Goal: Task Accomplishment & Management: Use online tool/utility

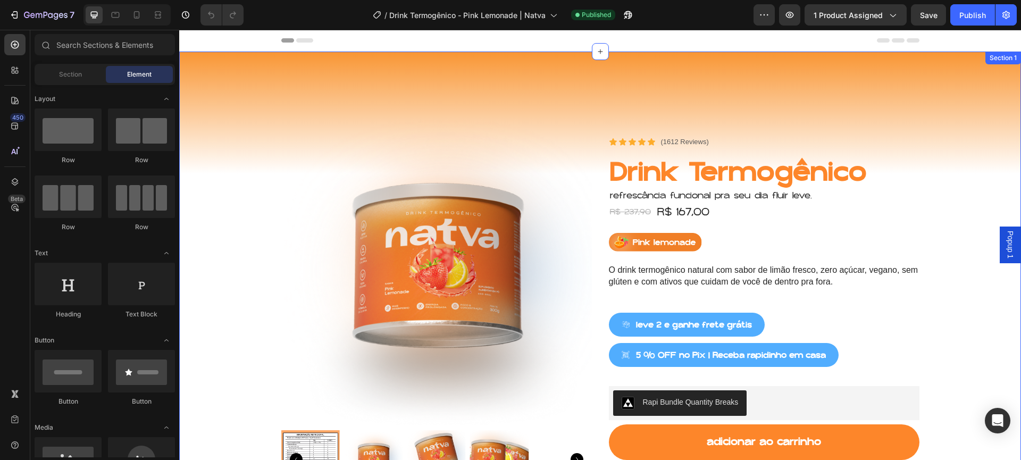
click at [530, 71] on div "Product Images Row Product Images Icon Icon Icon Icon Icon Icon List (1612 Revi…" at bounding box center [600, 317] width 842 height 531
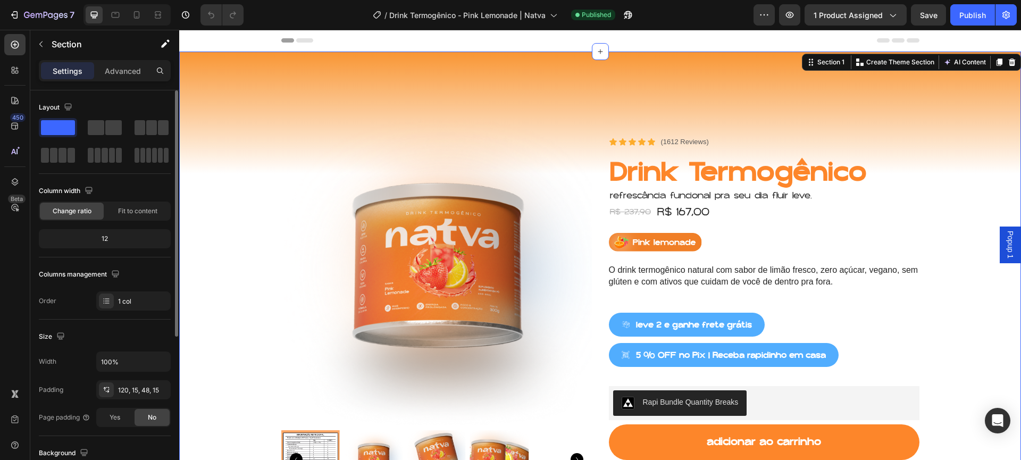
scroll to position [249, 0]
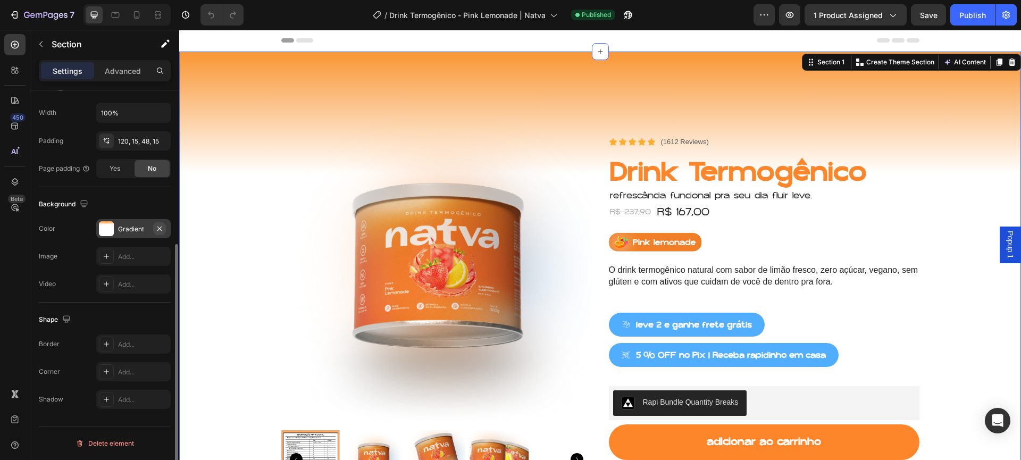
click at [163, 232] on icon "button" at bounding box center [159, 228] width 9 height 9
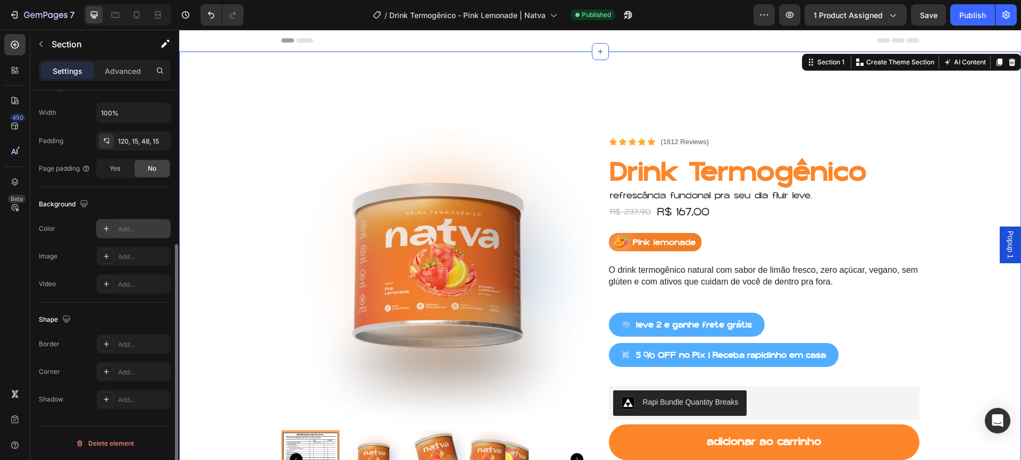
click at [107, 230] on icon at bounding box center [106, 228] width 9 height 9
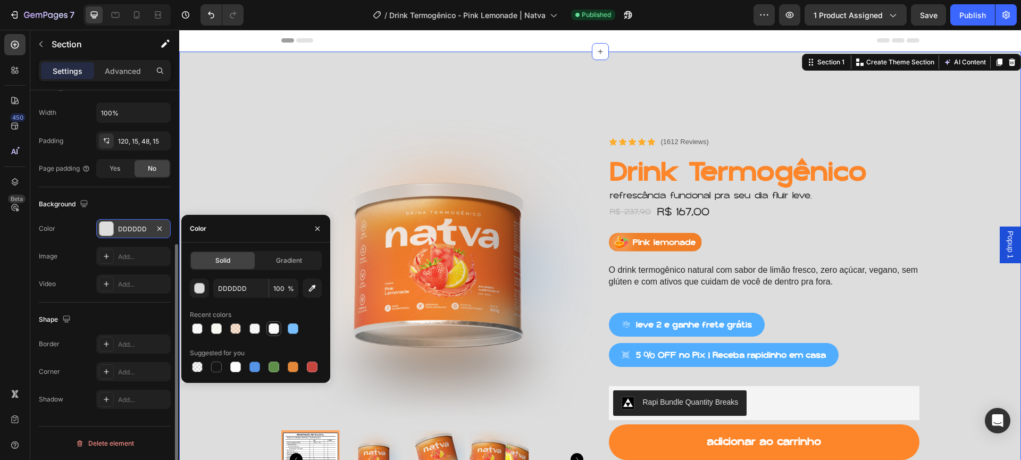
click at [279, 328] on div at bounding box center [273, 328] width 13 height 13
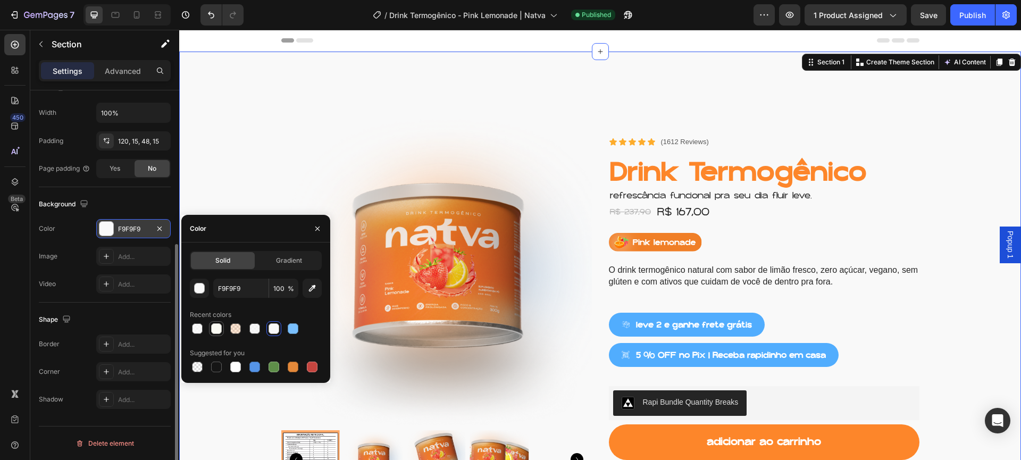
click at [221, 329] on div at bounding box center [216, 328] width 11 height 11
click at [251, 329] on div at bounding box center [254, 328] width 11 height 11
type input "F9F9F9"
type input "80"
click at [235, 364] on div at bounding box center [235, 367] width 11 height 11
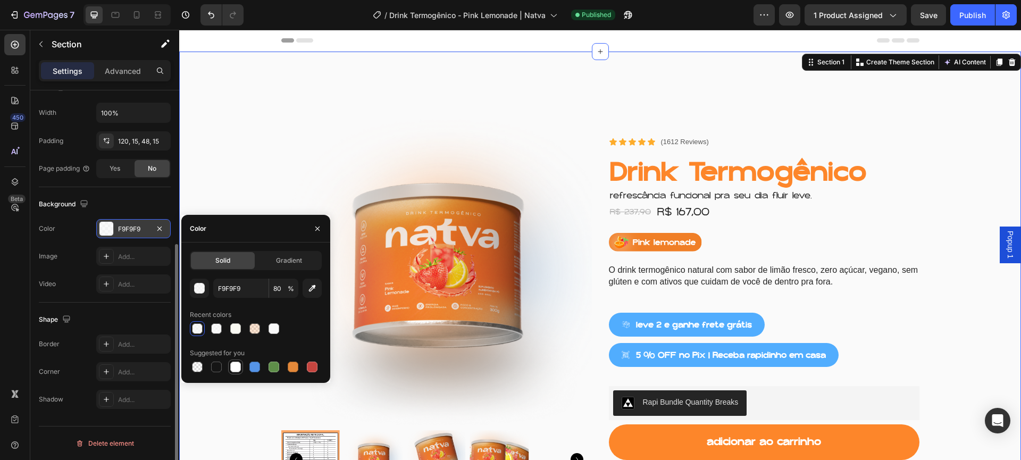
type input "FFFFFF"
type input "100"
click at [199, 332] on div at bounding box center [197, 328] width 11 height 11
type input "F9F9F9"
type input "80"
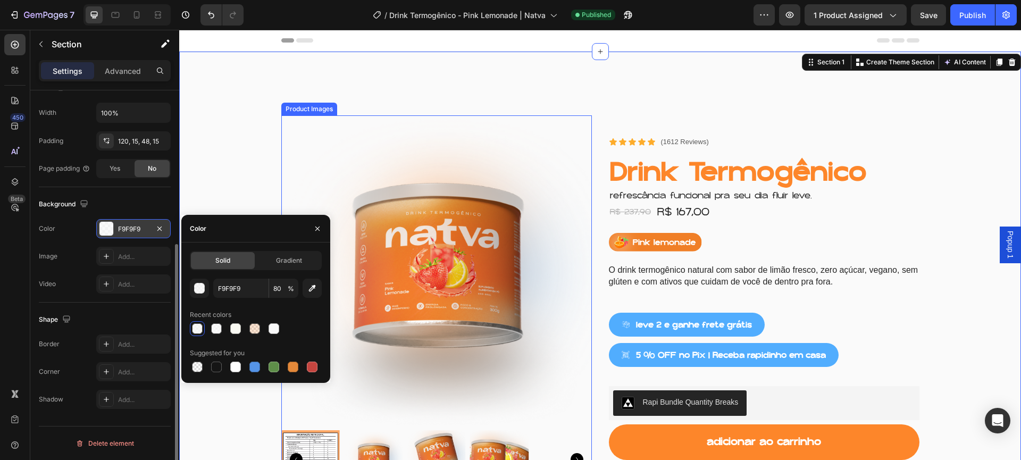
click at [446, 124] on img at bounding box center [436, 270] width 310 height 310
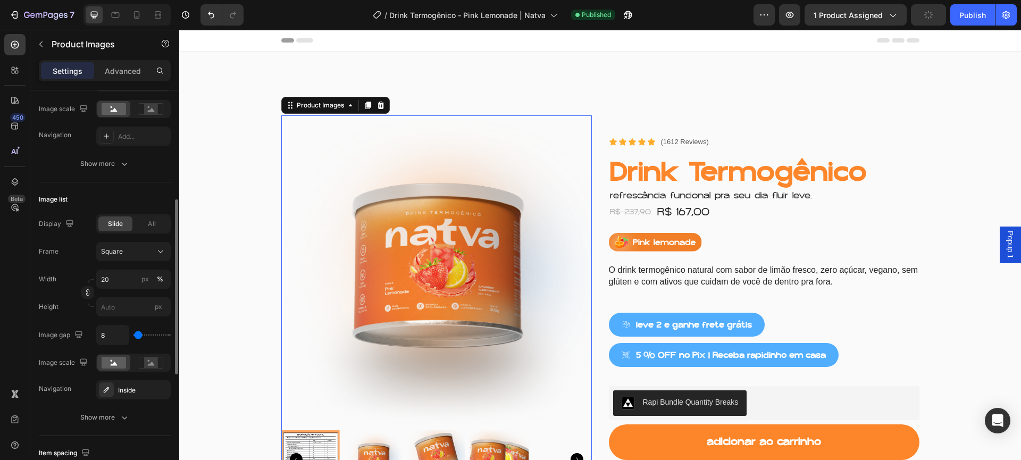
scroll to position [0, 0]
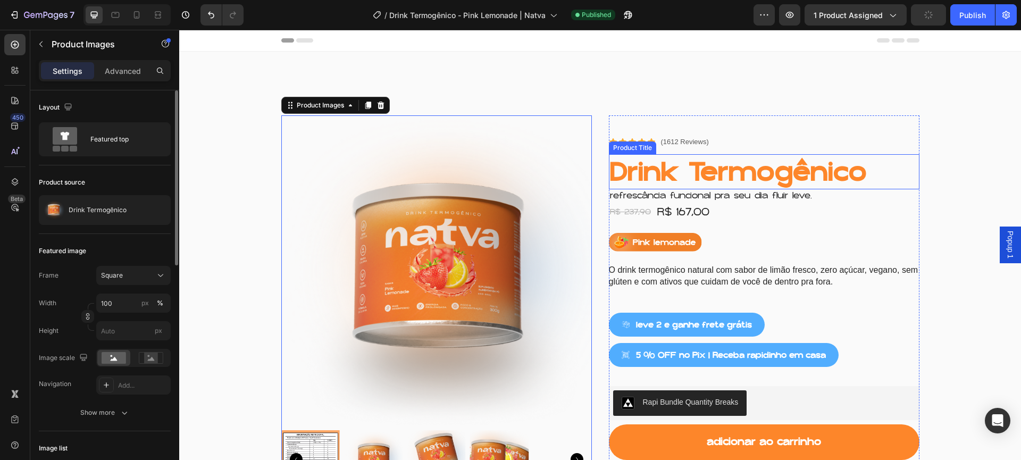
click at [657, 177] on h1 "Drink Termogênico" at bounding box center [764, 171] width 310 height 35
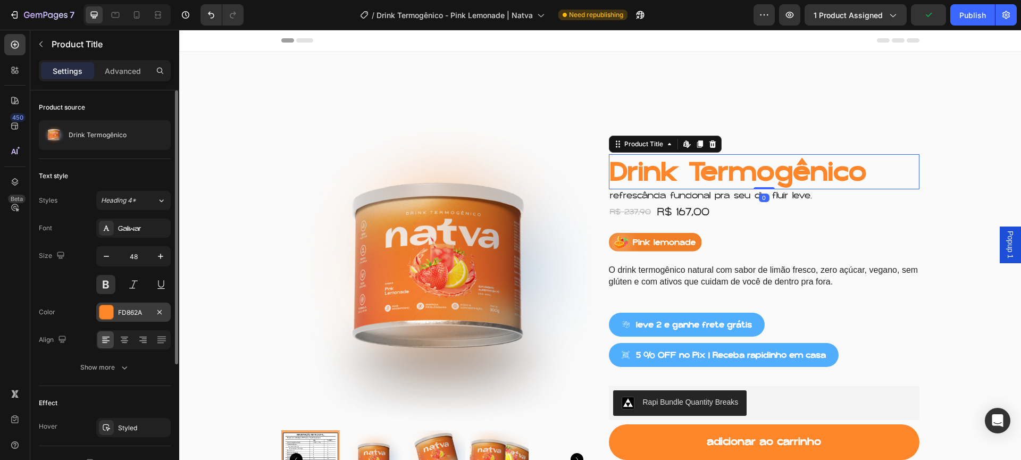
click at [111, 311] on div at bounding box center [106, 312] width 14 height 14
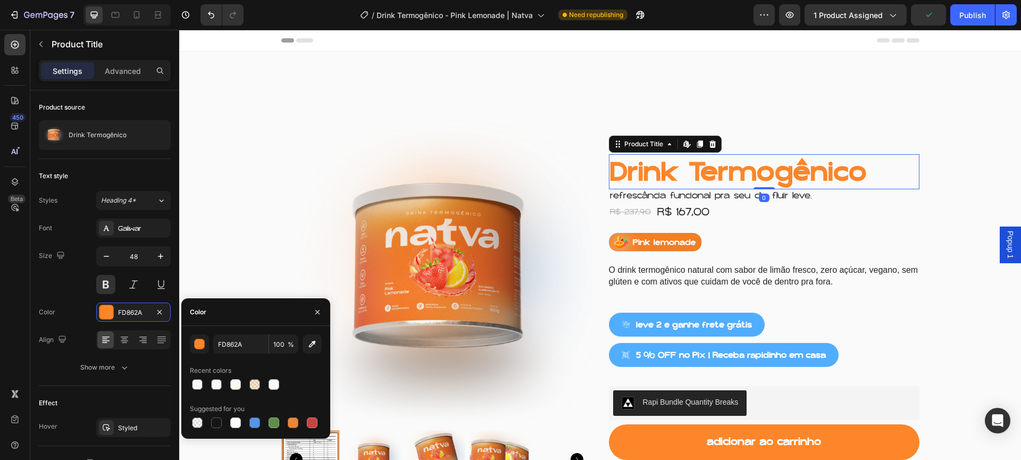
drag, startPoint x: 216, startPoint y: 422, endPoint x: 233, endPoint y: 412, distance: 19.6
click at [216, 422] on div at bounding box center [216, 422] width 11 height 11
type input "151515"
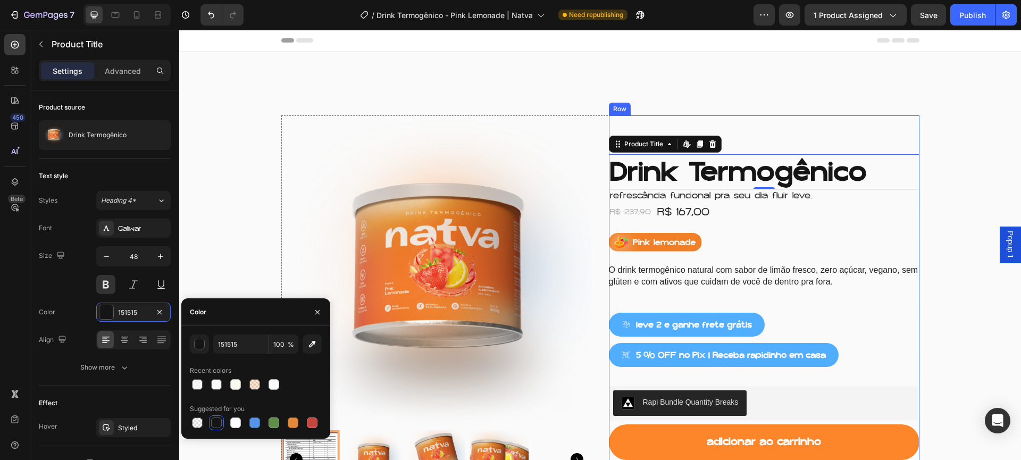
click at [816, 122] on div "Icon Icon Icon Icon Icon Icon List (1612 Reviews) Text Block Row Drink Termogên…" at bounding box center [764, 334] width 310 height 439
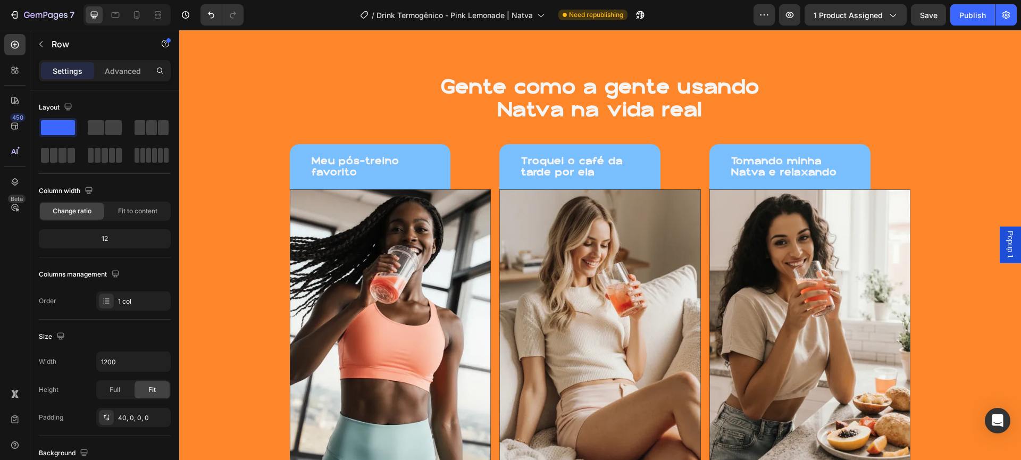
scroll to position [617, 0]
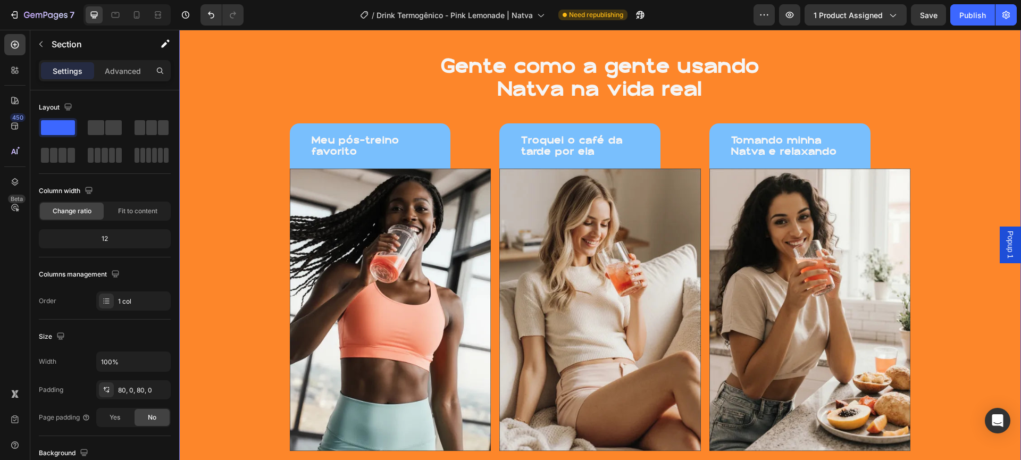
click at [509, 140] on div "Gente como a gente usando Natva na vida real Heading Meu pós-treino favorito He…" at bounding box center [600, 252] width 842 height 499
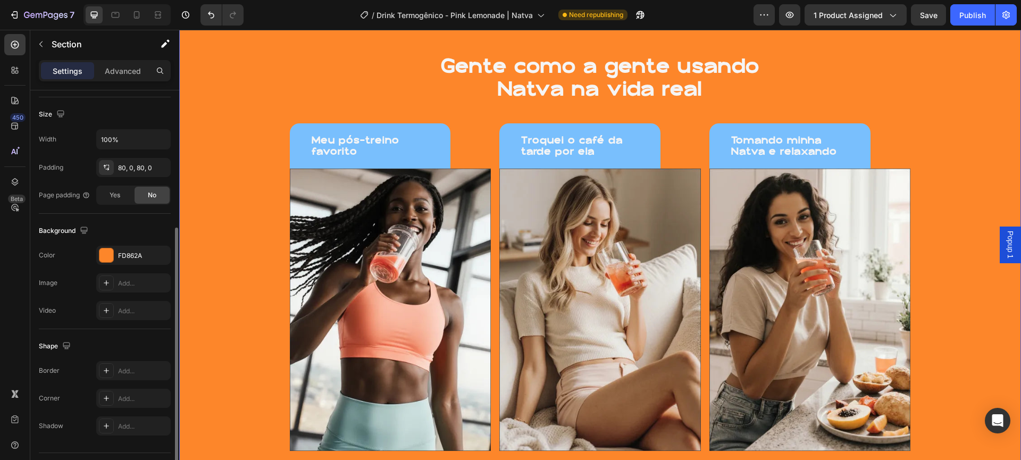
scroll to position [249, 0]
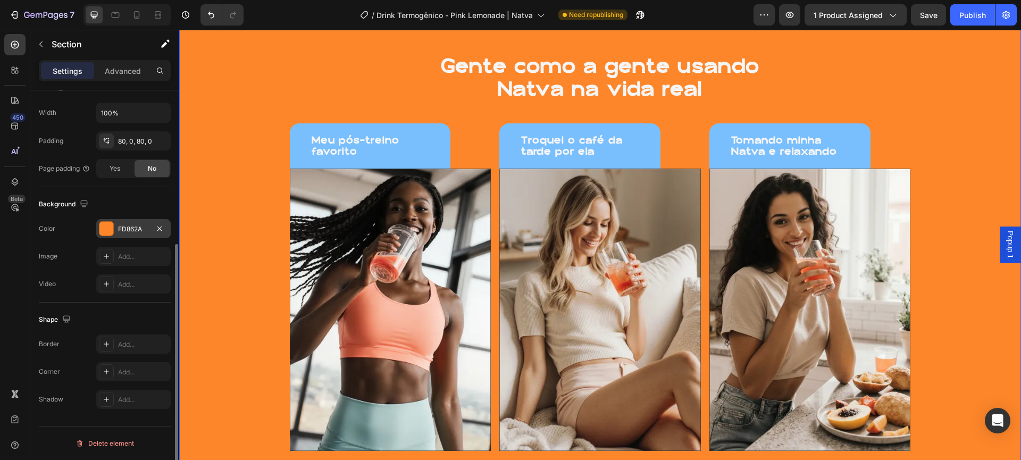
drag, startPoint x: 119, startPoint y: 228, endPoint x: 105, endPoint y: 230, distance: 14.5
click at [119, 228] on div "FD862A" at bounding box center [133, 229] width 31 height 10
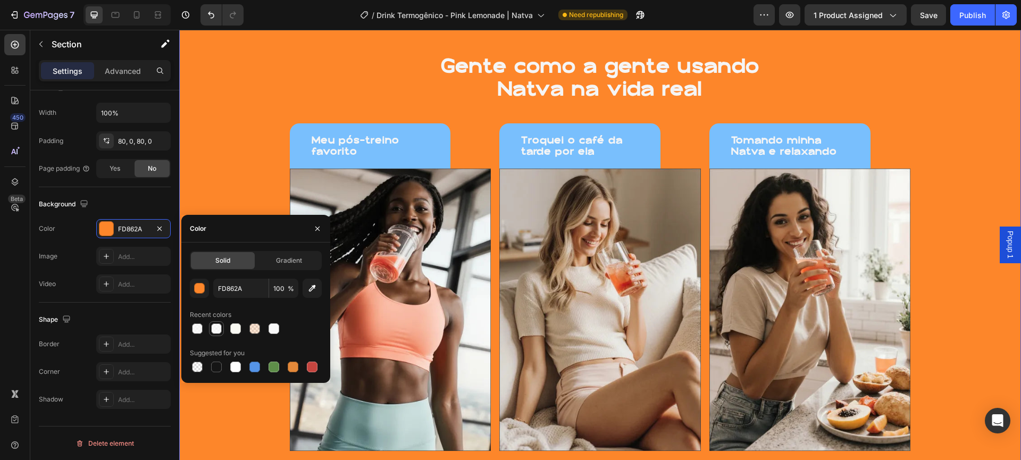
click at [214, 331] on div at bounding box center [216, 328] width 11 height 11
type input "FBFBFB"
type input "80"
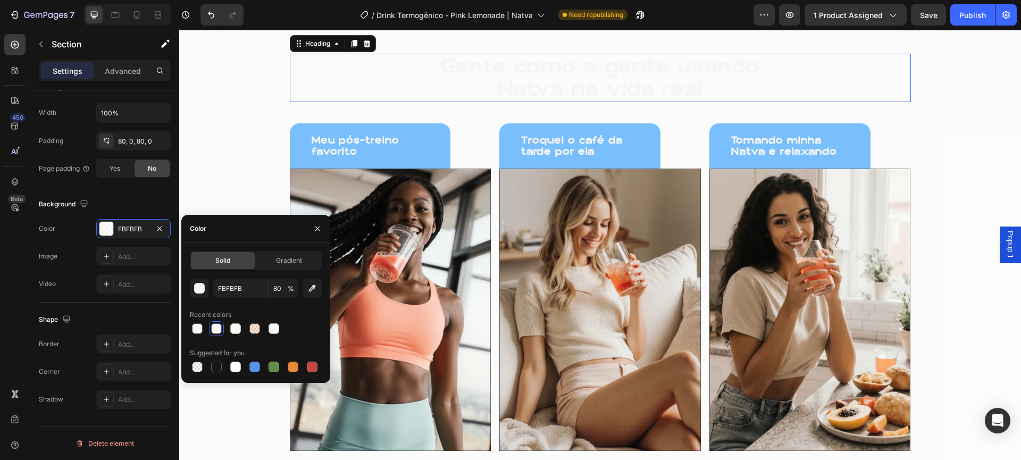
click at [622, 102] on h1 "Gente como a gente usando Natva na vida real" at bounding box center [600, 78] width 373 height 48
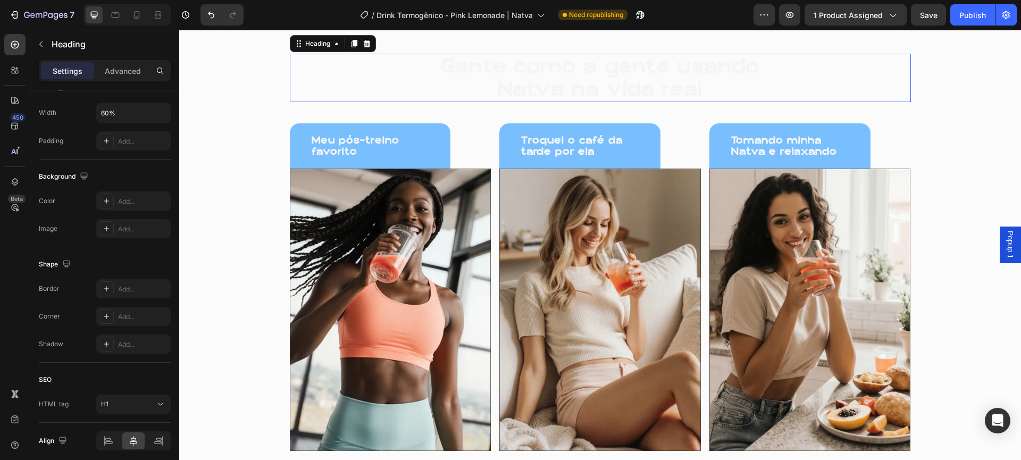
scroll to position [0, 0]
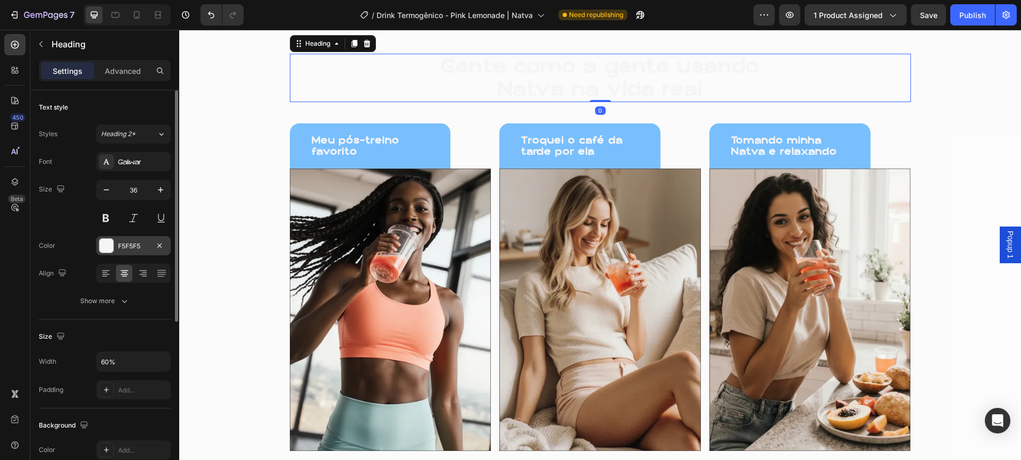
click at [107, 248] on div at bounding box center [106, 246] width 14 height 14
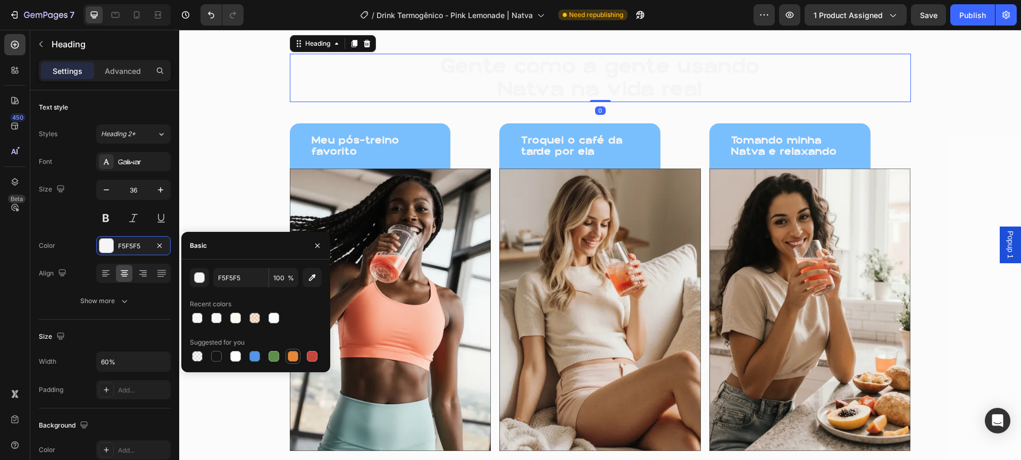
click at [295, 356] on div at bounding box center [293, 356] width 11 height 11
type input "E4893A"
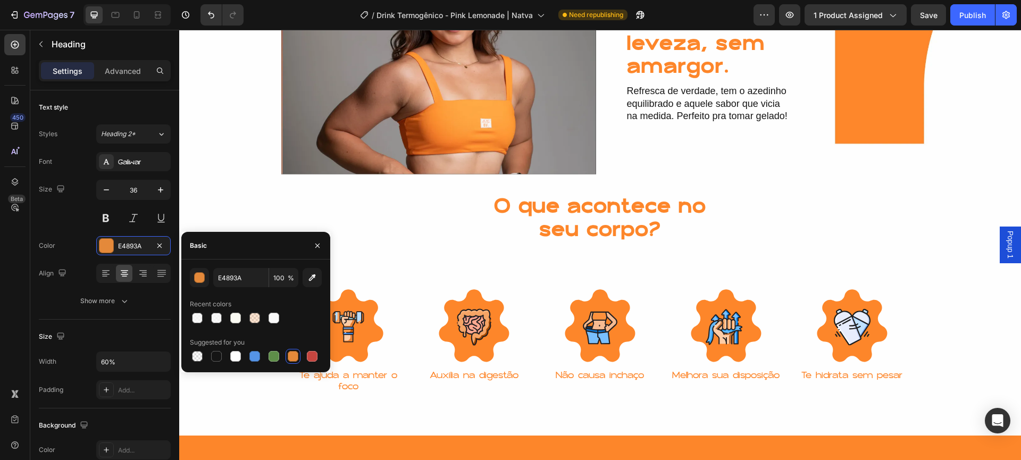
scroll to position [1153, 0]
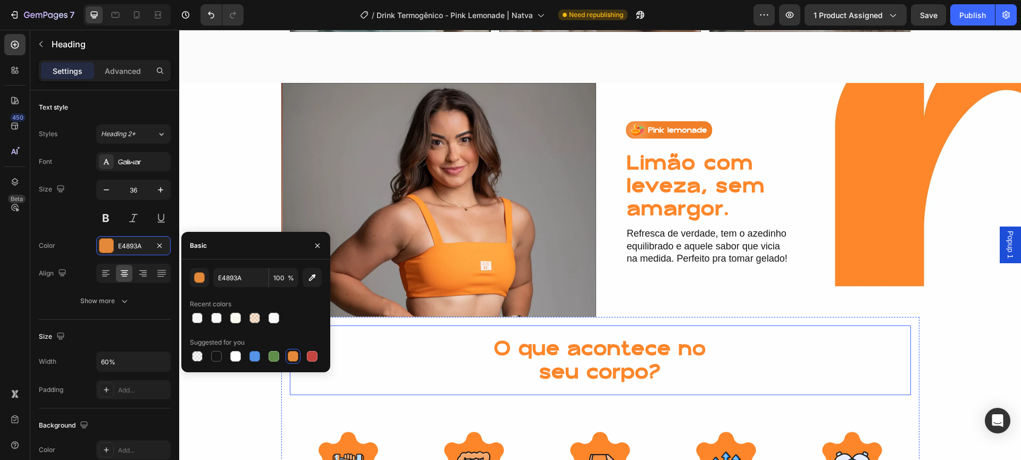
click at [450, 379] on div "O que acontece no seu corpo?" at bounding box center [600, 360] width 621 height 48
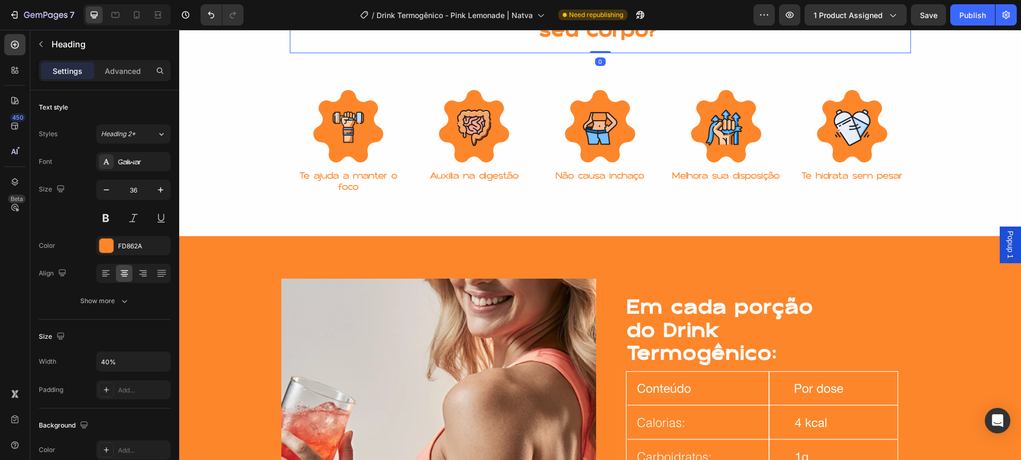
scroll to position [1398, 0]
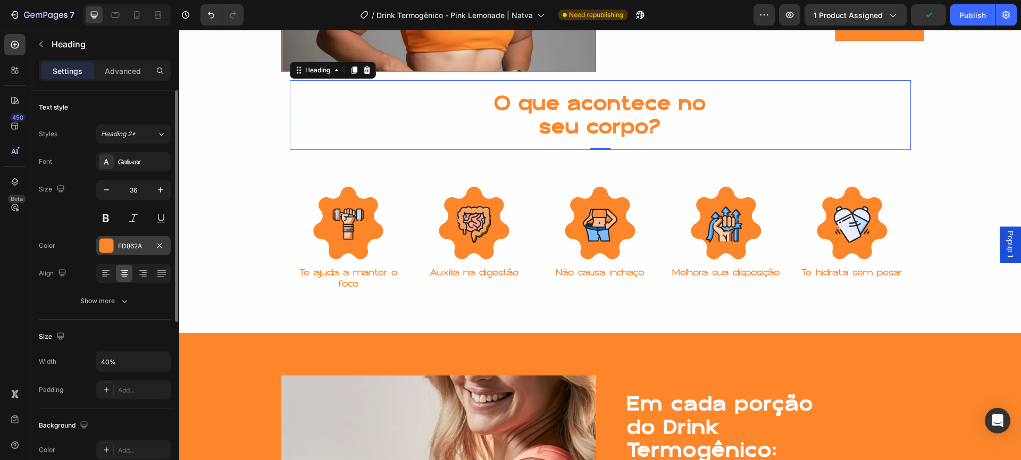
click at [129, 247] on div "FD862A" at bounding box center [133, 246] width 31 height 10
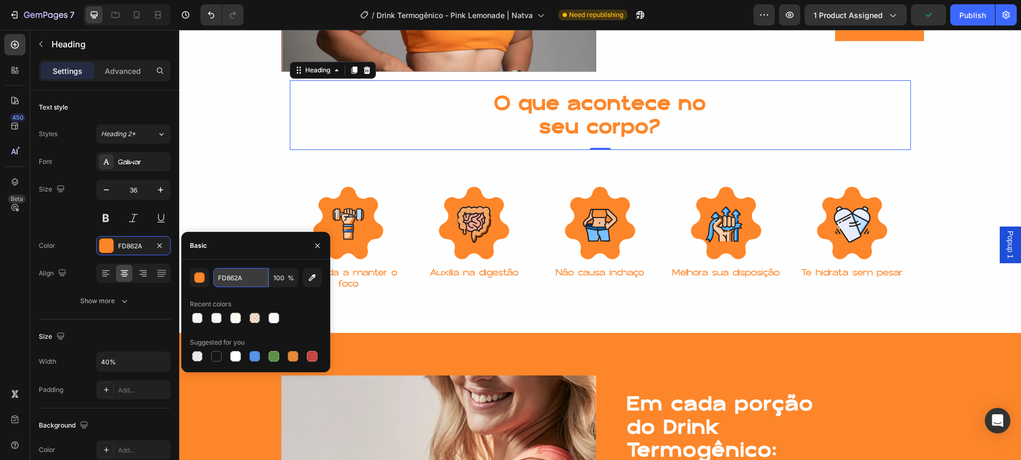
click at [241, 278] on input "FD862A" at bounding box center [240, 277] width 55 height 19
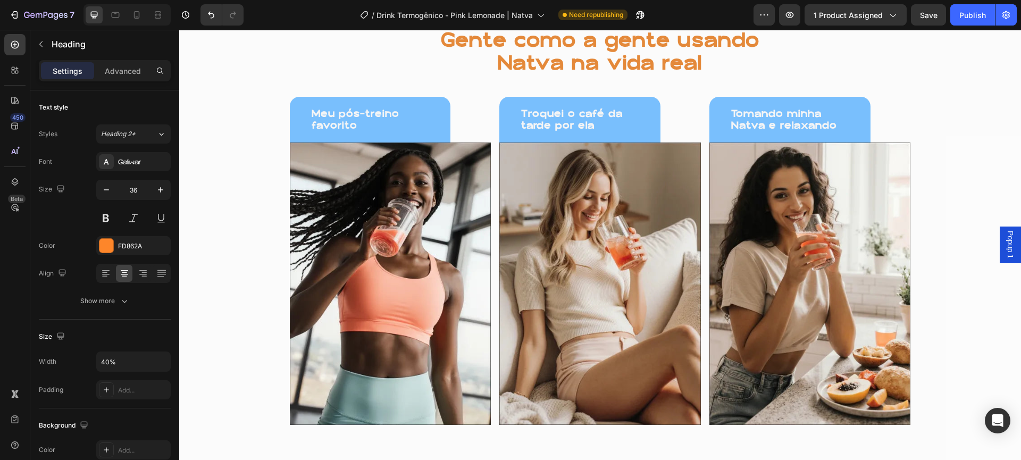
scroll to position [685, 0]
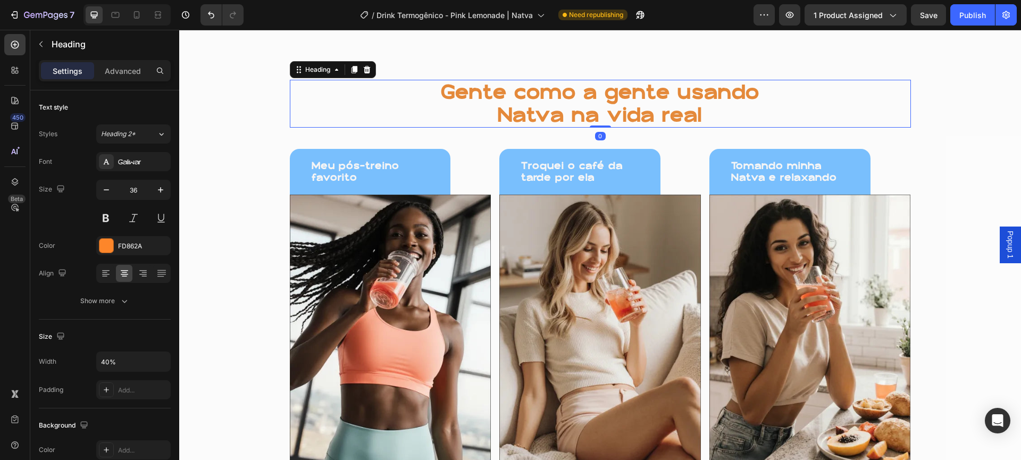
click at [546, 104] on h1 "Gente como a gente usando Natva na vida real" at bounding box center [600, 104] width 373 height 48
click at [127, 253] on div "E4893A" at bounding box center [133, 245] width 74 height 19
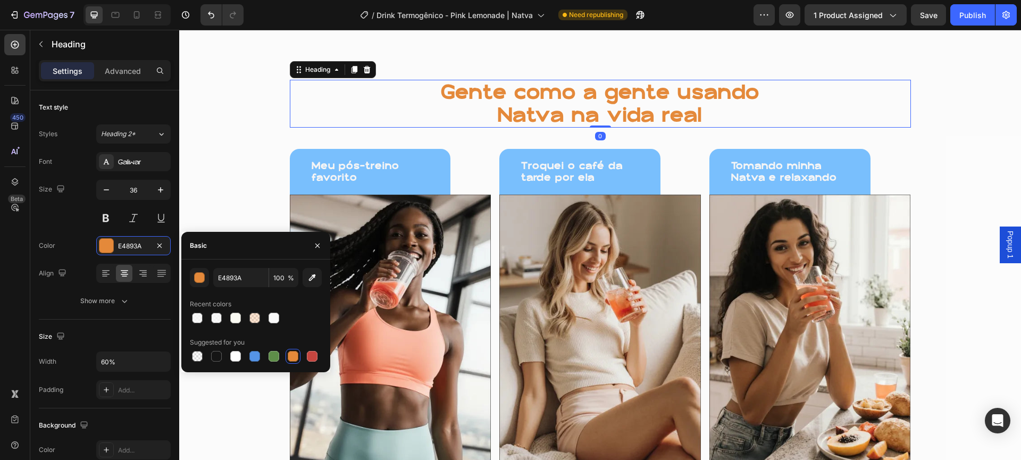
click at [238, 290] on div "E4893A 100 % Recent colors Suggested for you" at bounding box center [256, 316] width 132 height 96
click at [242, 280] on input "E4893A" at bounding box center [240, 277] width 55 height 19
paste input "FD862"
type input "FD862A"
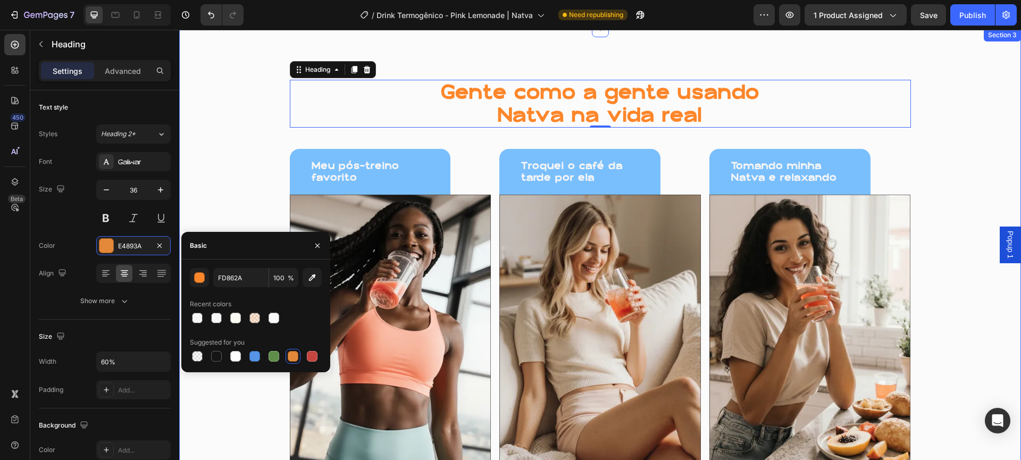
click at [226, 191] on div "Gente como a gente usando Natva na vida real Heading 0 Meu pós-treino favorito …" at bounding box center [600, 278] width 842 height 414
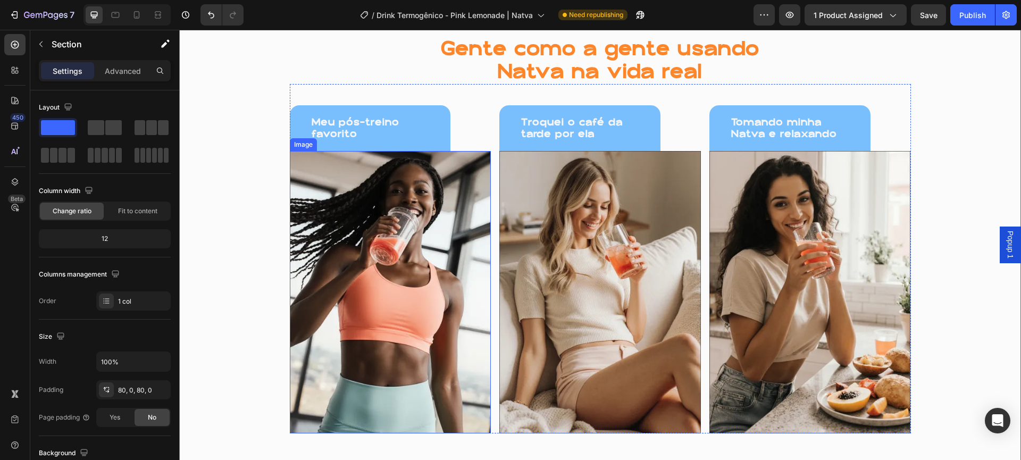
scroll to position [692, 0]
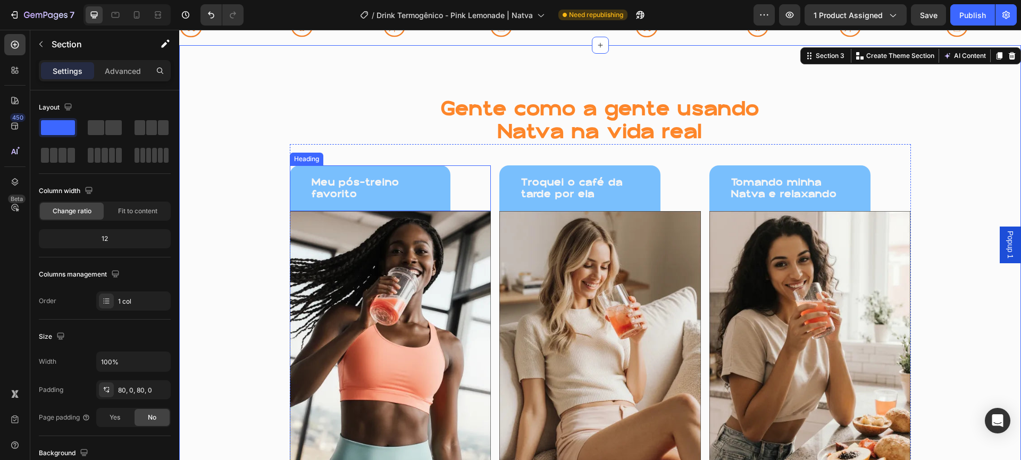
click at [433, 195] on h1 "Meu pós-treino favorito" at bounding box center [370, 187] width 161 height 45
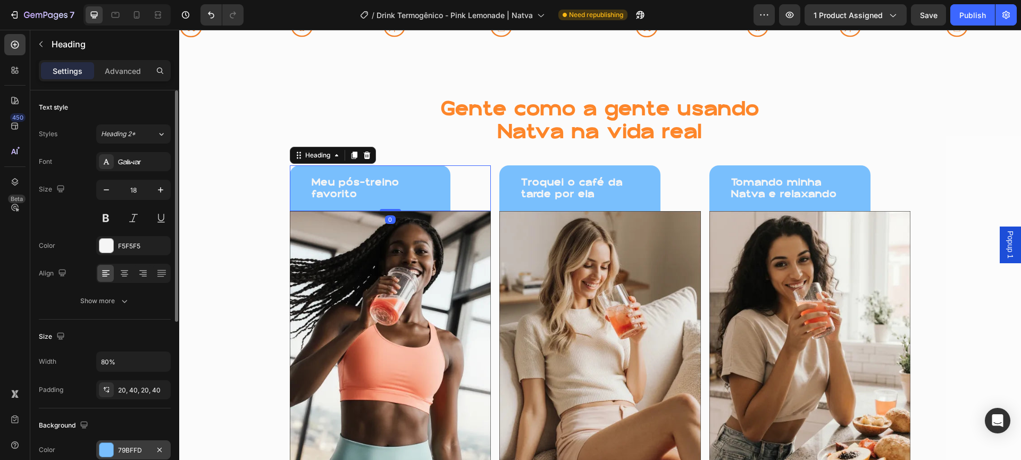
click at [137, 446] on div "79BFFD" at bounding box center [133, 451] width 31 height 10
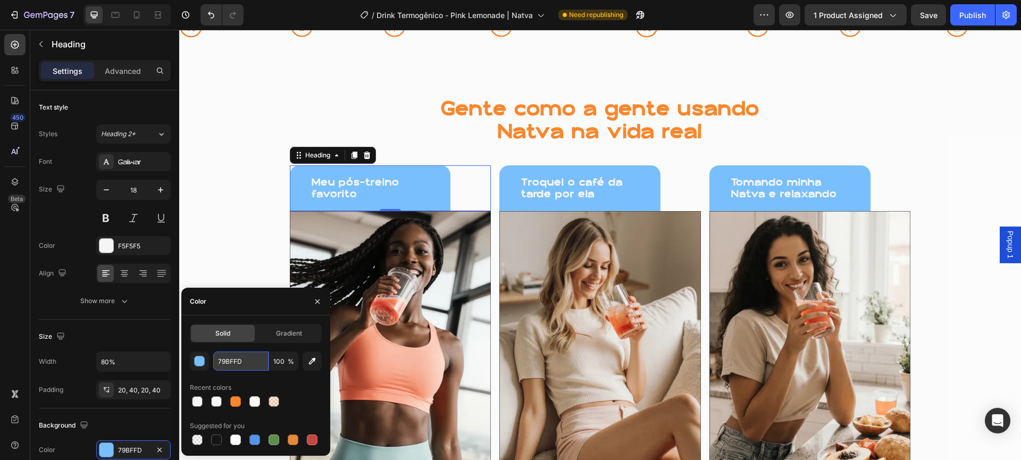
click at [236, 356] on input "79BFFD" at bounding box center [240, 360] width 55 height 19
paste input "FD862A"
type input "FD862A"
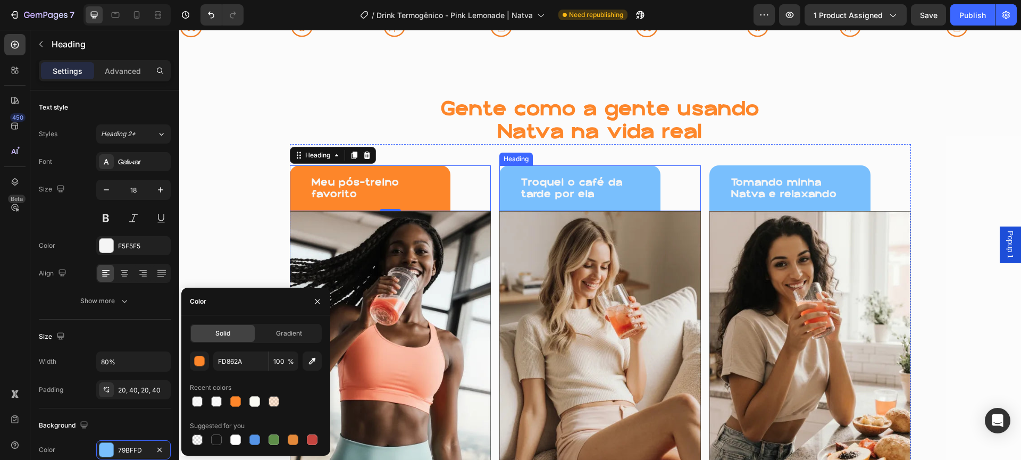
click at [565, 175] on h1 "Troquei o café da tarde por ela" at bounding box center [579, 187] width 161 height 45
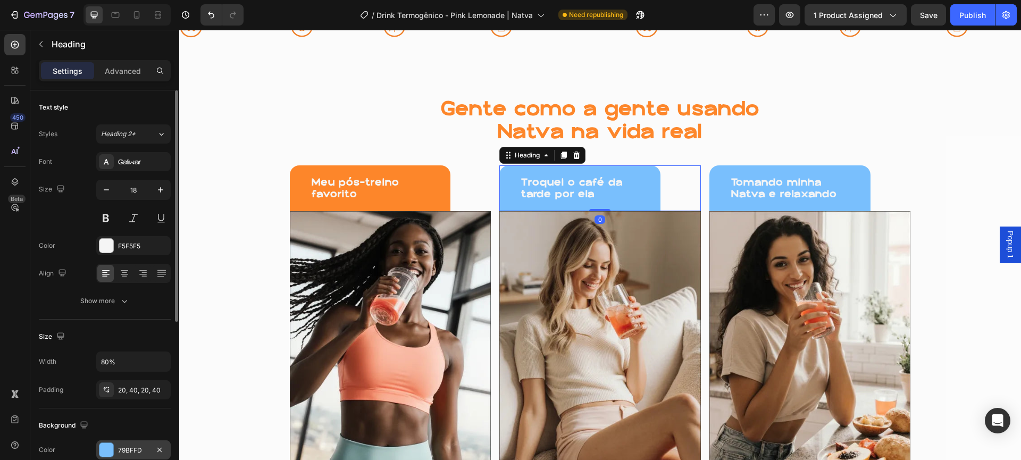
click at [129, 455] on div "79BFFD" at bounding box center [133, 449] width 74 height 19
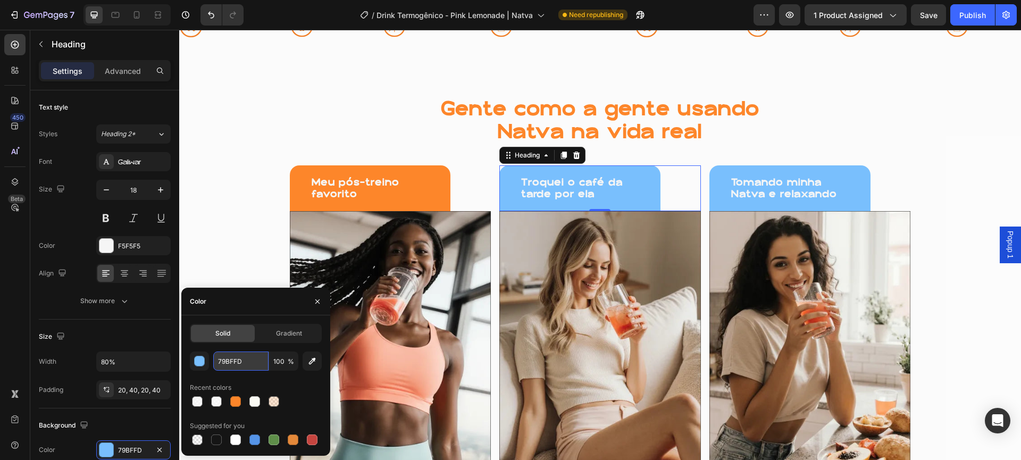
click at [253, 360] on input "79BFFD" at bounding box center [240, 360] width 55 height 19
paste input "FD862A"
type input "FD862A"
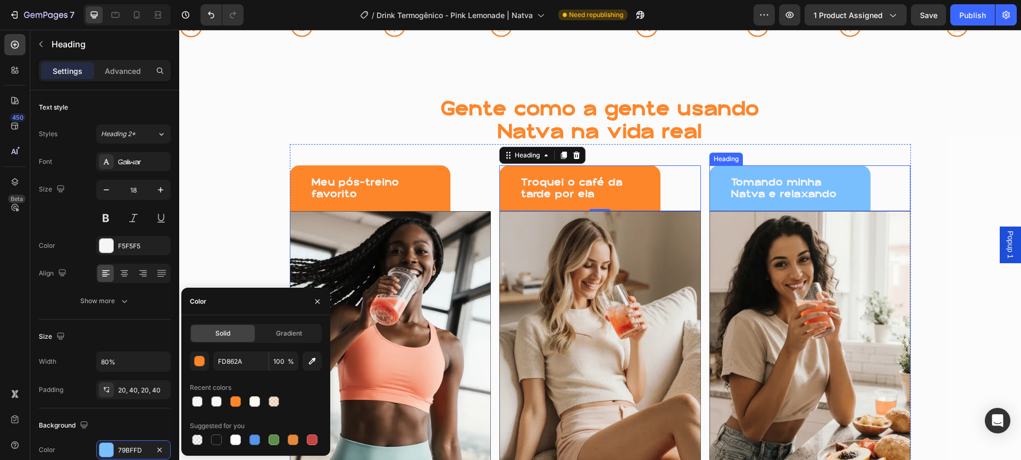
click at [756, 186] on h1 "Tomando minha Natva e relaxando" at bounding box center [789, 187] width 161 height 45
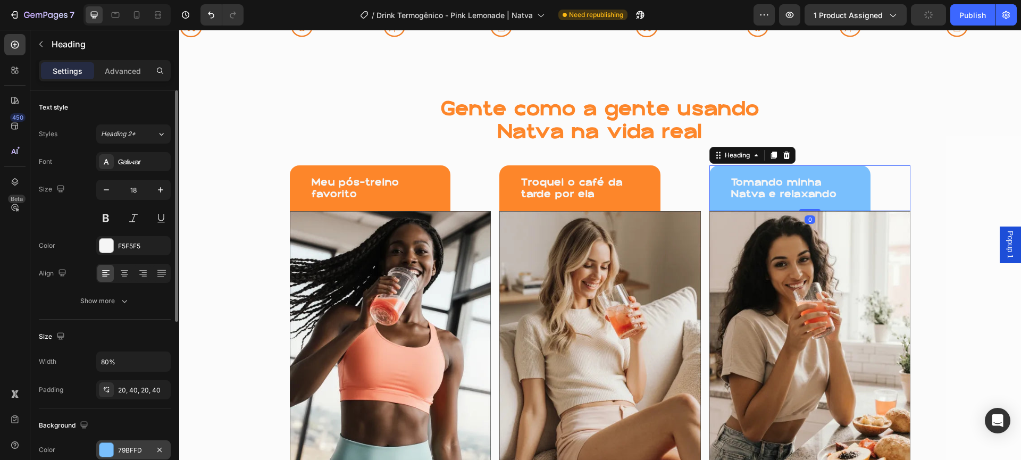
click at [130, 449] on div "79BFFD" at bounding box center [133, 451] width 31 height 10
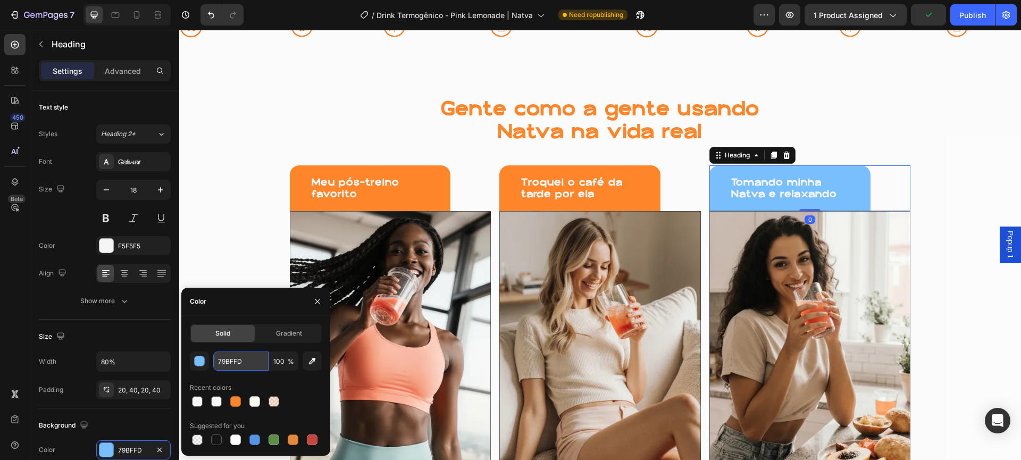
click at [251, 354] on input "79BFFD" at bounding box center [240, 360] width 55 height 19
paste input "FD862A"
type input "FD862A"
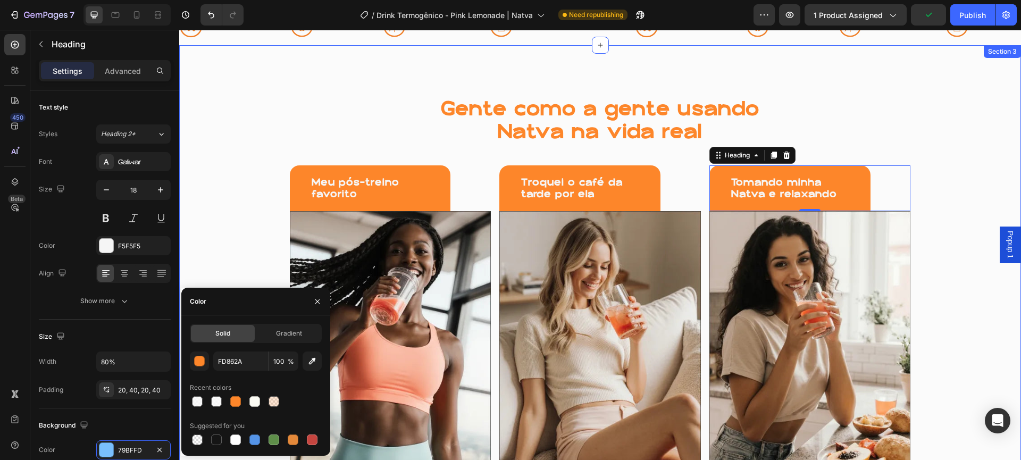
click at [259, 97] on div "Gente como a gente usando Natva na vida real Heading Meu pós-treino favorito He…" at bounding box center [600, 295] width 842 height 414
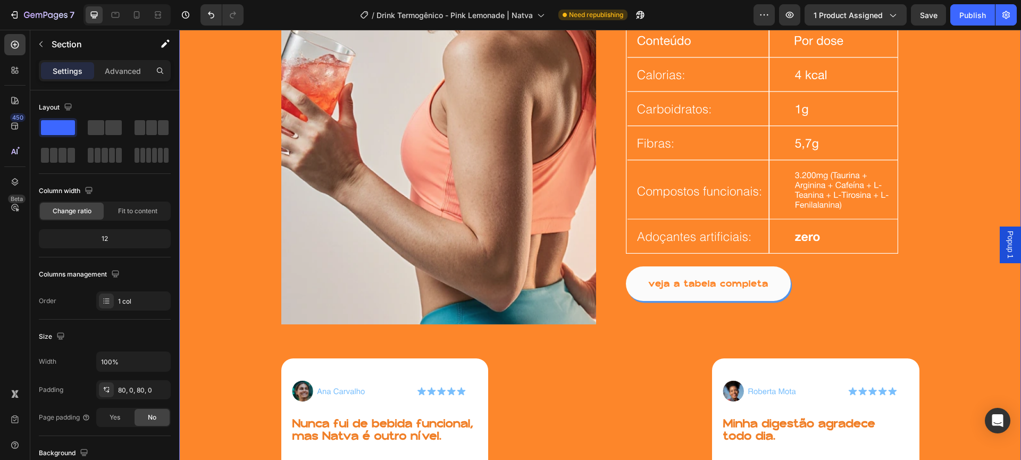
scroll to position [1818, 0]
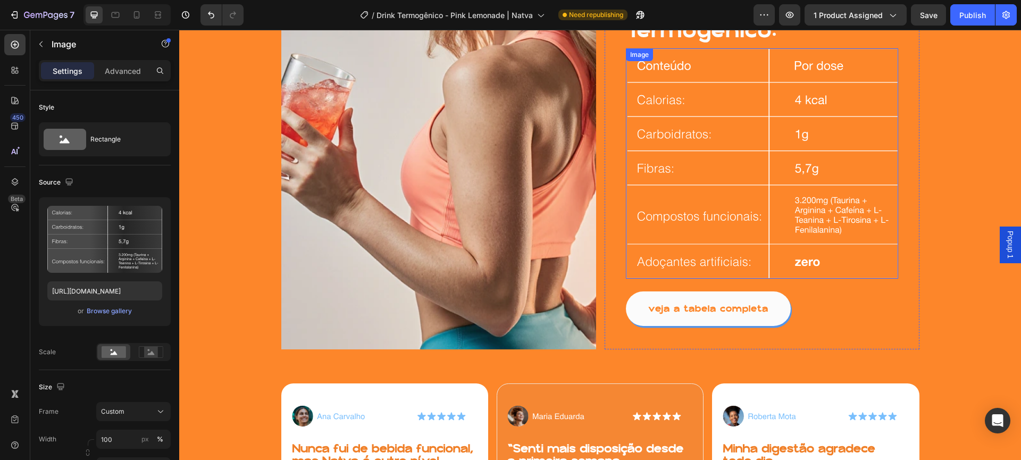
click at [853, 166] on img at bounding box center [762, 163] width 272 height 230
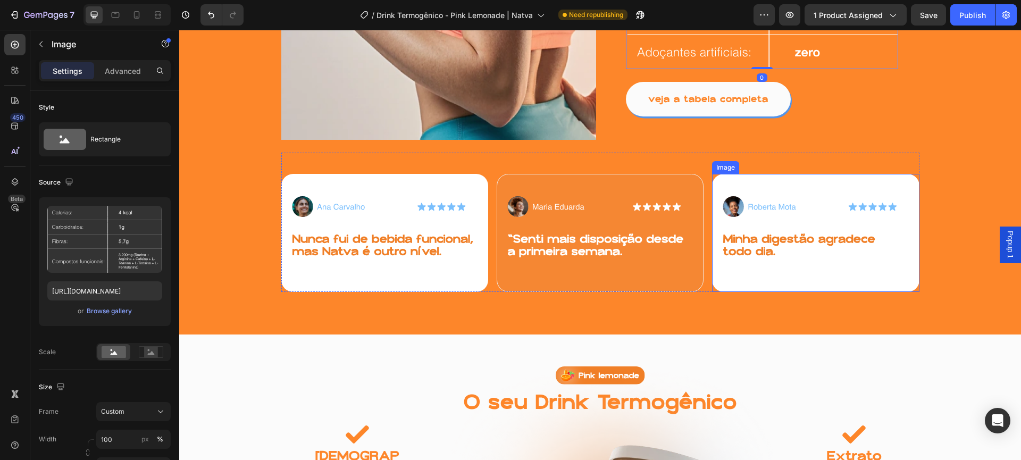
scroll to position [2352, 0]
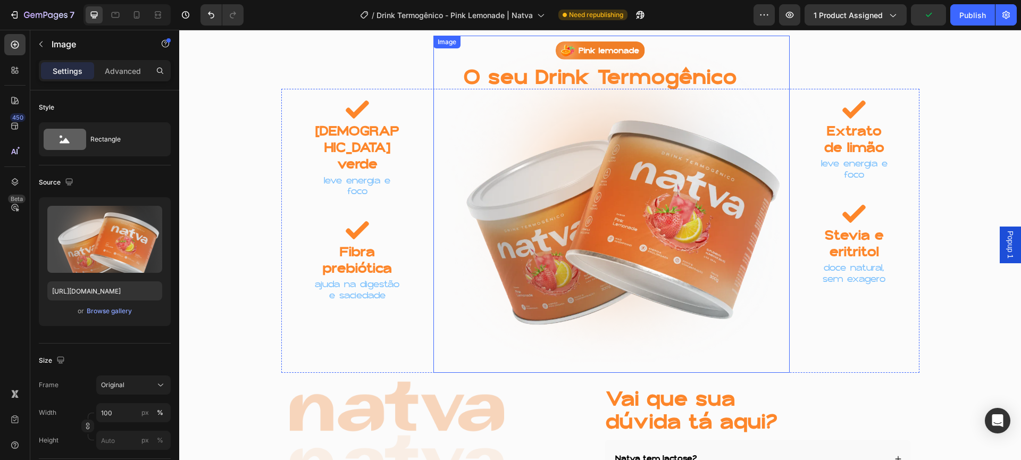
click at [589, 74] on img at bounding box center [611, 204] width 356 height 337
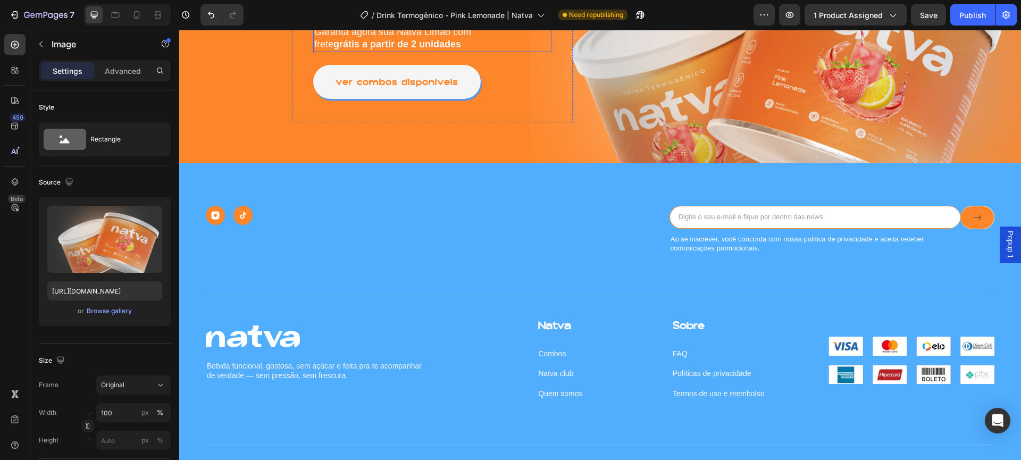
scroll to position [3143, 0]
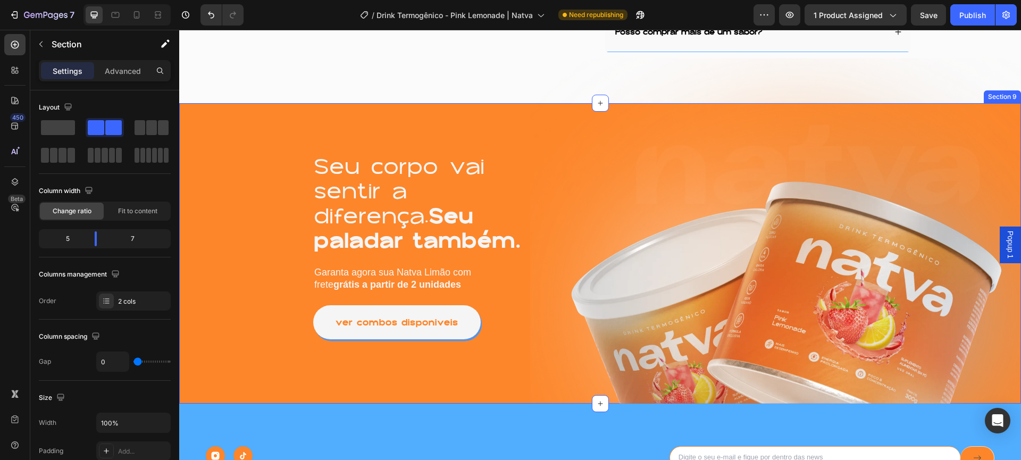
click at [490, 123] on div "Seu corpo vai sentir a diferença. Seu paladar também. Heading Garanta agora sua…" at bounding box center [354, 253] width 351 height 300
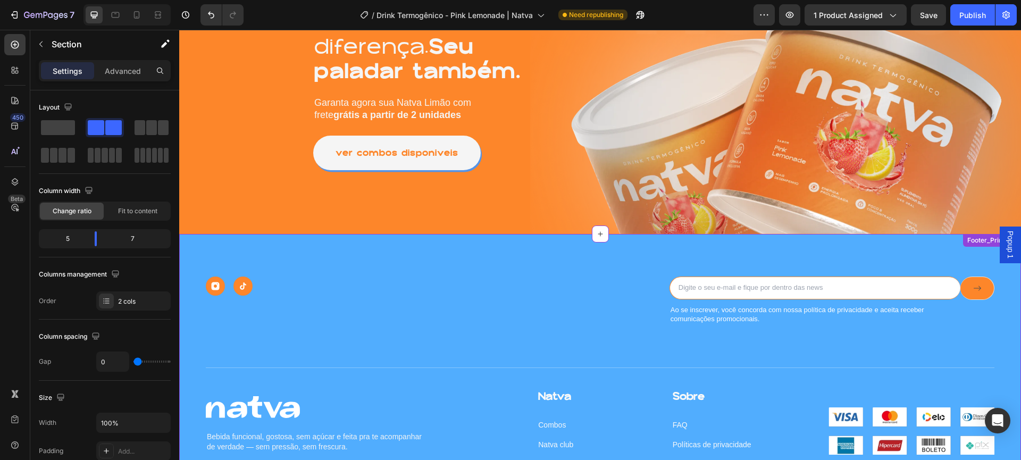
scroll to position [3047, 0]
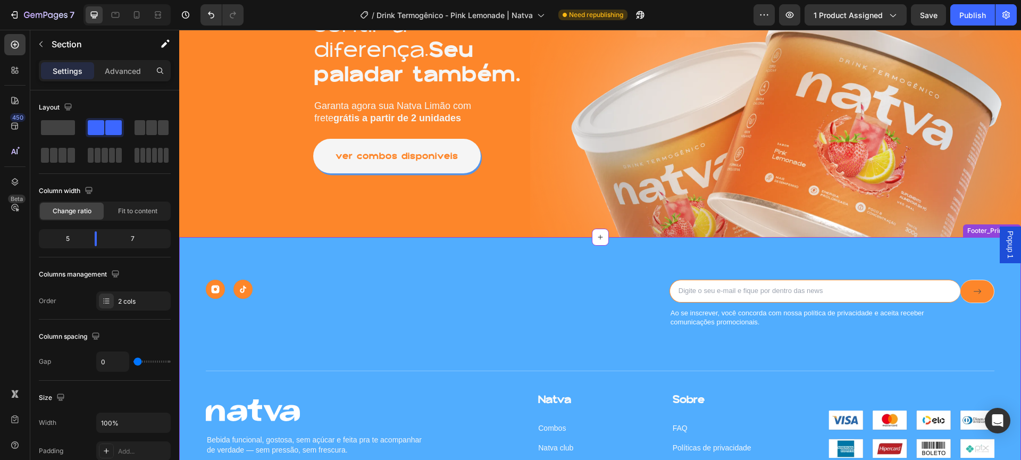
click at [588, 291] on div "Image Image Row" at bounding box center [433, 289] width 455 height 19
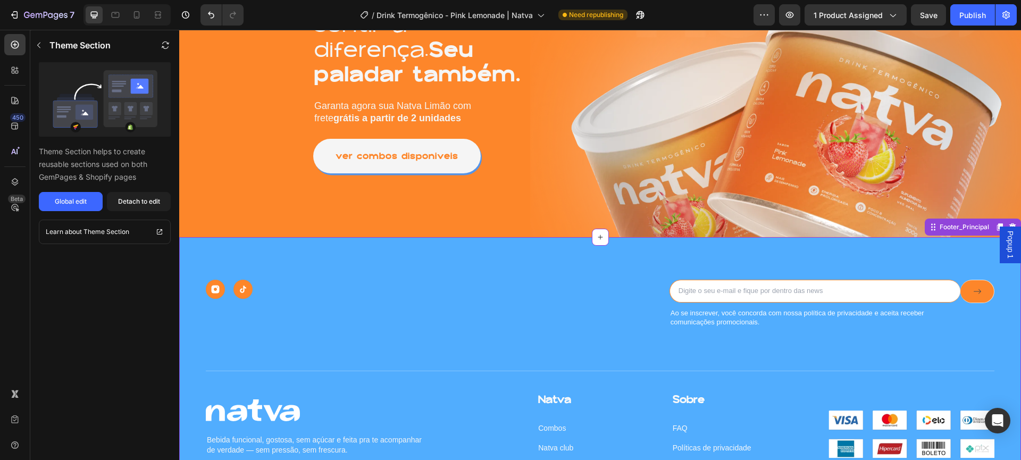
click at [588, 291] on div "Image Image Row" at bounding box center [433, 289] width 455 height 19
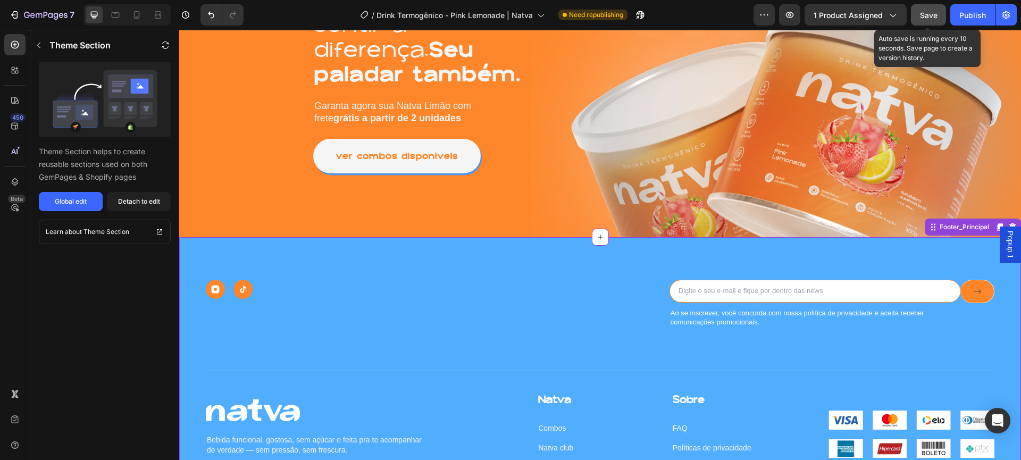
click at [937, 18] on button "Save" at bounding box center [928, 14] width 35 height 21
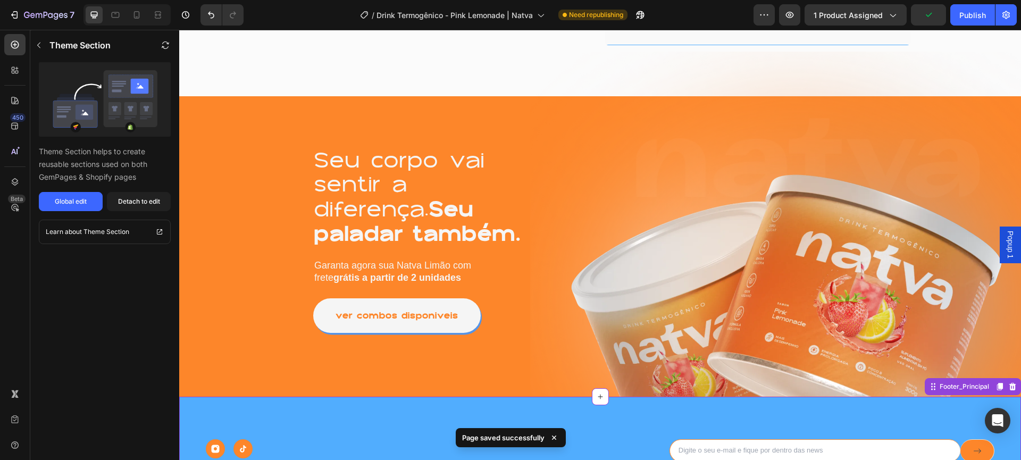
scroll to position [2790, 0]
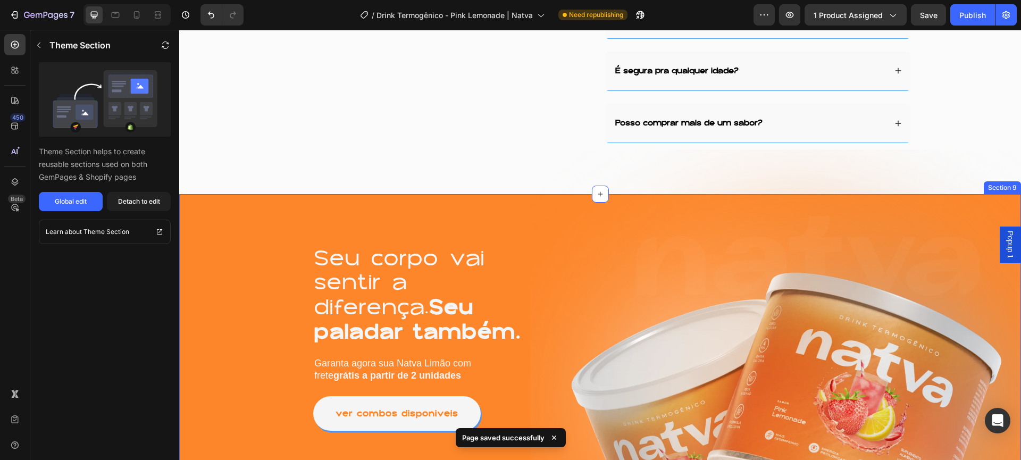
click at [483, 228] on div "Seu corpo vai sentir a diferença. Seu paladar também. Heading Garanta agora sua…" at bounding box center [354, 344] width 351 height 300
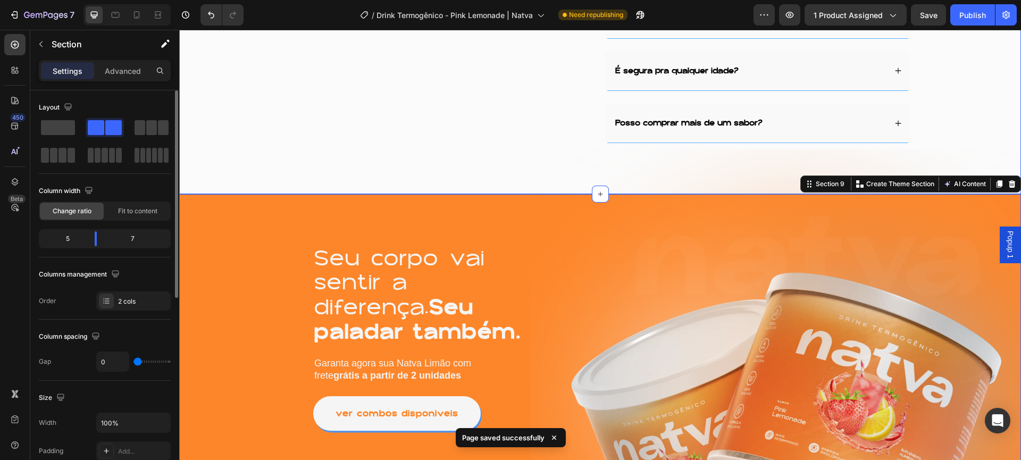
scroll to position [351, 0]
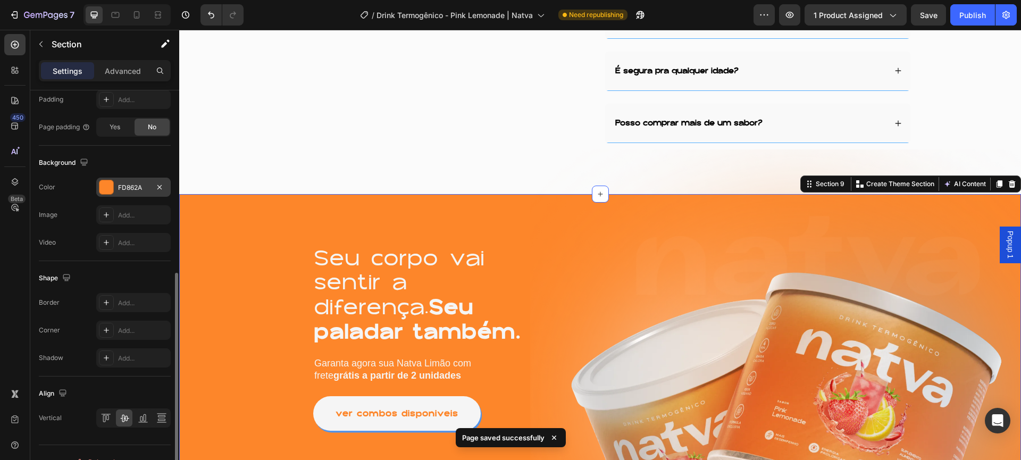
click at [114, 192] on div "FD862A" at bounding box center [133, 187] width 74 height 19
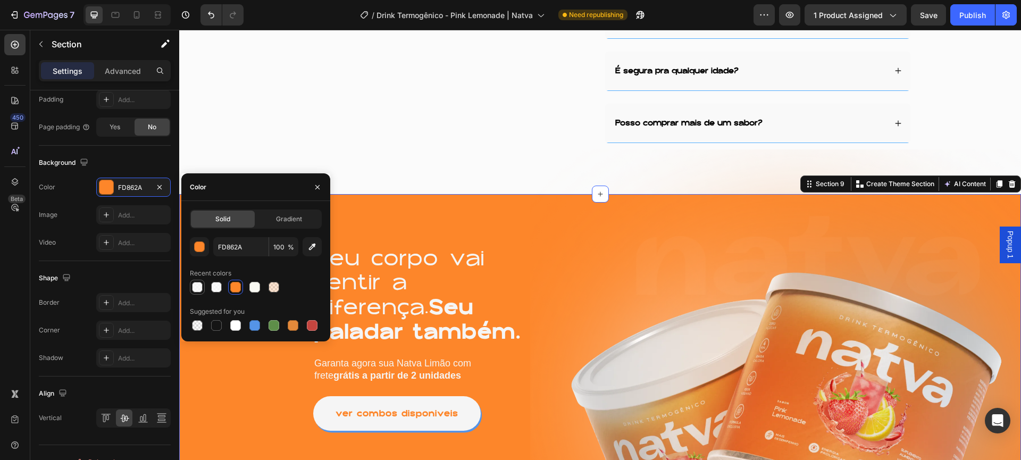
click at [197, 289] on div at bounding box center [197, 287] width 11 height 11
type input "F9F9F9"
type input "80"
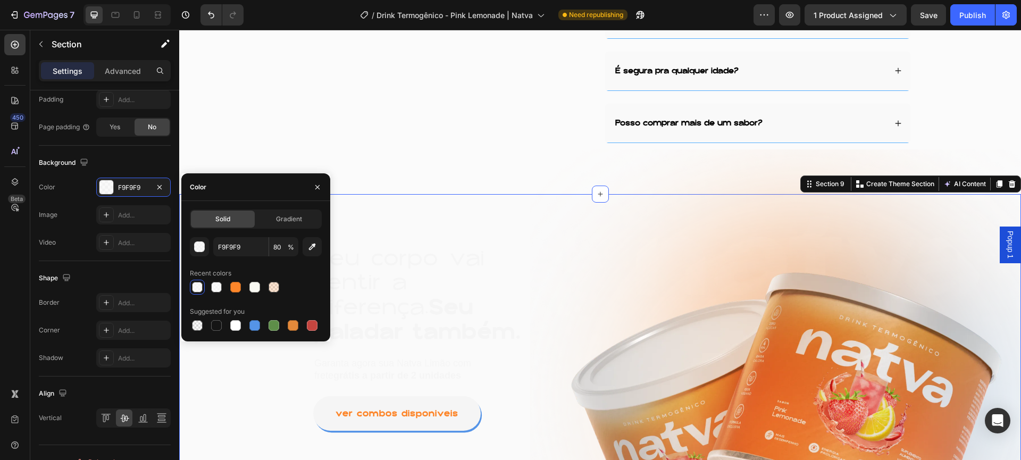
click at [226, 288] on div at bounding box center [256, 287] width 132 height 15
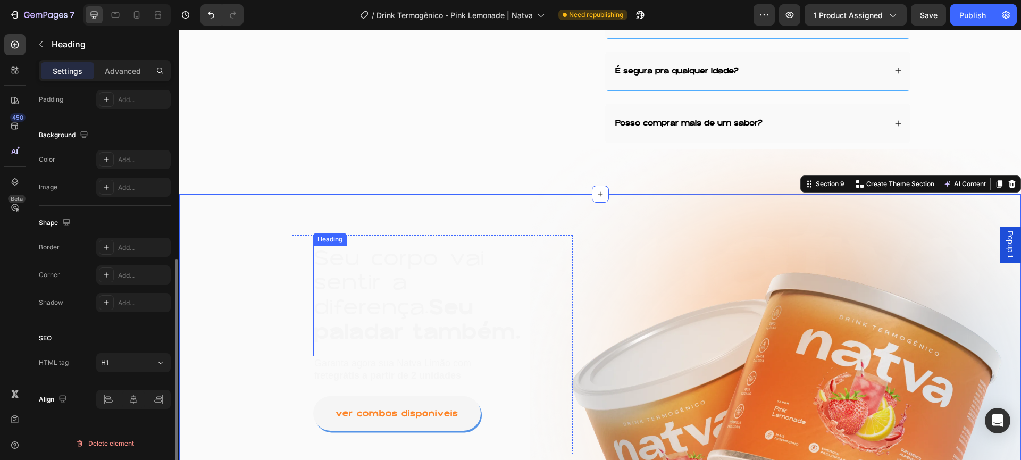
click at [418, 332] on strong "Seu paladar também." at bounding box center [417, 319] width 207 height 55
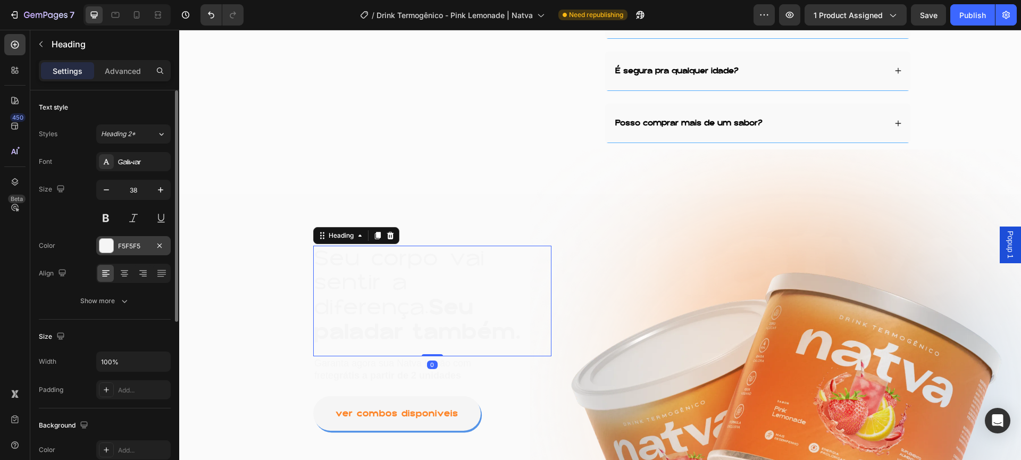
click at [103, 244] on div at bounding box center [106, 246] width 14 height 14
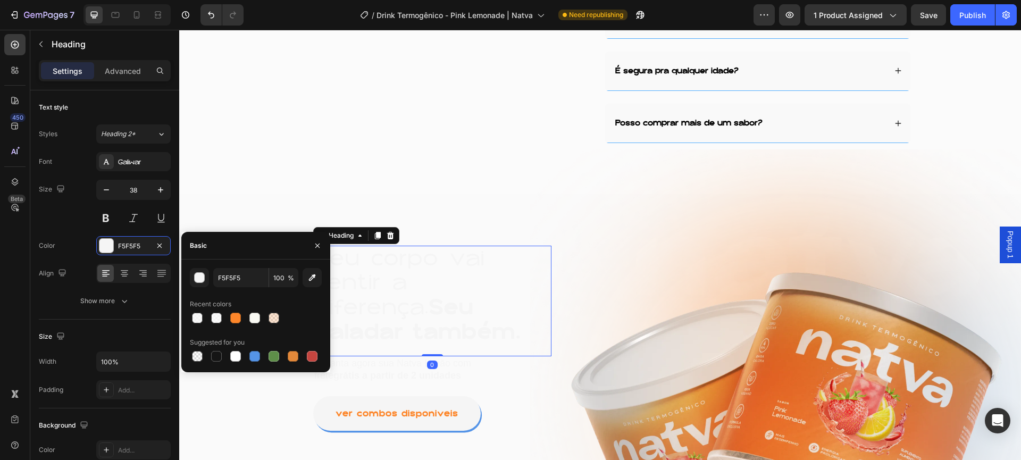
click at [241, 316] on div at bounding box center [235, 318] width 13 height 13
type input "FD862A"
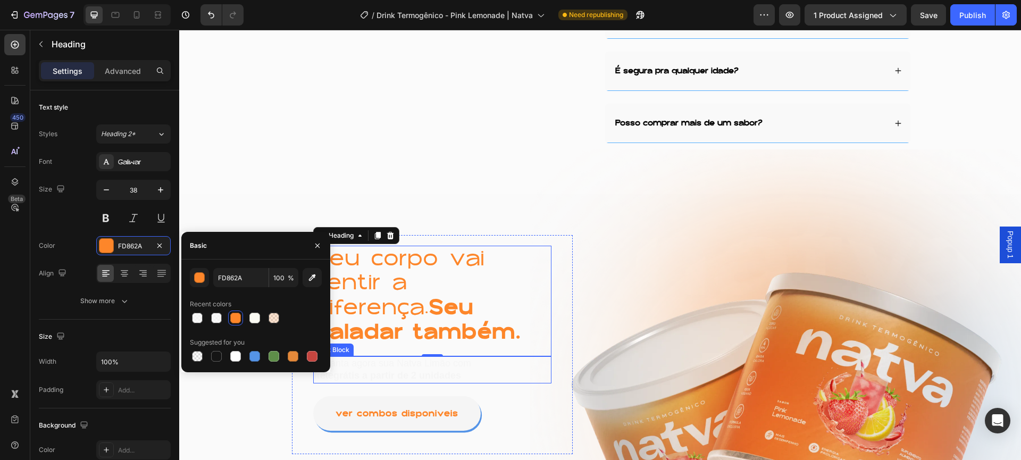
click at [342, 377] on strong "grátis a partir de 2 unidades" at bounding box center [397, 375] width 128 height 11
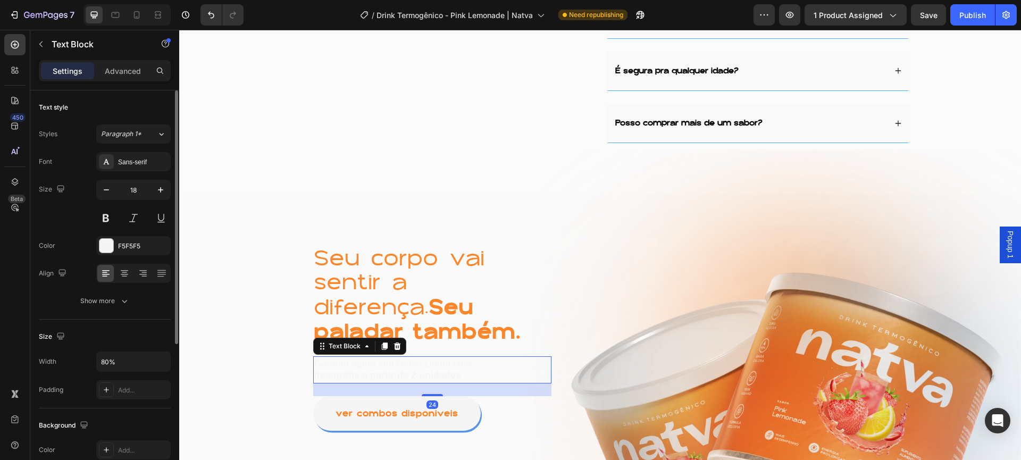
click at [115, 255] on div "Font Sans-serif Size 18 Color F5F5F5 Align Show more" at bounding box center [105, 231] width 132 height 158
click at [99, 238] on div at bounding box center [106, 245] width 15 height 15
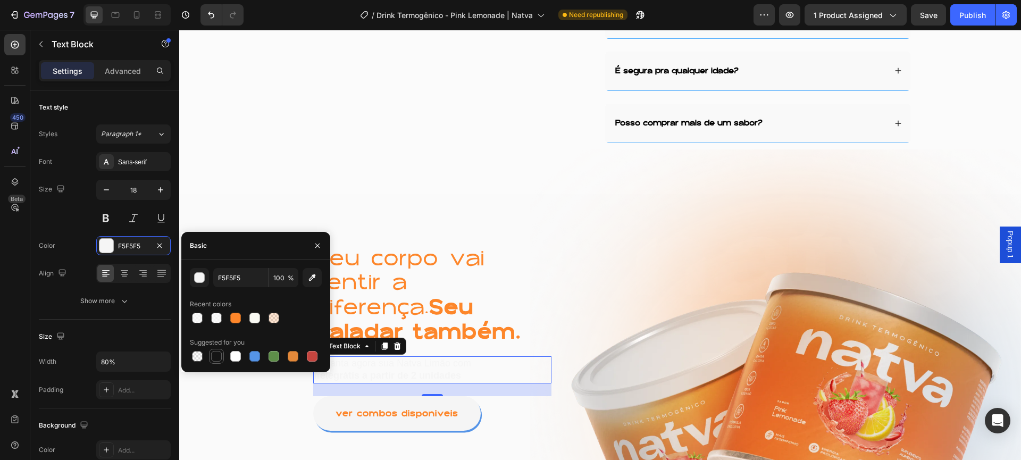
click at [211, 352] on div at bounding box center [216, 356] width 11 height 11
type input "151515"
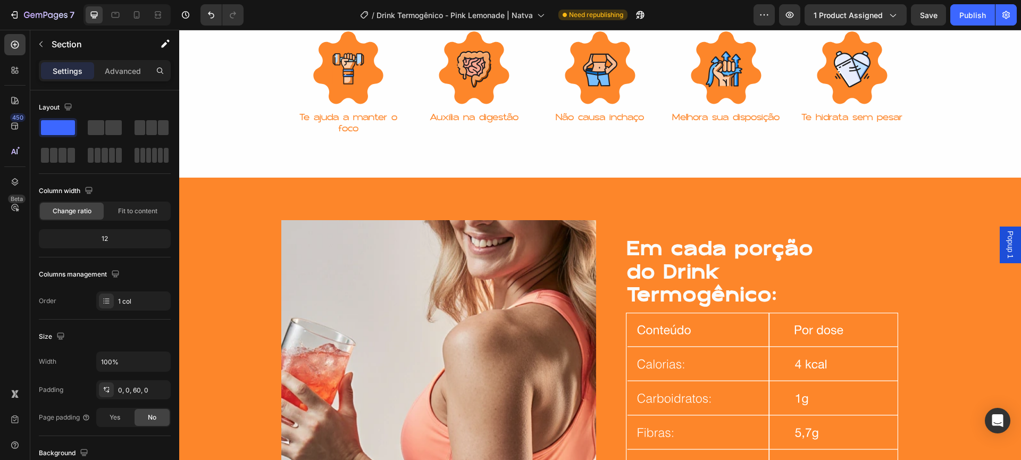
scroll to position [1552, 0]
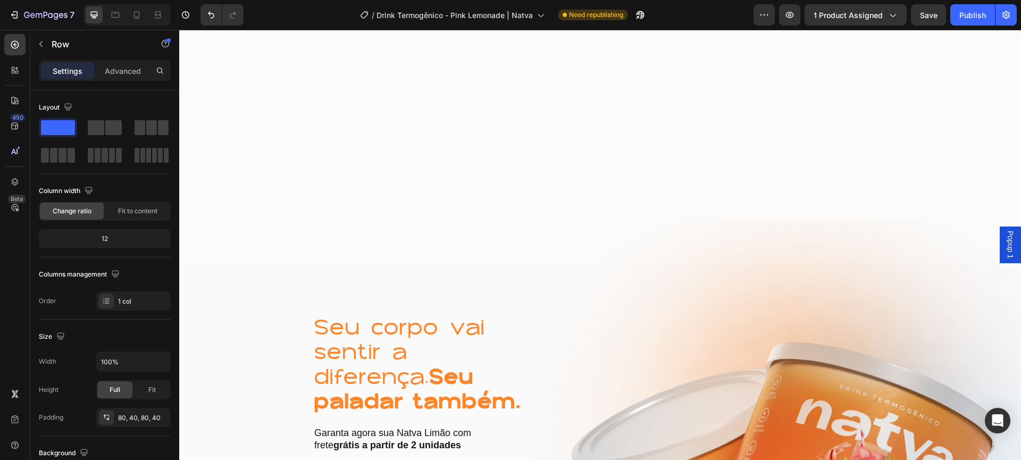
scroll to position [3532, 0]
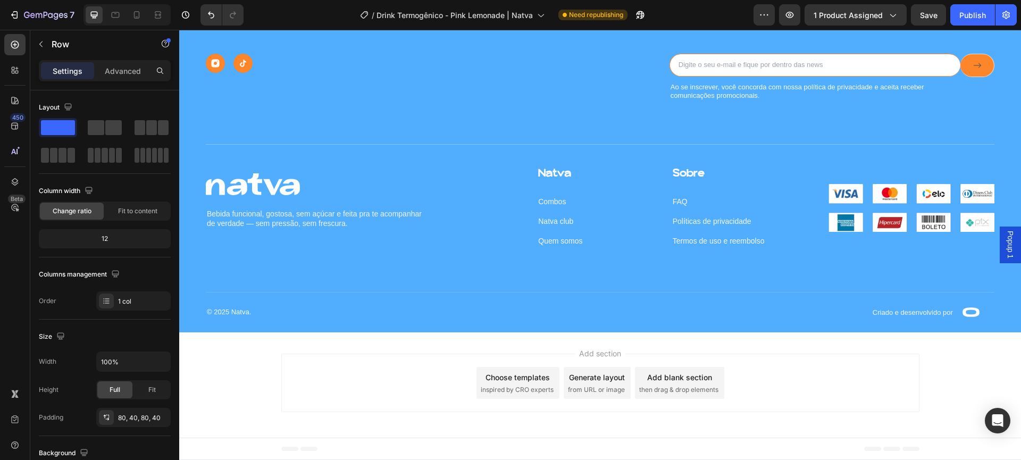
click at [948, 19] on div "Preview 1 product assigned Save Publish" at bounding box center [884, 14] width 263 height 21
click at [962, 19] on div "Publish" at bounding box center [972, 15] width 27 height 11
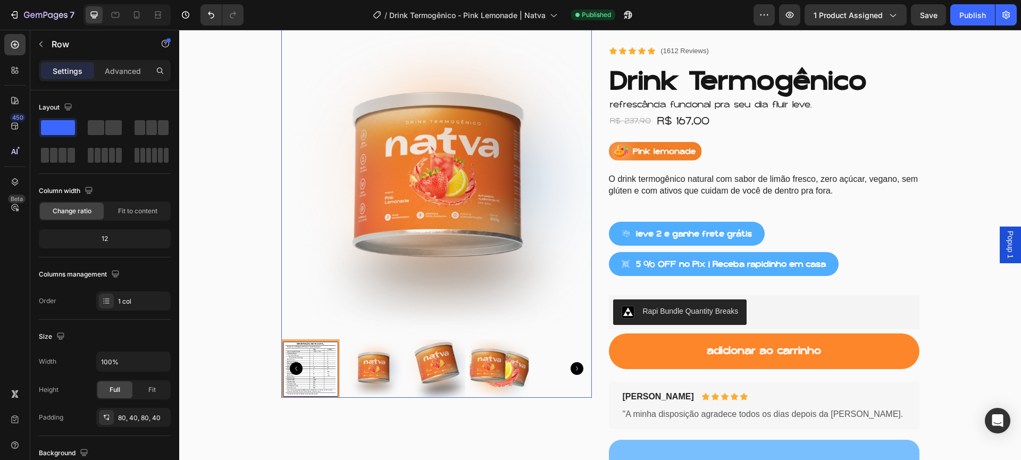
scroll to position [95, 0]
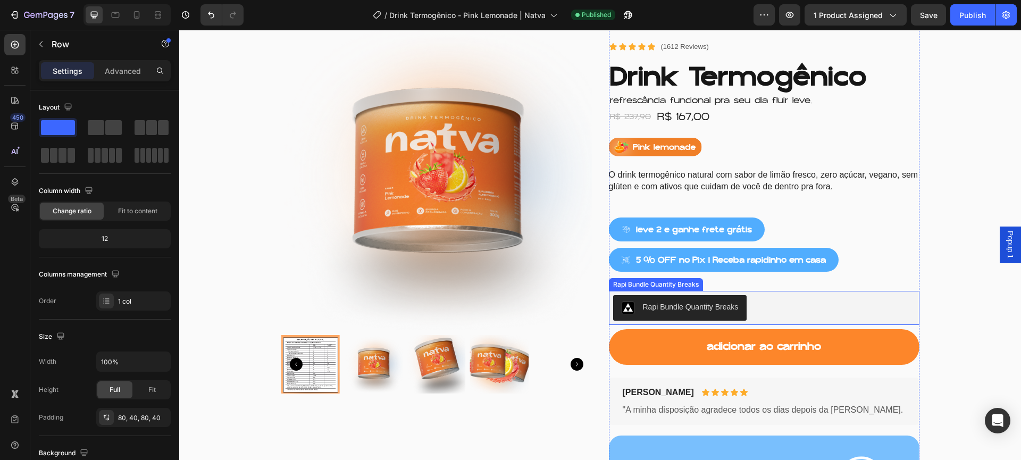
click at [719, 307] on div "Rapi Bundle Quantity Breaks" at bounding box center [691, 306] width 96 height 11
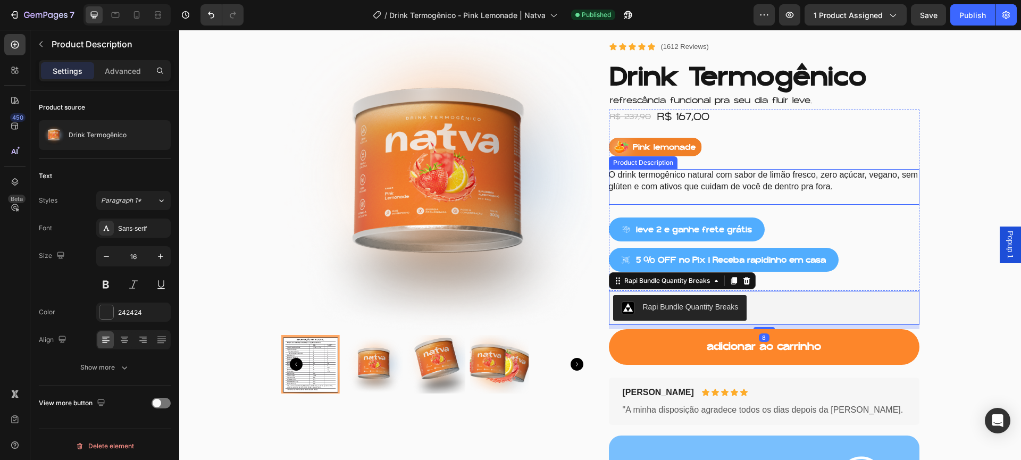
click at [697, 188] on span "O drink termogênico natural com sabor de limão fresco, zero açúcar, vegano, sem…" at bounding box center [763, 180] width 309 height 21
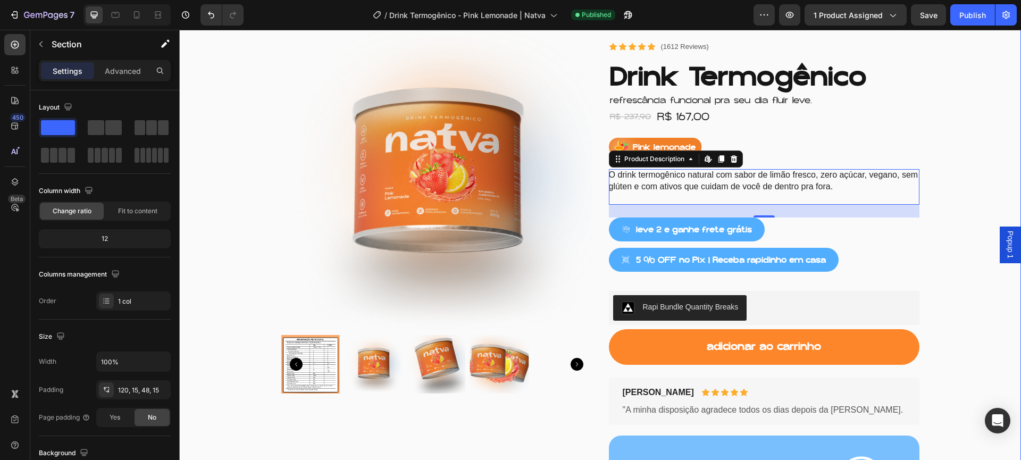
click at [987, 101] on div "Product Images Row Product Images Icon Icon Icon Icon Icon Icon List (1612 Revi…" at bounding box center [600, 299] width 826 height 558
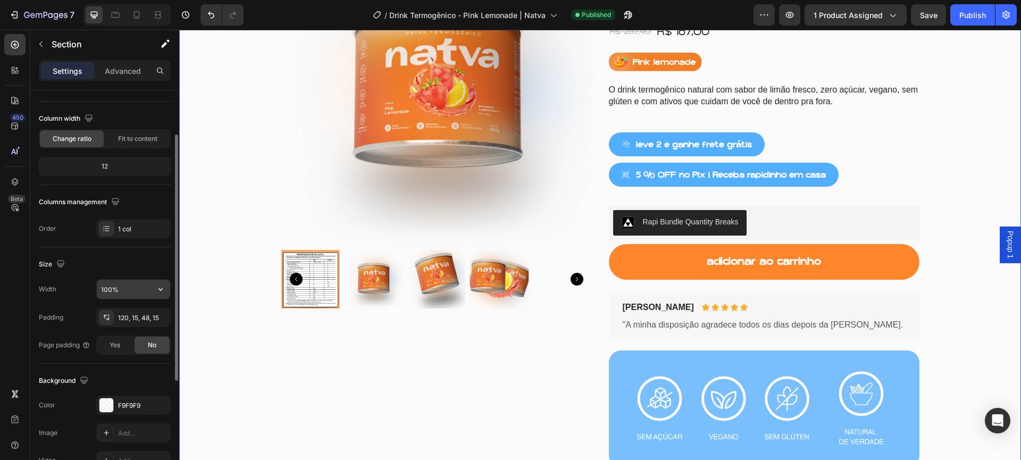
scroll to position [74, 0]
click at [126, 399] on div "F9F9F9" at bounding box center [133, 404] width 31 height 10
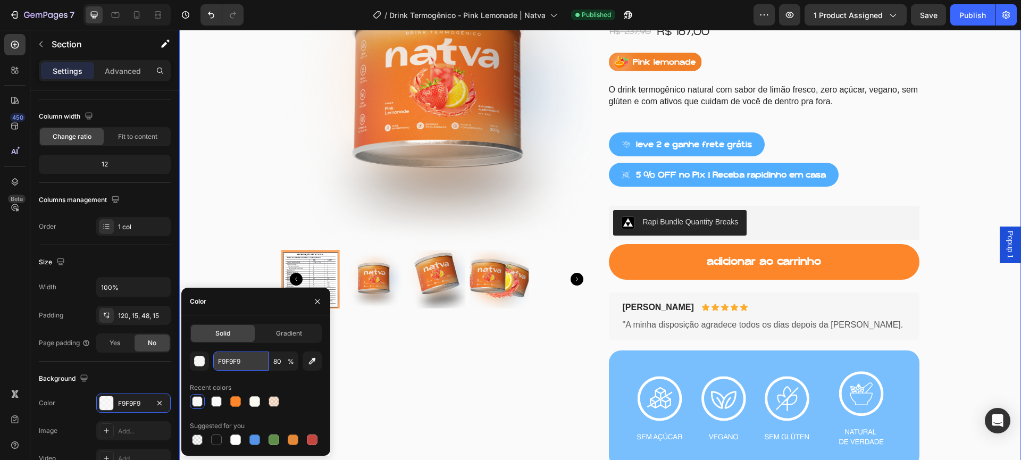
click at [229, 364] on input "F9F9F9" at bounding box center [240, 360] width 55 height 19
paste input "FFCF4"
type input "FFFCF4"
click at [278, 357] on input "80" at bounding box center [283, 360] width 29 height 19
type input "100"
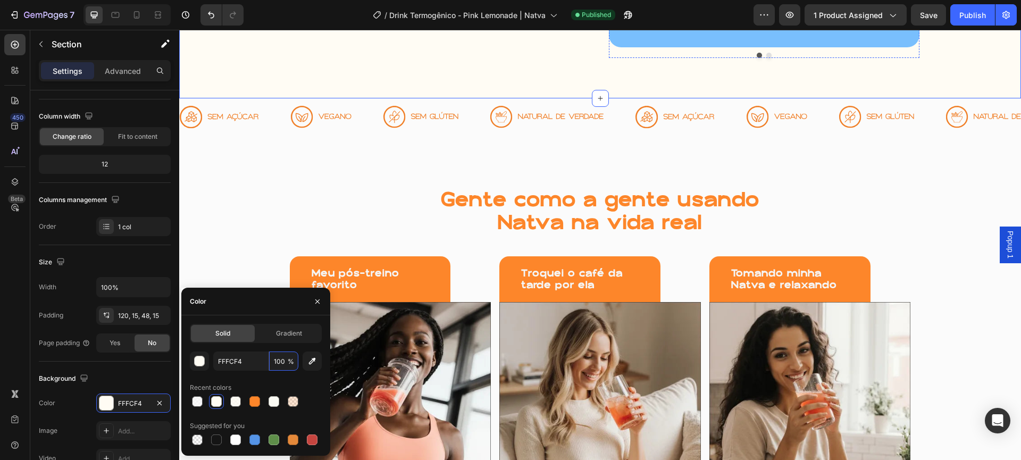
scroll to position [687, 0]
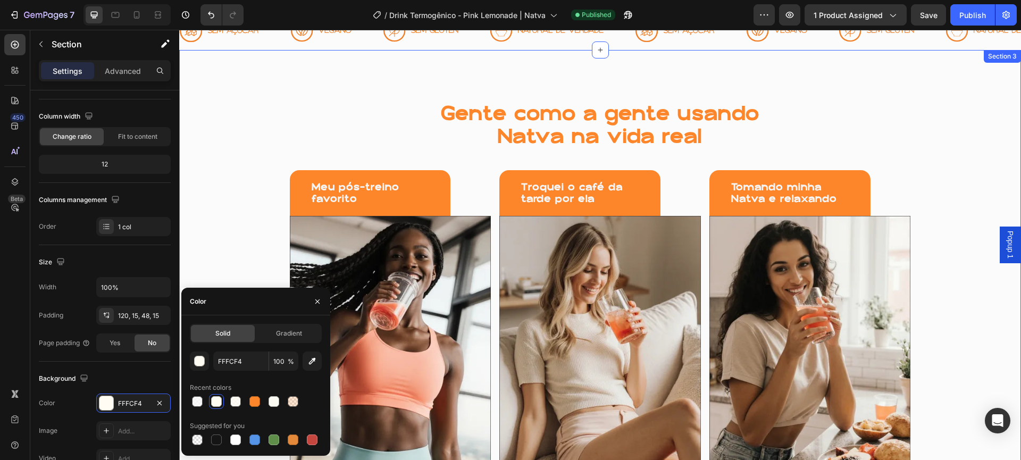
click at [947, 130] on div "Gente como a gente usando Natva na vida real Heading Meu pós-treino favorito He…" at bounding box center [600, 300] width 842 height 414
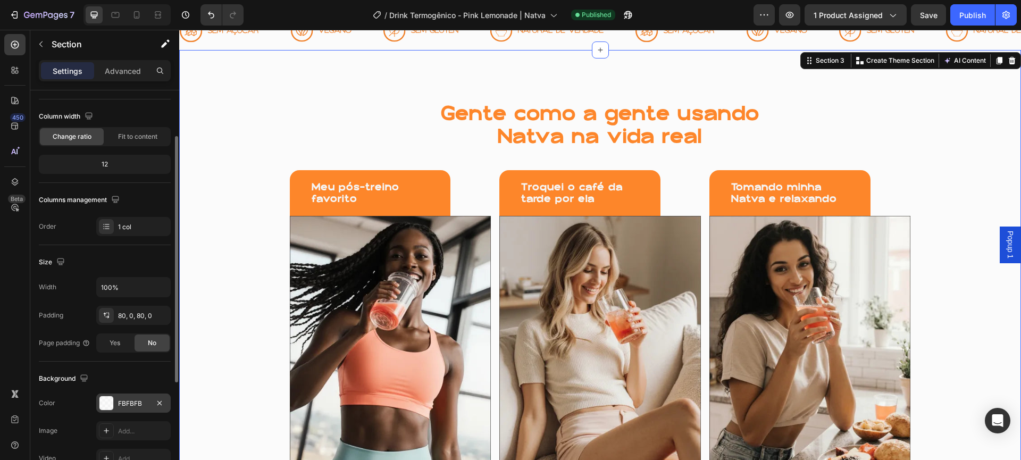
click at [131, 402] on div "FBFBFB" at bounding box center [133, 404] width 31 height 10
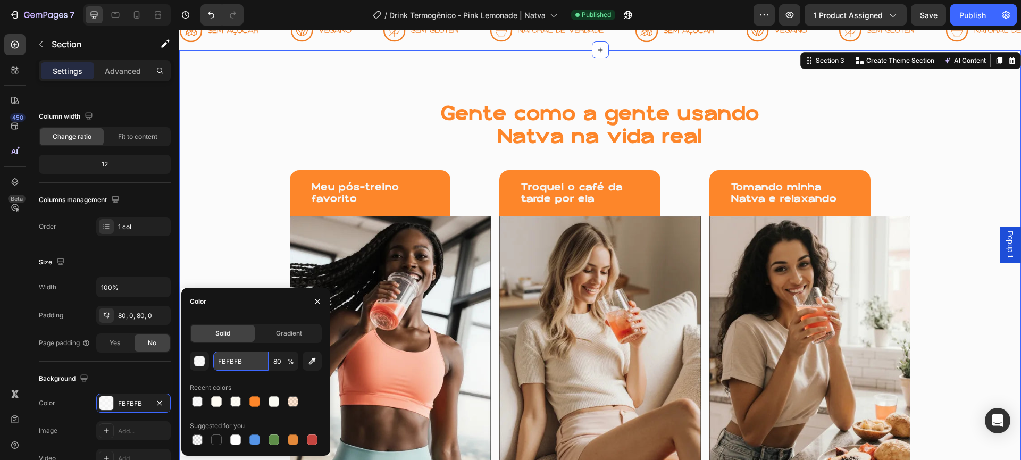
click at [224, 358] on input "FBFBFB" at bounding box center [240, 360] width 55 height 19
paste input "FFCF4"
paste input "text"
type input "FFFCF4"
click at [236, 271] on div "Gente como a gente usando Natva na vida real Heading Meu pós-treino favorito He…" at bounding box center [600, 300] width 842 height 414
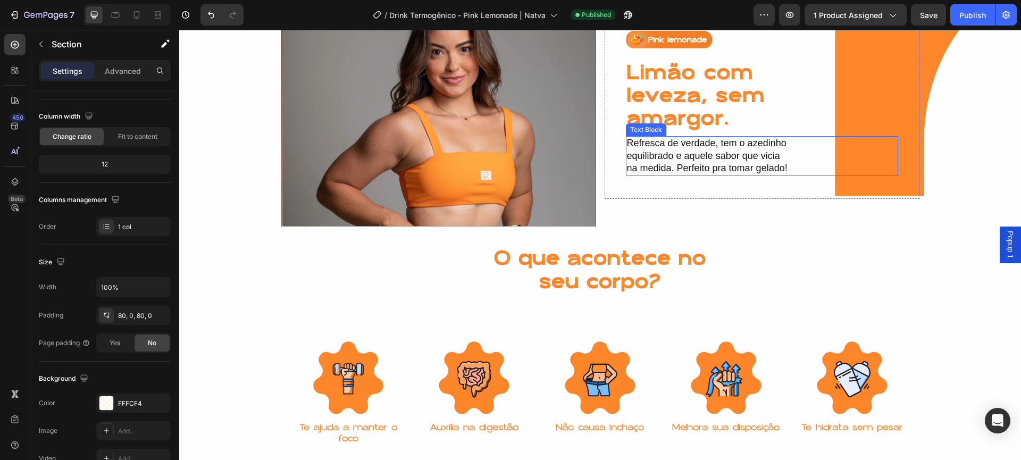
scroll to position [1270, 0]
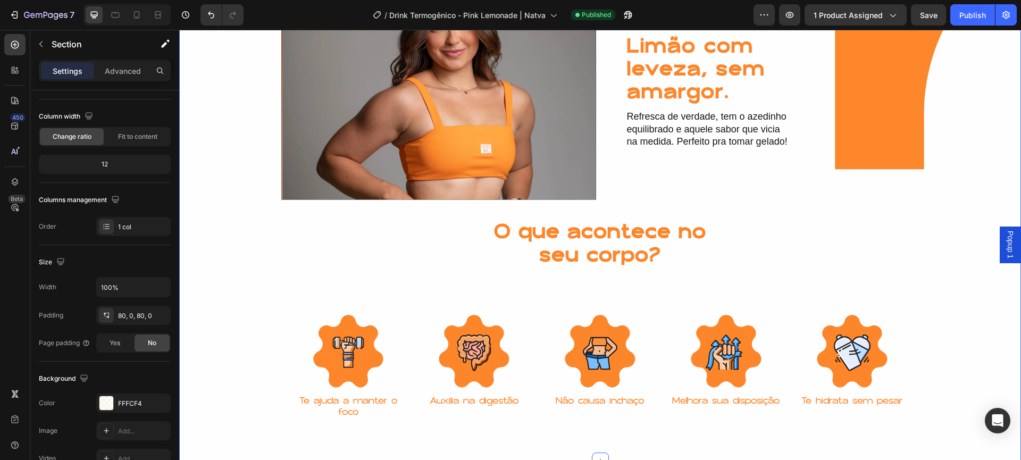
click at [953, 218] on div "Image Image Limão com leveza, sem amargor. Heading Refresca de verdade, tem o a…" at bounding box center [600, 203] width 842 height 474
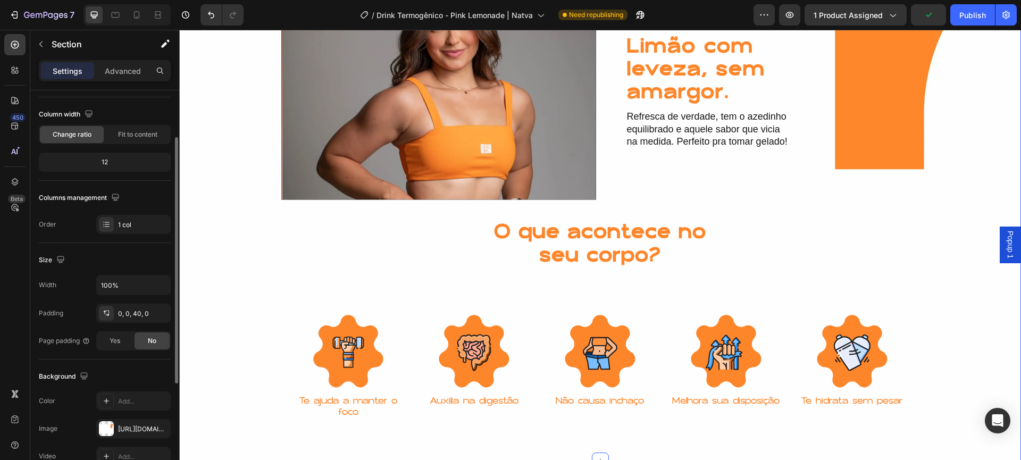
click at [201, 134] on div "Image Image Limão com leveza, sem amargor. Heading Refresca de verdade, tem o a…" at bounding box center [600, 203] width 842 height 474
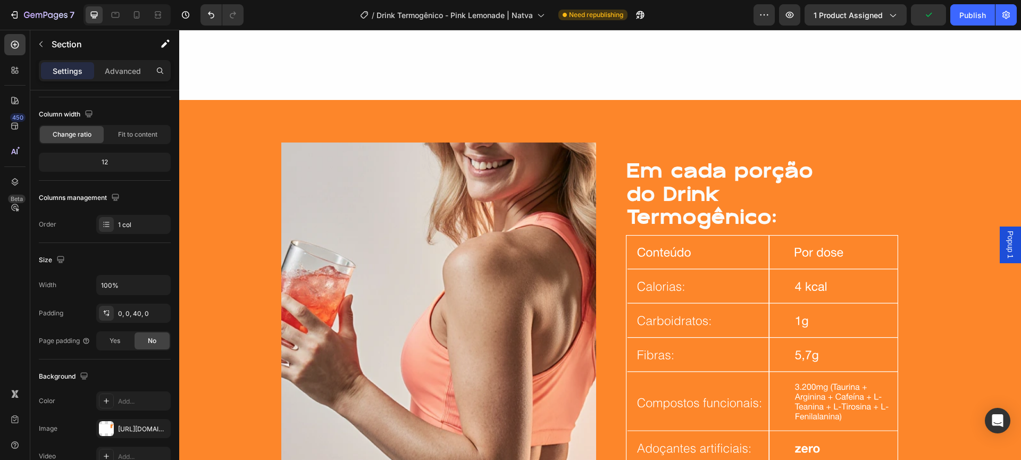
scroll to position [2157, 0]
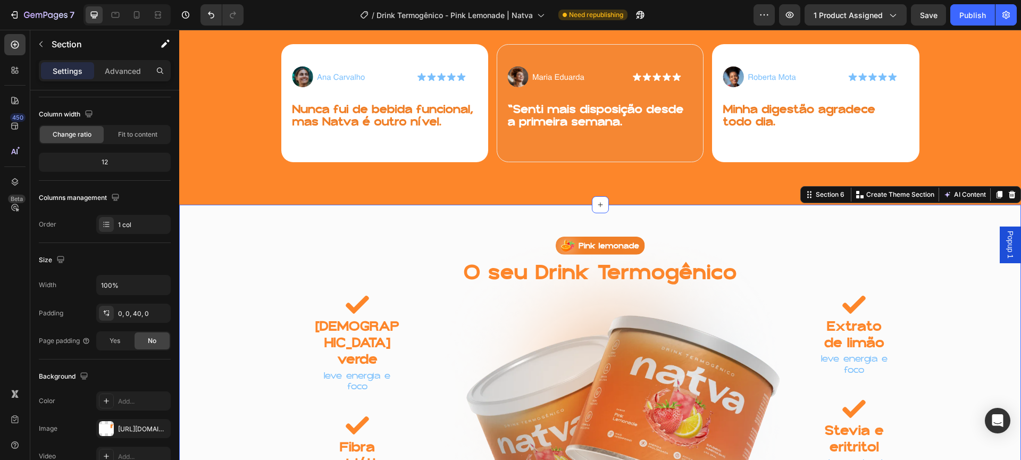
click at [284, 217] on div "Image O seu Drink Termogênico Heading Row Row Image Chá verde Text Block leve e…" at bounding box center [600, 386] width 842 height 363
click at [133, 393] on div "FBFBFB" at bounding box center [133, 400] width 74 height 19
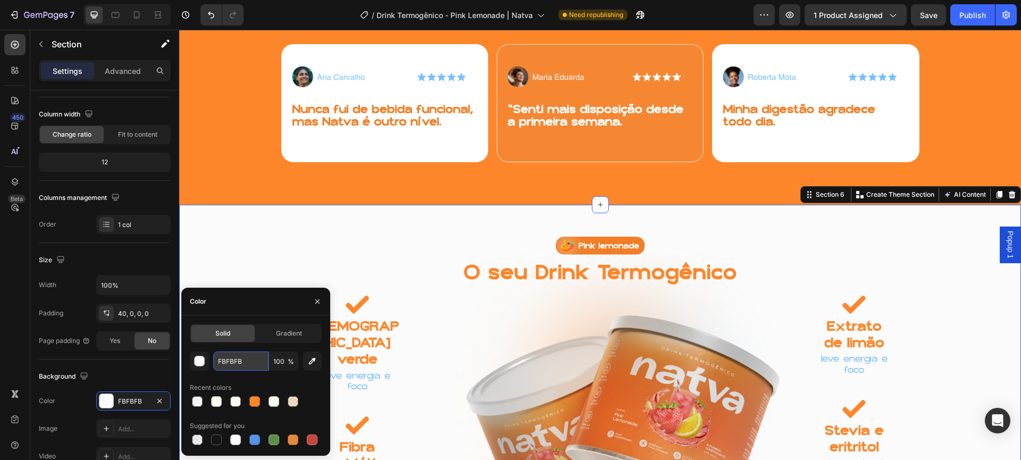
click at [246, 359] on input "FBFBFB" at bounding box center [240, 360] width 55 height 19
paste input "FFCF4"
type input "FFFCF4"
click at [80, 278] on div "Width 100%" at bounding box center [105, 285] width 132 height 20
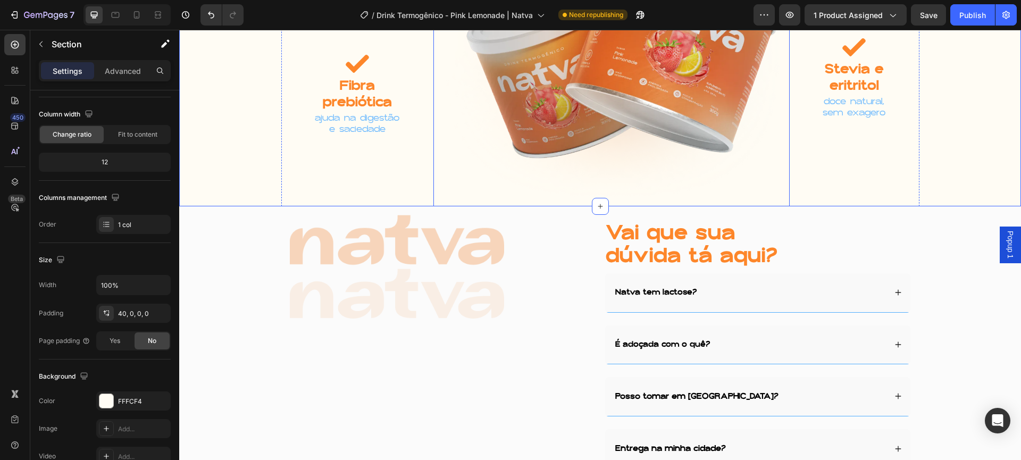
scroll to position [2523, 0]
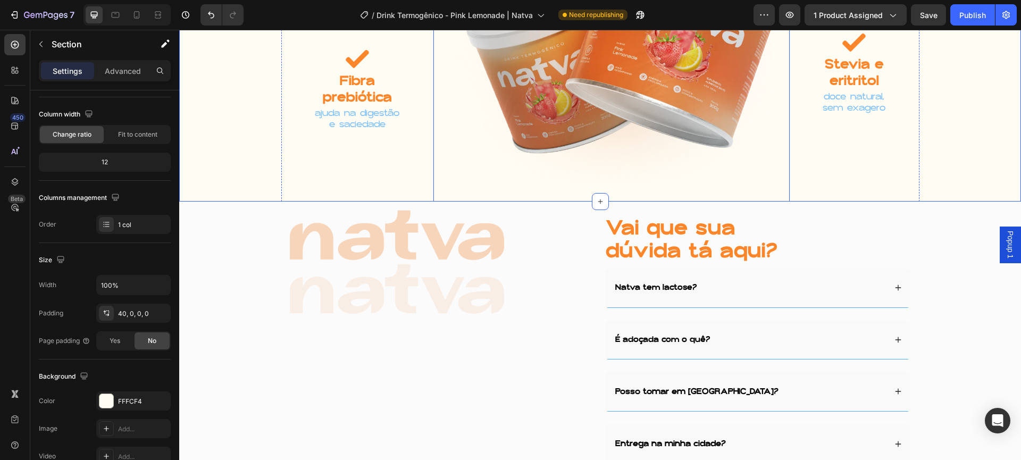
click at [542, 211] on div at bounding box center [443, 262] width 306 height 104
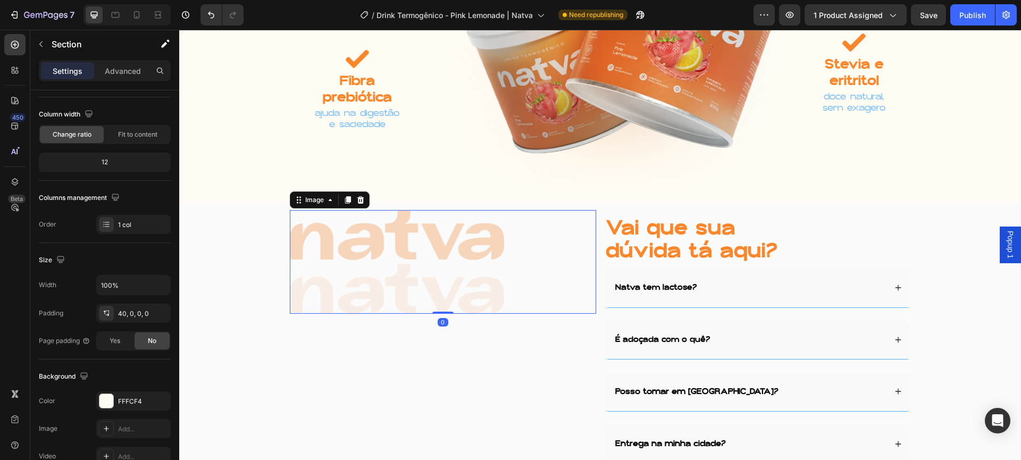
scroll to position [0, 0]
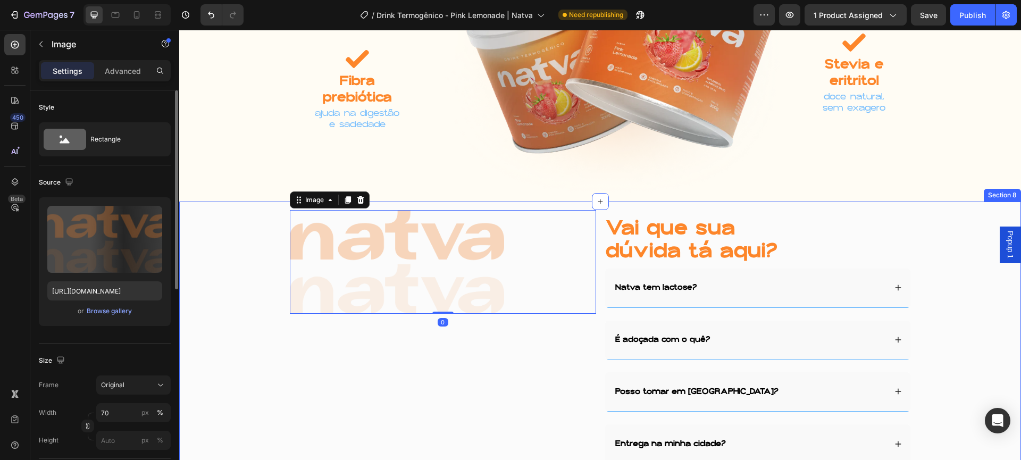
click at [950, 242] on div "Image 0 Vai que sua dúvida tá aqui? Heading Natva tem lactose? É adoçada com o …" at bounding box center [600, 445] width 842 height 488
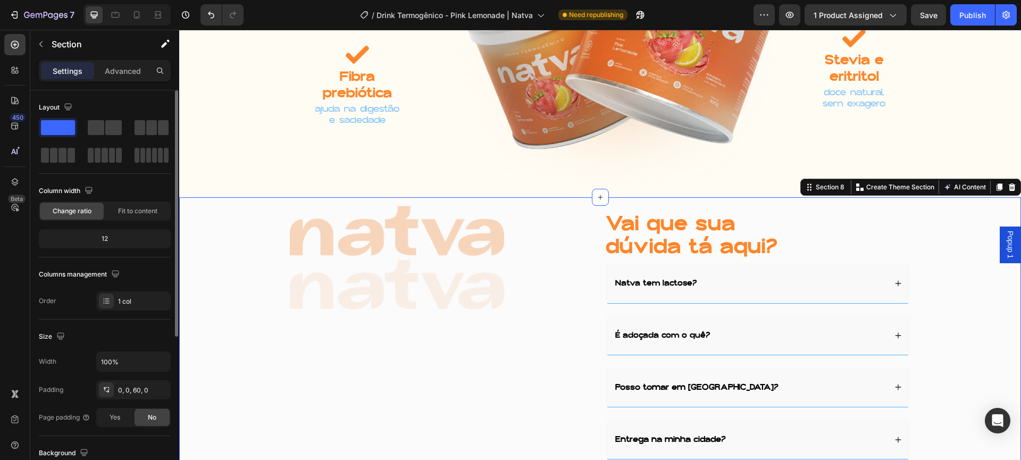
scroll to position [225, 0]
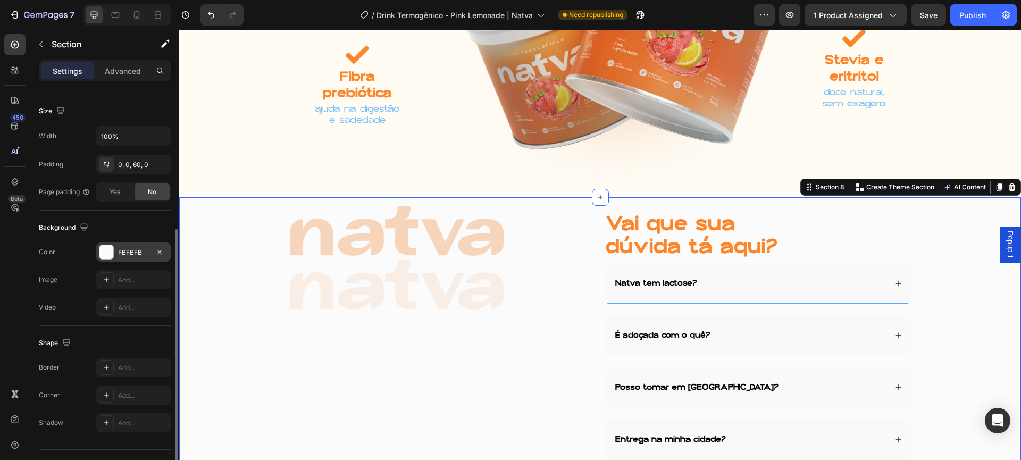
click at [133, 253] on div "FBFBFB" at bounding box center [133, 253] width 31 height 10
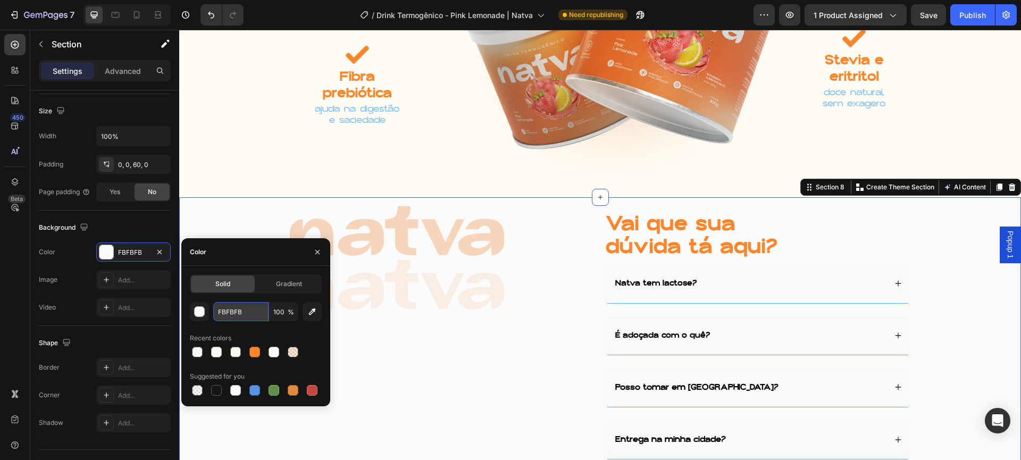
click at [225, 312] on input "FBFBFB" at bounding box center [240, 311] width 55 height 19
paste input "FFCF4"
type input "FFFCF4"
click at [930, 291] on div "Image Vai que sua dúvida tá aqui? Heading Natva tem lactose? É adoçada com o qu…" at bounding box center [600, 441] width 842 height 488
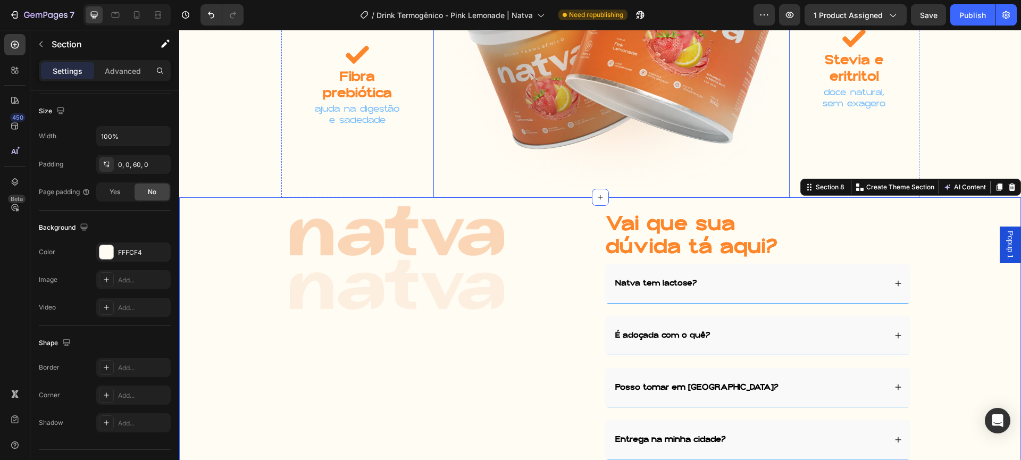
click at [664, 153] on img at bounding box center [611, 28] width 356 height 337
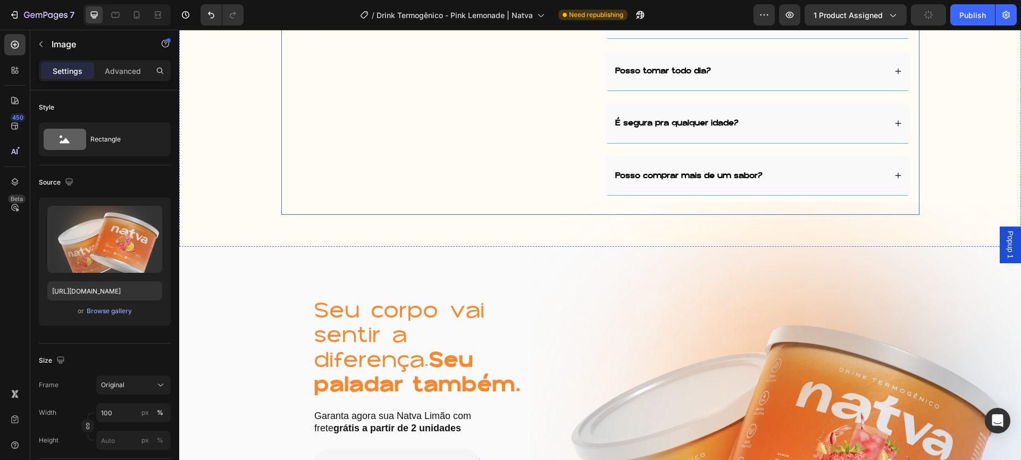
scroll to position [3129, 0]
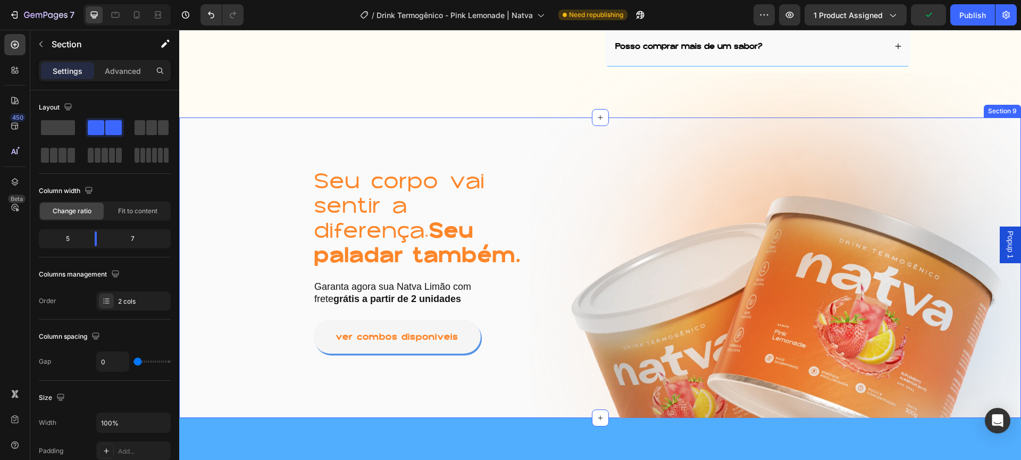
click at [331, 145] on div "Seu corpo vai sentir a diferença. Seu paladar também. Heading Garanta agora sua…" at bounding box center [354, 267] width 351 height 300
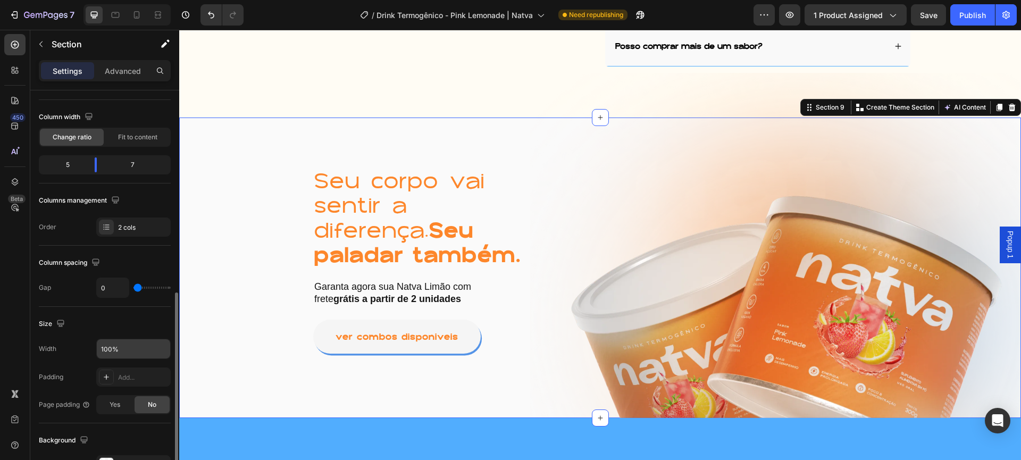
scroll to position [291, 0]
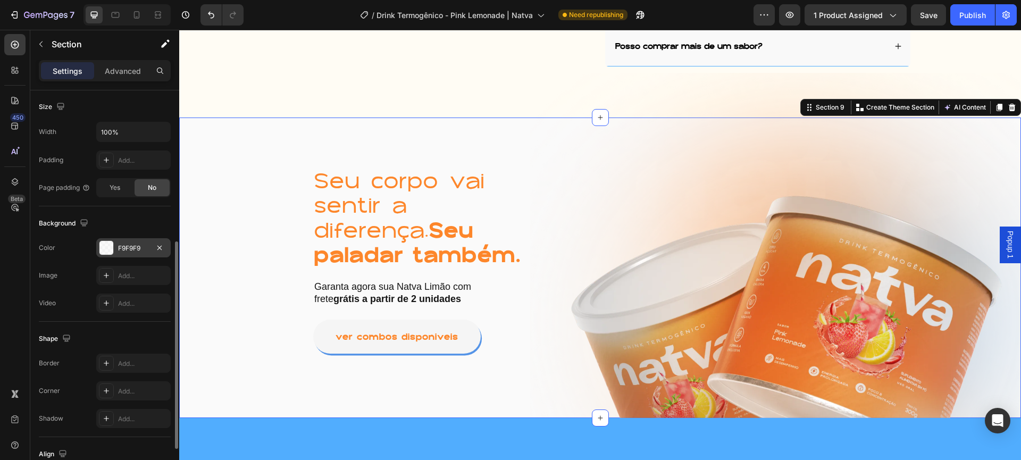
click at [135, 251] on div "F9F9F9" at bounding box center [133, 249] width 31 height 10
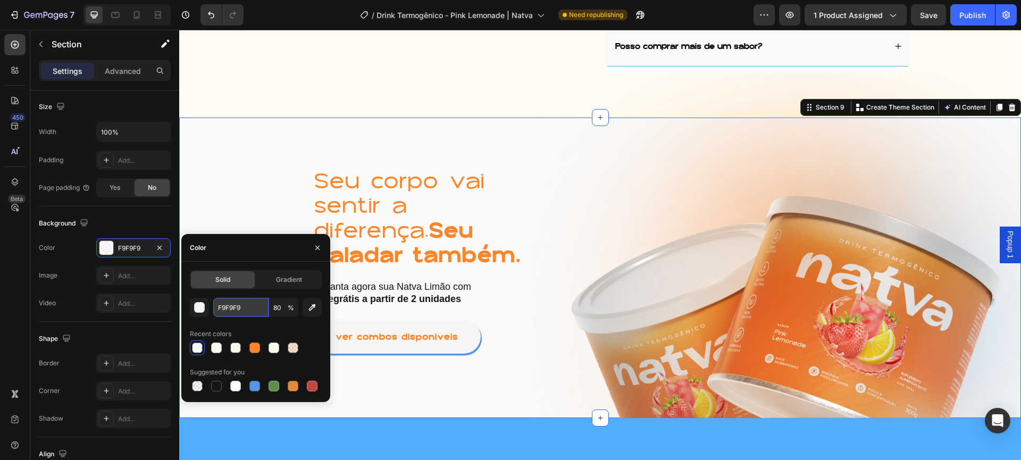
click at [242, 314] on input "F9F9F9" at bounding box center [240, 307] width 55 height 19
paste input "FFCF4"
type input "FFFCF4"
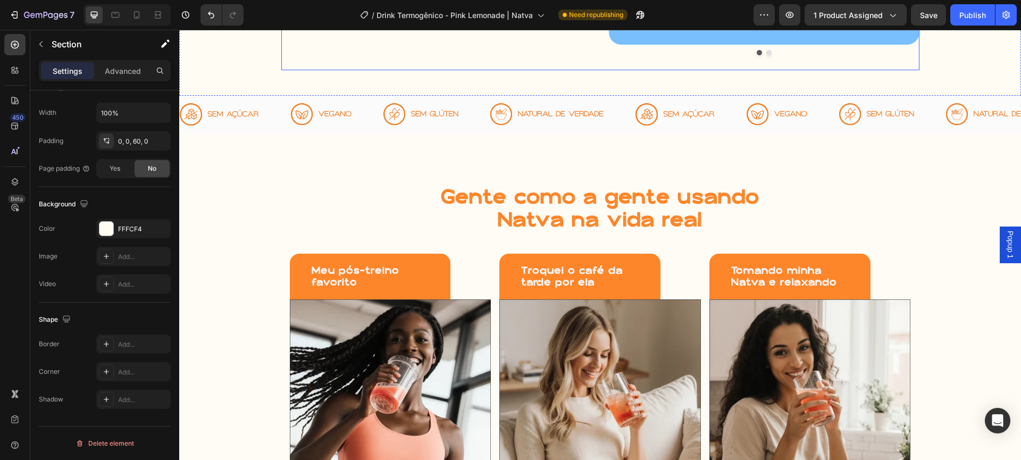
scroll to position [508, 0]
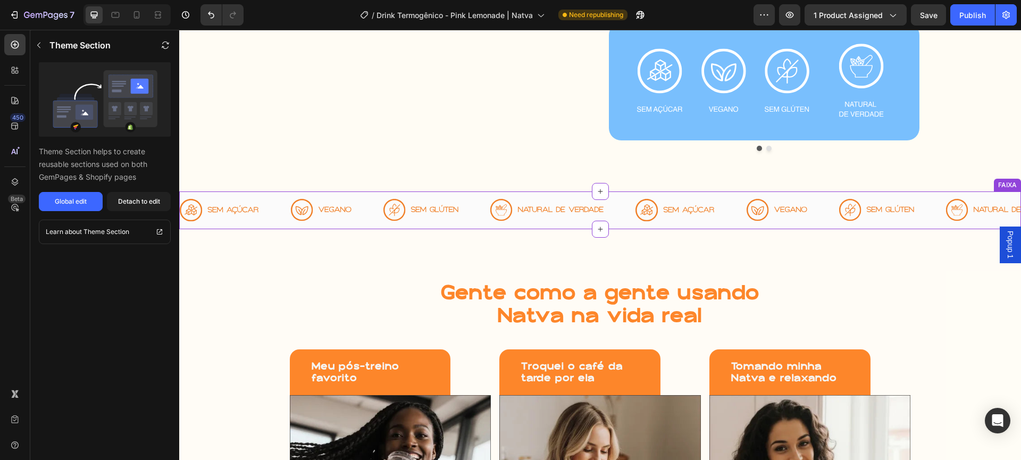
click at [619, 195] on div "Image" at bounding box center [562, 209] width 145 height 35
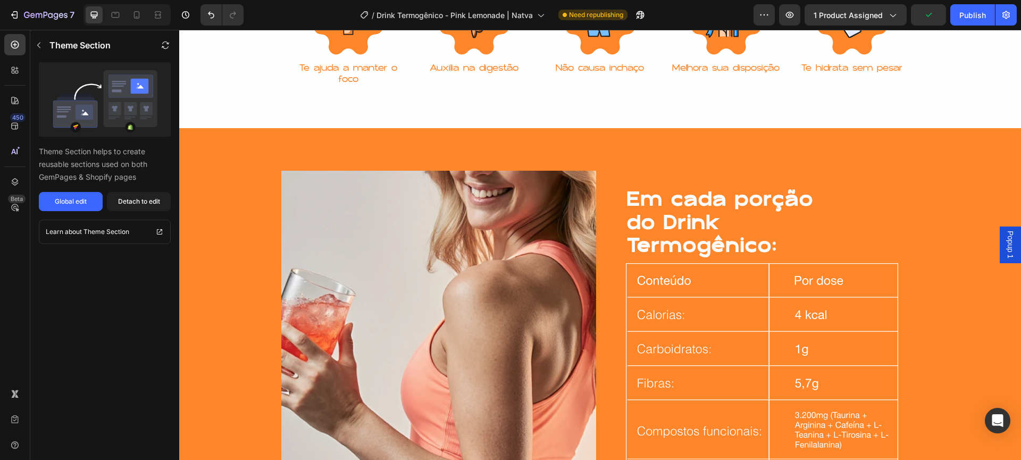
scroll to position [1103, 0]
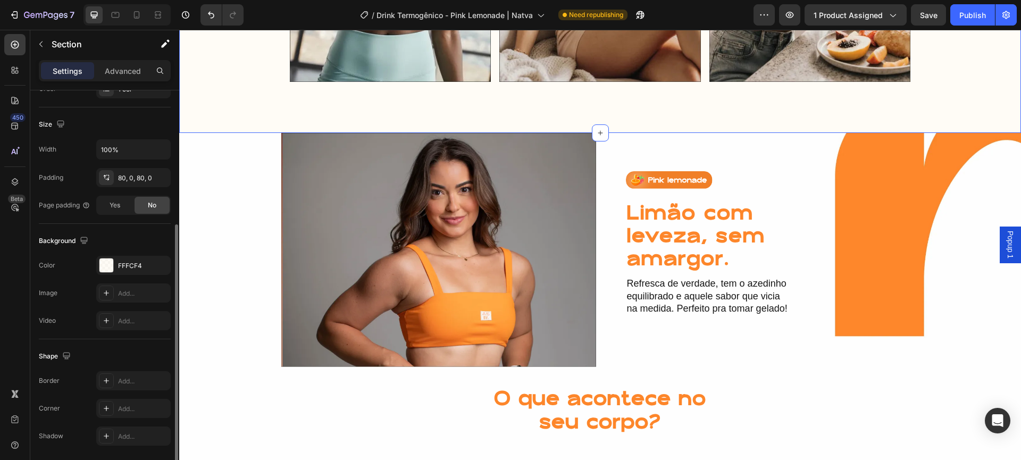
scroll to position [214, 0]
click at [128, 254] on div "FFFCF4" at bounding box center [133, 263] width 74 height 19
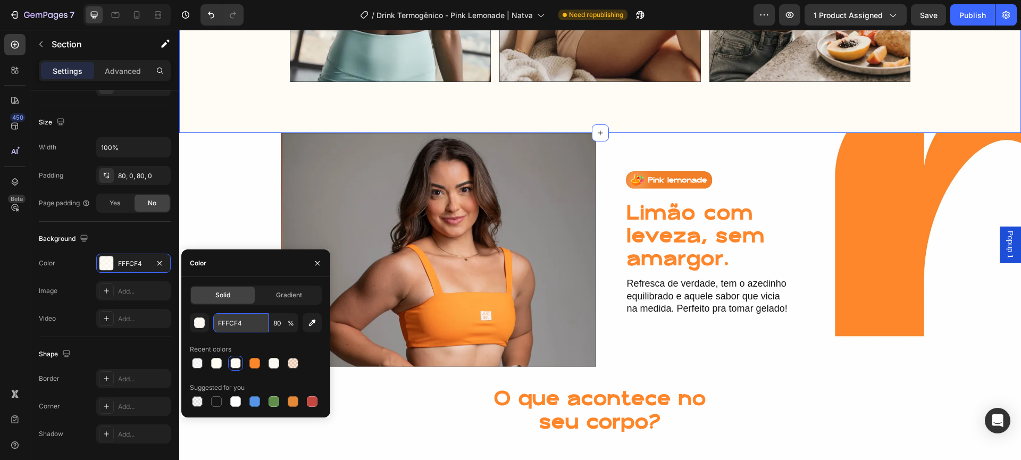
click at [227, 323] on input "FFFCF4" at bounding box center [240, 322] width 55 height 19
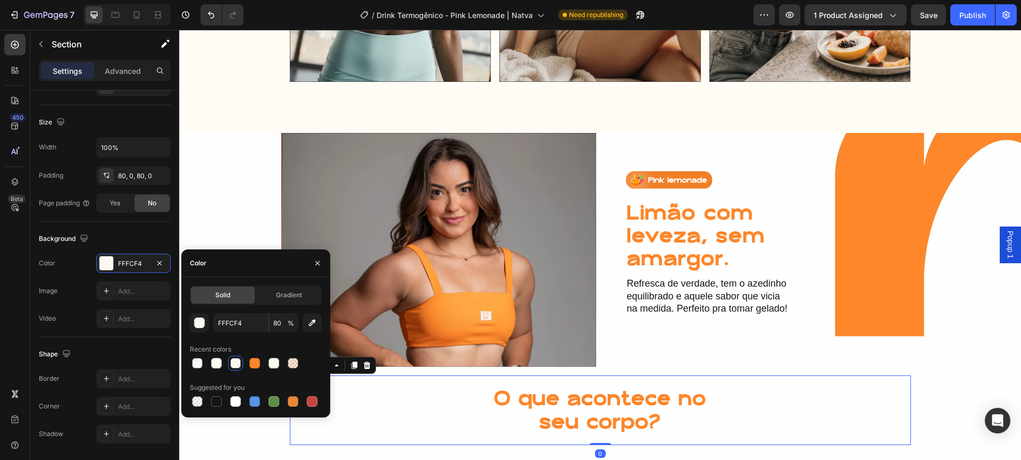
click at [753, 375] on div "O que acontece no seu corpo? Heading 0" at bounding box center [600, 409] width 621 height 69
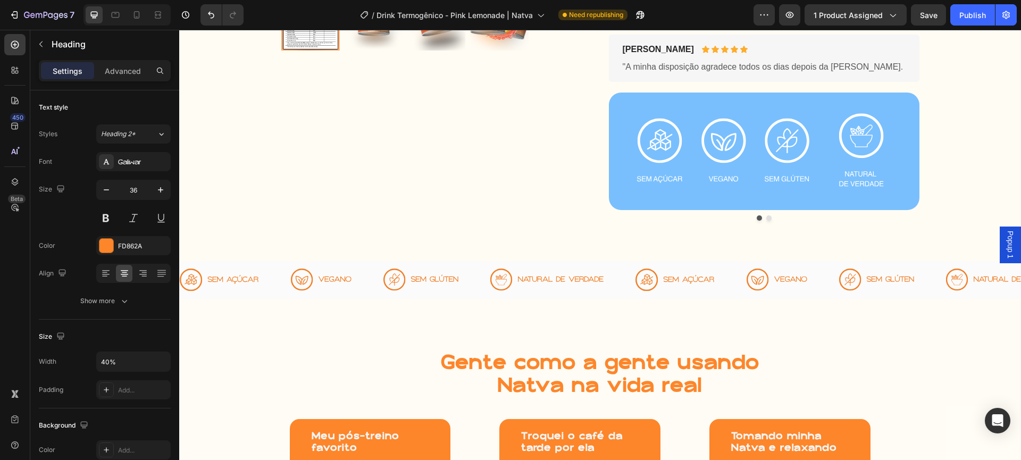
scroll to position [440, 0]
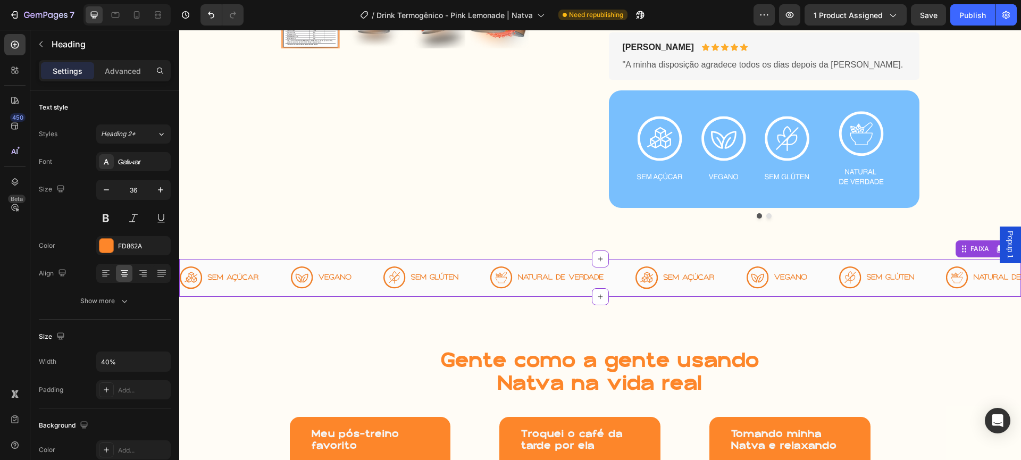
click at [613, 272] on div "Image" at bounding box center [562, 277] width 145 height 35
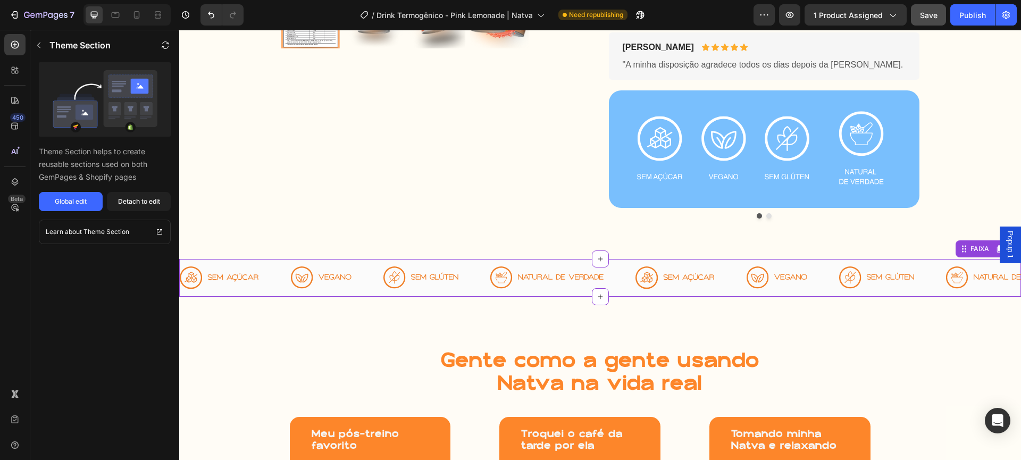
click at [942, 13] on button "Save" at bounding box center [928, 14] width 35 height 21
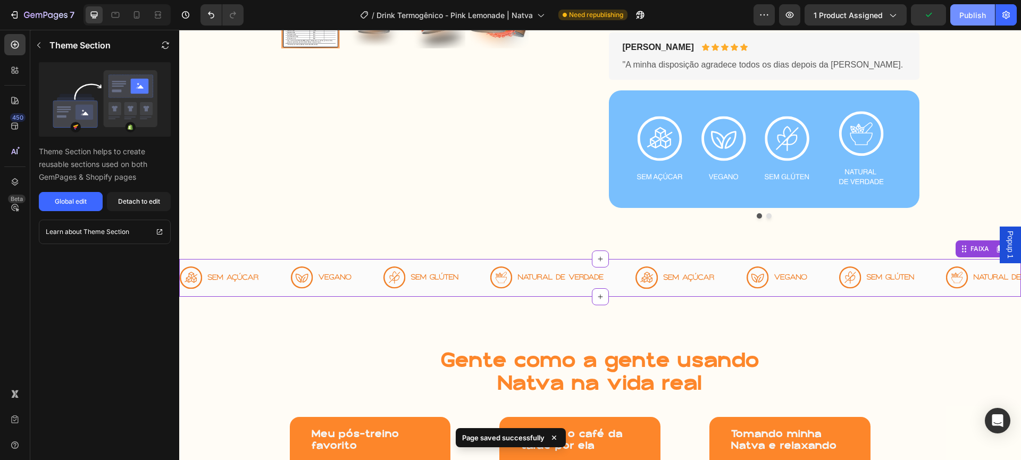
click at [968, 14] on div "Publish" at bounding box center [972, 15] width 27 height 11
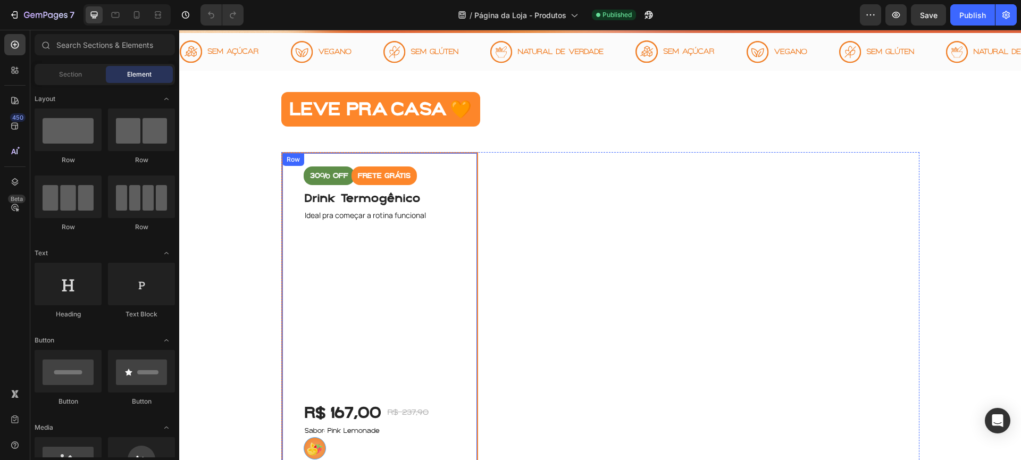
scroll to position [579, 0]
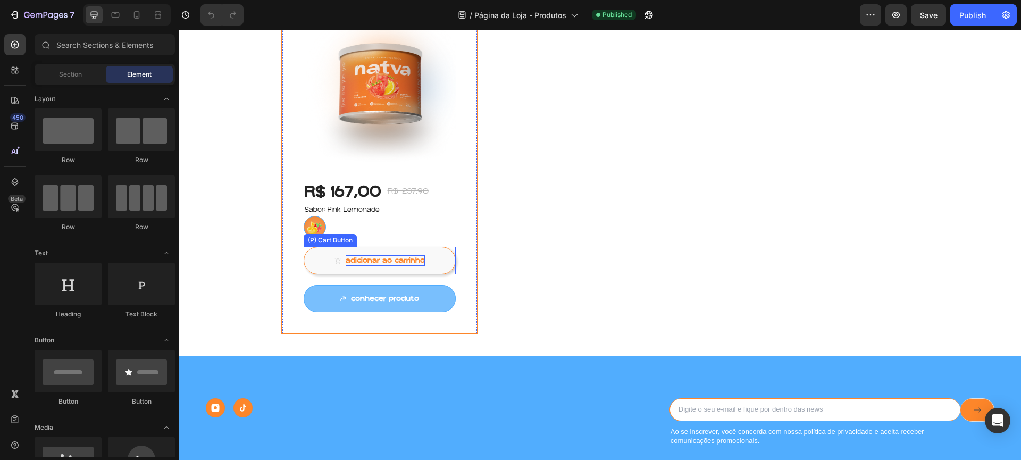
click at [406, 257] on div "adicionar ao carrinho" at bounding box center [385, 260] width 79 height 11
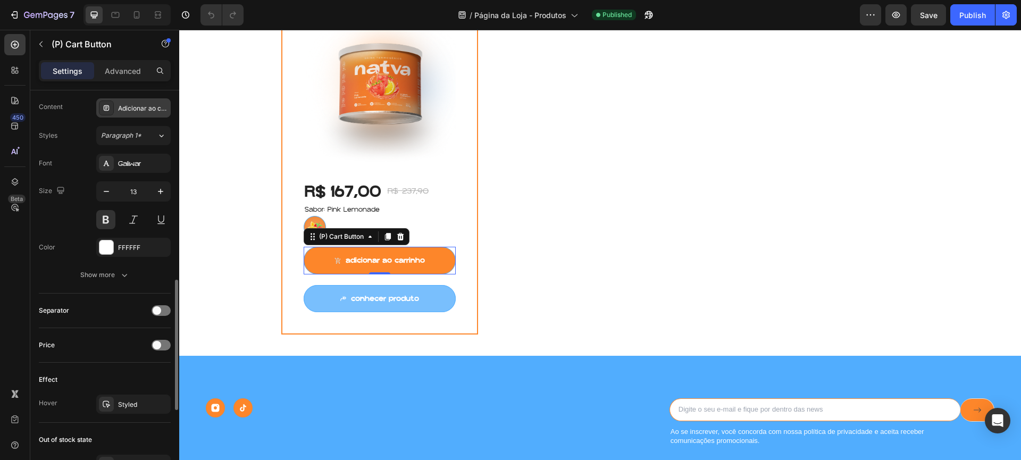
click at [103, 110] on icon at bounding box center [106, 108] width 9 height 9
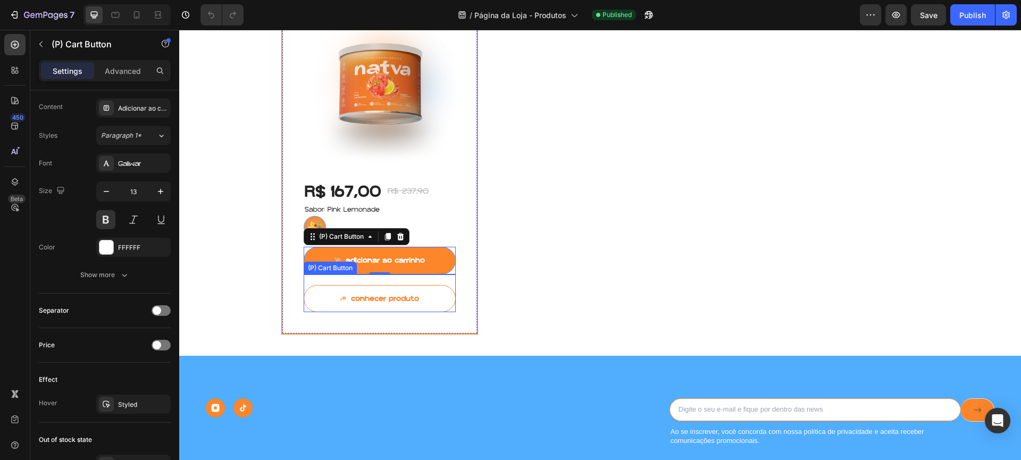
click at [326, 297] on button "conhecer produto" at bounding box center [380, 299] width 153 height 28
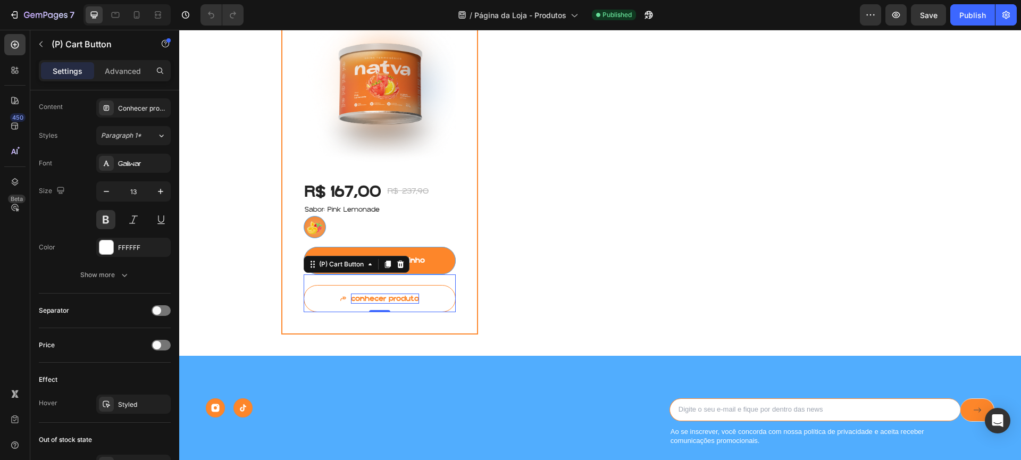
click at [380, 299] on div "conhecer produto" at bounding box center [385, 298] width 68 height 11
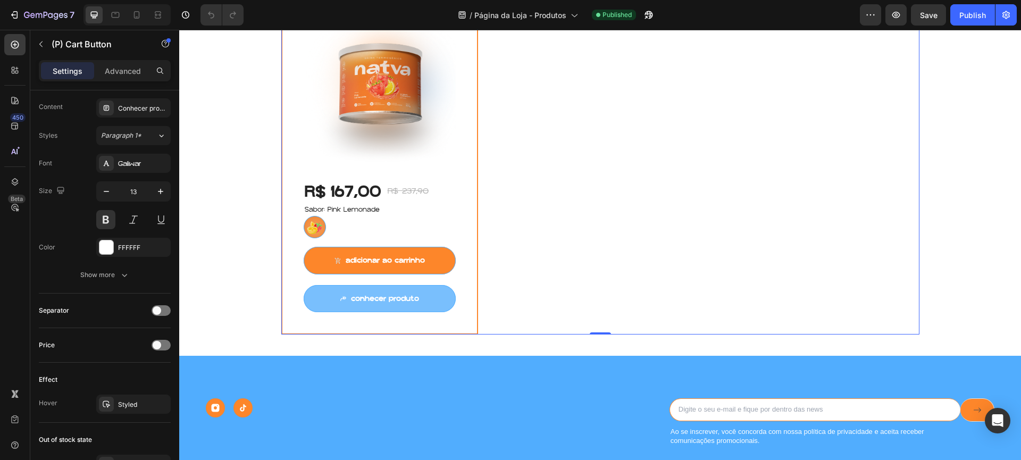
click at [550, 291] on div "30% off Product Badge FRETE GRÁTIS Product Badge Drink Termogênico (P) Title Id…" at bounding box center [600, 133] width 638 height 404
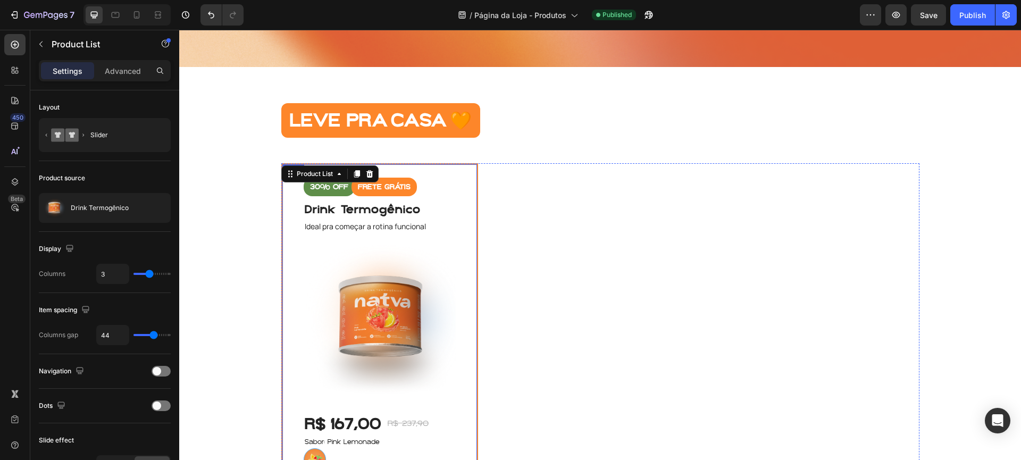
scroll to position [313, 0]
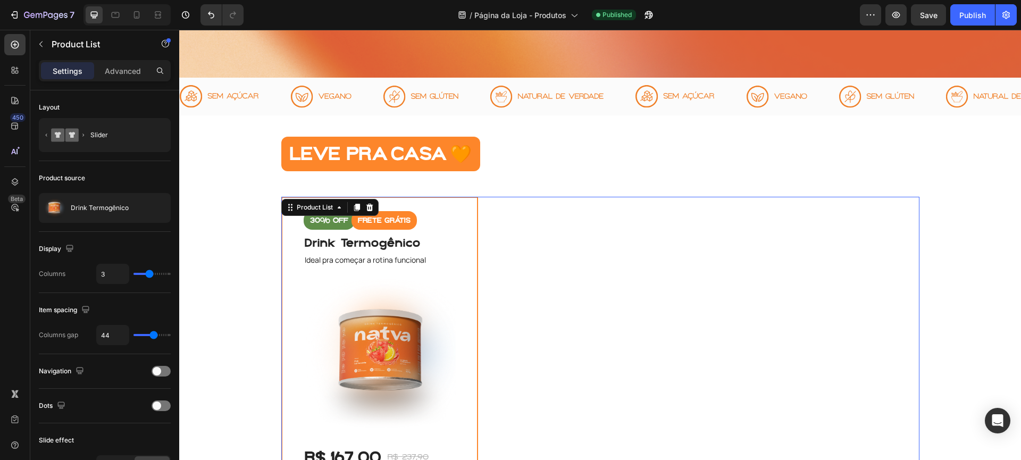
click at [671, 275] on div "30% off Product Badge FRETE GRÁTIS Product Badge Drink Termogênico (P) Title Id…" at bounding box center [600, 399] width 638 height 404
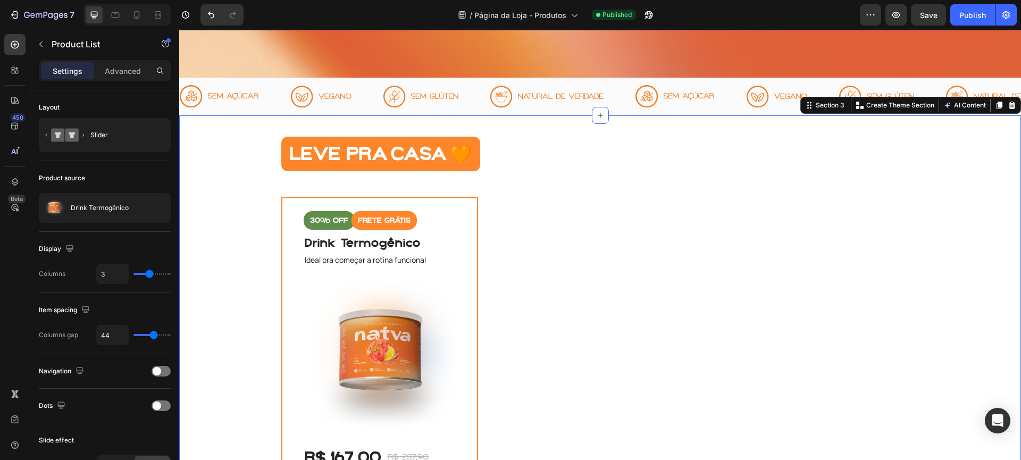
click at [610, 190] on div "LEVE PRA CASA 🧡 Heading Row 30% off Product Badge FRETE GRÁTIS Product Badge Dr…" at bounding box center [600, 369] width 826 height 464
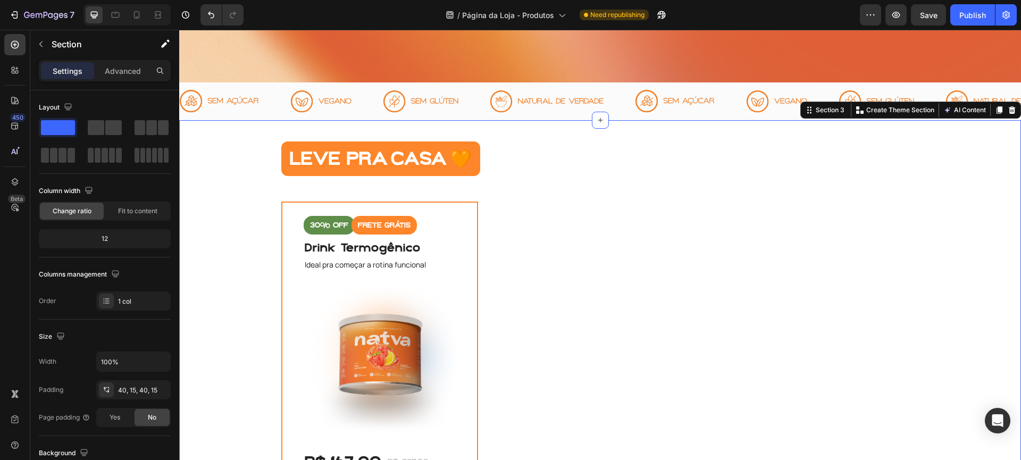
scroll to position [333, 0]
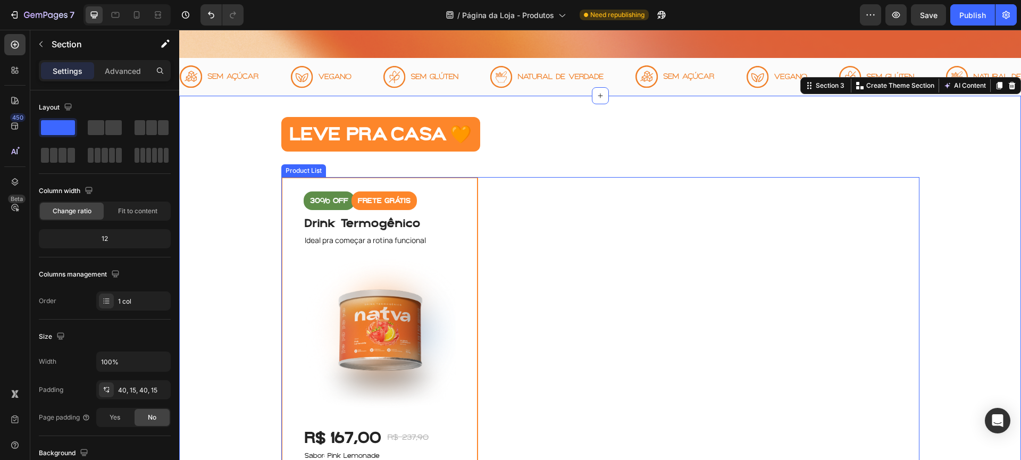
click at [585, 240] on div "30% off Product Badge FRETE GRÁTIS Product Badge Drink Termogênico (P) Title Id…" at bounding box center [600, 379] width 638 height 404
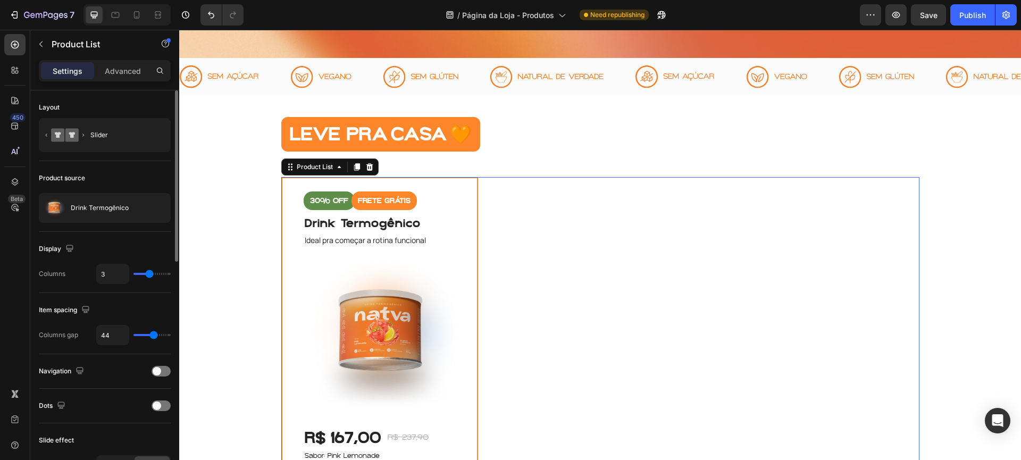
scroll to position [101, 0]
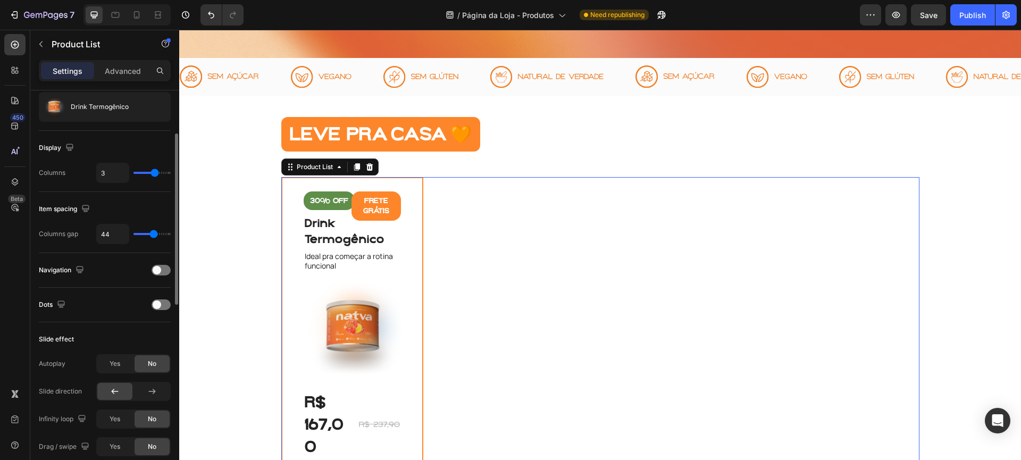
type input "3"
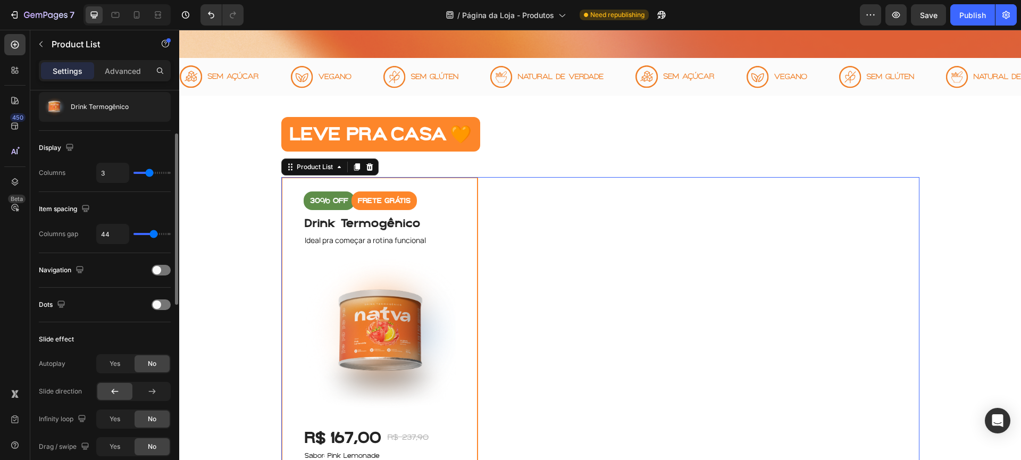
drag, startPoint x: 148, startPoint y: 172, endPoint x: 150, endPoint y: 177, distance: 5.6
click at [150, 174] on input "range" at bounding box center [151, 173] width 37 height 2
click at [662, 307] on div "30% off Product Badge FRETE GRÁTIS Product Badge Drink Termogênico (P) Title Id…" at bounding box center [600, 379] width 638 height 404
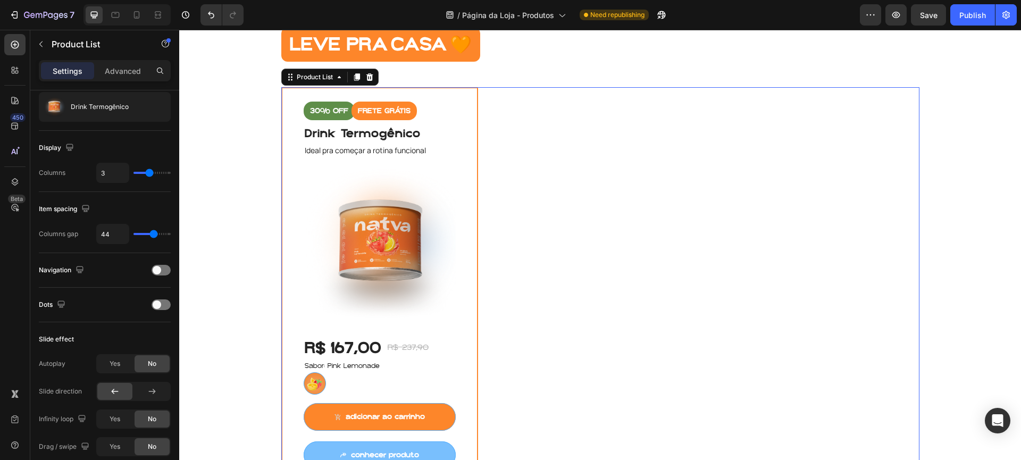
scroll to position [421, 0]
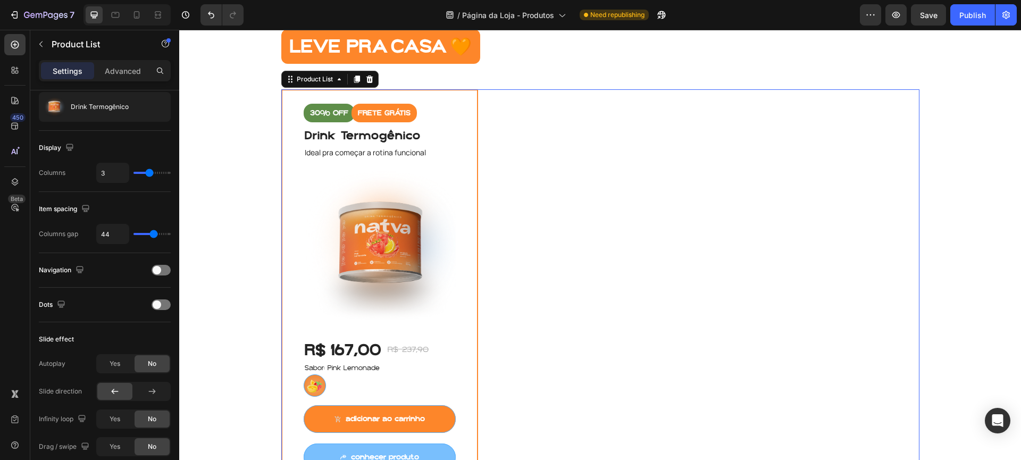
click at [602, 204] on div "30% off Product Badge FRETE GRÁTIS Product Badge Drink Termogênico (P) Title Id…" at bounding box center [600, 291] width 638 height 404
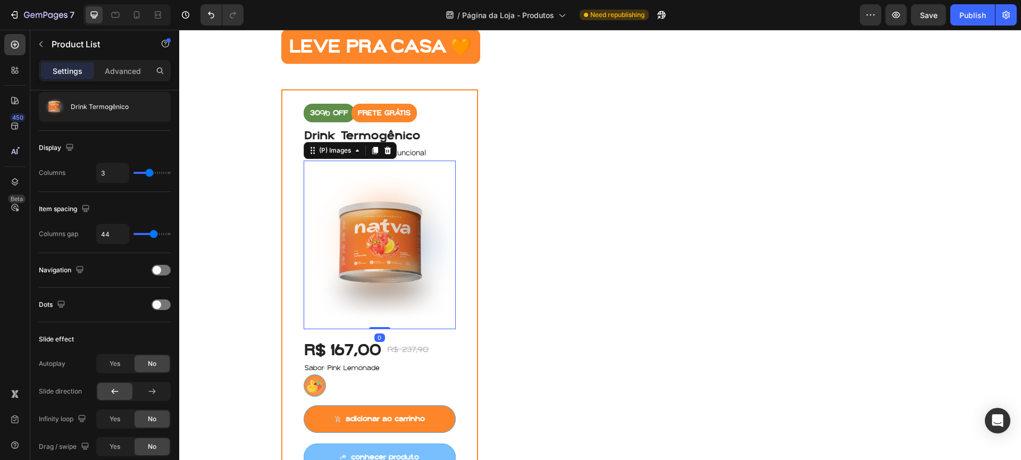
click at [417, 216] on img at bounding box center [380, 245] width 153 height 168
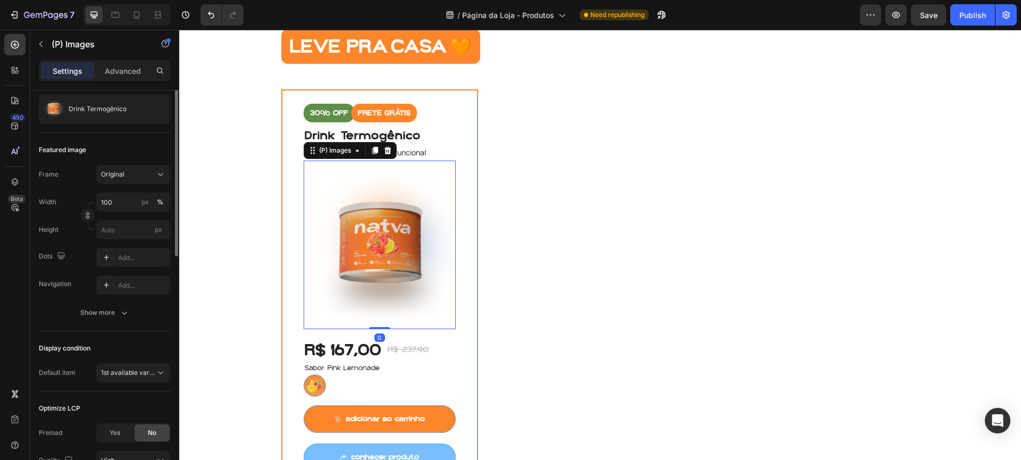
scroll to position [0, 0]
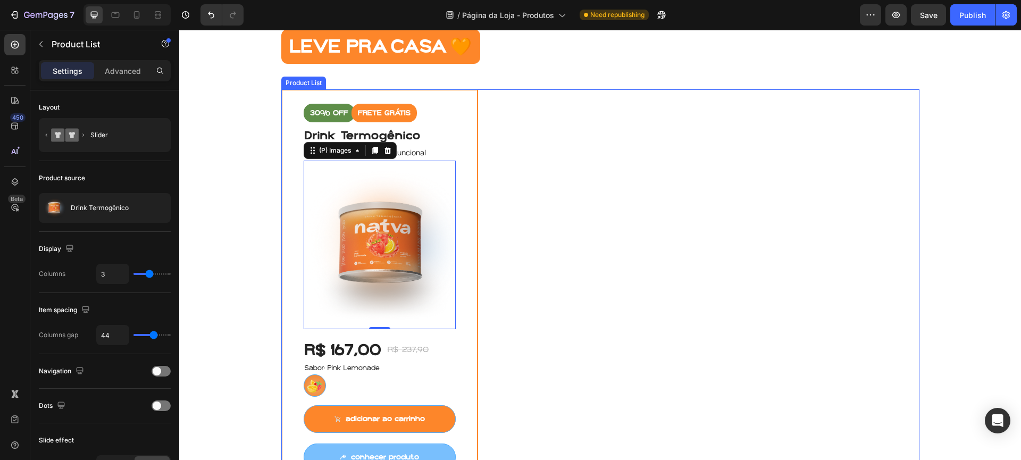
click at [476, 259] on div "30% off Product Badge FRETE GRÁTIS Product Badge Drink Termogênico (P) Title Id…" at bounding box center [600, 291] width 638 height 404
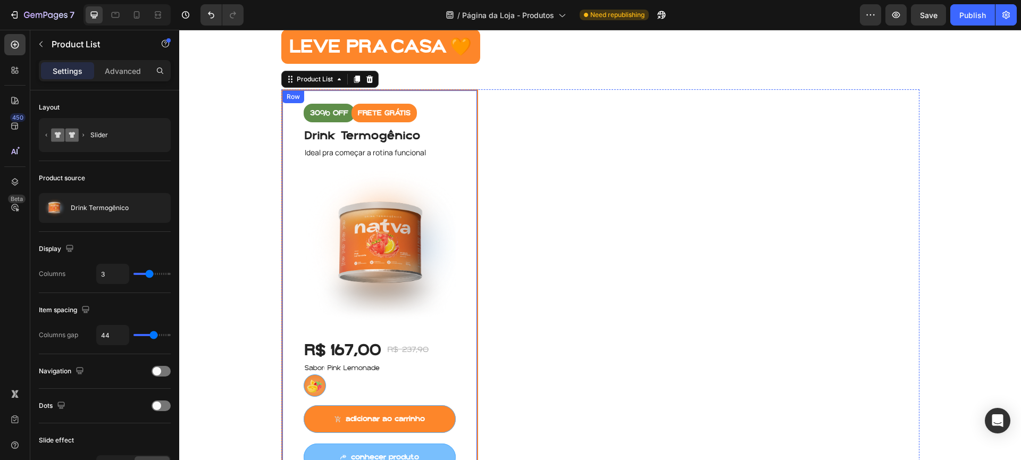
click at [472, 259] on div "30% off Product Badge FRETE GRÁTIS Product Badge Drink Termogênico (P) Title Id…" at bounding box center [379, 291] width 197 height 404
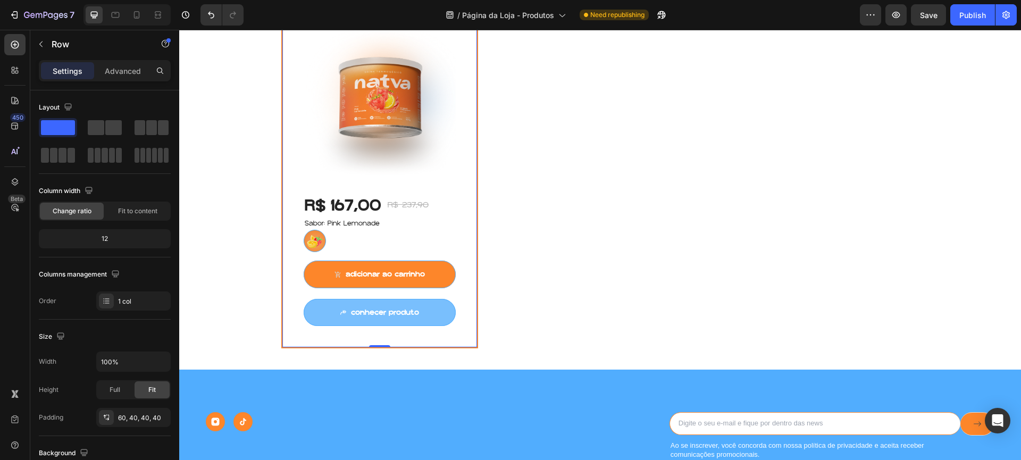
scroll to position [548, 0]
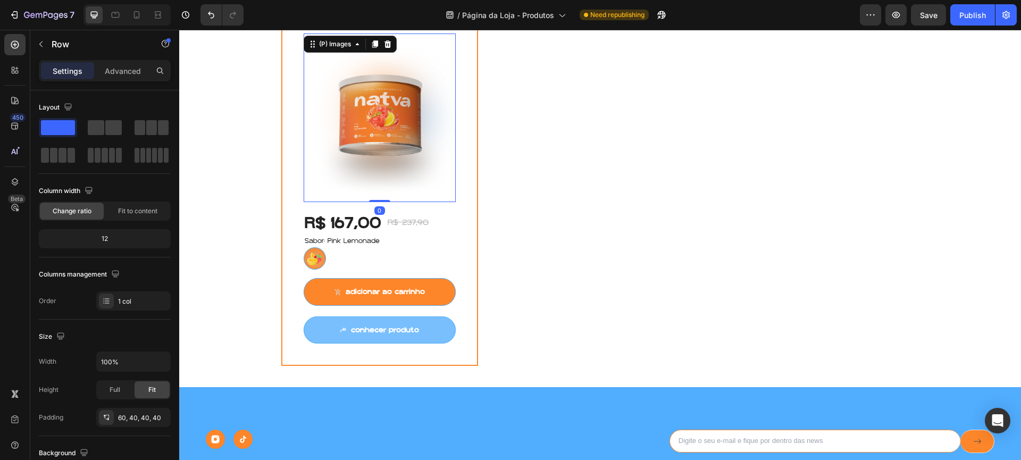
click at [357, 129] on img at bounding box center [380, 117] width 153 height 168
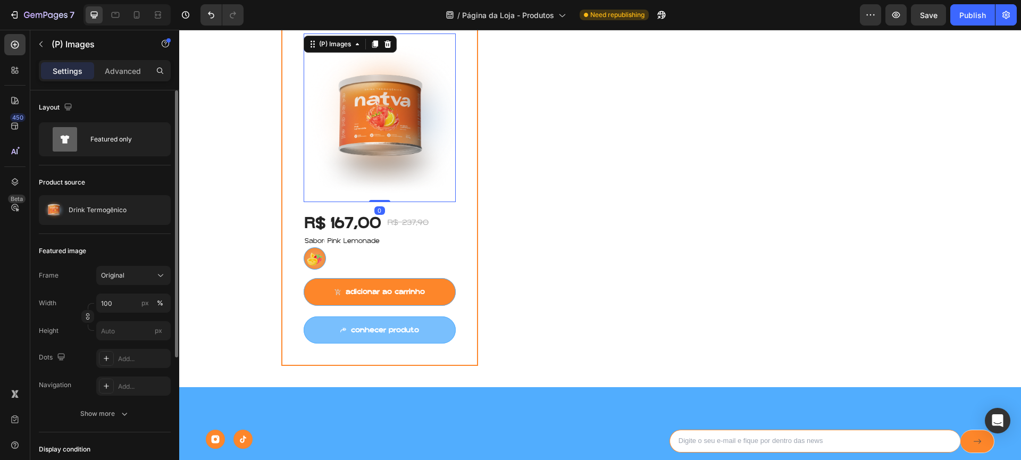
scroll to position [93, 0]
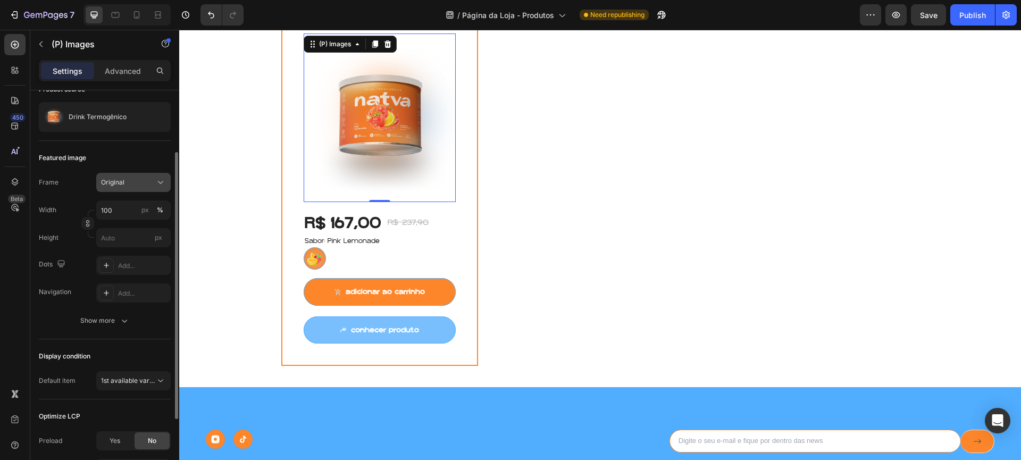
click at [139, 174] on button "Original" at bounding box center [133, 182] width 74 height 19
click at [123, 350] on div "Display condition" at bounding box center [105, 356] width 132 height 17
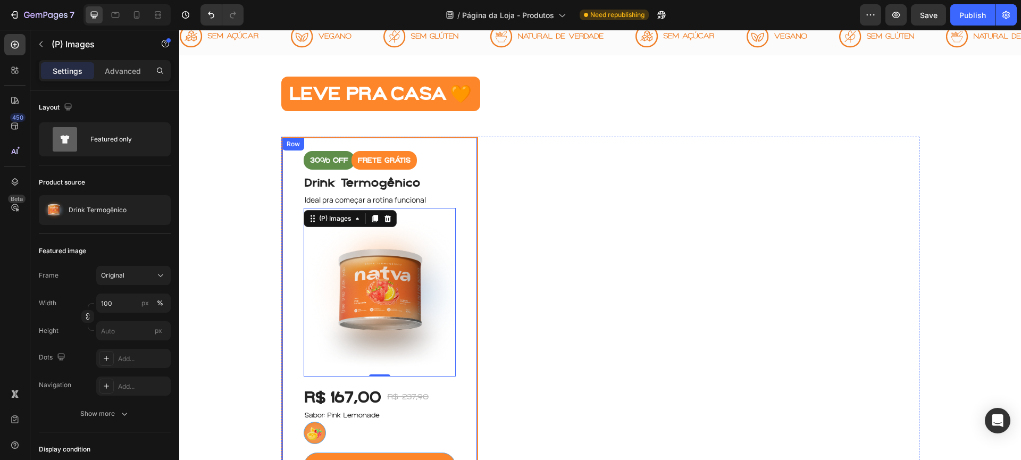
scroll to position [371, 0]
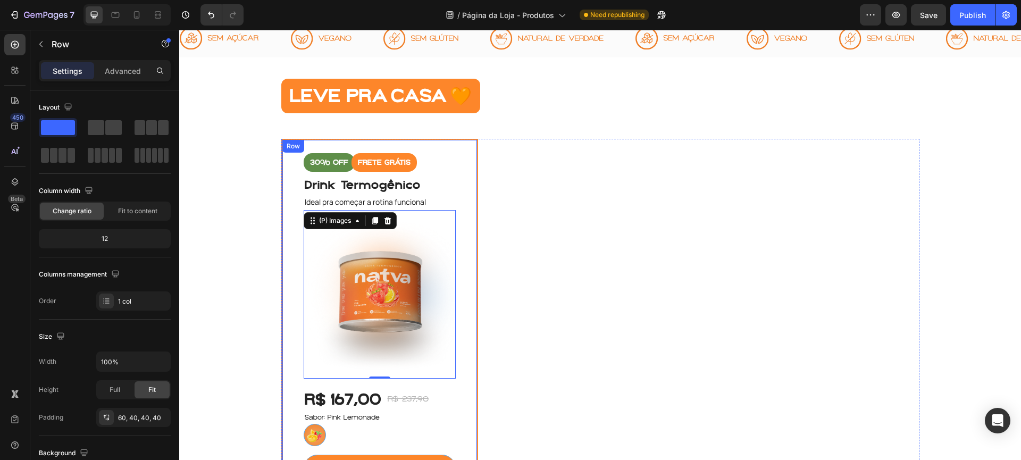
click at [467, 142] on div "30% off Product Badge FRETE GRÁTIS Product Badge Drink Termogênico (P) Title Id…" at bounding box center [379, 341] width 197 height 404
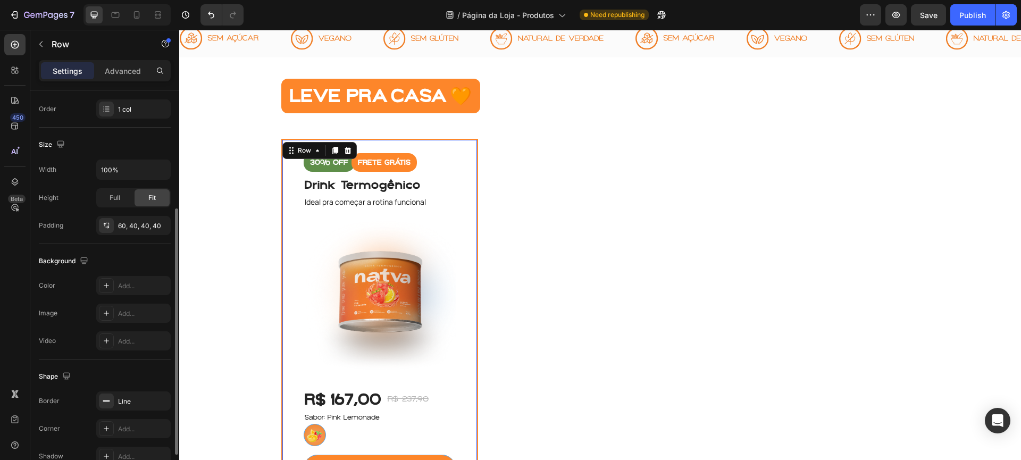
scroll to position [249, 0]
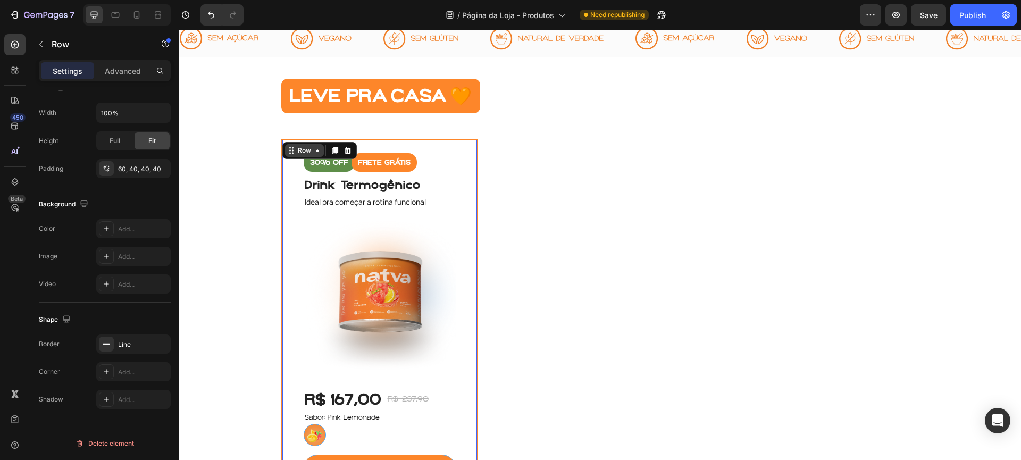
click at [287, 149] on icon at bounding box center [291, 150] width 9 height 9
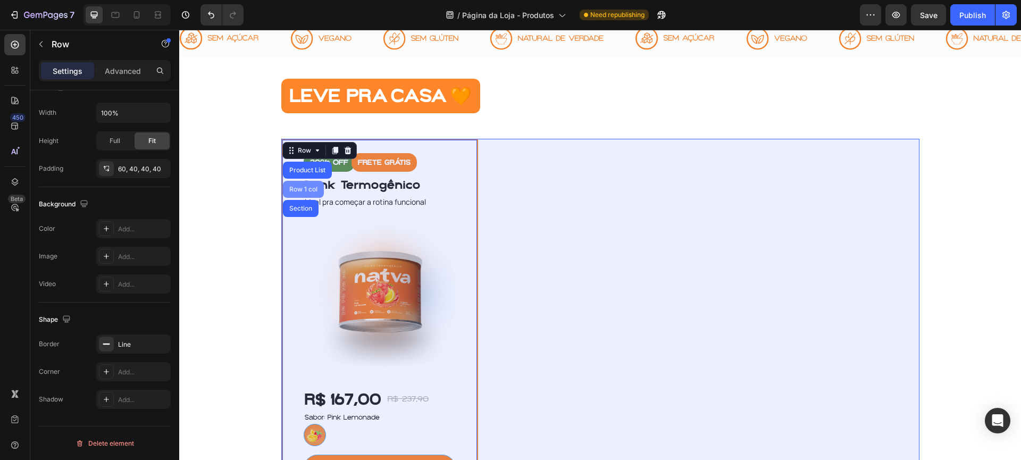
click at [294, 189] on div "Row 1 col" at bounding box center [303, 189] width 32 height 6
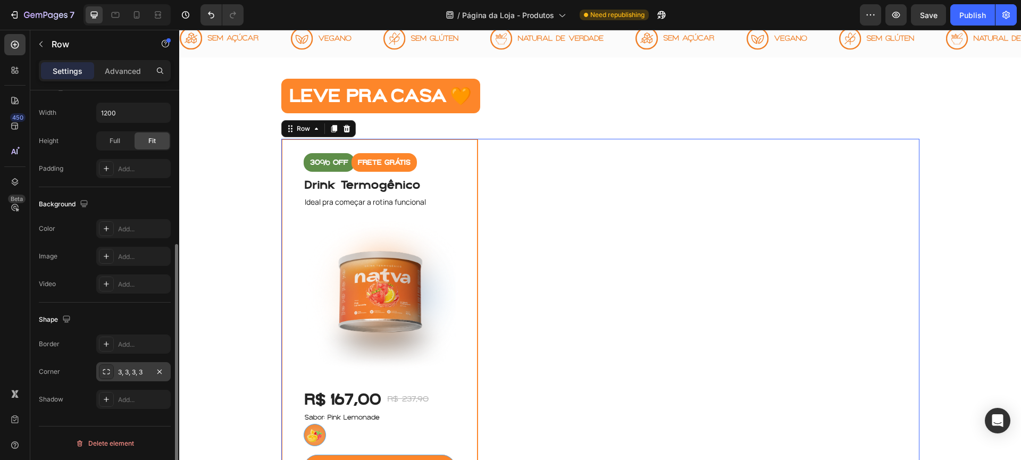
click at [120, 373] on div "3, 3, 3, 3" at bounding box center [133, 372] width 31 height 10
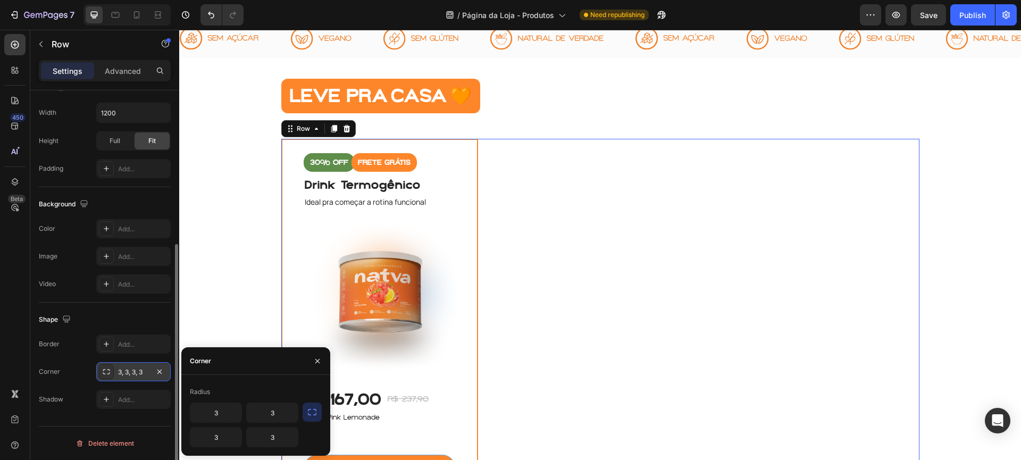
click at [134, 368] on div "3, 3, 3, 3" at bounding box center [133, 372] width 31 height 10
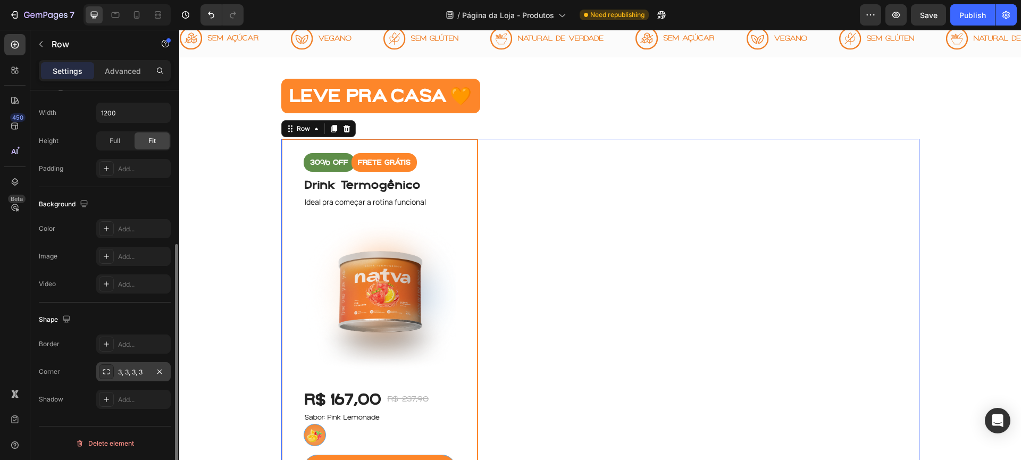
click at [134, 368] on div "3, 3, 3, 3" at bounding box center [133, 372] width 31 height 10
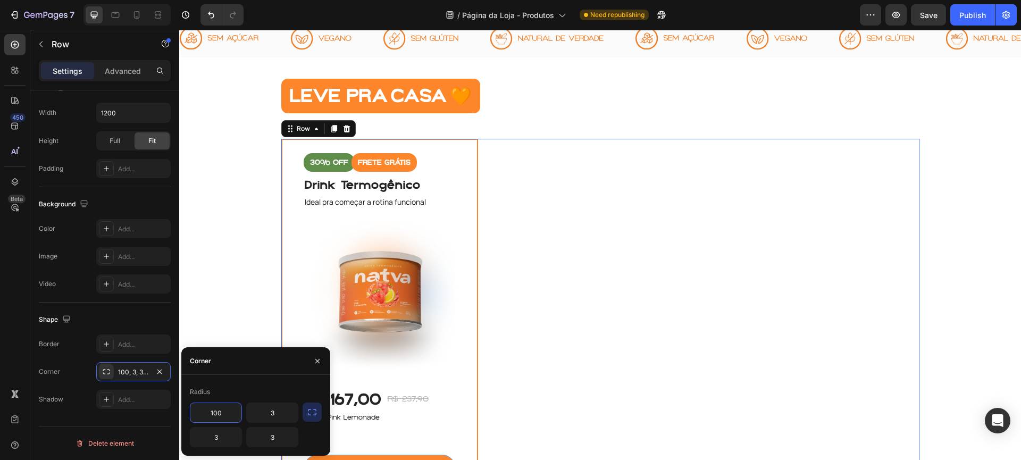
type input "3"
click at [297, 134] on div "Row" at bounding box center [303, 128] width 39 height 13
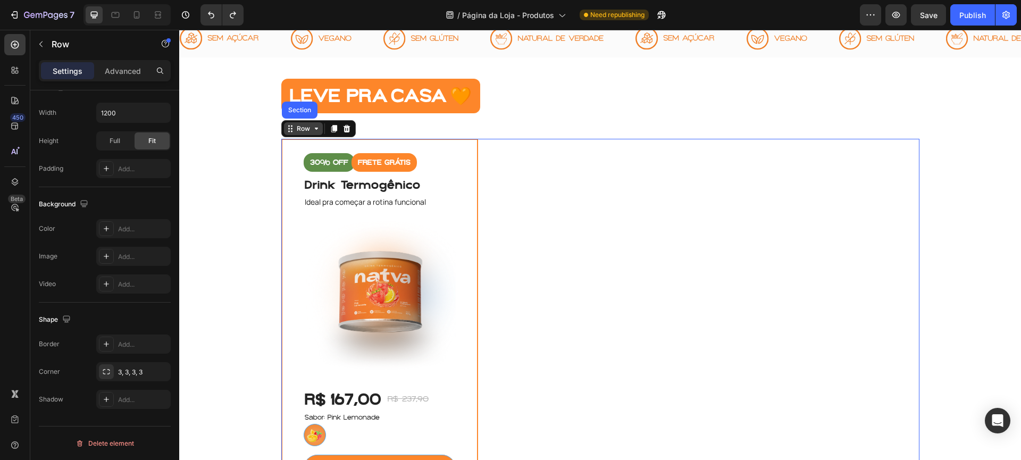
click at [300, 130] on div "Row" at bounding box center [304, 129] width 18 height 10
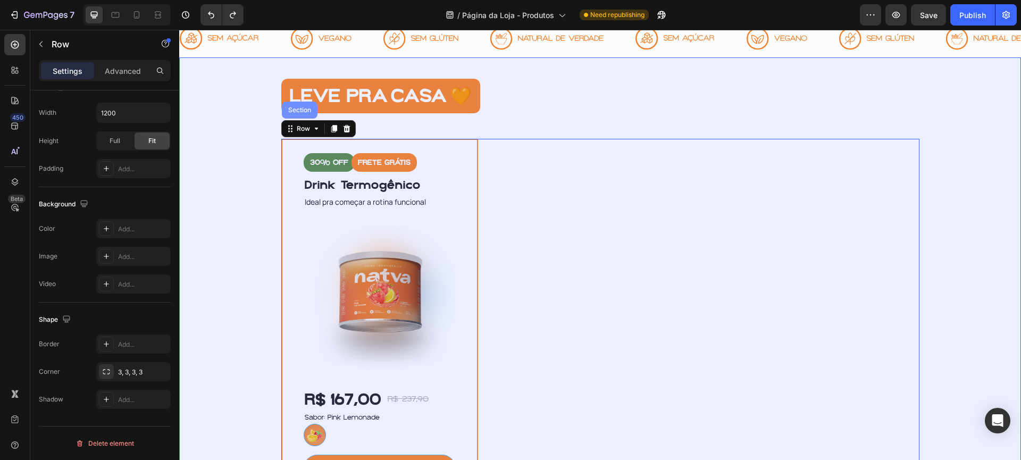
click at [299, 113] on div "Section" at bounding box center [300, 110] width 36 height 17
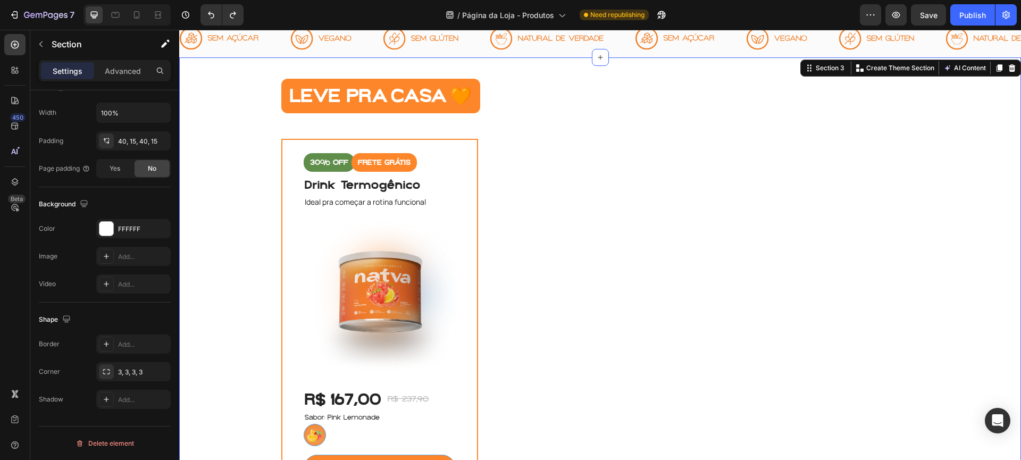
scroll to position [0, 0]
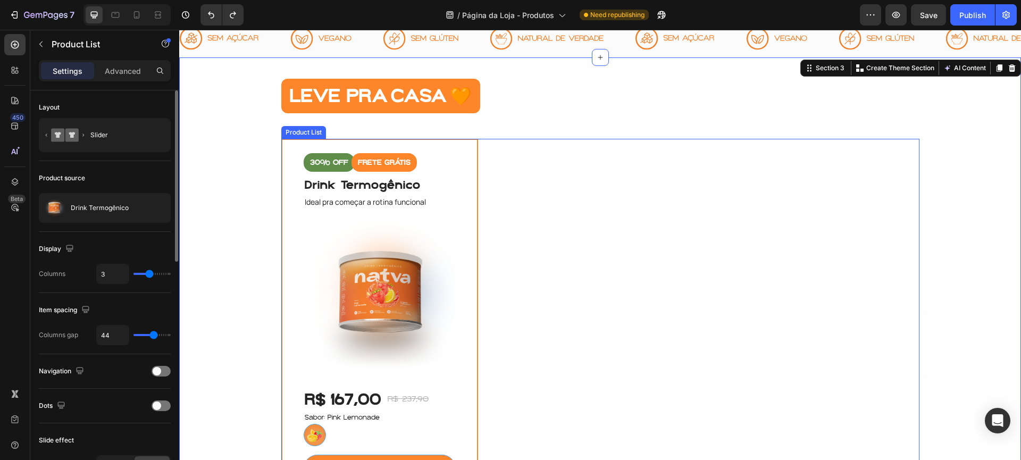
click at [483, 186] on div "30% off Product Badge FRETE GRÁTIS Product Badge Drink Termogênico (P) Title Id…" at bounding box center [600, 341] width 638 height 404
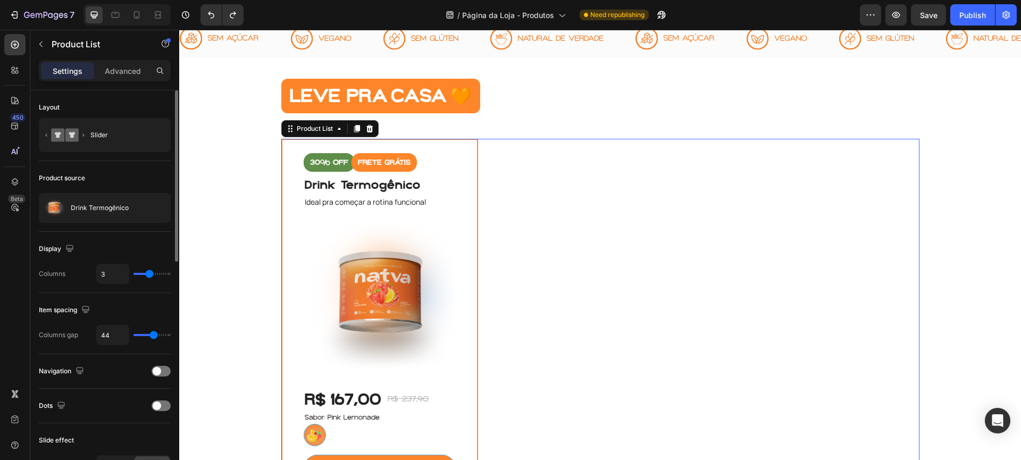
click at [475, 186] on div "30% off Product Badge FRETE GRÁTIS Product Badge Drink Termogênico (P) Title Id…" at bounding box center [600, 341] width 638 height 404
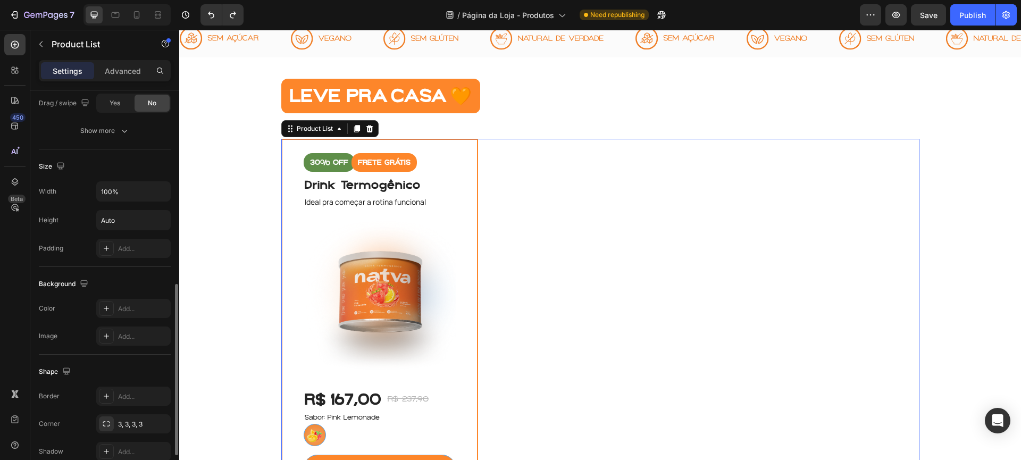
scroll to position [533, 0]
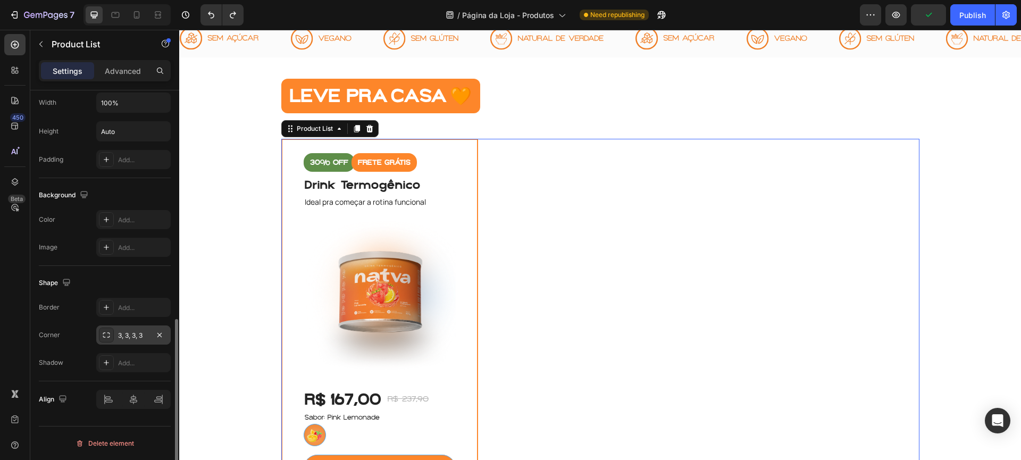
click at [133, 332] on div "3, 3, 3, 3" at bounding box center [133, 336] width 31 height 10
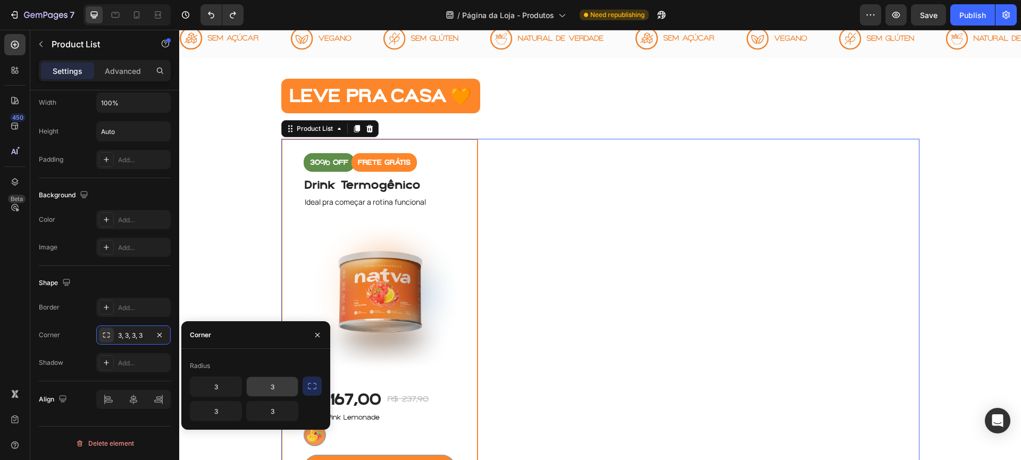
click at [273, 382] on input "3" at bounding box center [272, 386] width 51 height 19
type input "r"
click at [273, 420] on input "3" at bounding box center [272, 410] width 51 height 19
type input "3"
click at [298, 128] on div "Product List" at bounding box center [315, 129] width 40 height 10
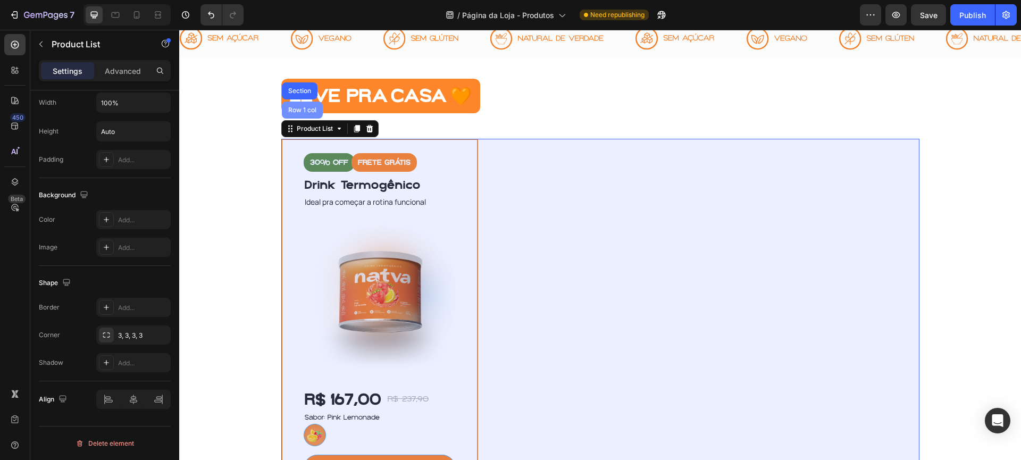
click at [305, 113] on div "Row 1 col" at bounding box center [302, 110] width 41 height 17
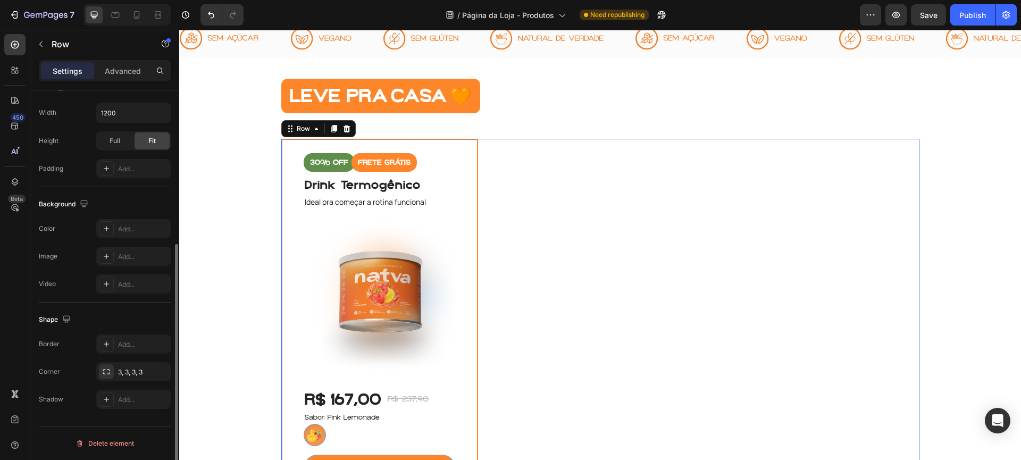
scroll to position [0, 0]
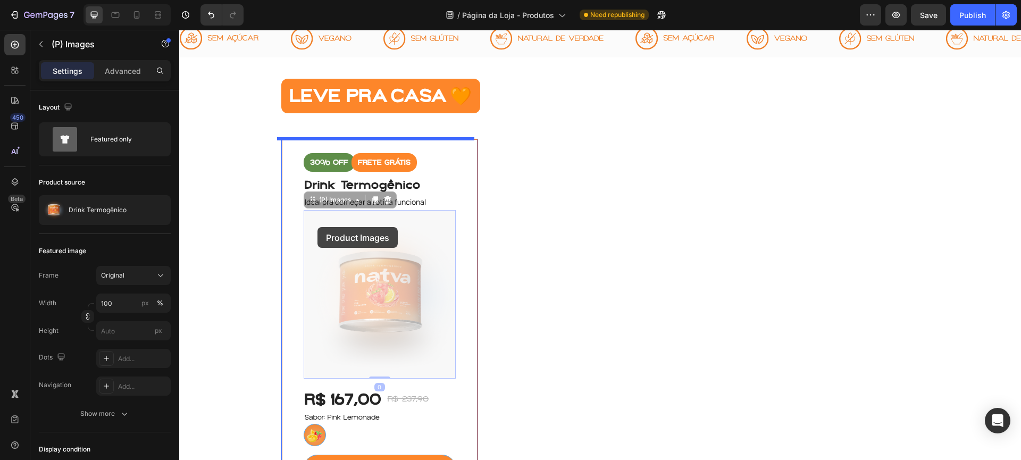
click at [283, 196] on div "Header Image Image Image Image Image Image Image Image Image Image Image Image …" at bounding box center [600, 336] width 842 height 1354
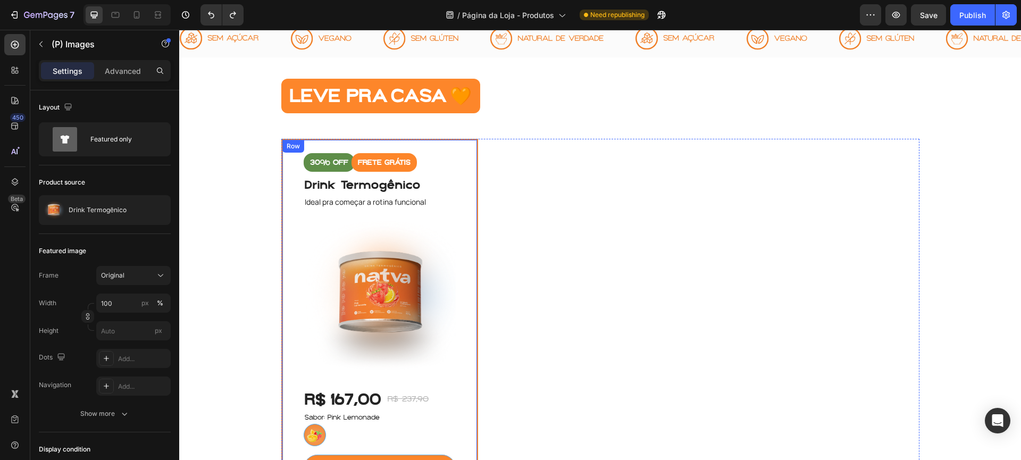
click at [460, 246] on div "30% off Product Badge FRETE GRÁTIS Product Badge Drink Termogênico (P) Title Id…" at bounding box center [379, 341] width 197 height 404
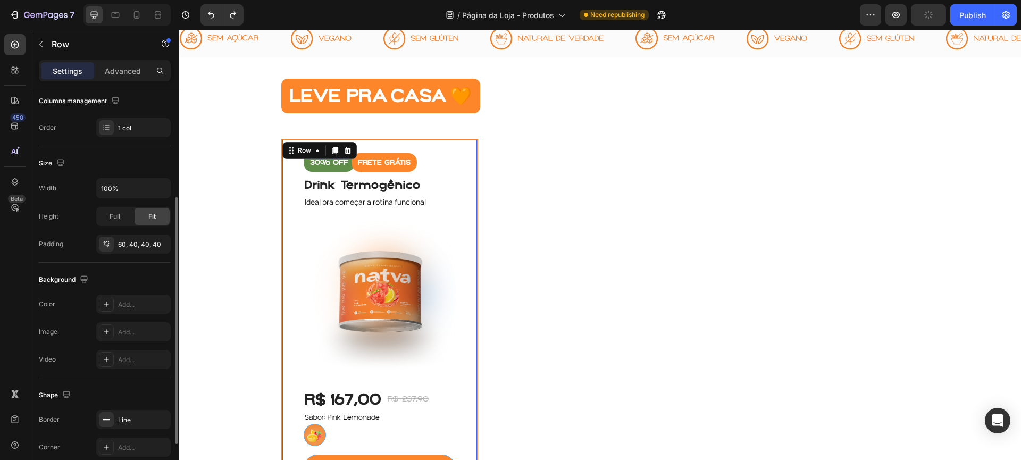
scroll to position [249, 0]
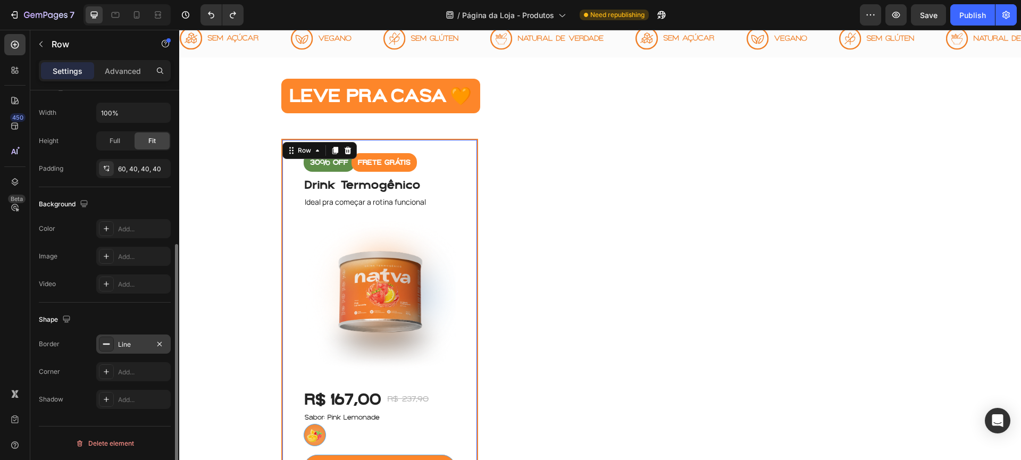
click at [102, 346] on icon at bounding box center [106, 344] width 9 height 9
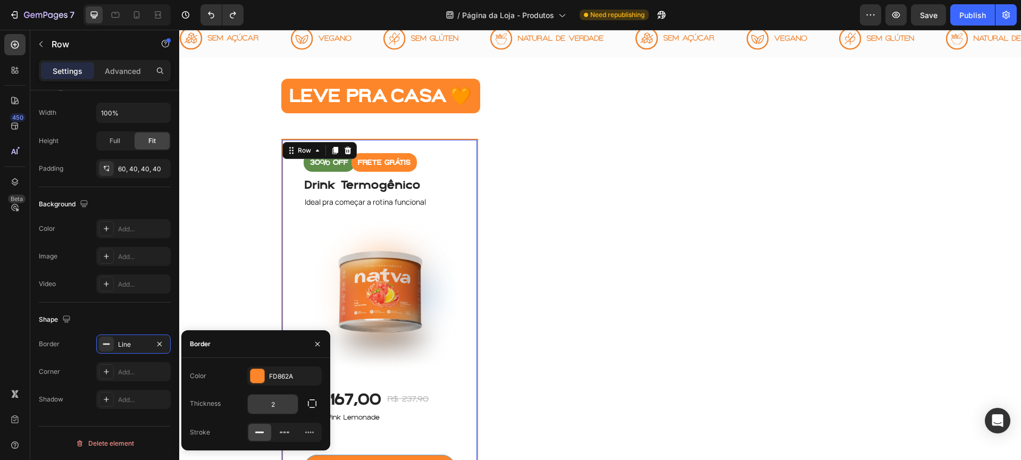
click at [282, 401] on input "2" at bounding box center [273, 403] width 50 height 19
click at [119, 375] on div "Add..." at bounding box center [143, 372] width 50 height 10
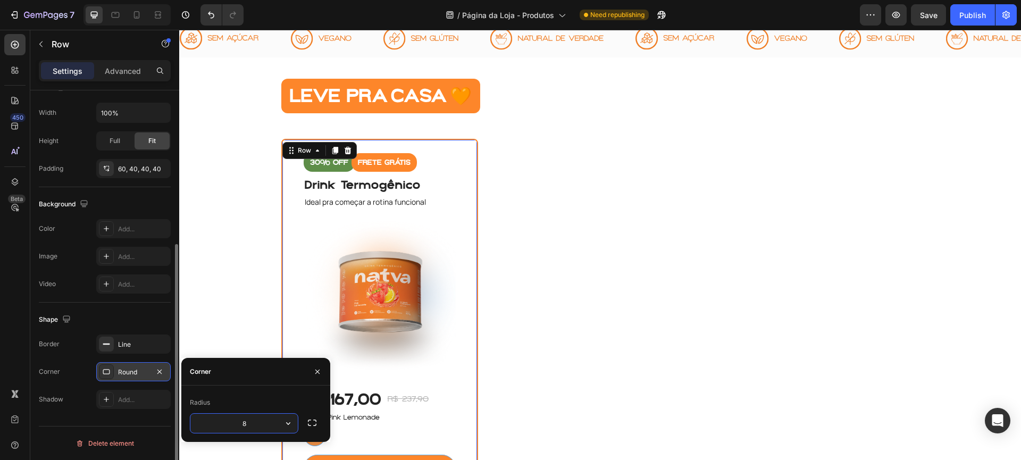
type input "1"
click at [257, 418] on input "40" at bounding box center [243, 423] width 107 height 19
type input "20"
click at [511, 264] on div "30% off Product Badge FRETE GRÁTIS Product Badge Drink Termogênico (P) Title Id…" at bounding box center [600, 341] width 638 height 404
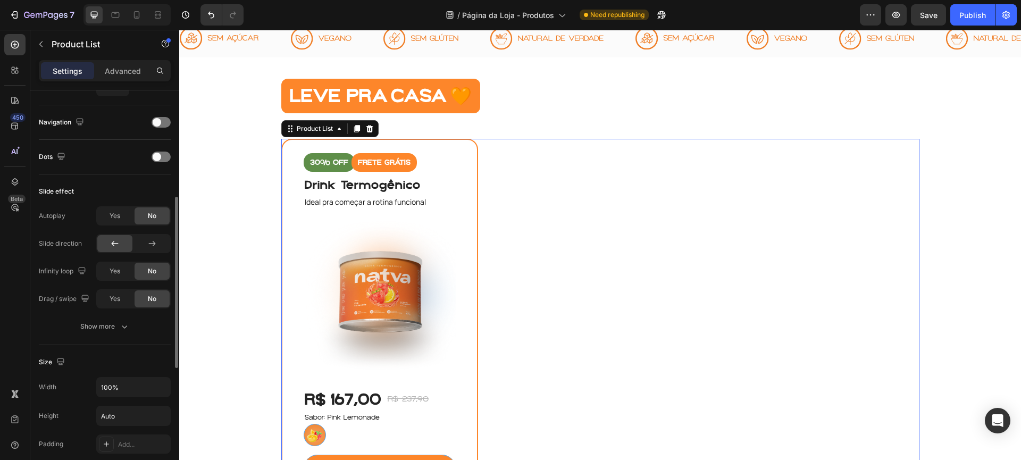
scroll to position [0, 0]
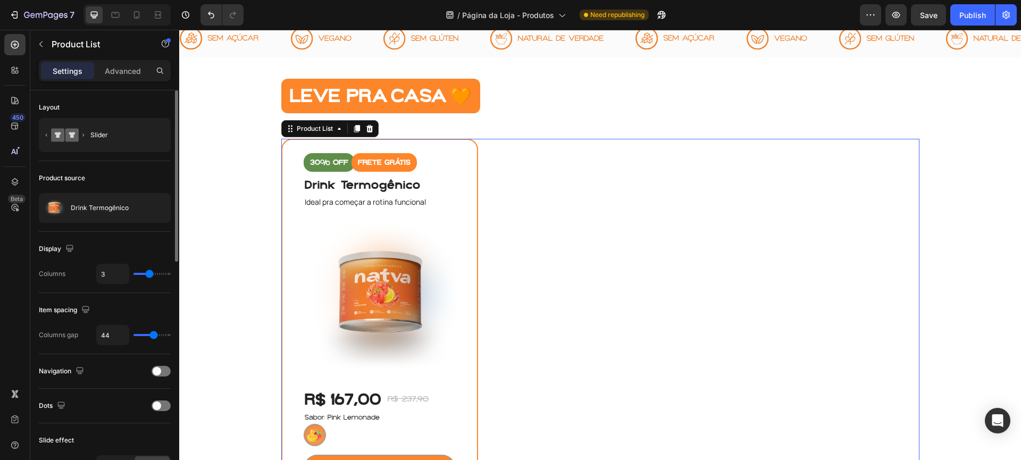
click at [562, 108] on div "LEVE PRA CASA 🧡" at bounding box center [600, 96] width 638 height 35
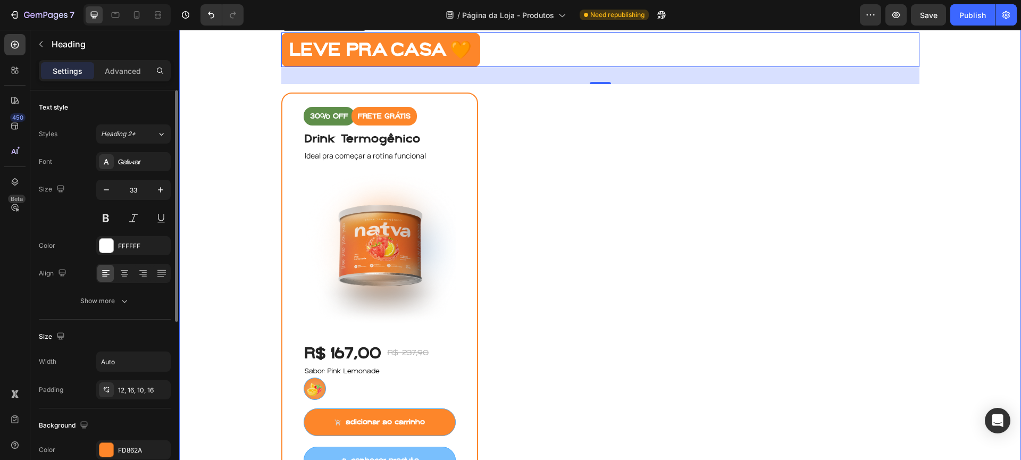
scroll to position [394, 0]
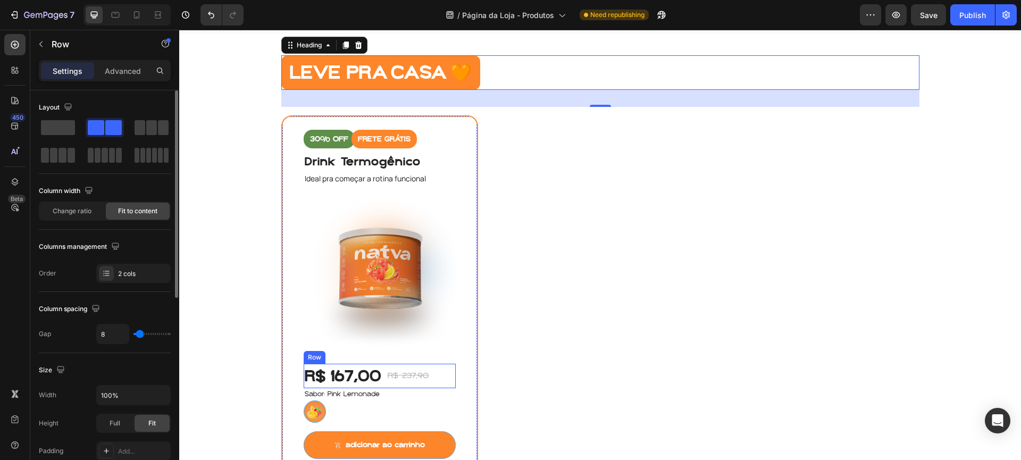
click at [436, 368] on div "R$ 167,00 (P) Price (P) Price R$ 237,90 (P) Price (P) Price Row" at bounding box center [380, 376] width 153 height 24
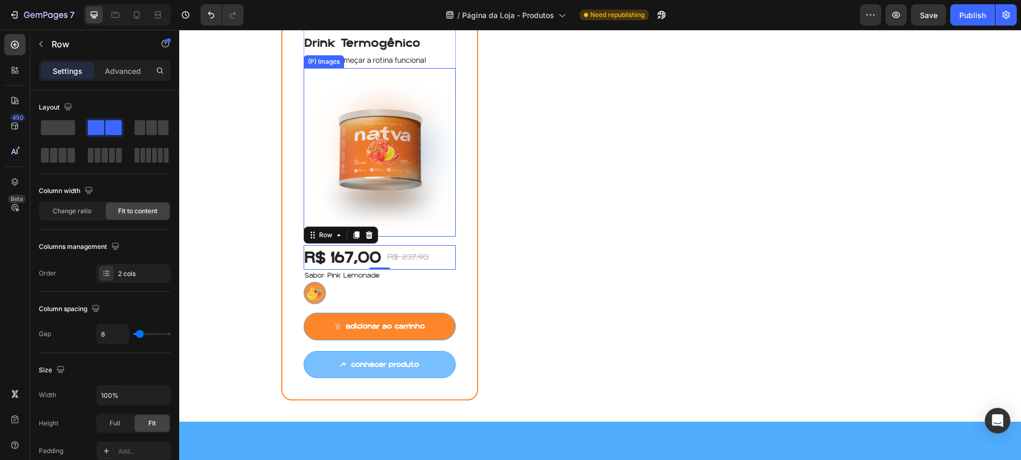
scroll to position [373, 0]
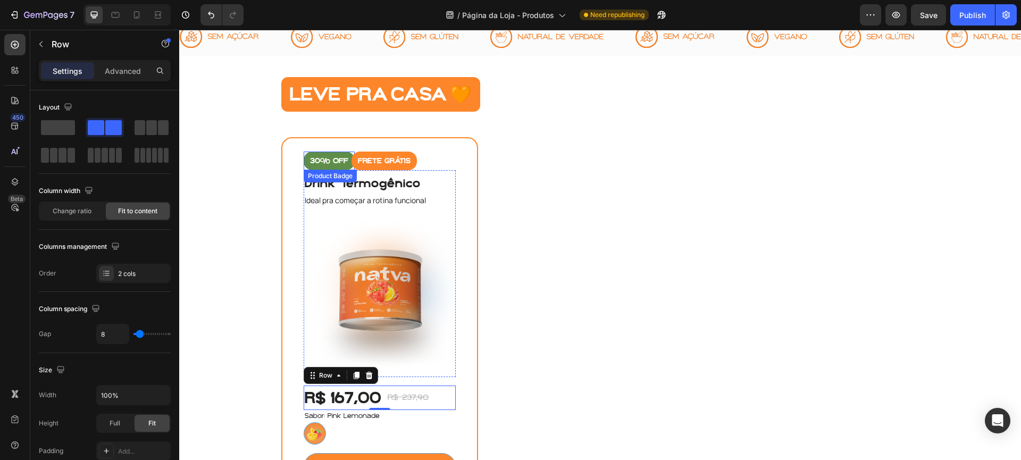
click at [344, 167] on pre "30% off" at bounding box center [329, 161] width 51 height 19
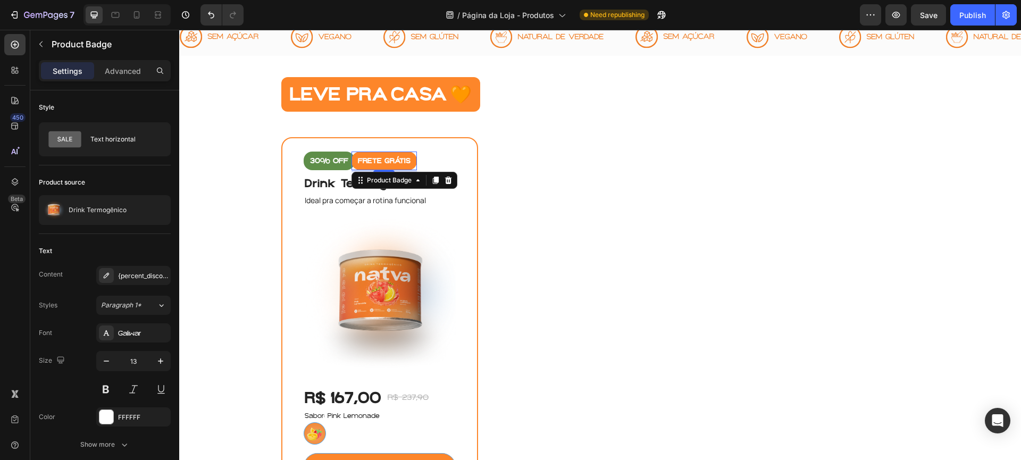
click at [354, 162] on pre "FRETE GRÁTIS" at bounding box center [383, 161] width 65 height 19
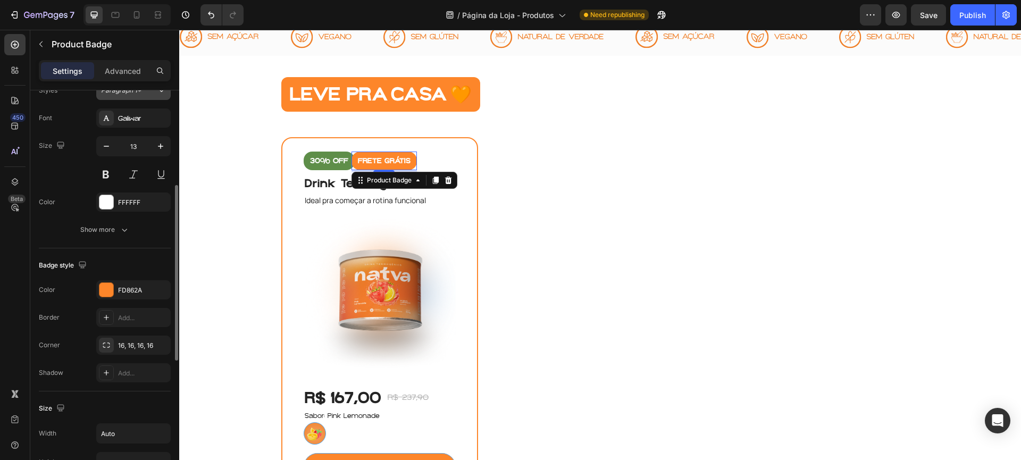
scroll to position [0, 0]
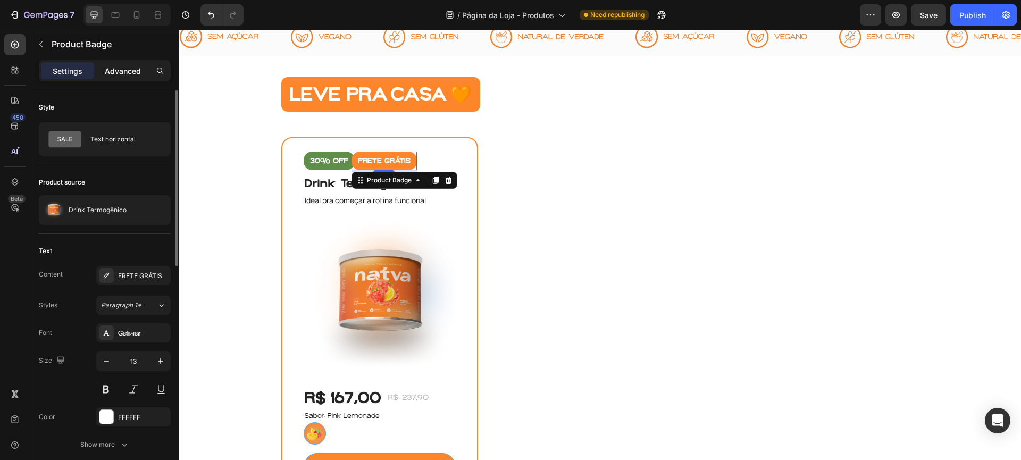
click at [130, 72] on p "Advanced" at bounding box center [123, 70] width 36 height 11
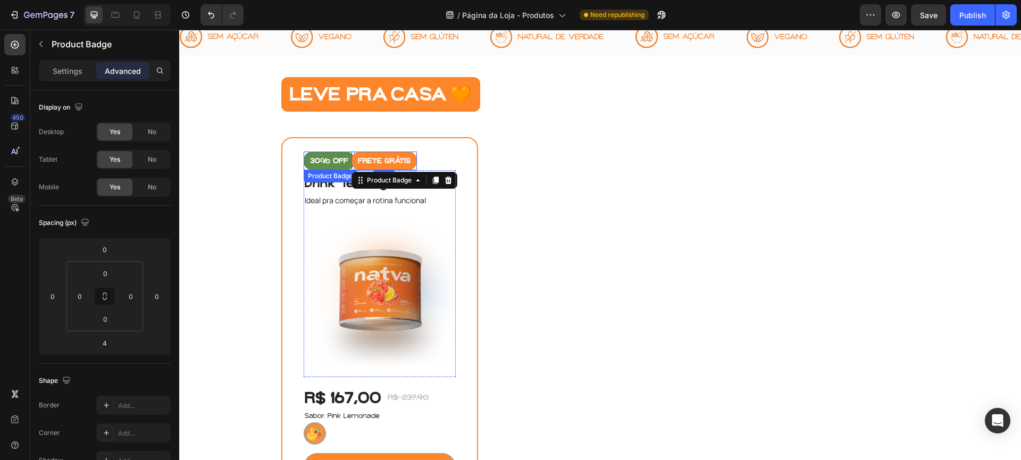
click at [332, 161] on pre "30% off" at bounding box center [329, 161] width 51 height 19
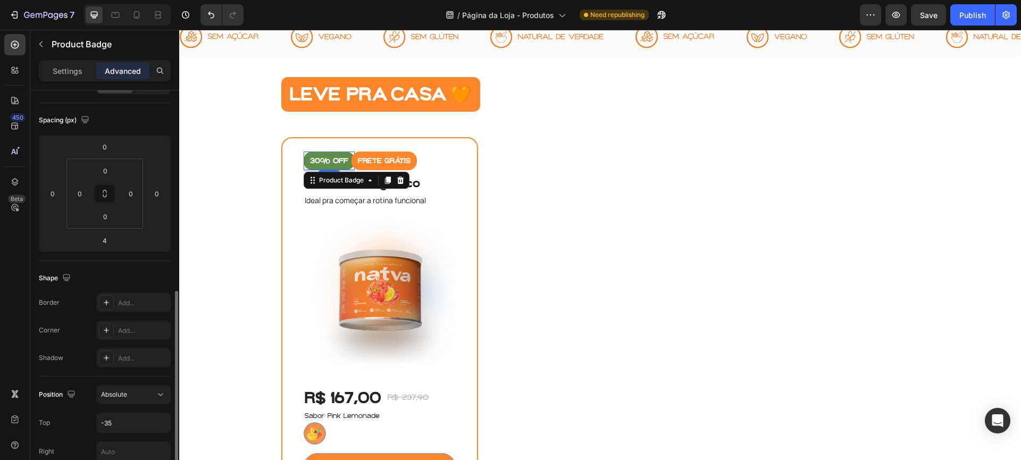
scroll to position [206, 0]
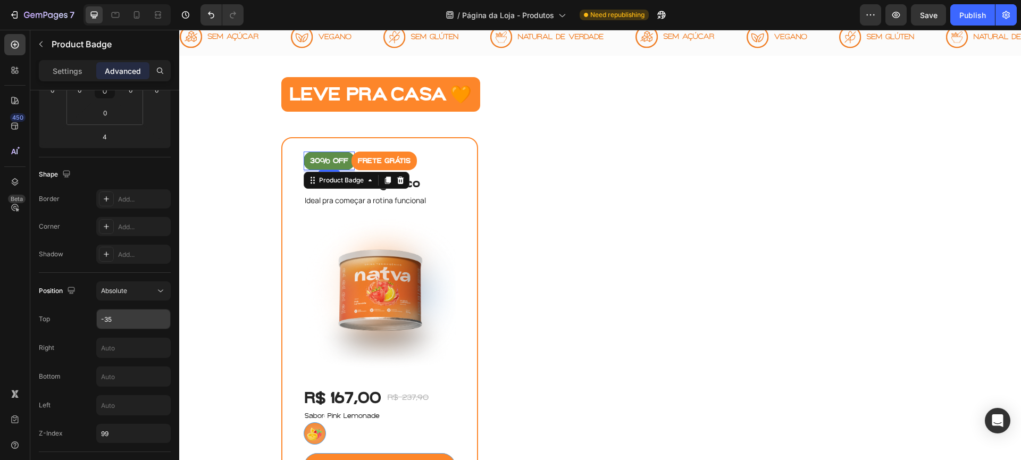
click at [123, 322] on input "-35" at bounding box center [133, 318] width 73 height 19
click at [365, 157] on pre "FRETE GRÁTIS" at bounding box center [383, 161] width 65 height 19
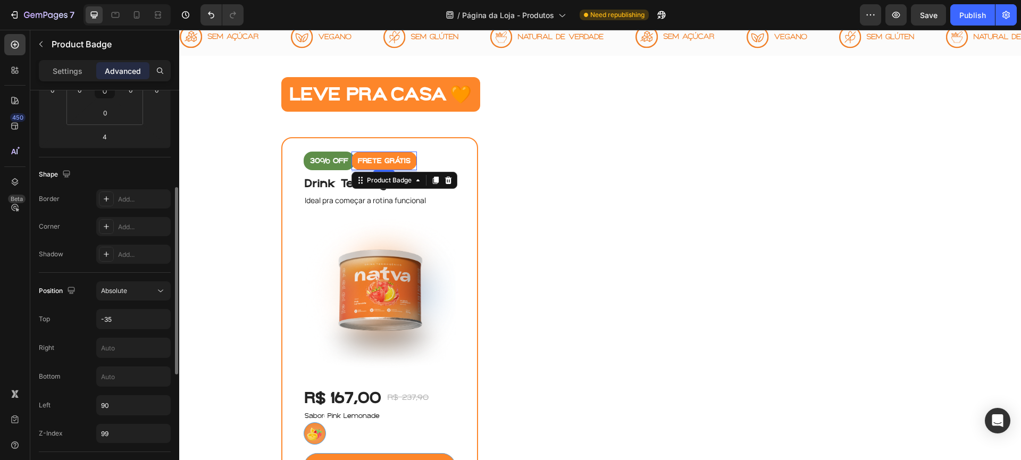
scroll to position [187, 0]
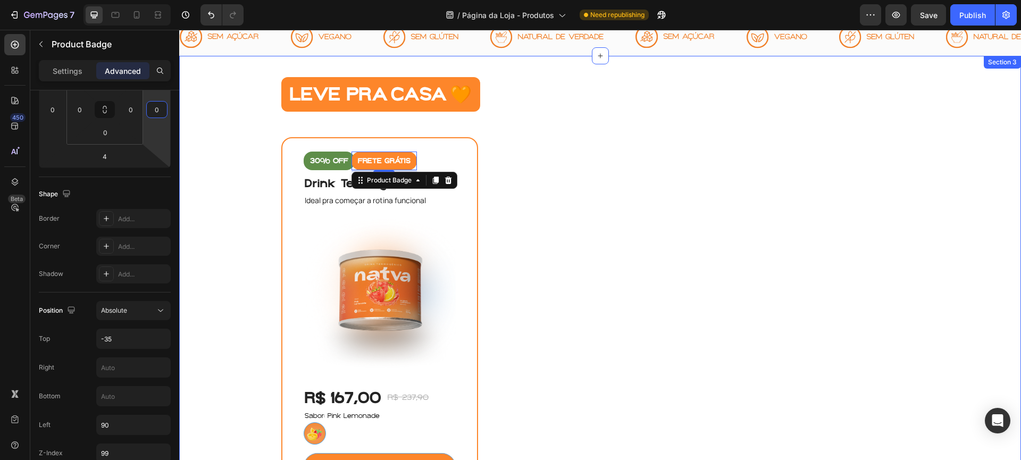
drag, startPoint x: 347, startPoint y: 139, endPoint x: 196, endPoint y: 116, distance: 152.7
type input "2"
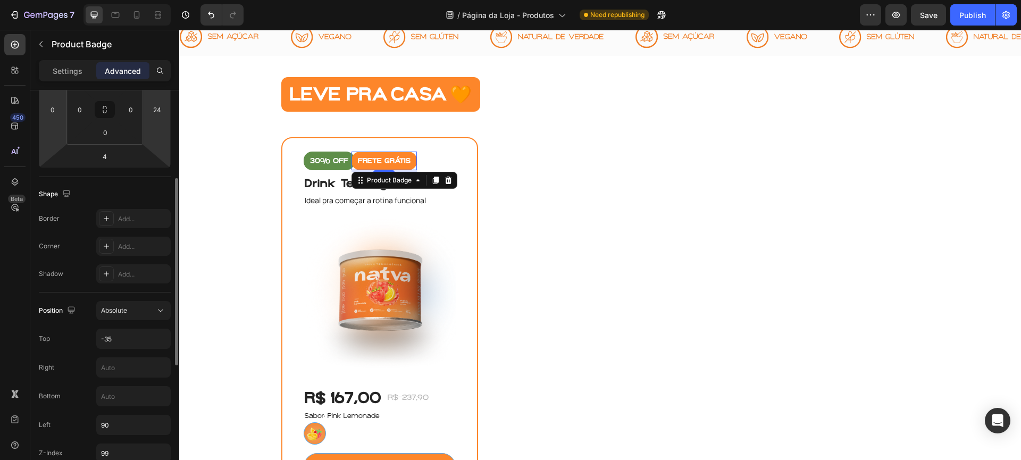
click at [65, 0] on html "7 Version history / Página da Loja - Produtos Need republishing Preview Save Pu…" at bounding box center [510, 0] width 1021 height 0
click at [154, 105] on input "24" at bounding box center [157, 110] width 16 height 16
type input "0"
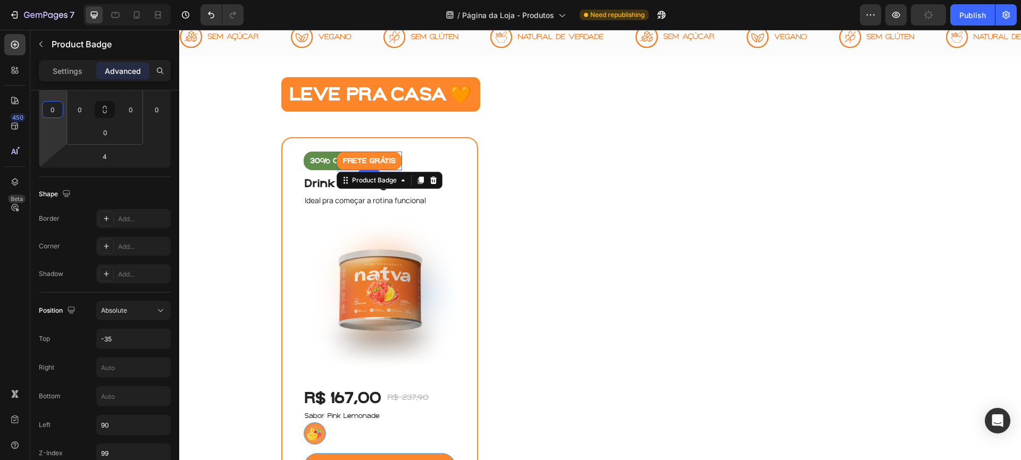
drag, startPoint x: 64, startPoint y: 105, endPoint x: 157, endPoint y: 113, distance: 93.9
click at [157, 0] on html "7 Version history / Página da Loja - Produtos Need republishing Preview Publish…" at bounding box center [510, 0] width 1021 height 0
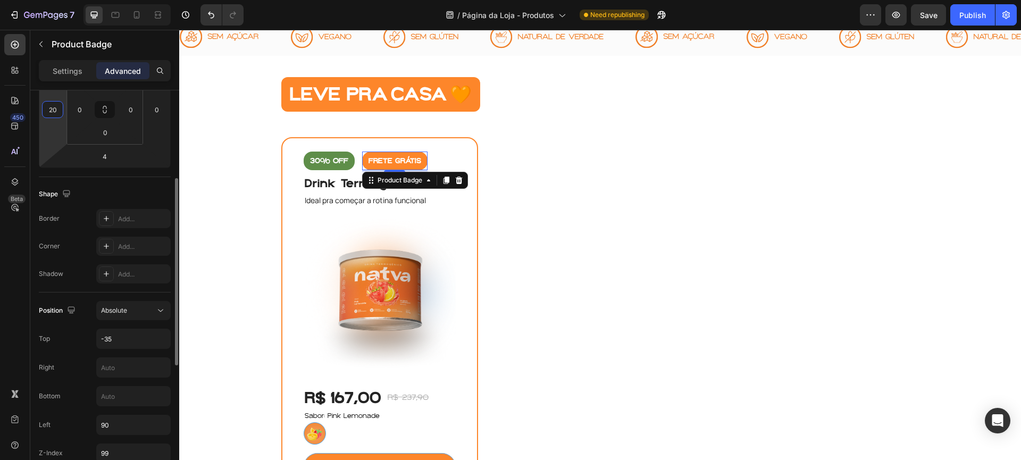
type input "2"
type input "10"
click at [136, 17] on icon at bounding box center [136, 15] width 11 height 11
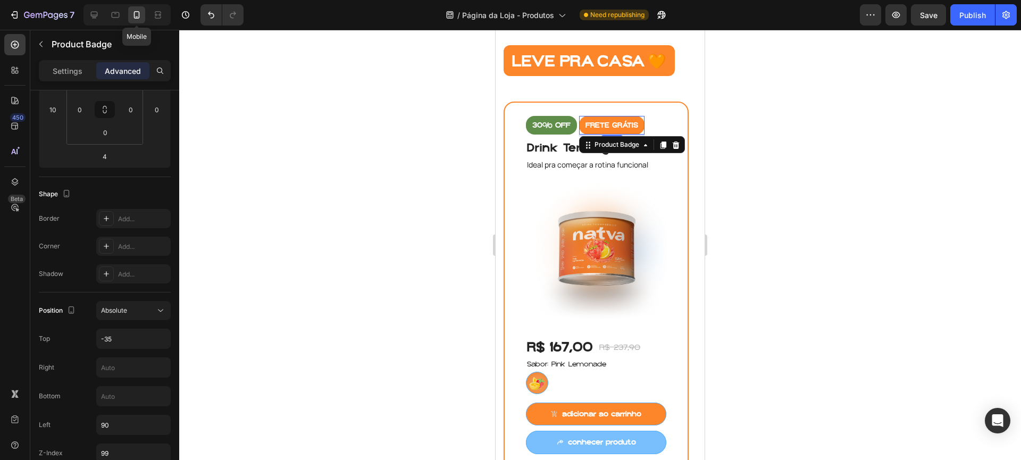
scroll to position [368, 0]
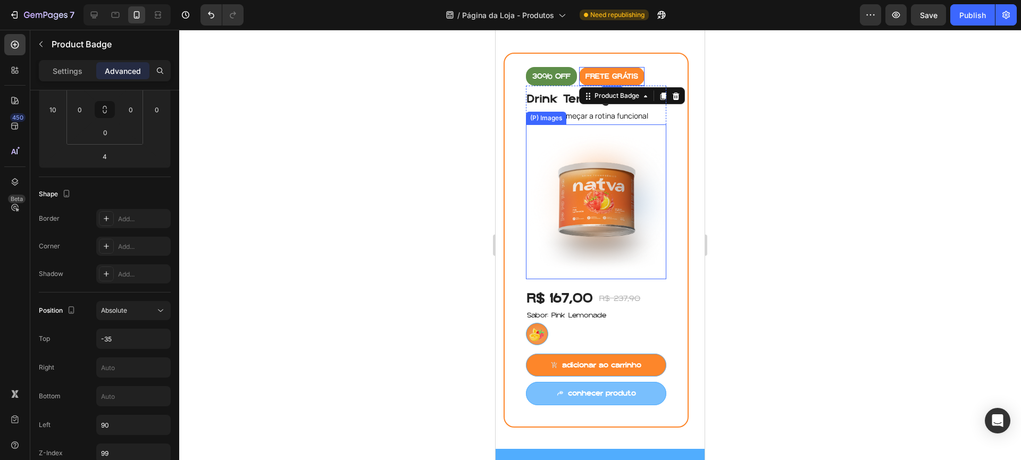
click at [608, 171] on img at bounding box center [596, 201] width 140 height 155
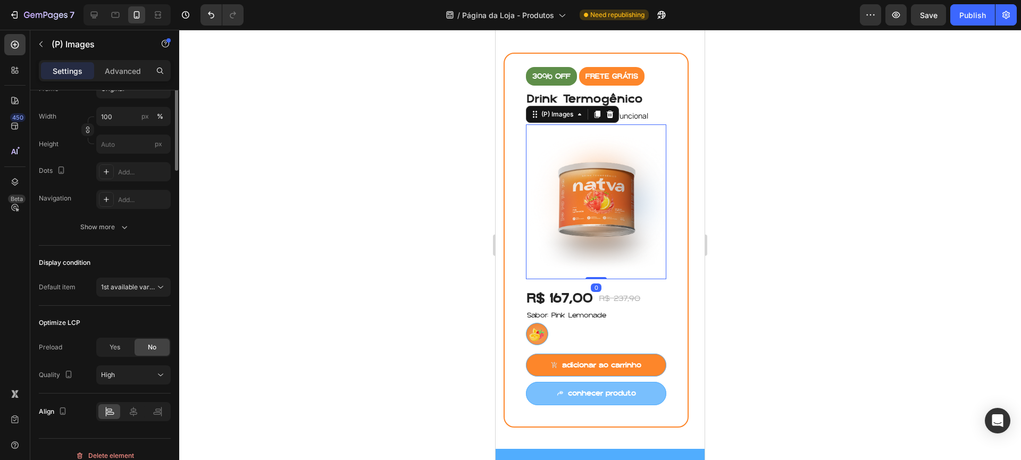
scroll to position [0, 0]
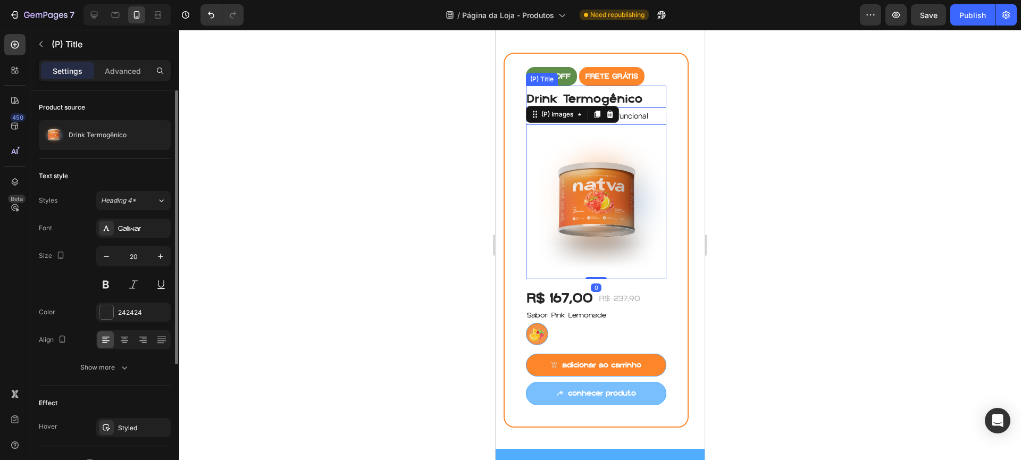
click at [635, 98] on h2 "Drink Termogênico" at bounding box center [596, 99] width 140 height 18
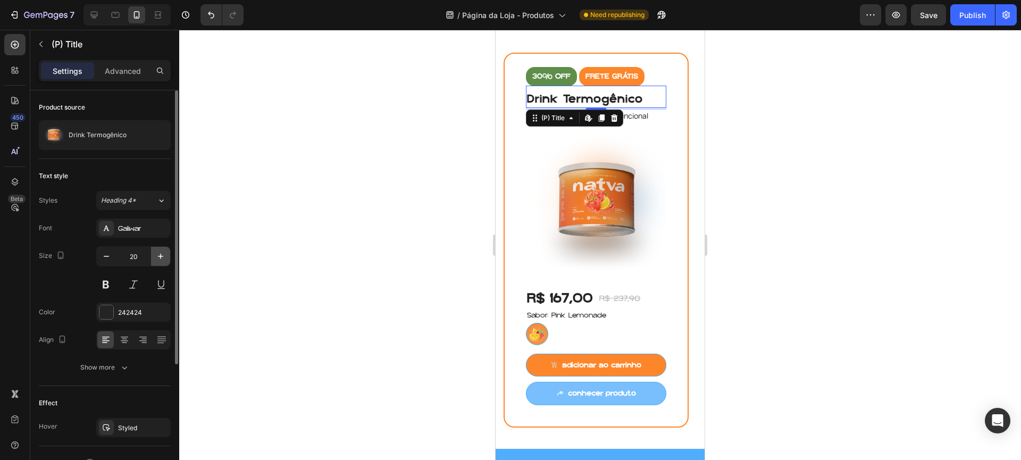
click at [159, 250] on button "button" at bounding box center [160, 256] width 19 height 19
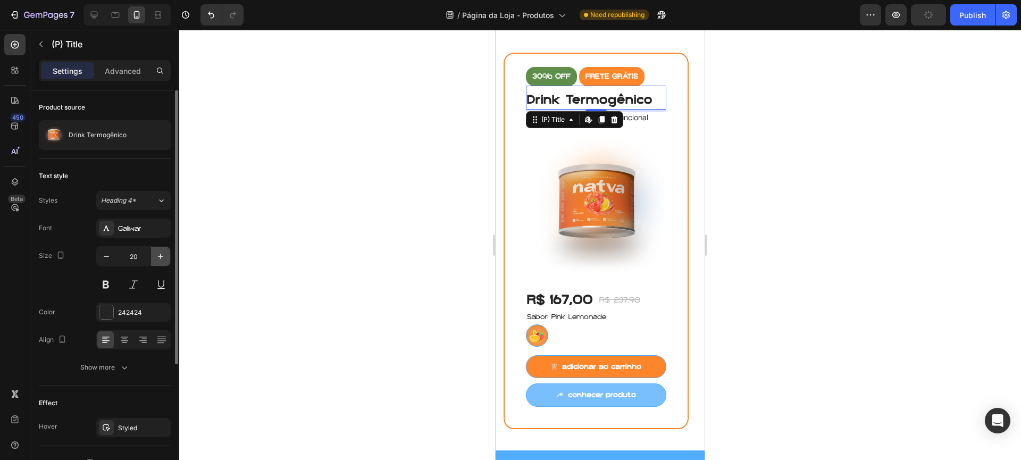
click at [159, 250] on button "button" at bounding box center [160, 256] width 19 height 19
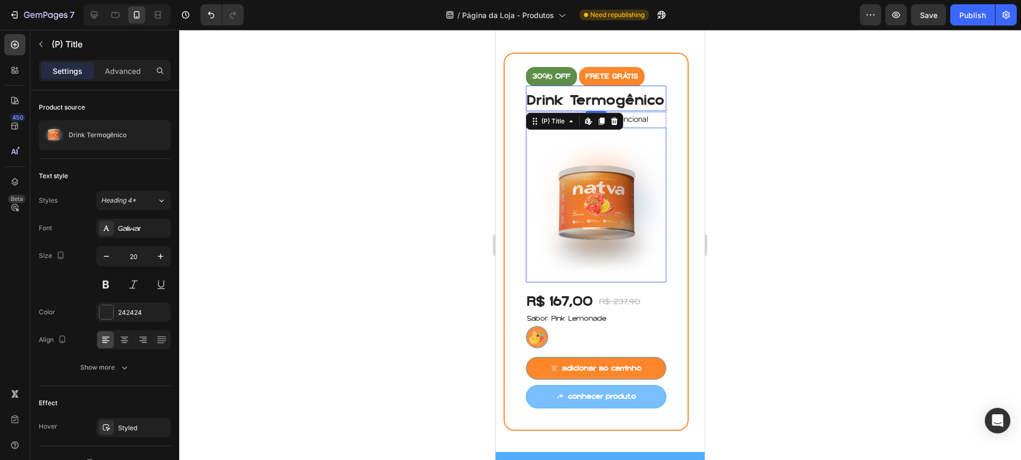
click at [577, 254] on img at bounding box center [596, 205] width 140 height 155
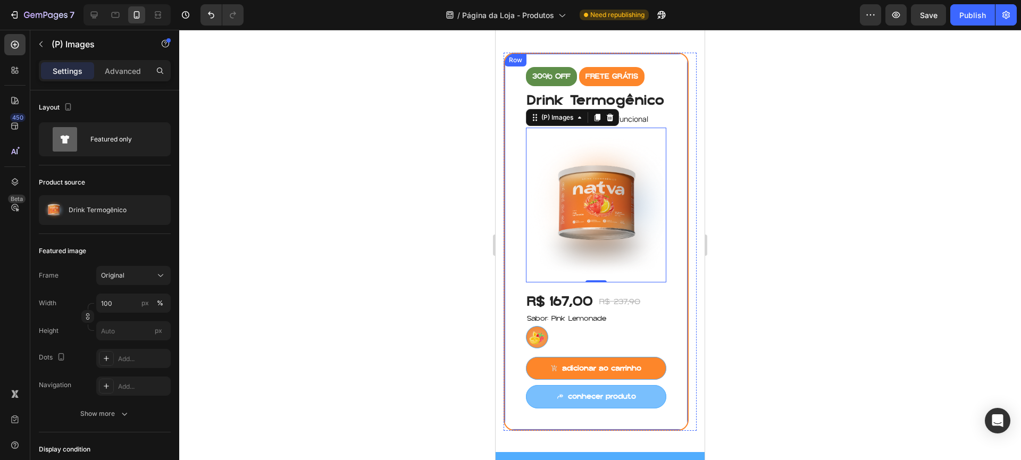
click at [780, 197] on div at bounding box center [600, 245] width 842 height 430
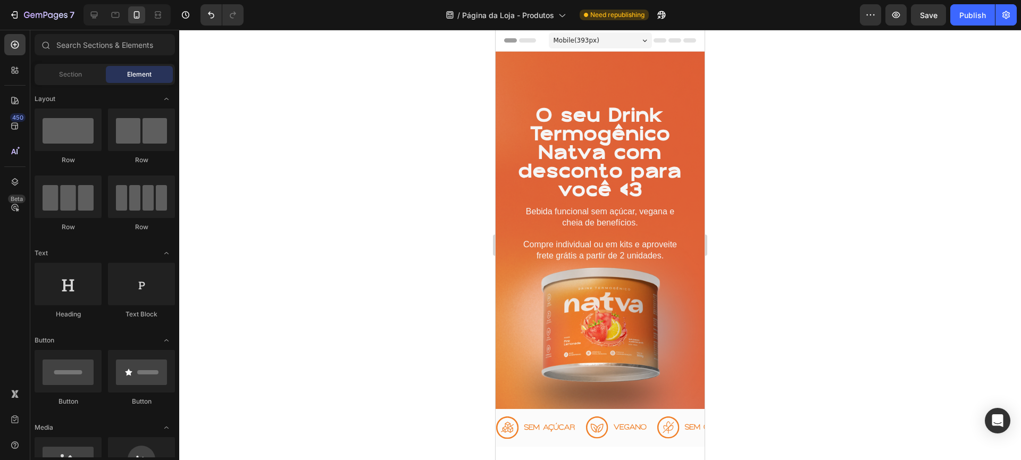
click at [85, 13] on div at bounding box center [126, 14] width 87 height 21
click at [90, 14] on icon at bounding box center [94, 15] width 11 height 11
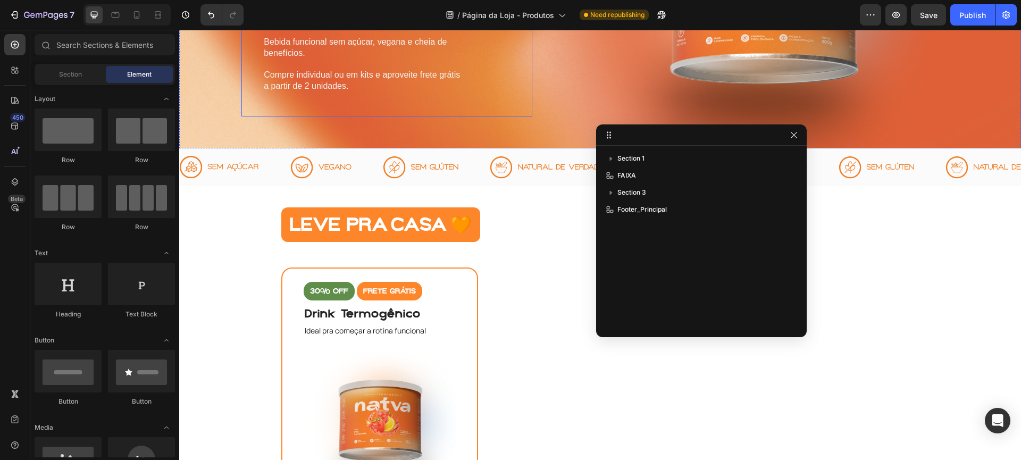
scroll to position [594, 0]
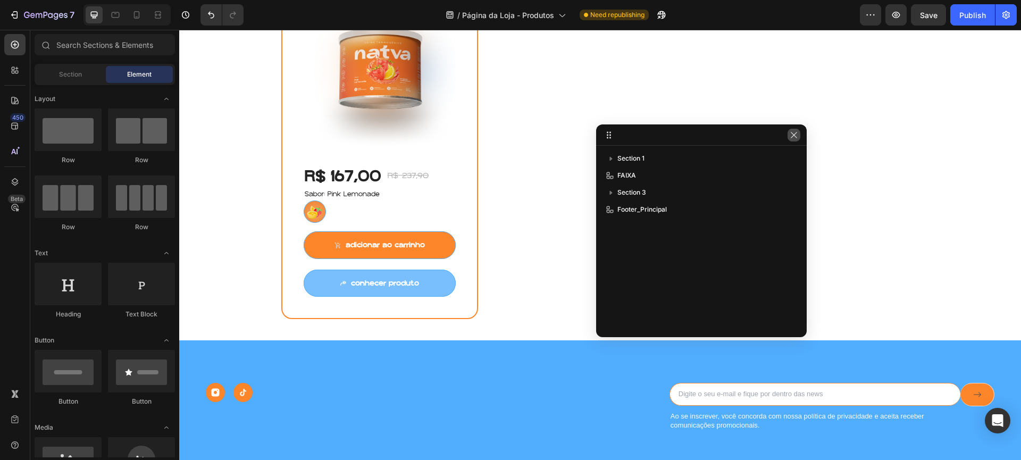
click at [790, 136] on icon "button" at bounding box center [794, 135] width 9 height 9
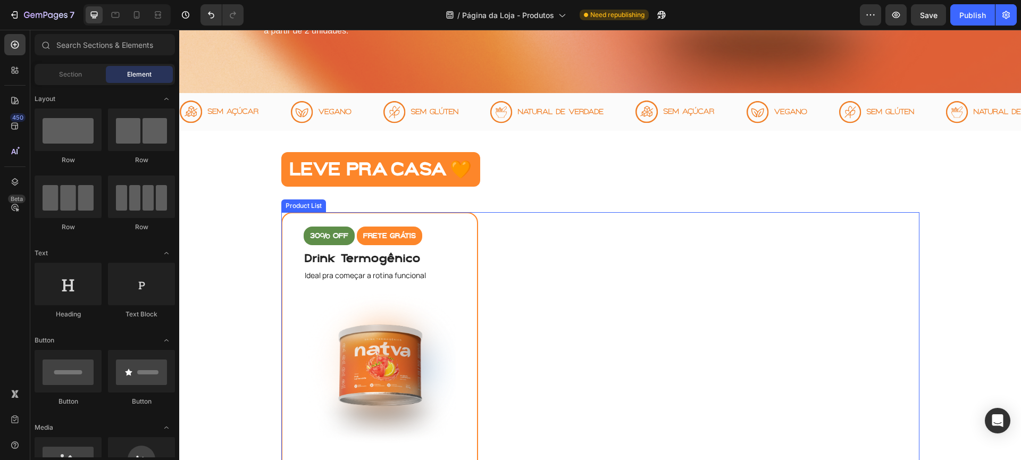
scroll to position [11, 0]
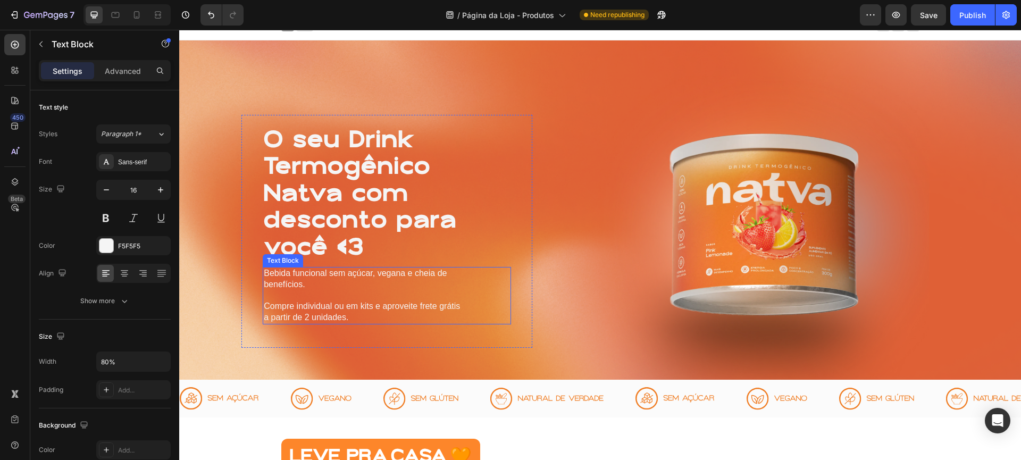
click at [355, 285] on p "Bebida funcional sem açúcar, vegana e cheia de benefícios." at bounding box center [362, 279] width 197 height 22
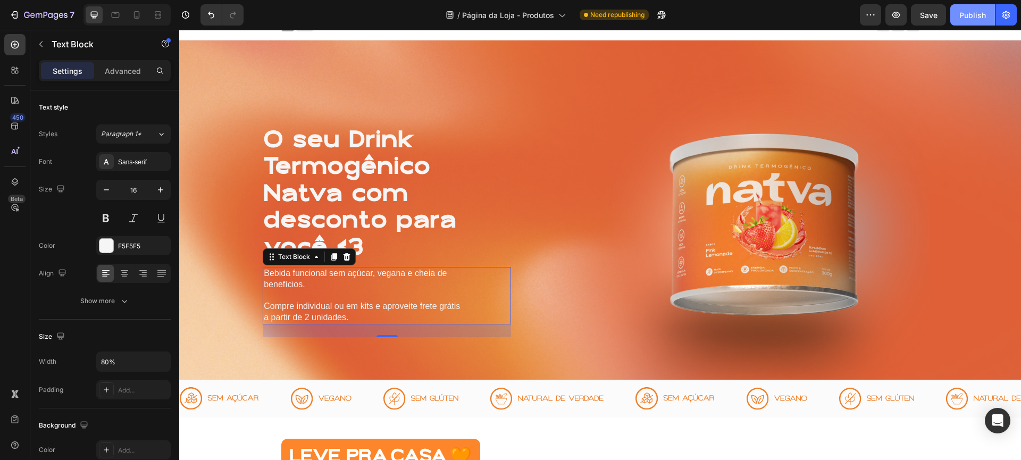
click at [961, 14] on div "Publish" at bounding box center [972, 15] width 27 height 11
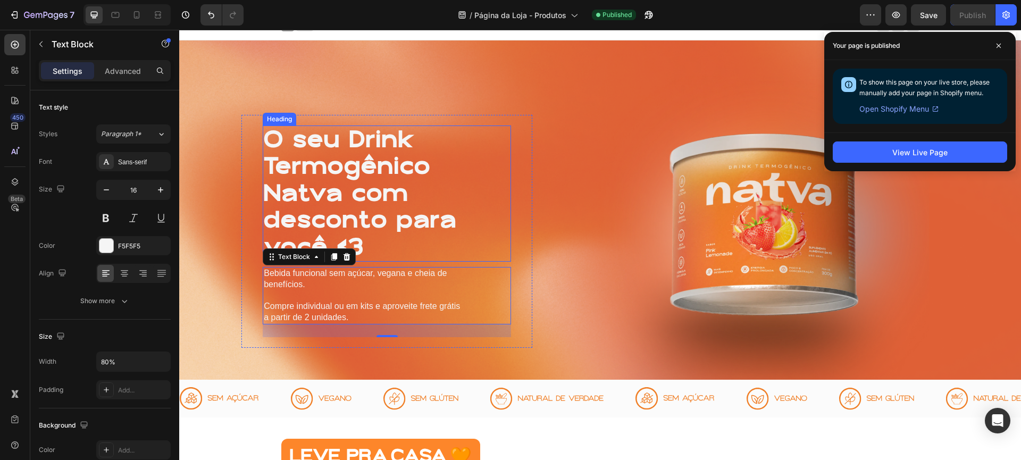
click at [371, 171] on h1 "O seu Drink Termogênico Natva com desconto para você <3" at bounding box center [387, 193] width 248 height 136
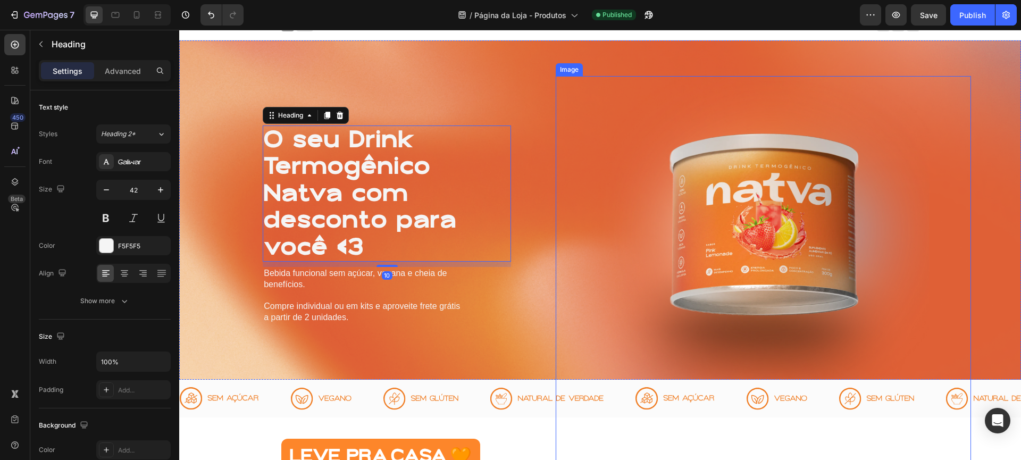
click at [625, 77] on div "O seu Drink Termogênico Natva com desconto para você <3 Heading 10 Bebida funci…" at bounding box center [600, 209] width 842 height 339
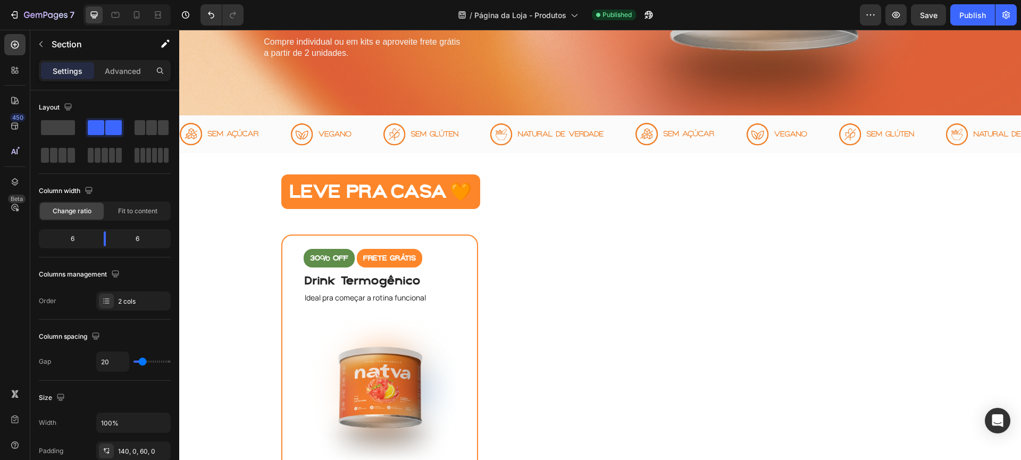
scroll to position [0, 0]
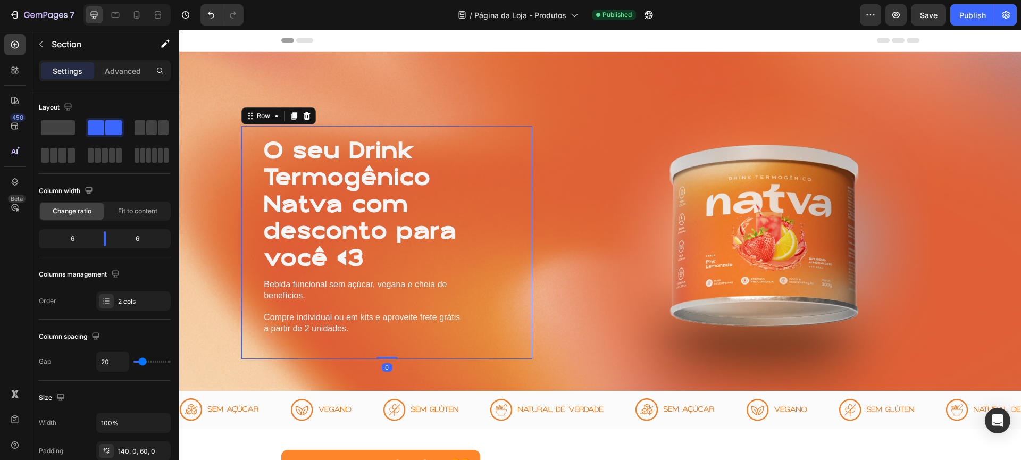
click at [505, 136] on div "O seu Drink Termogênico Natva com desconto para você <3 Heading Bebida funciona…" at bounding box center [386, 242] width 291 height 233
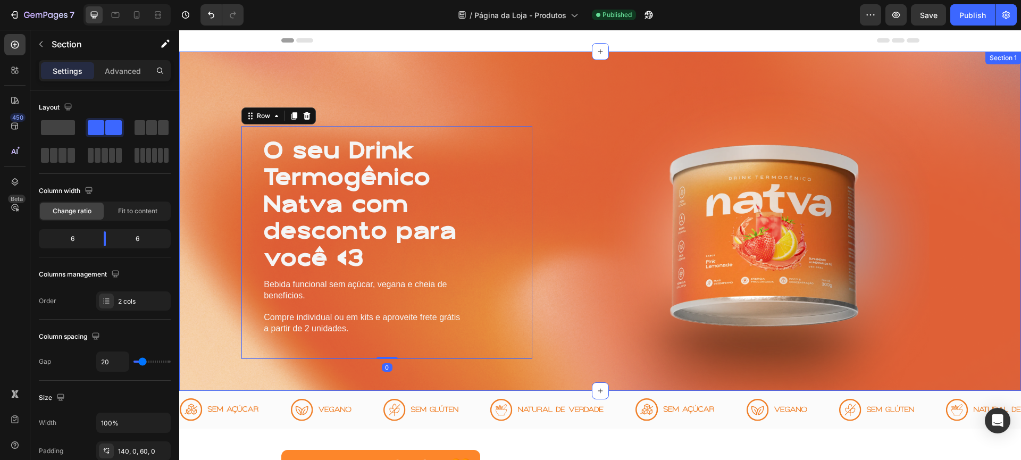
click at [525, 81] on div "O seu Drink Termogênico Natva com desconto para você <3 Heading Bebida funciona…" at bounding box center [600, 221] width 842 height 339
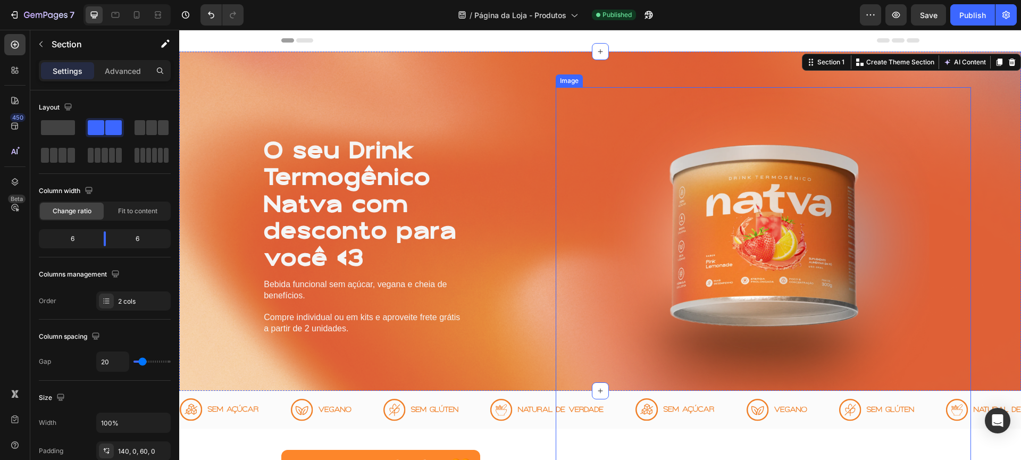
click at [702, 208] on img at bounding box center [764, 251] width 416 height 328
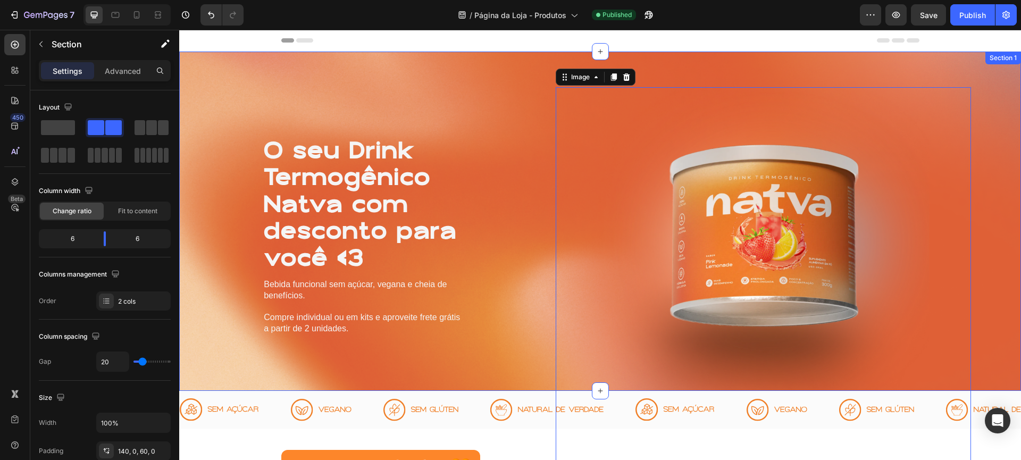
click at [499, 53] on div "O seu Drink Termogênico Natva com desconto para você <3 Heading Bebida funciona…" at bounding box center [600, 221] width 842 height 339
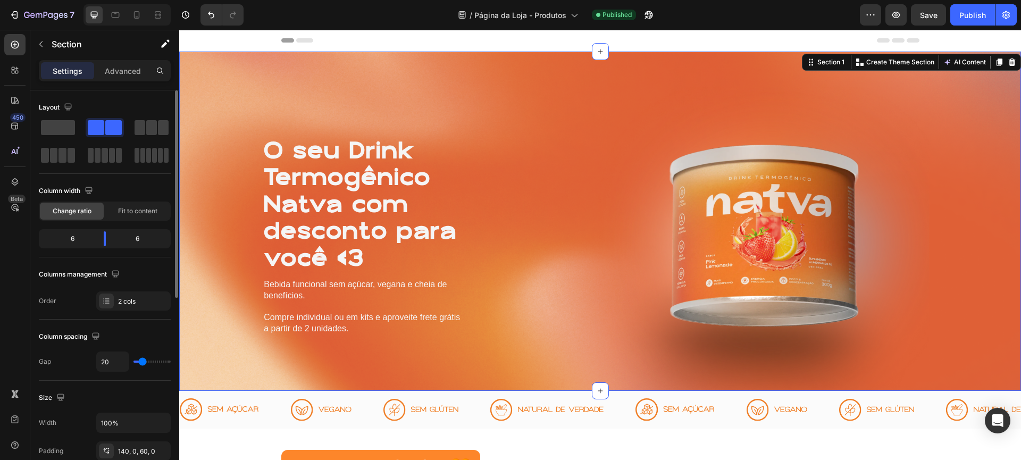
scroll to position [370, 0]
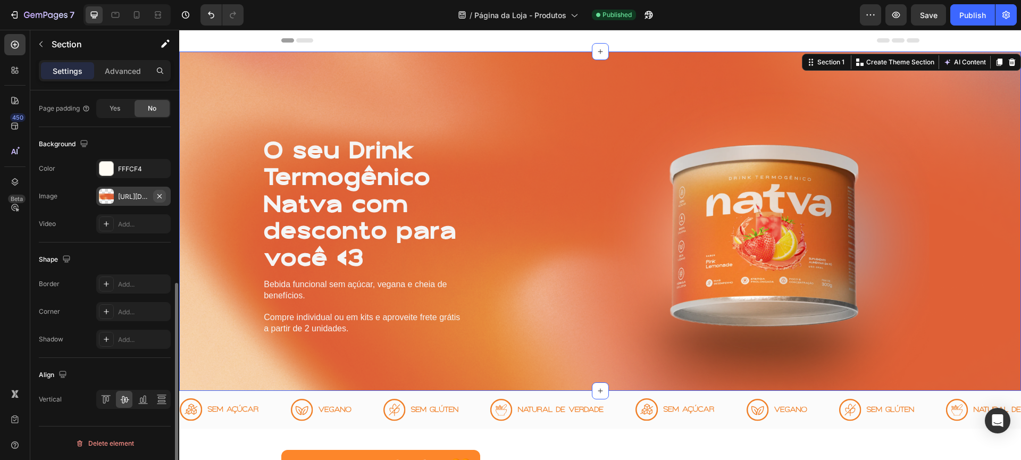
click at [158, 194] on icon "button" at bounding box center [159, 196] width 9 height 9
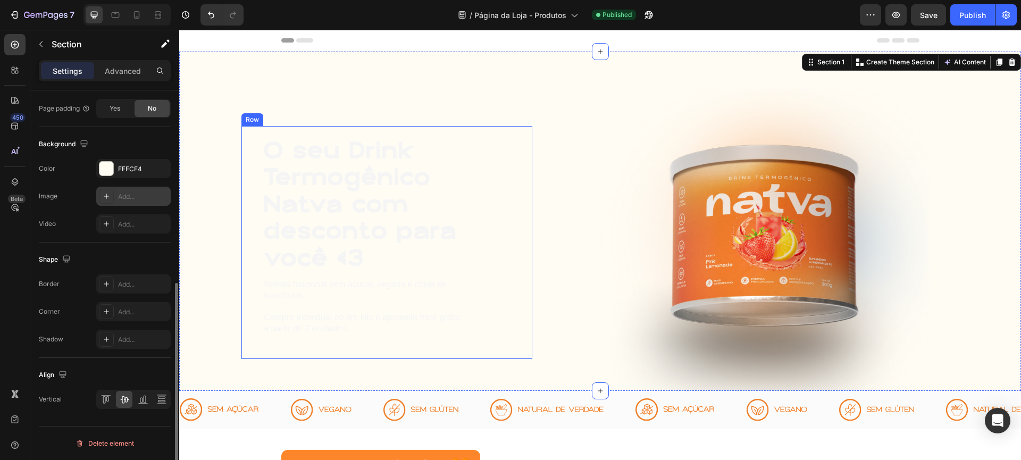
click at [290, 187] on h1 "O seu Drink Termogênico Natva com desconto para você <3" at bounding box center [387, 205] width 248 height 136
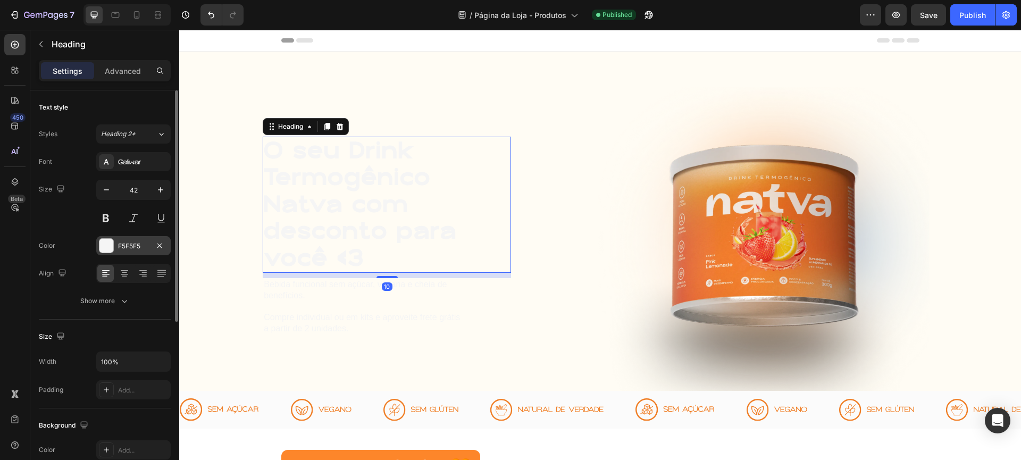
click at [99, 249] on div at bounding box center [106, 246] width 14 height 14
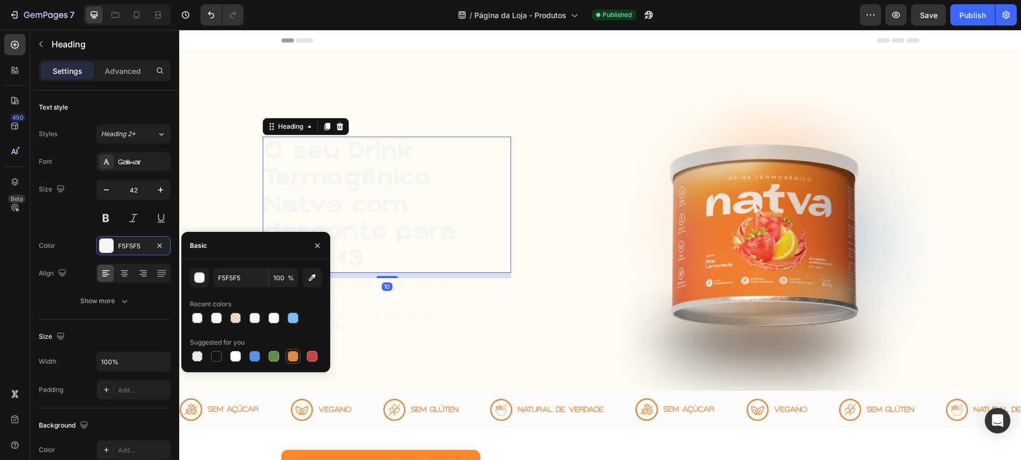
click at [293, 358] on div at bounding box center [293, 356] width 11 height 11
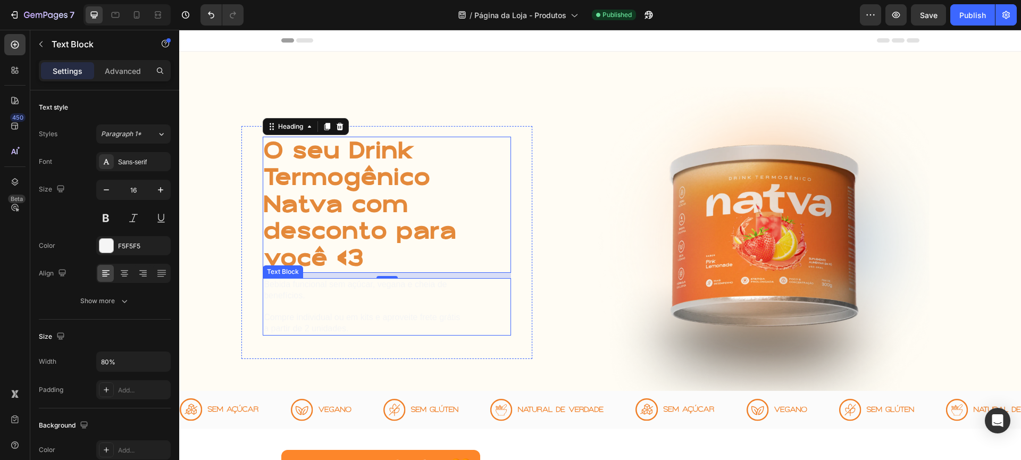
click at [363, 305] on p at bounding box center [362, 306] width 197 height 11
click at [365, 219] on h1 "O seu Drink Termogênico Natva com desconto para você <3" at bounding box center [387, 205] width 248 height 136
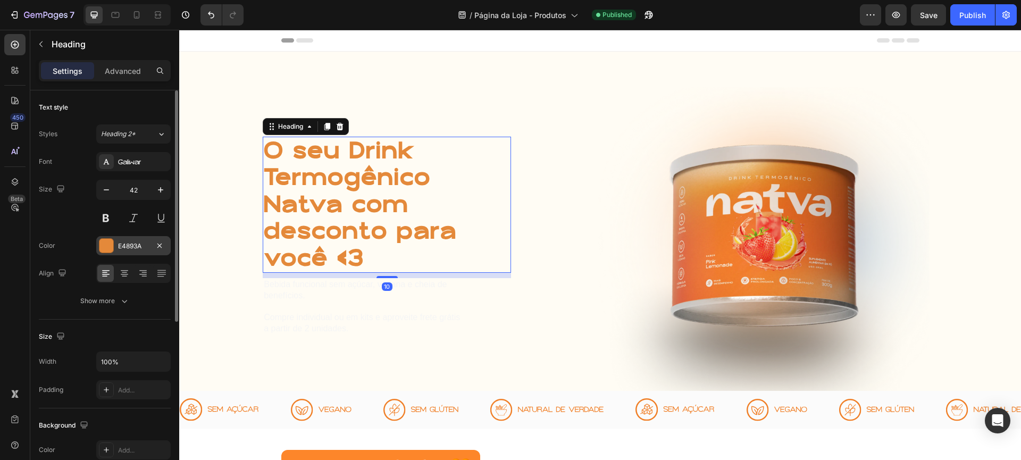
click at [105, 245] on div at bounding box center [106, 246] width 14 height 14
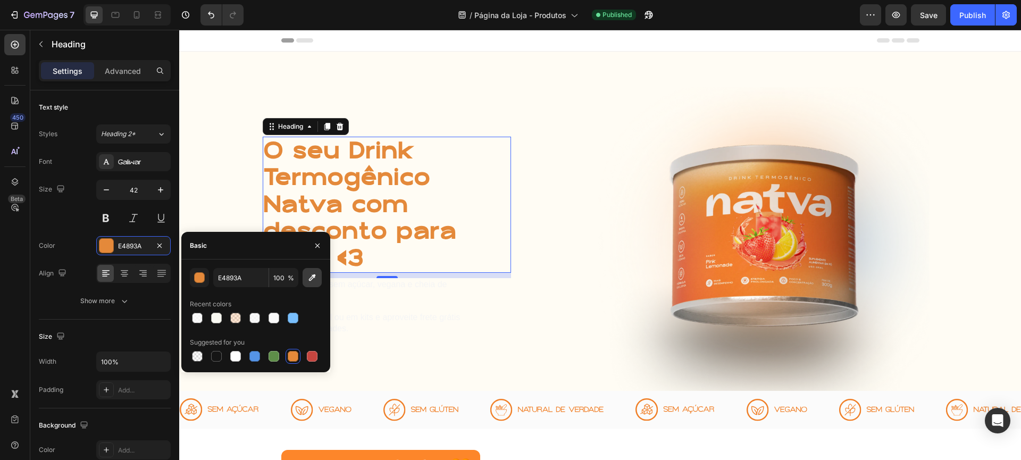
click at [316, 274] on icon "button" at bounding box center [312, 277] width 11 height 11
click at [240, 282] on input "E4893A" at bounding box center [240, 277] width 55 height 19
type input "EF7F29"
click at [368, 296] on p "Bebida funcional sem açúcar, vegana e cheia de benefícios." at bounding box center [362, 290] width 197 height 22
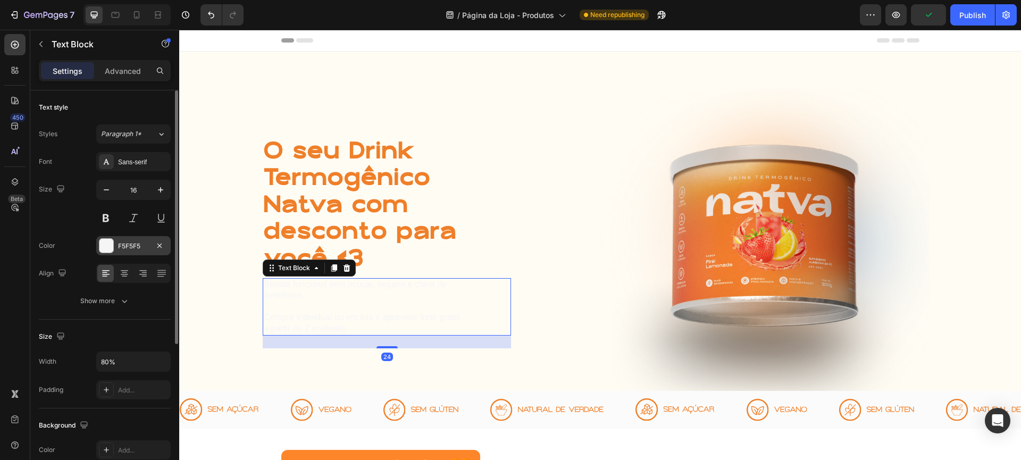
click at [116, 246] on div "F5F5F5" at bounding box center [133, 245] width 74 height 19
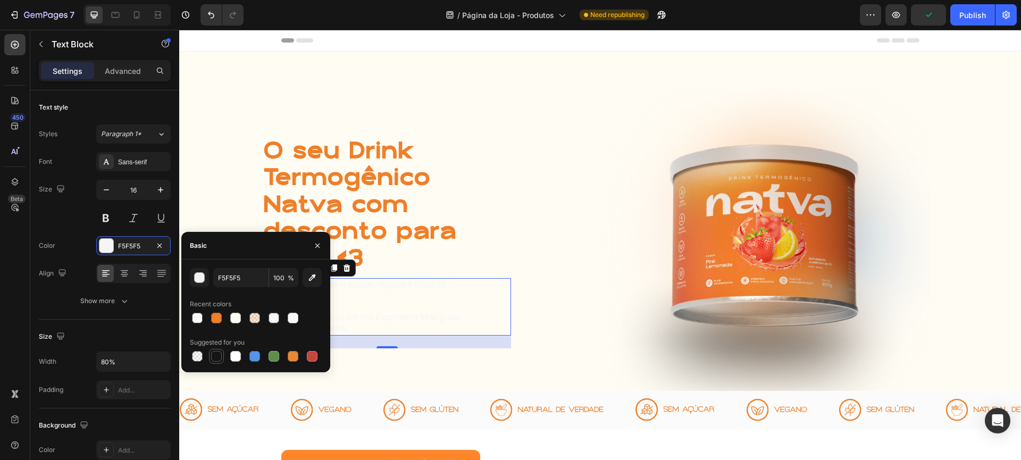
click at [215, 349] on div at bounding box center [216, 356] width 15 height 15
click at [219, 359] on div at bounding box center [216, 356] width 11 height 11
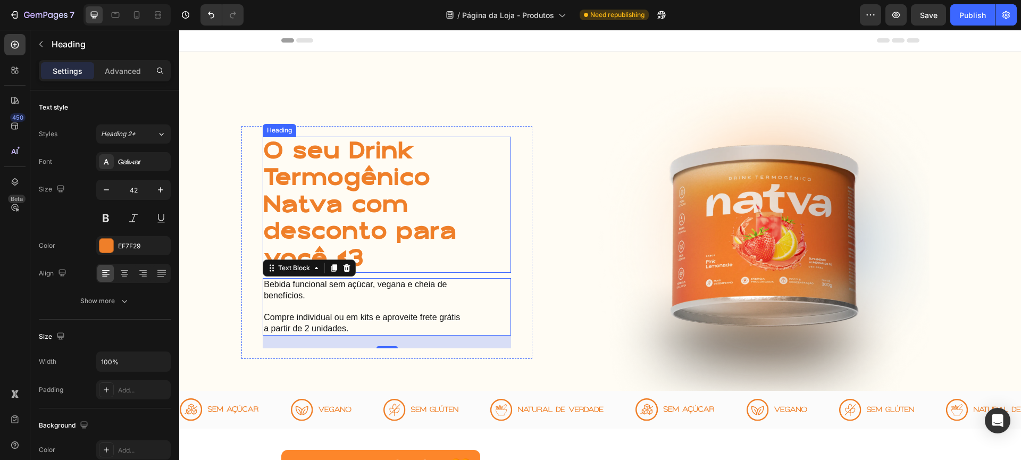
click at [465, 207] on h1 "O seu Drink Termogênico Natva com desconto para você <3" at bounding box center [387, 205] width 248 height 136
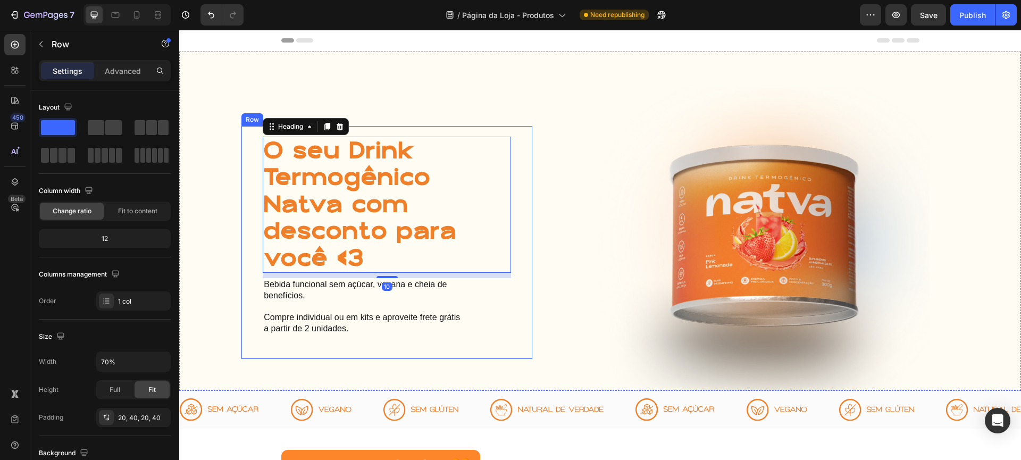
click at [523, 178] on div "O seu Drink Termogênico Natva com desconto para você <3 Heading 10 Bebida funci…" at bounding box center [386, 242] width 291 height 233
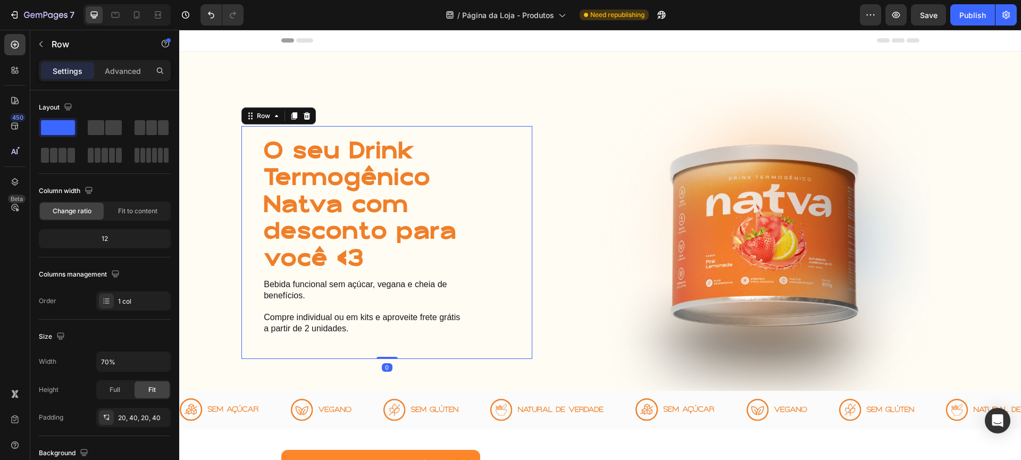
click at [260, 207] on div "O seu Drink Termogênico Natva com desconto para você <3 Heading Bebida funciona…" at bounding box center [386, 242] width 291 height 233
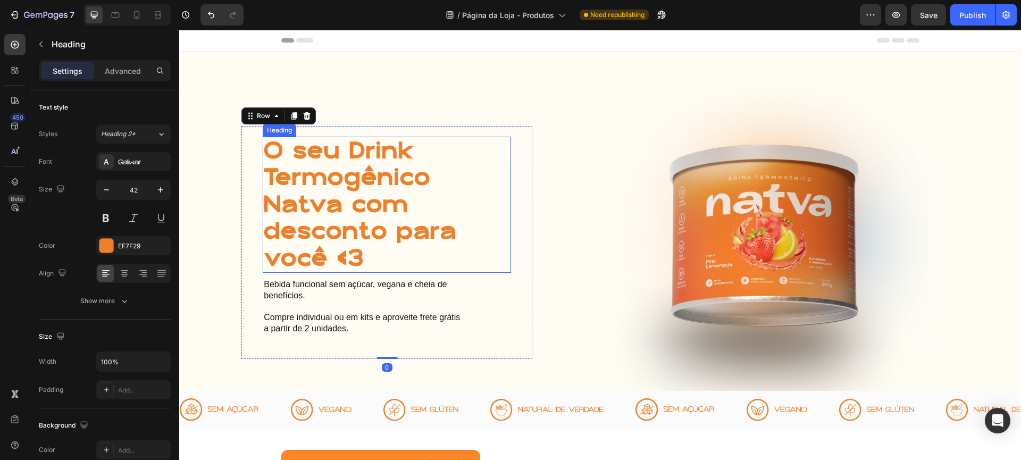
click at [318, 195] on h1 "O seu Drink Termogênico Natva com desconto para você <3" at bounding box center [387, 205] width 248 height 136
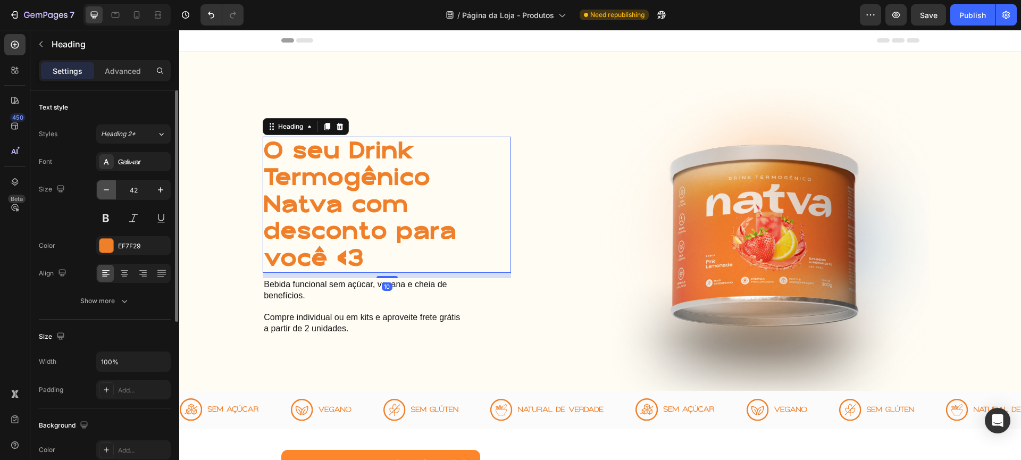
click at [106, 189] on icon "button" at bounding box center [106, 189] width 11 height 11
click at [106, 189] on icon "button" at bounding box center [106, 189] width 5 height 1
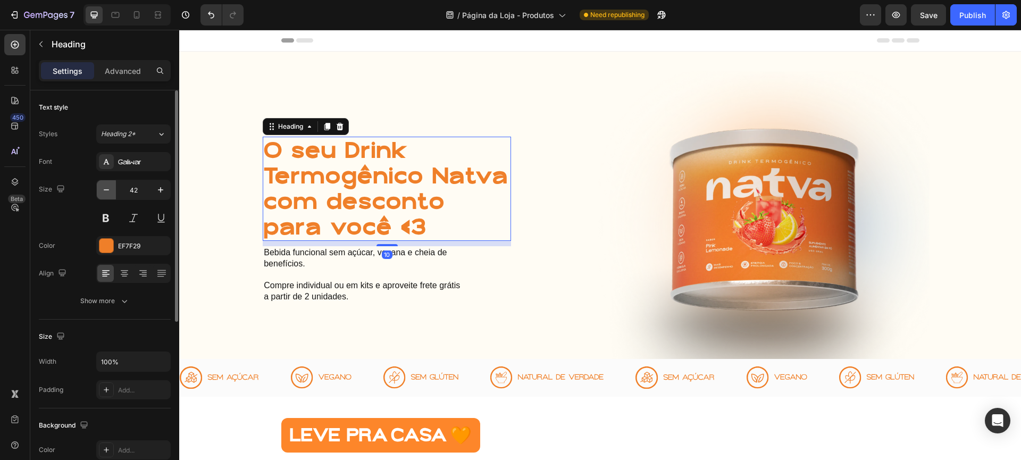
click at [106, 189] on icon "button" at bounding box center [106, 189] width 5 height 1
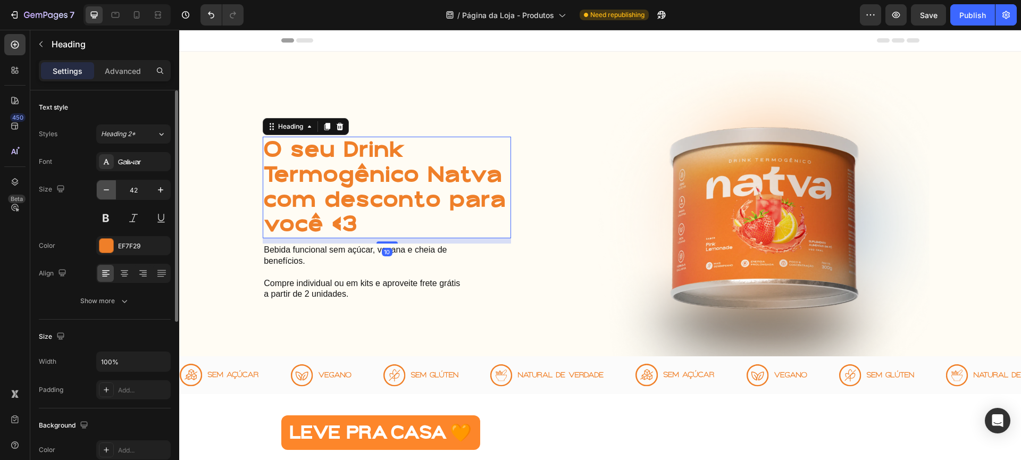
click at [106, 189] on icon "button" at bounding box center [106, 189] width 5 height 1
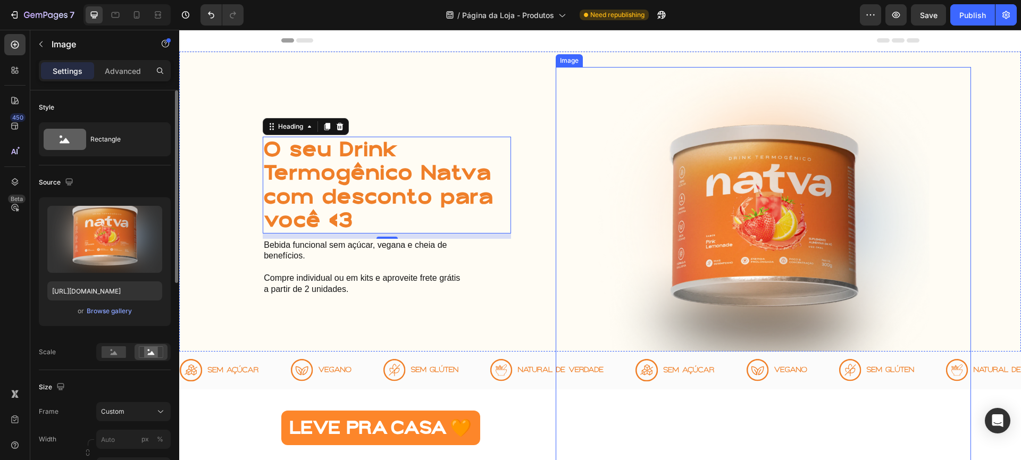
click at [560, 279] on img at bounding box center [764, 231] width 416 height 328
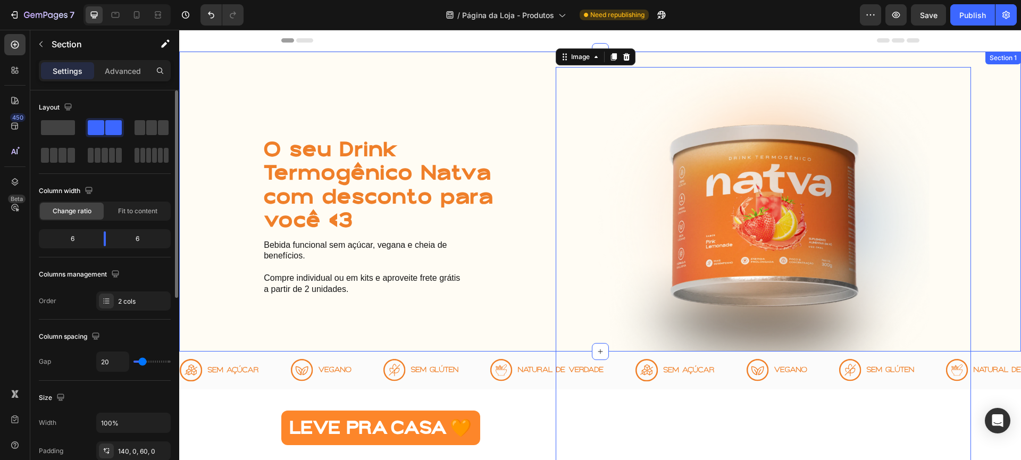
click at [438, 343] on div "O seu Drink Termogênico Natva com desconto para você <3 Heading Bebida funciona…" at bounding box center [600, 202] width 842 height 300
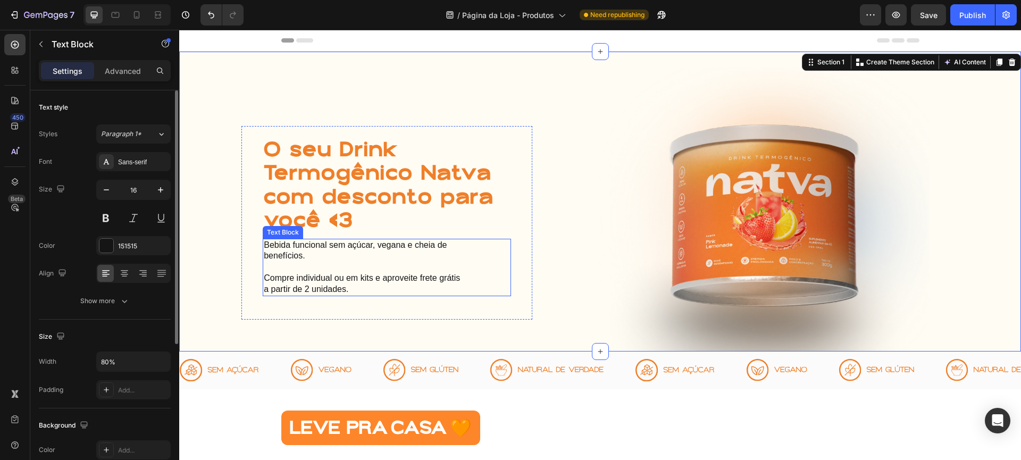
click at [375, 280] on p "Compre individual ou em kits e aproveite frete grátis a partir de 2 unidades." at bounding box center [362, 284] width 197 height 22
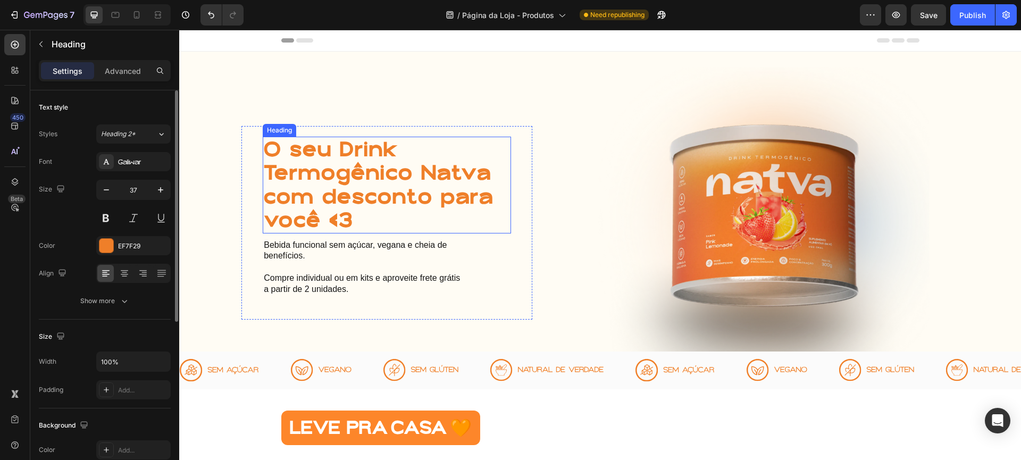
click at [370, 144] on h1 "O seu Drink Termogênico Natva com desconto para você <3" at bounding box center [387, 185] width 248 height 97
click at [154, 194] on button "button" at bounding box center [160, 189] width 19 height 19
click at [158, 191] on icon "button" at bounding box center [160, 189] width 11 height 11
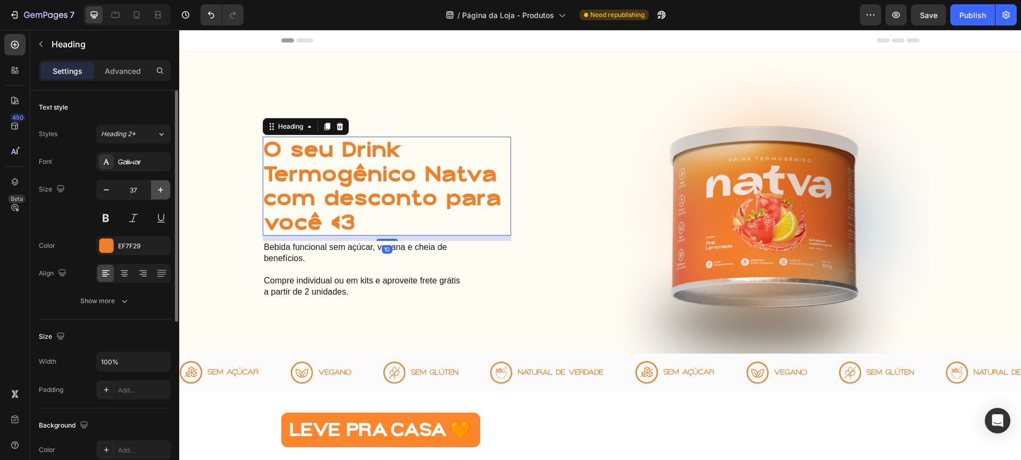
click at [158, 191] on icon "button" at bounding box center [160, 189] width 11 height 11
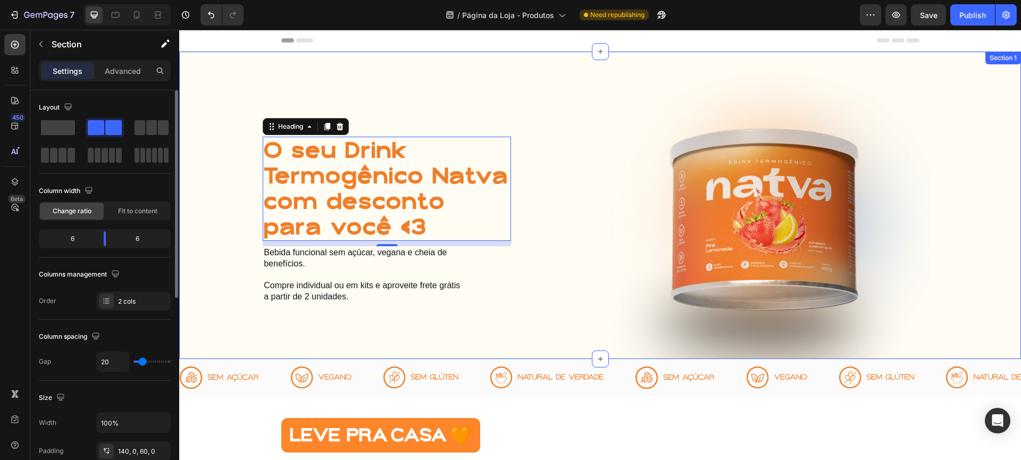
click at [518, 99] on div "O seu Drink Termogênico Natva com desconto para você <3 Heading 10 Bebida funci…" at bounding box center [600, 205] width 842 height 307
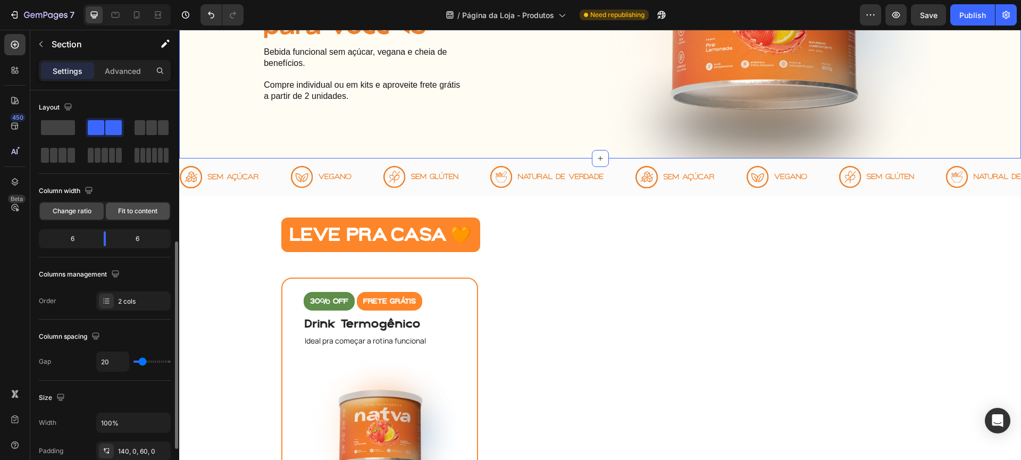
scroll to position [99, 0]
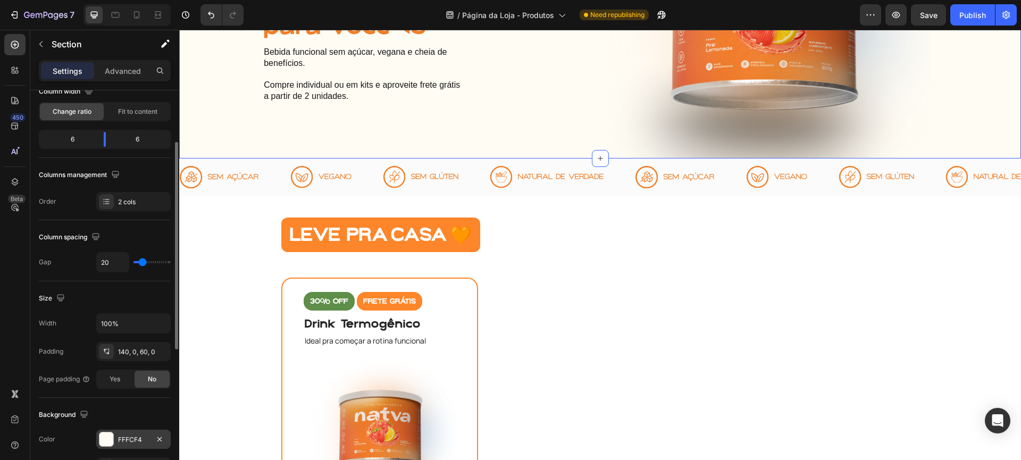
click at [138, 434] on div "FFFCF4" at bounding box center [133, 439] width 74 height 19
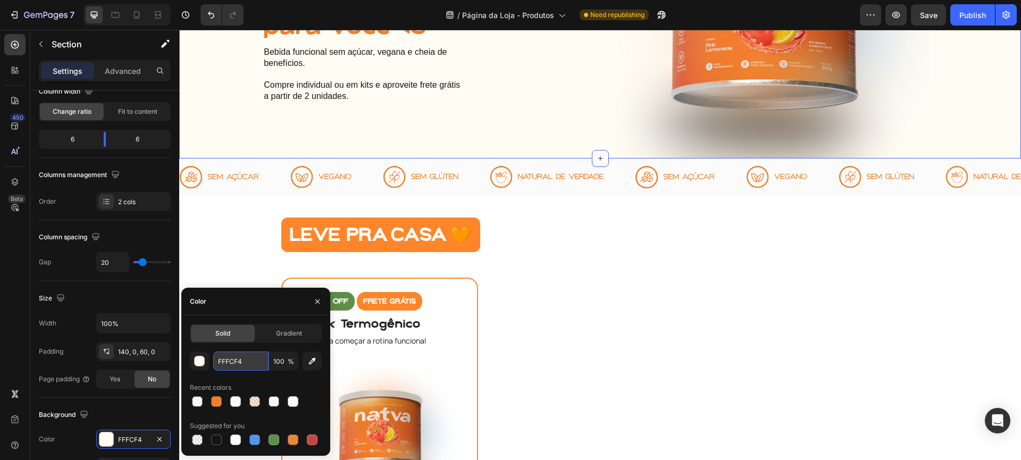
click at [245, 362] on input "FFFCF4" at bounding box center [240, 360] width 55 height 19
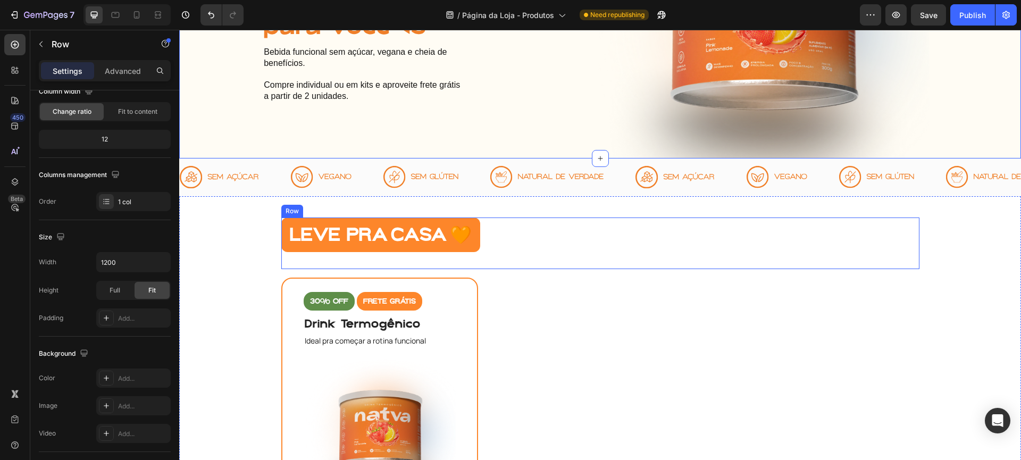
click at [697, 269] on div "LEVE PRA CASA 🧡 Heading" at bounding box center [600, 243] width 638 height 52
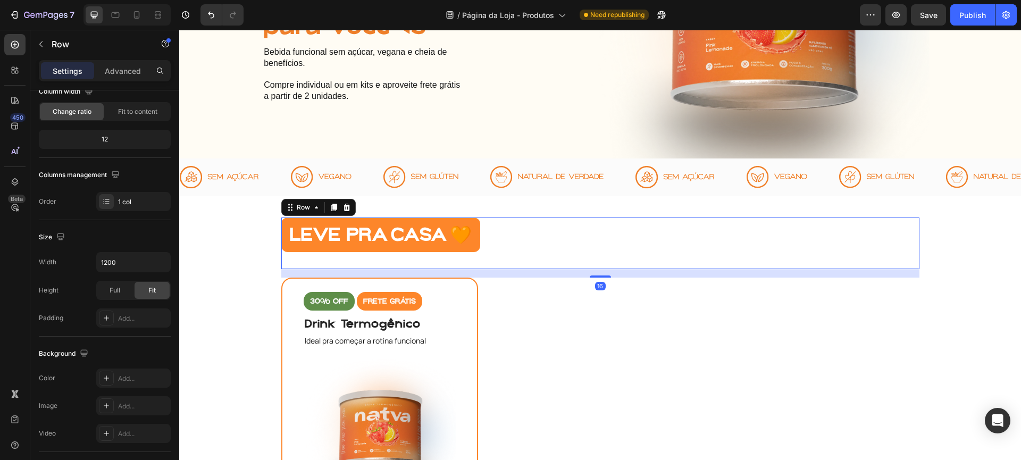
scroll to position [0, 0]
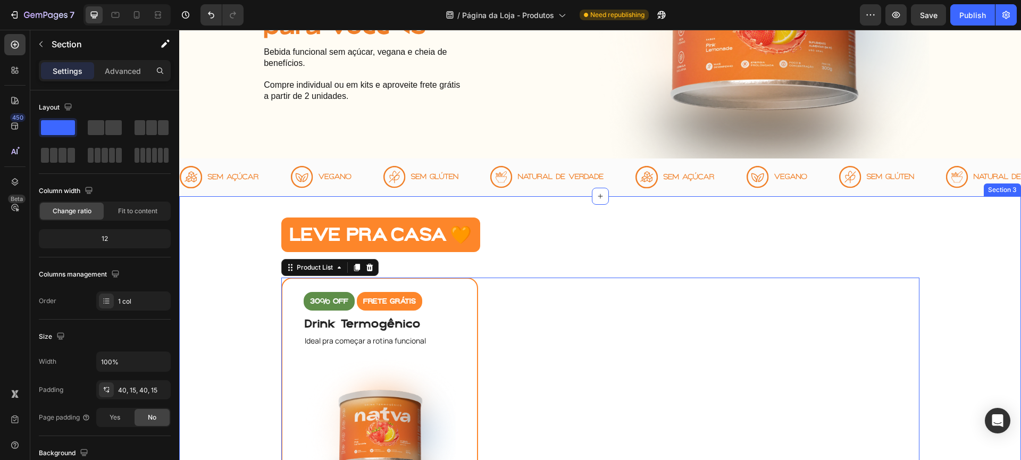
click at [965, 286] on div "LEVE PRA CASA 🧡 Heading Row 30% off Product Badge FRETE GRÁTIS Product Badge Dr…" at bounding box center [600, 449] width 826 height 464
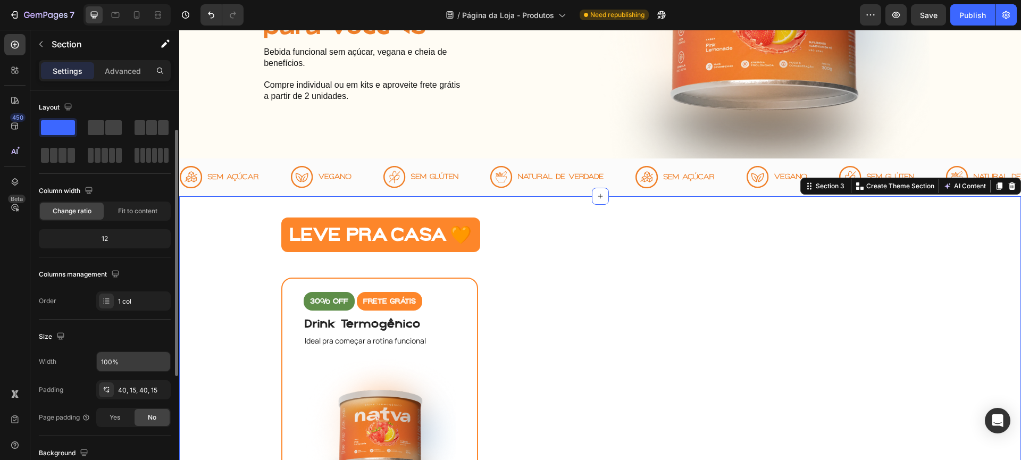
scroll to position [217, 0]
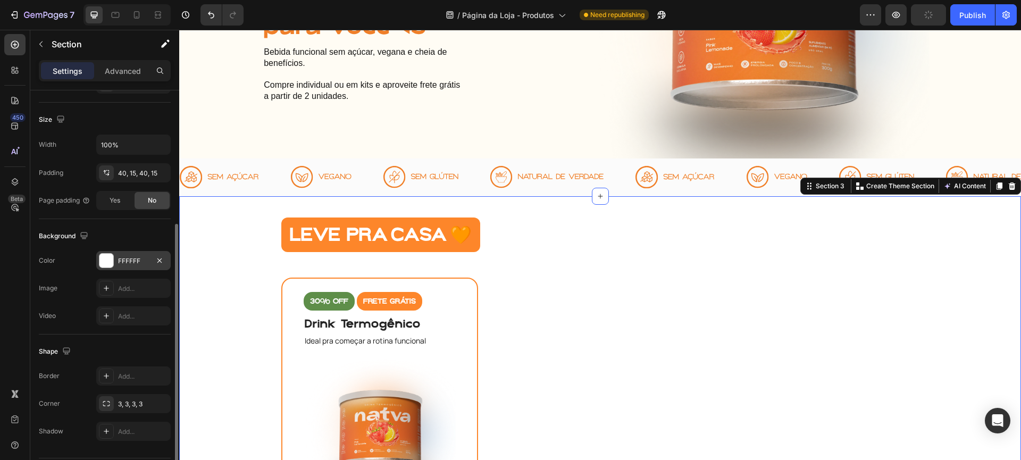
click at [139, 259] on div "FFFFFF" at bounding box center [133, 261] width 31 height 10
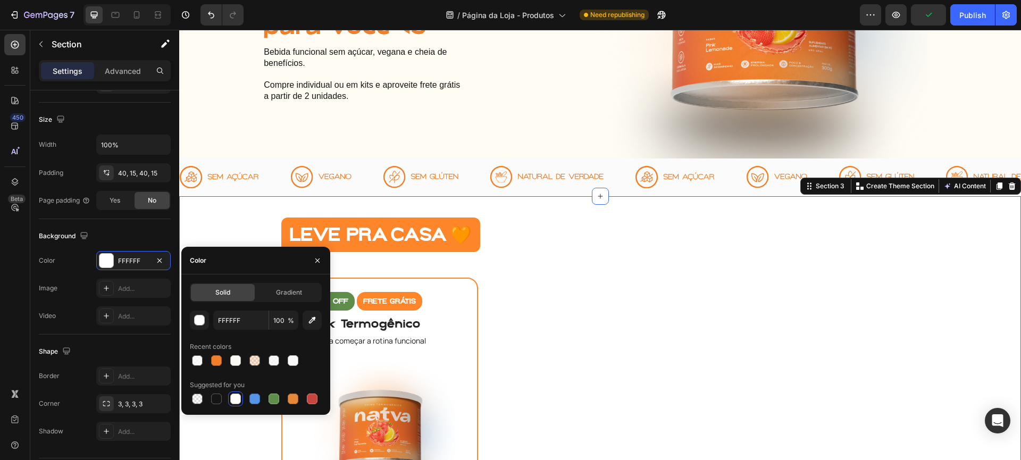
drag, startPoint x: 215, startPoint y: 308, endPoint x: 250, endPoint y: 334, distance: 43.7
click at [215, 308] on div "Solid Gradient FFFFFF 100 % Recent colors Suggested for you" at bounding box center [256, 344] width 132 height 123
click at [252, 334] on div "FFFFFF 100 % Recent colors Suggested for you" at bounding box center [256, 358] width 132 height 96
click at [247, 323] on input "FFFFFF" at bounding box center [240, 319] width 55 height 19
paste input "CF4"
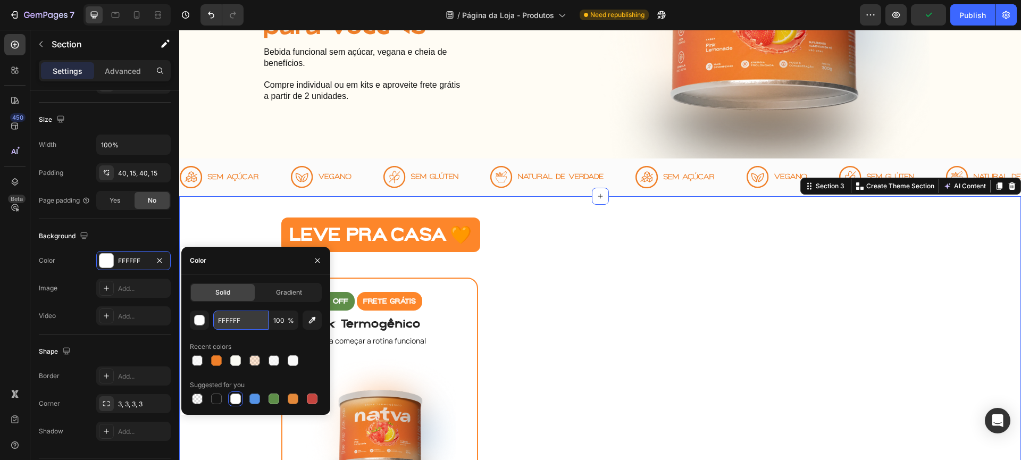
type input "FFFCF4"
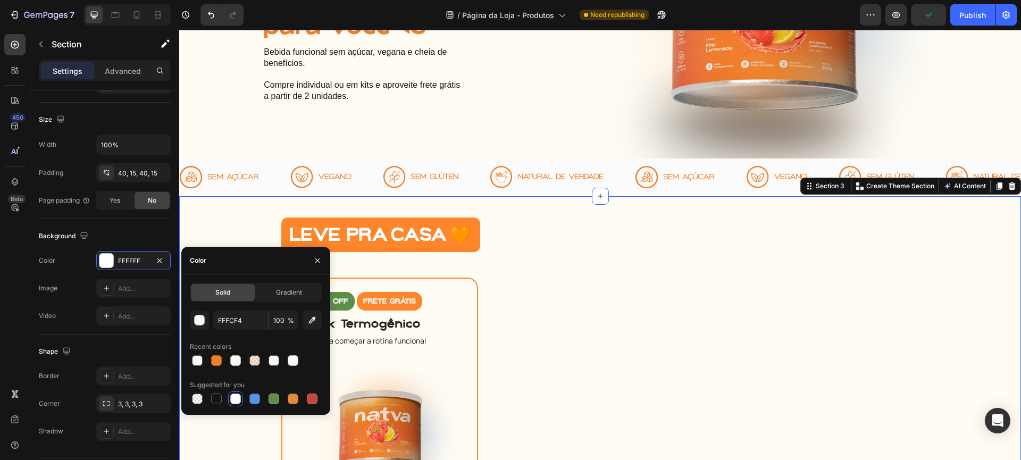
click at [650, 252] on div "LEVE PRA CASA 🧡" at bounding box center [600, 234] width 638 height 35
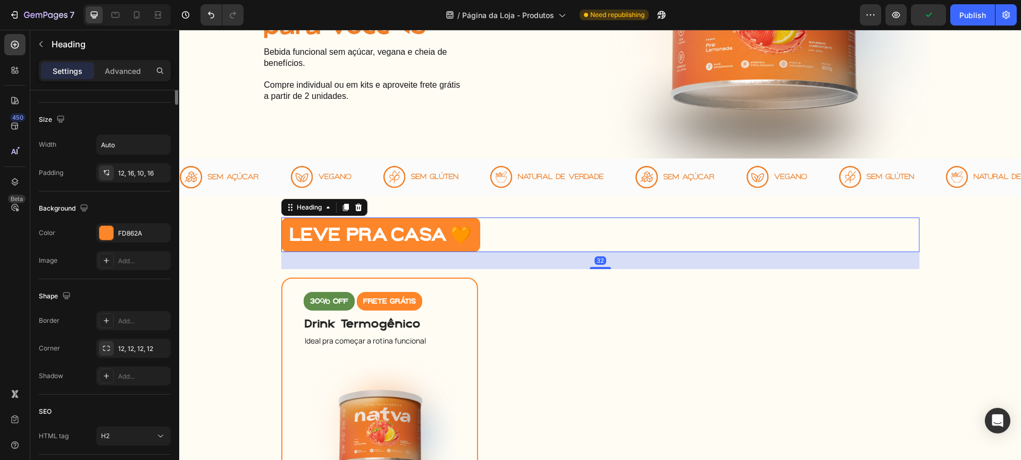
scroll to position [0, 0]
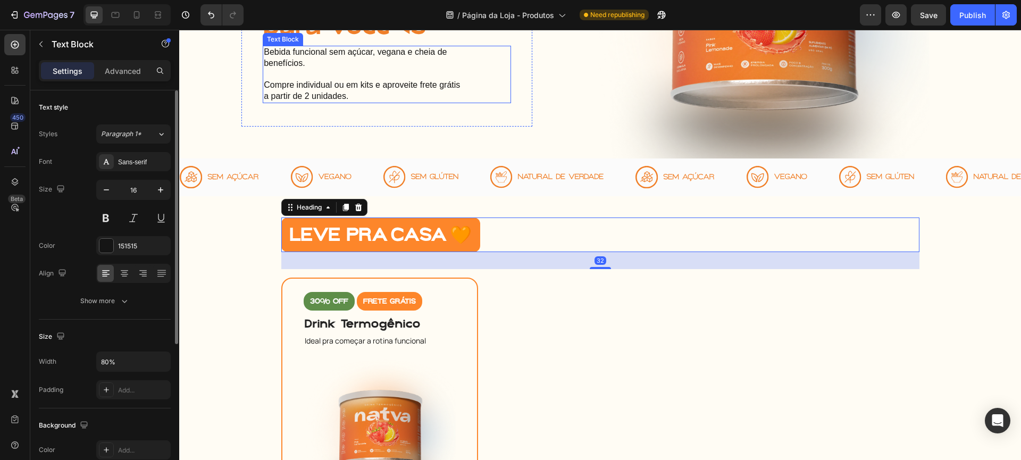
click at [498, 103] on div "Bebida funcional sem açúcar, vegana e cheia de benefícios. Compre individual ou…" at bounding box center [387, 74] width 248 height 57
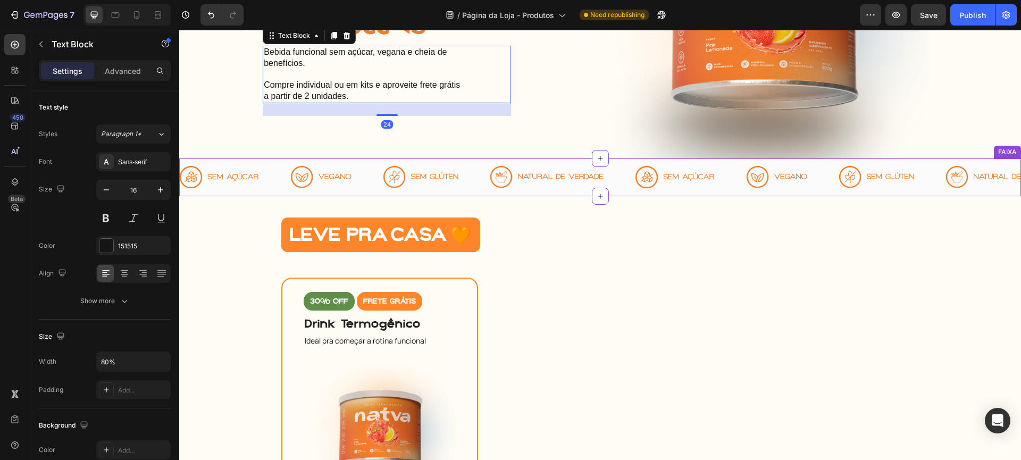
click at [517, 186] on div "Image" at bounding box center [546, 176] width 113 height 35
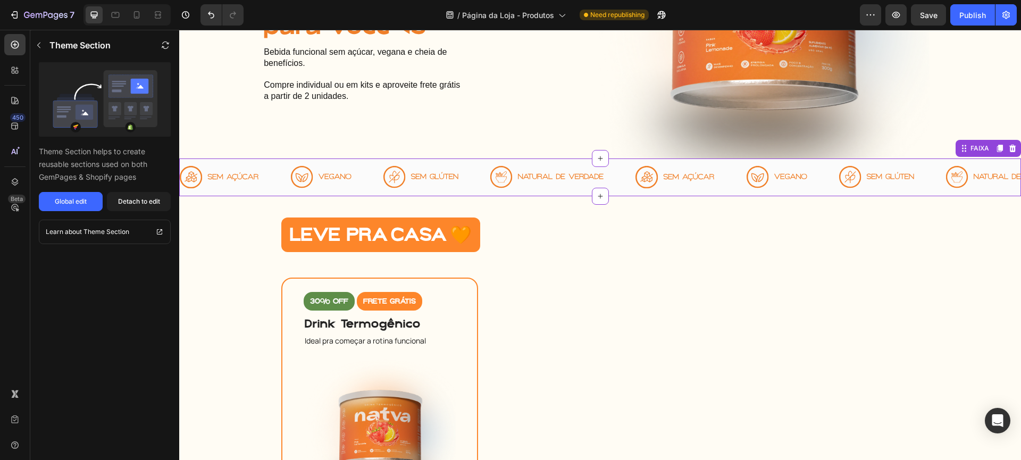
click at [517, 186] on div "Image" at bounding box center [546, 176] width 113 height 35
click at [982, 19] on div "Publish" at bounding box center [972, 15] width 27 height 11
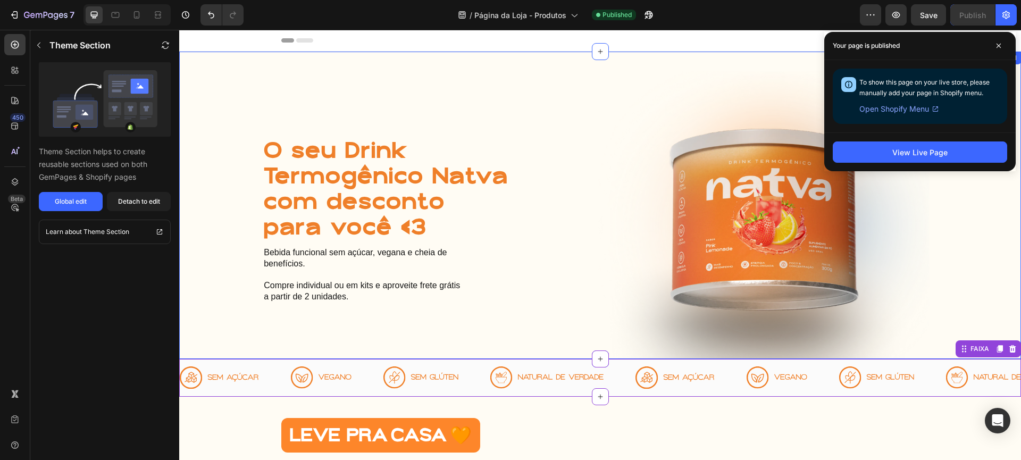
click at [478, 119] on div "O seu Drink Termogênico Natva com desconto para você <3 Heading Bebida funciona…" at bounding box center [600, 205] width 842 height 307
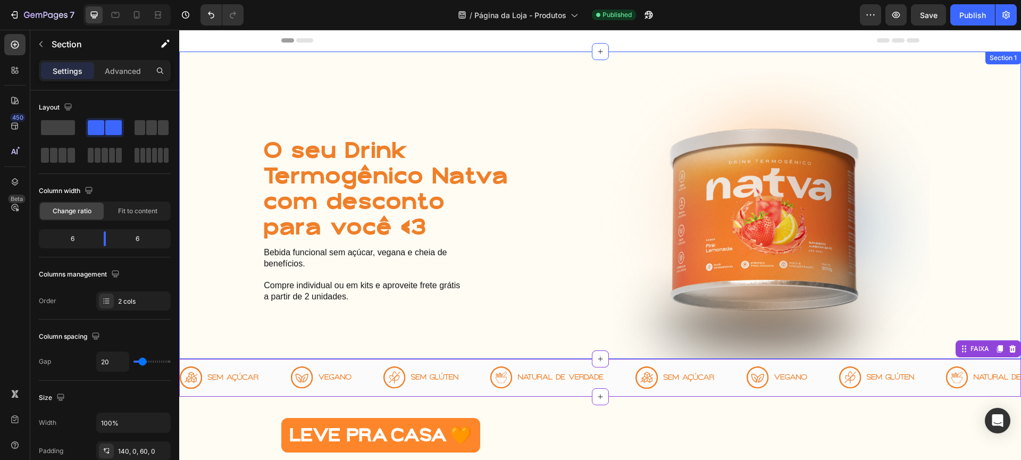
click at [478, 119] on div "O seu Drink Termogênico Natva com desconto para você <3 Heading Bebida funciona…" at bounding box center [600, 205] width 842 height 307
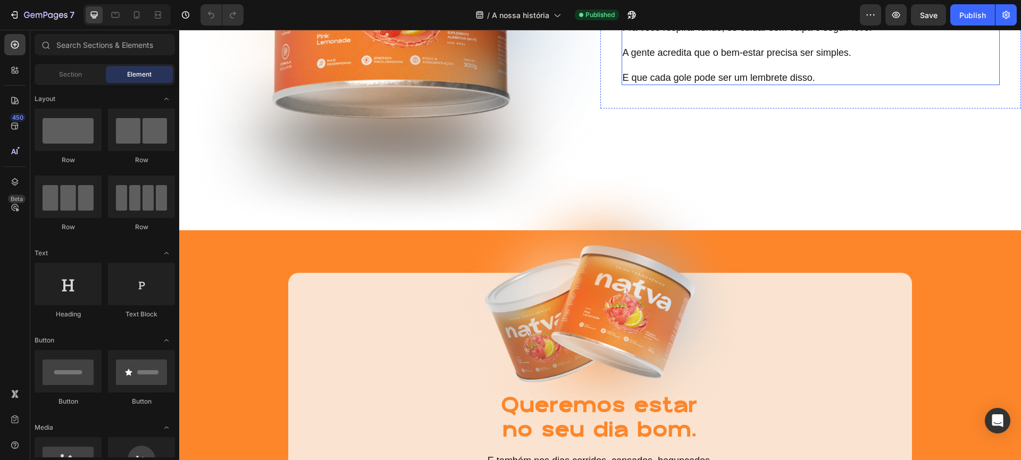
scroll to position [1060, 0]
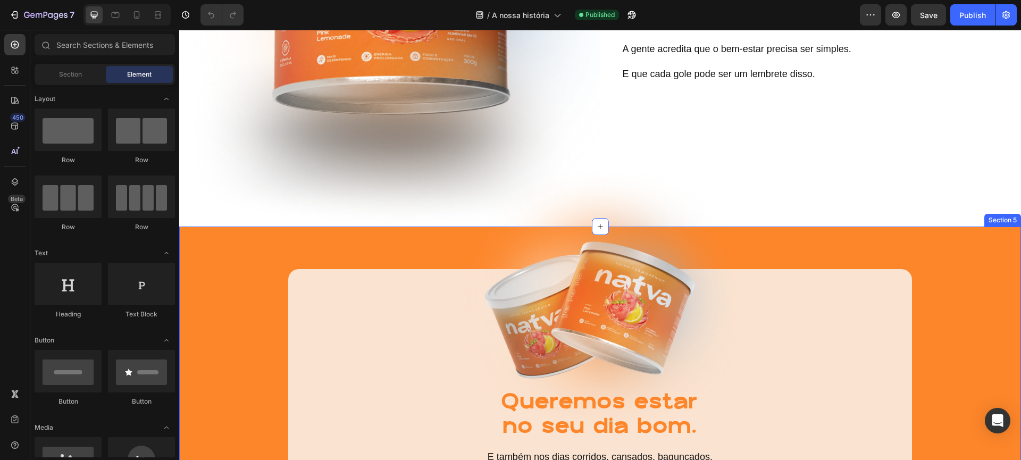
click at [945, 253] on div "Image Queremos estar no seu dia bom. Heading E também nos dias corridos, cansad…" at bounding box center [600, 395] width 779 height 339
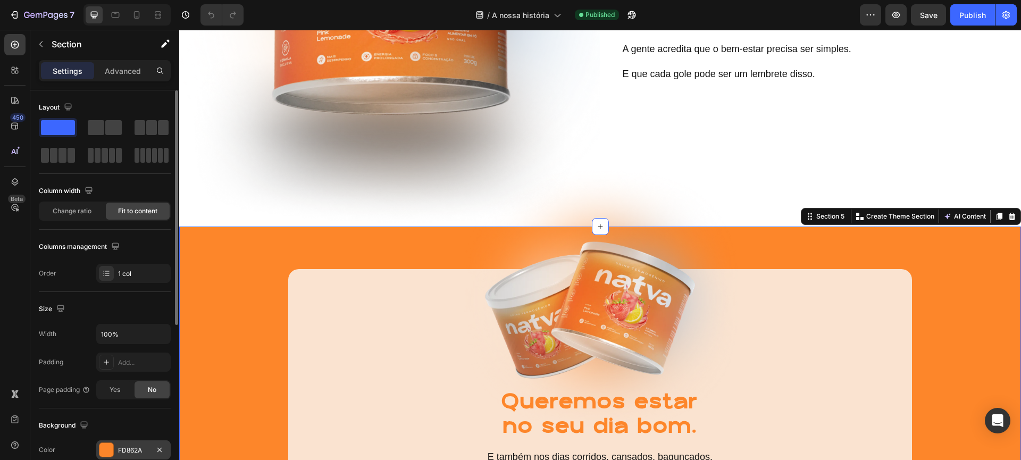
click at [103, 452] on div at bounding box center [106, 450] width 14 height 14
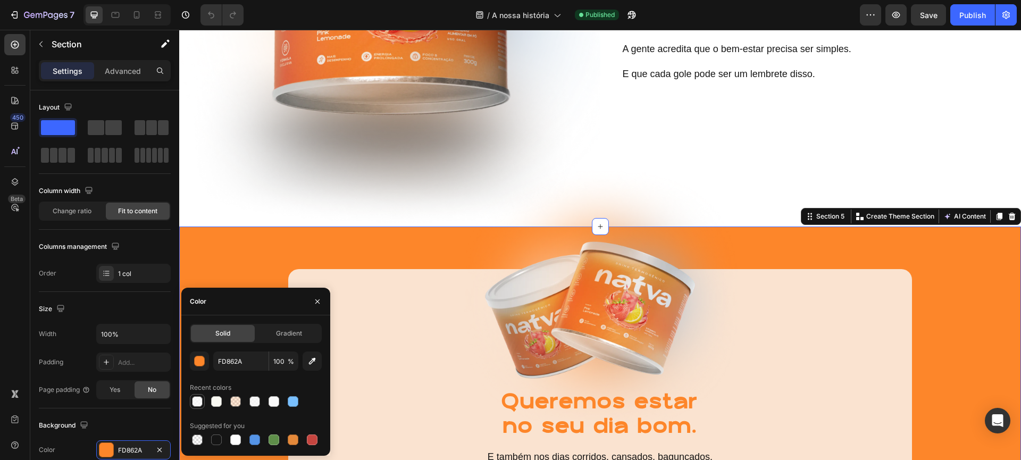
click at [192, 402] on div at bounding box center [197, 401] width 11 height 11
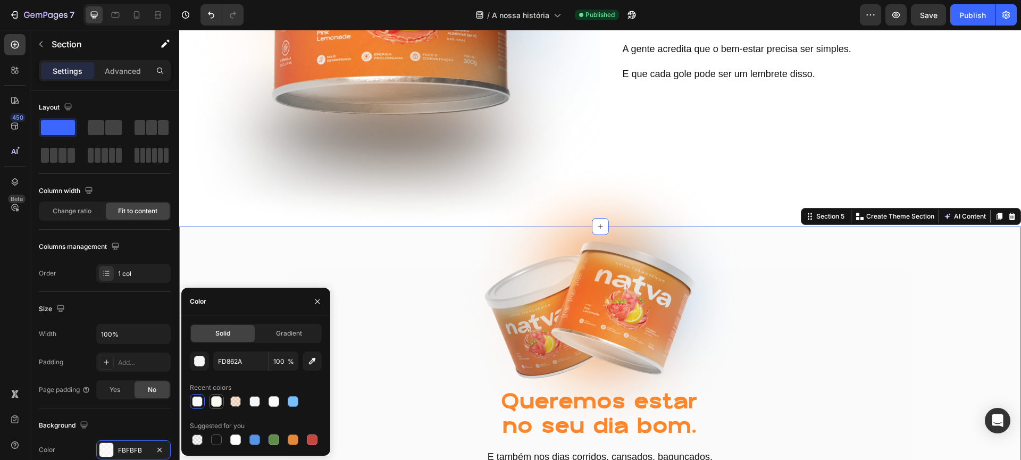
click at [217, 407] on div at bounding box center [216, 401] width 13 height 13
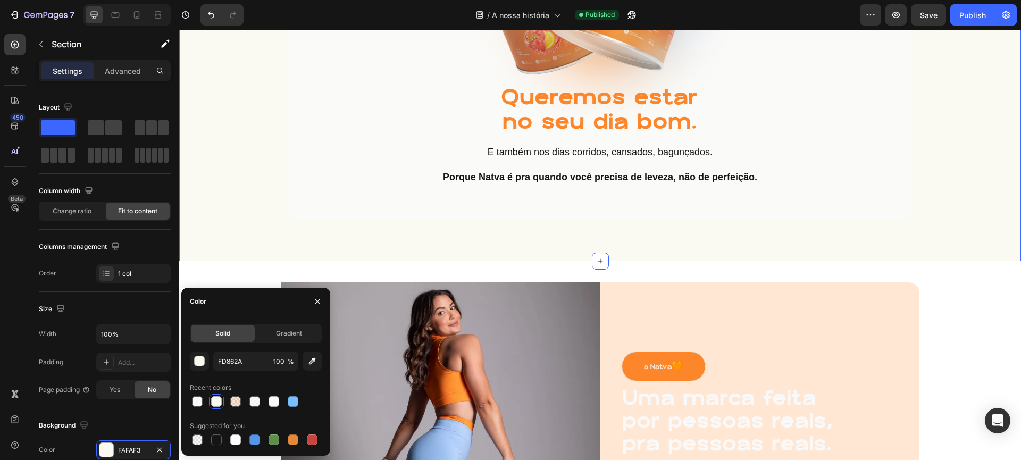
scroll to position [1508, 0]
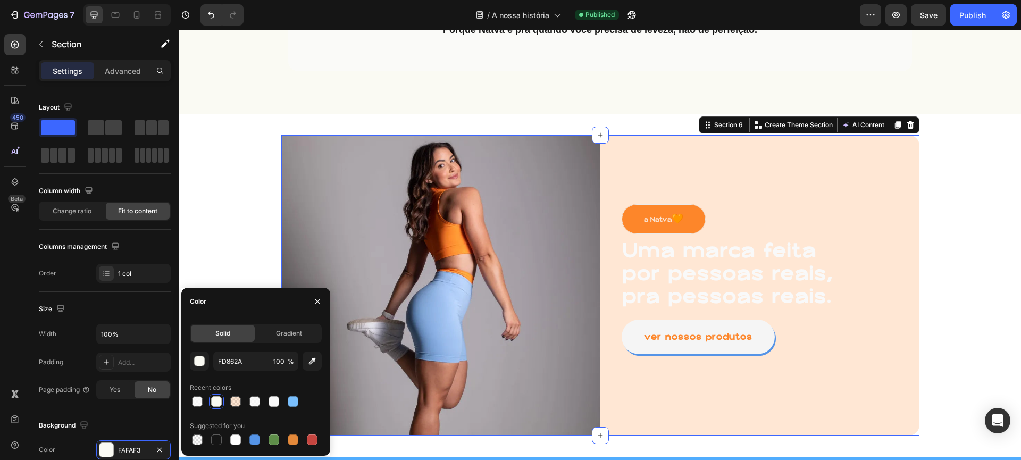
click at [809, 177] on div "a Natva 🧡 Button Uma marca feita por pessoas reais, pra pessoas reais. Heading …" at bounding box center [759, 285] width 319 height 300
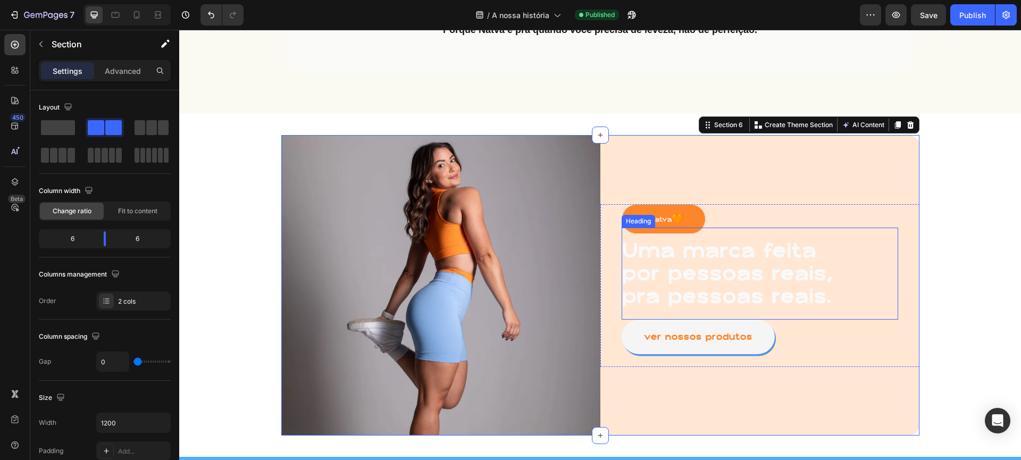
click at [774, 256] on h1 "Uma marca feita por pessoas reais, pra pessoas reais." at bounding box center [732, 273] width 221 height 71
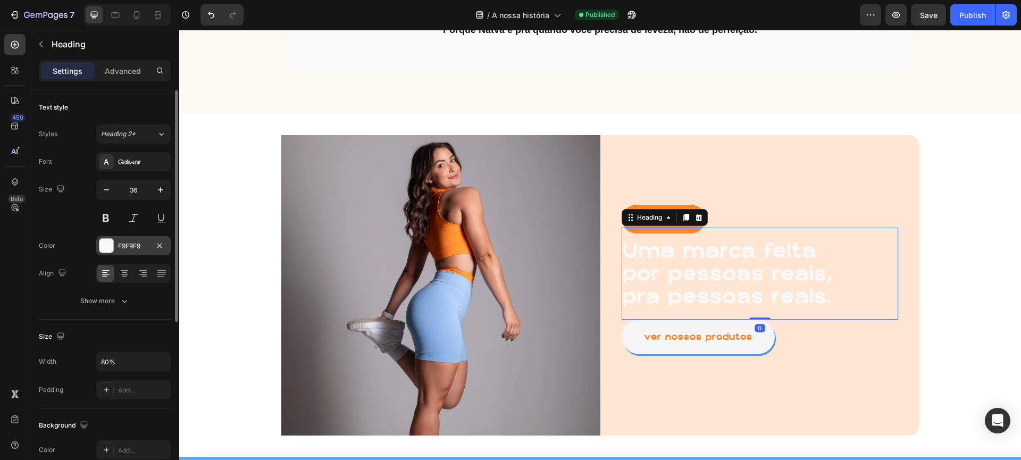
click at [113, 245] on div at bounding box center [106, 245] width 15 height 15
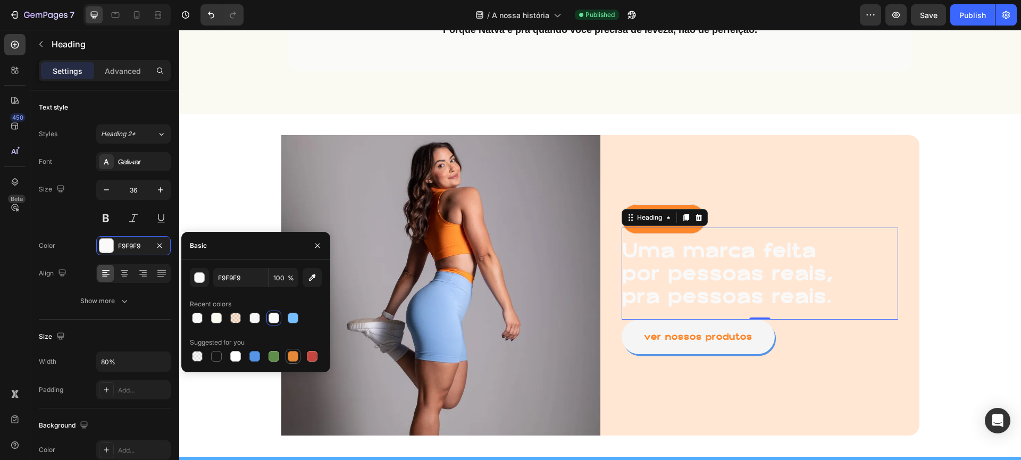
click at [286, 353] on div at bounding box center [293, 356] width 15 height 15
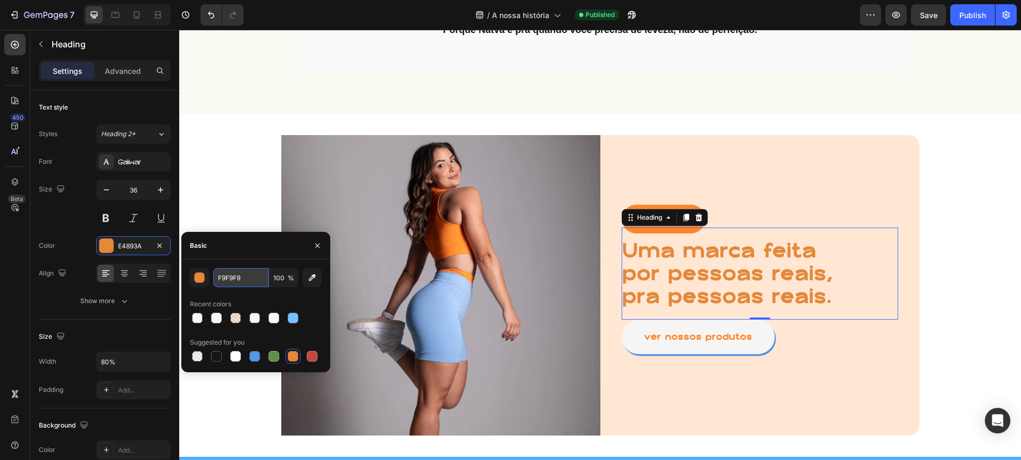
click at [243, 279] on input "F9F9F9" at bounding box center [240, 277] width 55 height 19
click at [307, 280] on icon "button" at bounding box center [312, 277] width 11 height 11
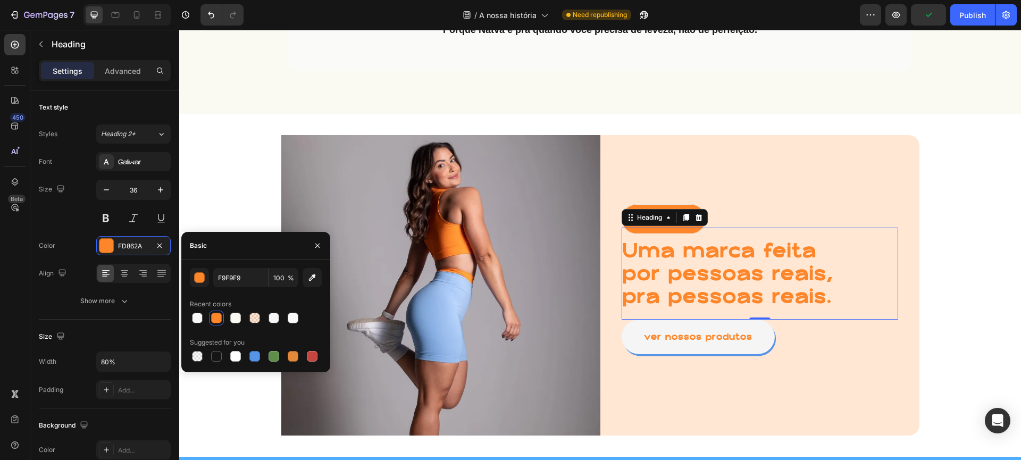
click at [220, 318] on div at bounding box center [216, 318] width 11 height 11
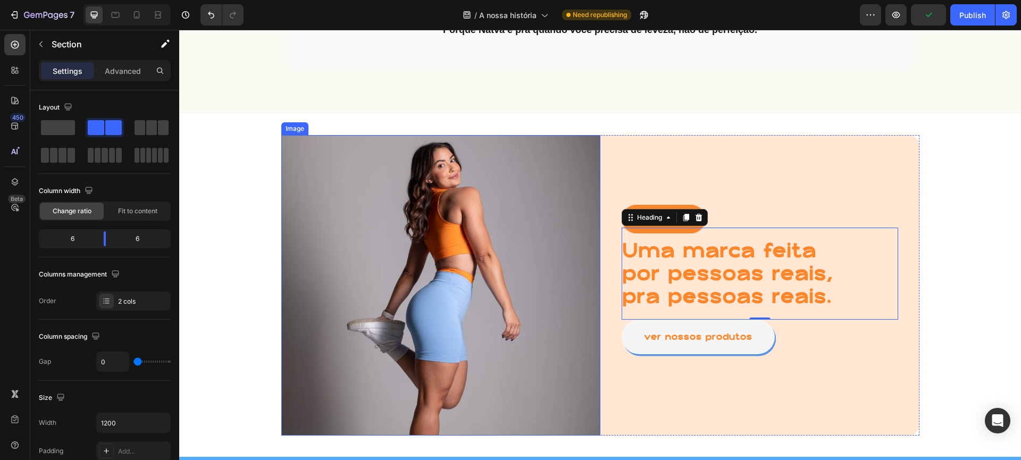
click at [745, 406] on div "a Natva 🧡 Button Uma marca feita por pessoas reais, pra pessoas reais. Heading …" at bounding box center [759, 285] width 319 height 300
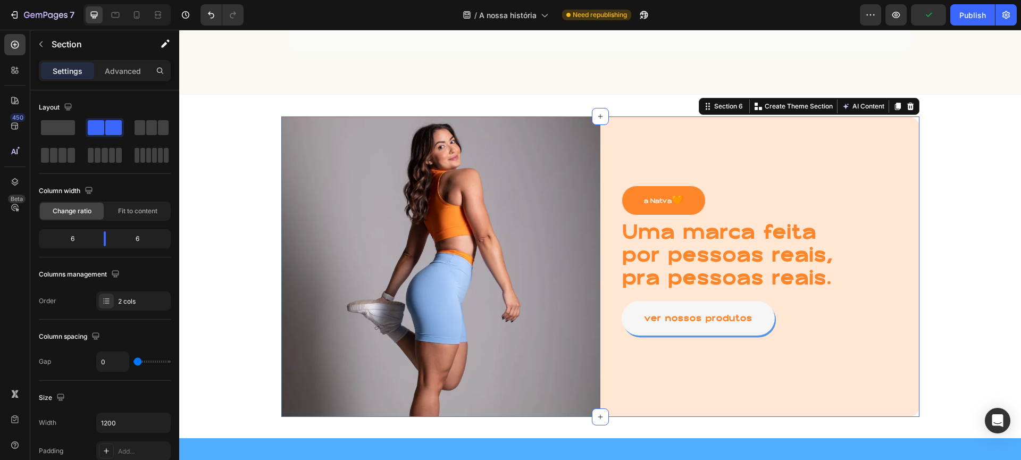
scroll to position [1527, 0]
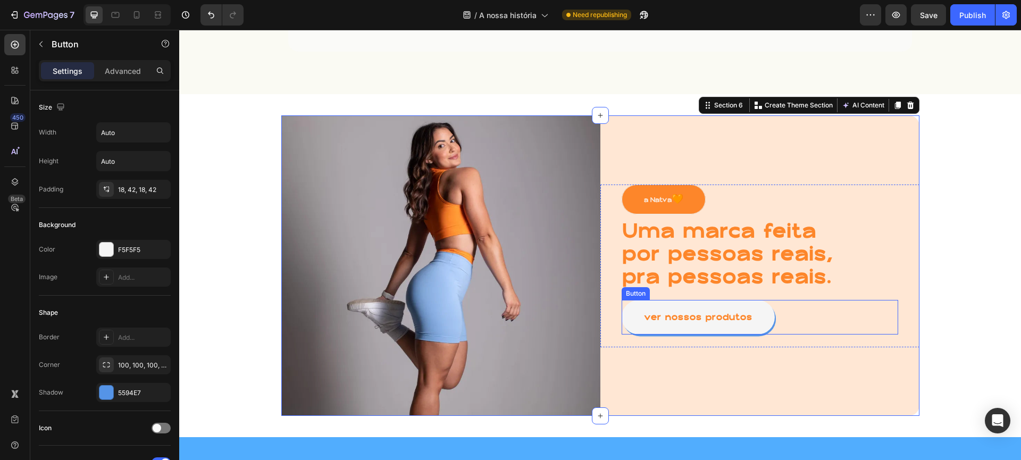
click at [770, 307] on div "ver nossos produtos Button" at bounding box center [760, 317] width 276 height 35
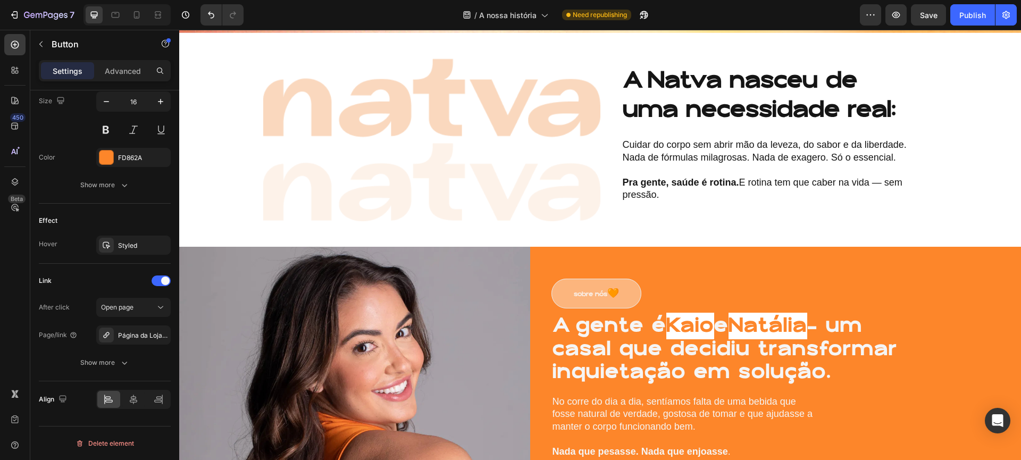
scroll to position [290, 0]
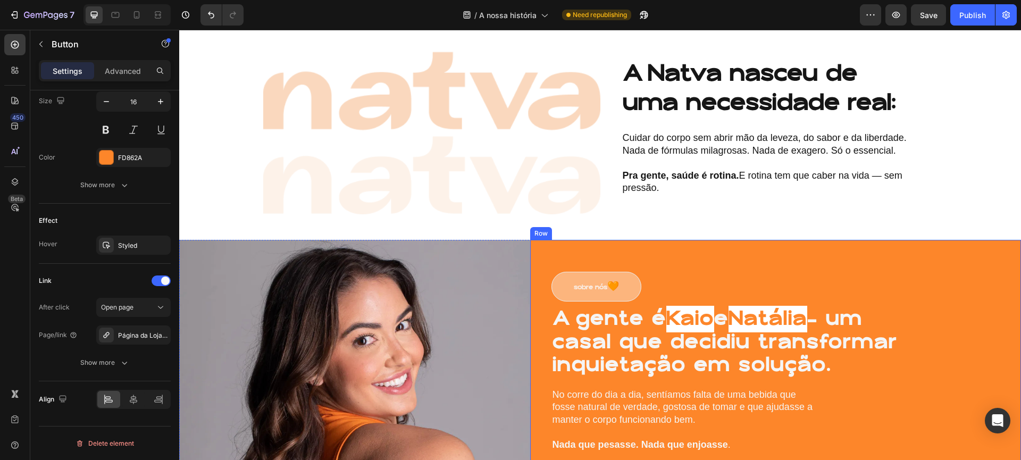
click at [619, 251] on div "sobre nós 🧡 Button A gente é Kaio e Natália — um casal que decidiu transformar …" at bounding box center [775, 417] width 491 height 355
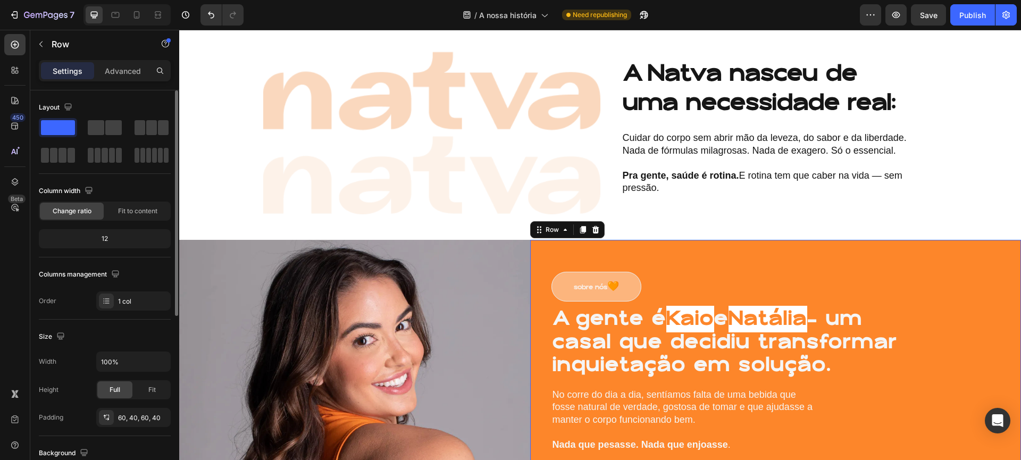
scroll to position [0, 0]
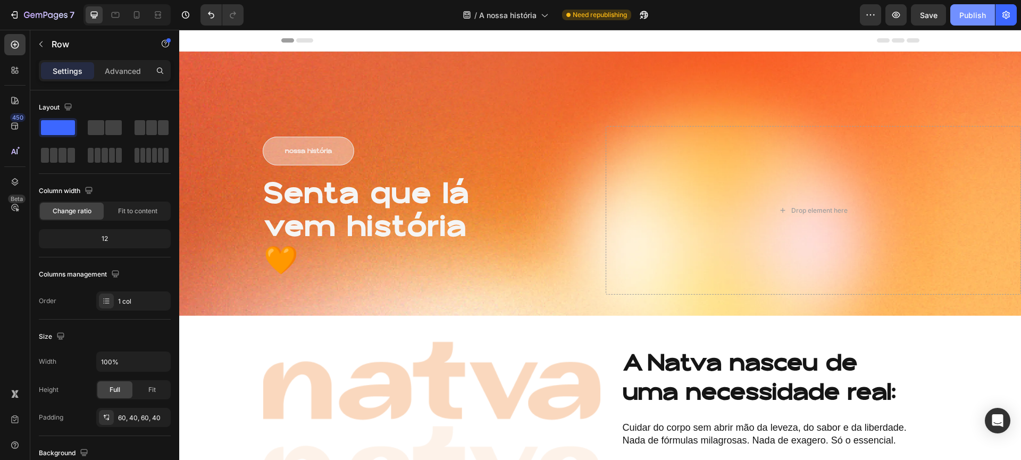
click at [988, 17] on button "Publish" at bounding box center [972, 14] width 45 height 21
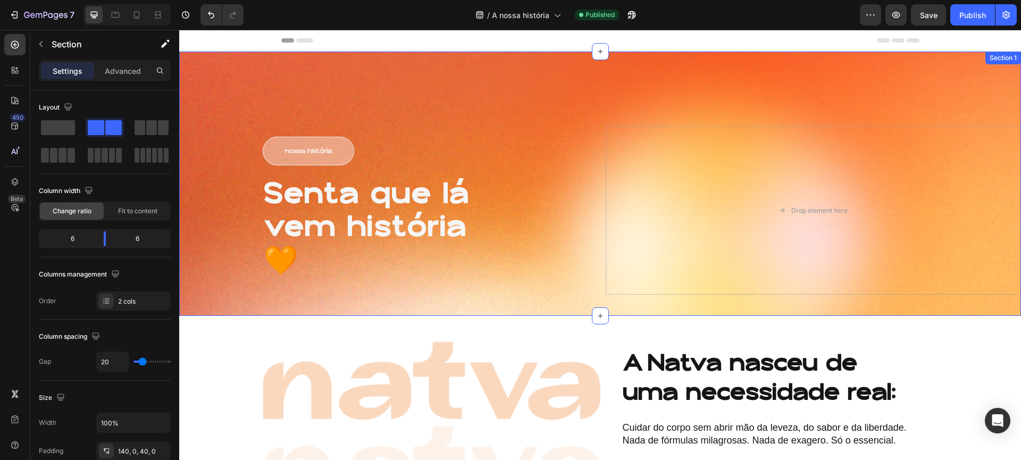
click at [388, 82] on div "nossa história Button Senta que lá vem história 🧡 Heading Row Drop element here…" at bounding box center [600, 184] width 842 height 264
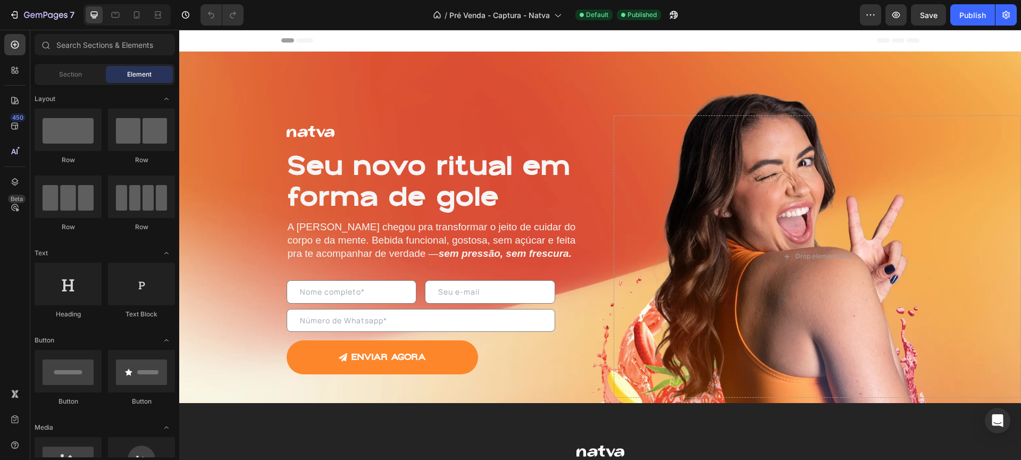
scroll to position [167, 0]
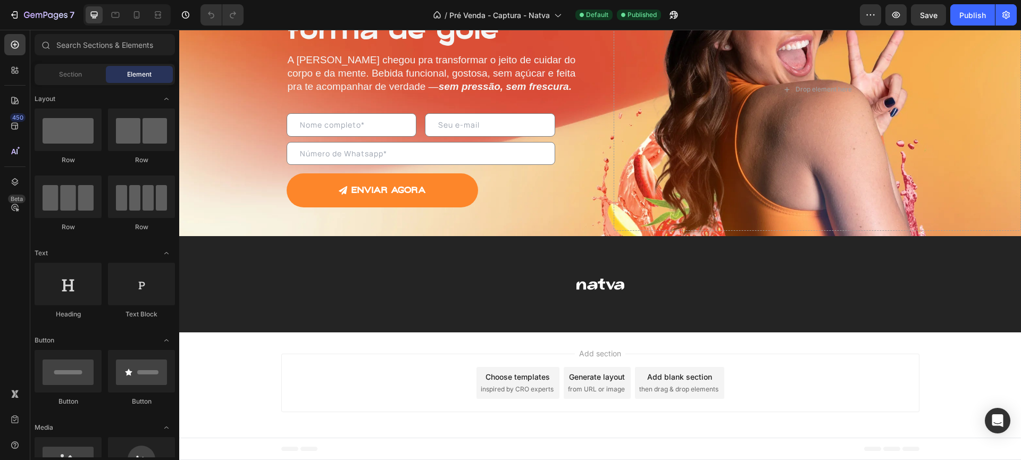
click at [501, 287] on div at bounding box center [600, 284] width 820 height 11
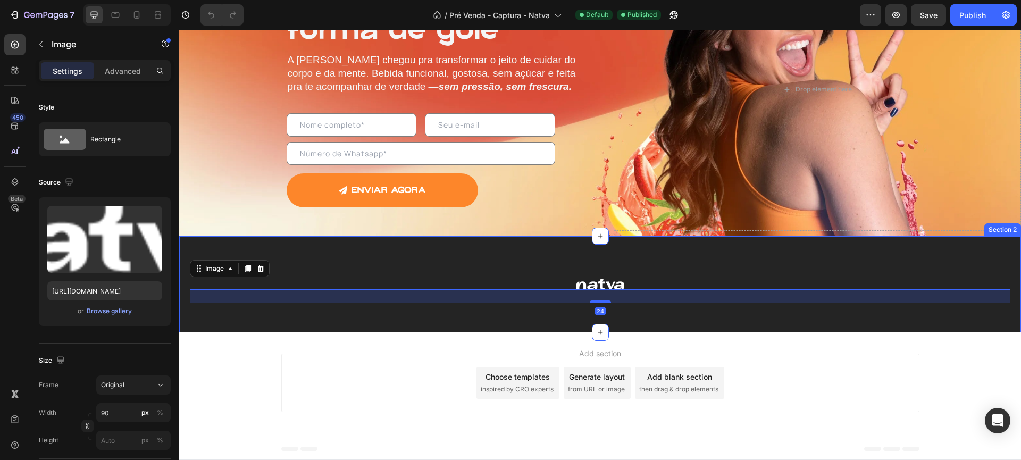
click at [526, 245] on div "Image 24 Section 2" at bounding box center [600, 284] width 842 height 96
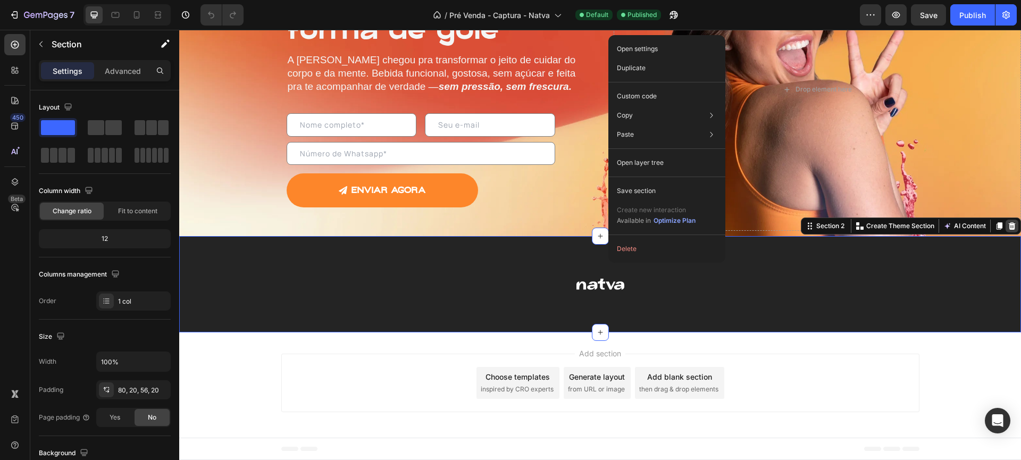
click at [1009, 224] on icon at bounding box center [1012, 225] width 7 height 7
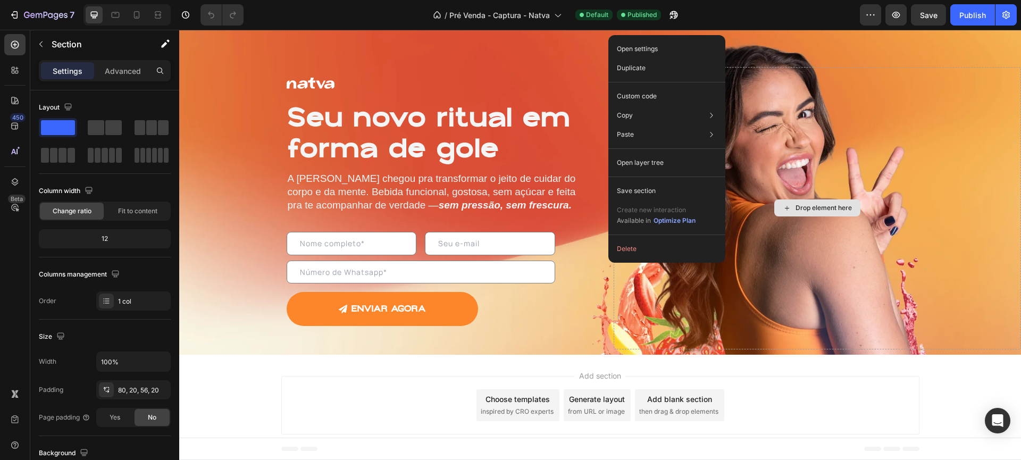
scroll to position [48, 0]
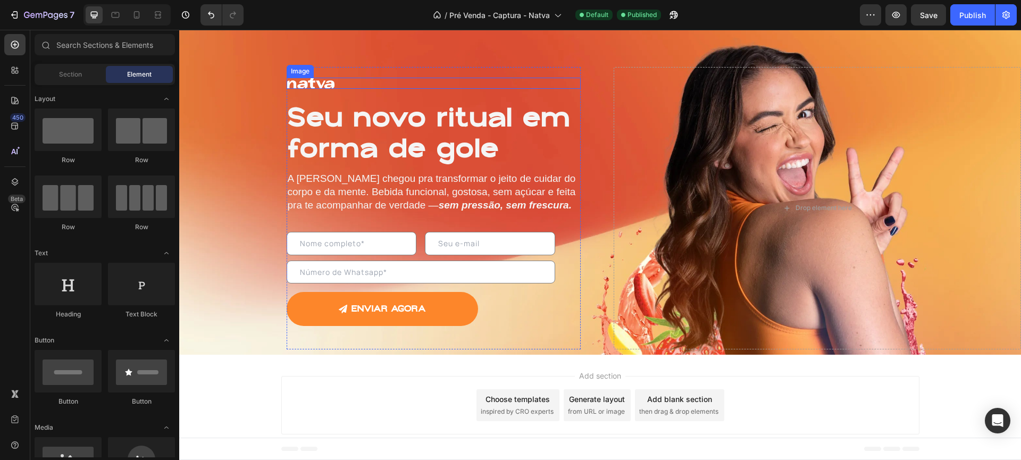
click at [564, 83] on div at bounding box center [434, 83] width 294 height 11
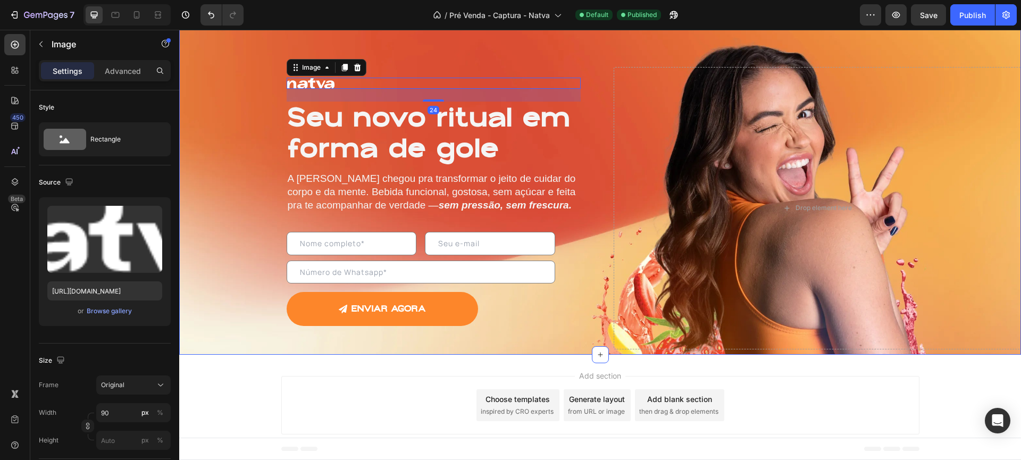
click at [582, 54] on div "Image 24 Seu novo ritual em forma de gole Heading A [PERSON_NAME] chegou pra tr…" at bounding box center [600, 178] width 842 height 351
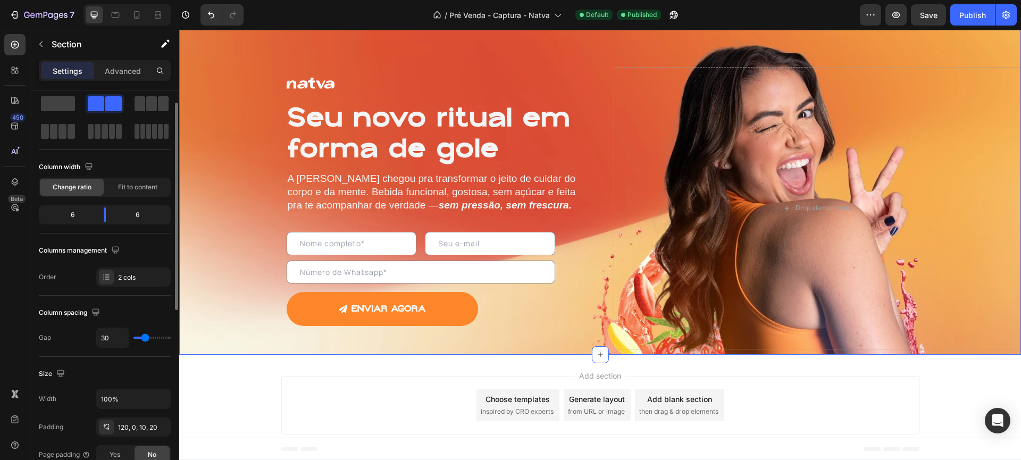
scroll to position [26, 0]
click at [140, 422] on div "120, 0, 10, 20" at bounding box center [133, 426] width 31 height 10
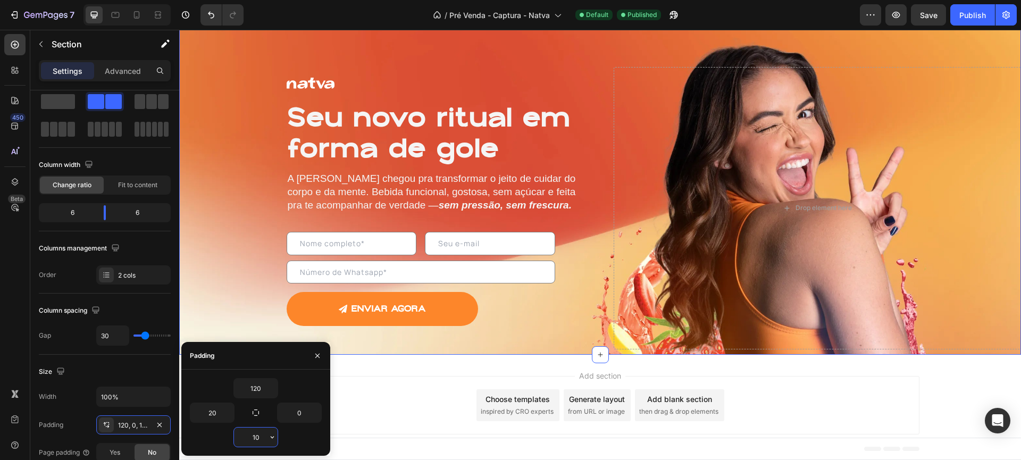
click at [259, 439] on input "10" at bounding box center [256, 436] width 44 height 19
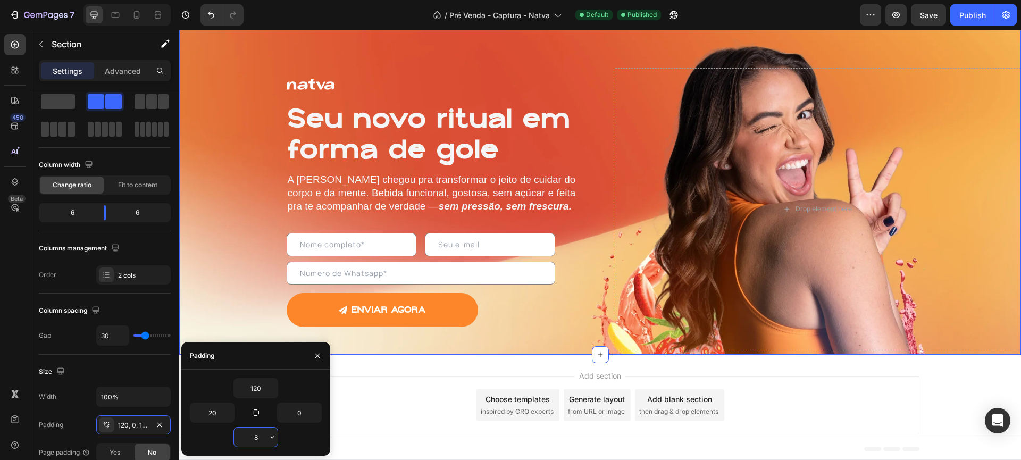
scroll to position [47, 0]
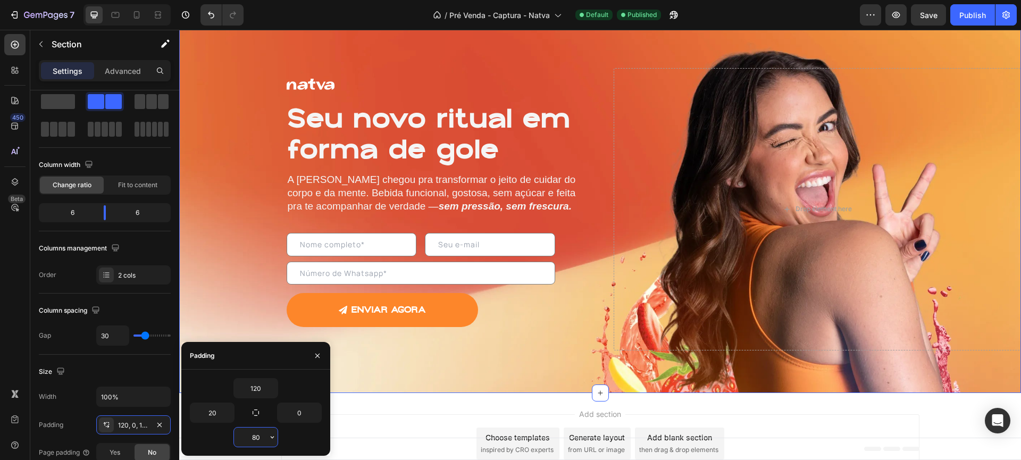
type input "8"
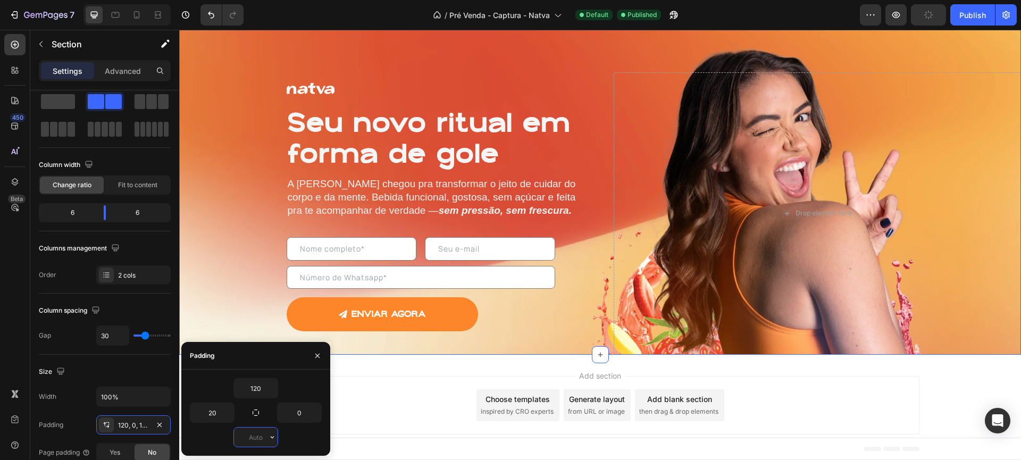
scroll to position [43, 0]
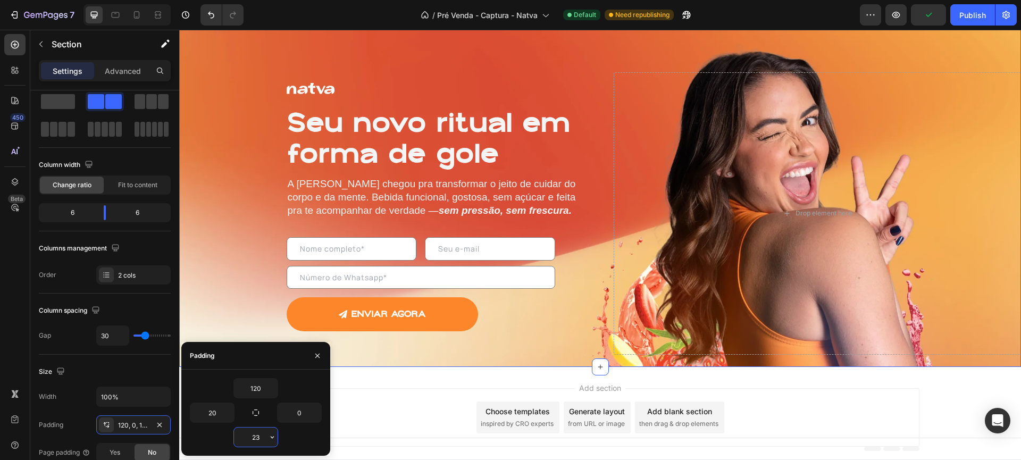
type input "2"
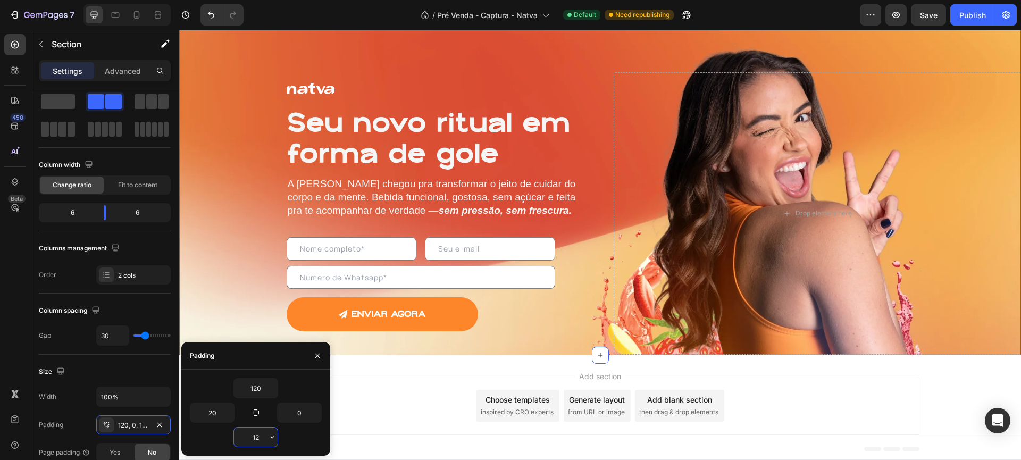
type input "120"
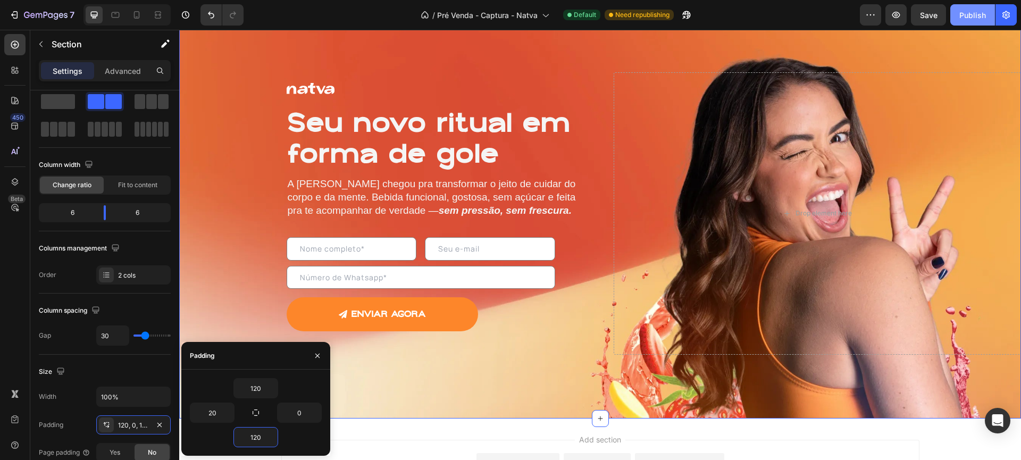
click at [965, 20] on div "Publish" at bounding box center [972, 15] width 27 height 11
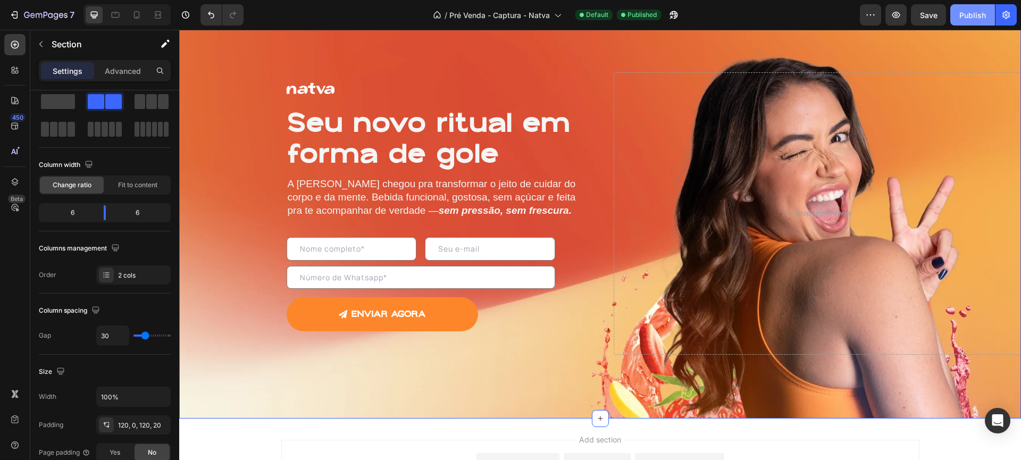
click at [981, 7] on button "Publish" at bounding box center [972, 14] width 45 height 21
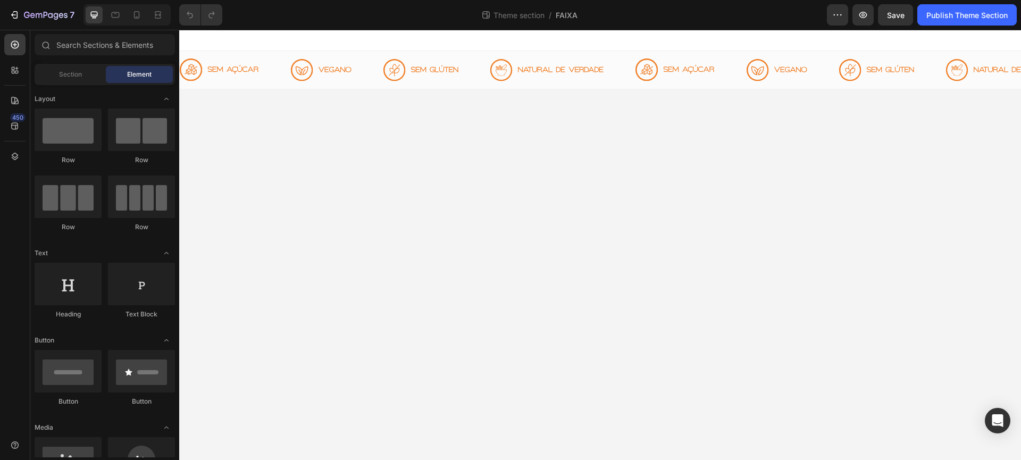
click at [494, 75] on img at bounding box center [546, 70] width 113 height 22
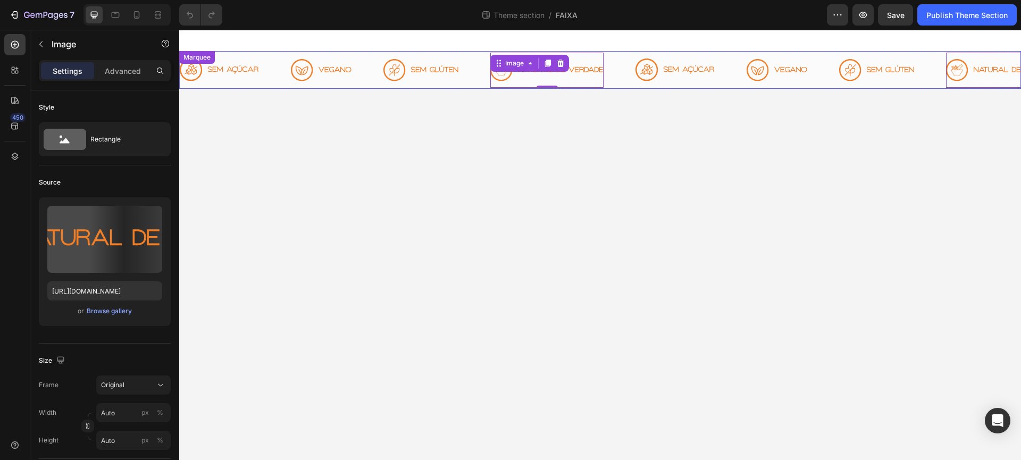
click at [481, 79] on div "Image" at bounding box center [436, 70] width 107 height 35
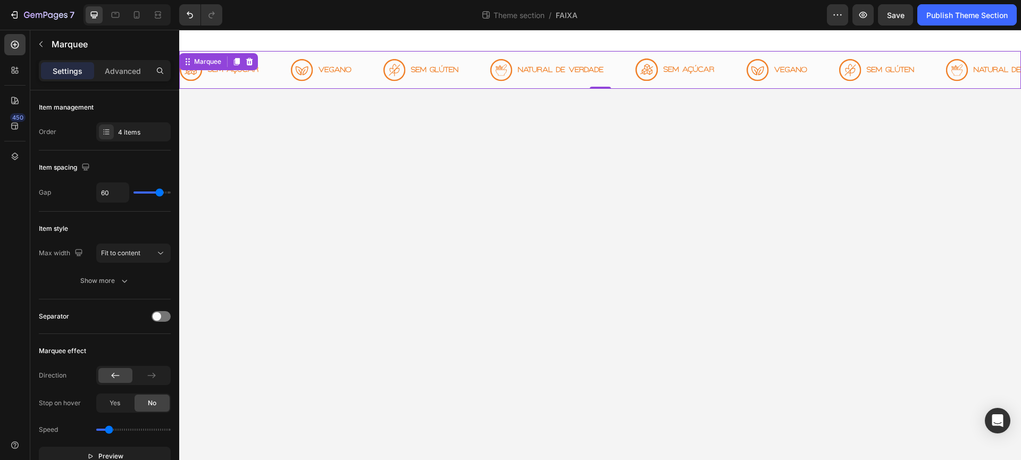
click at [481, 79] on div "Image" at bounding box center [436, 70] width 107 height 35
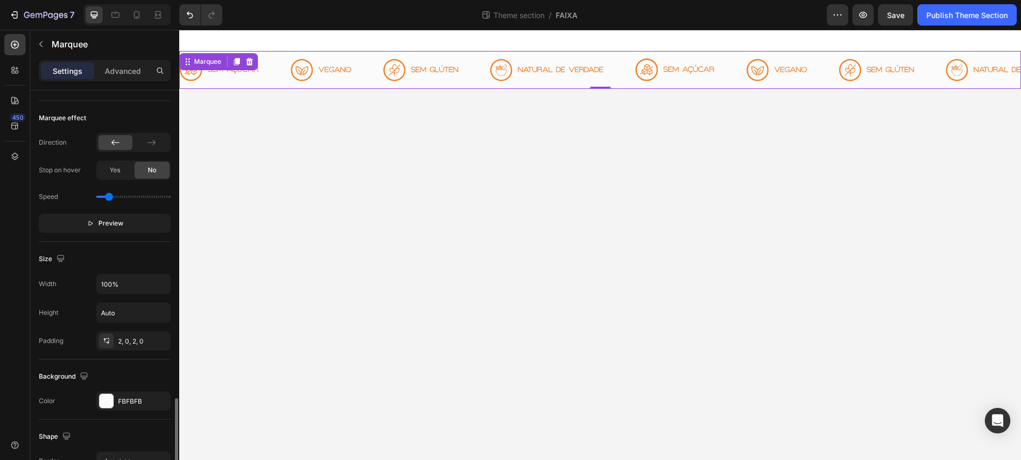
scroll to position [358, 0]
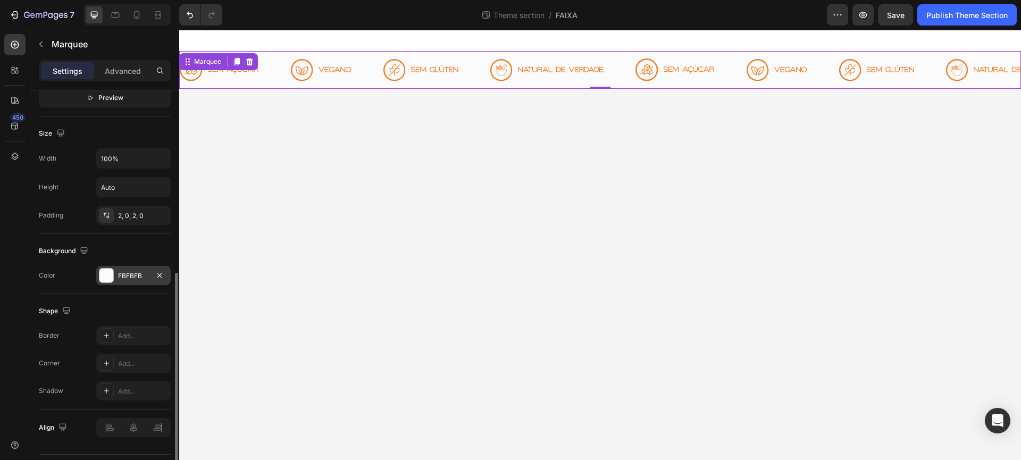
click at [105, 280] on div at bounding box center [106, 275] width 14 height 14
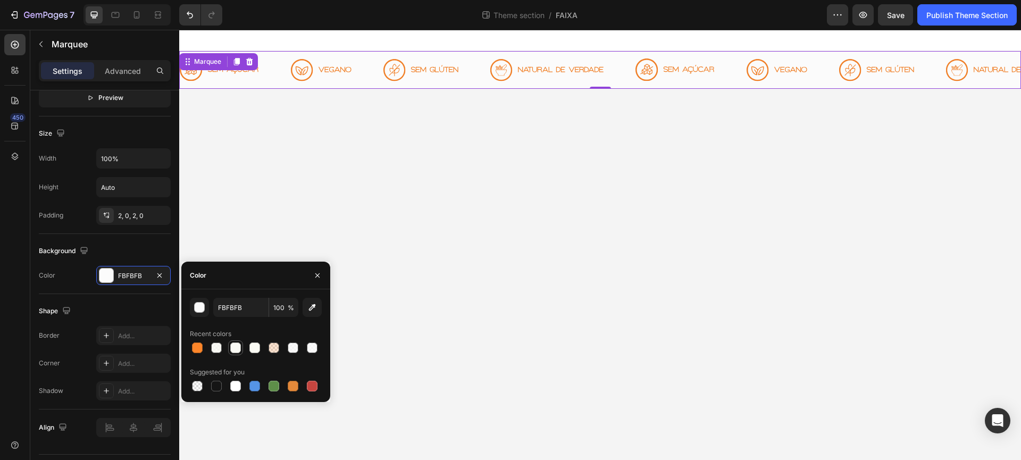
click at [237, 347] on div at bounding box center [235, 347] width 11 height 11
click at [241, 380] on div at bounding box center [235, 386] width 13 height 13
click at [278, 344] on div at bounding box center [273, 347] width 11 height 11
type input "FD862A"
type input "20"
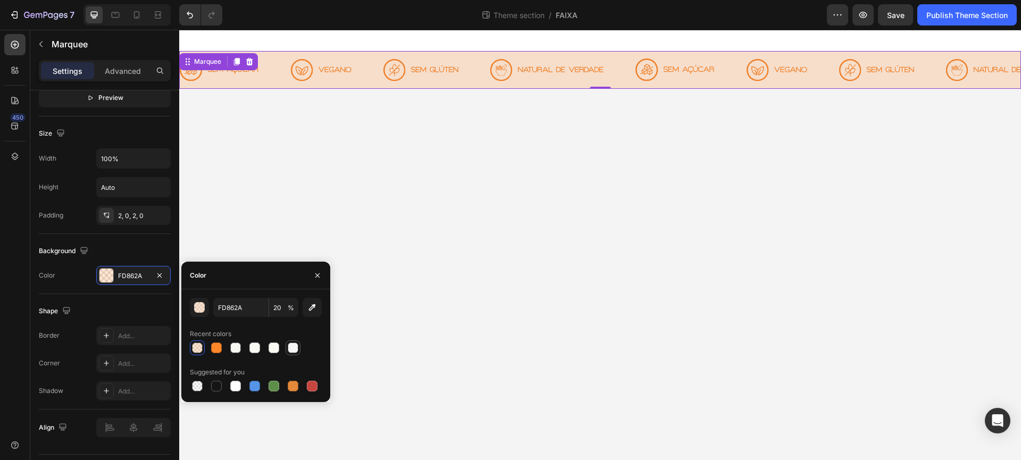
click at [290, 347] on div at bounding box center [293, 347] width 11 height 11
type input "F9F9F9"
type input "80"
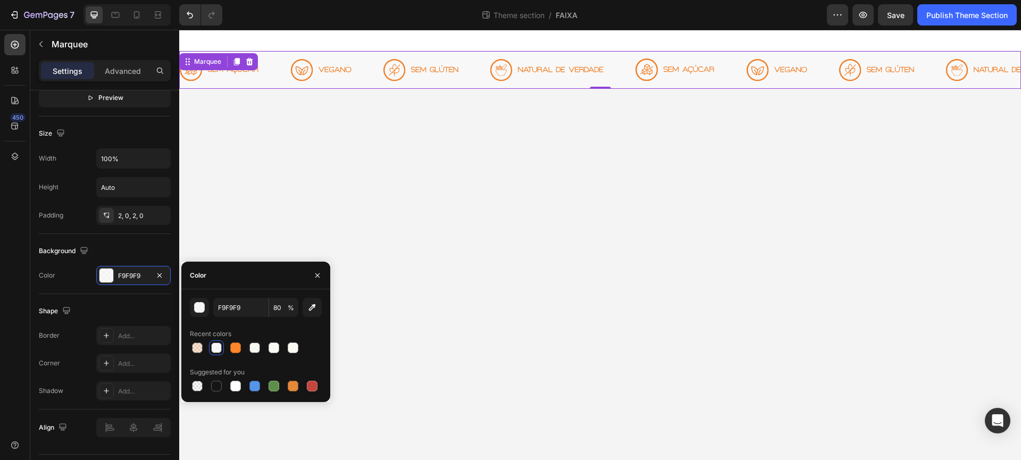
click at [208, 346] on div at bounding box center [256, 347] width 132 height 15
click at [187, 350] on div "F9F9F9 80 % Recent colors Suggested for you" at bounding box center [255, 346] width 149 height 96
click at [195, 350] on div at bounding box center [197, 347] width 11 height 11
type input "FD862A"
type input "20"
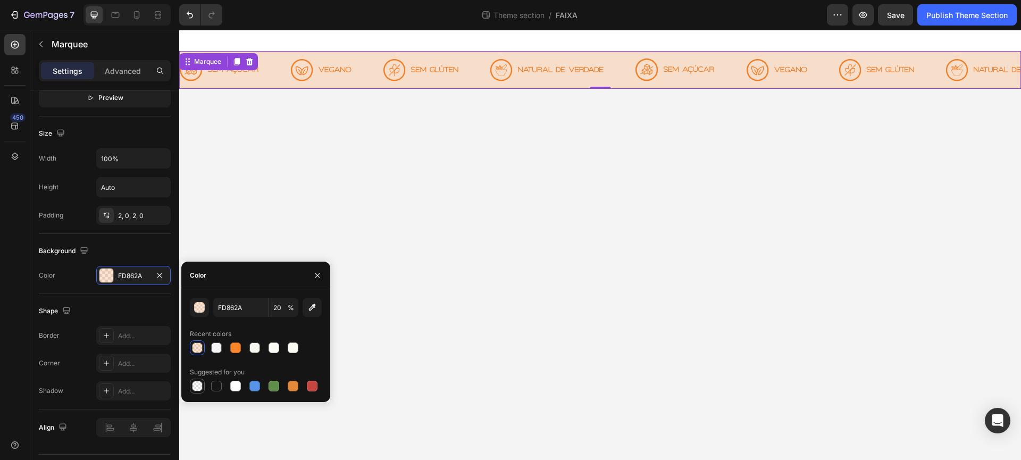
click at [190, 387] on div at bounding box center [197, 386] width 15 height 15
type input "000000"
type input "0"
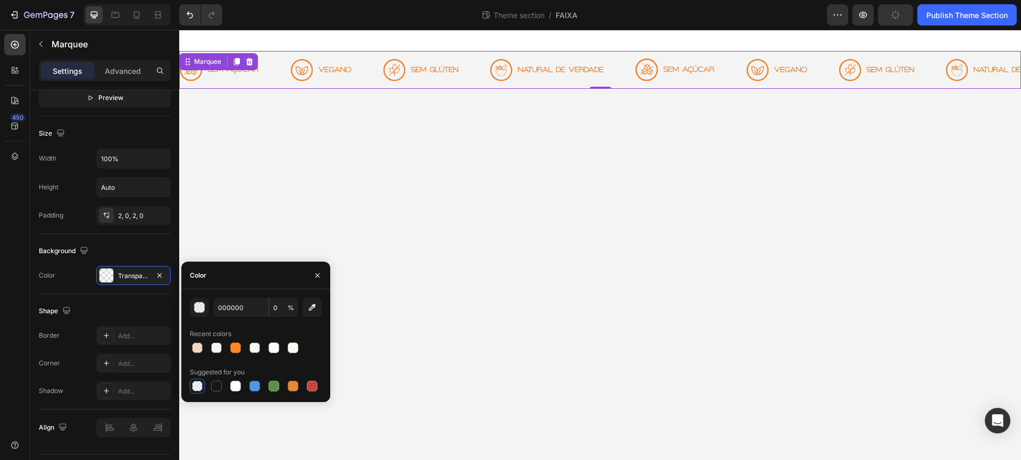
click at [534, 169] on body "Image Image Image Image Image Image Image Image Image Image Image Image Image I…" at bounding box center [600, 245] width 842 height 430
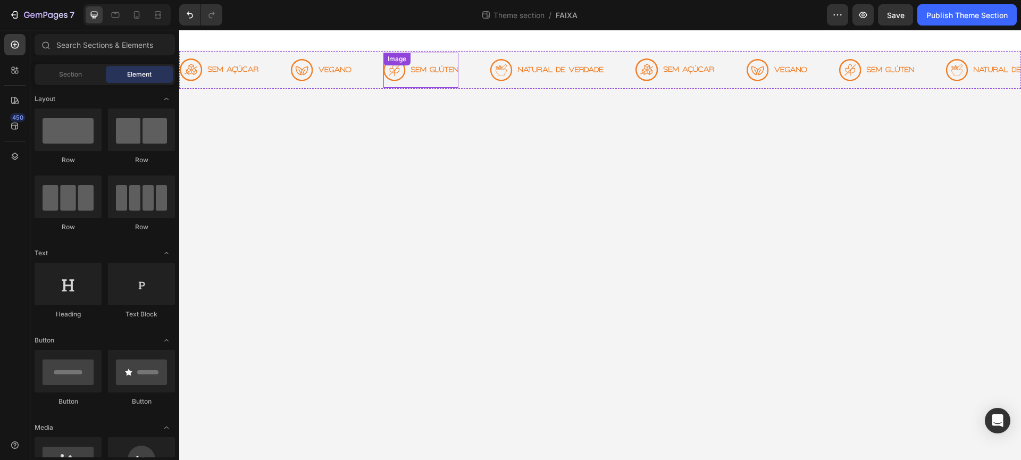
click at [477, 56] on div "Image" at bounding box center [436, 70] width 107 height 35
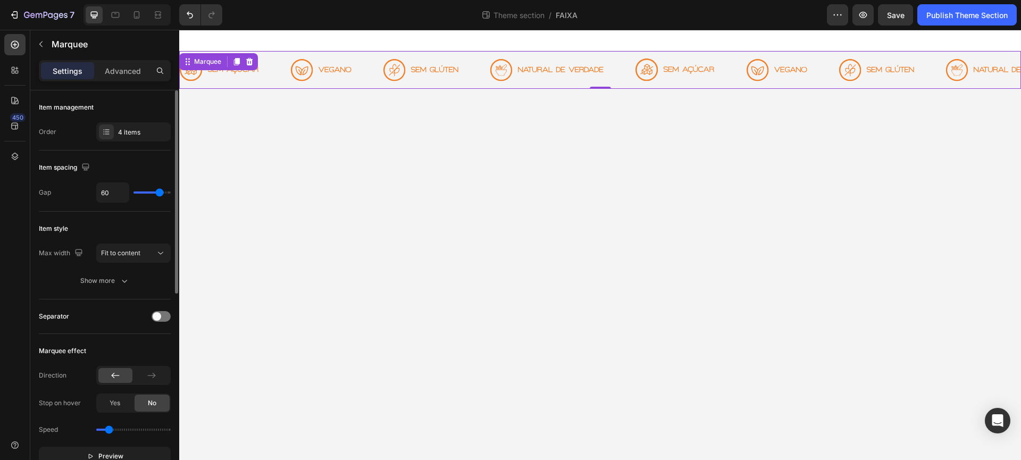
scroll to position [387, 0]
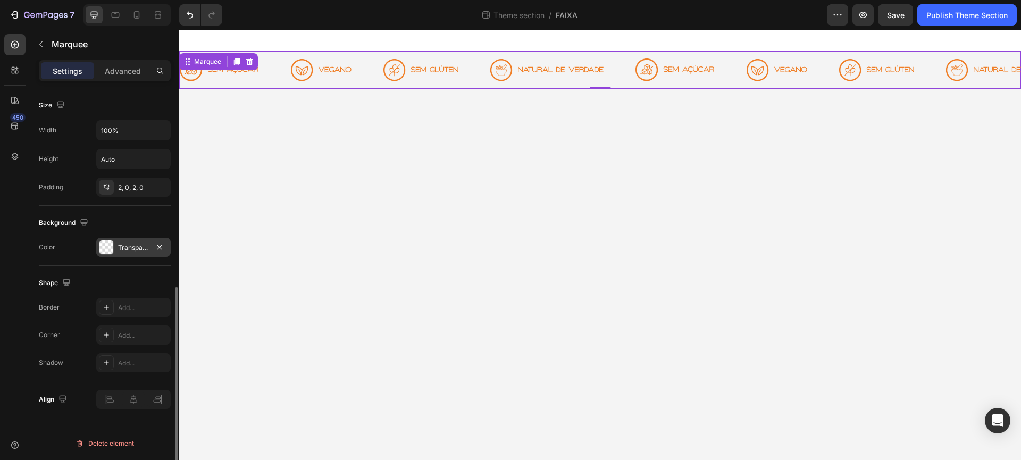
click at [130, 238] on div "Transparent" at bounding box center [133, 247] width 74 height 19
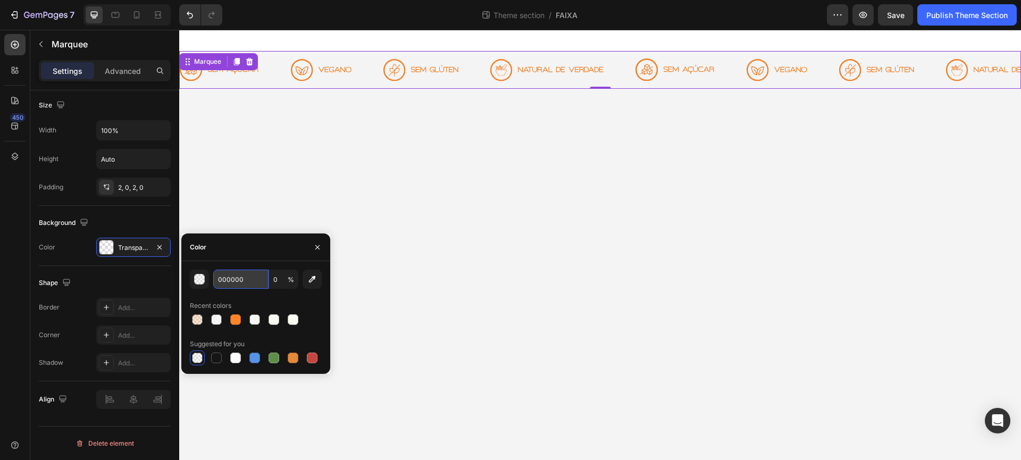
click at [244, 283] on input "000000" at bounding box center [240, 279] width 55 height 19
paste input "FAFAF4"
type input "FAFAF4"
click at [461, 274] on body "Image Image Image Image Image Image Image Image Image Image Image Image Image I…" at bounding box center [600, 245] width 842 height 430
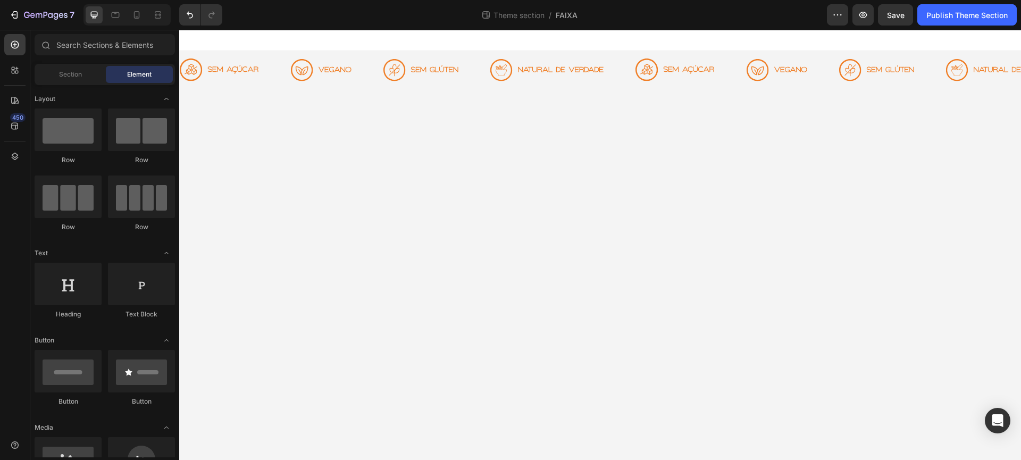
click at [892, 54] on div "Image" at bounding box center [876, 70] width 75 height 35
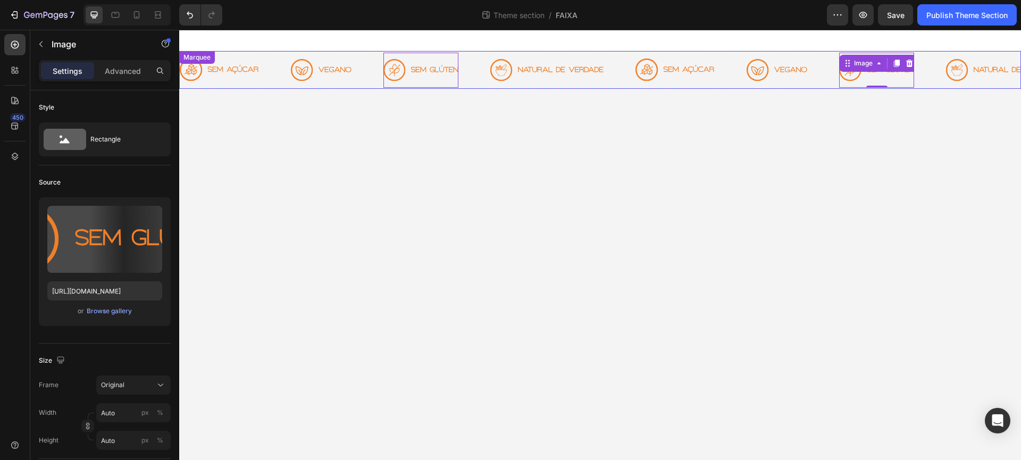
click at [892, 51] on div "Image Image Image 0 Image Image Image Image 0 Image Image Image Image 0 Image I…" at bounding box center [600, 70] width 842 height 38
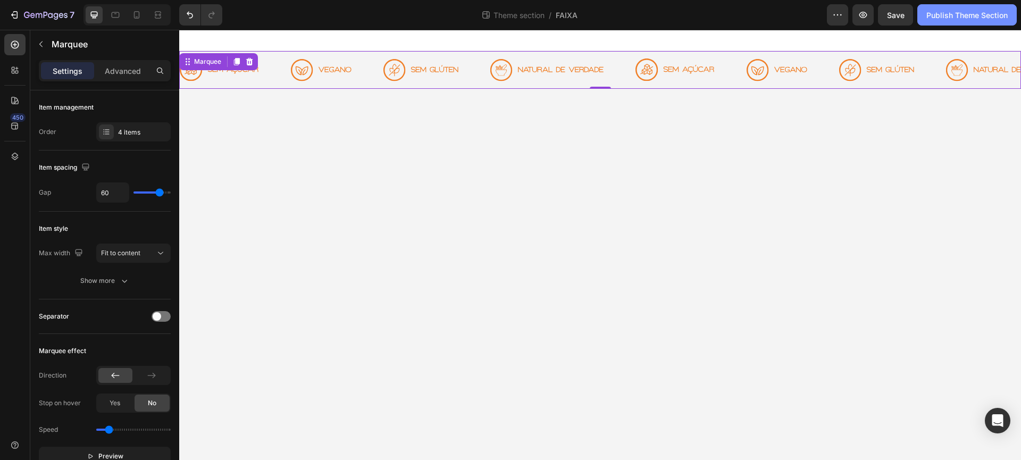
click at [968, 14] on div "Publish Theme Section" at bounding box center [966, 15] width 81 height 11
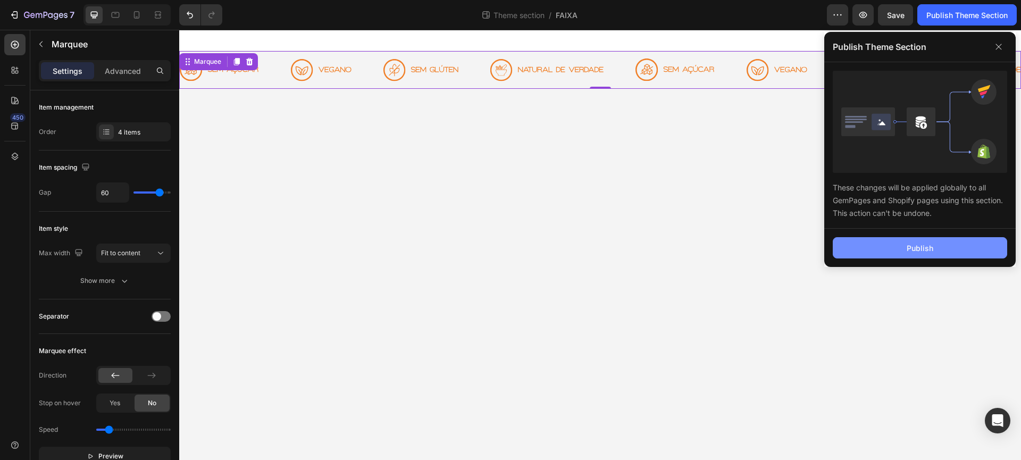
click at [911, 254] on button "Publish" at bounding box center [920, 247] width 174 height 21
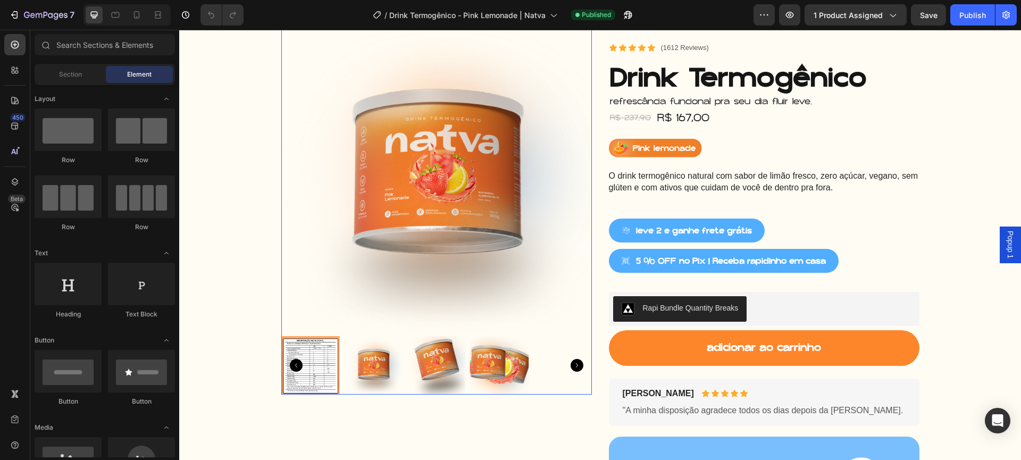
scroll to position [212, 0]
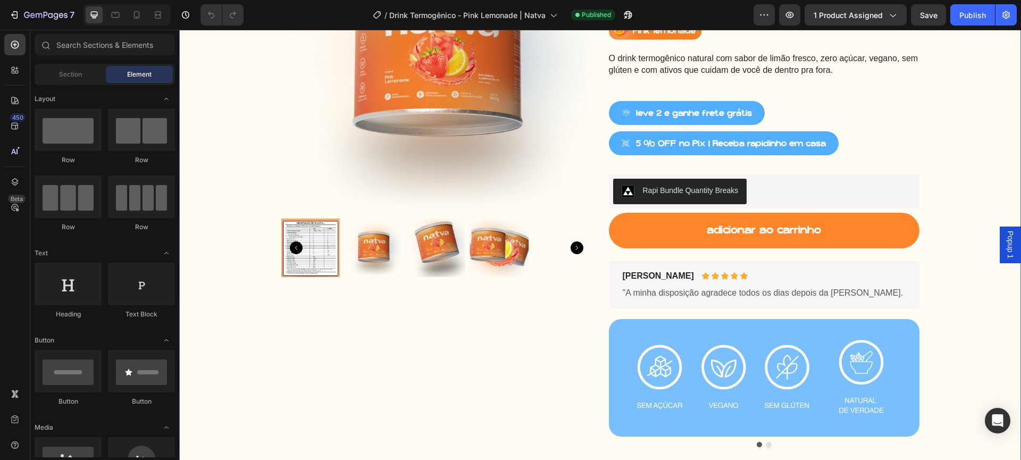
click at [966, 207] on div "Product Images Row Product Images Icon Icon Icon Icon Icon Icon List (1612 Revi…" at bounding box center [600, 183] width 826 height 558
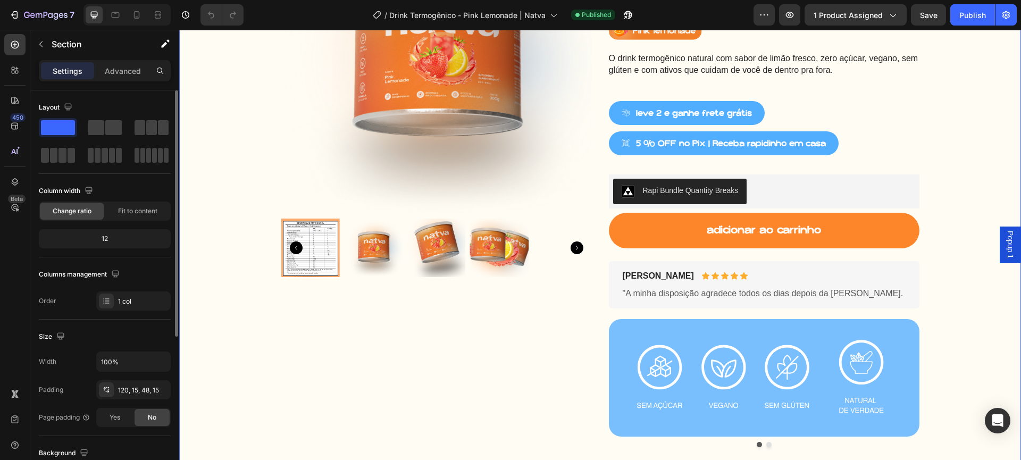
scroll to position [203, 0]
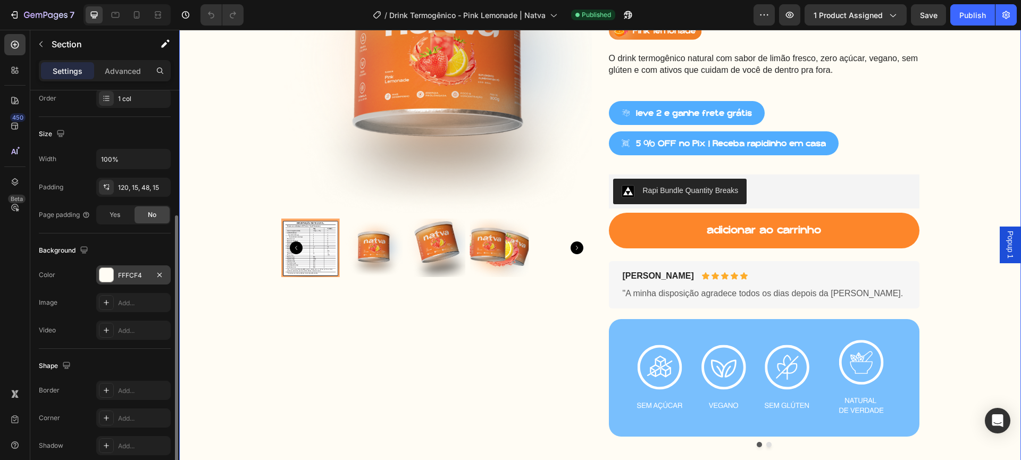
click at [137, 267] on div "FFFCF4" at bounding box center [133, 274] width 74 height 19
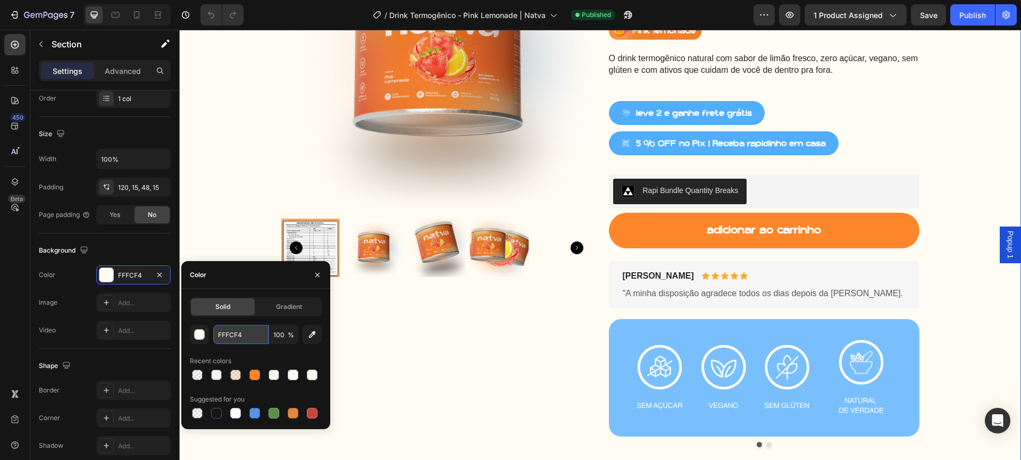
click at [249, 337] on input "FFFCF4" at bounding box center [240, 334] width 55 height 19
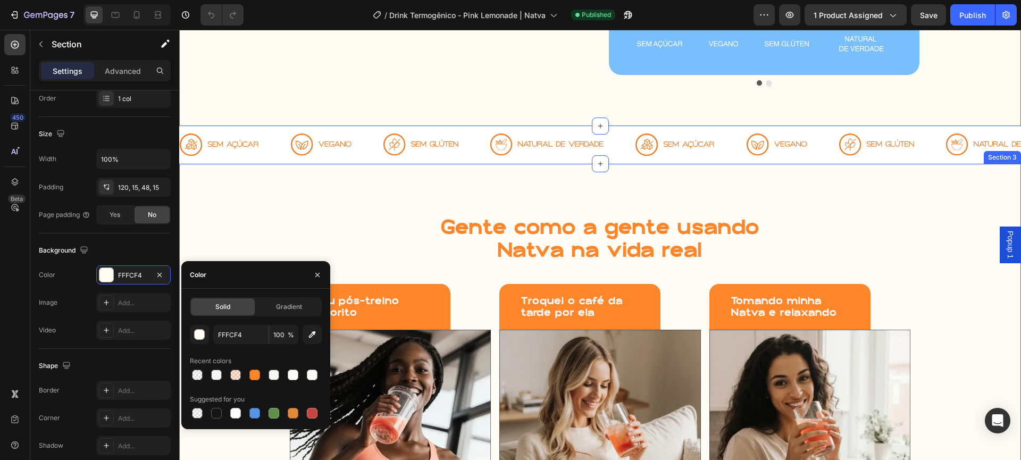
click at [929, 195] on div "Gente como a gente usando Natva na vida real Heading Meu pós-treino favorito He…" at bounding box center [600, 413] width 842 height 499
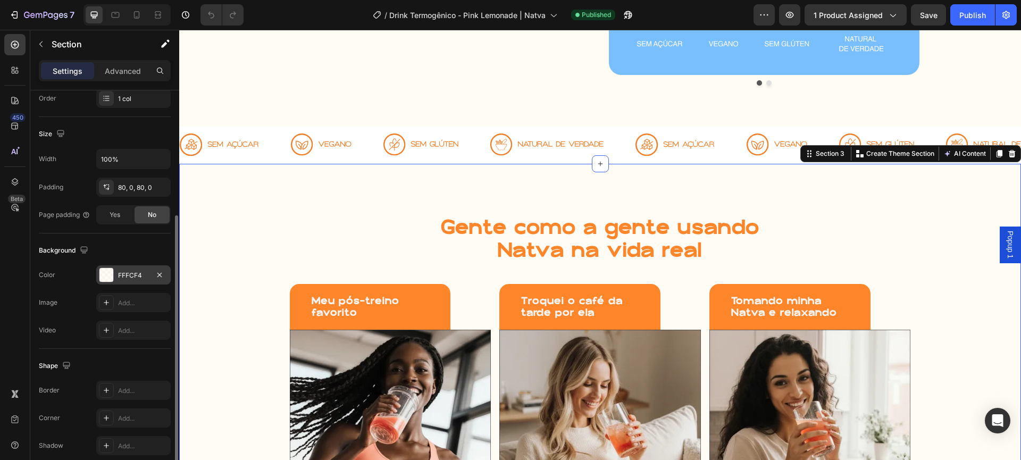
click at [124, 280] on div "FFFCF4" at bounding box center [133, 274] width 74 height 19
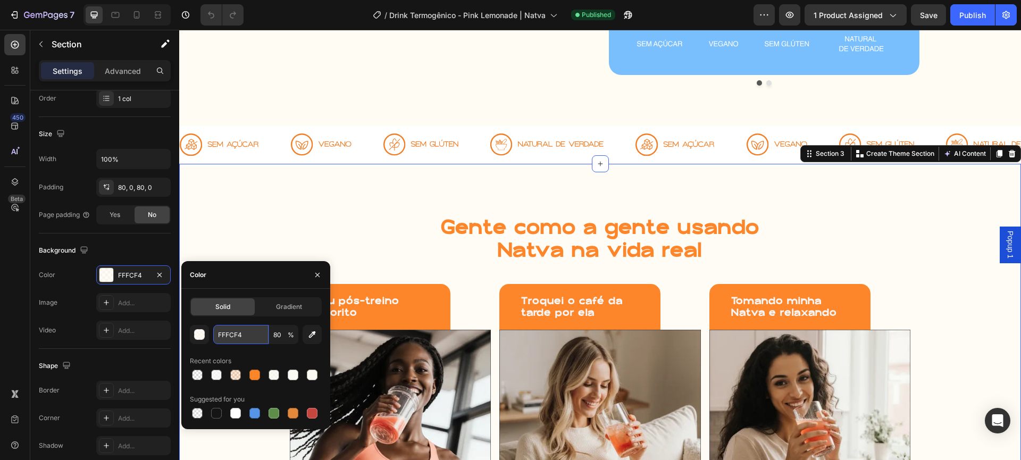
click at [223, 336] on input "FFFCF4" at bounding box center [240, 334] width 55 height 19
click at [285, 337] on input "80" at bounding box center [283, 334] width 29 height 19
type input "100"
click at [254, 334] on input "FFFCF4" at bounding box center [240, 334] width 55 height 19
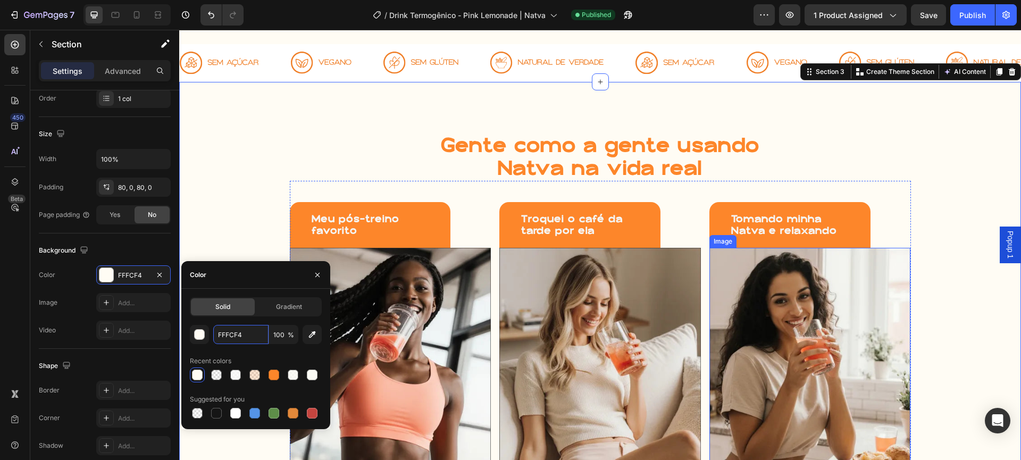
scroll to position [665, 0]
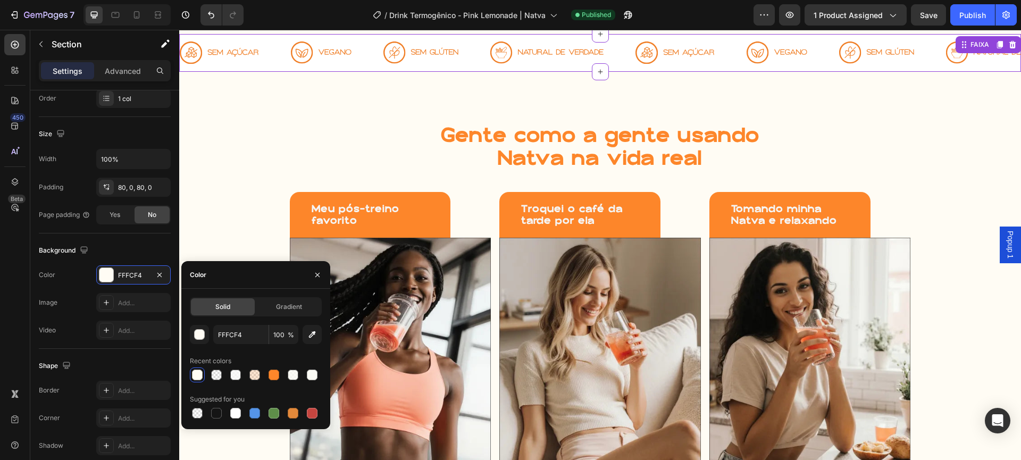
click at [713, 38] on div "Image" at bounding box center [674, 53] width 79 height 36
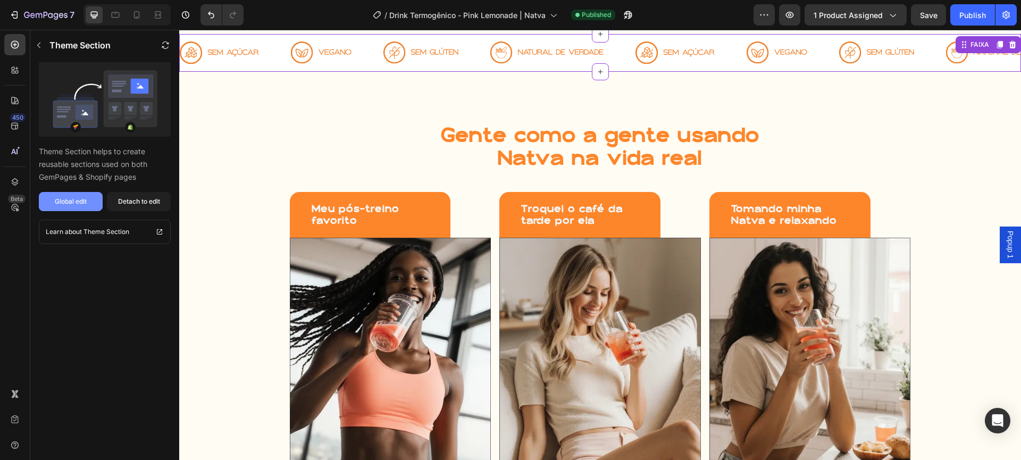
click at [55, 197] on div "Global edit" at bounding box center [71, 202] width 32 height 10
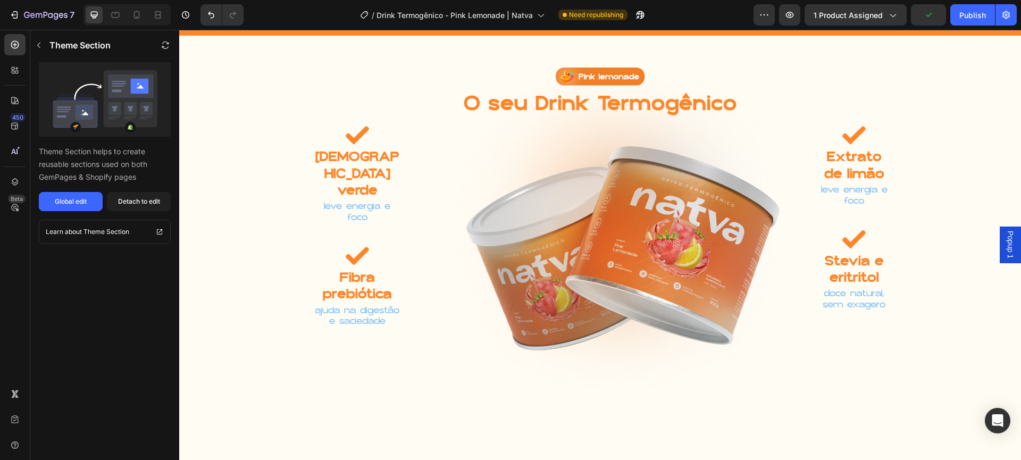
scroll to position [2083, 0]
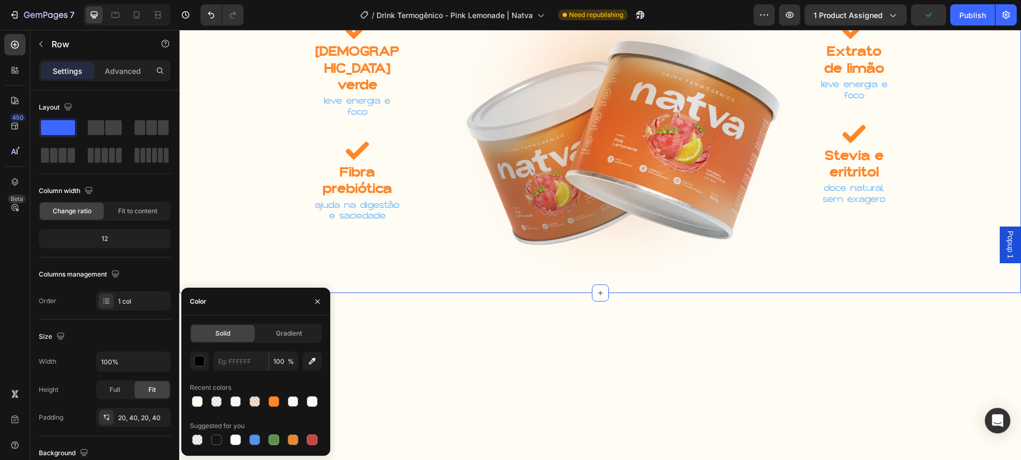
click at [935, 293] on div "Image O seu Drink Termogênico Heading Row 0 Row Image Chá verde Text Block leve…" at bounding box center [600, 122] width 842 height 341
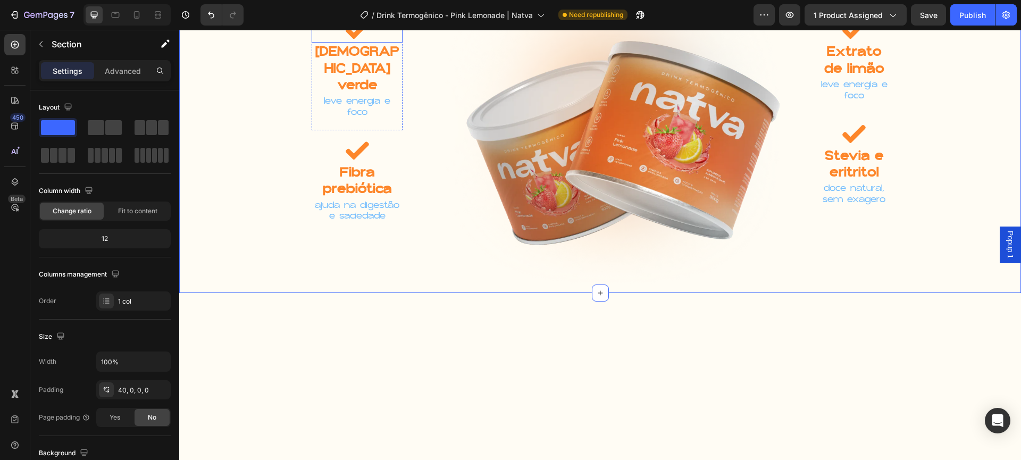
click at [226, 293] on div "Image O seu Drink Termogênico Heading Row Row Image Chá verde Text Block leve e…" at bounding box center [600, 122] width 842 height 341
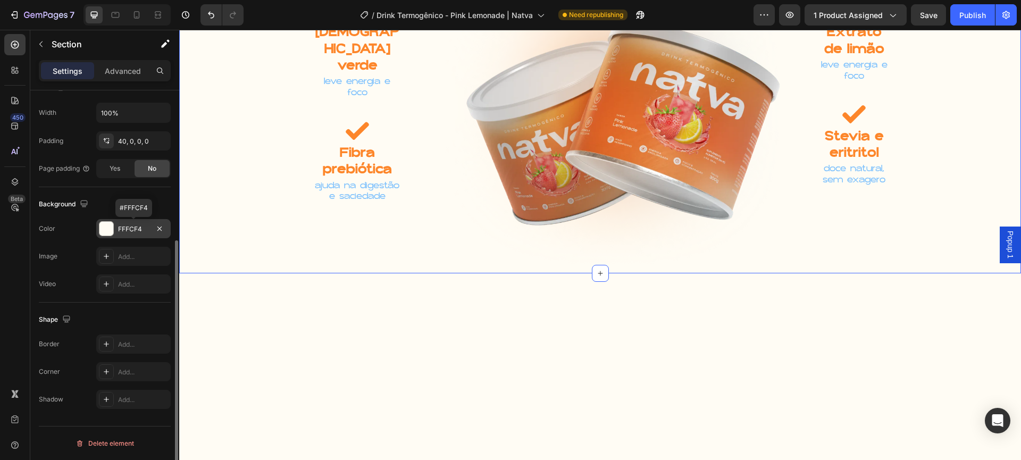
scroll to position [247, 0]
click at [125, 238] on div "FFFCF4" at bounding box center [133, 230] width 74 height 19
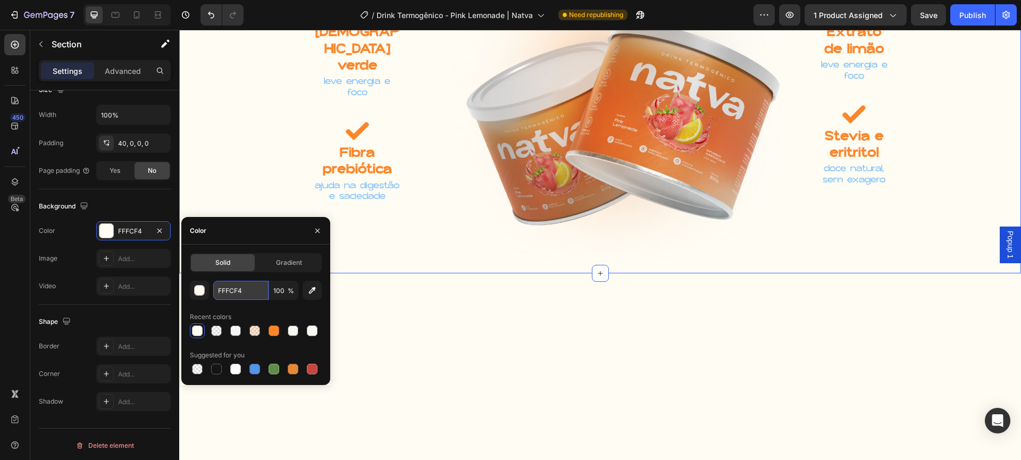
click at [245, 289] on input "FFFCF4" at bounding box center [240, 290] width 55 height 19
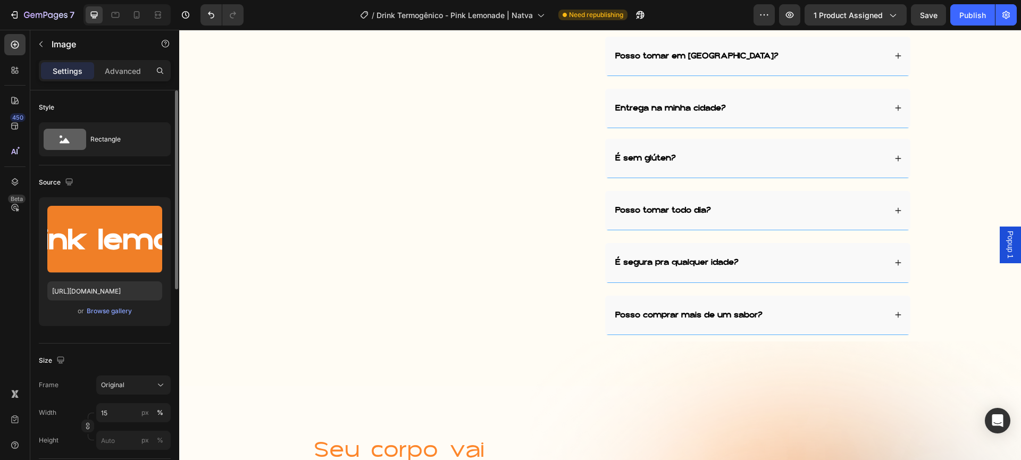
scroll to position [2954, 0]
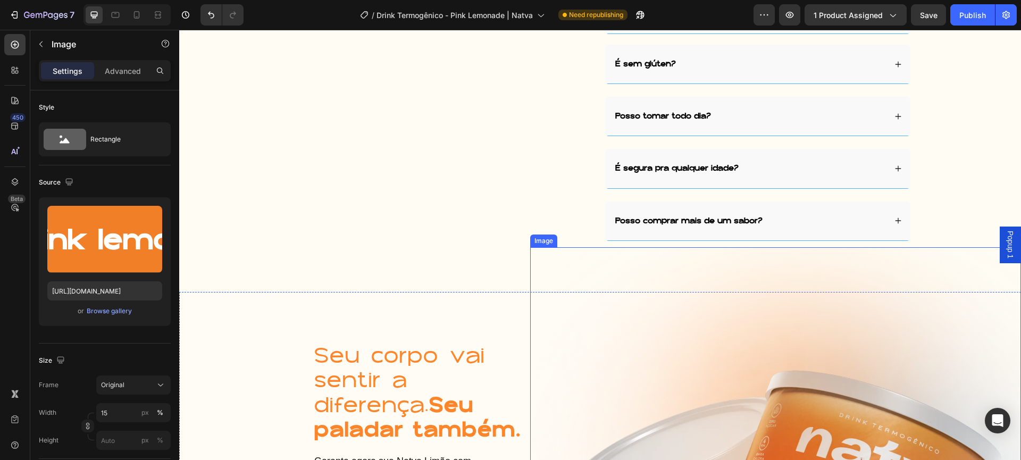
click at [576, 312] on img at bounding box center [775, 419] width 491 height 345
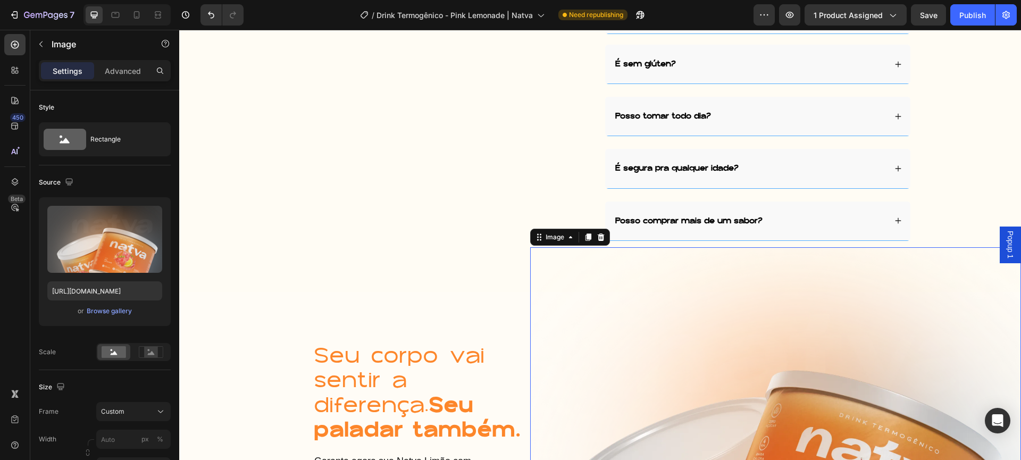
click at [505, 307] on div "Seu corpo vai sentir a diferença. Seu paladar também. Heading Garanta agora sua…" at bounding box center [354, 442] width 351 height 300
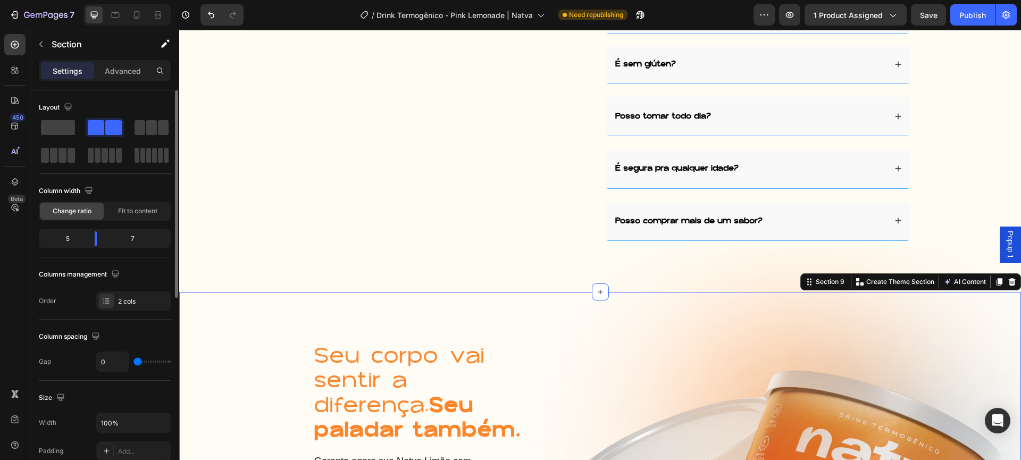
scroll to position [236, 0]
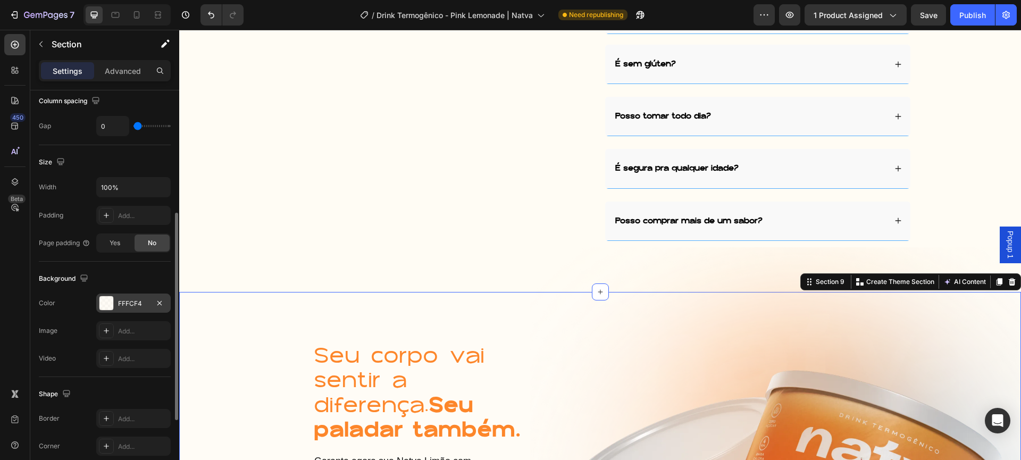
click at [132, 305] on div "FFFCF4" at bounding box center [133, 304] width 31 height 10
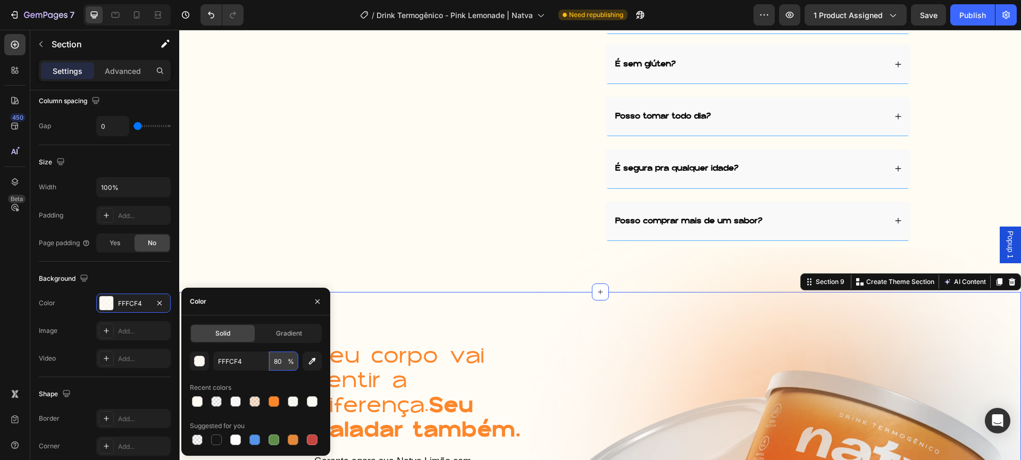
click at [278, 359] on input "80" at bounding box center [283, 360] width 29 height 19
type input "100"
click at [383, 194] on div "Image" at bounding box center [443, 15] width 306 height 471
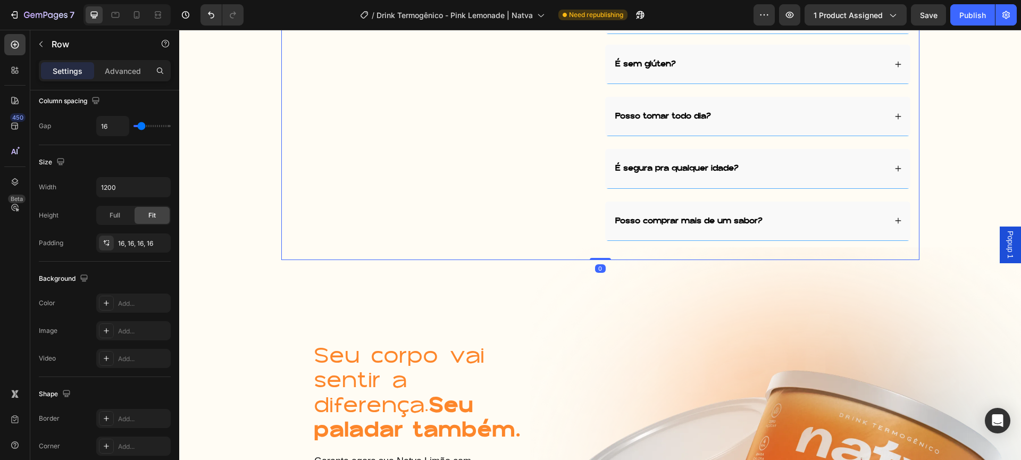
scroll to position [0, 0]
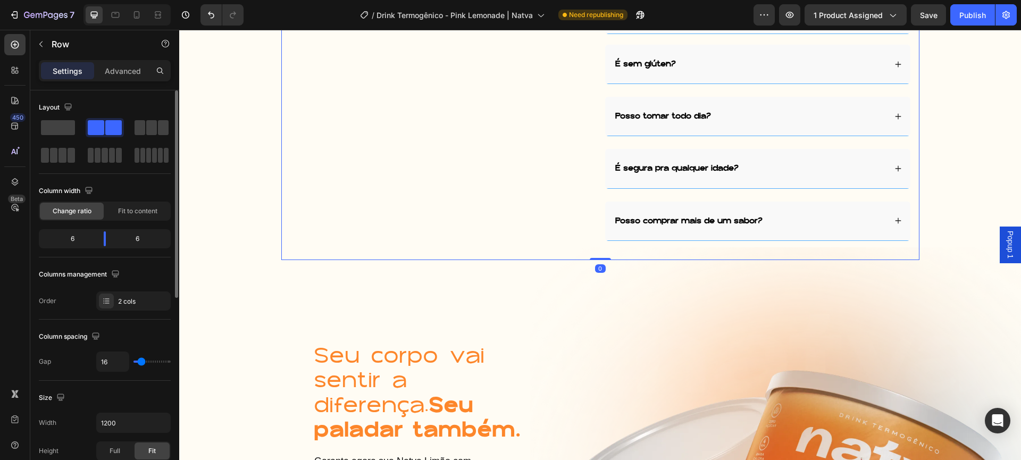
click at [377, 261] on div "Image Vai que sua dúvida tá aqui? Heading Natva tem lactose? É adoçada com o qu…" at bounding box center [600, 32] width 842 height 520
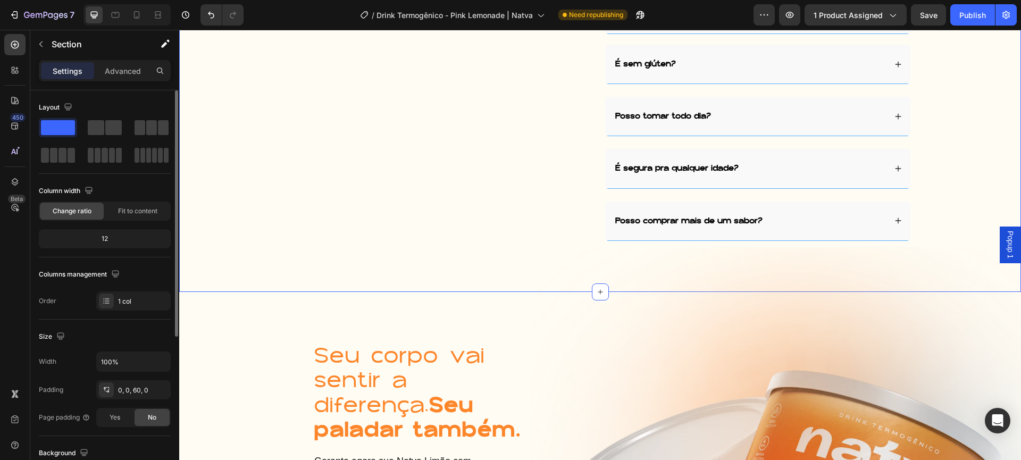
click at [373, 272] on div "Image Vai que sua dúvida tá aqui? Heading Natva tem lactose? É adoçada com o qu…" at bounding box center [600, 32] width 842 height 520
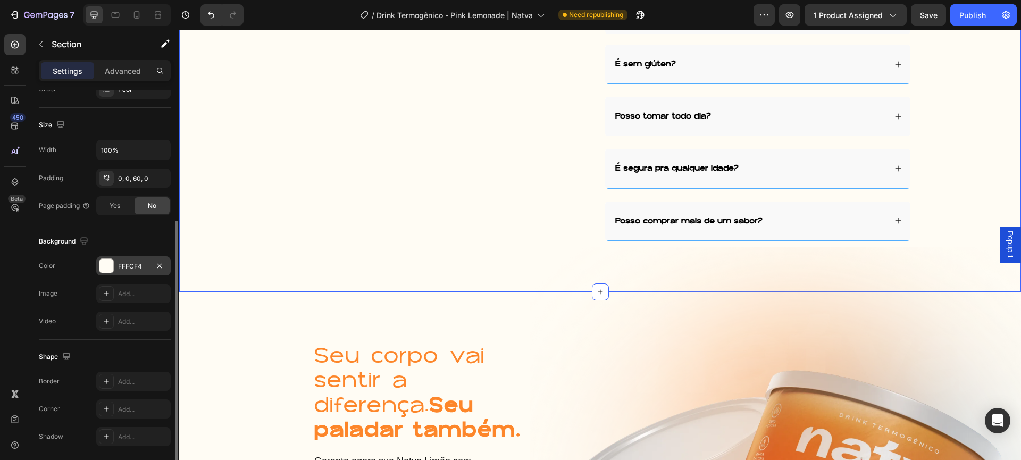
click at [102, 272] on div at bounding box center [106, 266] width 14 height 14
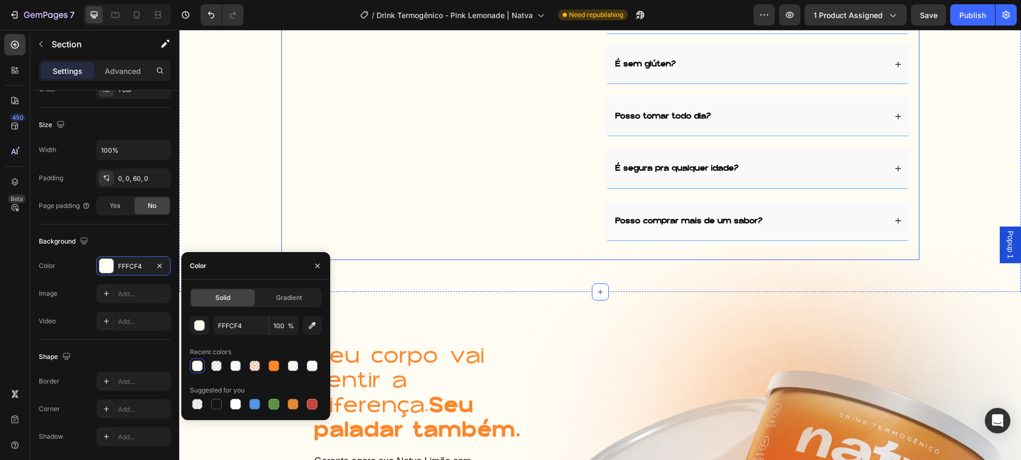
click at [411, 217] on div "Image" at bounding box center [443, 15] width 306 height 471
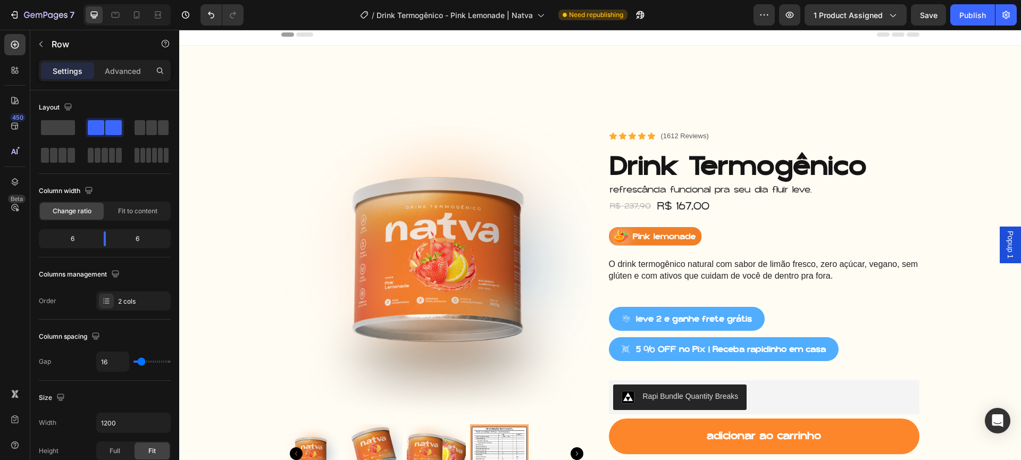
scroll to position [0, 0]
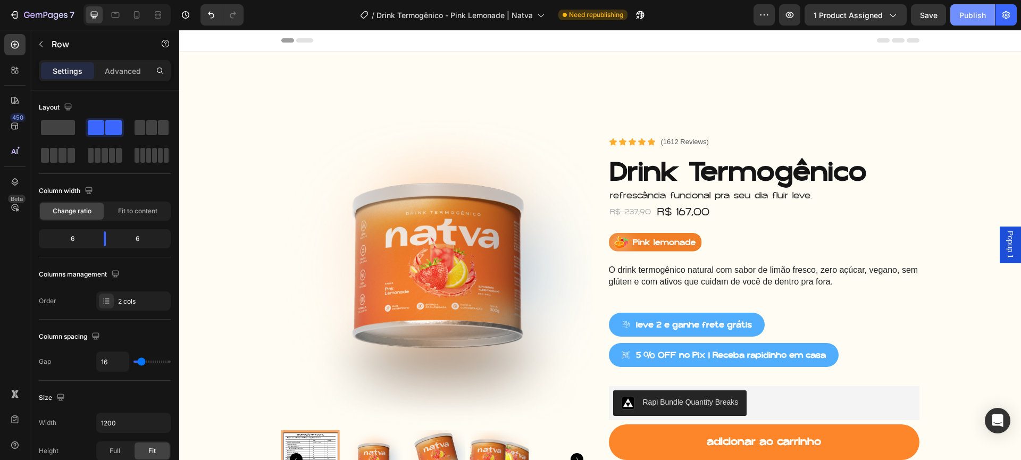
click at [968, 23] on button "Publish" at bounding box center [972, 14] width 45 height 21
click at [976, 11] on div "Publish" at bounding box center [972, 15] width 27 height 11
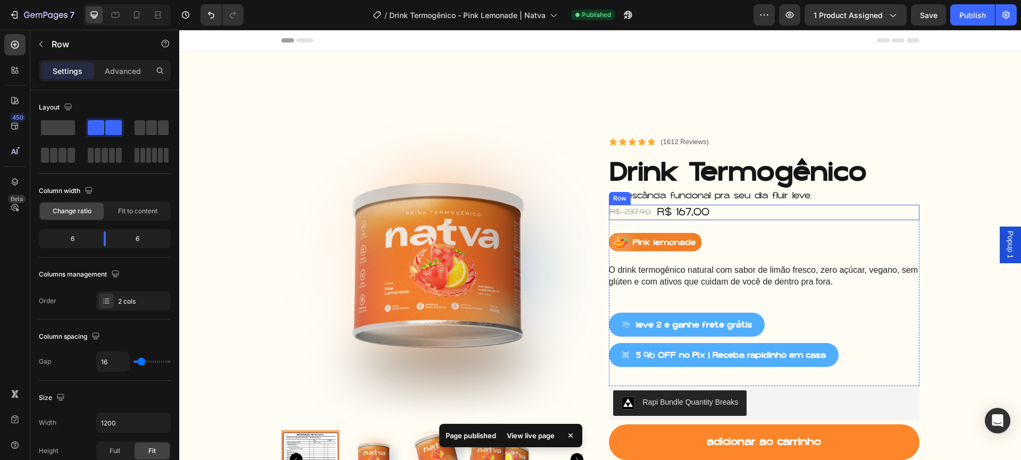
click at [696, 206] on div "R$ 167,00" at bounding box center [683, 212] width 54 height 15
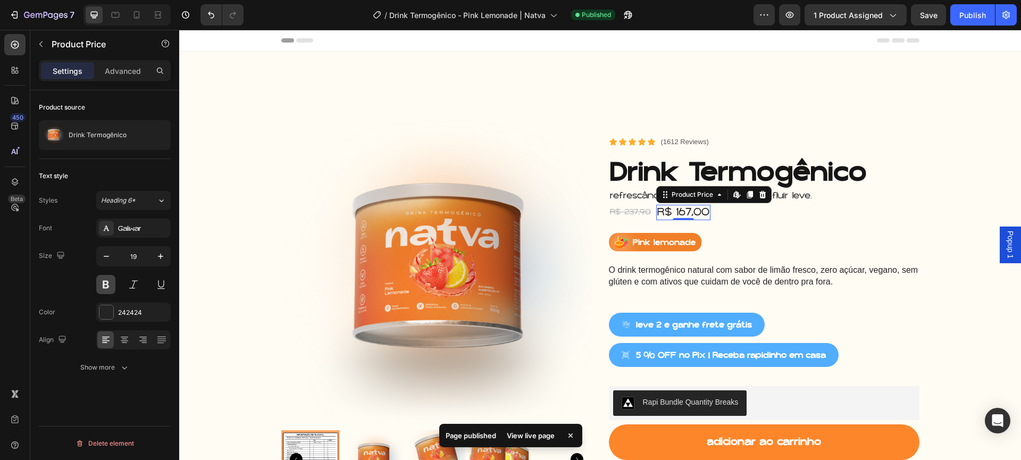
click at [102, 283] on button at bounding box center [105, 284] width 19 height 19
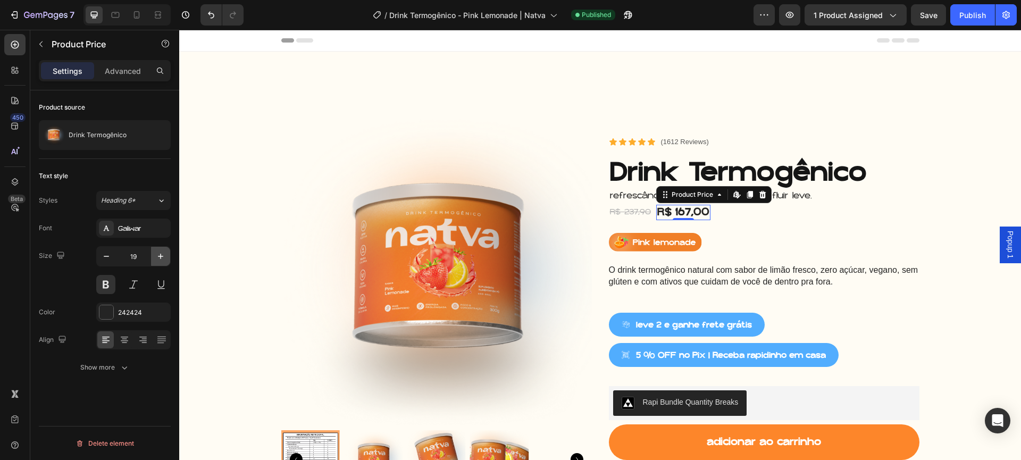
click at [163, 258] on icon "button" at bounding box center [160, 256] width 11 height 11
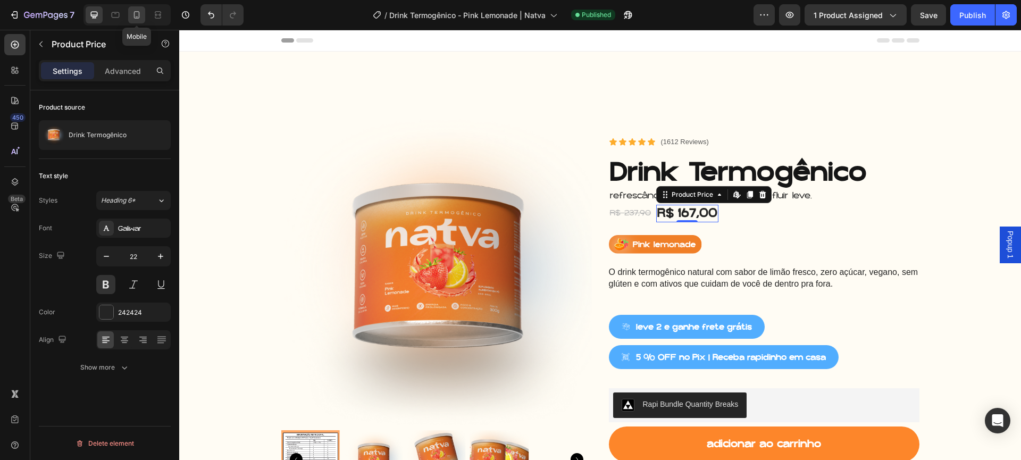
click at [141, 16] on icon at bounding box center [136, 15] width 11 height 11
type input "19"
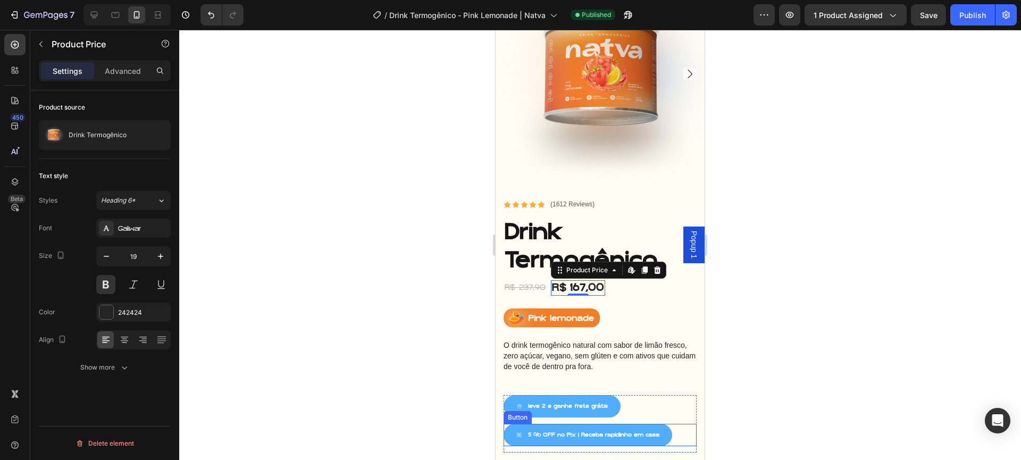
scroll to position [81, 0]
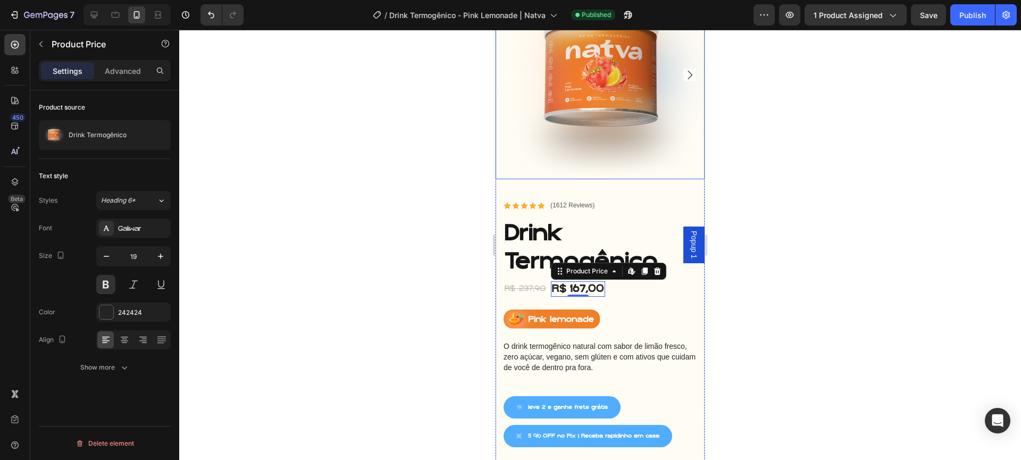
click at [592, 116] on img at bounding box center [600, 74] width 209 height 209
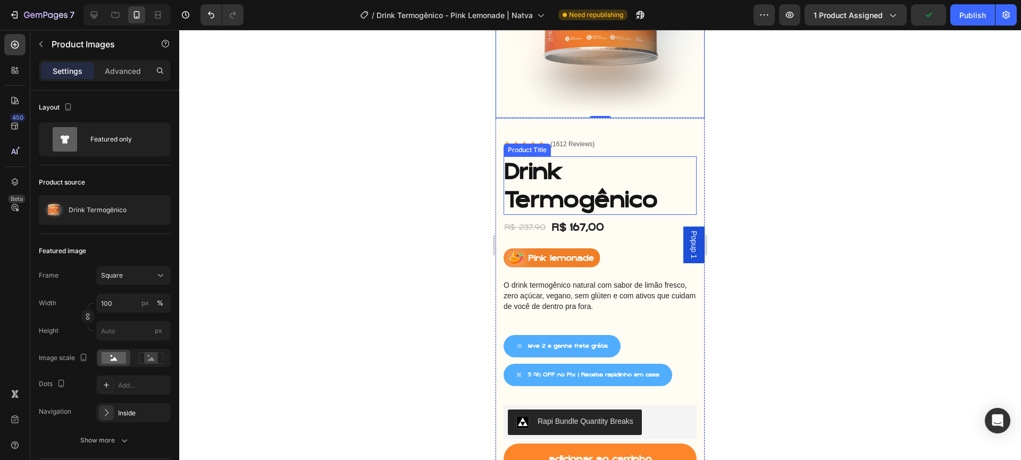
scroll to position [171, 0]
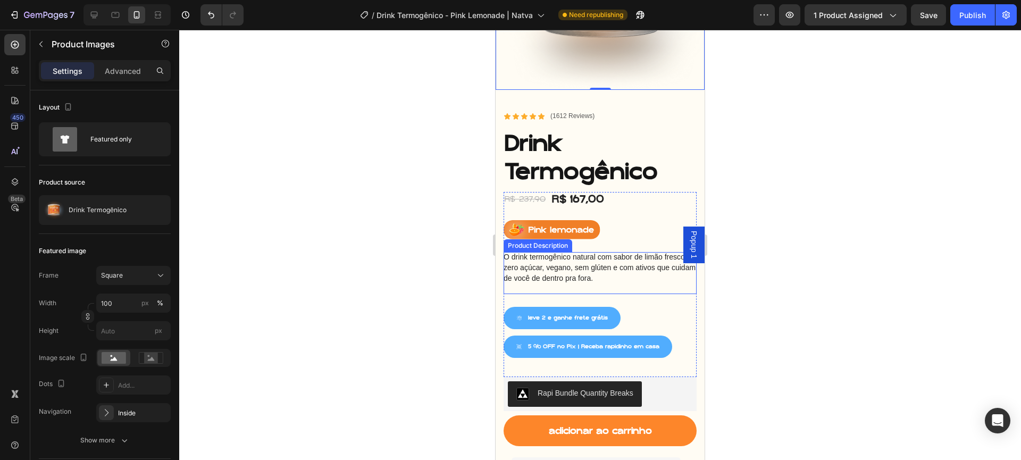
click at [624, 269] on div "O drink termogênico natural com sabor de limão fresco, zero açúcar, vegano, sem…" at bounding box center [599, 272] width 193 height 41
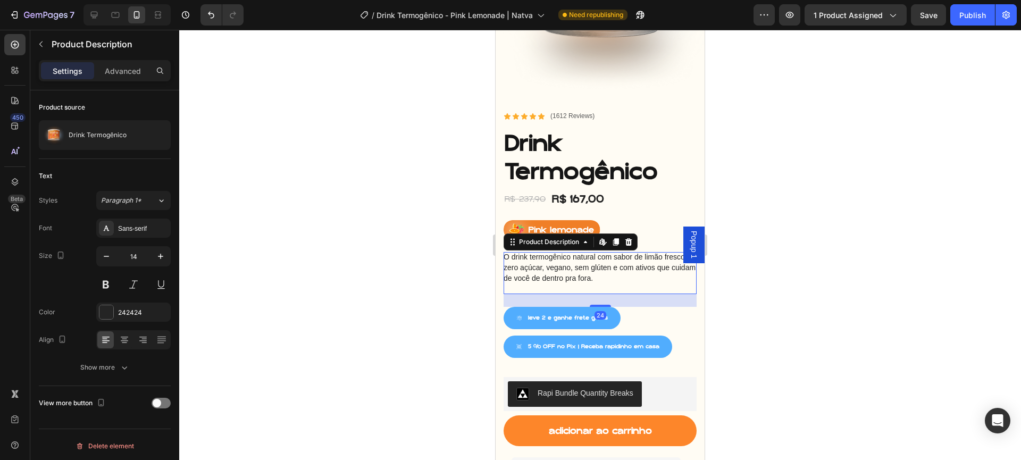
click at [554, 257] on span "O drink termogênico natural com sabor de limão fresco, zero açúcar, vegano, sem…" at bounding box center [599, 267] width 192 height 29
click at [619, 272] on div "O drink termogênico natural com sabor de limão fresco, zero açúcar, vegano, sem…" at bounding box center [599, 272] width 193 height 41
click at [607, 268] on span "O drink termogênico natural com sabor de limão fresco, zero açúcar, vegano, sem…" at bounding box center [599, 267] width 192 height 29
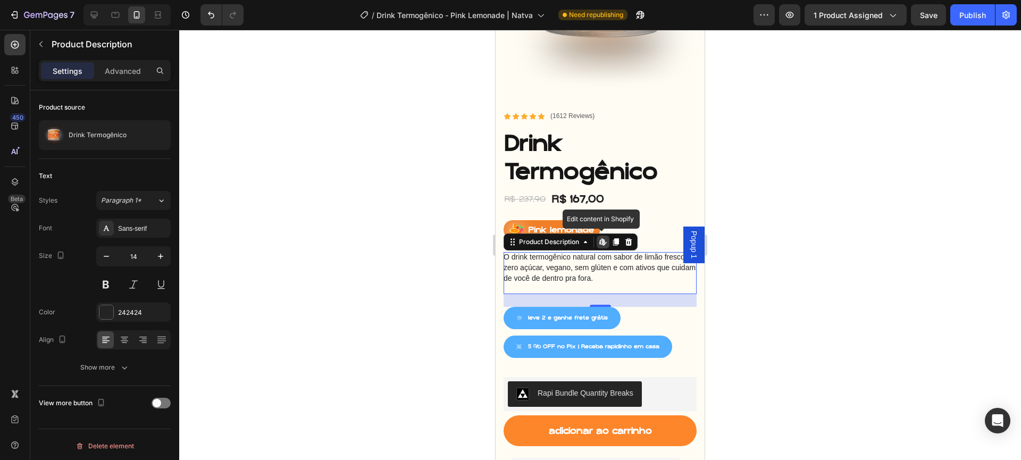
click at [607, 268] on span "O drink termogênico natural com sabor de limão fresco, zero açúcar, vegano, sem…" at bounding box center [599, 267] width 192 height 29
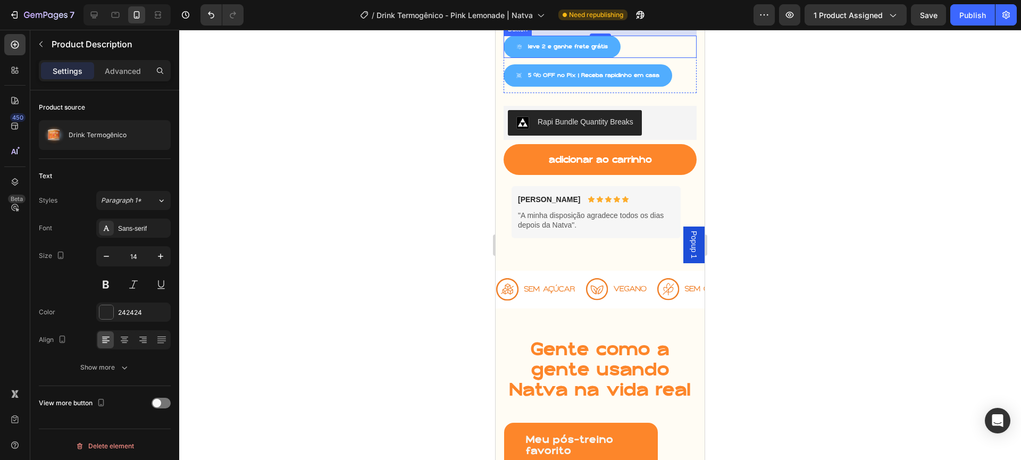
scroll to position [595, 0]
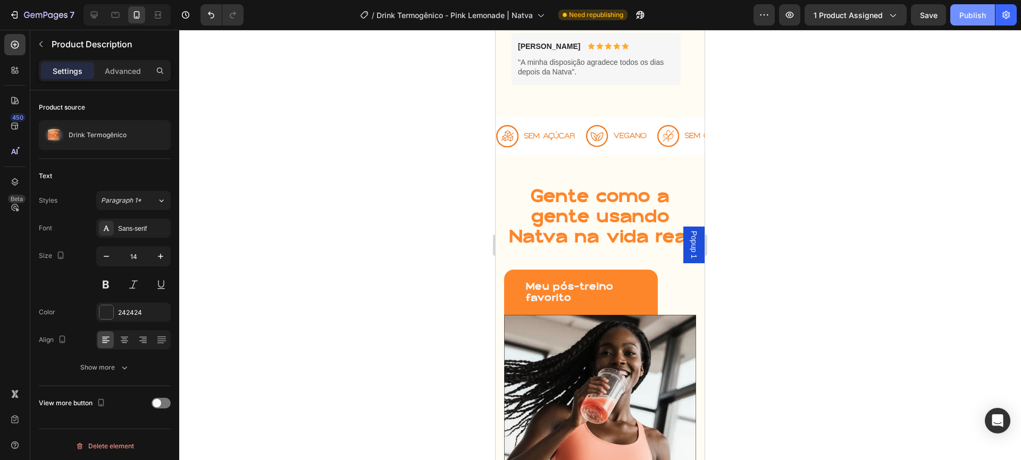
click at [987, 12] on button "Publish" at bounding box center [972, 14] width 45 height 21
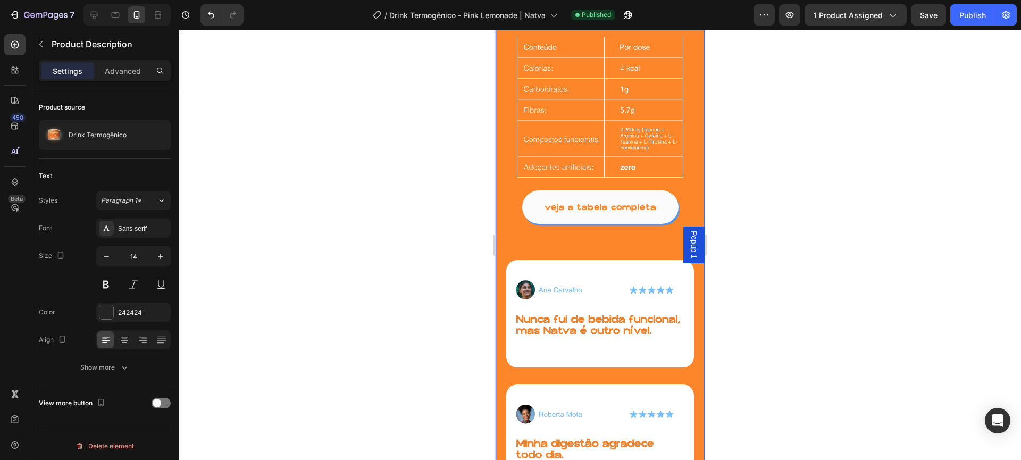
scroll to position [3045, 0]
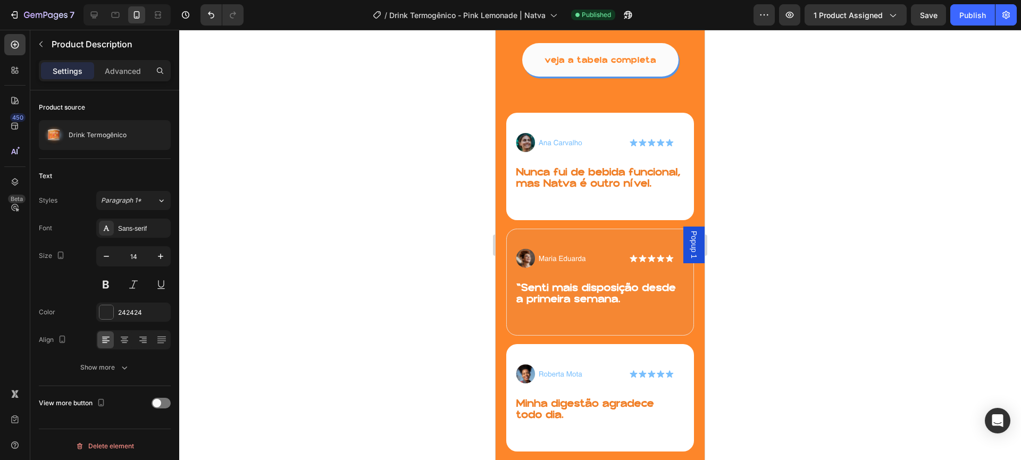
click at [688, 239] on span "Popup 1" at bounding box center [693, 245] width 11 height 28
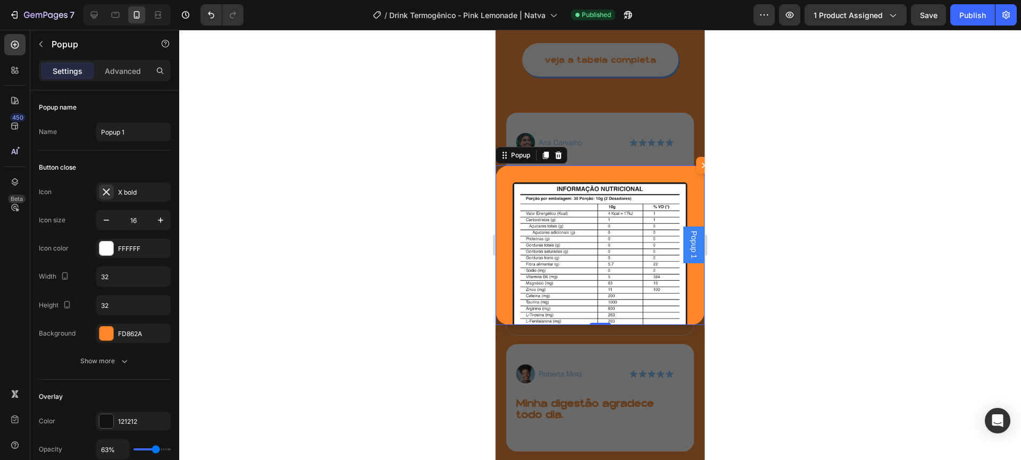
click at [700, 164] on icon "Dialog content" at bounding box center [704, 165] width 9 height 9
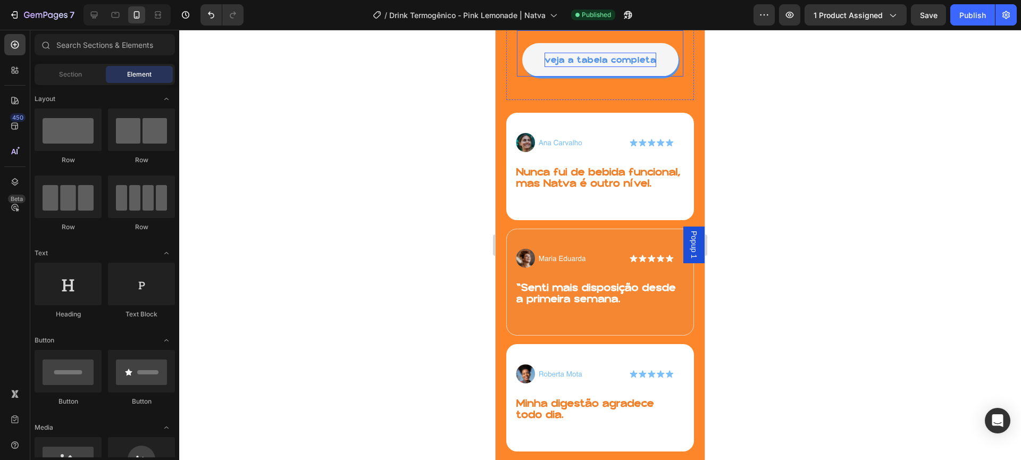
click at [620, 67] on p "veja a tabela completa" at bounding box center [600, 60] width 112 height 14
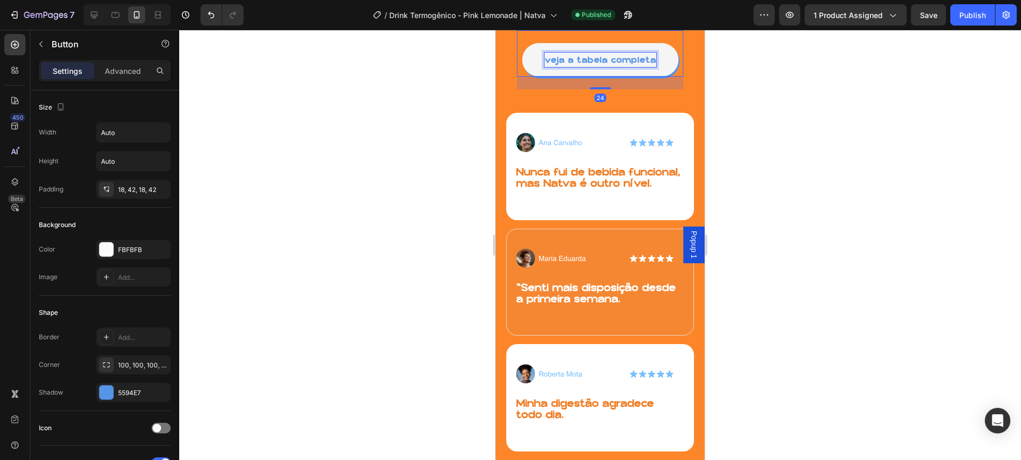
click at [620, 67] on p "veja a tabela completa" at bounding box center [600, 60] width 112 height 14
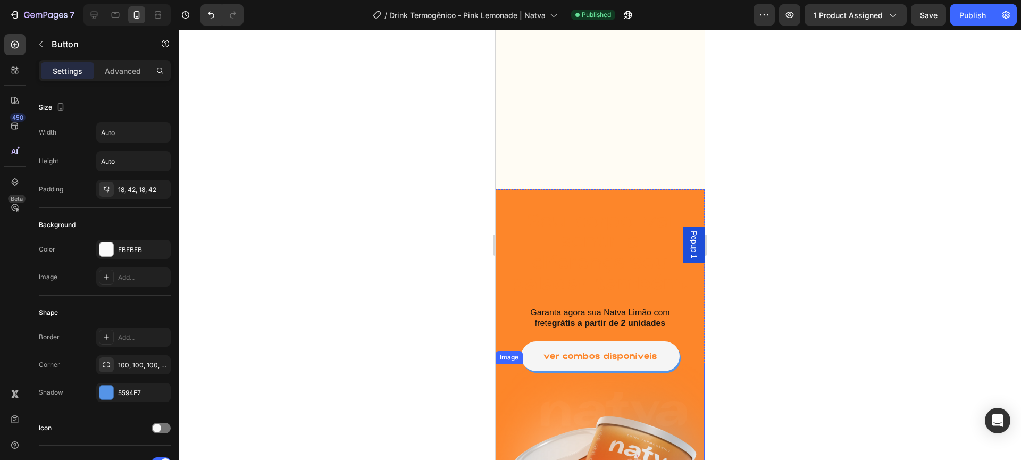
scroll to position [4269, 0]
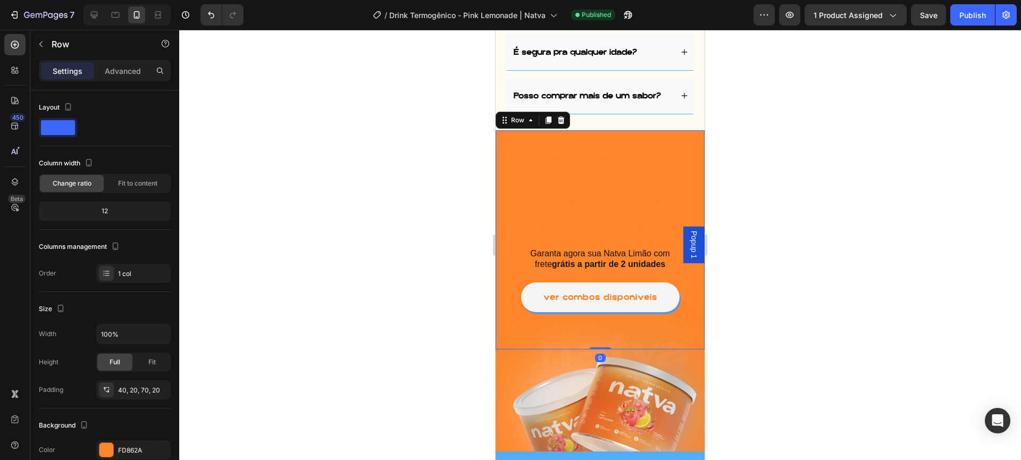
click at [642, 204] on div "Seu corpo vai sentir a diferença. Seu paladar também. Heading Garanta agora sua…" at bounding box center [600, 239] width 209 height 219
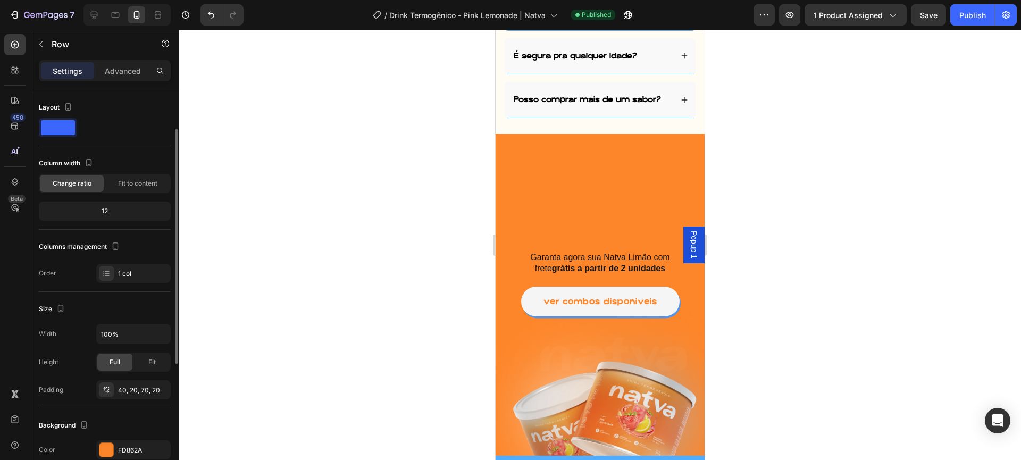
scroll to position [223, 0]
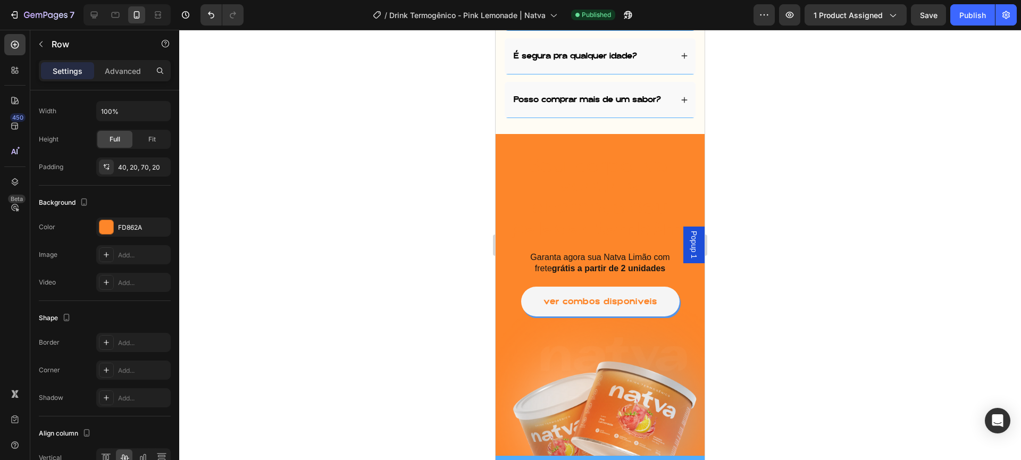
click at [637, 143] on div "Seu corpo vai sentir a diferença. Seu paladar também. Heading Garanta agora sua…" at bounding box center [600, 243] width 209 height 219
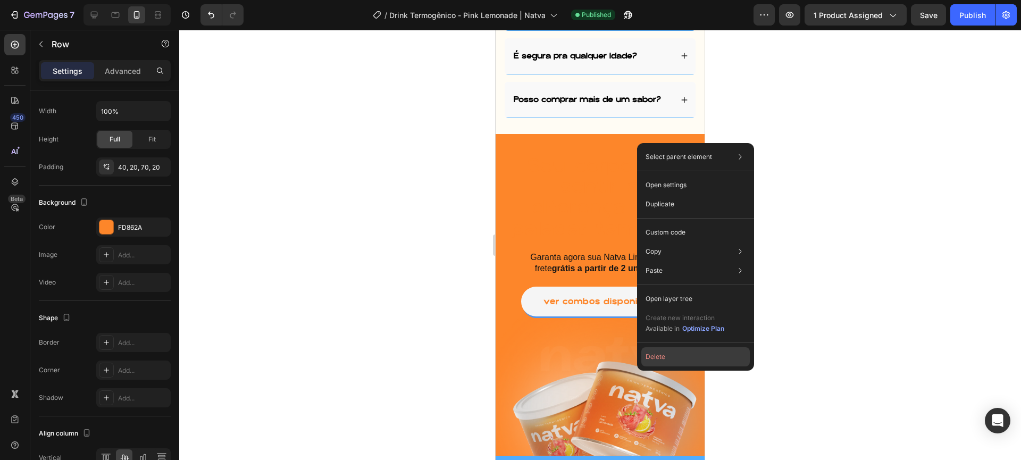
click at [656, 351] on button "Delete" at bounding box center [695, 356] width 108 height 19
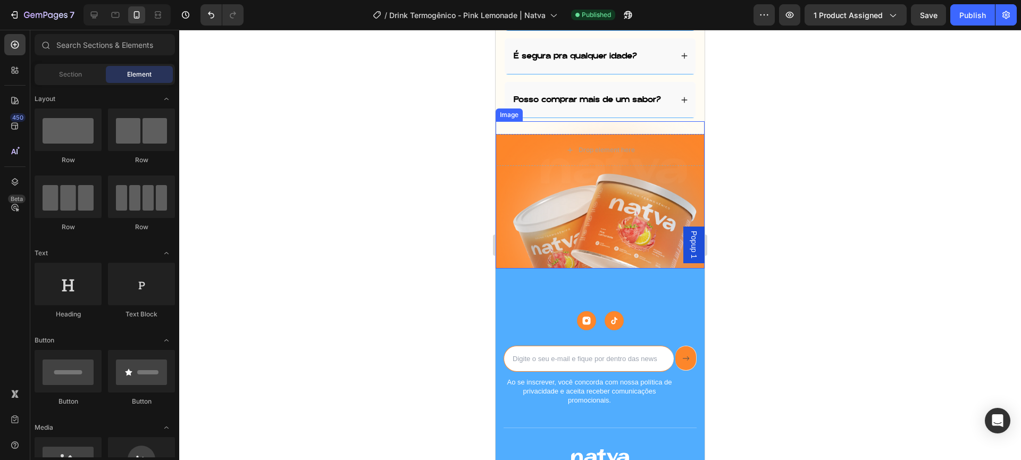
click at [506, 124] on img at bounding box center [600, 194] width 209 height 147
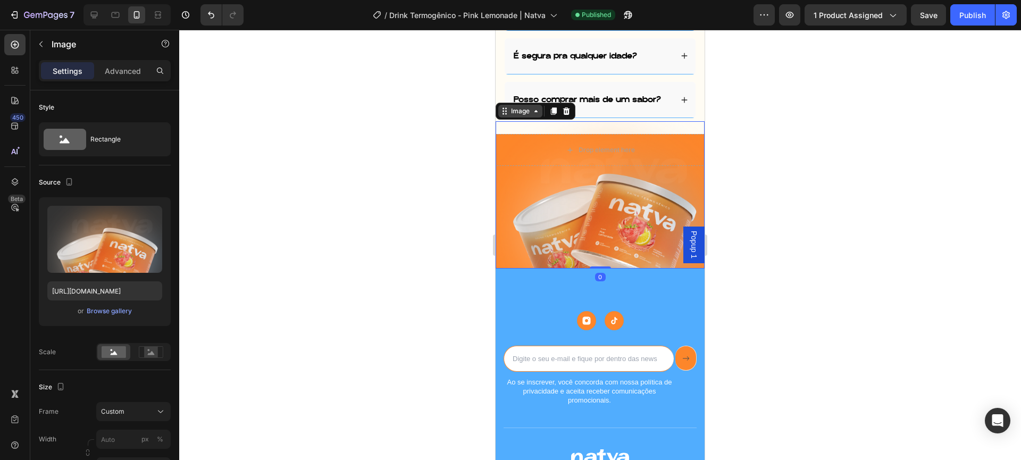
click at [510, 107] on div "Image" at bounding box center [520, 111] width 23 height 10
click at [503, 113] on icon at bounding box center [504, 111] width 9 height 9
click at [503, 114] on div "Image" at bounding box center [520, 111] width 44 height 13
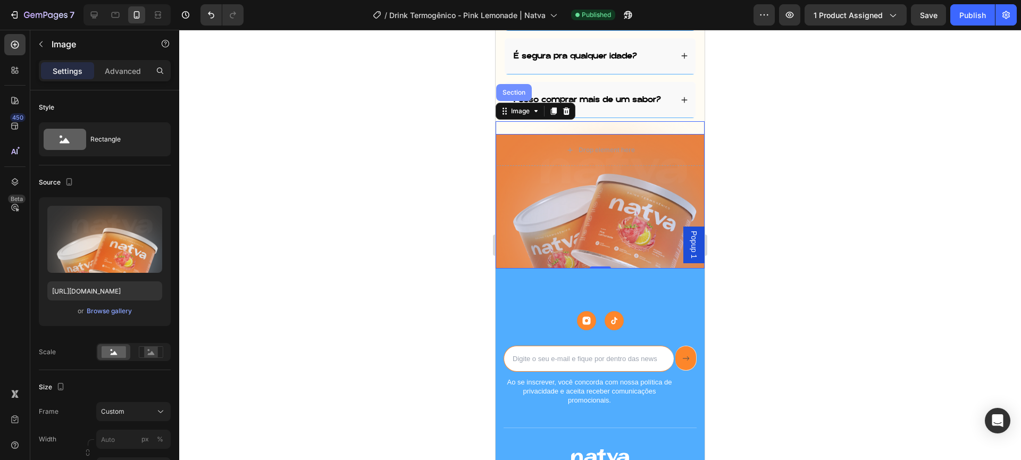
click at [511, 96] on div "Section" at bounding box center [514, 92] width 36 height 17
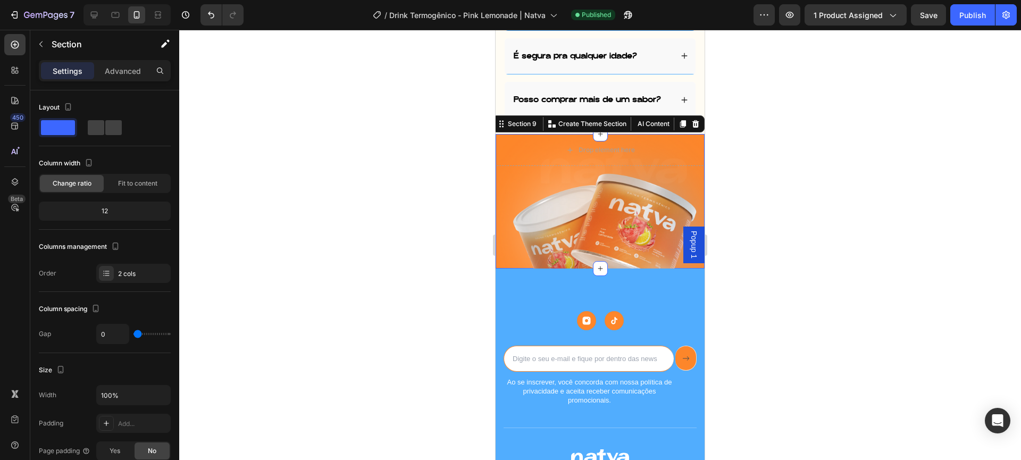
click at [691, 122] on icon at bounding box center [695, 124] width 9 height 9
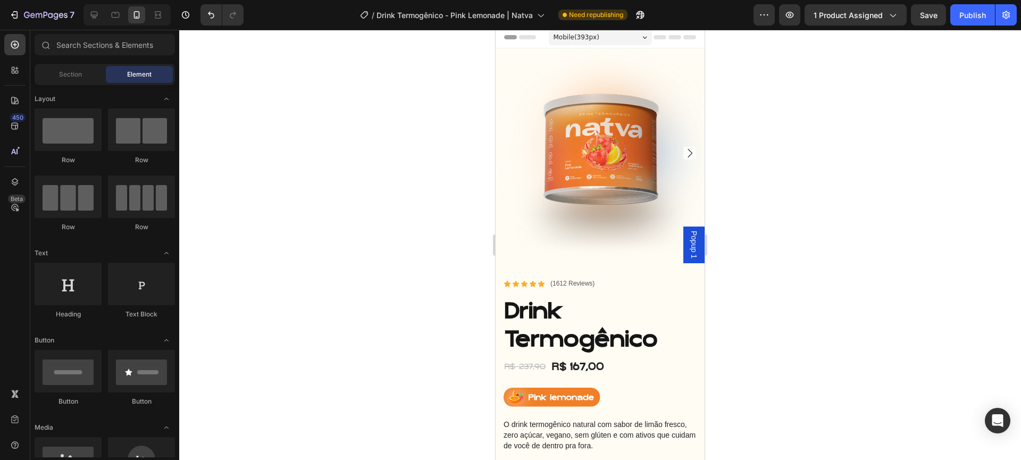
scroll to position [0, 0]
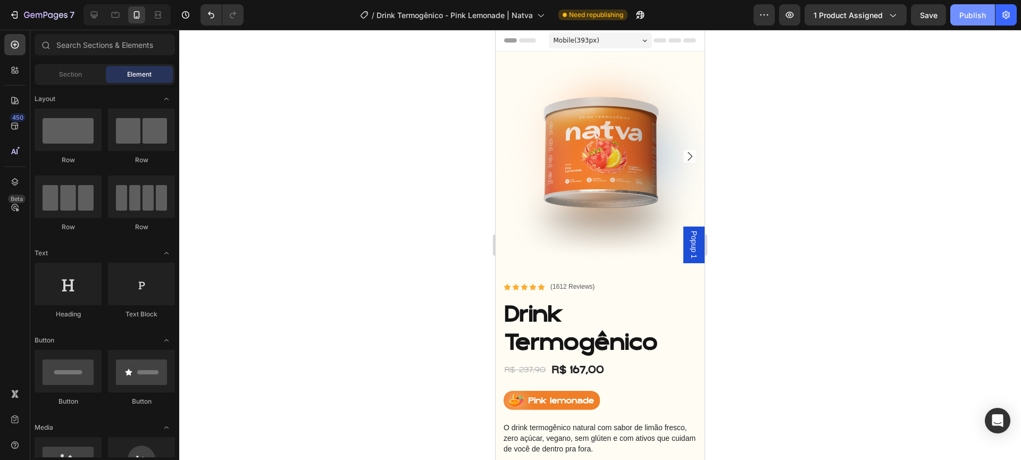
click at [968, 5] on button "Publish" at bounding box center [972, 14] width 45 height 21
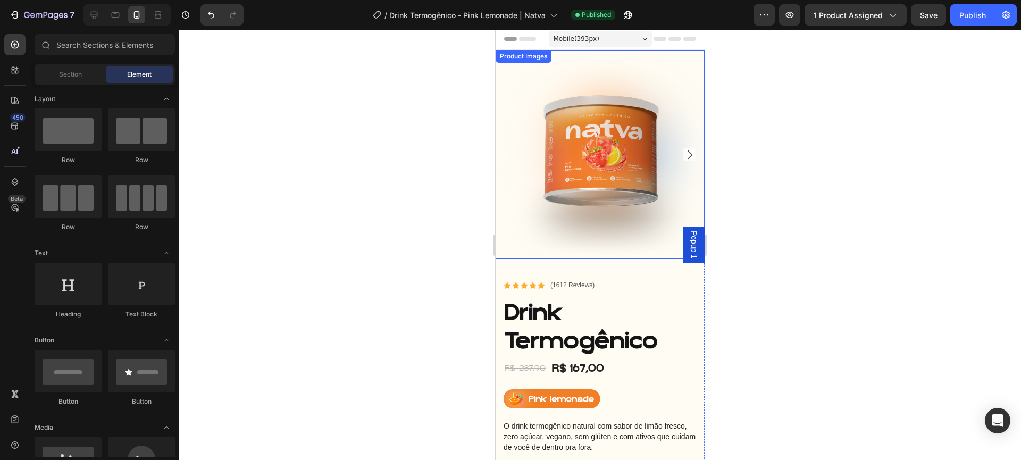
scroll to position [2, 0]
click at [567, 32] on div "Mobile ( 393 px)" at bounding box center [600, 38] width 103 height 16
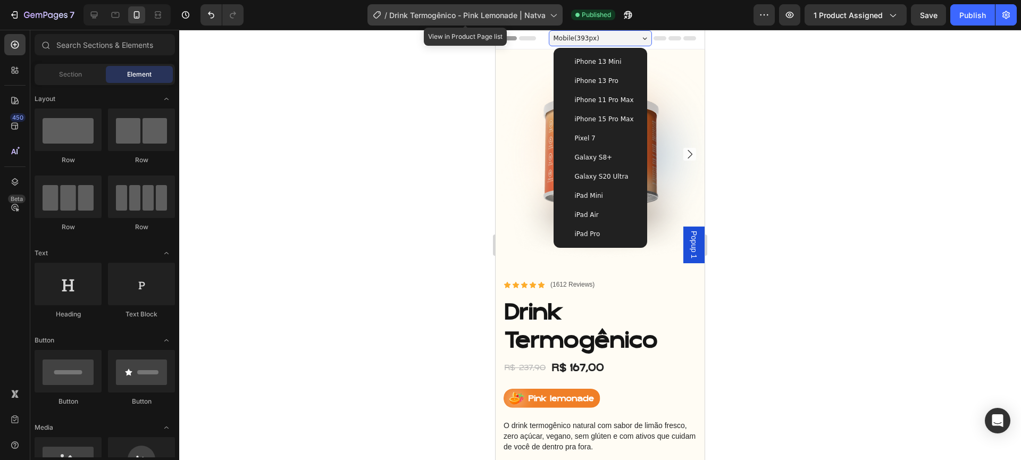
click at [497, 13] on span "Drink Termogênico - Pink Lemonade | Natva" at bounding box center [467, 15] width 156 height 11
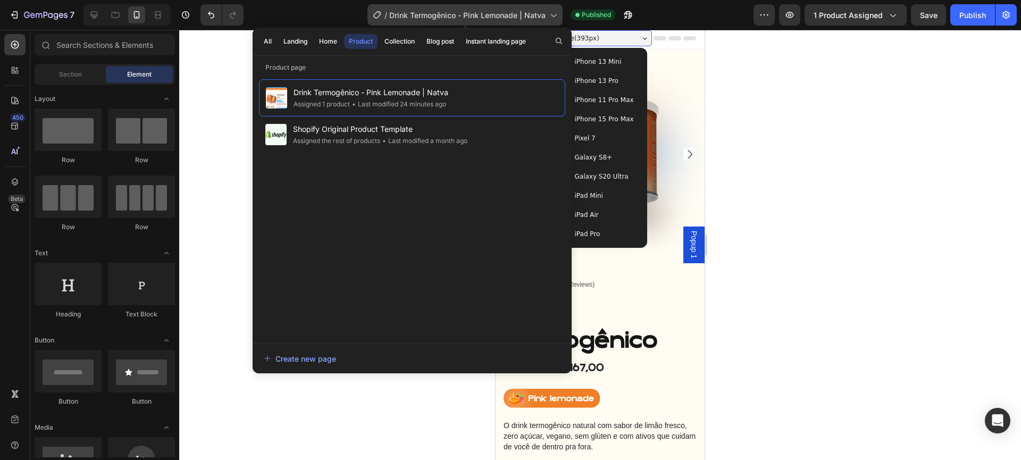
click at [497, 13] on span "Drink Termogênico - Pink Lemonade | Natva" at bounding box center [467, 15] width 156 height 11
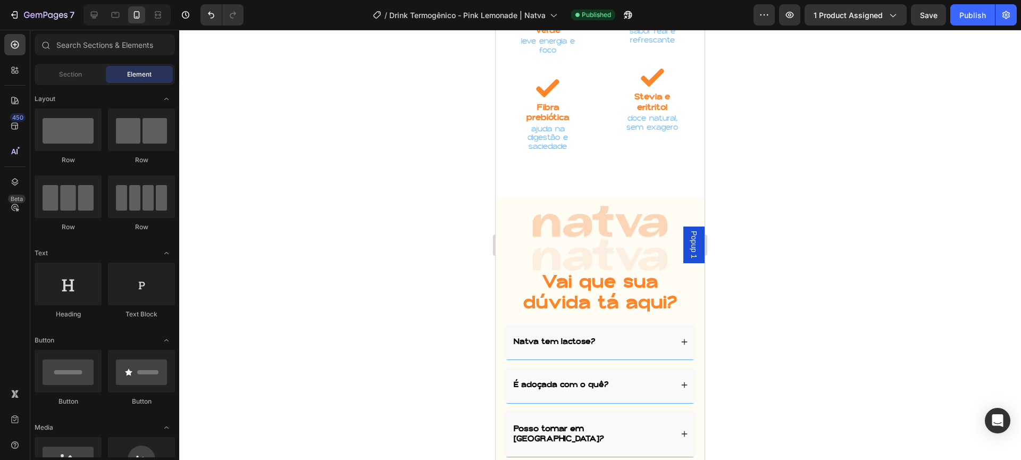
scroll to position [3895, 0]
click at [552, 124] on p "ajuda na digestão e saciedade" at bounding box center [547, 137] width 61 height 27
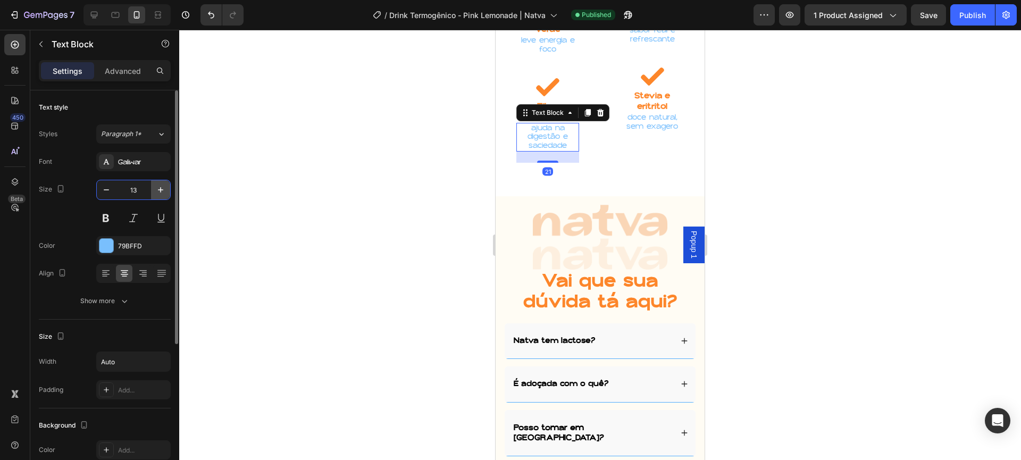
drag, startPoint x: 146, startPoint y: 189, endPoint x: 154, endPoint y: 191, distance: 8.7
click at [154, 191] on div "13" at bounding box center [133, 189] width 73 height 19
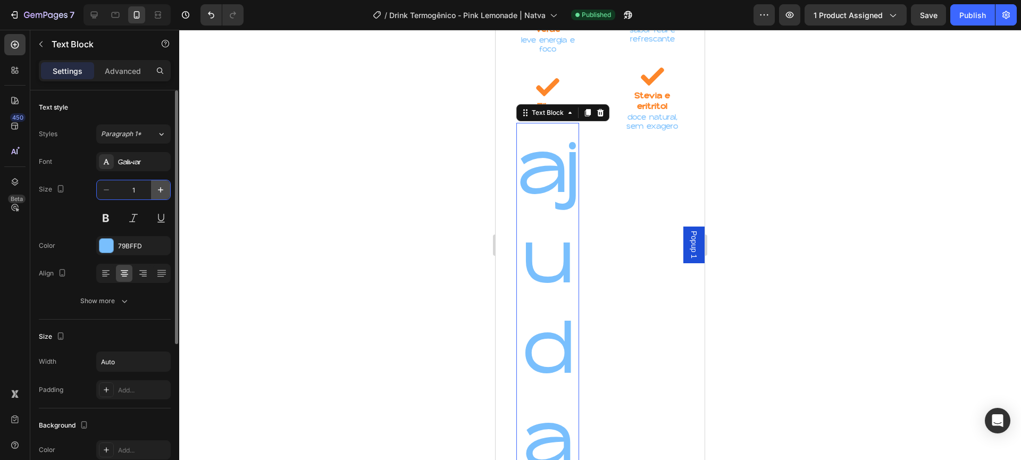
type input "12"
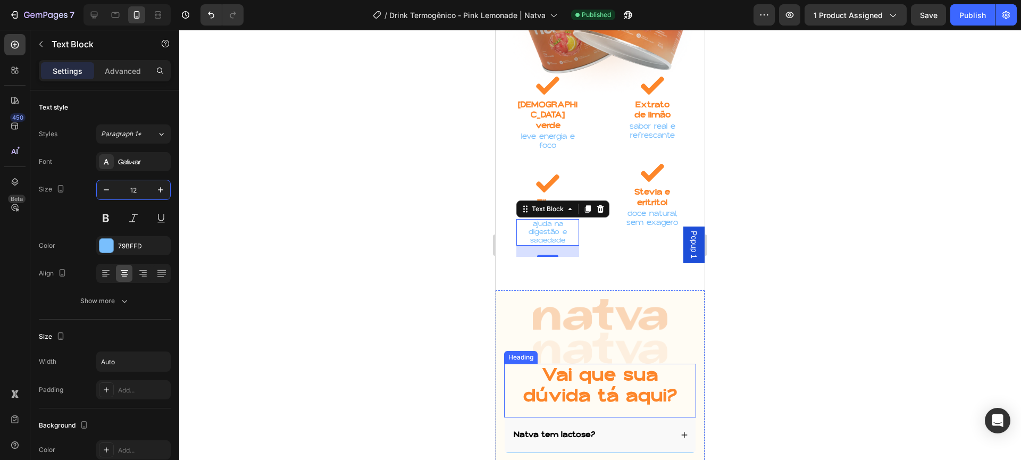
scroll to position [3722, 0]
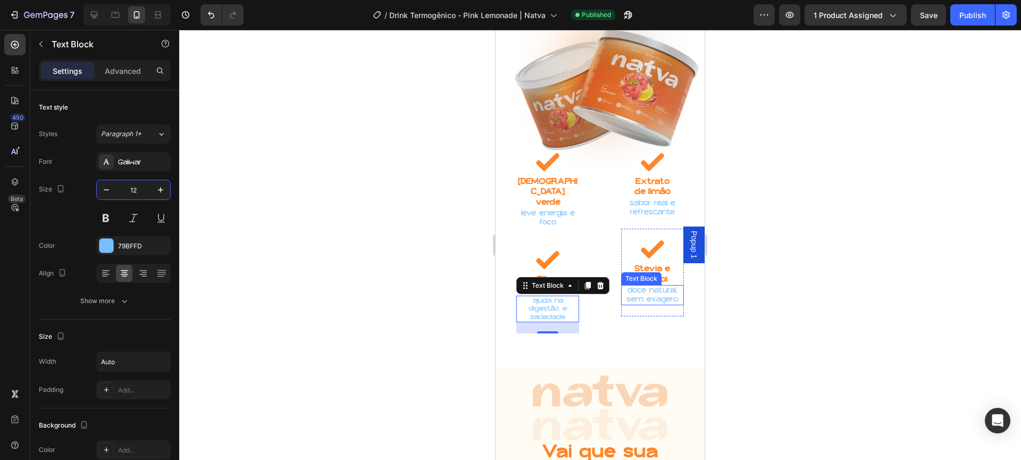
click at [640, 286] on p "doce natural, sem exagero" at bounding box center [652, 295] width 61 height 18
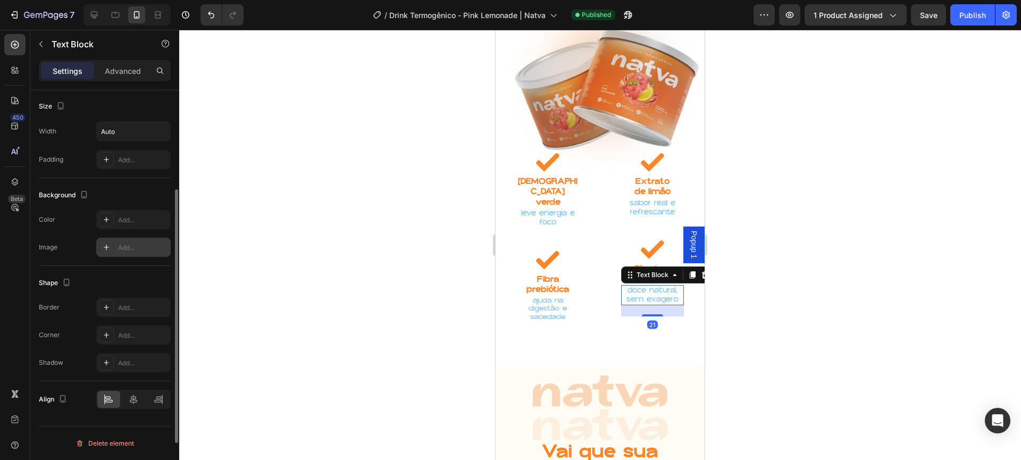
scroll to position [0, 0]
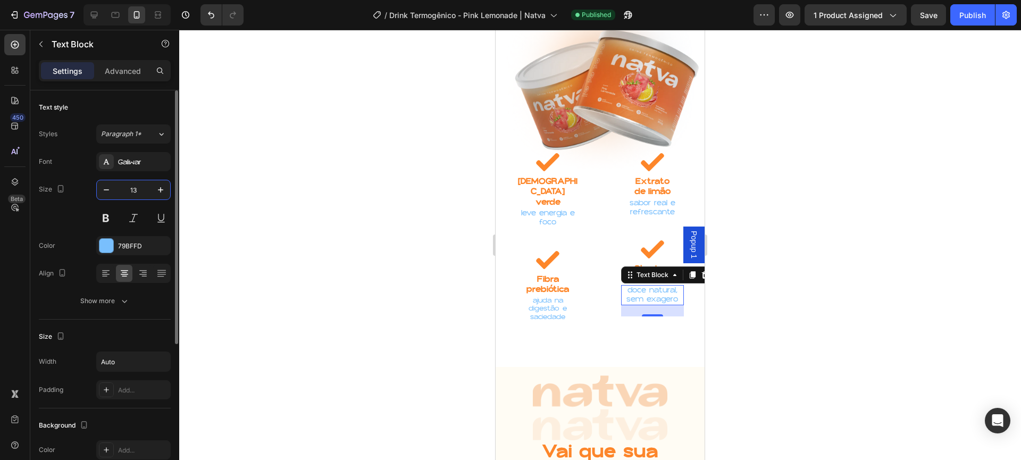
click at [135, 186] on input "13" at bounding box center [133, 189] width 35 height 19
type input "12"
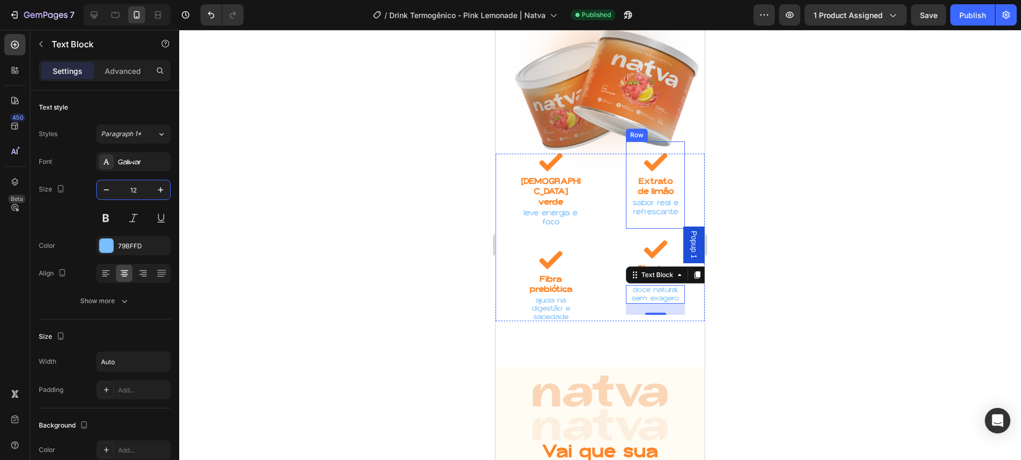
click at [658, 201] on p "sabor real e refrescante" at bounding box center [655, 208] width 57 height 18
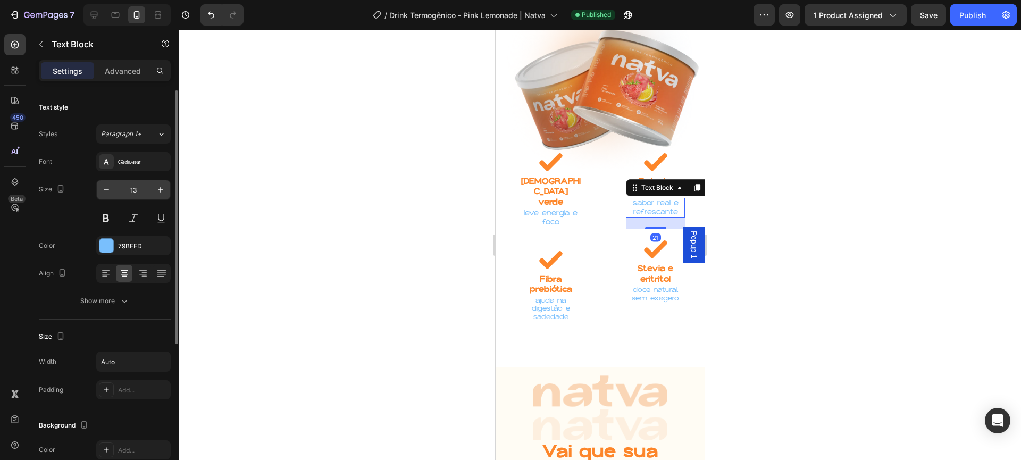
click at [136, 185] on input "13" at bounding box center [133, 189] width 35 height 19
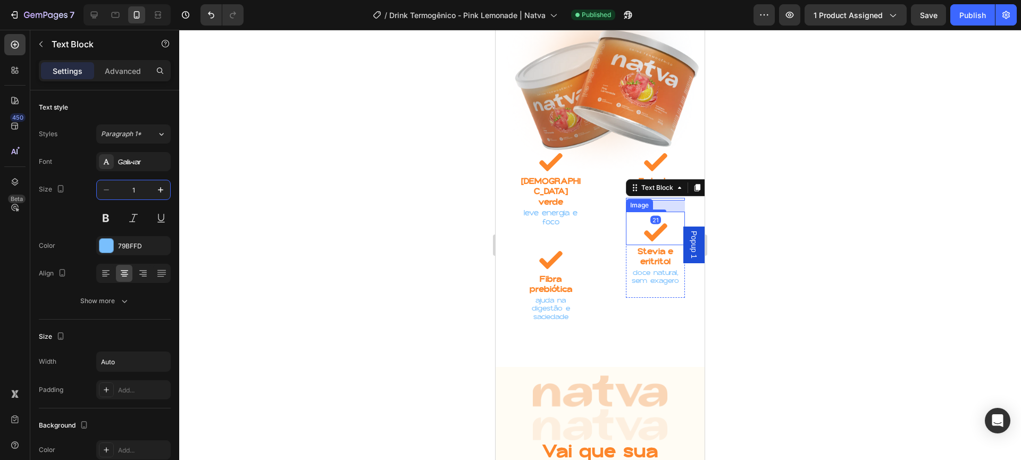
type input "12"
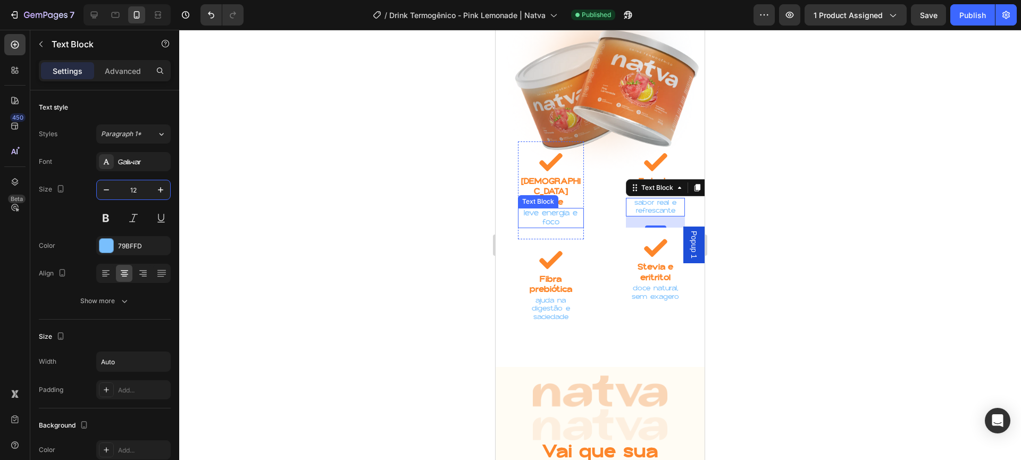
click at [542, 209] on p "leve energia e foco" at bounding box center [551, 218] width 64 height 18
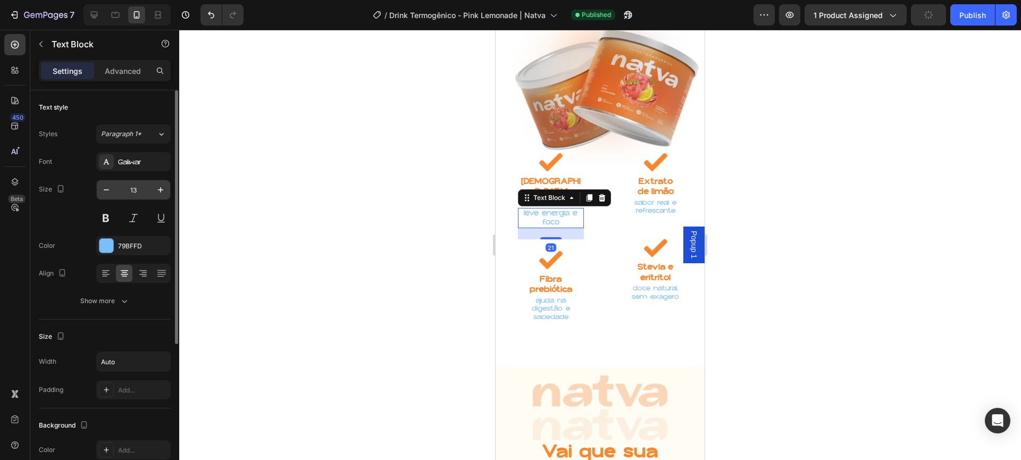
click at [139, 189] on input "13" at bounding box center [133, 189] width 35 height 19
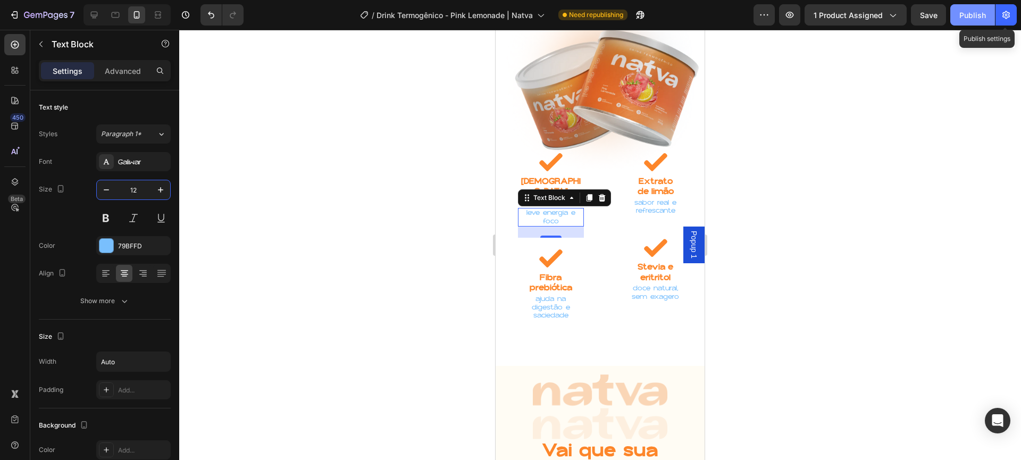
type input "12"
click at [982, 15] on div "Publish" at bounding box center [972, 15] width 27 height 11
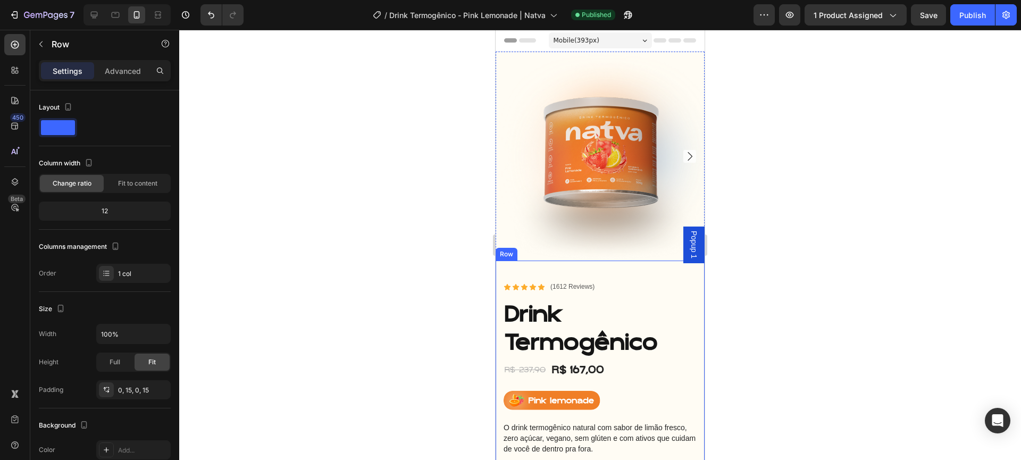
click at [137, 73] on p "Advanced" at bounding box center [123, 70] width 36 height 11
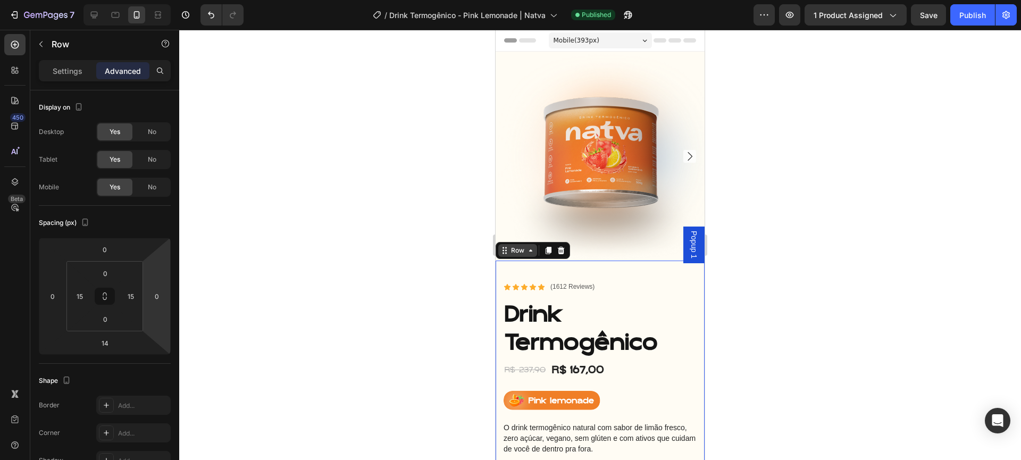
click at [503, 250] on icon at bounding box center [503, 251] width 2 height 2
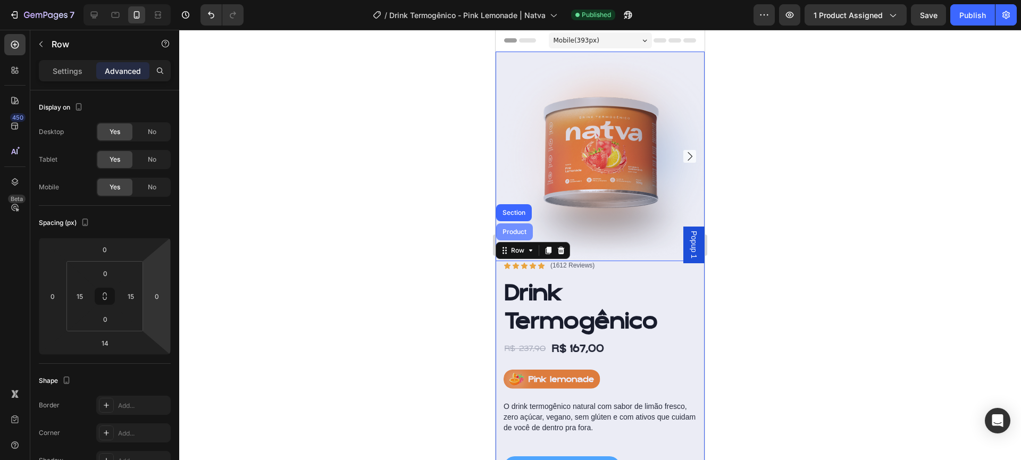
click at [515, 229] on div "Product" at bounding box center [514, 232] width 28 height 6
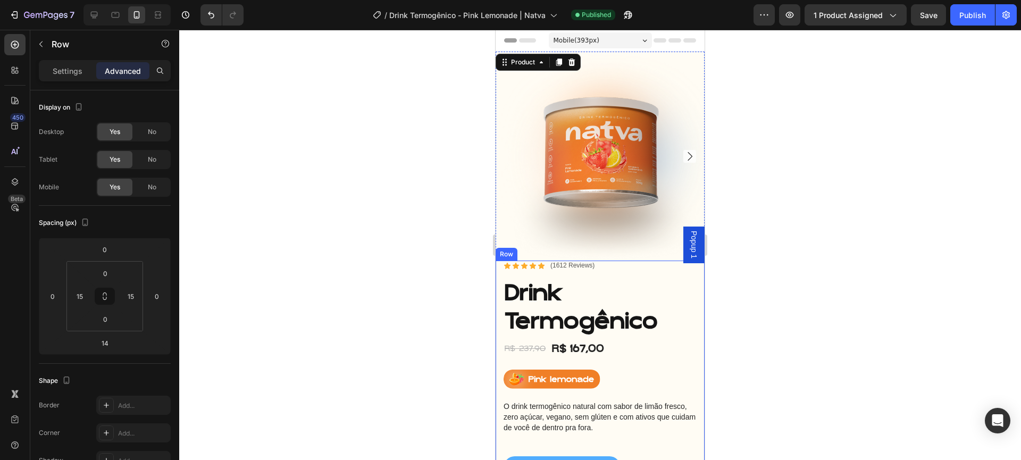
click at [501, 261] on div "Icon Icon Icon Icon Icon Icon List (1612 Reviews) Text Block Row Drink Termogên…" at bounding box center [600, 465] width 209 height 408
click at [611, 239] on img at bounding box center [600, 156] width 209 height 209
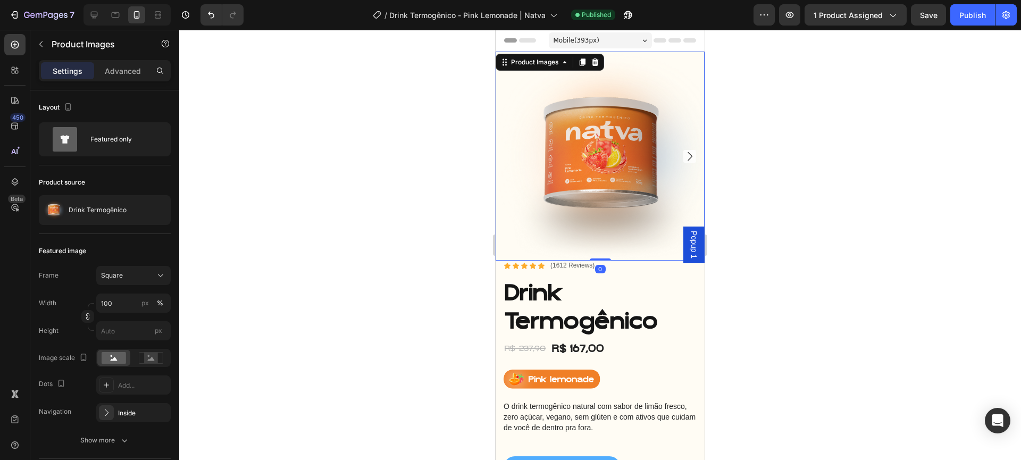
click at [122, 82] on div "Settings Advanced" at bounding box center [104, 75] width 149 height 30
click at [123, 71] on p "Advanced" at bounding box center [123, 70] width 36 height 11
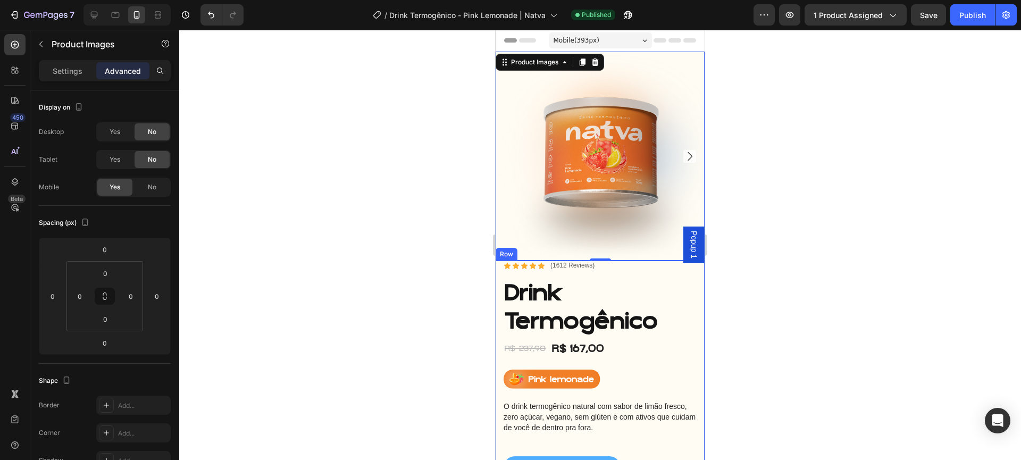
click at [648, 263] on div "Icon Icon Icon Icon Icon Icon List (1612 Reviews) Text Block Row" at bounding box center [599, 266] width 193 height 11
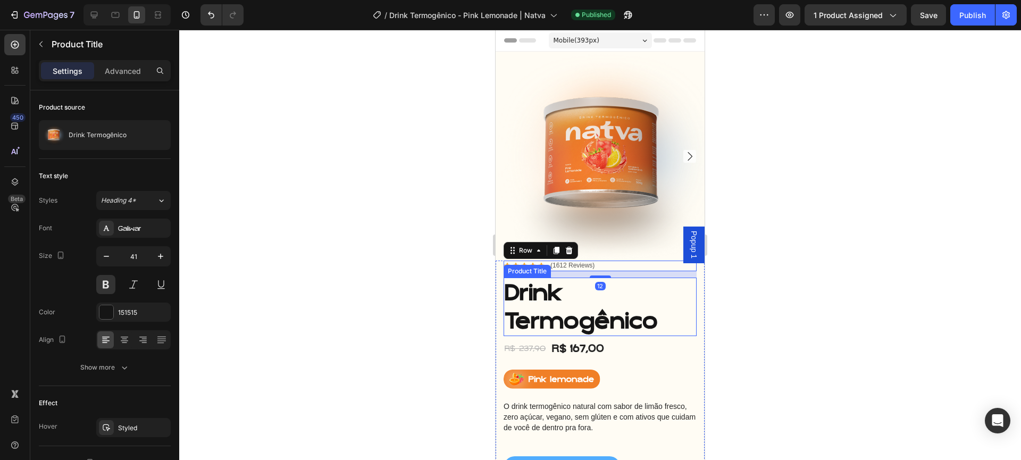
click at [670, 297] on h1 "Drink Termogênico" at bounding box center [599, 307] width 193 height 59
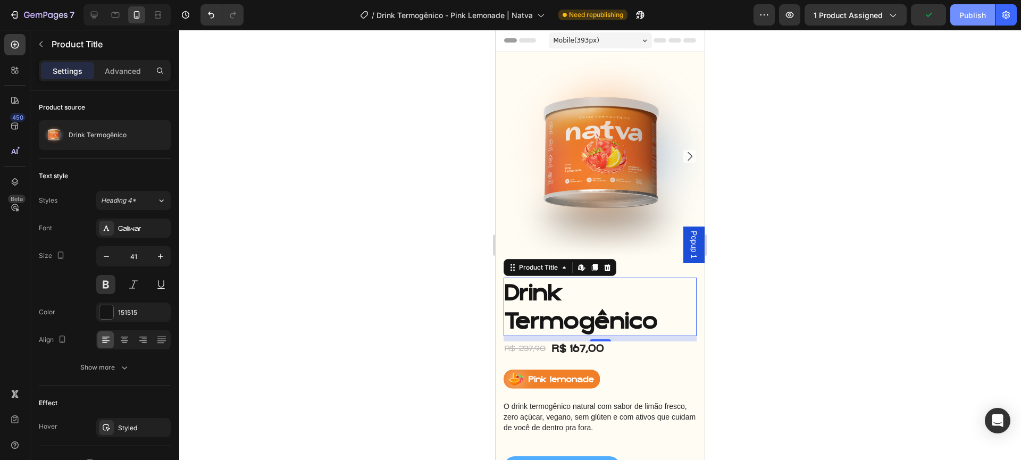
click at [978, 10] on div "Publish" at bounding box center [972, 15] width 27 height 11
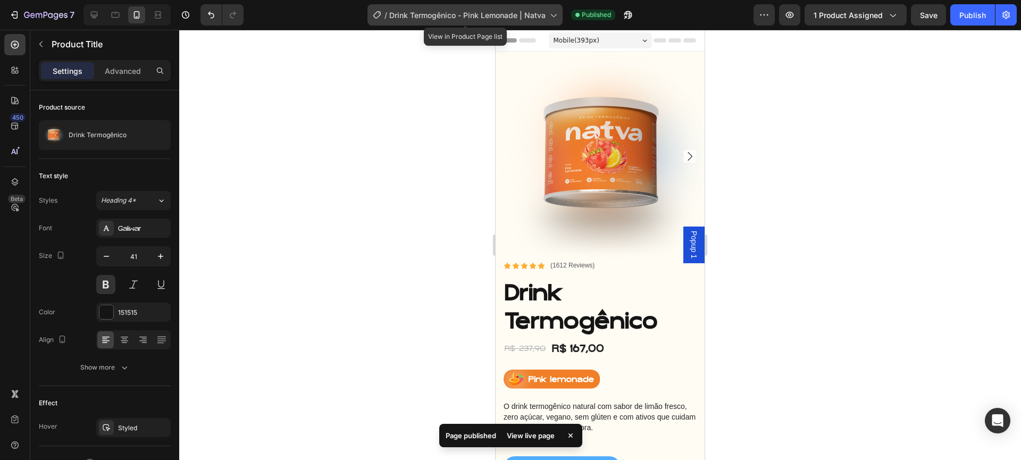
click at [500, 6] on div "/ Drink Termogênico - Pink Lemonade | Natva" at bounding box center [464, 14] width 195 height 21
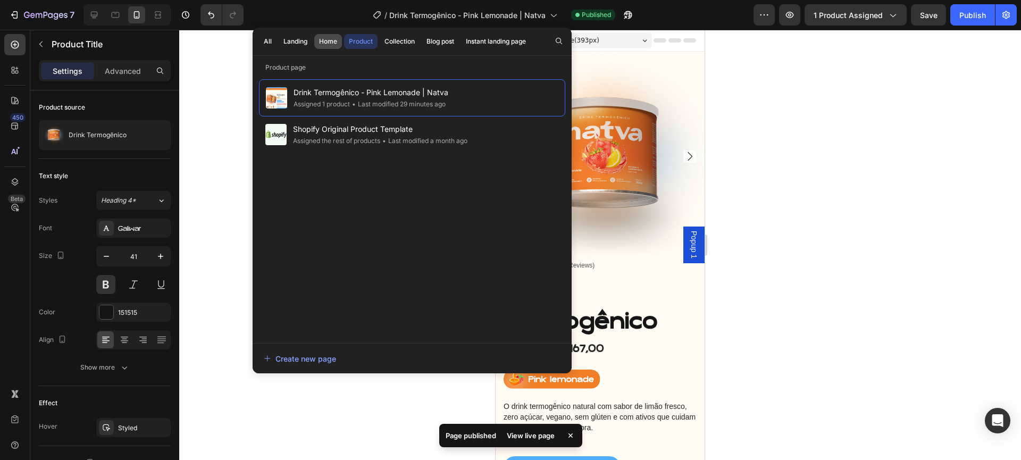
click at [319, 42] on button "Home" at bounding box center [328, 41] width 28 height 15
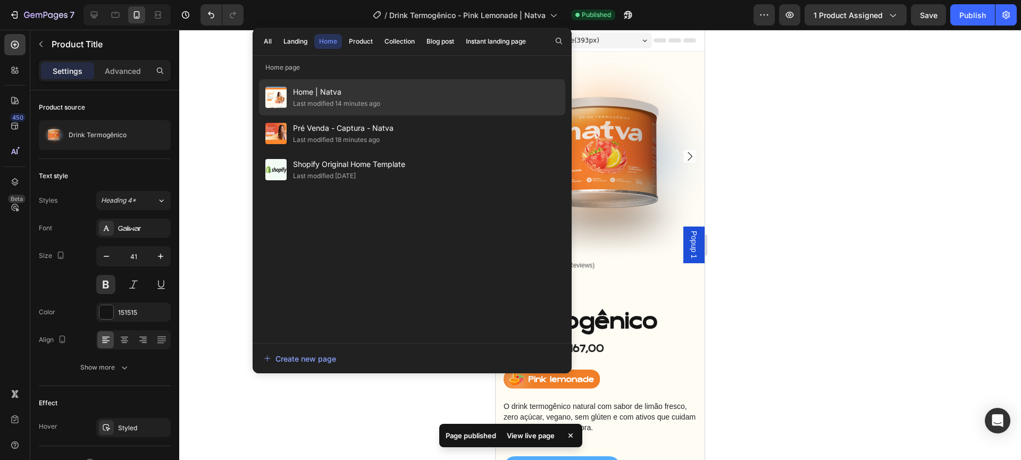
click at [338, 86] on span "Home | Natva" at bounding box center [336, 92] width 87 height 13
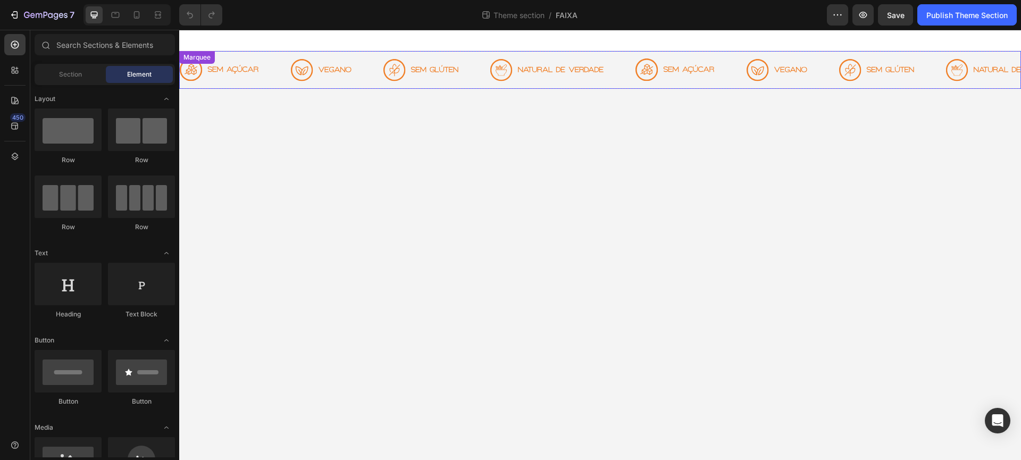
click at [614, 53] on div "Image" at bounding box center [562, 70] width 145 height 35
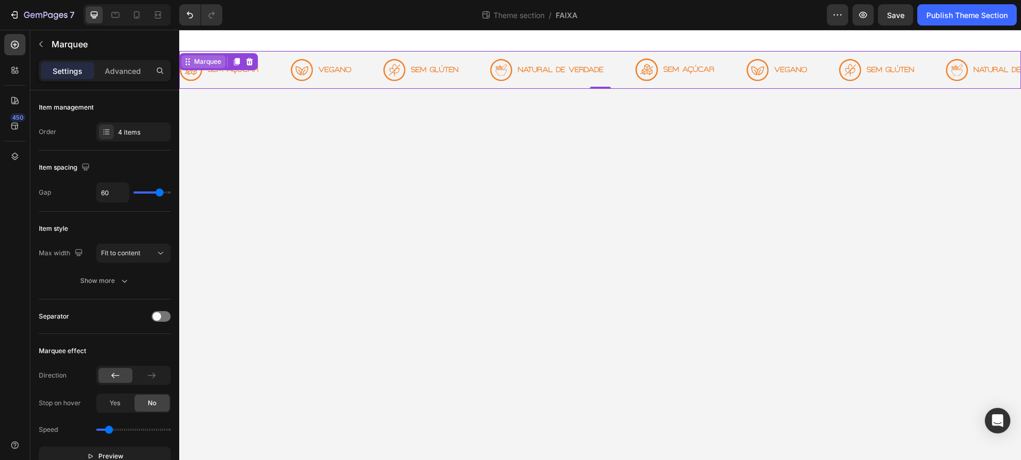
click at [208, 62] on div "Marquee" at bounding box center [207, 62] width 31 height 10
click at [187, 64] on icon at bounding box center [187, 65] width 2 height 2
click at [192, 66] on div "Marquee" at bounding box center [203, 61] width 44 height 13
click at [184, 62] on icon at bounding box center [187, 61] width 9 height 9
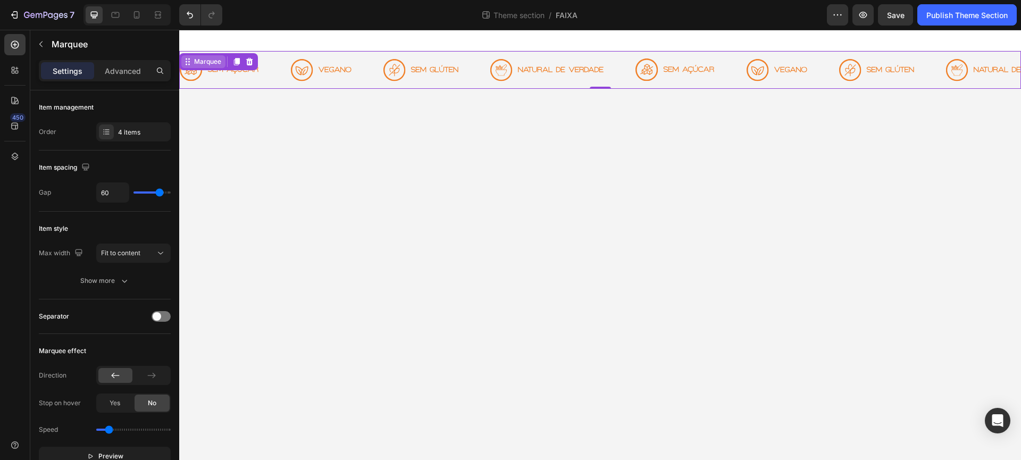
click at [192, 65] on div "Marquee" at bounding box center [207, 62] width 31 height 10
click at [8, 47] on div at bounding box center [14, 44] width 21 height 21
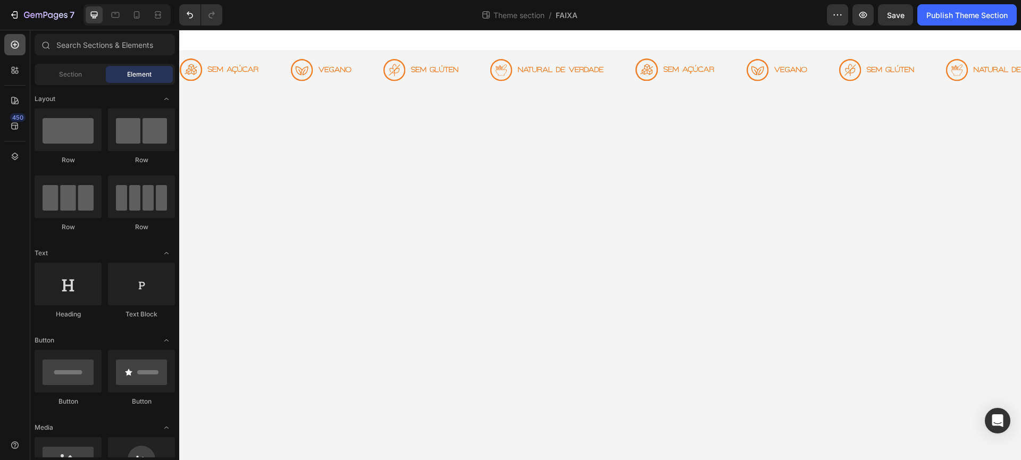
click at [8, 47] on div at bounding box center [14, 44] width 21 height 21
click at [15, 155] on icon at bounding box center [15, 156] width 11 height 11
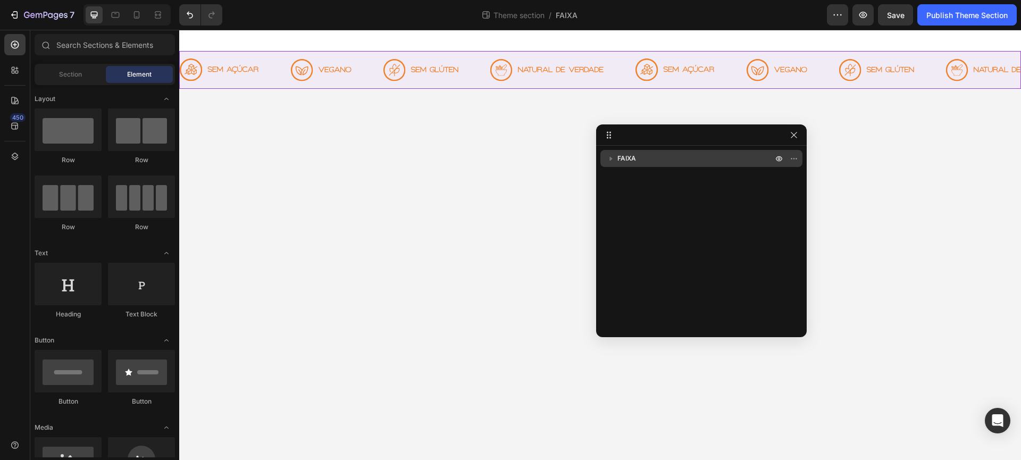
click at [636, 165] on div "FAIXA" at bounding box center [701, 158] width 194 height 17
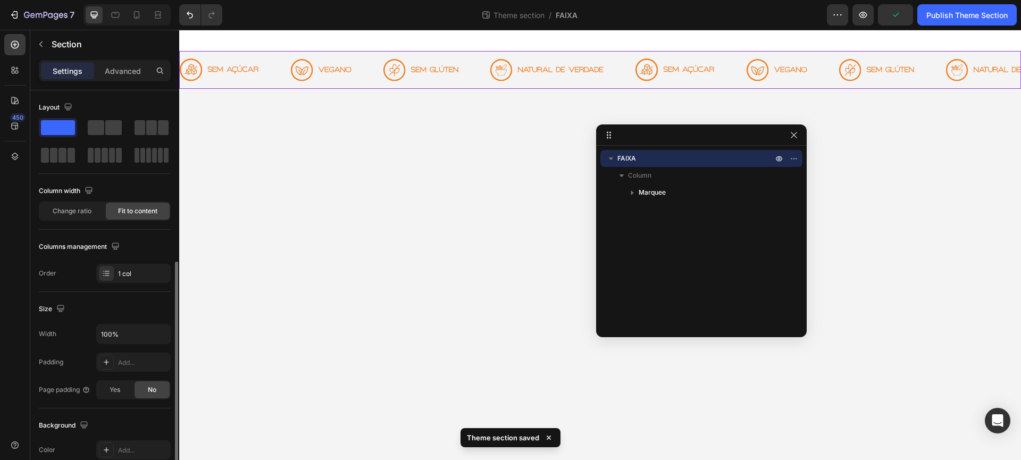
scroll to position [281, 0]
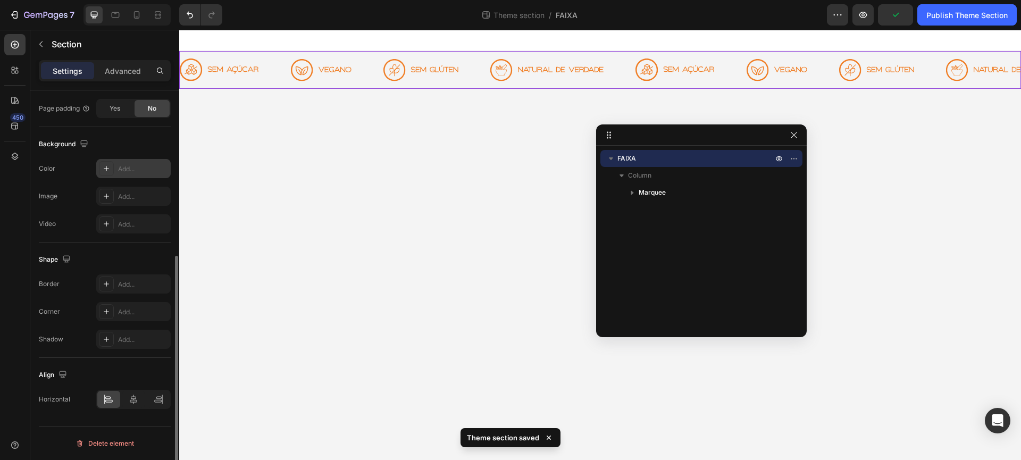
click at [107, 174] on div at bounding box center [106, 168] width 15 height 15
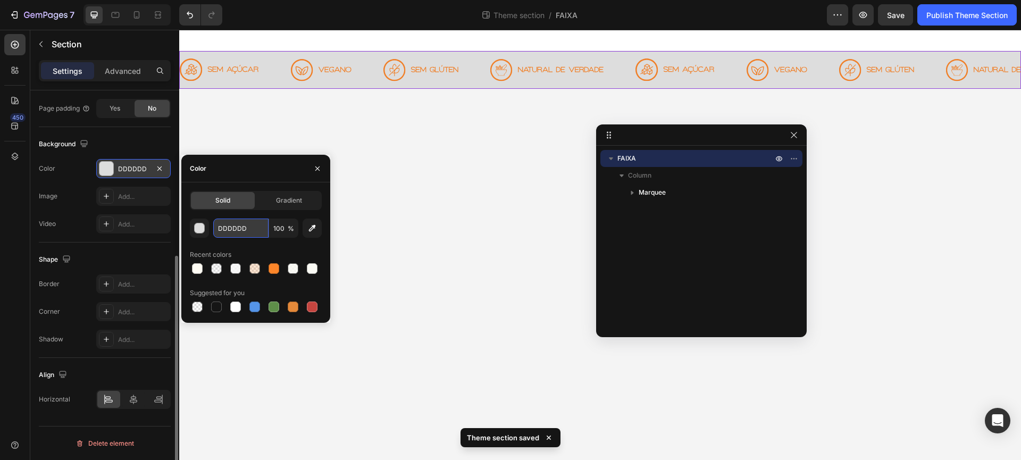
click at [232, 225] on input "DDDDDD" at bounding box center [240, 228] width 55 height 19
paste input "FFFCF4"
type input "FFFCF4"
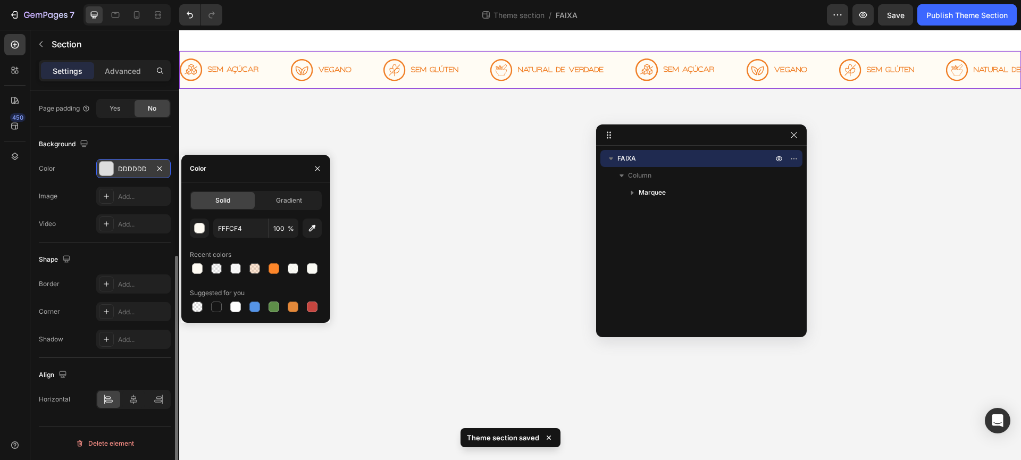
click at [368, 212] on body "Image Image Image Image Image Image Image Image Image Image Image Image Image I…" at bounding box center [600, 245] width 842 height 430
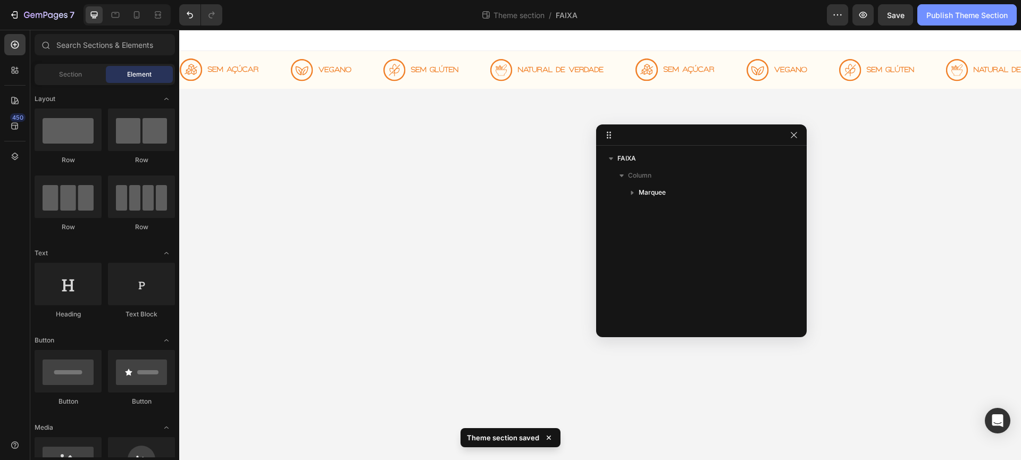
click at [990, 14] on div "Publish Theme Section" at bounding box center [966, 15] width 81 height 11
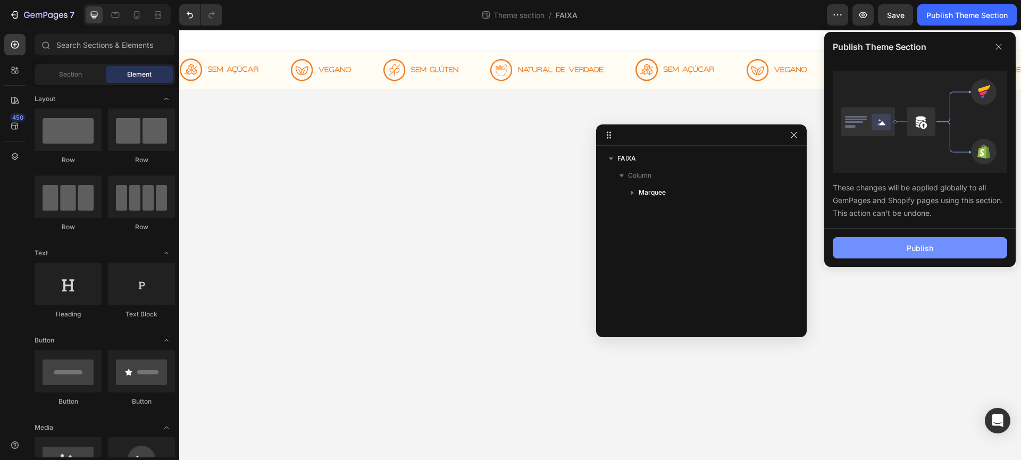
click at [945, 249] on button "Publish" at bounding box center [920, 247] width 174 height 21
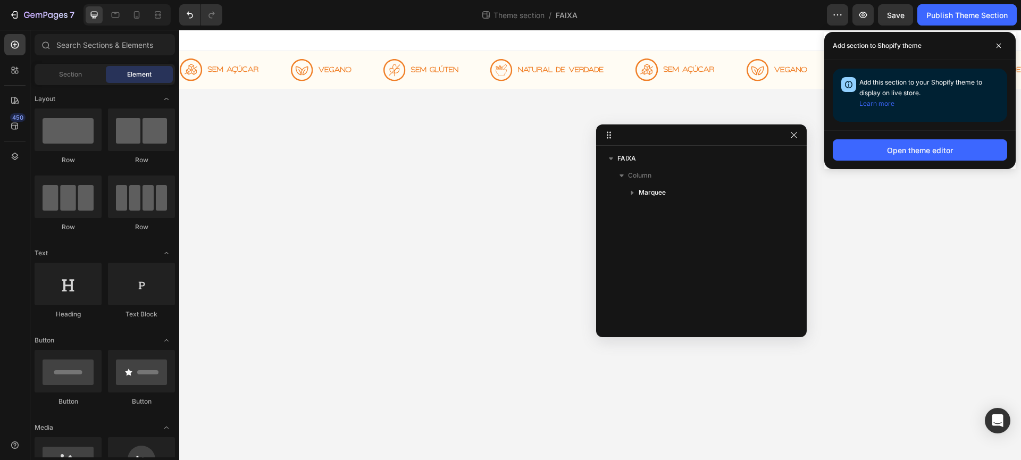
click at [877, 249] on body "Image Image Image Image Image Image Image Image Image Image Image Image Image I…" at bounding box center [600, 245] width 842 height 430
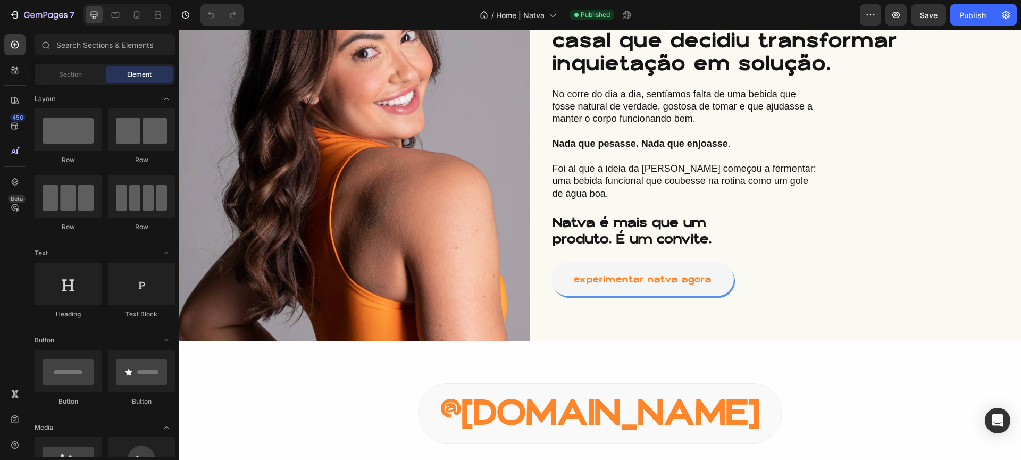
scroll to position [899, 0]
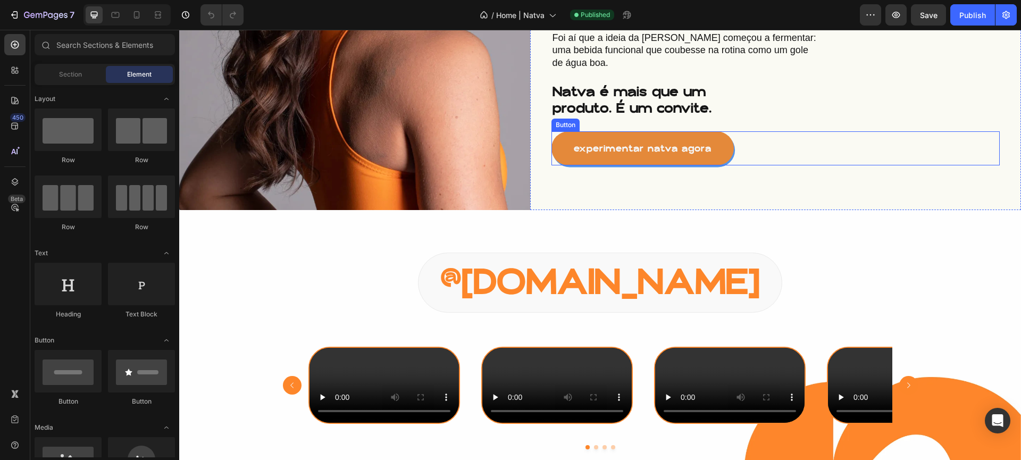
click at [703, 131] on link "experimentar natva agora" at bounding box center [642, 148] width 182 height 35
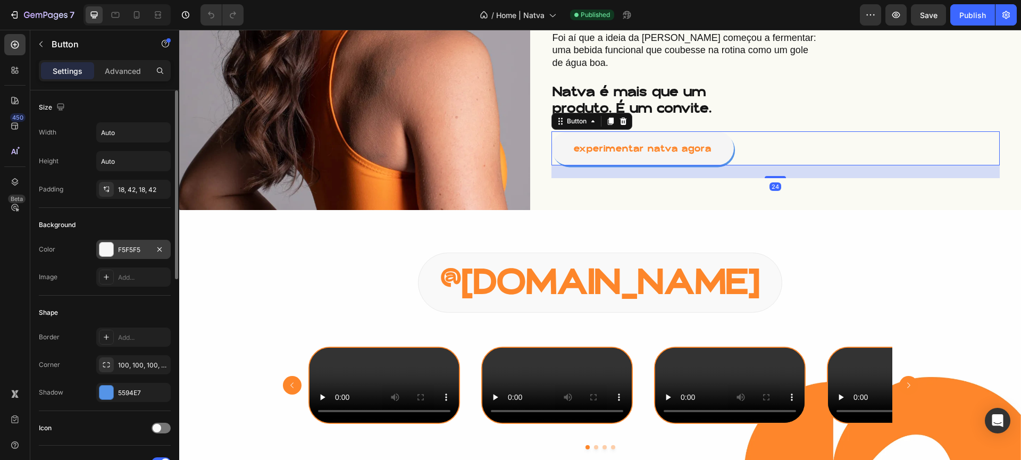
click at [110, 252] on div at bounding box center [106, 249] width 14 height 14
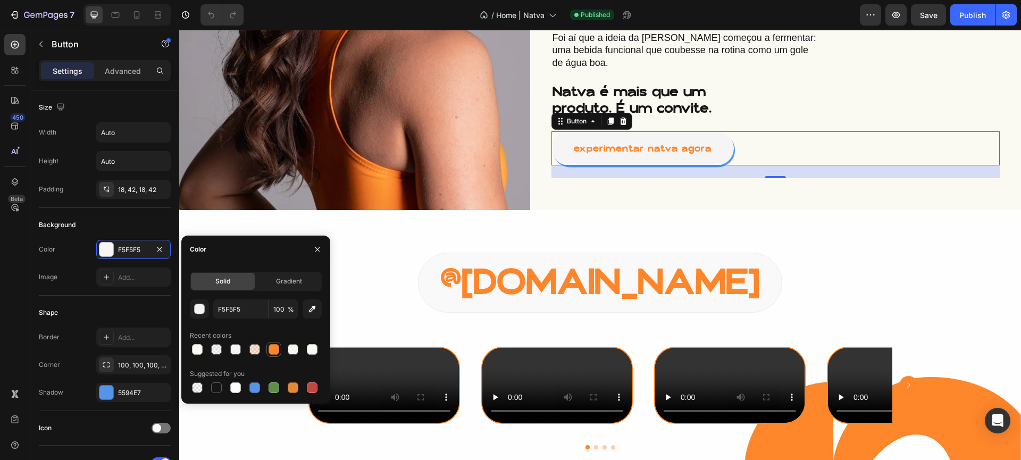
click at [272, 347] on div at bounding box center [273, 349] width 11 height 11
type input "FD862A"
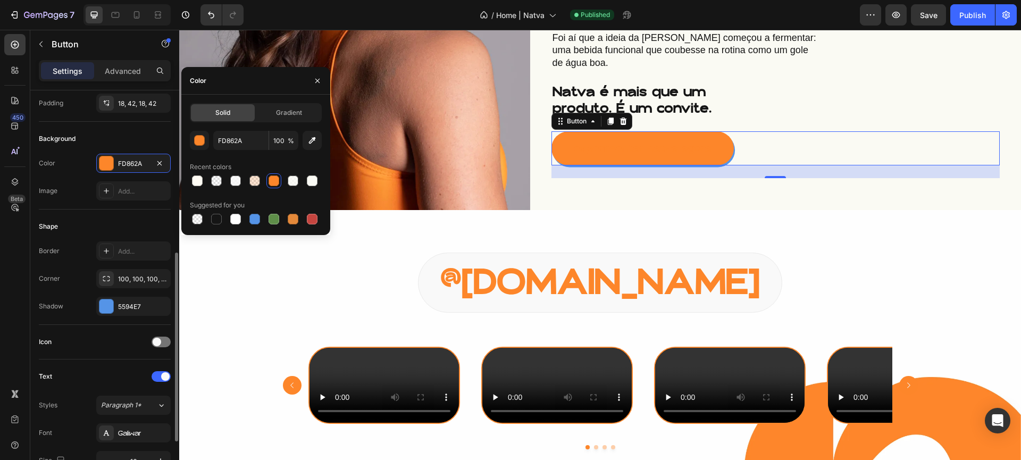
scroll to position [265, 0]
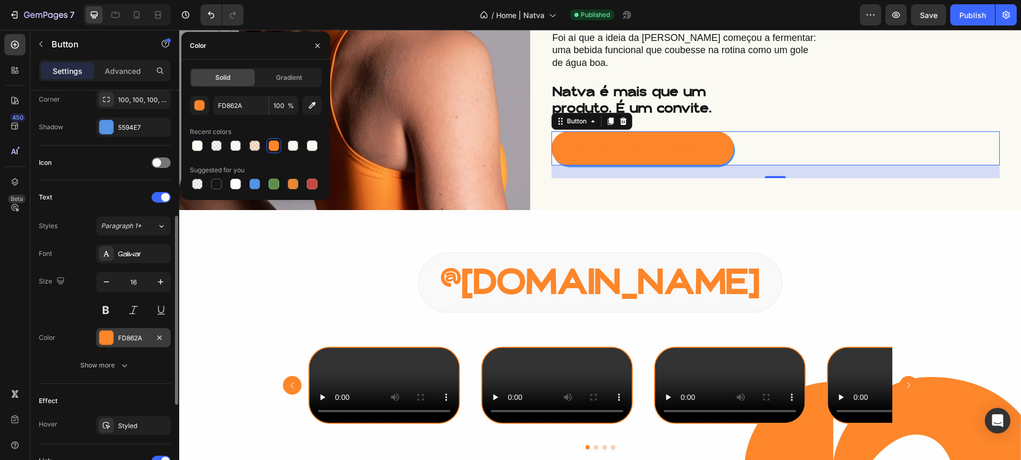
drag, startPoint x: 94, startPoint y: 329, endPoint x: 96, endPoint y: 335, distance: 6.4
click at [94, 329] on div "Color FD862A" at bounding box center [105, 337] width 132 height 19
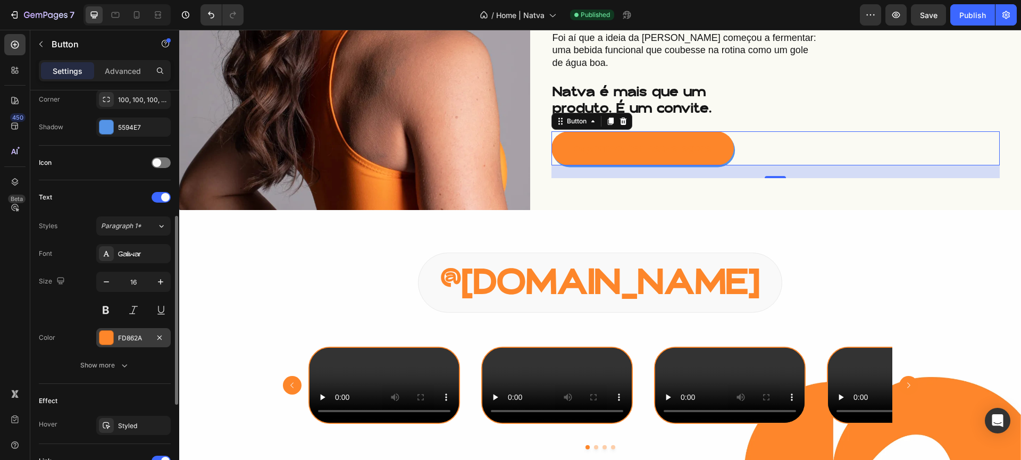
click at [99, 338] on div at bounding box center [106, 337] width 15 height 15
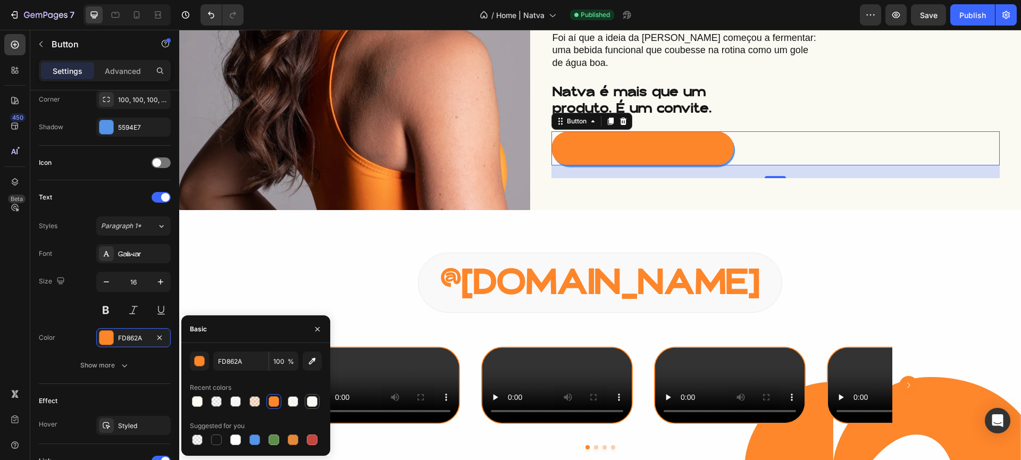
click at [313, 404] on div at bounding box center [312, 401] width 11 height 11
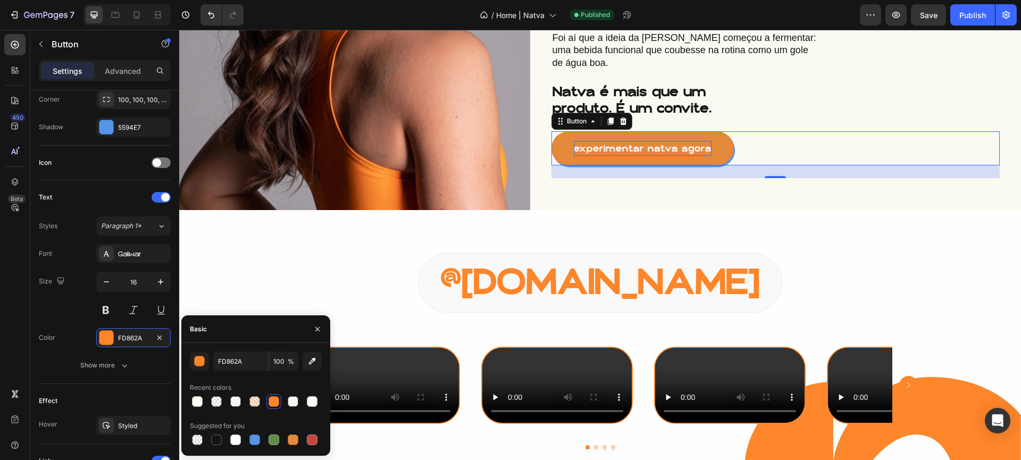
type input "FAFAF4"
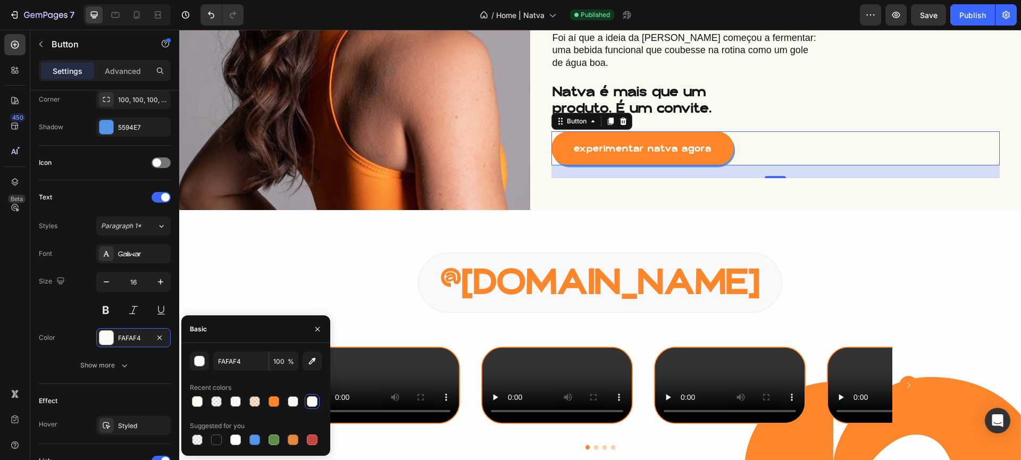
click at [724, 183] on div "sobre nós 🧡 Button A gente é [PERSON_NAME] e [PERSON_NAME] — um casal que decid…" at bounding box center [775, 9] width 491 height 401
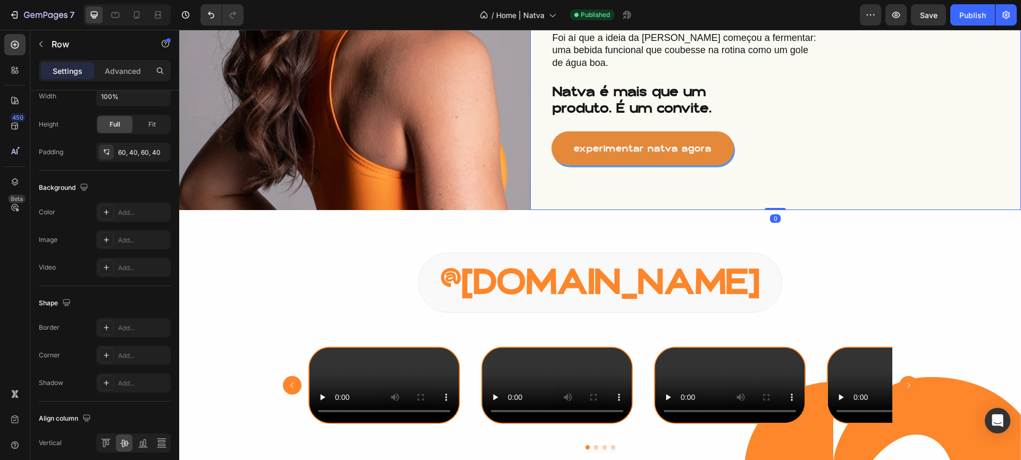
scroll to position [0, 0]
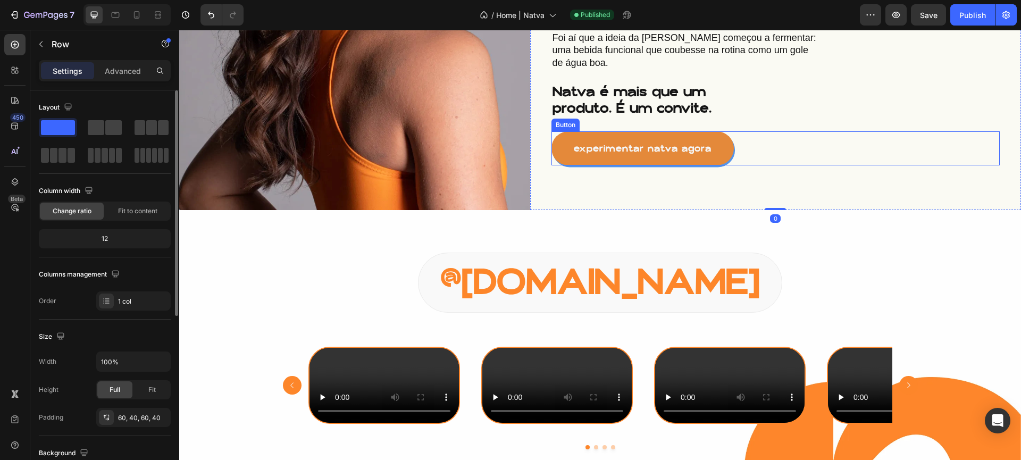
click at [712, 140] on link "experimentar natva agora" at bounding box center [642, 148] width 182 height 35
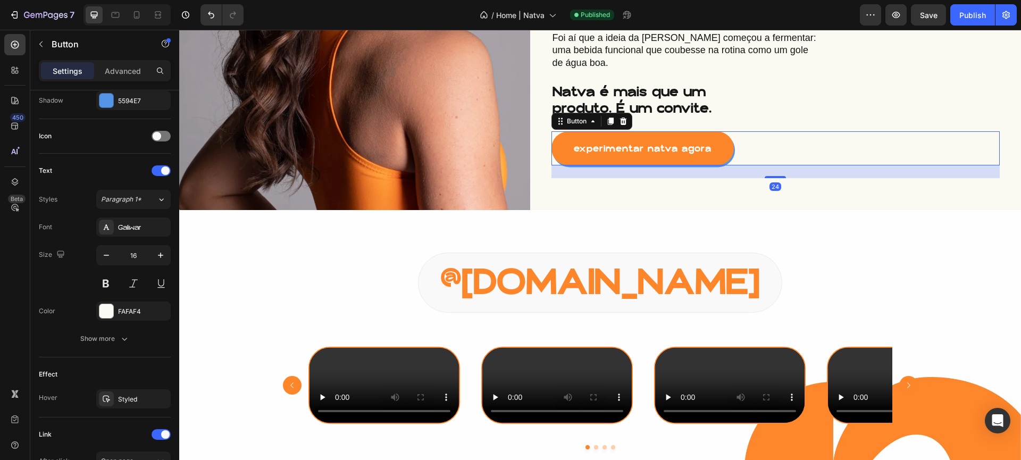
scroll to position [422, 0]
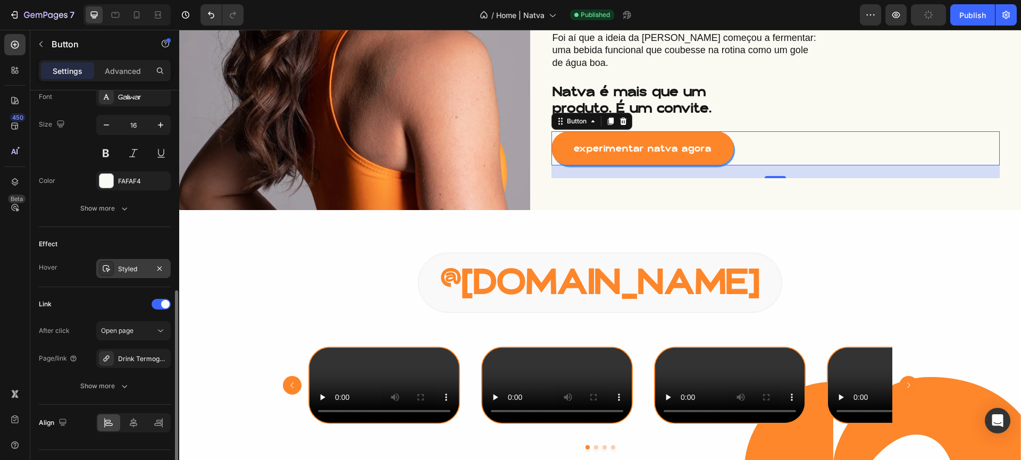
click at [100, 264] on div at bounding box center [106, 268] width 15 height 15
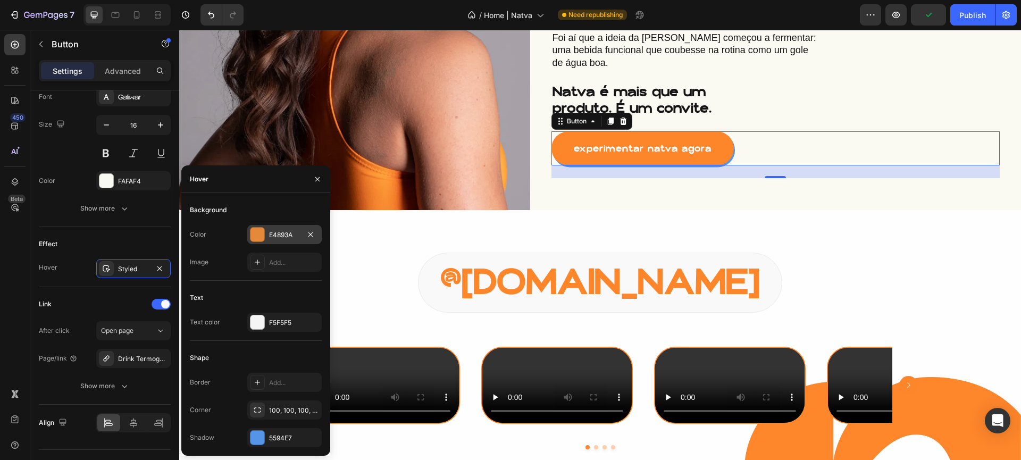
click at [264, 230] on div at bounding box center [257, 234] width 15 height 15
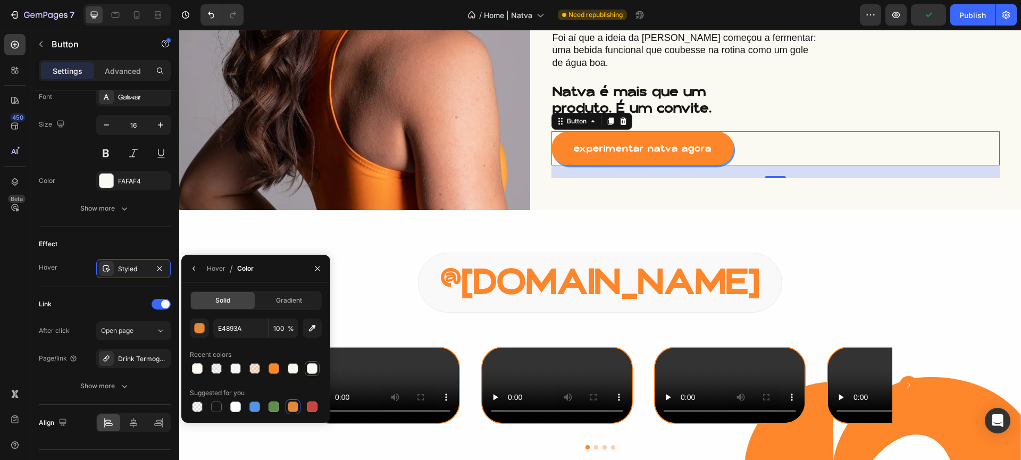
click at [307, 372] on div at bounding box center [312, 368] width 11 height 11
click at [261, 405] on div at bounding box center [254, 406] width 13 height 13
type input "5594E7"
click at [686, 180] on div "sobre nós 🧡 Button A gente é [PERSON_NAME] e [PERSON_NAME] — um casal que decid…" at bounding box center [775, 9] width 491 height 401
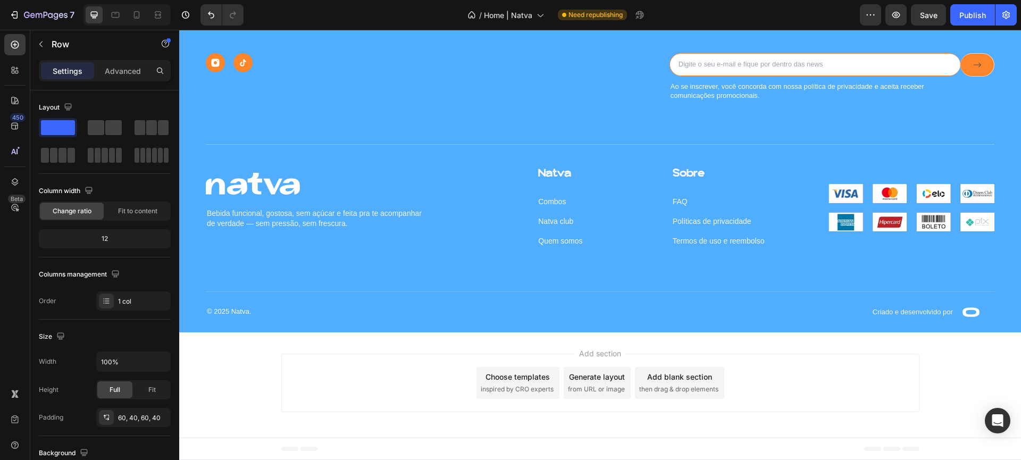
scroll to position [0, 0]
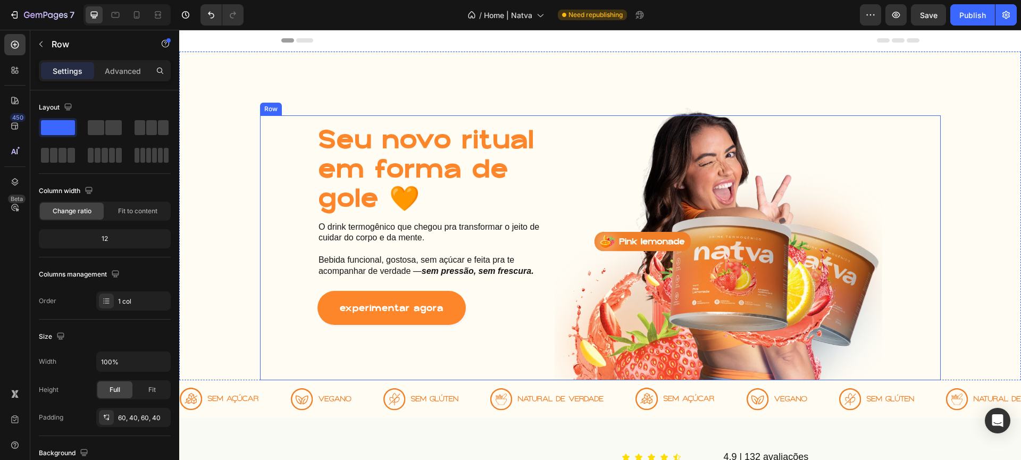
click at [471, 343] on div "Seu novo ritual em forma de gole 🧡 Heading O drink termogênico que chegou pra t…" at bounding box center [432, 248] width 328 height 248
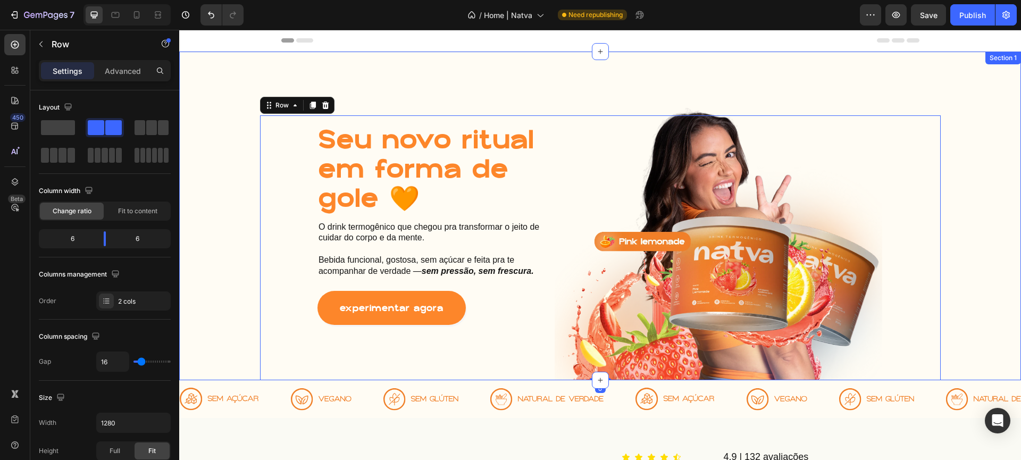
click at [237, 327] on div "Seu novo ritual em forma de gole 🧡 Heading O drink termogênico que chegou pra t…" at bounding box center [600, 247] width 842 height 265
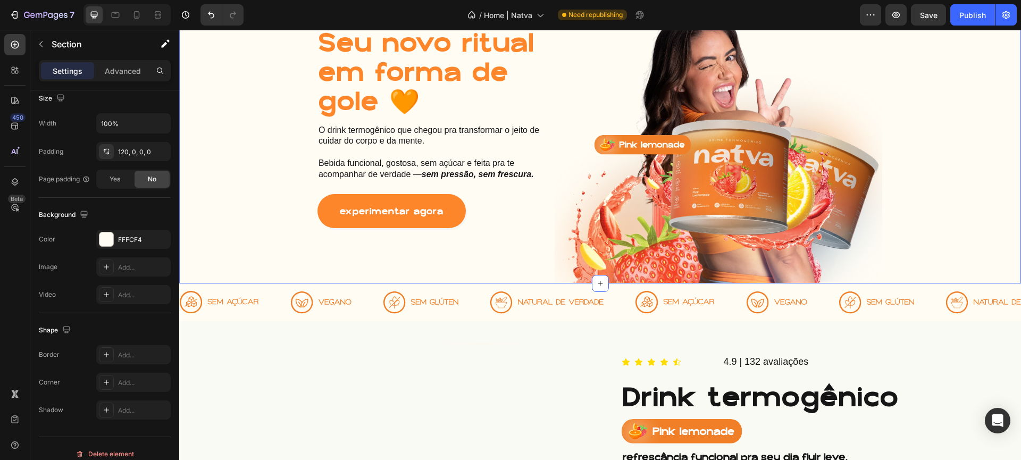
scroll to position [226, 0]
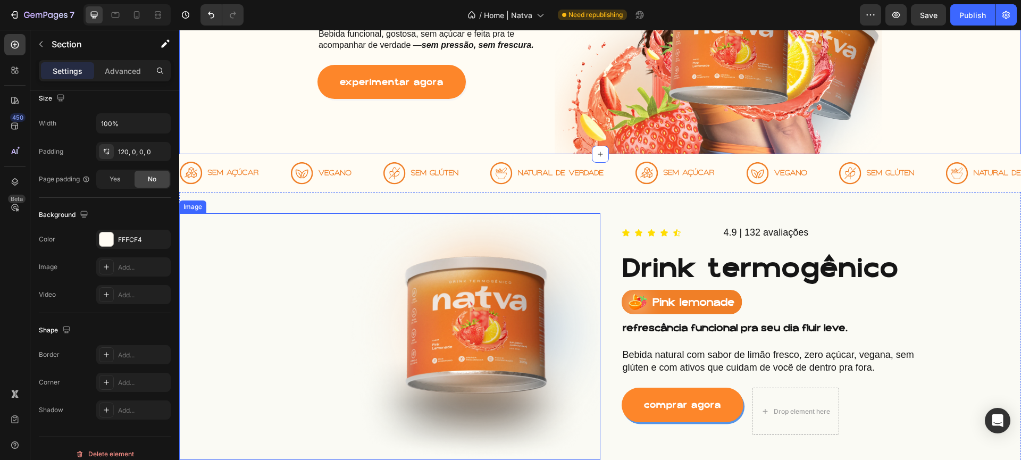
click at [259, 243] on div at bounding box center [389, 336] width 421 height 247
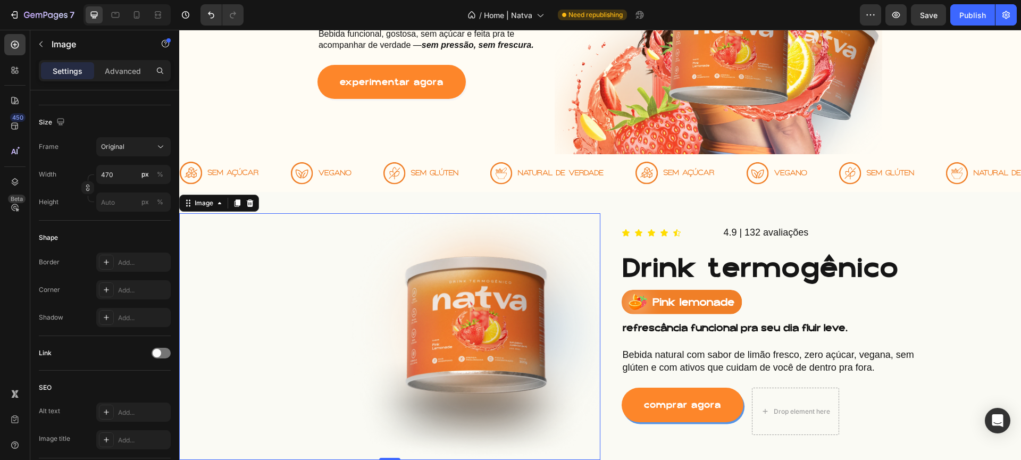
scroll to position [0, 0]
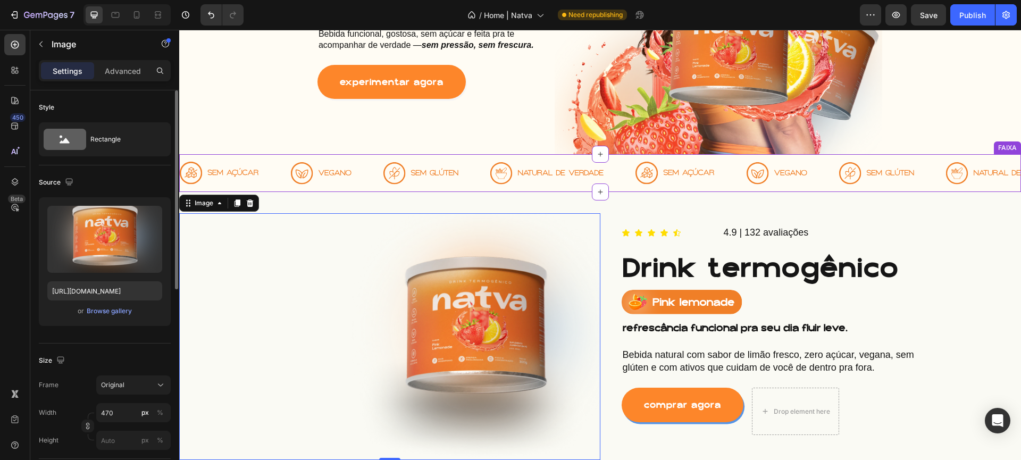
click at [771, 192] on div "Image 0 Icon Icon Icon Icon Icon Icon List 4.9 | 132 avaliações Text Block Row …" at bounding box center [600, 336] width 842 height 289
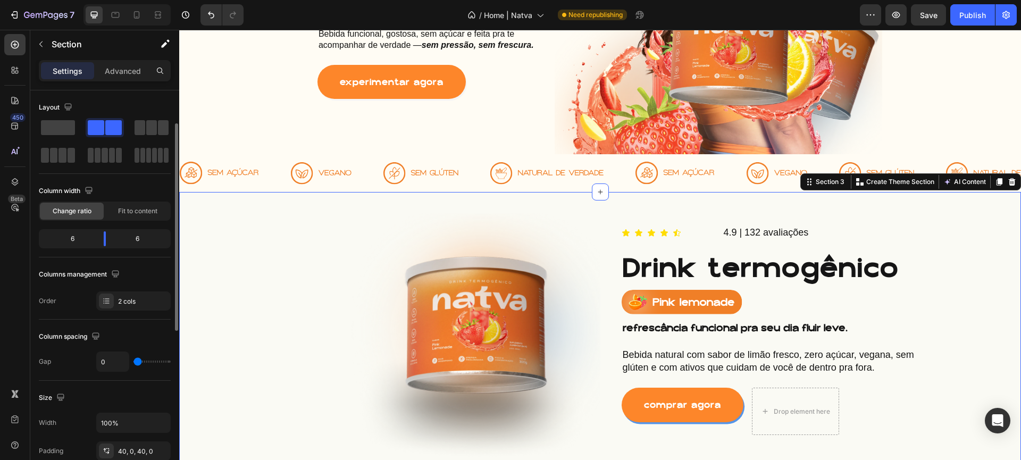
scroll to position [177, 0]
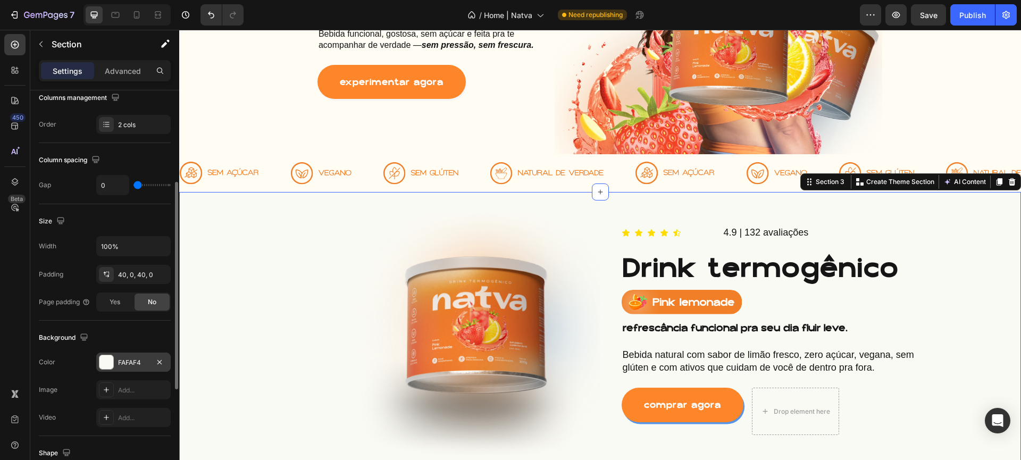
click at [110, 359] on div at bounding box center [106, 362] width 14 height 14
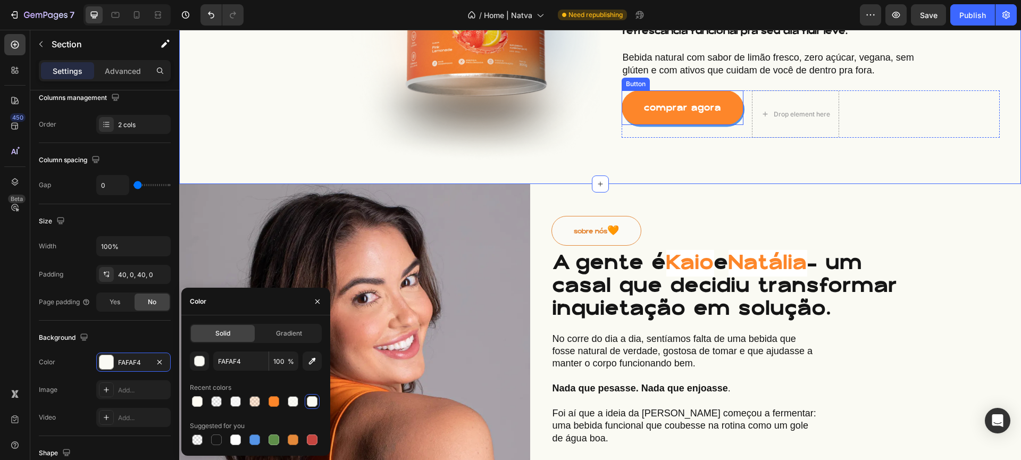
scroll to position [530, 0]
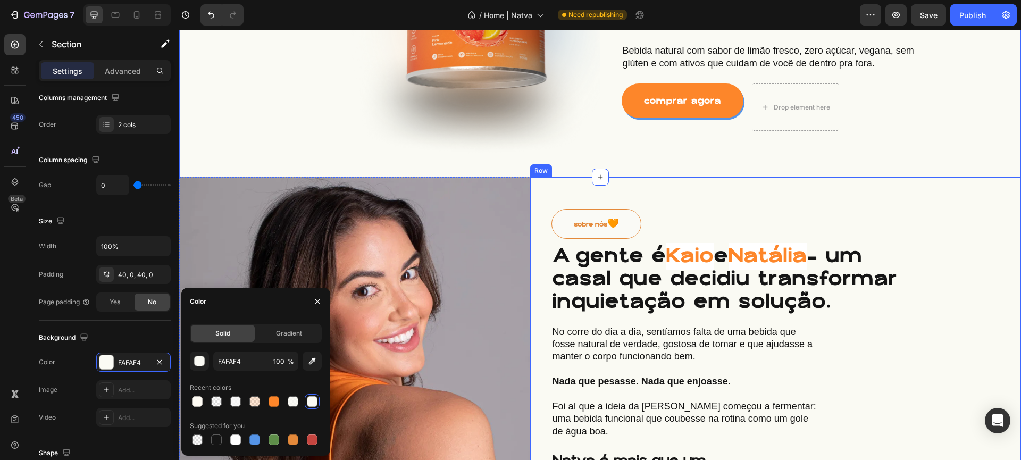
click at [738, 206] on div "sobre nós 🧡 Button A gente é [PERSON_NAME] e [PERSON_NAME] — um casal que decid…" at bounding box center [775, 377] width 491 height 401
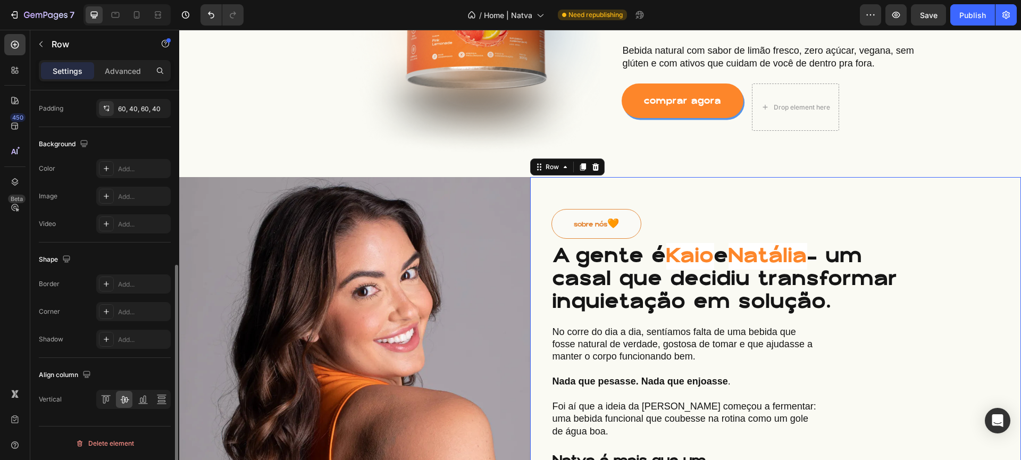
scroll to position [89, 0]
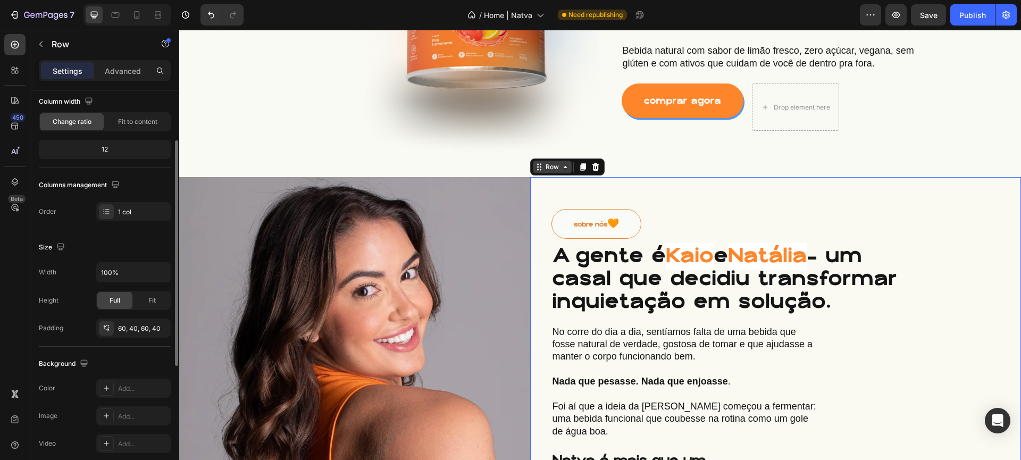
click at [544, 170] on div "Row" at bounding box center [552, 167] width 18 height 10
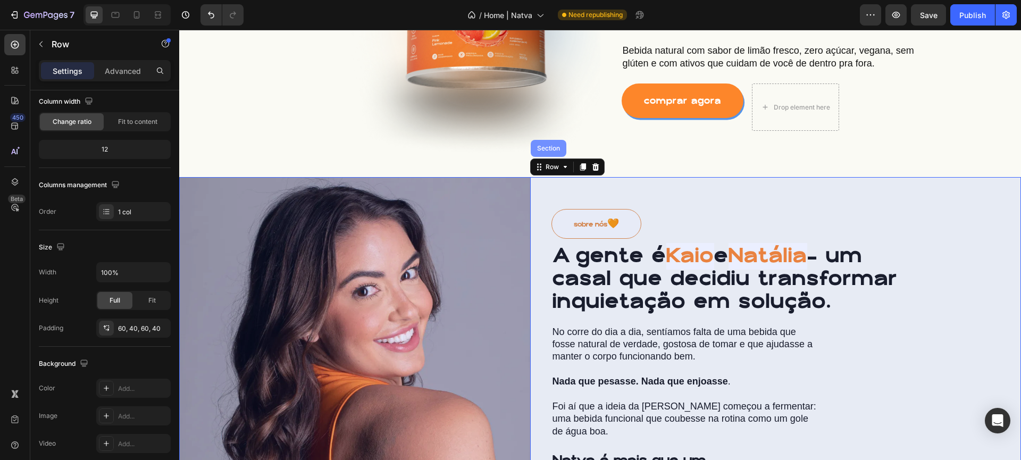
click at [548, 150] on div "Section" at bounding box center [548, 148] width 27 height 6
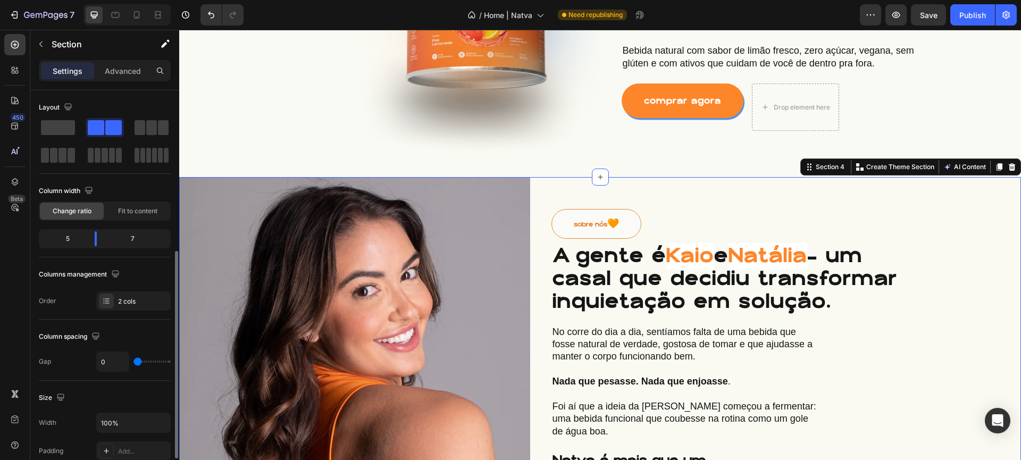
scroll to position [220, 0]
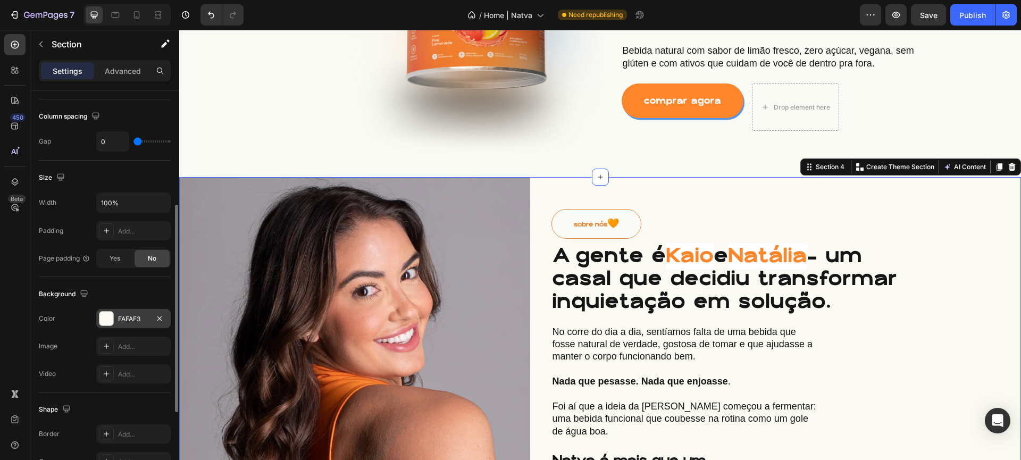
click at [102, 322] on div at bounding box center [106, 319] width 14 height 14
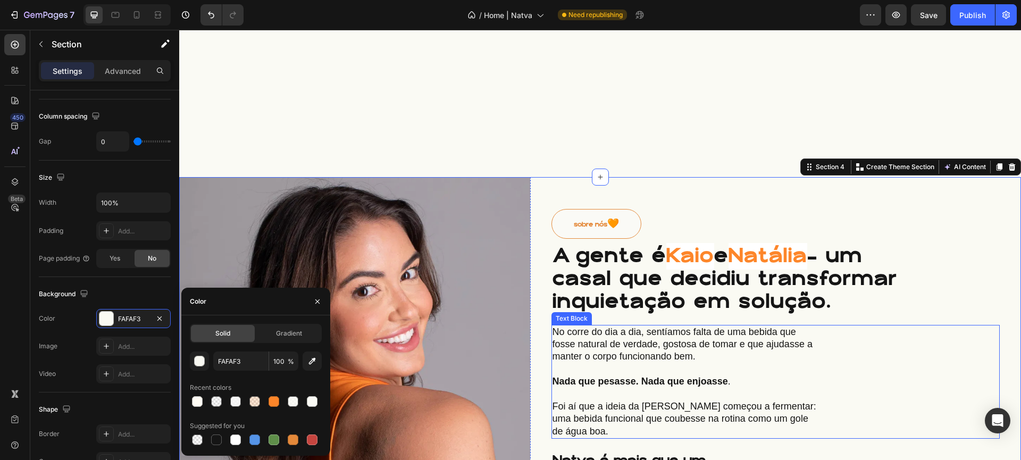
scroll to position [897, 0]
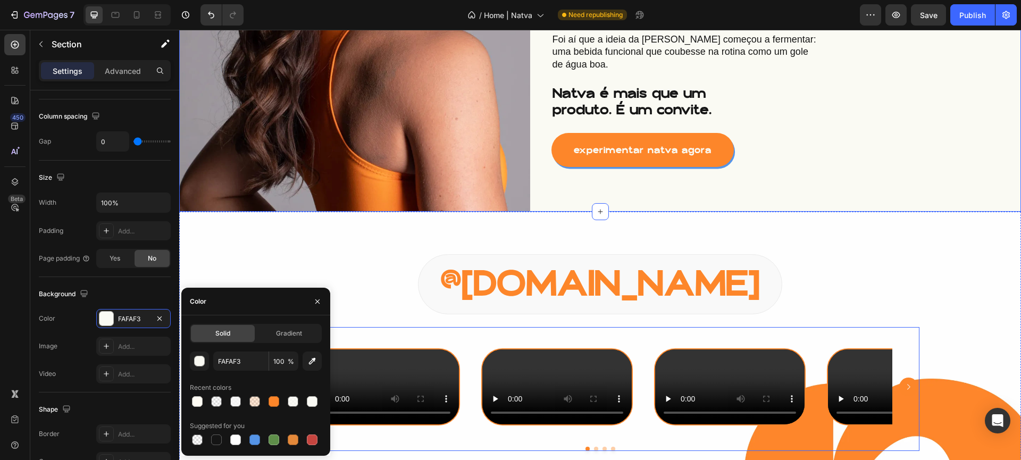
click at [464, 254] on div "@[DOMAIN_NAME] Button" at bounding box center [599, 284] width 799 height 60
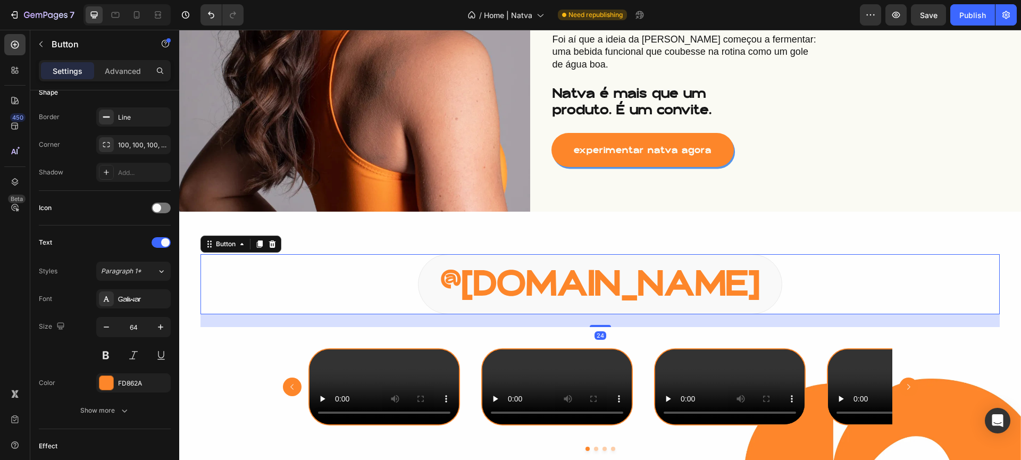
scroll to position [0, 0]
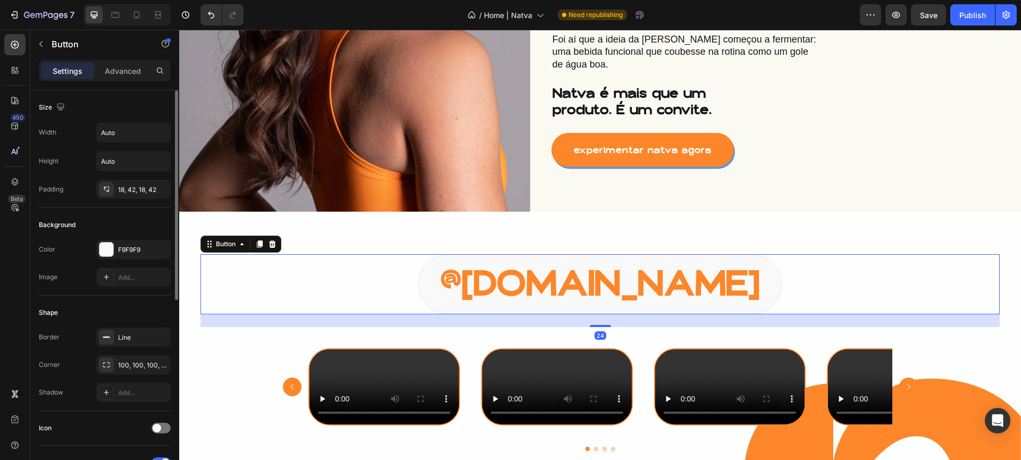
click at [472, 217] on div "@[DOMAIN_NAME] Button 24 Video Video Video Video Carousel Image Image Image Row…" at bounding box center [600, 363] width 842 height 303
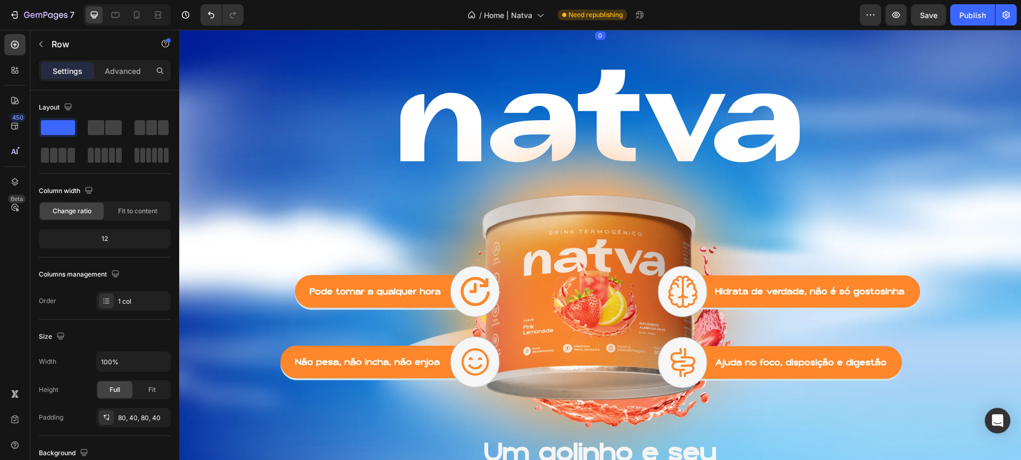
scroll to position [1483, 0]
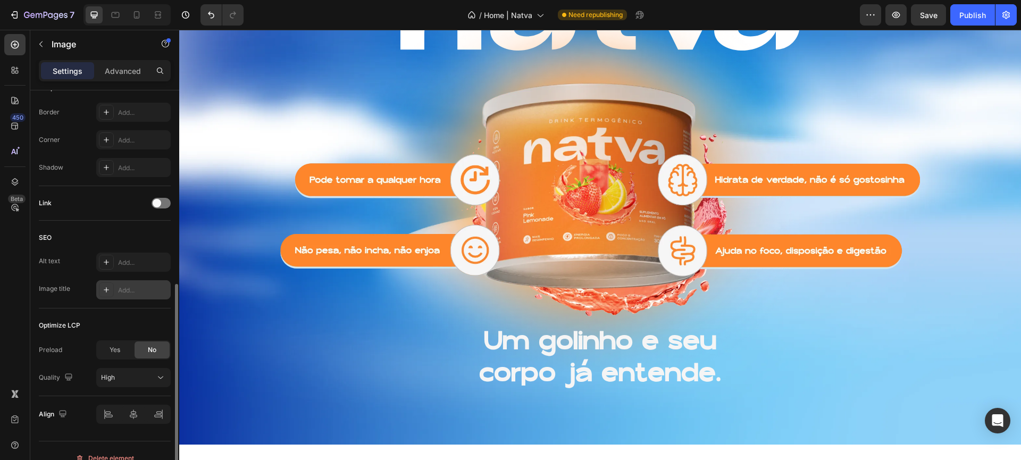
scroll to position [345, 0]
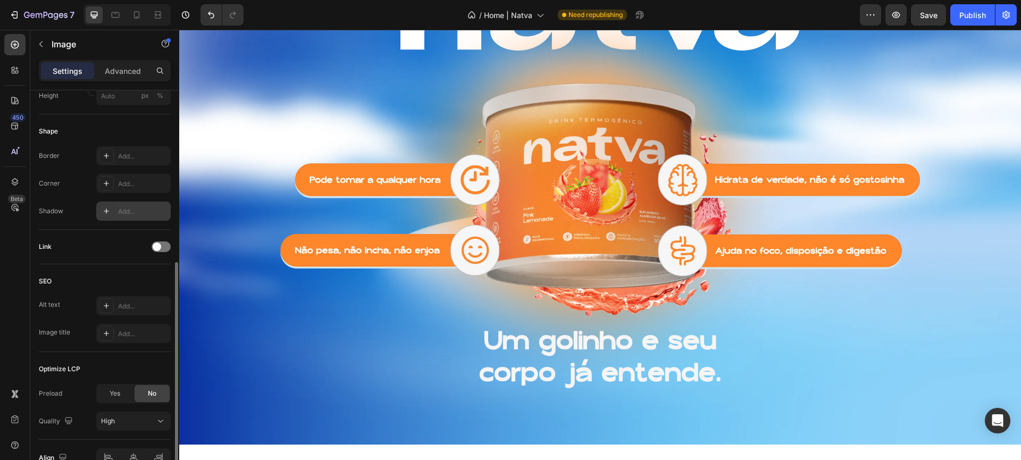
click at [110, 215] on div at bounding box center [106, 211] width 15 height 15
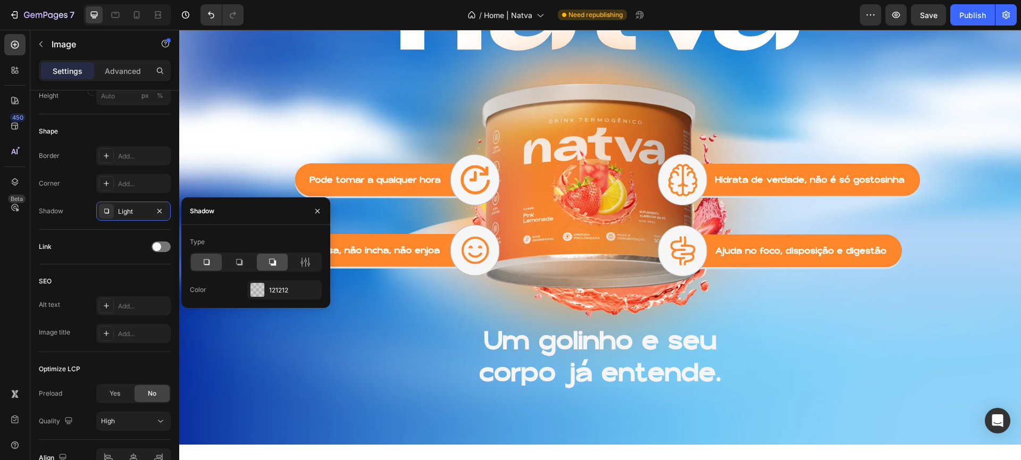
click at [275, 262] on icon at bounding box center [272, 262] width 7 height 7
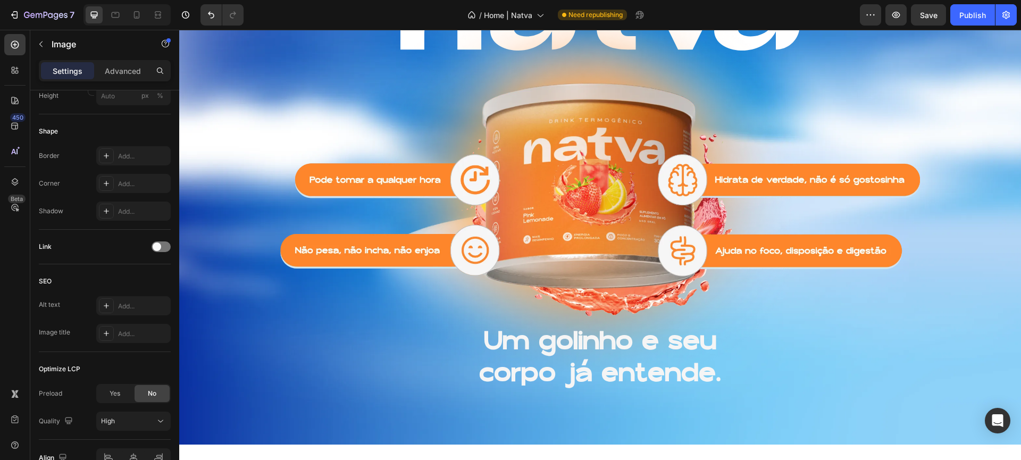
click at [102, 212] on div at bounding box center [106, 211] width 15 height 15
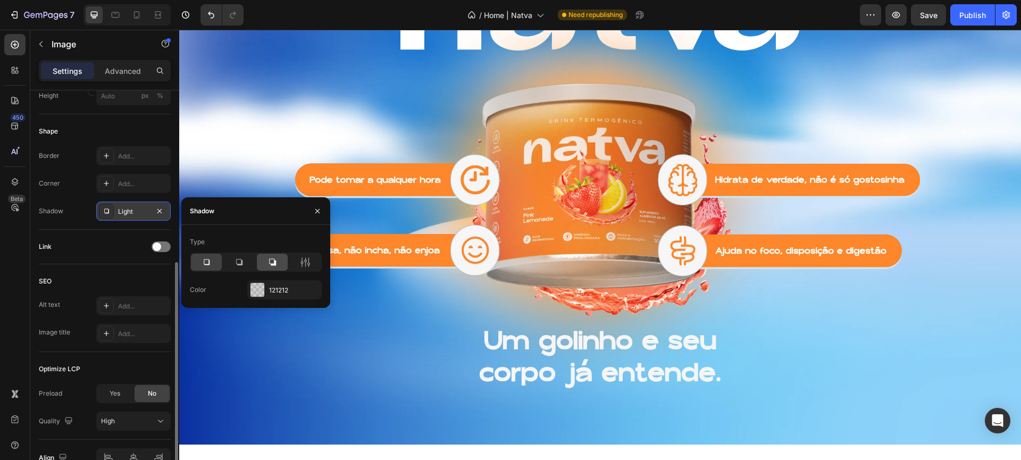
click at [281, 258] on div at bounding box center [272, 262] width 31 height 17
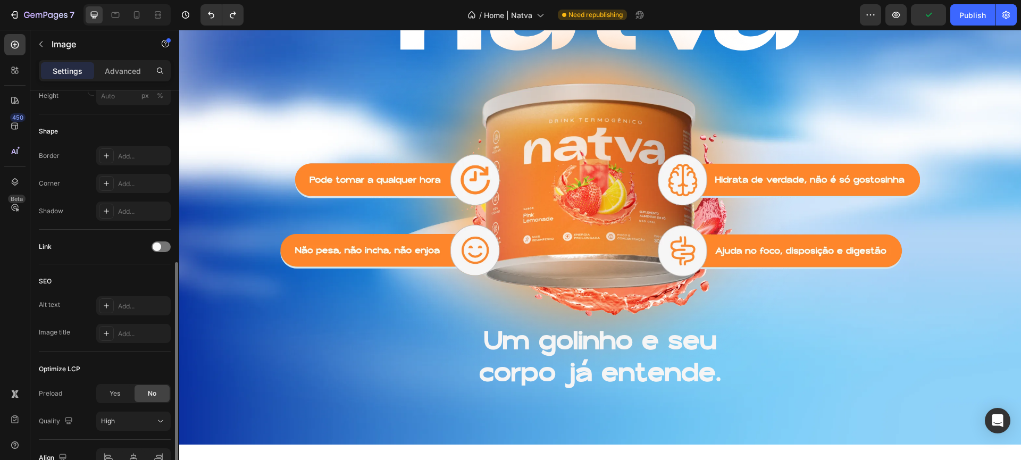
click at [136, 212] on div "Add..." at bounding box center [143, 212] width 50 height 10
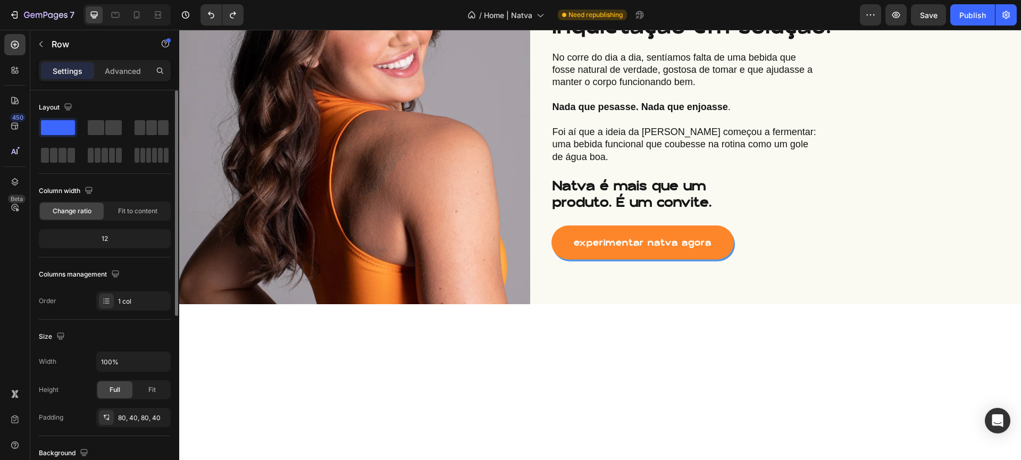
scroll to position [0, 0]
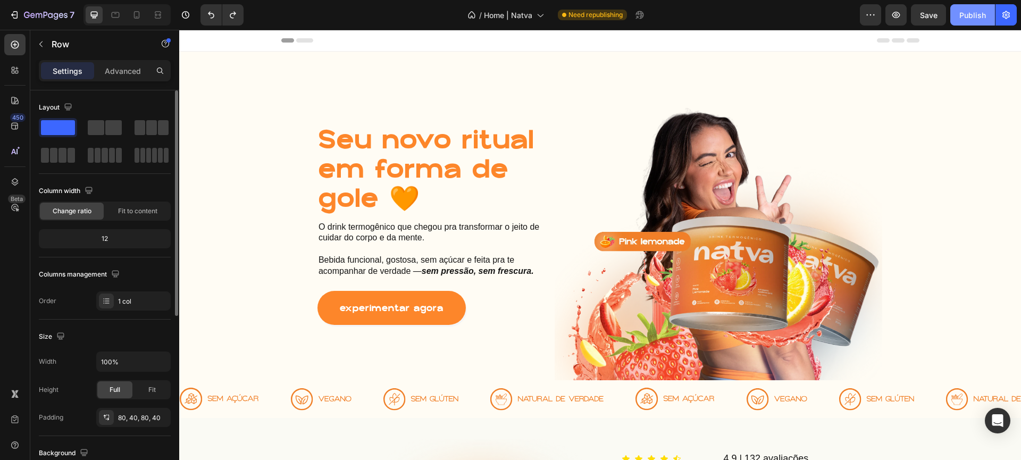
click at [968, 12] on div "Publish" at bounding box center [972, 15] width 27 height 11
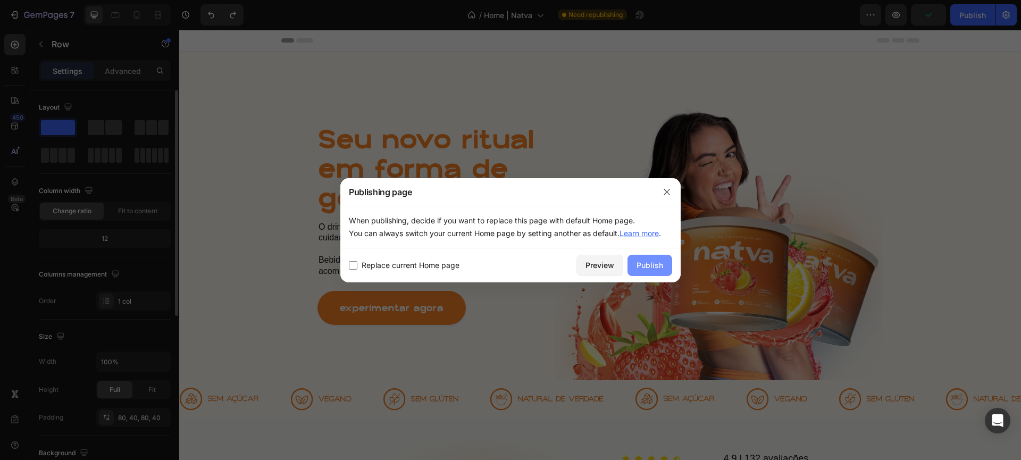
click at [657, 256] on button "Publish" at bounding box center [649, 265] width 45 height 21
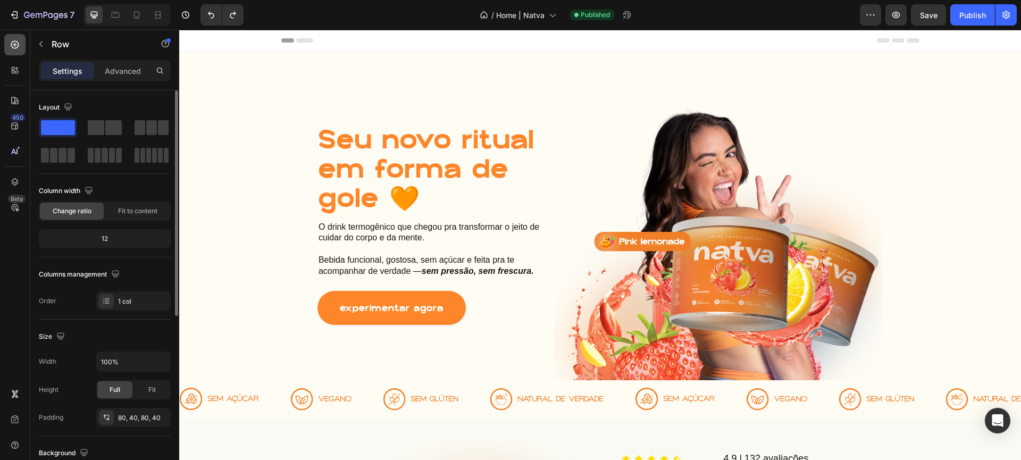
click at [15, 45] on icon at bounding box center [15, 44] width 11 height 11
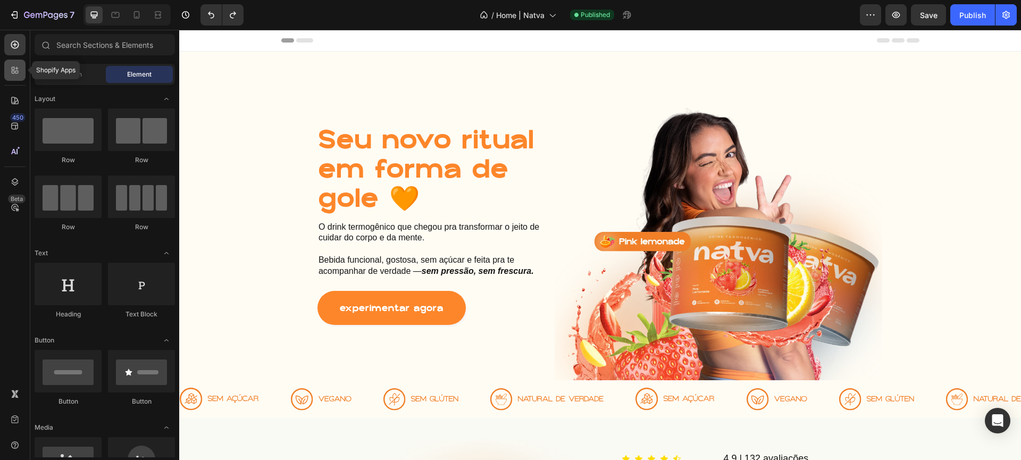
click at [17, 69] on icon at bounding box center [16, 68] width 3 height 3
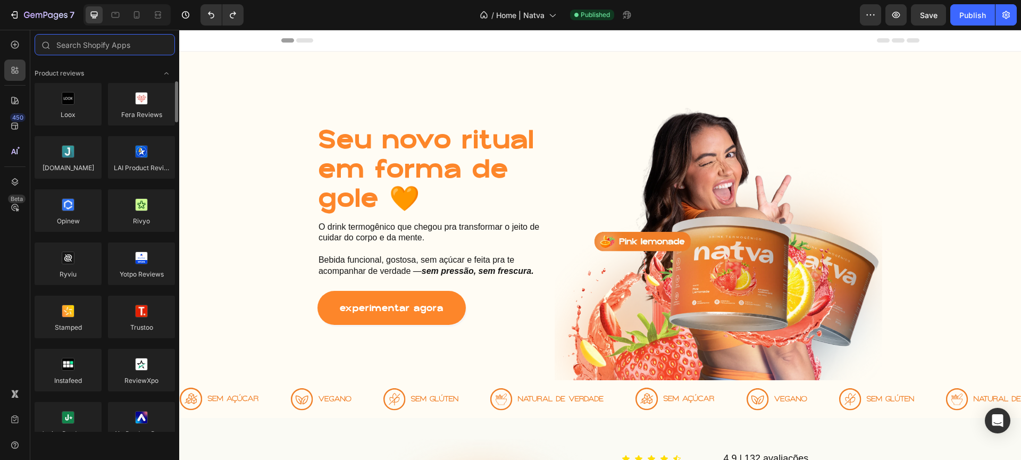
scroll to position [69, 0]
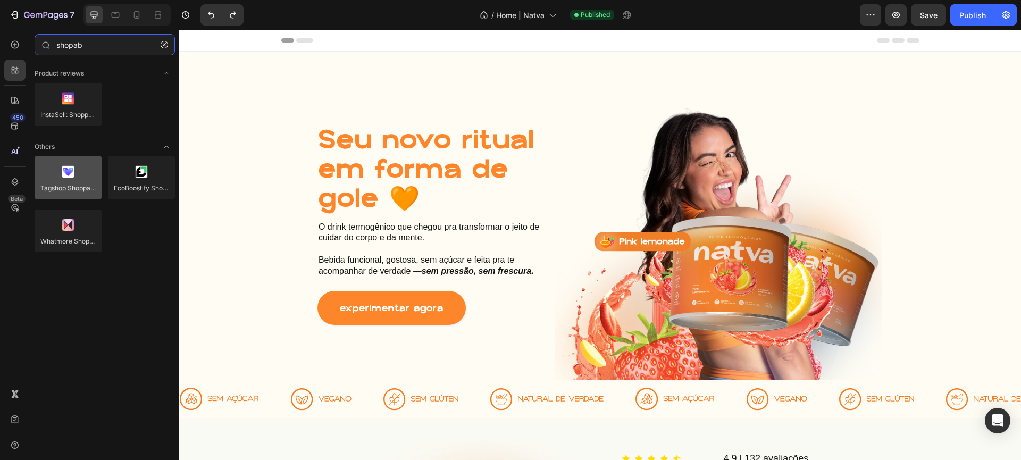
type input "shopab"
click at [70, 191] on div at bounding box center [68, 177] width 67 height 43
click at [83, 194] on div at bounding box center [68, 177] width 67 height 43
click at [85, 175] on div at bounding box center [68, 177] width 67 height 43
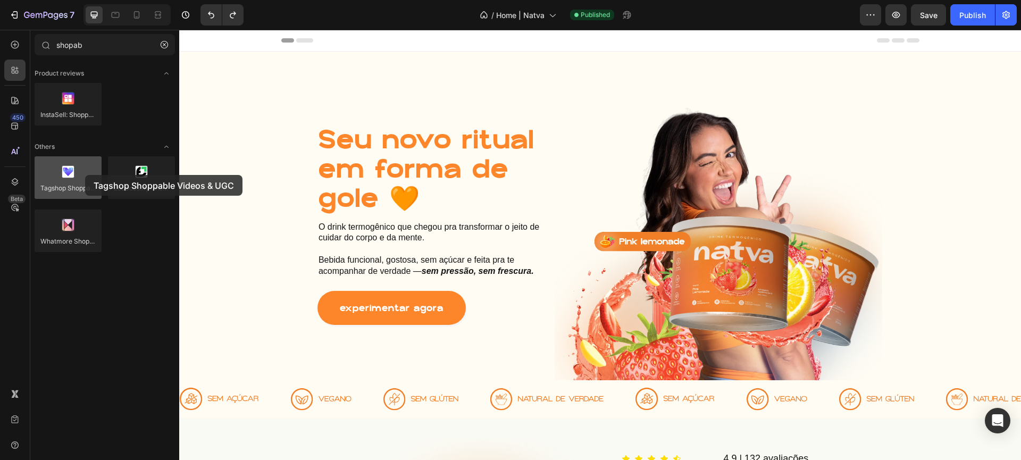
click at [85, 175] on div at bounding box center [68, 177] width 67 height 43
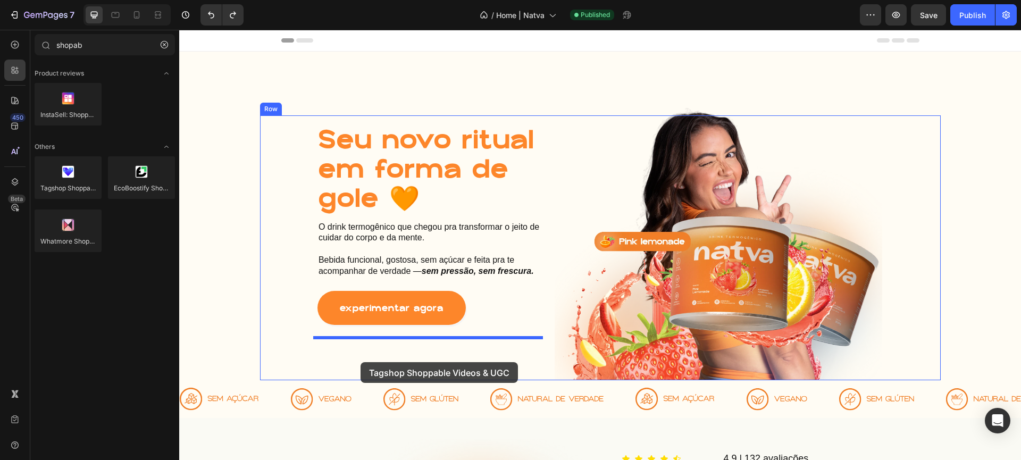
drag, startPoint x: 259, startPoint y: 208, endPoint x: 360, endPoint y: 362, distance: 183.9
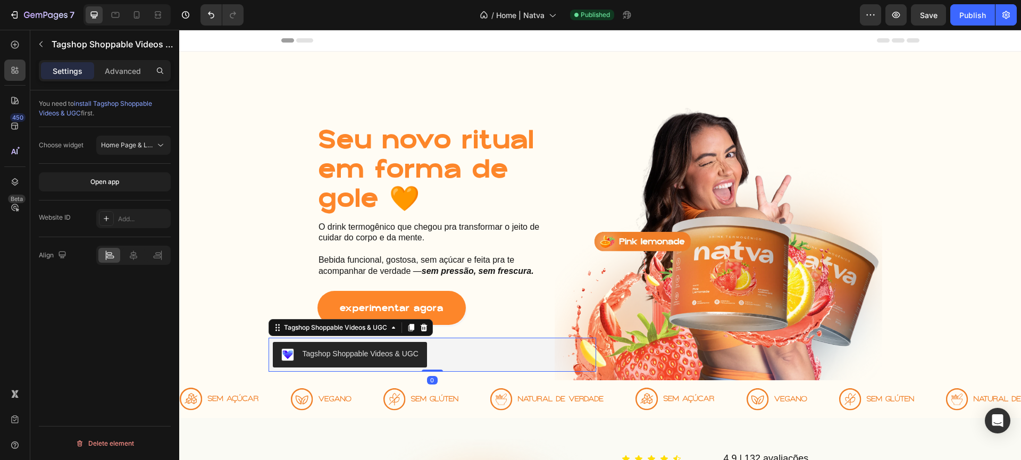
click at [405, 353] on div "Tagshop Shoppable Videos & UGC" at bounding box center [361, 353] width 116 height 11
click at [94, 179] on div "Open app" at bounding box center [104, 182] width 29 height 10
click at [426, 329] on div at bounding box center [423, 327] width 13 height 13
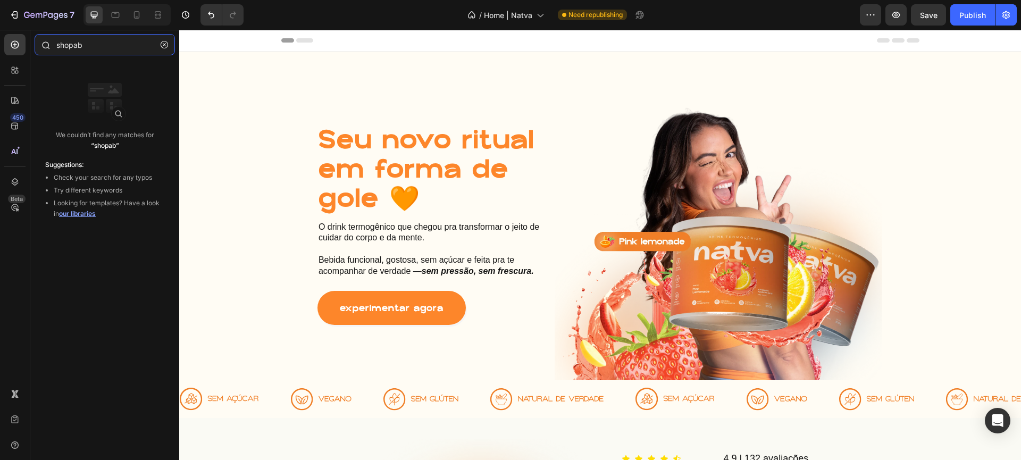
click at [124, 47] on input "shopab" at bounding box center [105, 44] width 140 height 21
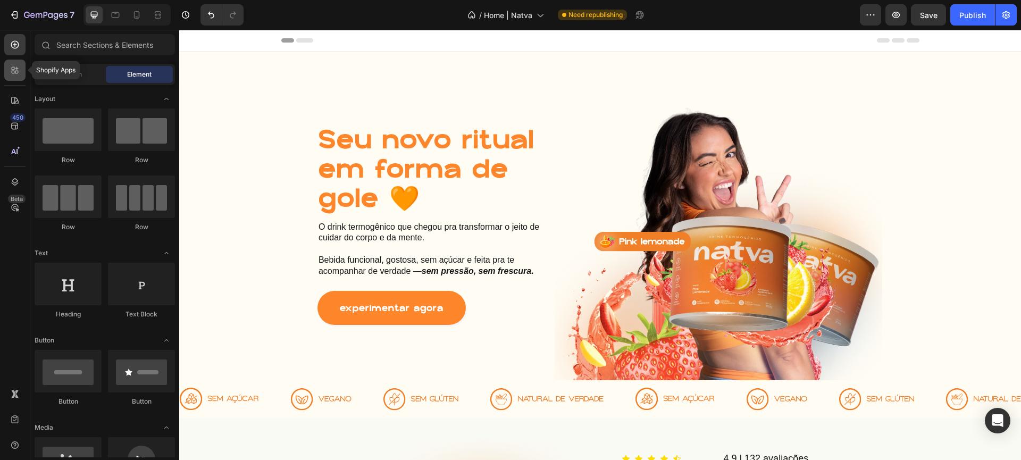
click at [13, 71] on icon at bounding box center [13, 72] width 3 height 3
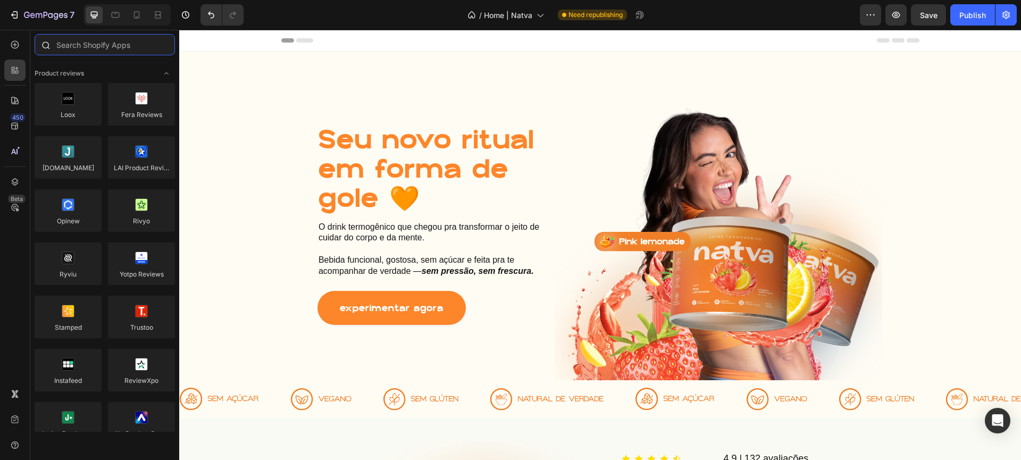
click at [97, 49] on input "text" at bounding box center [105, 44] width 140 height 21
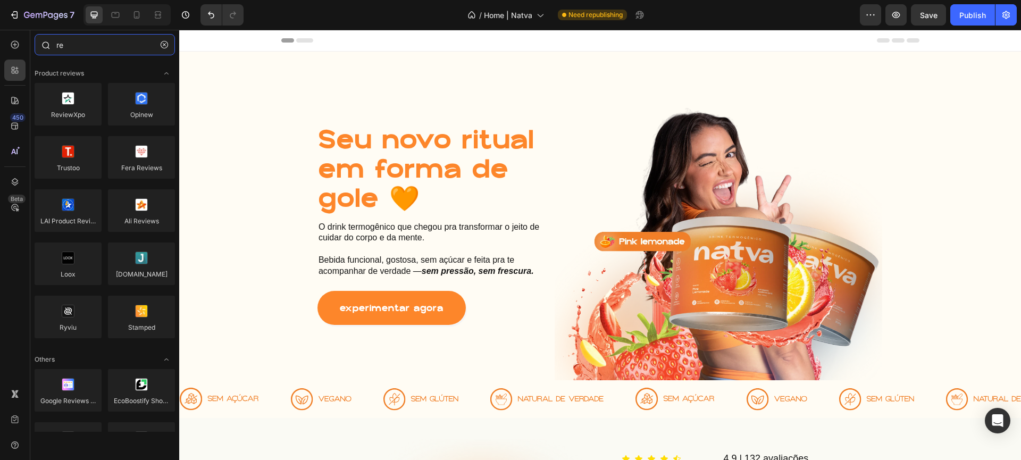
type input "r"
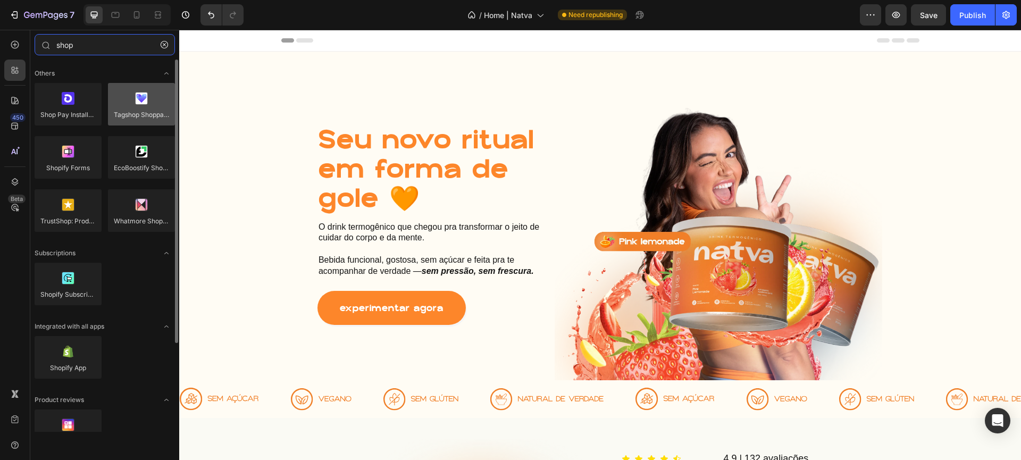
type input "shop"
click at [146, 117] on div at bounding box center [141, 104] width 67 height 43
click at [123, 107] on div at bounding box center [141, 104] width 67 height 43
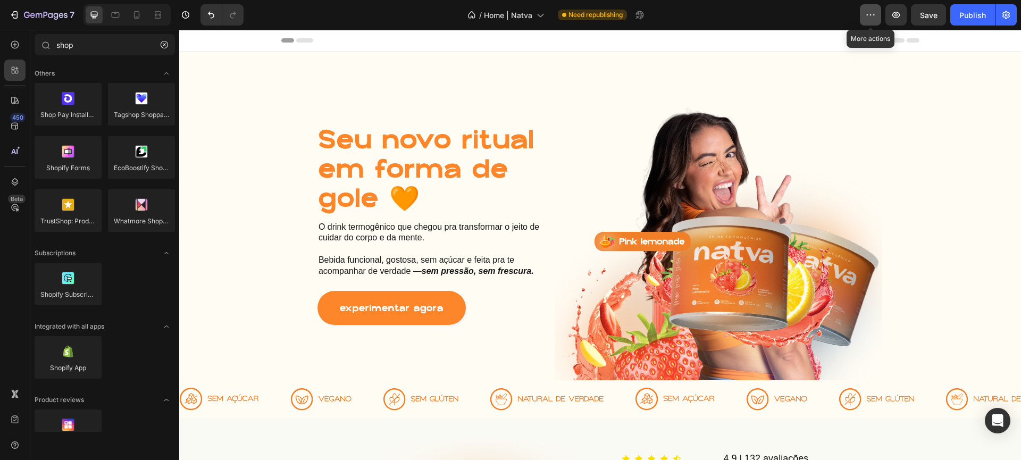
click at [875, 9] on button "button" at bounding box center [870, 14] width 21 height 21
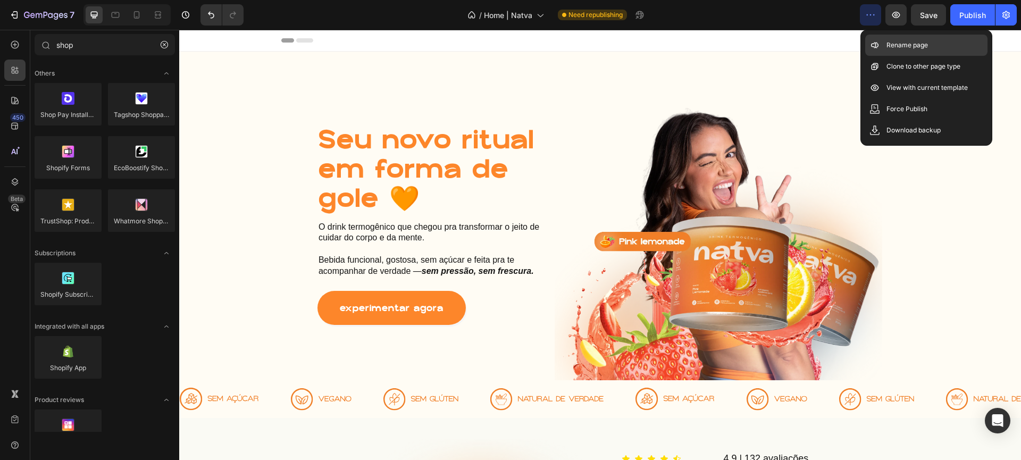
click at [903, 56] on div "Rename page" at bounding box center [926, 66] width 122 height 21
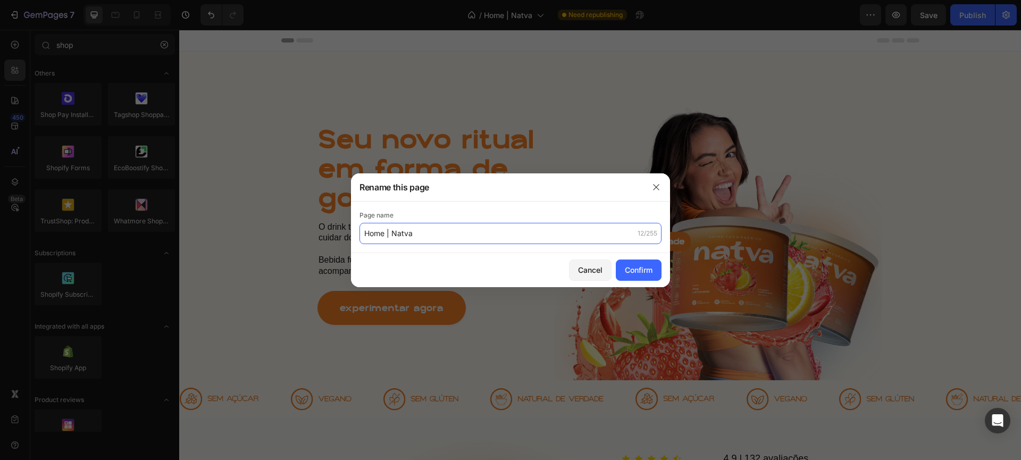
click at [578, 240] on input "Home | Natva" at bounding box center [510, 233] width 302 height 21
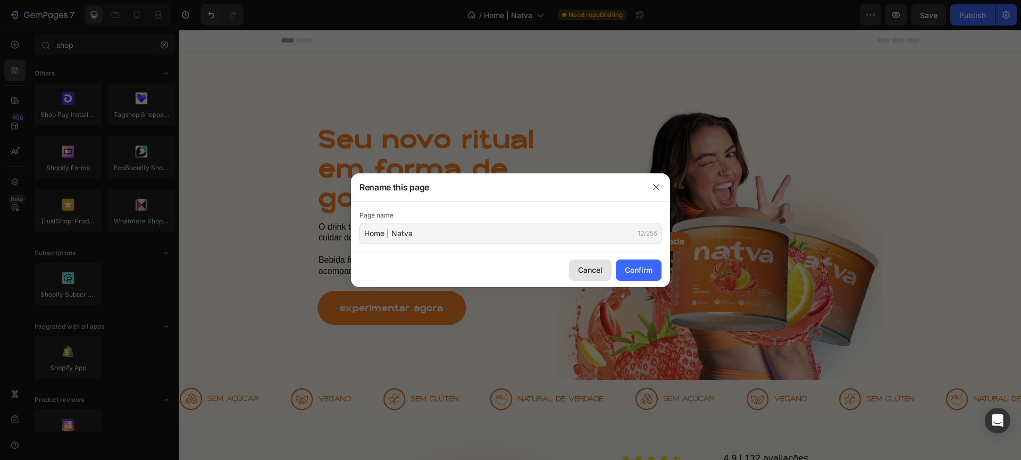
click at [592, 276] on button "Cancel" at bounding box center [590, 269] width 43 height 21
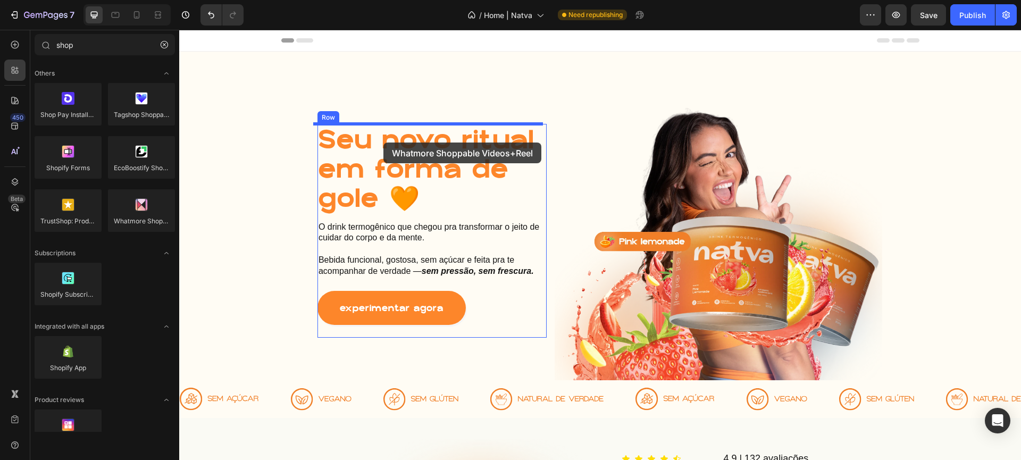
drag, startPoint x: 316, startPoint y: 247, endPoint x: 383, endPoint y: 142, distance: 124.2
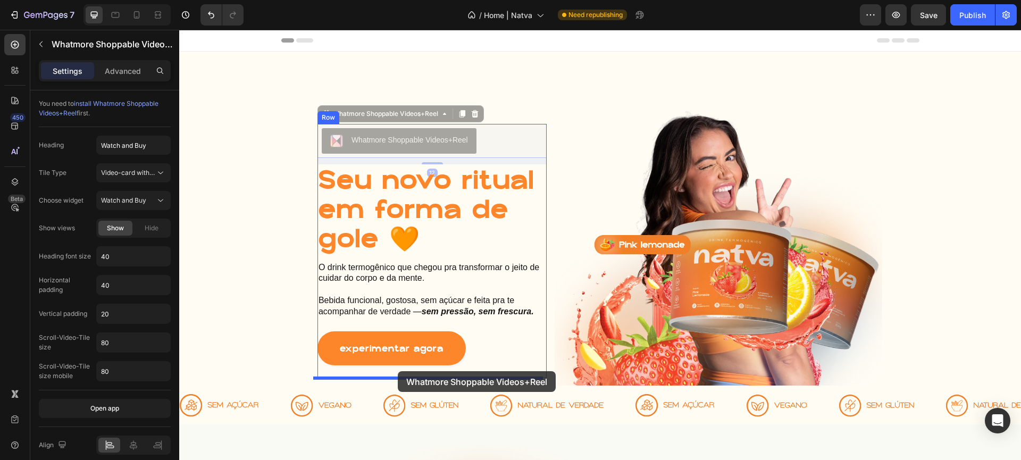
drag, startPoint x: 407, startPoint y: 190, endPoint x: 398, endPoint y: 371, distance: 181.0
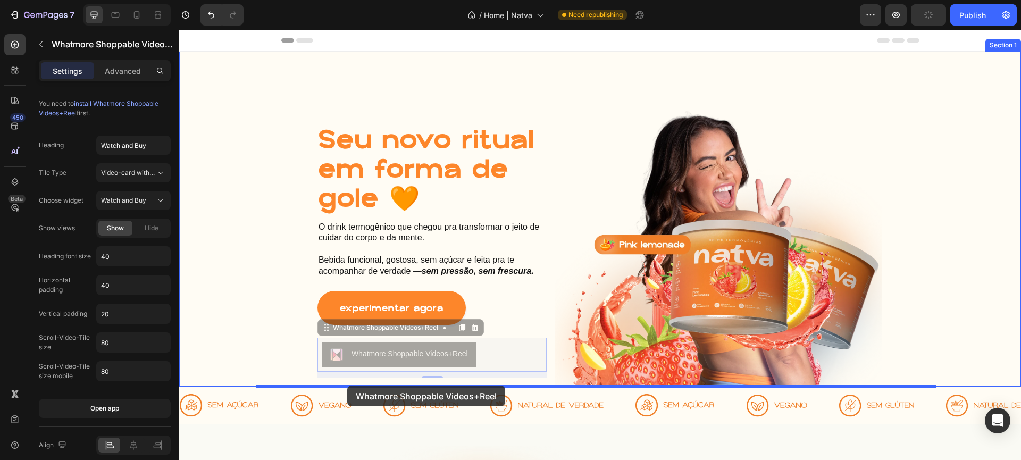
drag, startPoint x: 408, startPoint y: 356, endPoint x: 347, endPoint y: 385, distance: 67.3
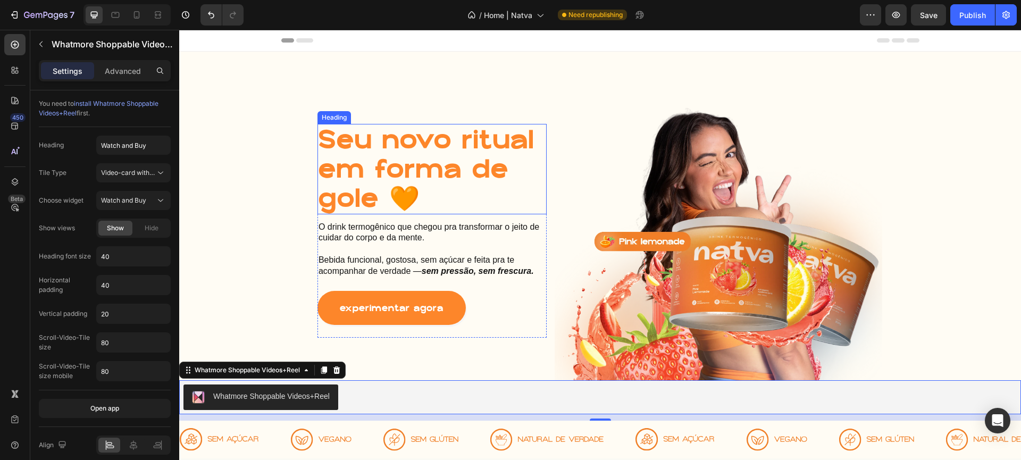
click at [407, 184] on h1 "Seu novo ritual em forma de gole 🧡" at bounding box center [431, 169] width 229 height 90
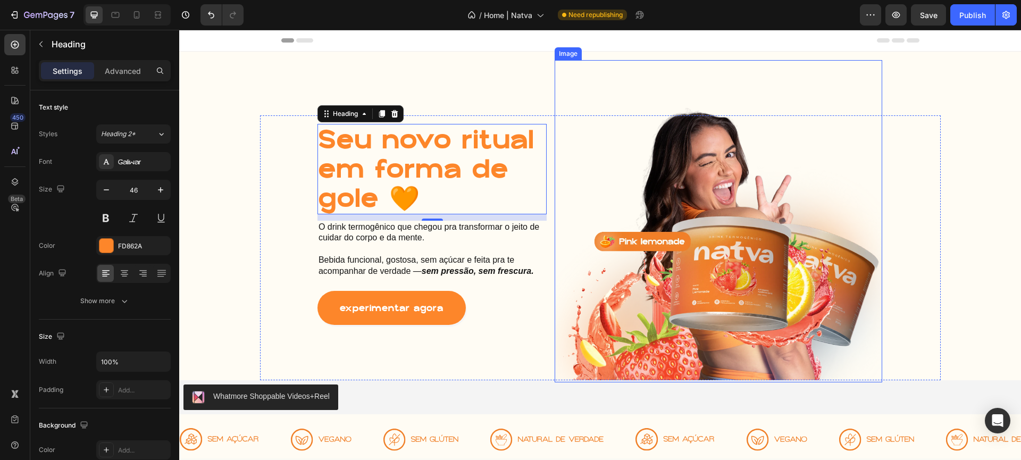
scroll to position [220, 0]
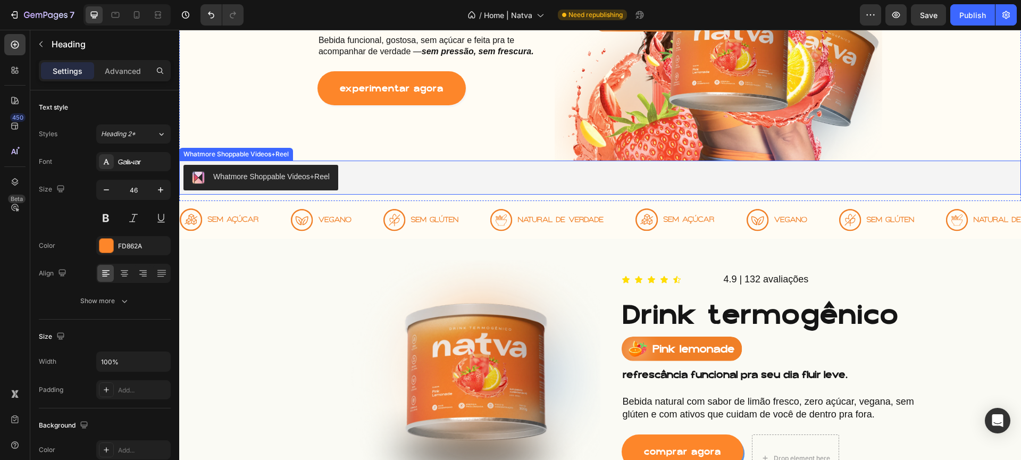
click at [238, 169] on button "Whatmore Shoppable Videos+Reel" at bounding box center [260, 178] width 155 height 26
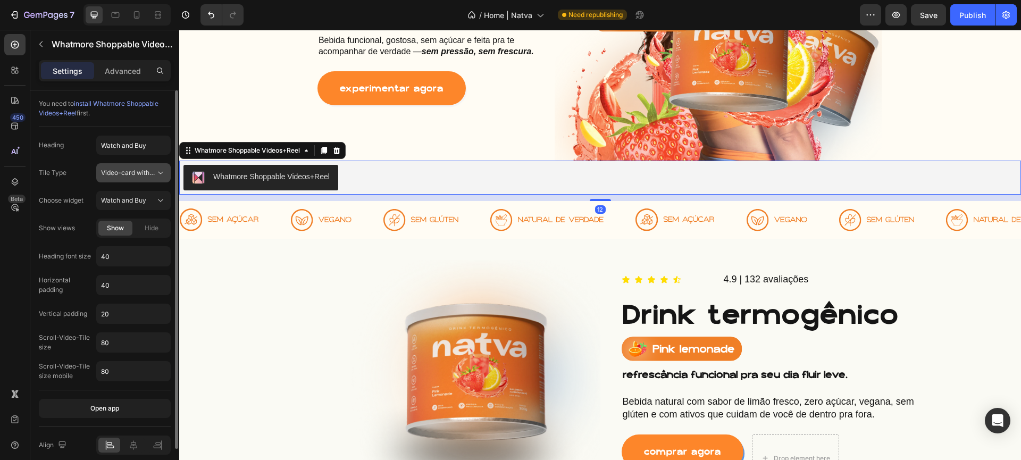
click at [128, 175] on span "Video-card with product-info" at bounding box center [145, 173] width 88 height 8
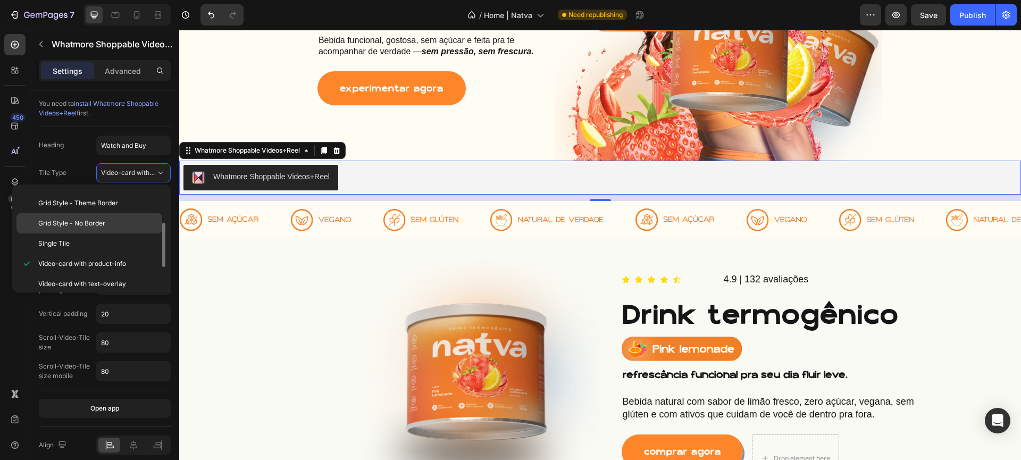
scroll to position [123, 0]
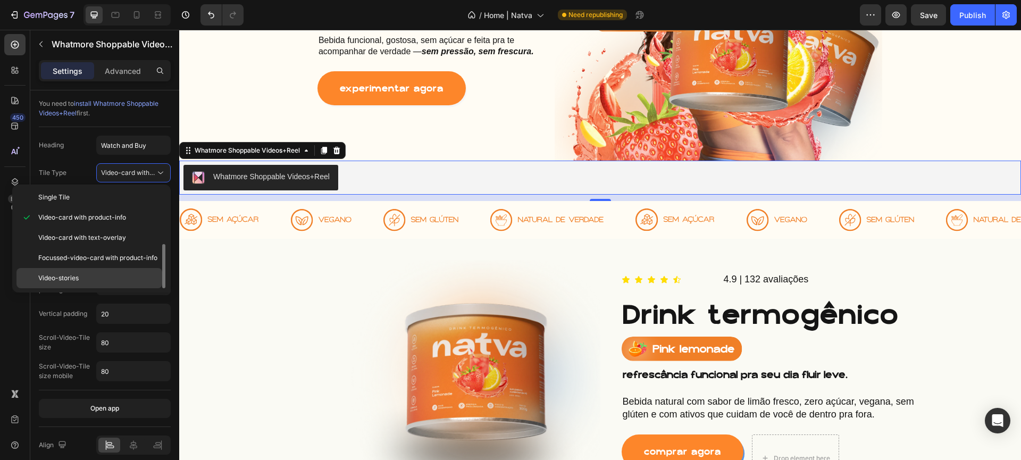
click at [128, 275] on p "Video-stories" at bounding box center [97, 278] width 119 height 10
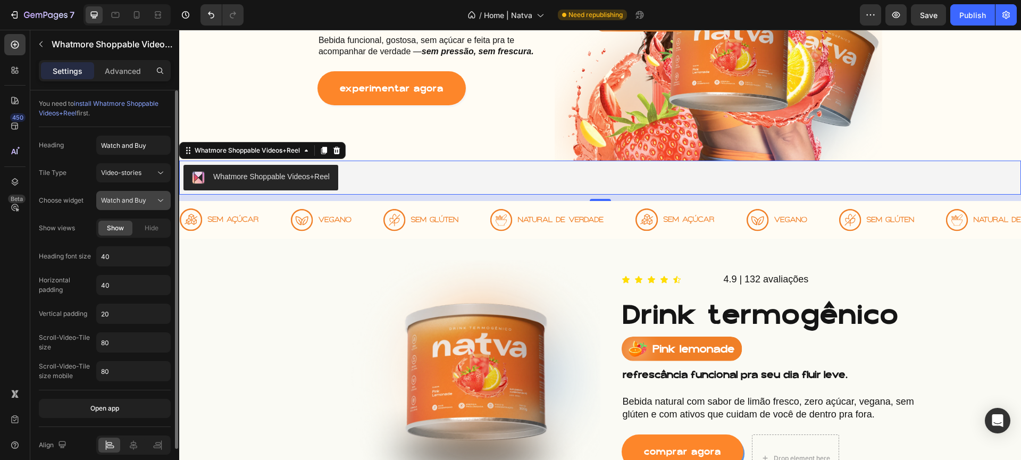
click at [131, 203] on span "Watch and Buy" at bounding box center [123, 200] width 45 height 8
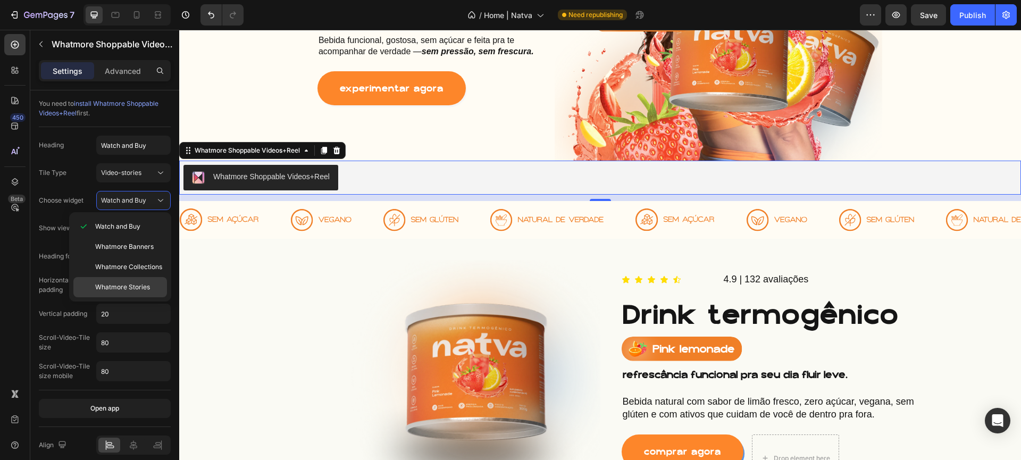
click at [136, 286] on span "Whatmore Stories" at bounding box center [122, 287] width 55 height 10
type input "20"
type input "80"
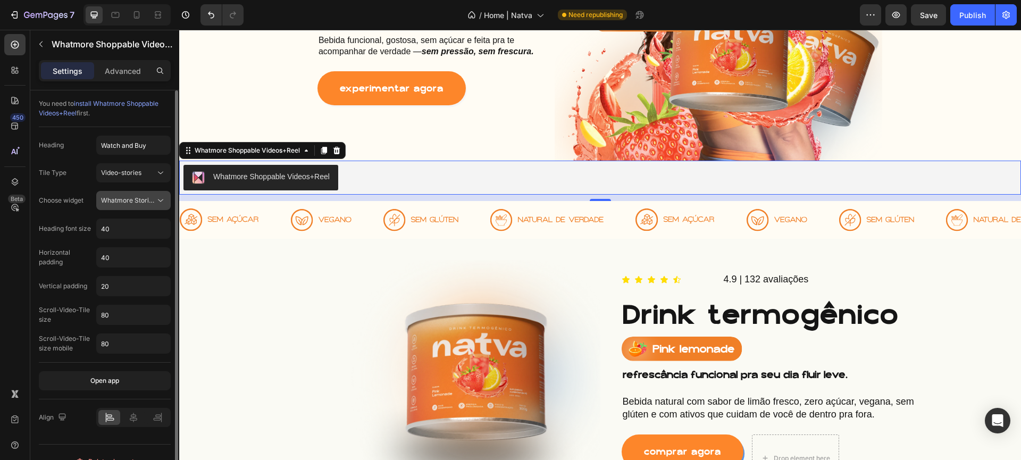
click at [127, 204] on span "Whatmore Stories" at bounding box center [128, 200] width 55 height 8
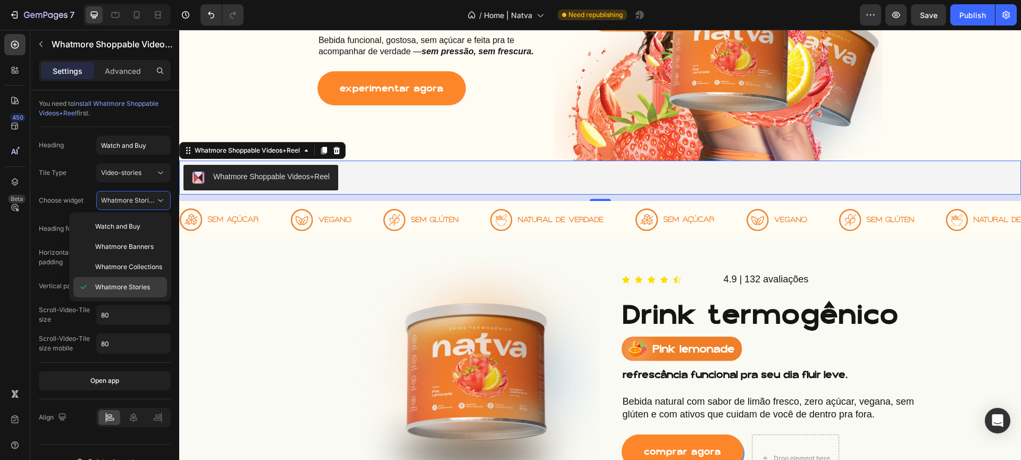
click at [121, 280] on div "Whatmore Stories" at bounding box center [120, 287] width 94 height 20
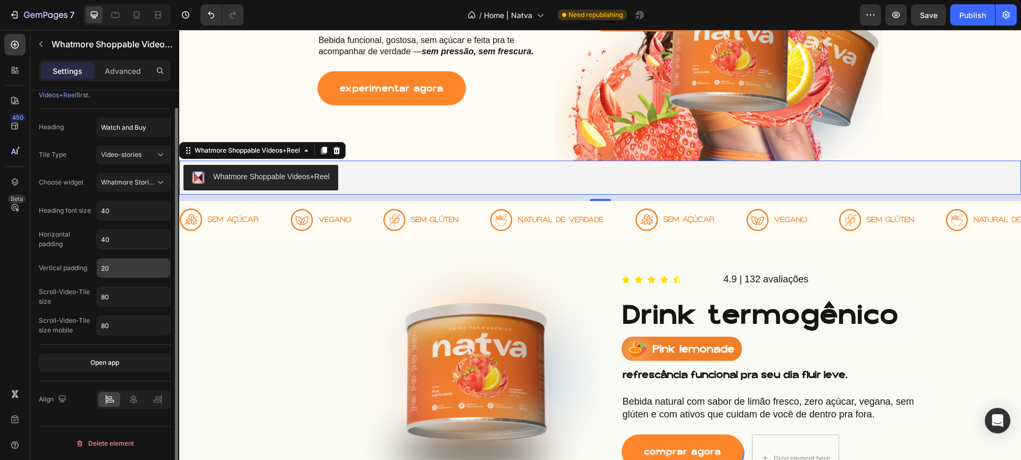
scroll to position [0, 0]
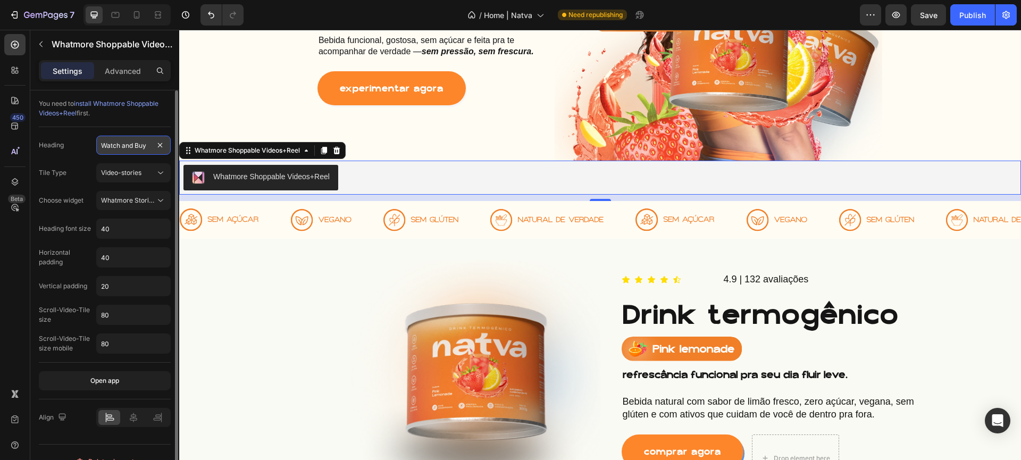
click at [116, 143] on input "Watch and Buy" at bounding box center [133, 145] width 74 height 19
click at [72, 169] on div "Tile Type Video-stories" at bounding box center [105, 172] width 132 height 19
click at [110, 174] on span "Video-stories" at bounding box center [121, 173] width 40 height 8
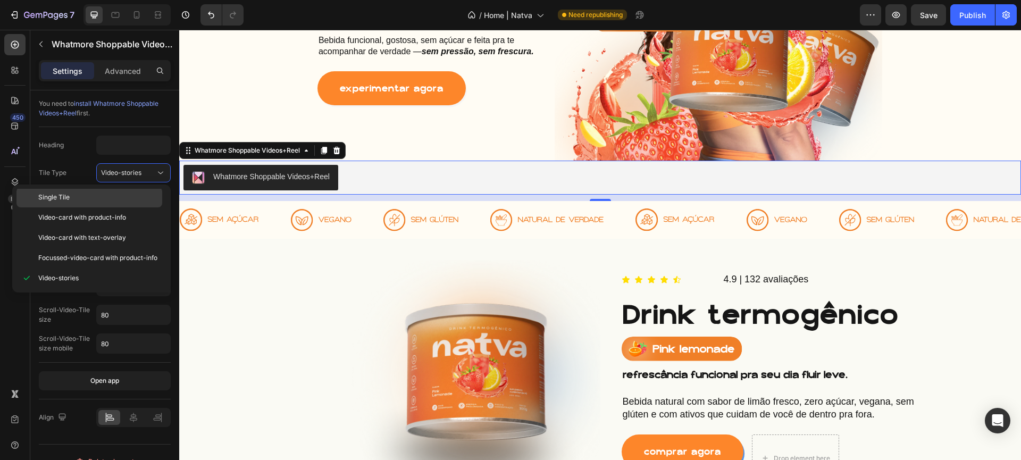
click at [89, 193] on p "Single Tile" at bounding box center [97, 197] width 119 height 10
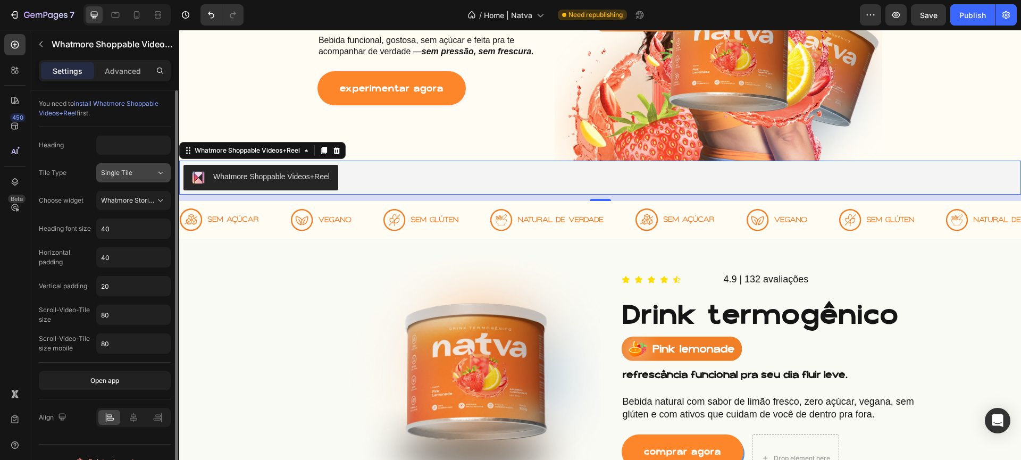
click at [120, 165] on button "Single Tile" at bounding box center [133, 172] width 74 height 19
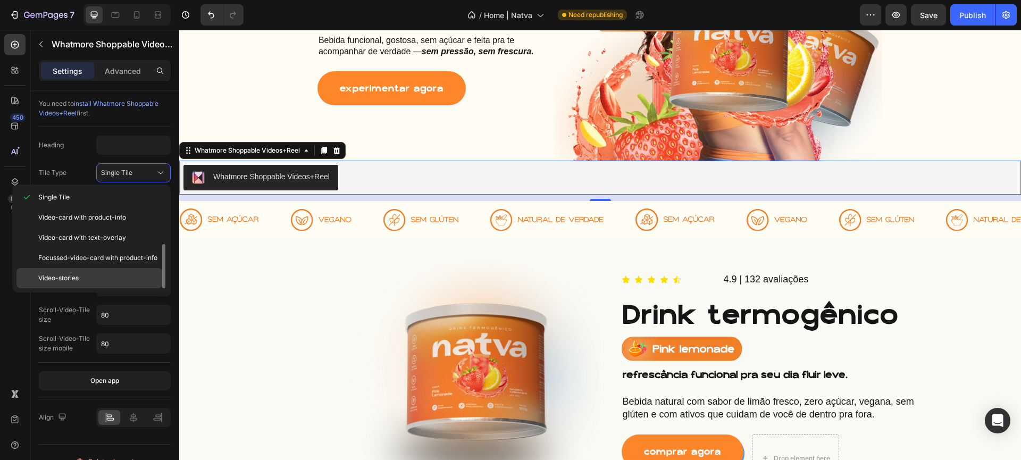
click at [114, 273] on p "Video-stories" at bounding box center [97, 278] width 119 height 10
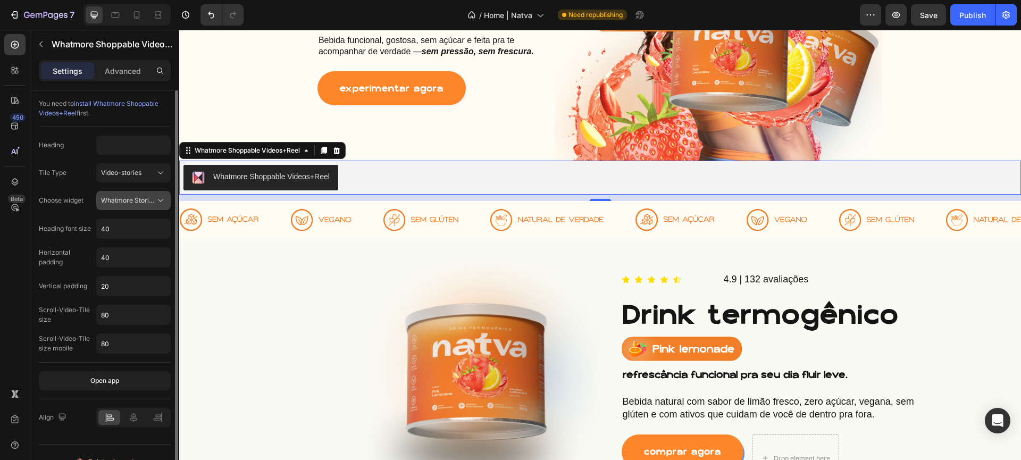
click at [133, 198] on span "Whatmore Stories" at bounding box center [128, 200] width 55 height 8
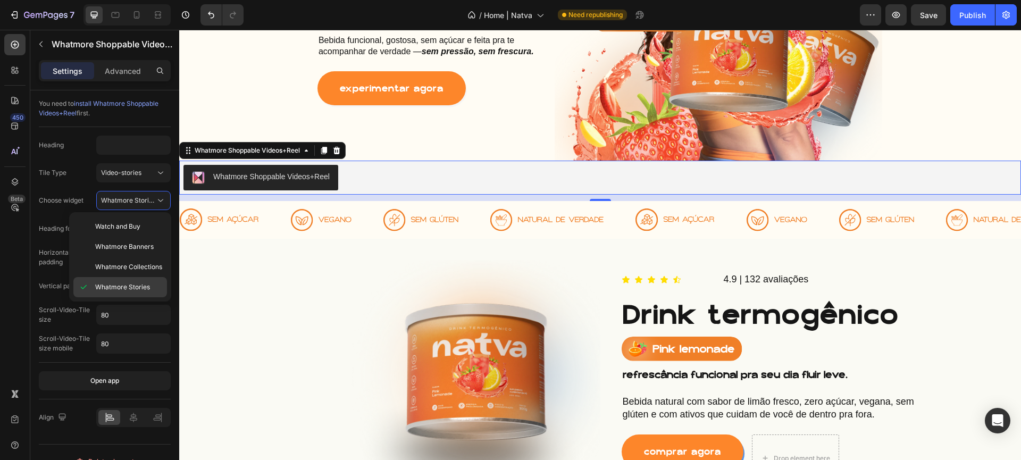
click at [100, 283] on span "Whatmore Stories" at bounding box center [122, 287] width 55 height 10
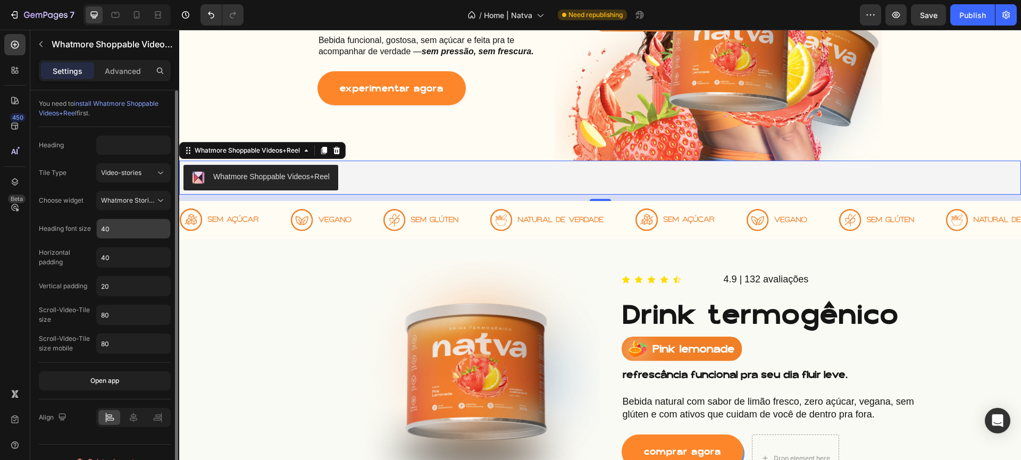
click at [111, 229] on input "40" at bounding box center [133, 228] width 73 height 19
click at [137, 72] on p "Advanced" at bounding box center [123, 70] width 36 height 11
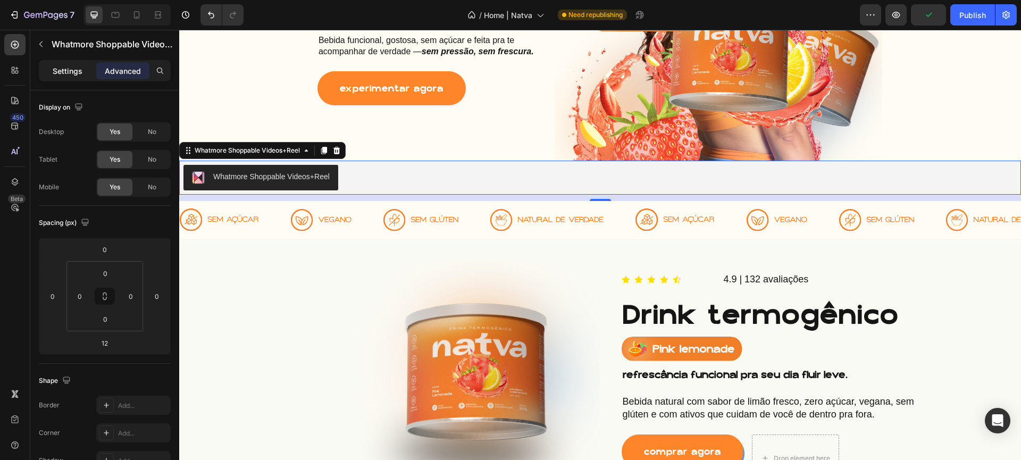
click at [68, 72] on p "Settings" at bounding box center [68, 70] width 30 height 11
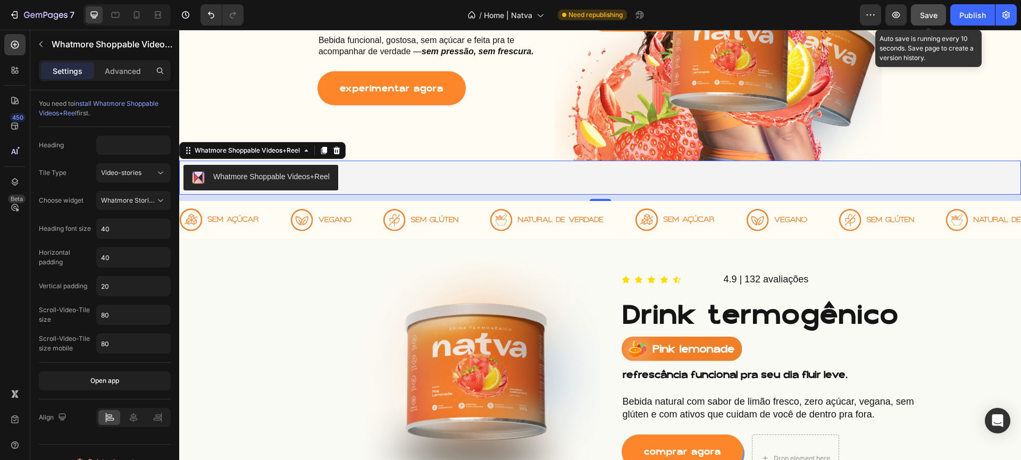
click at [930, 18] on span "Save" at bounding box center [929, 15] width 18 height 9
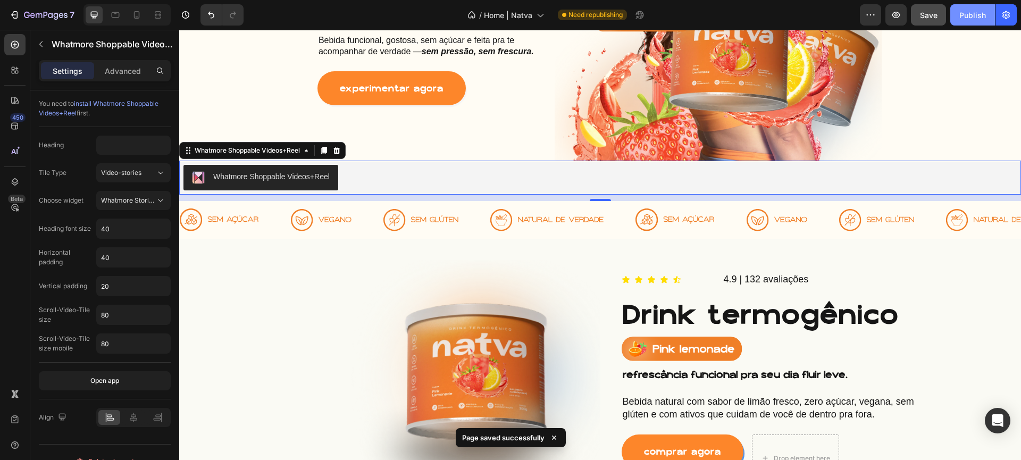
click at [980, 19] on div "Publish" at bounding box center [972, 15] width 27 height 11
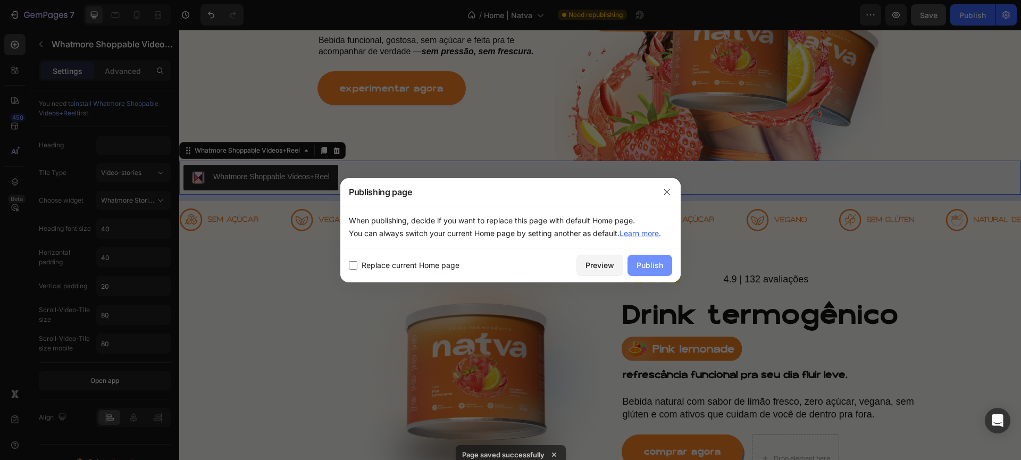
click at [660, 255] on button "Publish" at bounding box center [649, 265] width 45 height 21
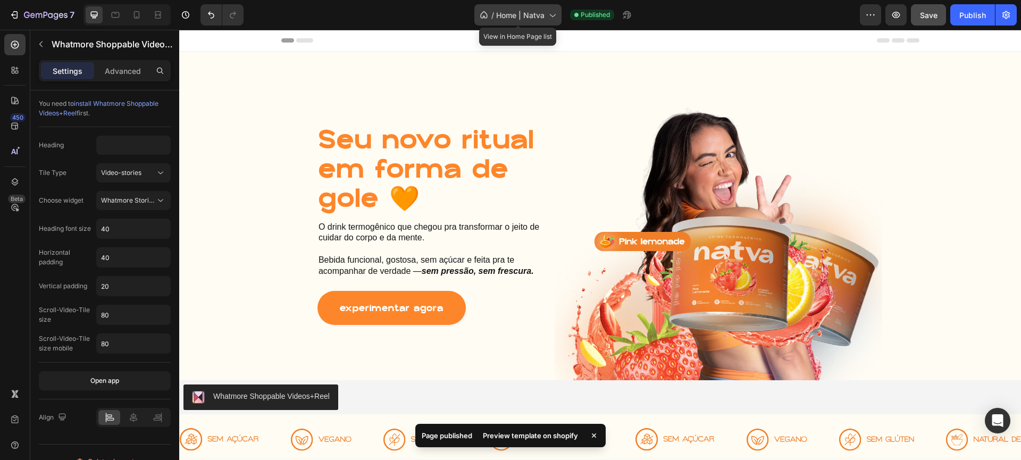
click at [535, 13] on span "Home | Natva" at bounding box center [520, 15] width 48 height 11
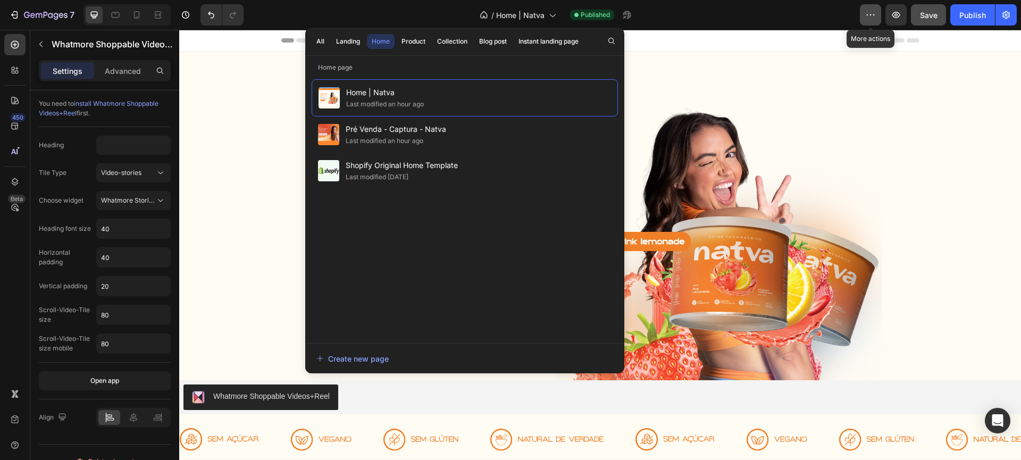
click at [880, 16] on button "button" at bounding box center [870, 14] width 21 height 21
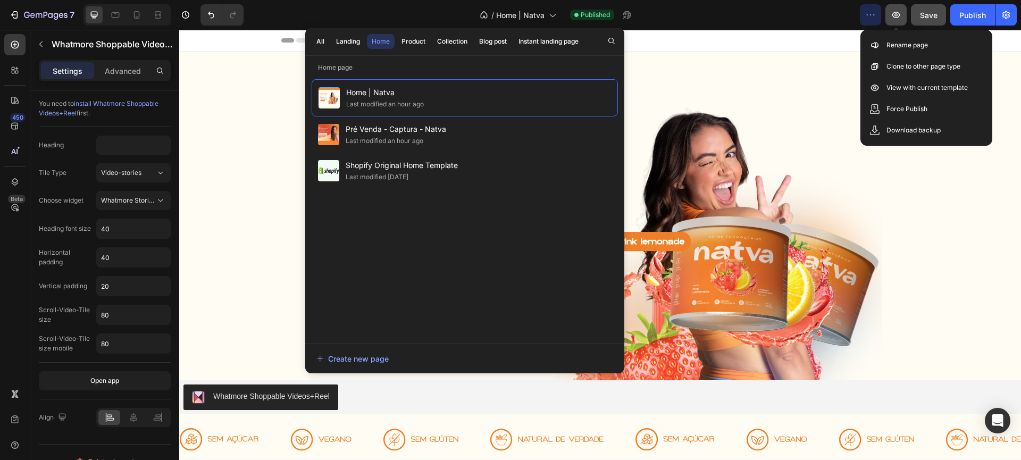
click at [899, 16] on icon "button" at bounding box center [896, 15] width 8 height 6
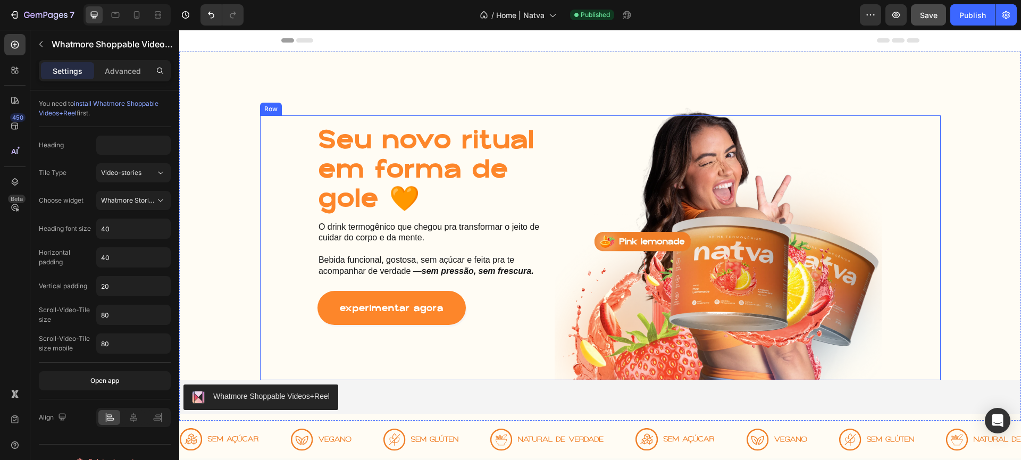
click at [299, 375] on div "Seu novo ritual em forma de gole 🧡 Heading O drink termogênico que chegou pra t…" at bounding box center [600, 247] width 681 height 265
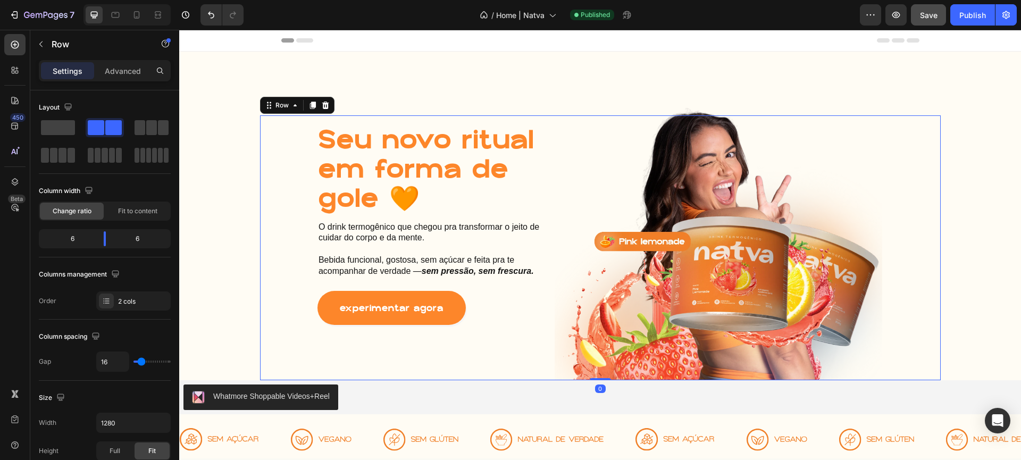
click at [304, 394] on div "Whatmore Shoppable Videos+Reel" at bounding box center [271, 396] width 116 height 11
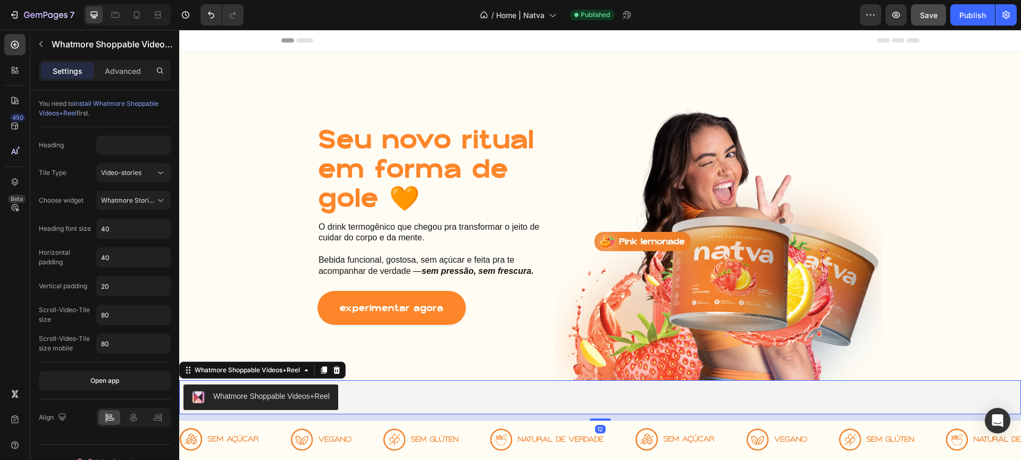
click at [304, 394] on div "Whatmore Shoppable Videos+Reel" at bounding box center [271, 396] width 116 height 11
click at [124, 189] on div "Heading Tile Type Video-stories Choose widget Whatmore Stories Heading font siz…" at bounding box center [105, 245] width 132 height 218
click at [127, 205] on span "Whatmore Stories" at bounding box center [128, 201] width 54 height 10
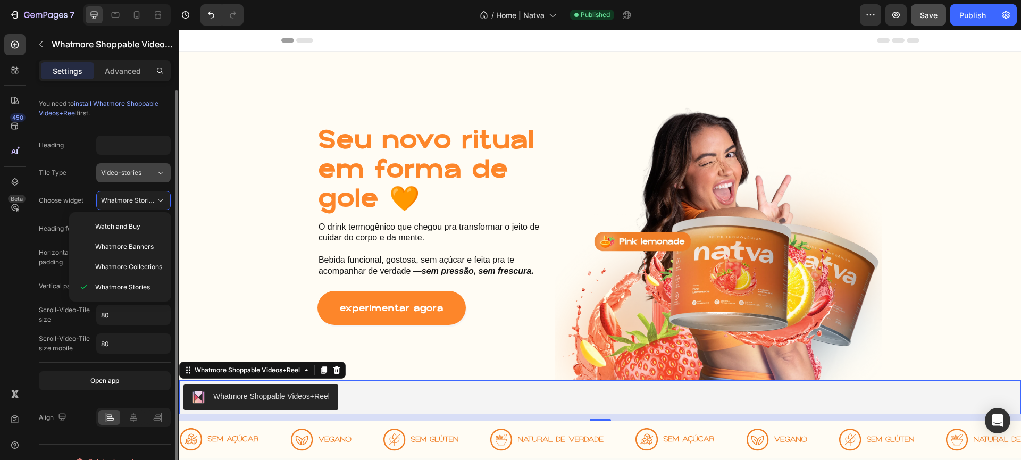
click at [133, 163] on button "Video-stories" at bounding box center [133, 172] width 74 height 19
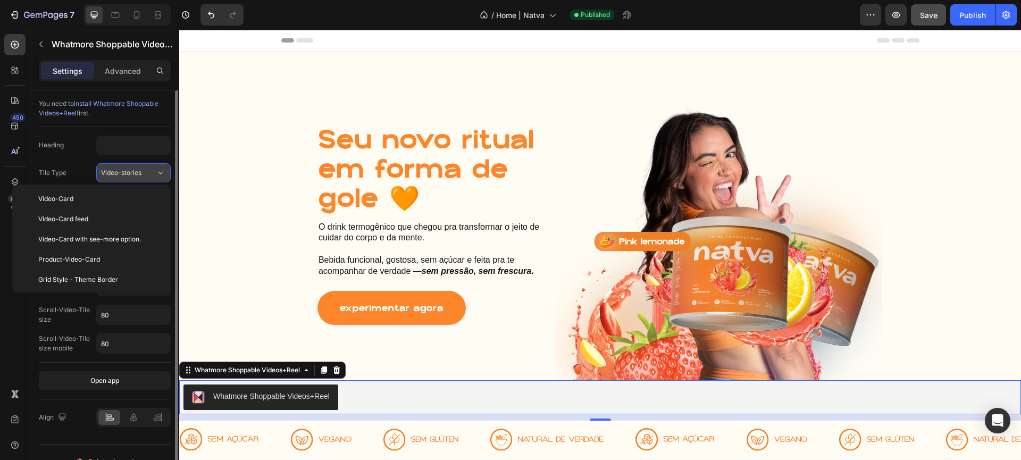
scroll to position [123, 0]
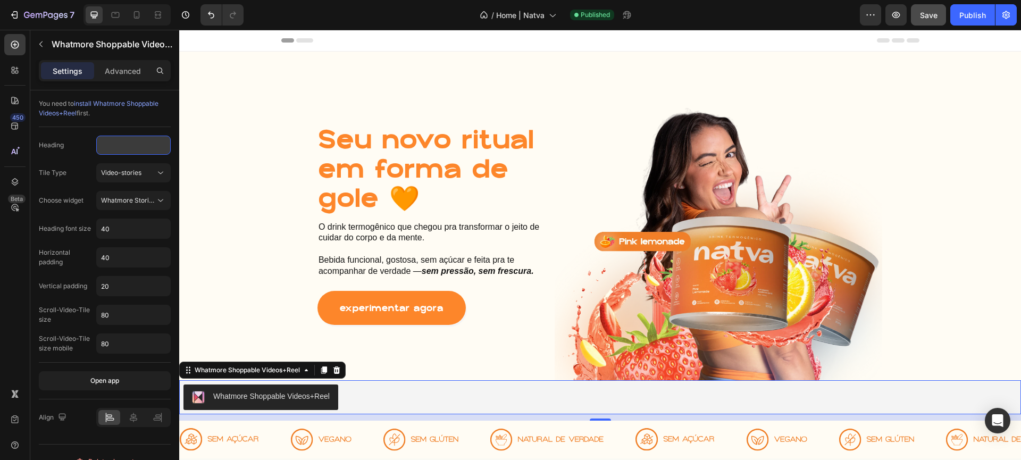
click at [139, 154] on input "text" at bounding box center [133, 145] width 74 height 19
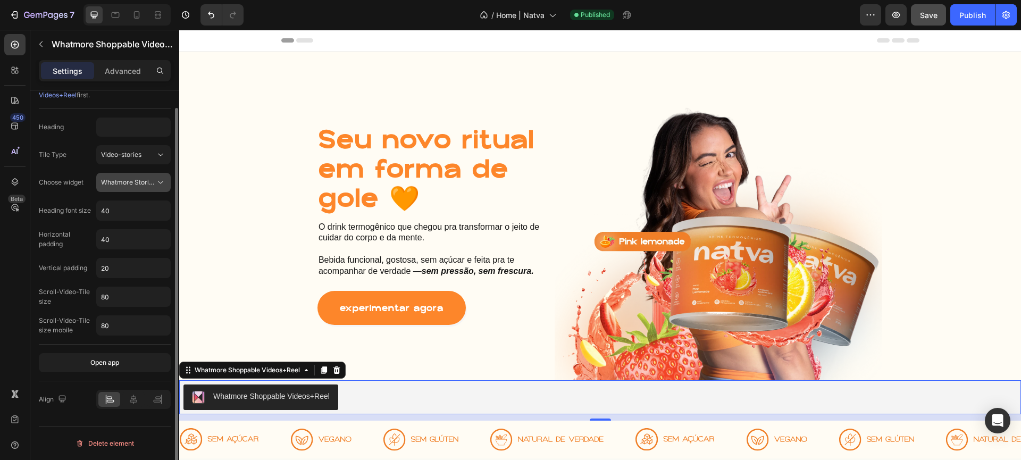
click at [144, 180] on span "Whatmore Stories" at bounding box center [128, 182] width 55 height 8
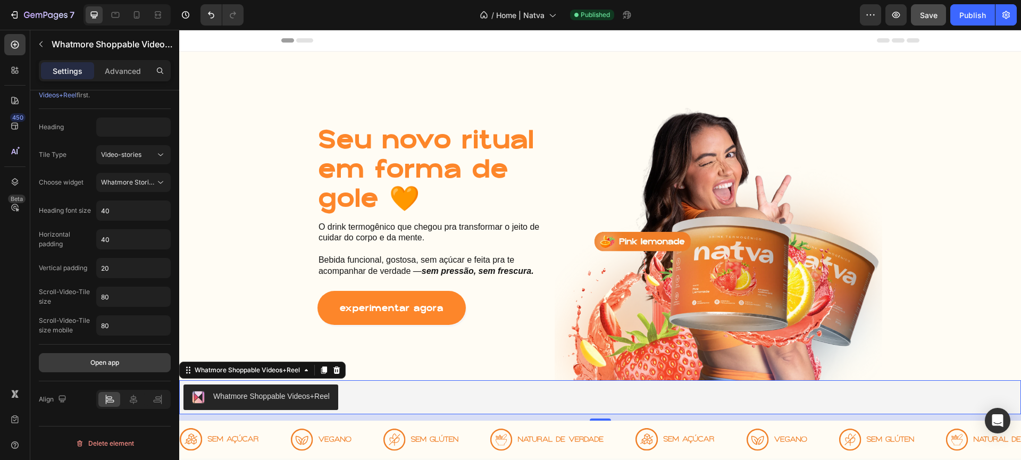
click at [104, 364] on div "Open app" at bounding box center [104, 363] width 29 height 10
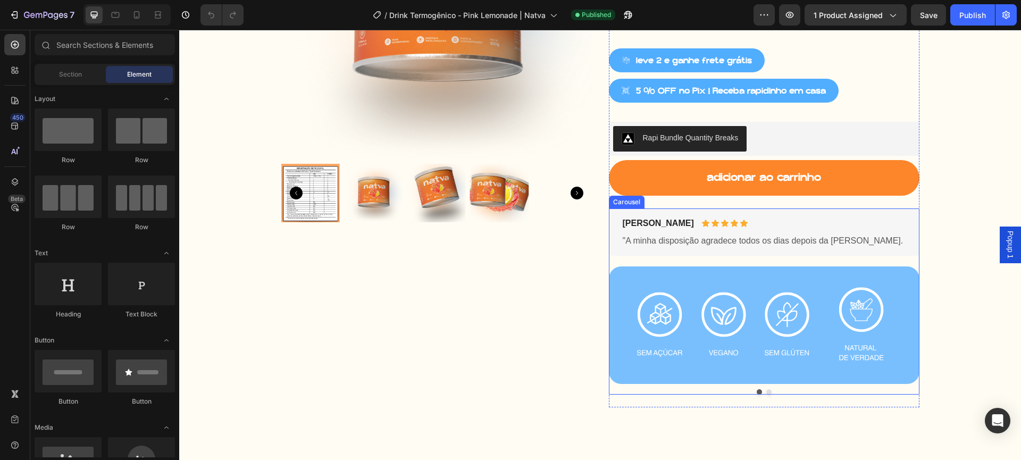
scroll to position [117, 0]
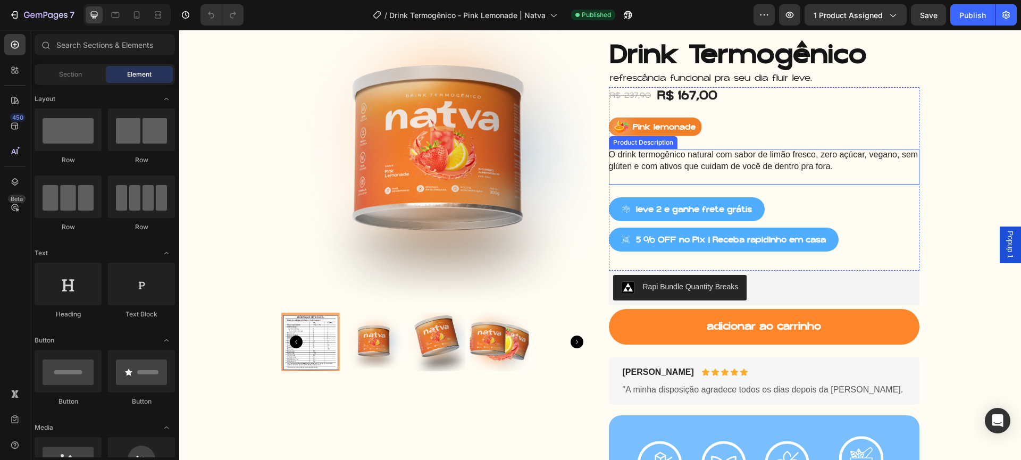
click at [704, 157] on span "O drink termogênico natural com sabor de limão fresco, zero açúcar, vegano, sem…" at bounding box center [763, 160] width 309 height 21
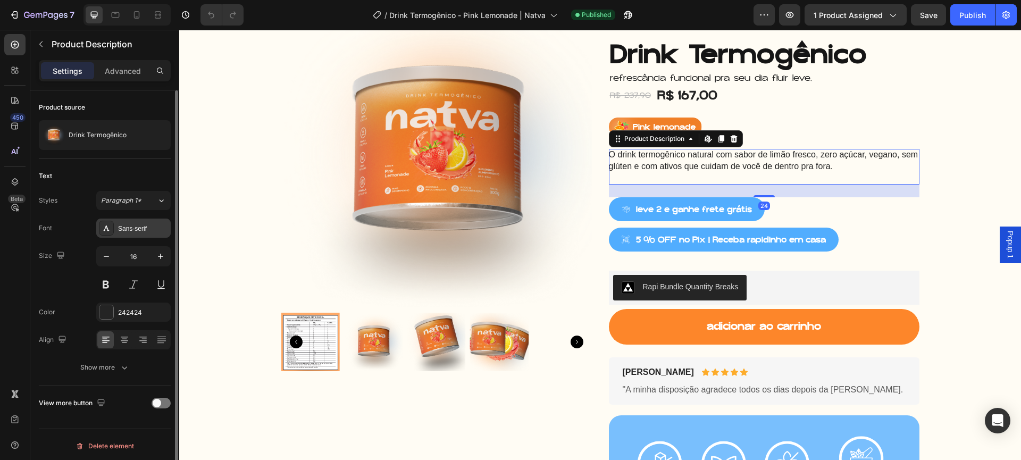
click at [119, 232] on div "Sans-serif" at bounding box center [143, 229] width 50 height 10
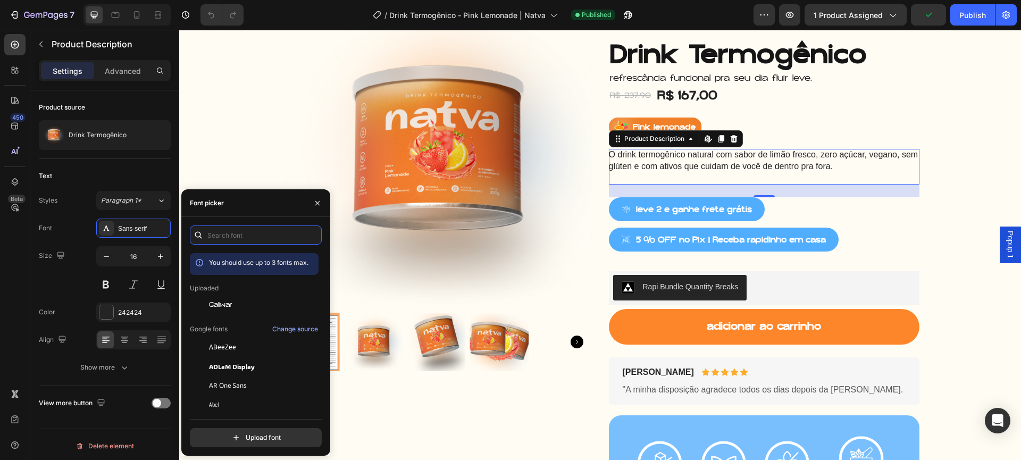
click at [222, 231] on input "text" at bounding box center [256, 234] width 132 height 19
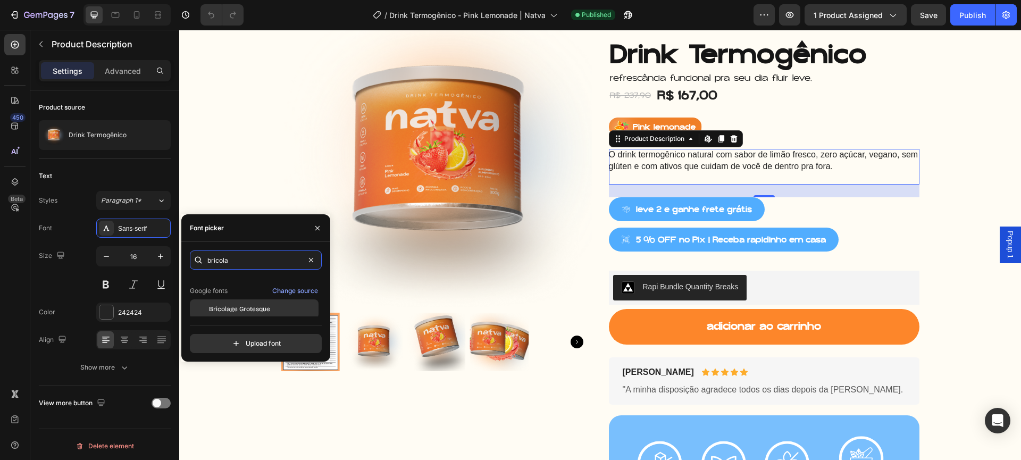
scroll to position [26, 0]
type input "bricola"
click at [240, 304] on span "Bricolage Grotesque" at bounding box center [239, 307] width 61 height 10
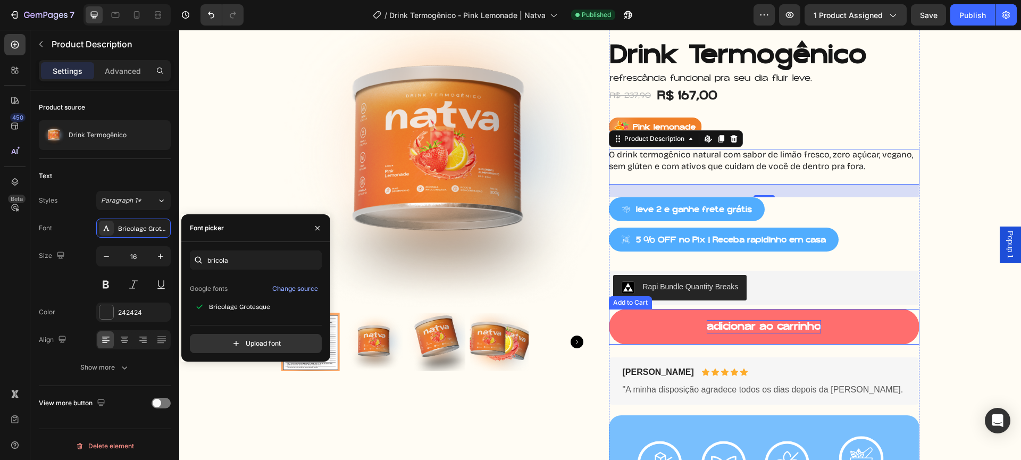
scroll to position [319, 0]
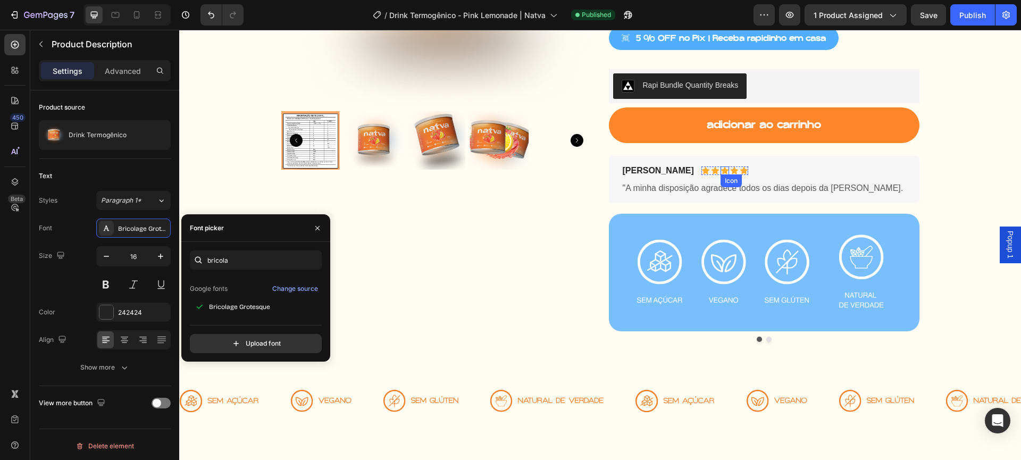
click at [708, 191] on p ""A minha disposição agradece todos os dias depois da [PERSON_NAME]." at bounding box center [764, 188] width 283 height 11
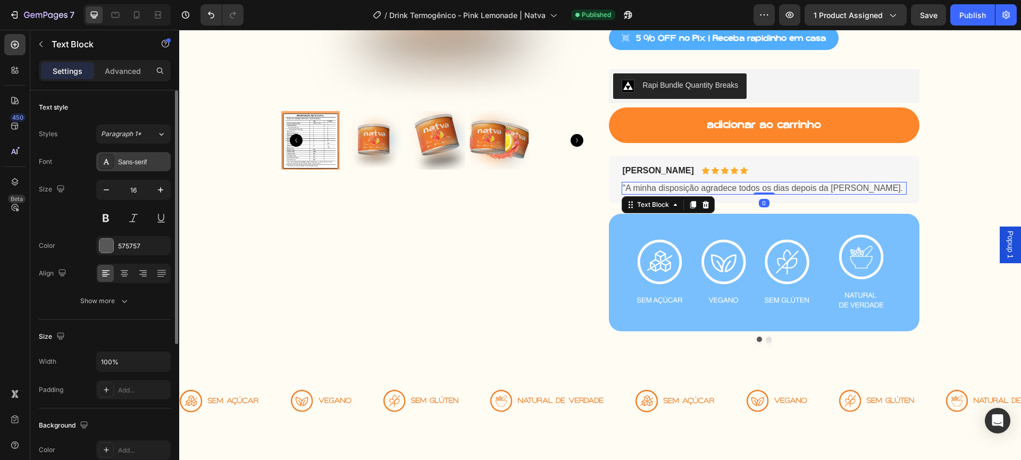
click at [127, 164] on div "Sans-serif" at bounding box center [143, 162] width 50 height 10
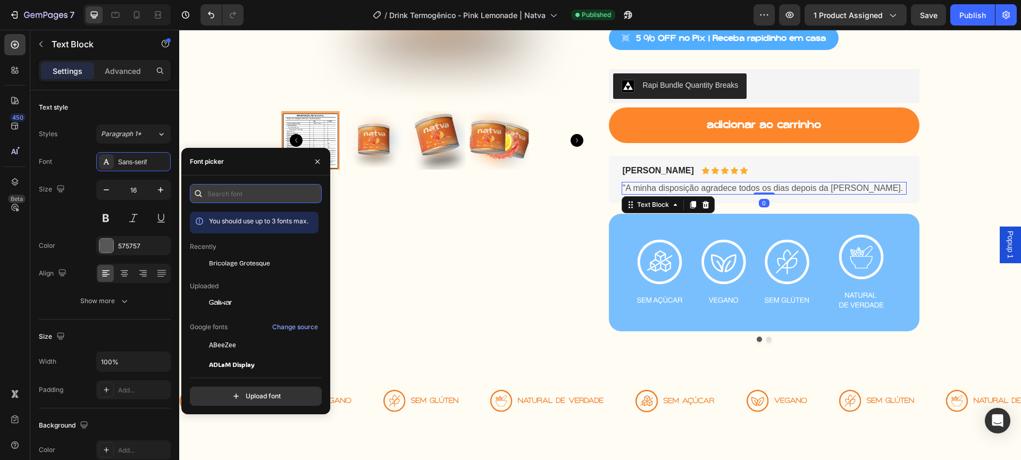
click at [212, 190] on input "text" at bounding box center [256, 193] width 132 height 19
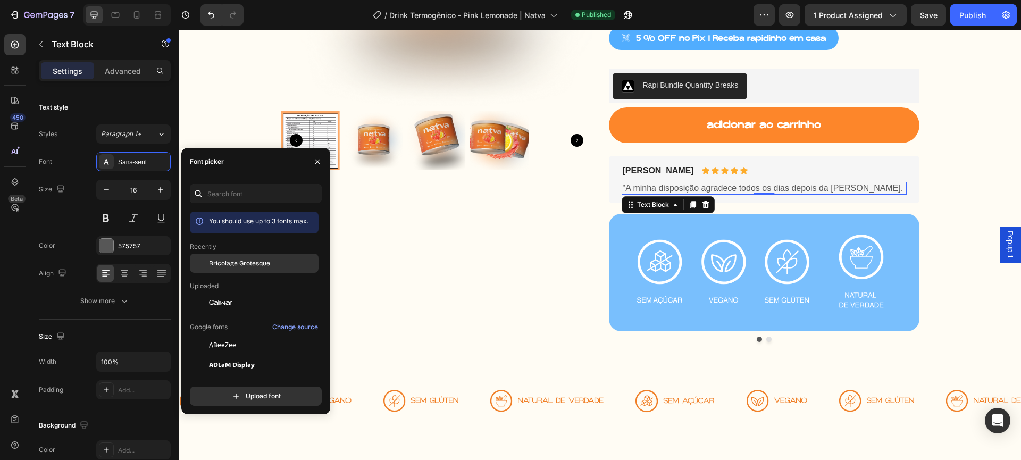
click at [237, 335] on div "Bricolage Grotesque" at bounding box center [254, 344] width 129 height 19
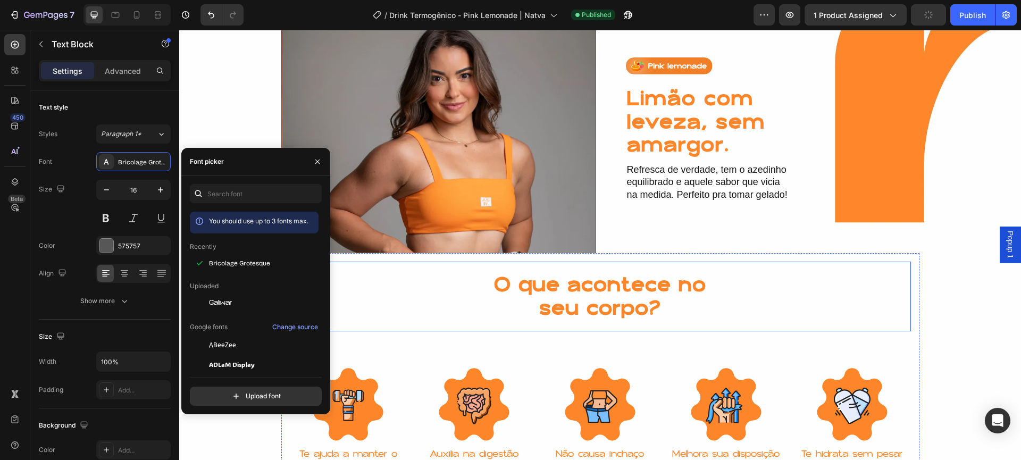
scroll to position [1224, 0]
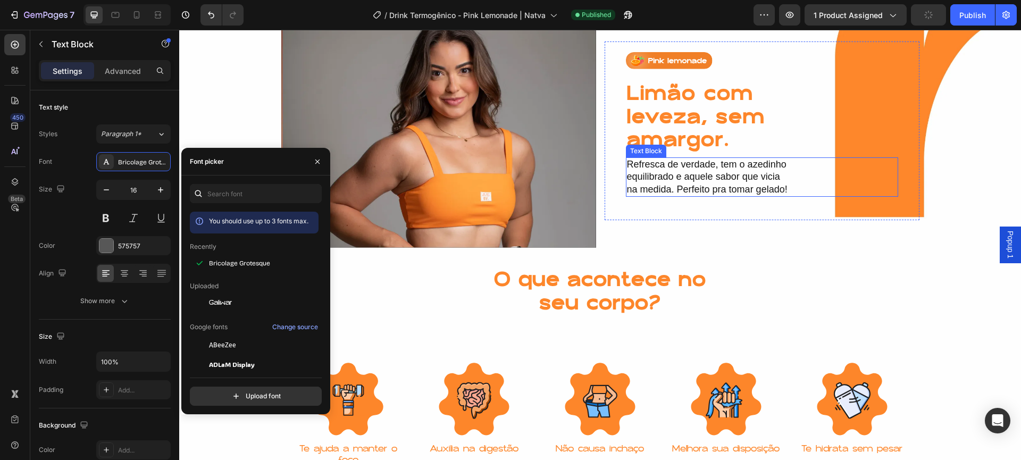
click at [712, 190] on p "Refresca de verdade, tem o azedinho equilibrado e aquele sabor que vicia na med…" at bounding box center [707, 176] width 161 height 37
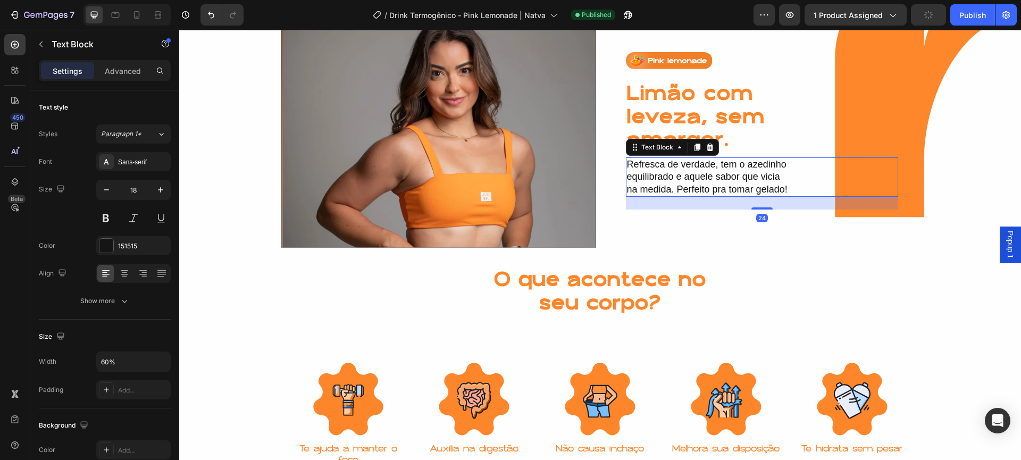
click at [713, 167] on p "Refresca de verdade, tem o azedinho equilibrado e aquele sabor que vicia na med…" at bounding box center [707, 176] width 161 height 37
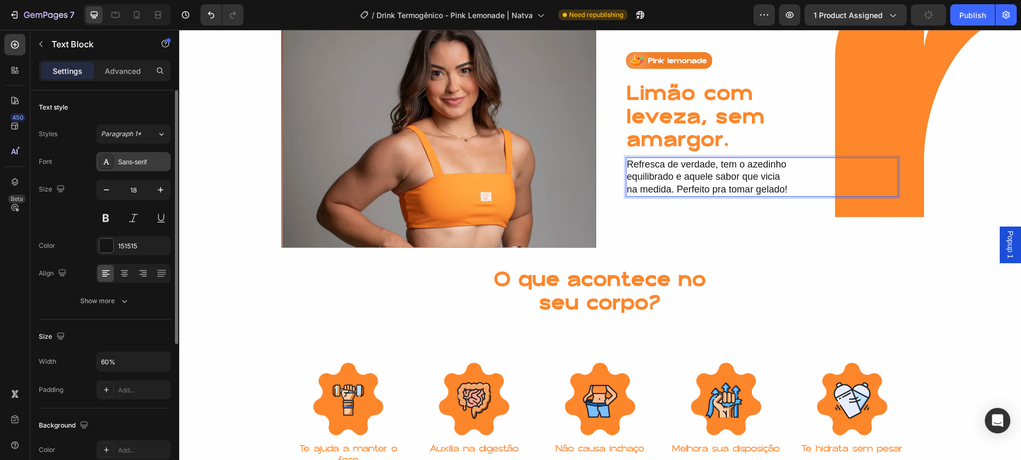
click at [117, 160] on div "Sans-serif" at bounding box center [133, 161] width 74 height 19
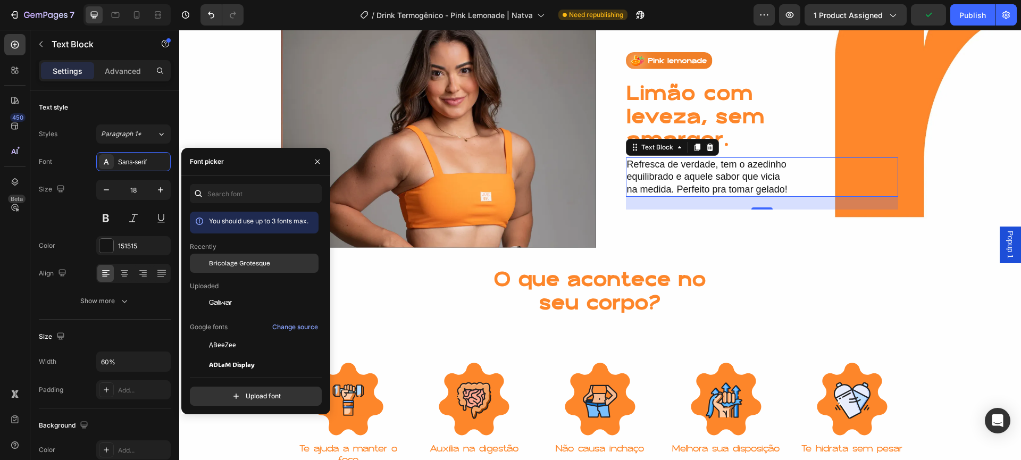
click at [267, 262] on span "Bricolage Grotesque" at bounding box center [239, 263] width 61 height 10
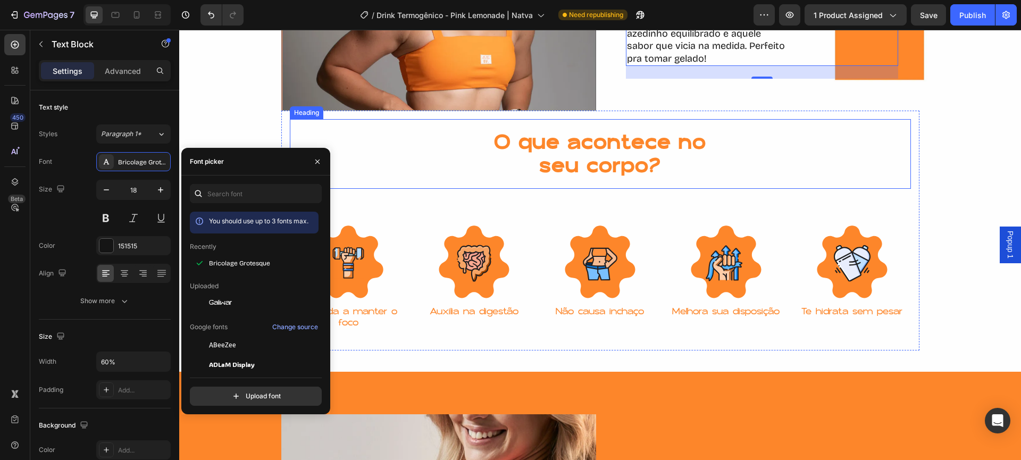
scroll to position [1460, 0]
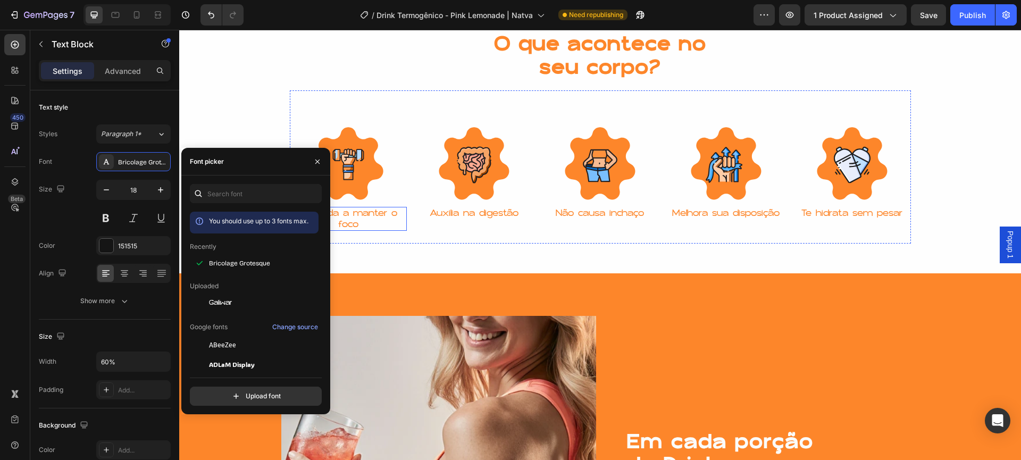
click at [363, 219] on p "Te ajuda a manter o foco" at bounding box center [348, 219] width 115 height 22
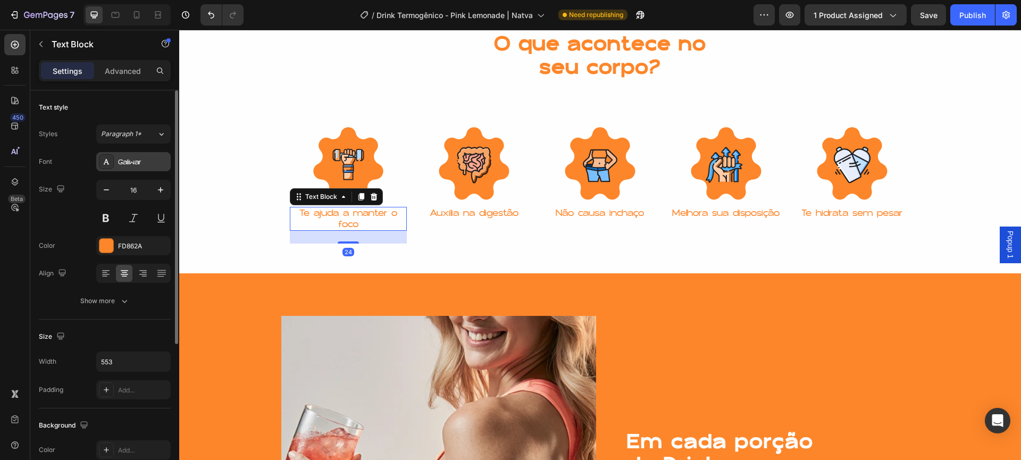
click at [130, 158] on div "Galiwar" at bounding box center [143, 162] width 50 height 10
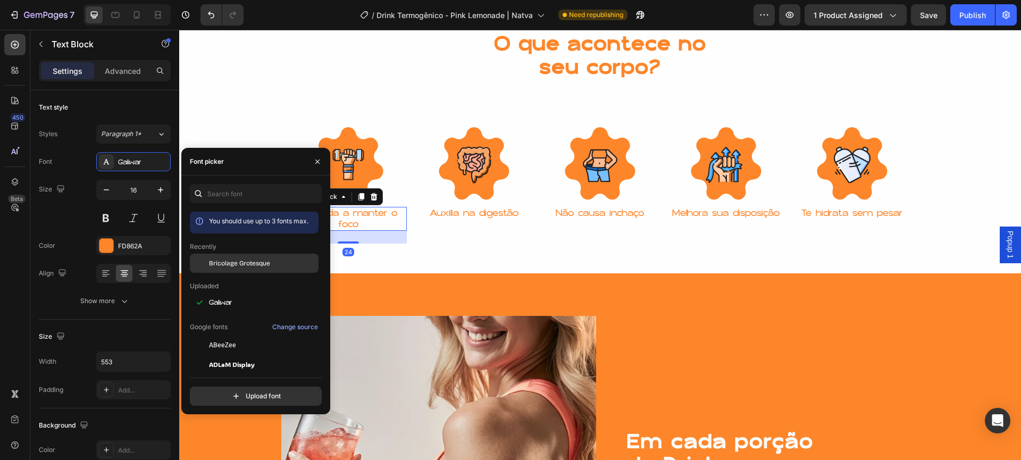
click at [255, 335] on div "Bricolage Grotesque" at bounding box center [254, 344] width 129 height 19
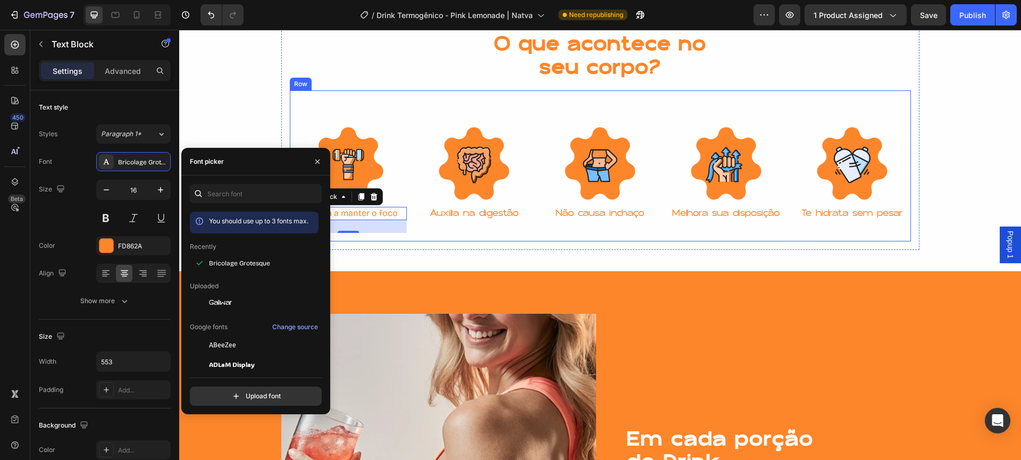
click at [475, 210] on p "Auxilia na digestão" at bounding box center [473, 213] width 115 height 11
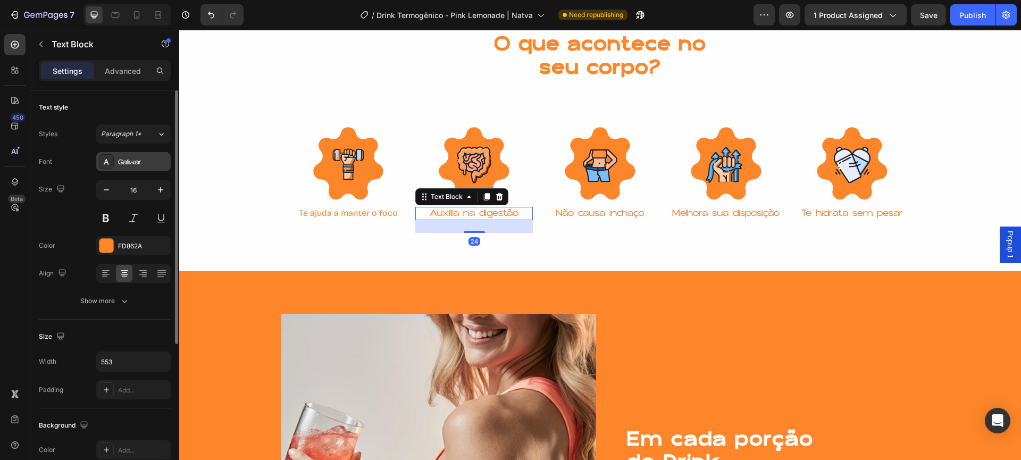
click at [135, 157] on div "Galiwar" at bounding box center [143, 162] width 50 height 10
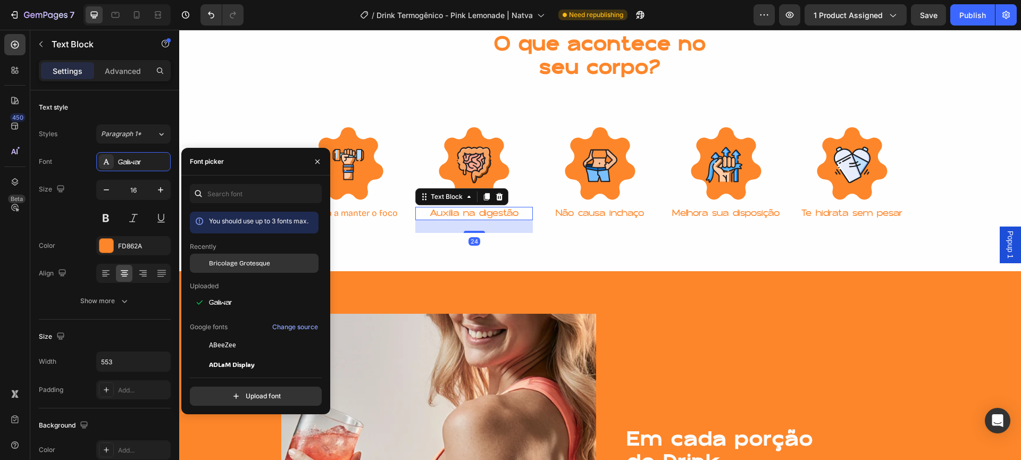
click at [220, 264] on span "Bricolage Grotesque" at bounding box center [239, 263] width 61 height 10
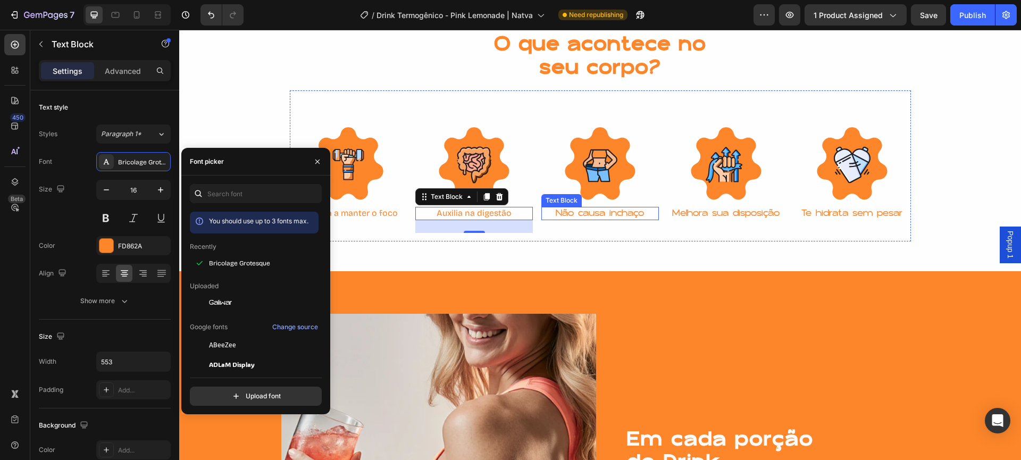
drag, startPoint x: 593, startPoint y: 213, endPoint x: 328, endPoint y: 184, distance: 267.4
click at [593, 213] on p "Não causa inchaço" at bounding box center [599, 213] width 115 height 11
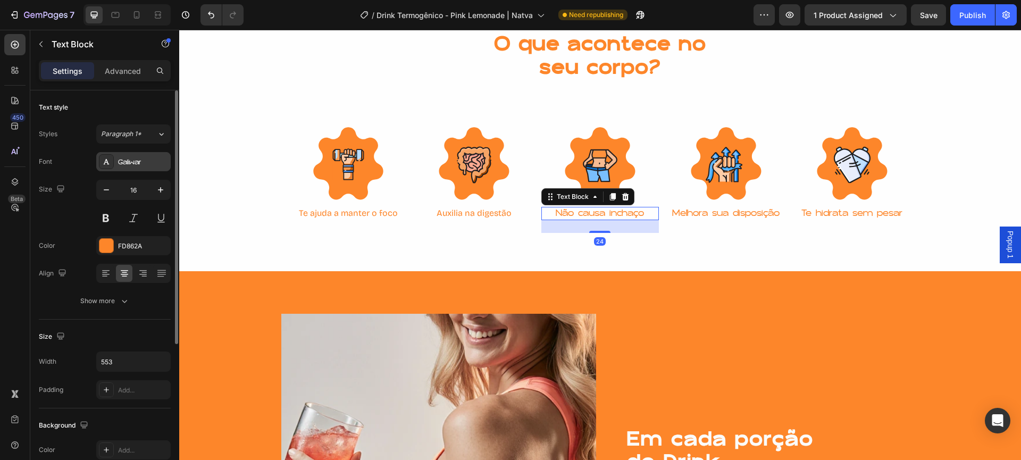
click at [139, 160] on div "Galiwar" at bounding box center [143, 162] width 50 height 10
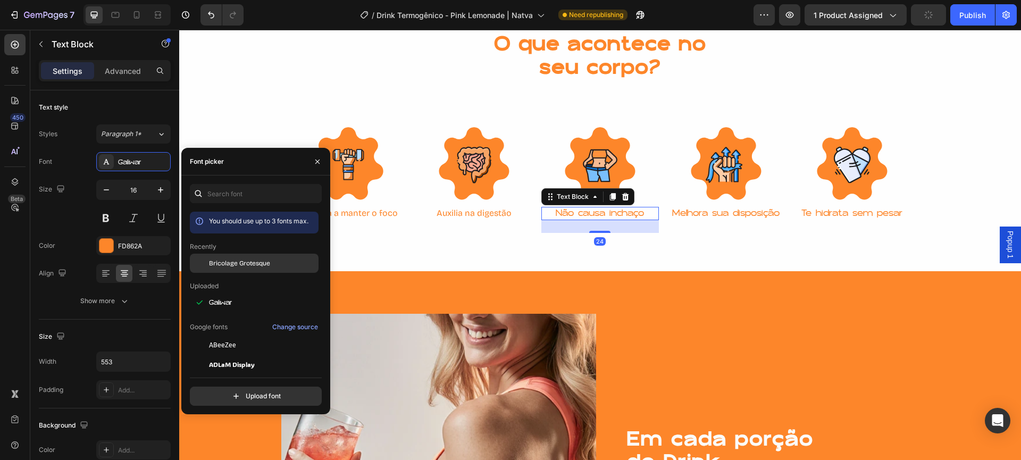
click at [253, 335] on div "Bricolage Grotesque" at bounding box center [254, 344] width 129 height 19
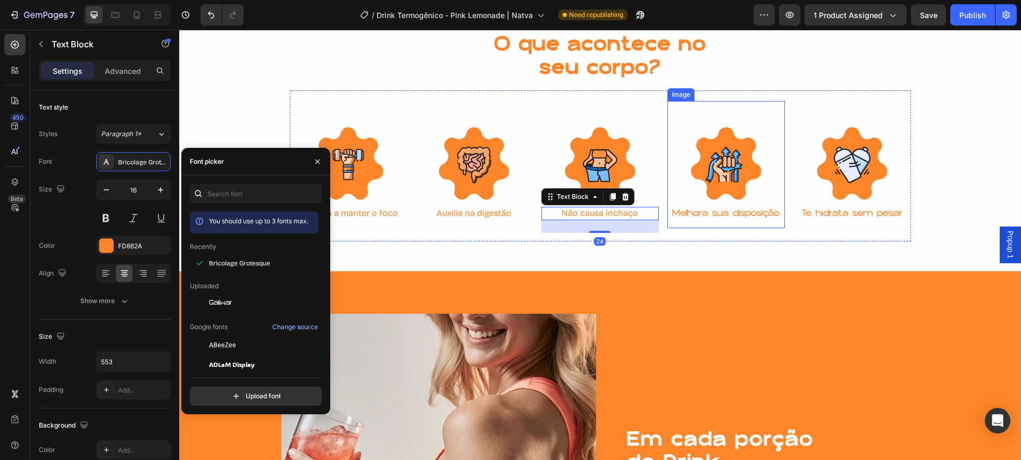
click at [709, 198] on img at bounding box center [725, 164] width 117 height 127
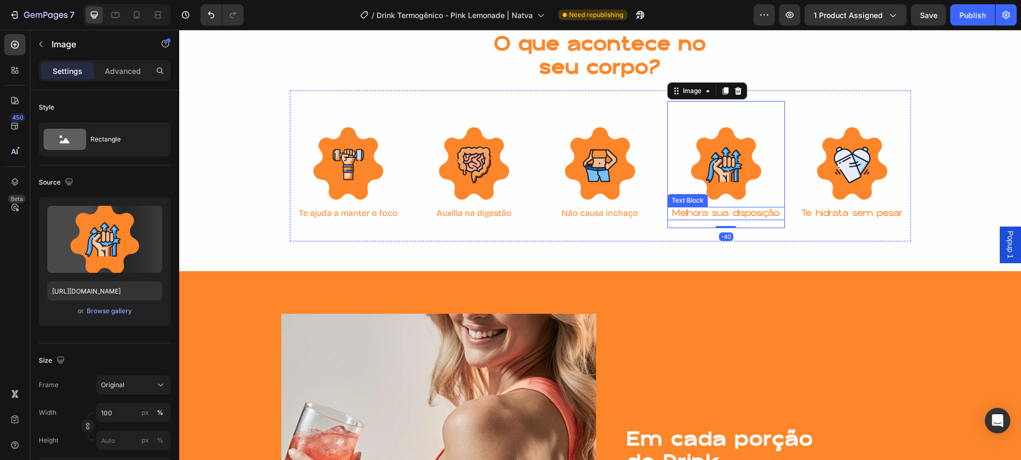
click at [712, 212] on p "Melhora sua disposição" at bounding box center [725, 213] width 115 height 11
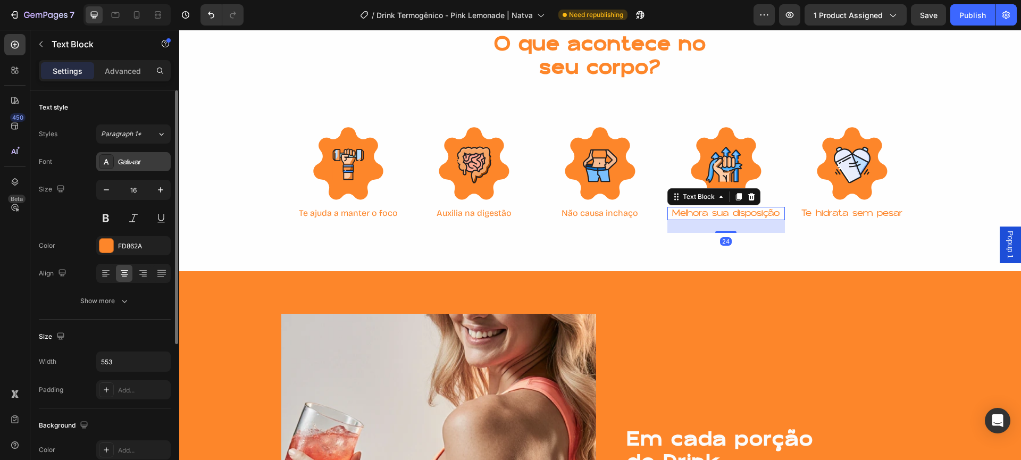
click at [113, 153] on div "Galiwar" at bounding box center [133, 161] width 74 height 19
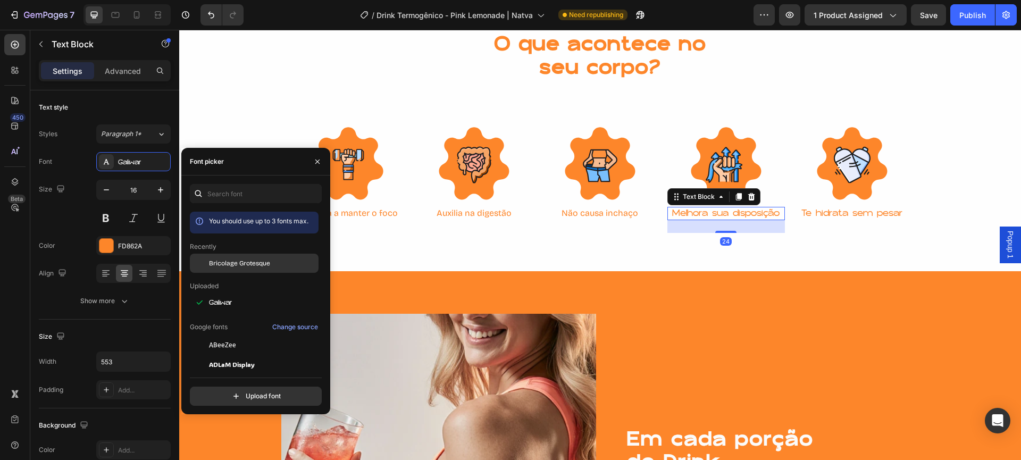
click at [242, 261] on span "Bricolage Grotesque" at bounding box center [239, 263] width 61 height 10
click at [866, 208] on p "Te hidrata sem pesar" at bounding box center [851, 213] width 115 height 11
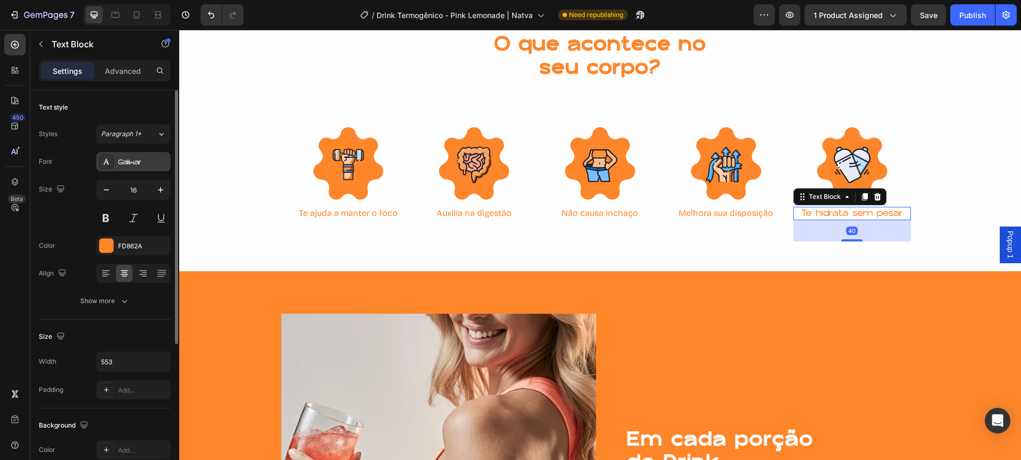
click at [128, 161] on div "Galiwar" at bounding box center [143, 162] width 50 height 10
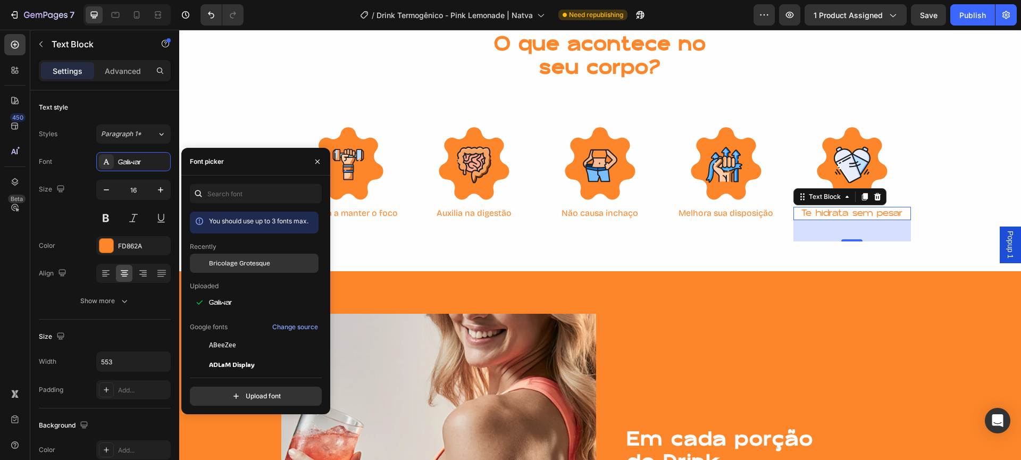
drag, startPoint x: 229, startPoint y: 263, endPoint x: 215, endPoint y: 261, distance: 14.0
click at [229, 263] on span "Bricolage Grotesque" at bounding box center [239, 263] width 61 height 10
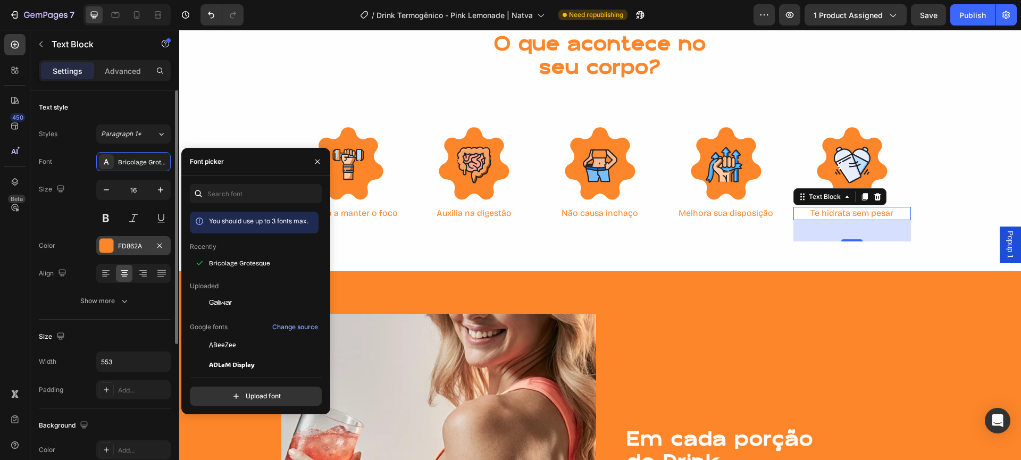
click at [104, 247] on div at bounding box center [106, 246] width 14 height 14
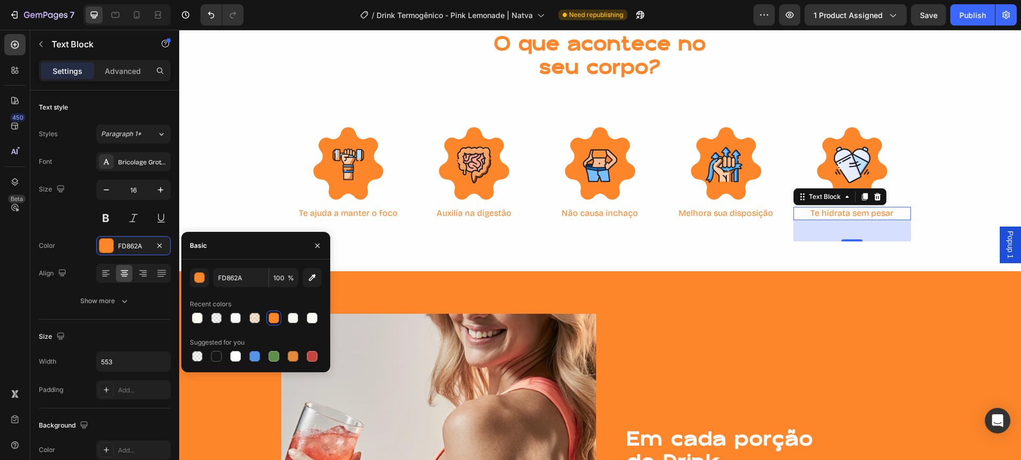
click at [205, 355] on div at bounding box center [256, 356] width 132 height 15
click at [220, 358] on div at bounding box center [216, 356] width 11 height 11
type input "151515"
click at [720, 211] on p "Melhora sua disposição" at bounding box center [725, 213] width 115 height 11
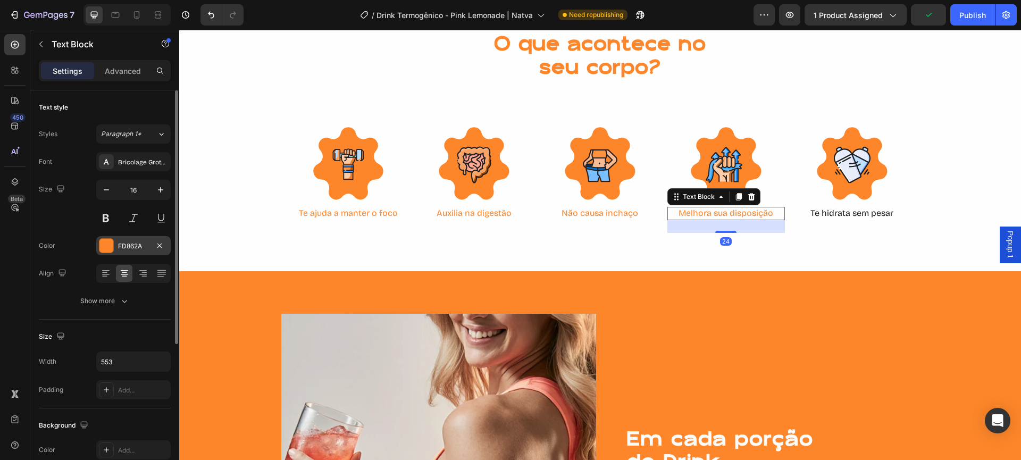
click at [110, 245] on div at bounding box center [106, 246] width 14 height 14
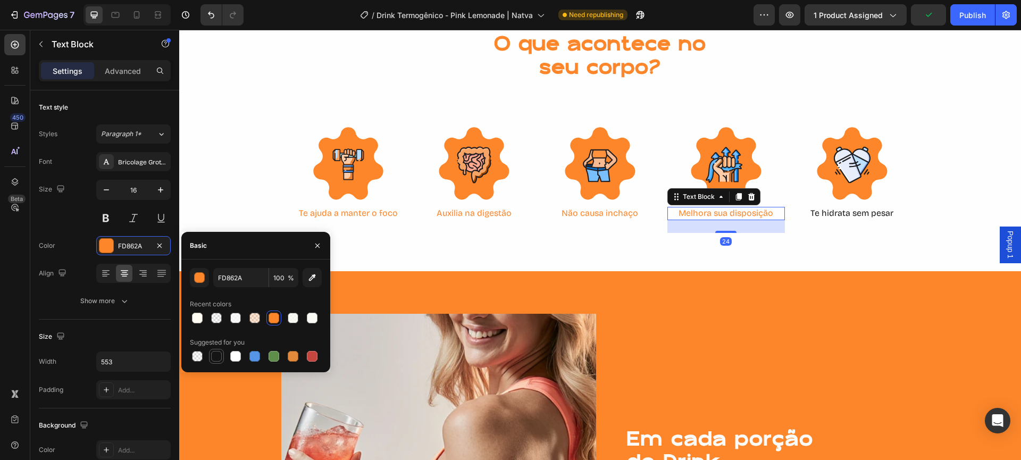
click at [214, 359] on div at bounding box center [216, 356] width 11 height 11
type input "151515"
click at [591, 215] on p "Não causa inchaço" at bounding box center [599, 213] width 115 height 11
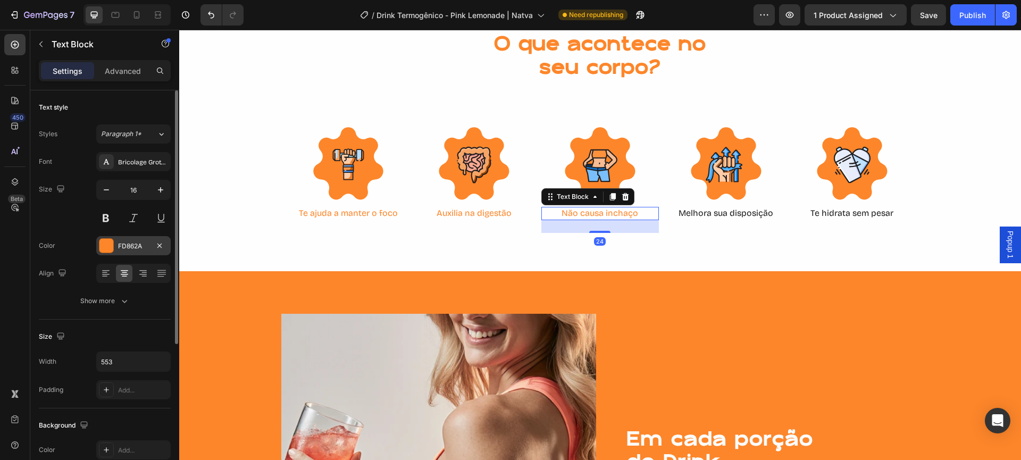
click at [110, 241] on div at bounding box center [106, 246] width 14 height 14
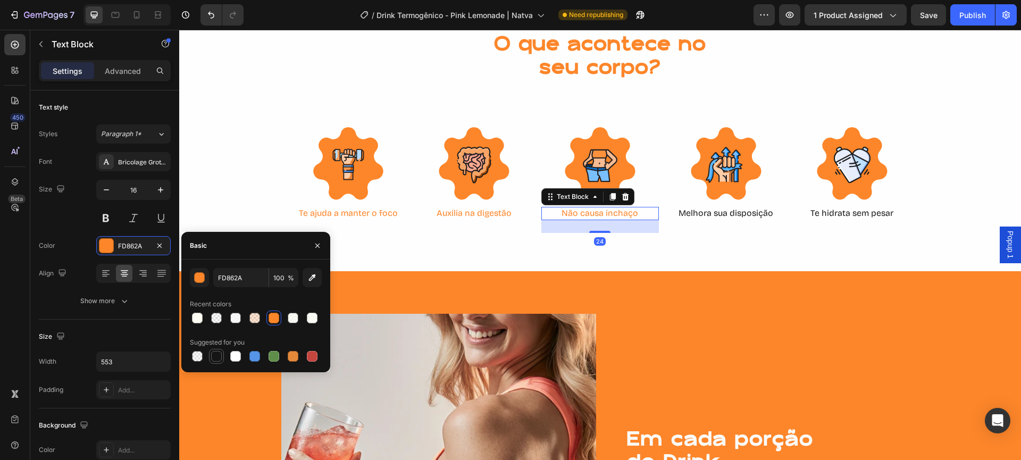
click at [223, 352] on div at bounding box center [216, 356] width 15 height 15
type input "151515"
click at [438, 215] on p "Auxilia na digestão" at bounding box center [473, 213] width 115 height 11
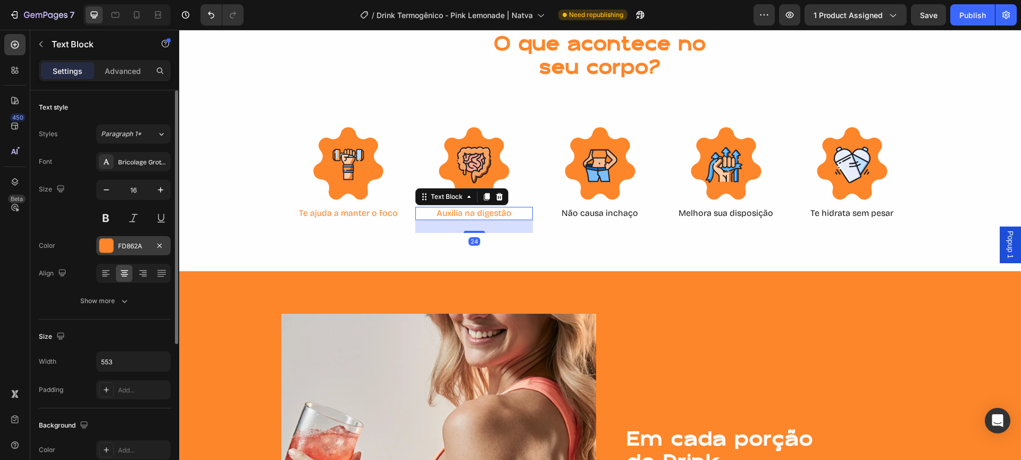
click at [105, 249] on div at bounding box center [106, 246] width 14 height 14
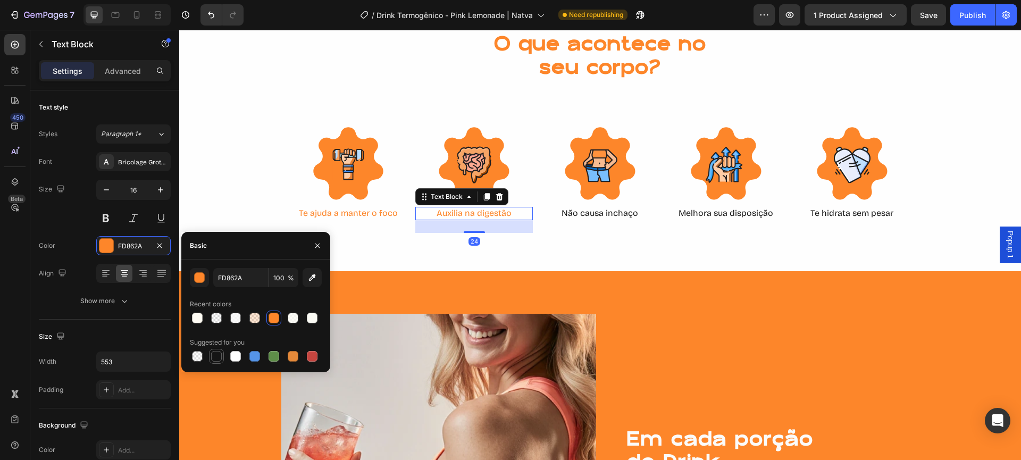
click at [217, 355] on div at bounding box center [216, 356] width 11 height 11
type input "151515"
click at [356, 215] on p "Te ajuda a manter o foco" at bounding box center [348, 213] width 115 height 11
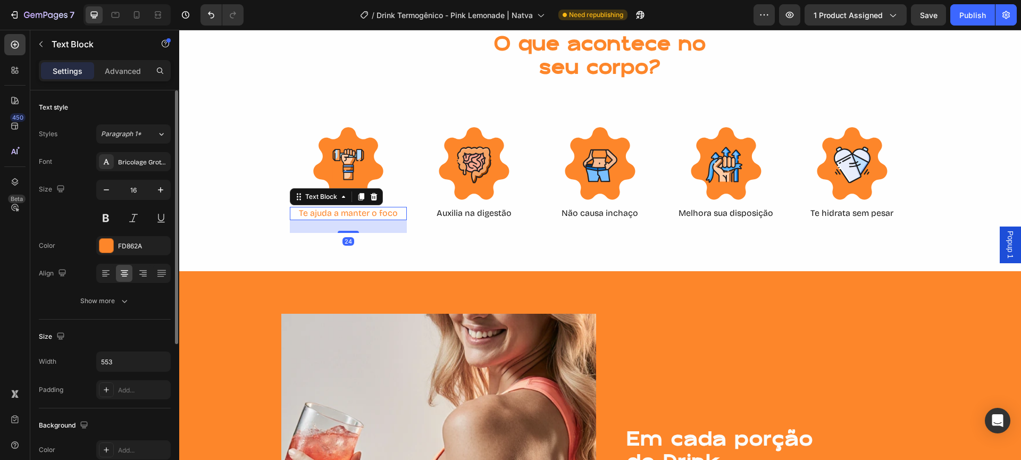
drag, startPoint x: 104, startPoint y: 248, endPoint x: 110, endPoint y: 255, distance: 9.1
click at [104, 248] on div at bounding box center [106, 246] width 14 height 14
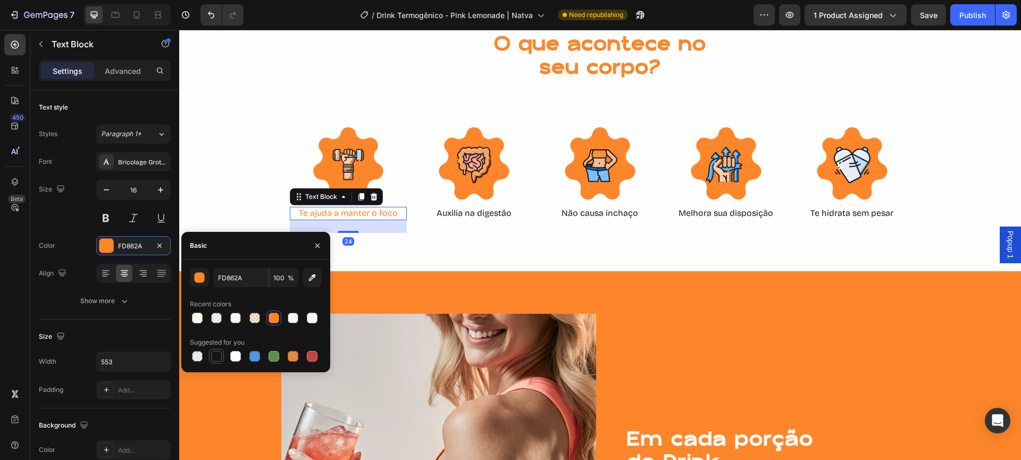
click at [211, 355] on div at bounding box center [216, 356] width 11 height 11
type input "151515"
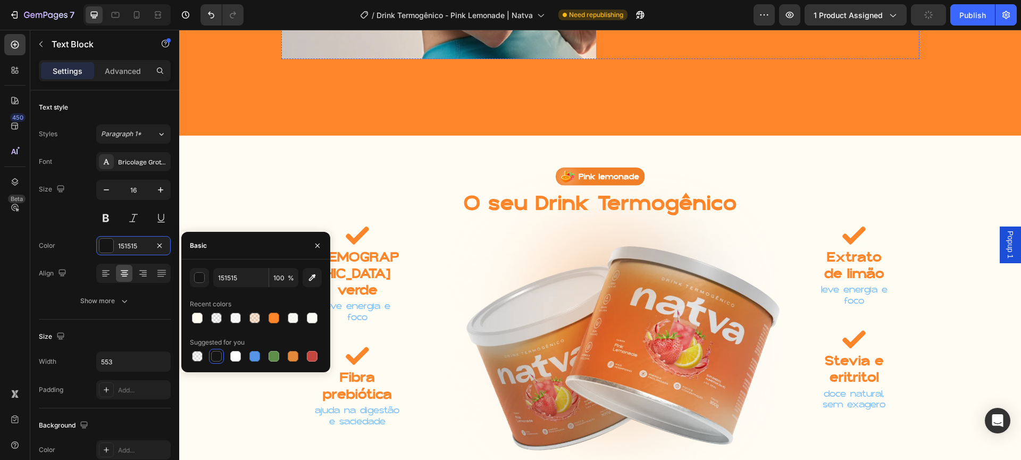
scroll to position [2322, 0]
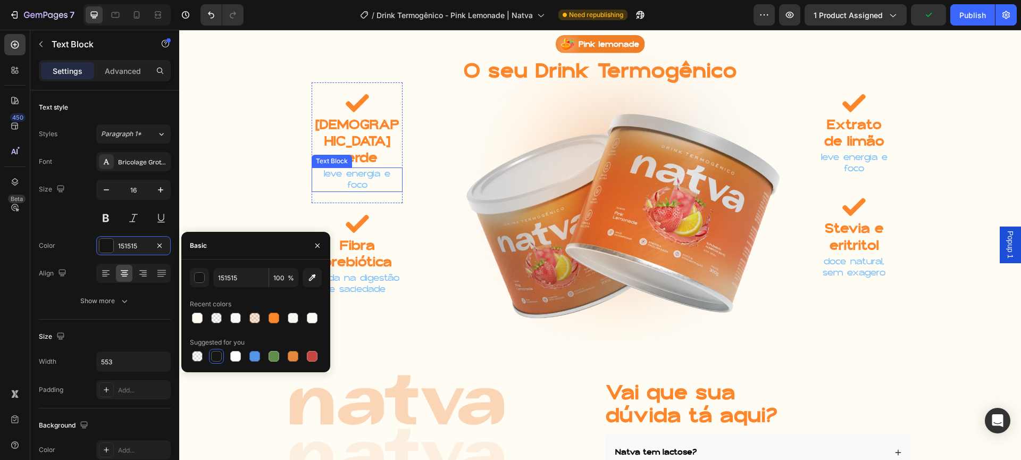
click at [363, 191] on p "leve energia e foco" at bounding box center [357, 180] width 89 height 22
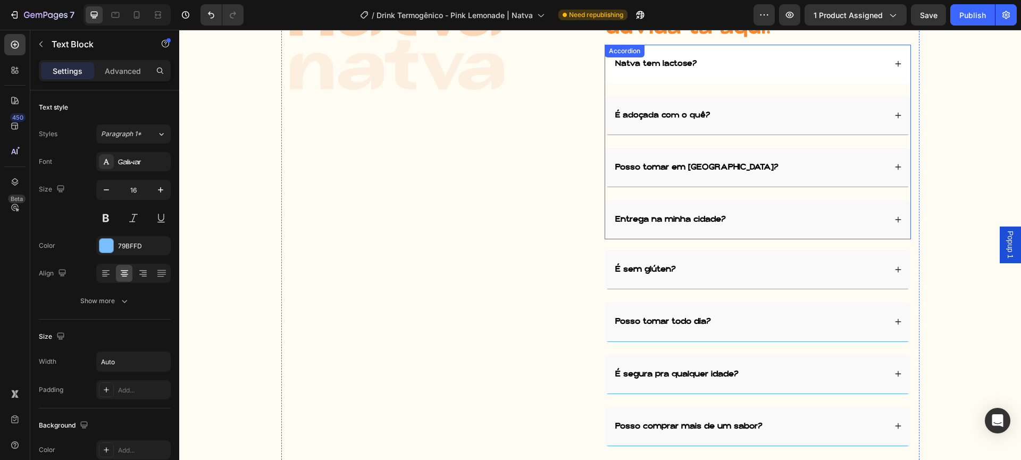
scroll to position [2748, 0]
click at [678, 64] on strong "Natva tem lactose?" at bounding box center [655, 63] width 81 height 11
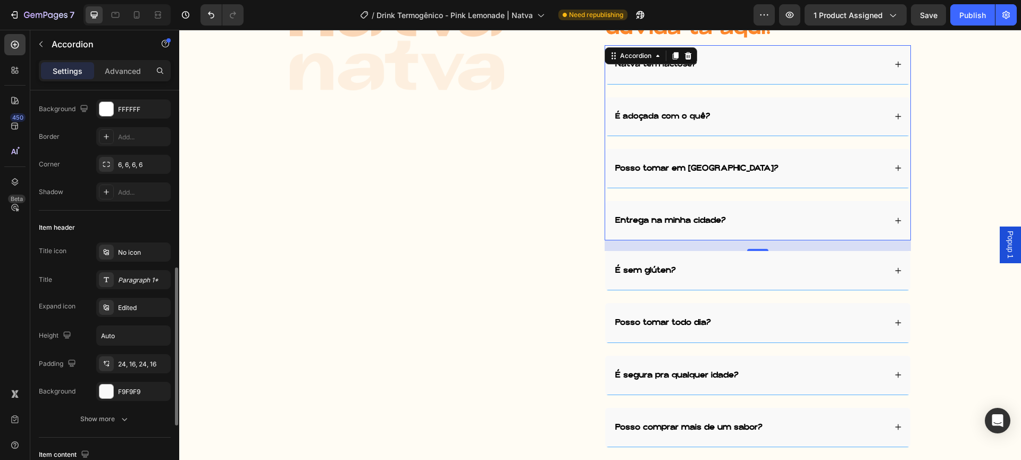
scroll to position [187, 0]
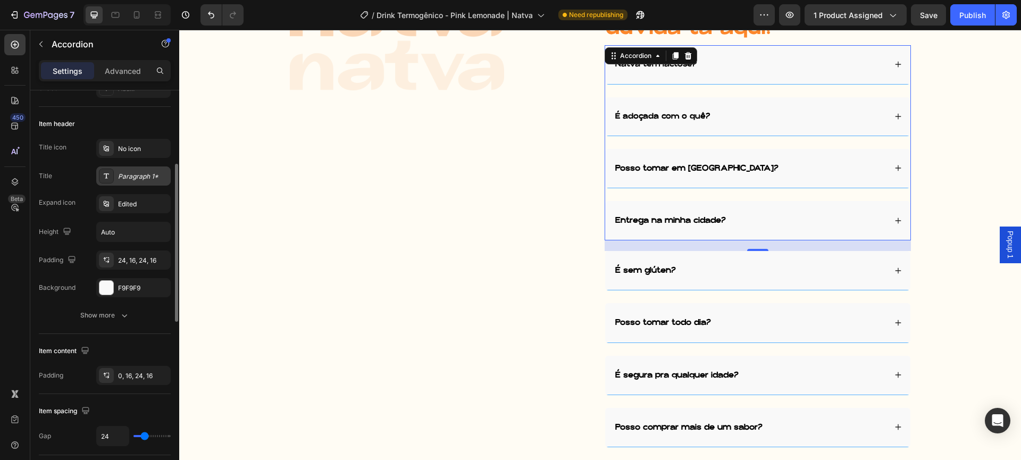
click at [119, 169] on div "Paragraph 1*" at bounding box center [133, 175] width 74 height 19
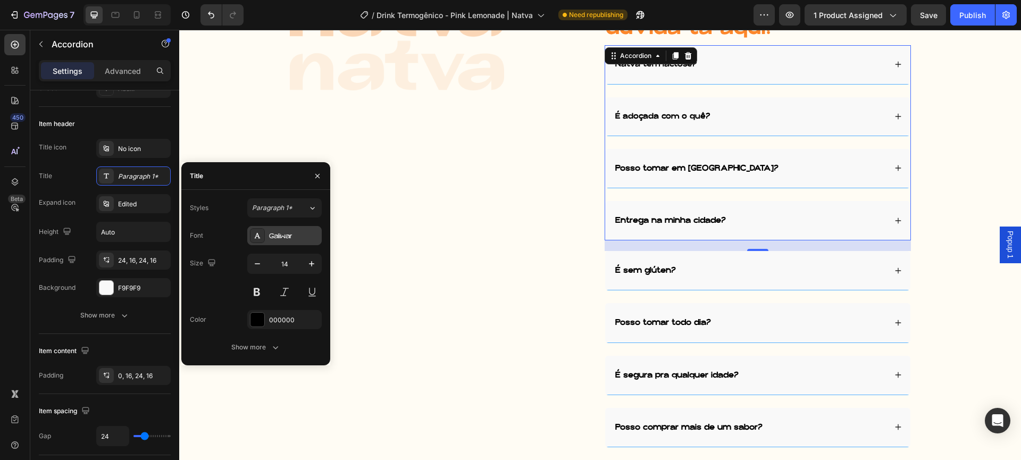
click at [271, 234] on div "Galiwar" at bounding box center [294, 236] width 50 height 10
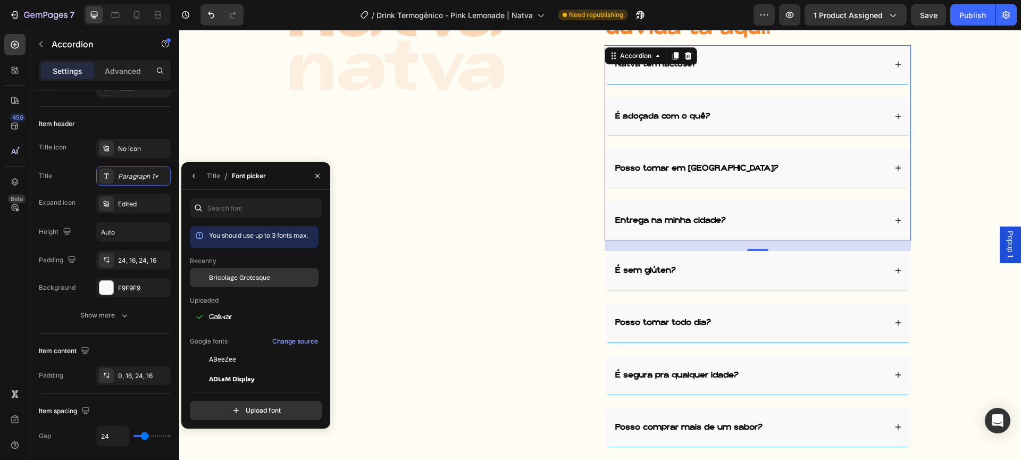
click at [257, 274] on span "Bricolage Grotesque" at bounding box center [239, 278] width 61 height 10
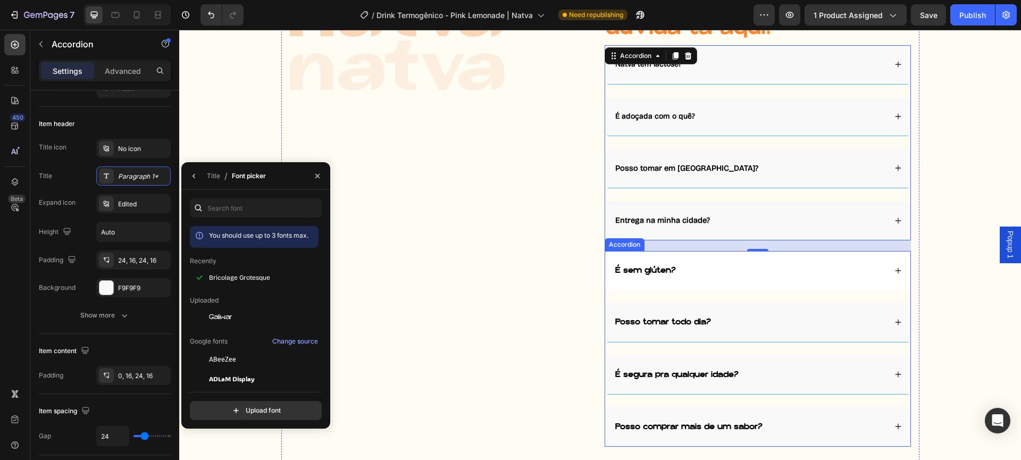
click at [720, 276] on div "É sem glúten?" at bounding box center [750, 270] width 272 height 13
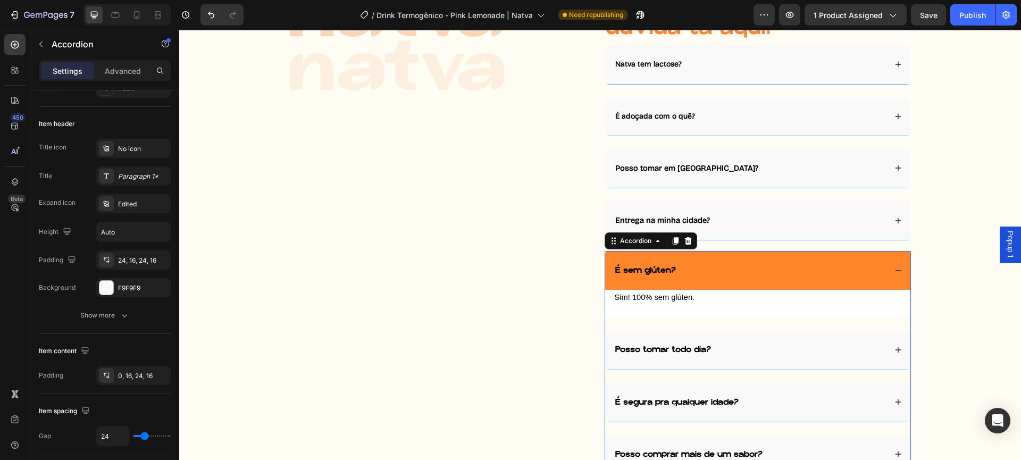
click at [637, 274] on strong "É sem glúten?" at bounding box center [645, 270] width 61 height 12
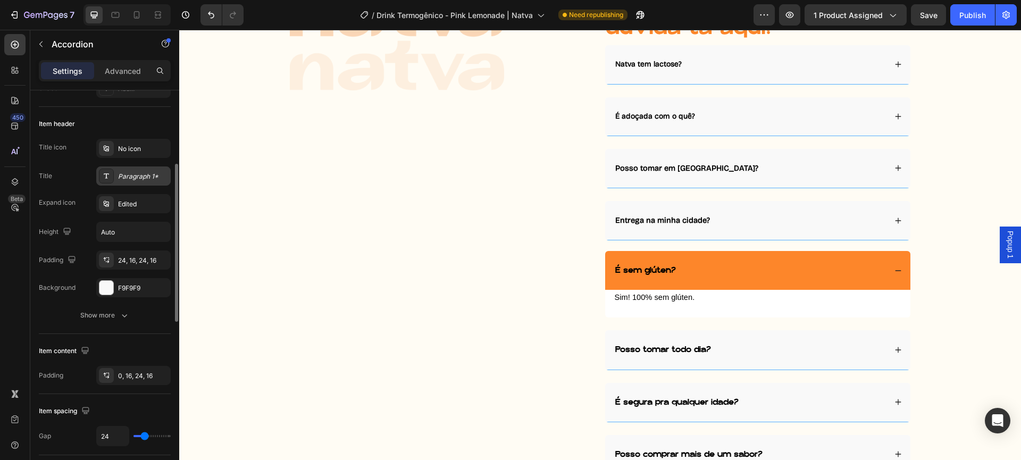
click at [118, 176] on div "Paragraph 1*" at bounding box center [143, 177] width 50 height 10
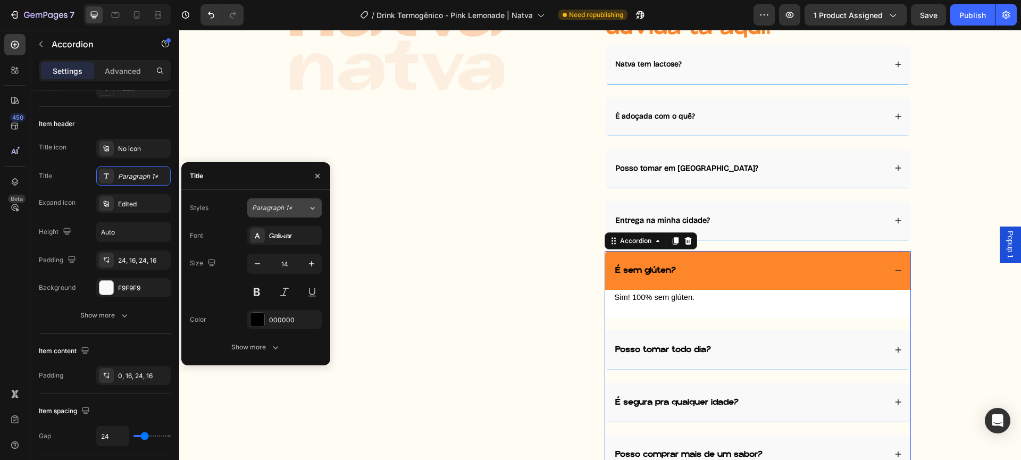
click at [274, 213] on button "Paragraph 1*" at bounding box center [284, 207] width 74 height 19
click at [139, 181] on div "Paragraph 1*" at bounding box center [143, 177] width 50 height 10
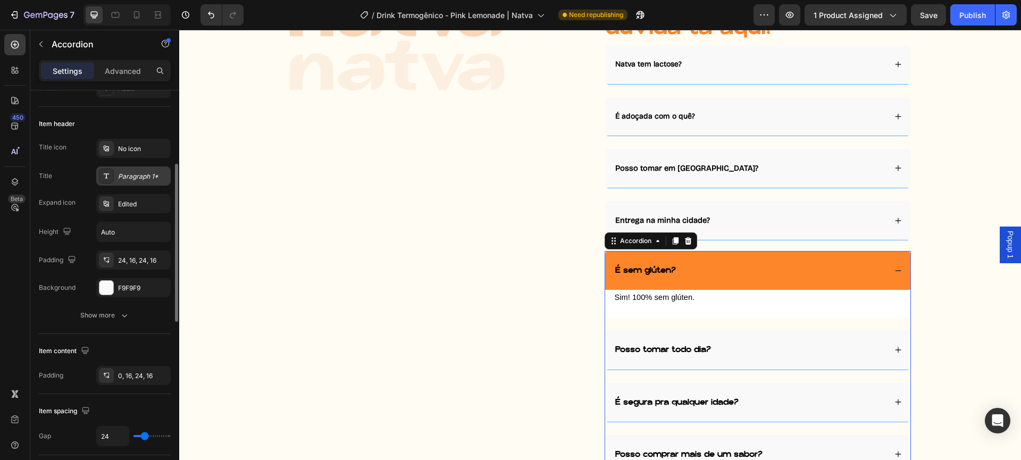
click at [139, 179] on div "Paragraph 1*" at bounding box center [143, 177] width 50 height 10
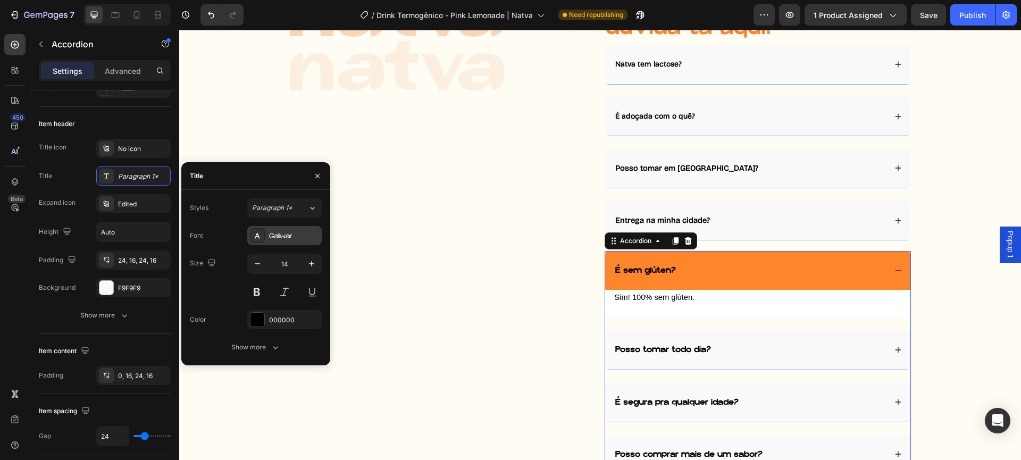
click at [287, 230] on div "Galiwar" at bounding box center [284, 235] width 74 height 19
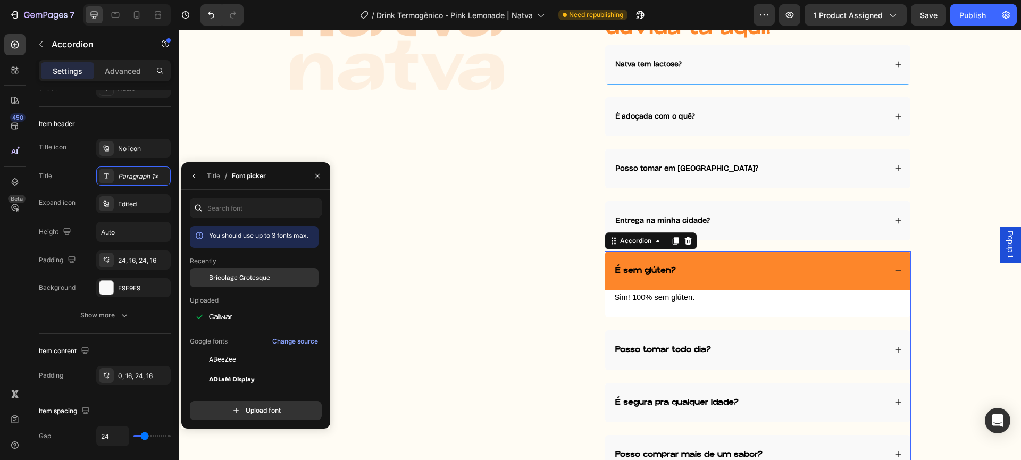
click at [273, 350] on div "Bricolage Grotesque" at bounding box center [254, 359] width 129 height 19
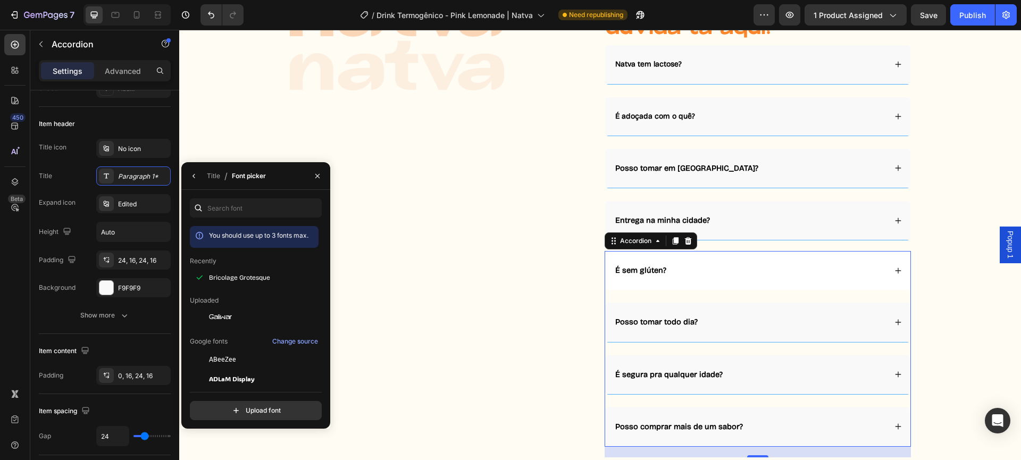
click at [661, 264] on div "É sem glúten?" at bounding box center [641, 270] width 54 height 13
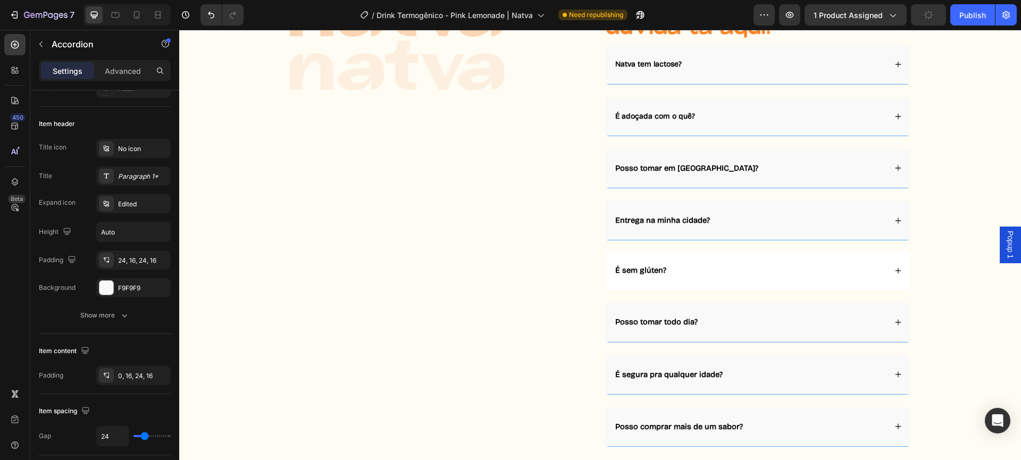
click at [668, 275] on div "É sem glúten?" at bounding box center [750, 270] width 272 height 13
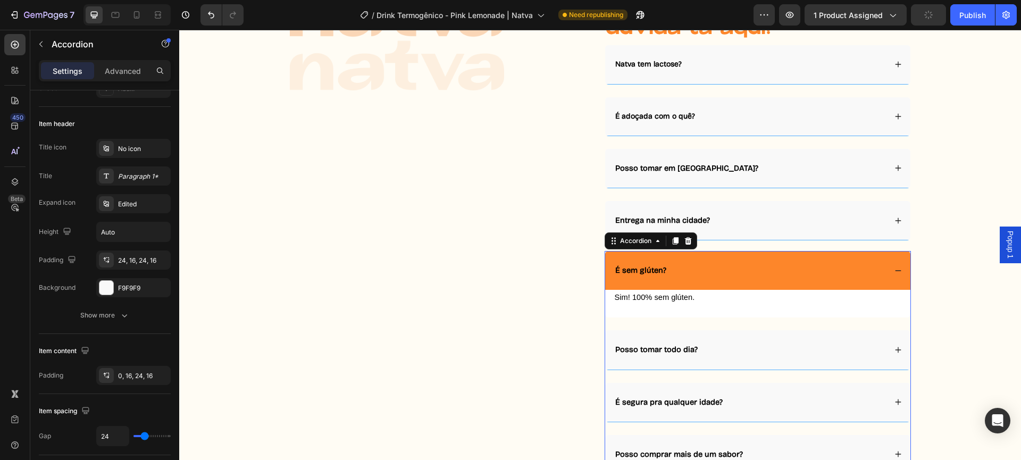
click at [668, 296] on span "Sim! 100% sem glúten." at bounding box center [655, 297] width 80 height 9
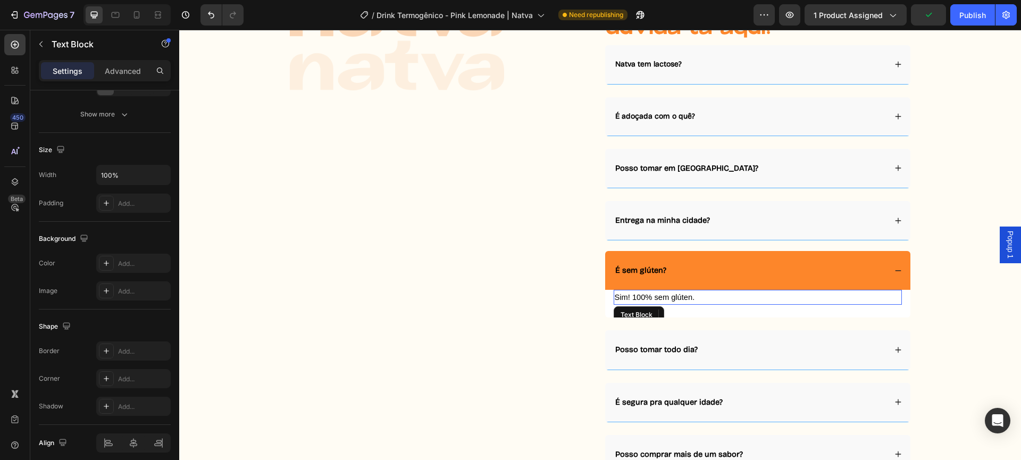
scroll to position [0, 0]
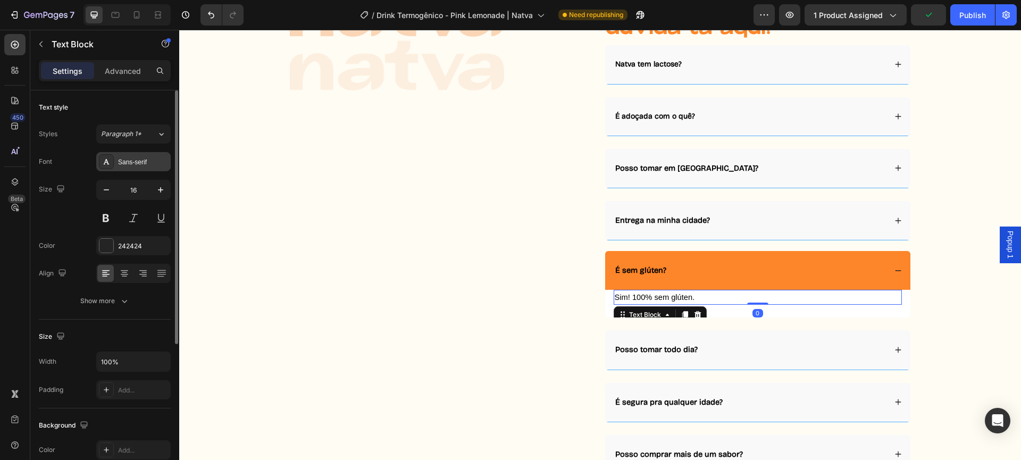
click at [111, 157] on div at bounding box center [106, 161] width 15 height 15
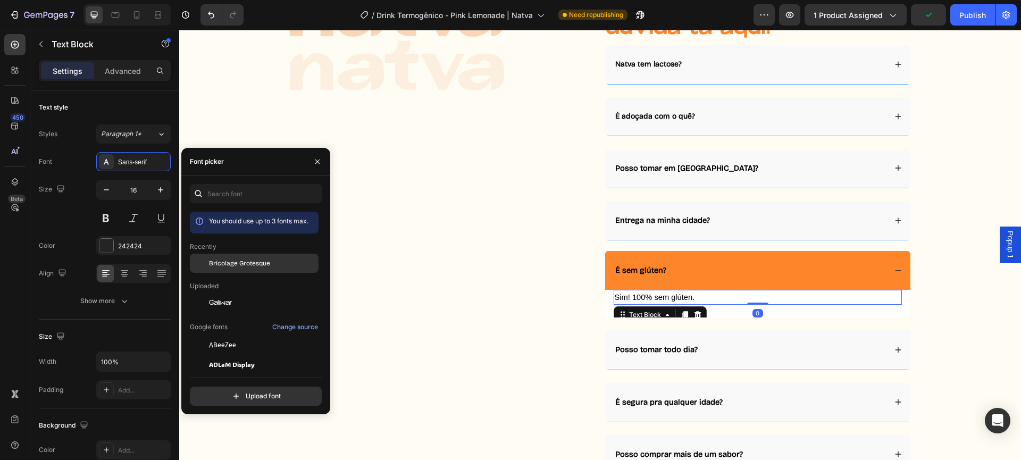
click at [261, 261] on span "Bricolage Grotesque" at bounding box center [239, 263] width 61 height 10
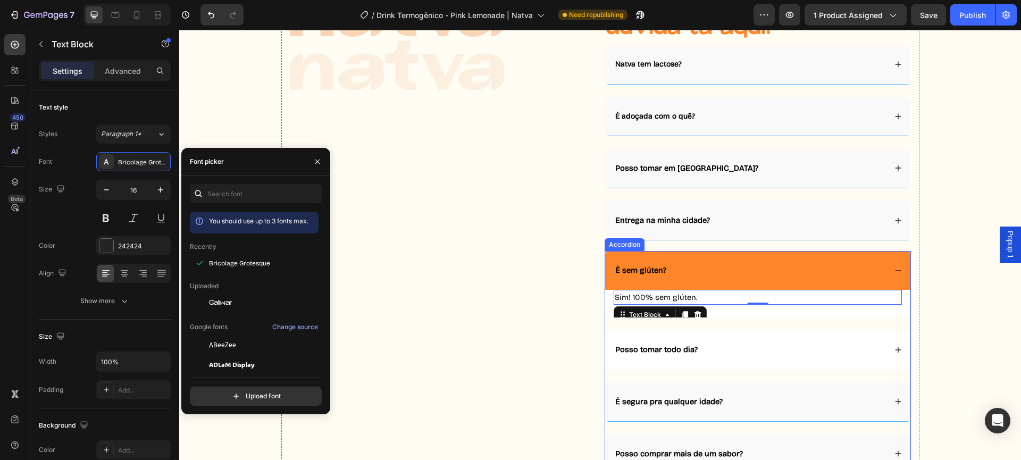
click at [745, 348] on div "Posso tomar todo dia?" at bounding box center [750, 349] width 272 height 13
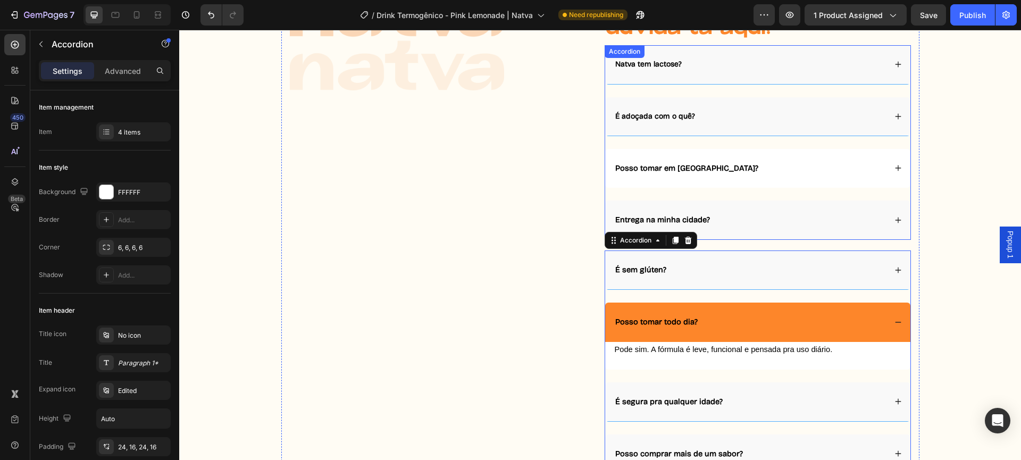
click at [707, 171] on div "Posso tomar em jejum?" at bounding box center [750, 168] width 272 height 13
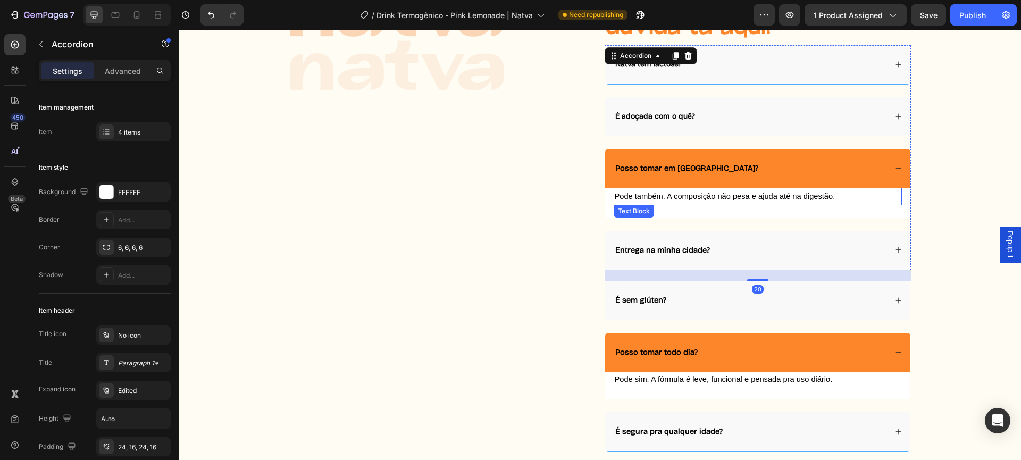
click at [692, 194] on span "Pode também. A composição não pesa e ajuda até na digestão." at bounding box center [725, 196] width 221 height 9
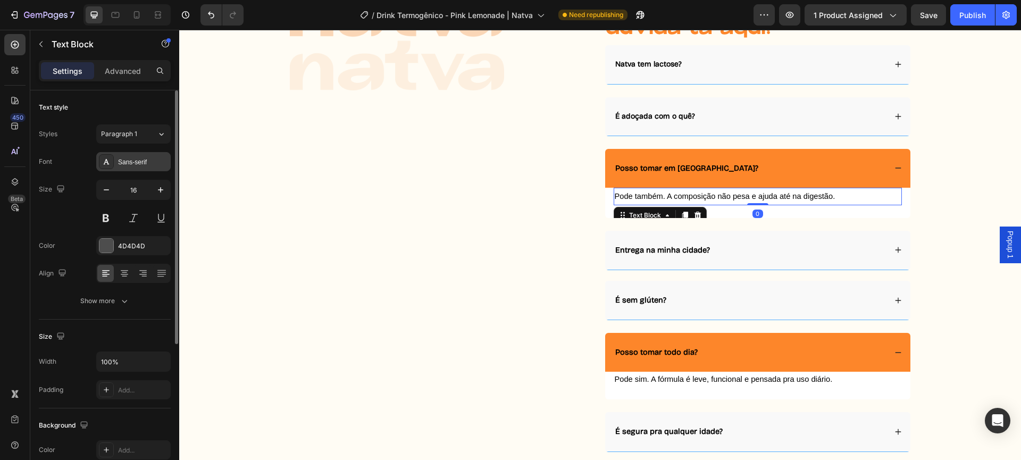
click at [105, 161] on icon at bounding box center [107, 161] width 6 height 5
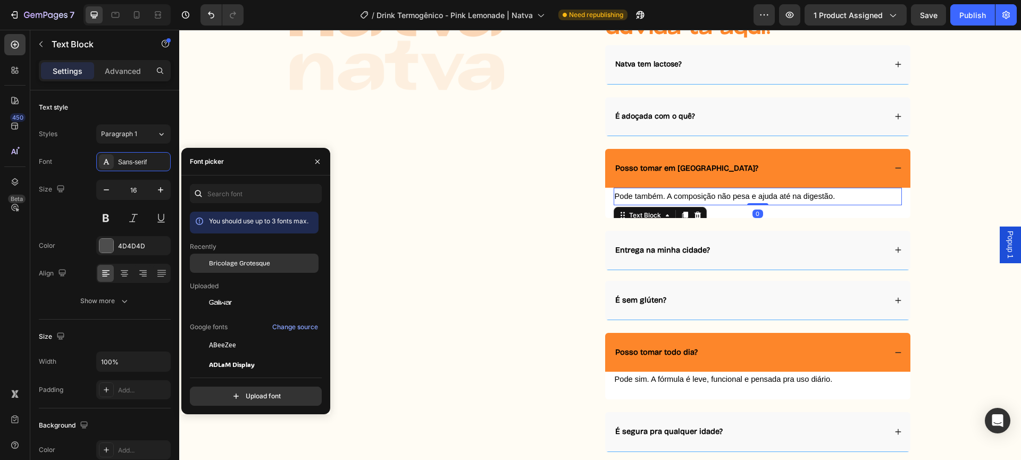
click at [222, 265] on span "Bricolage Grotesque" at bounding box center [239, 263] width 61 height 10
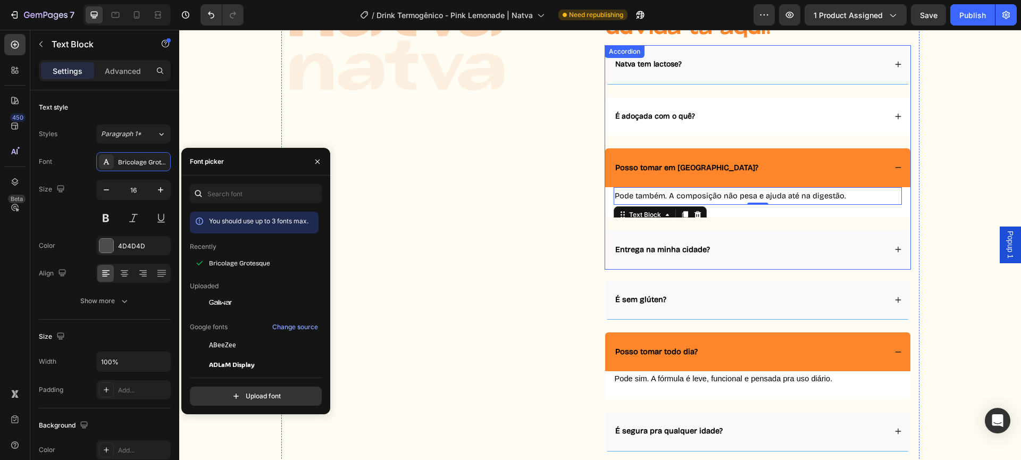
click at [721, 133] on div "É adoçada com o quê?" at bounding box center [757, 116] width 305 height 38
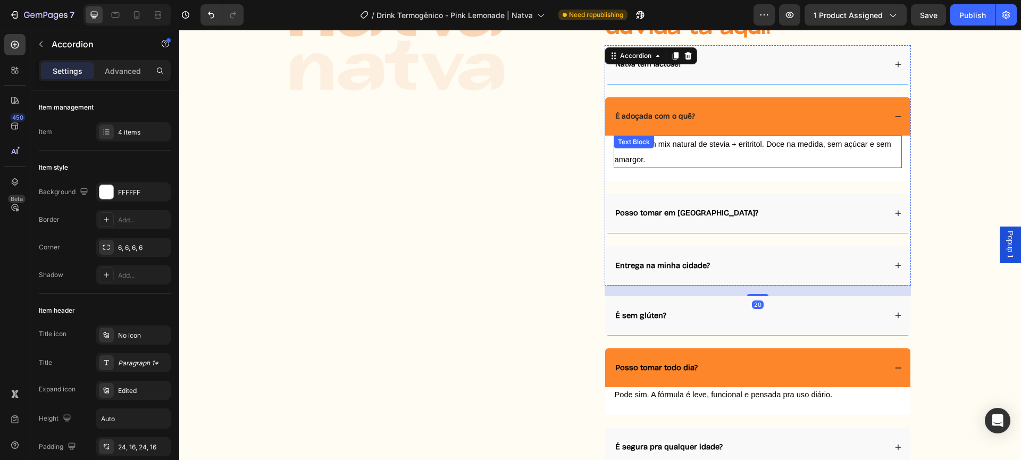
click at [668, 148] on span "Usamos um mix natural de stevia + eritritol. Doce na medida, sem açúcar e sem a…" at bounding box center [753, 152] width 276 height 24
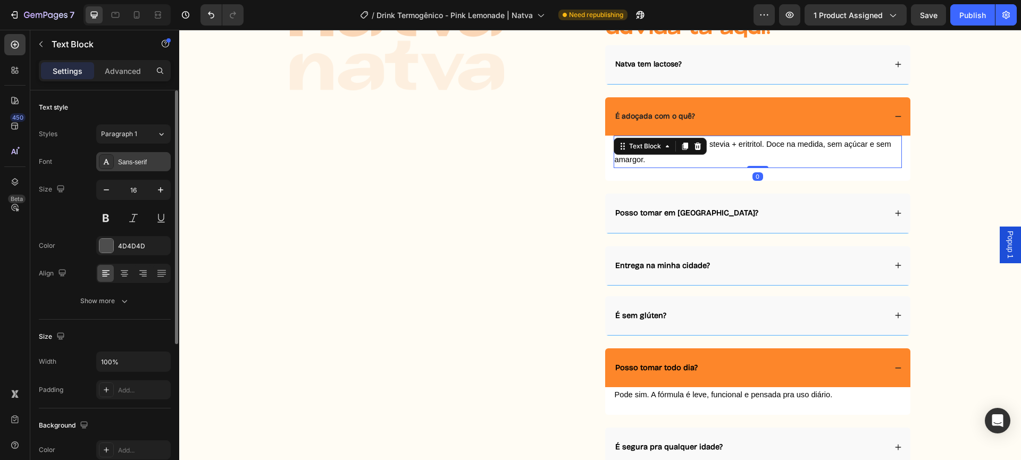
click at [111, 159] on div at bounding box center [106, 161] width 15 height 15
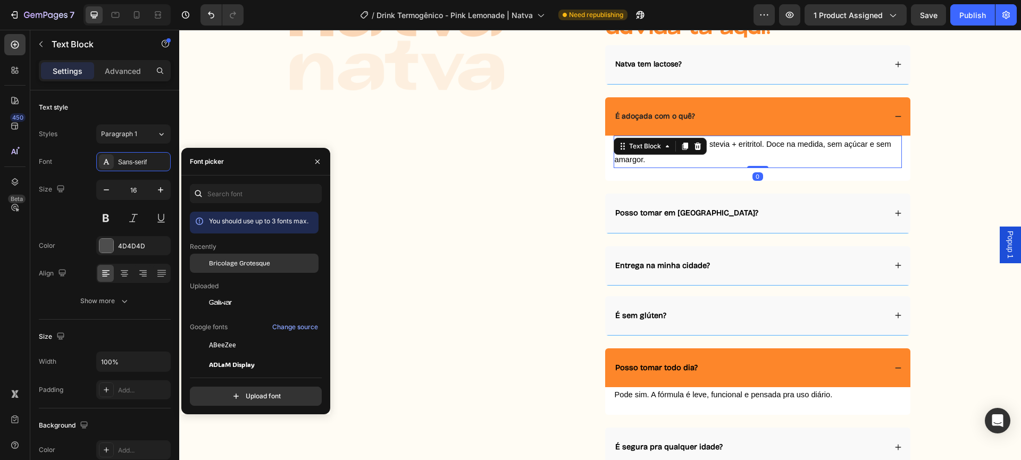
click at [224, 335] on div "Bricolage Grotesque" at bounding box center [254, 344] width 129 height 19
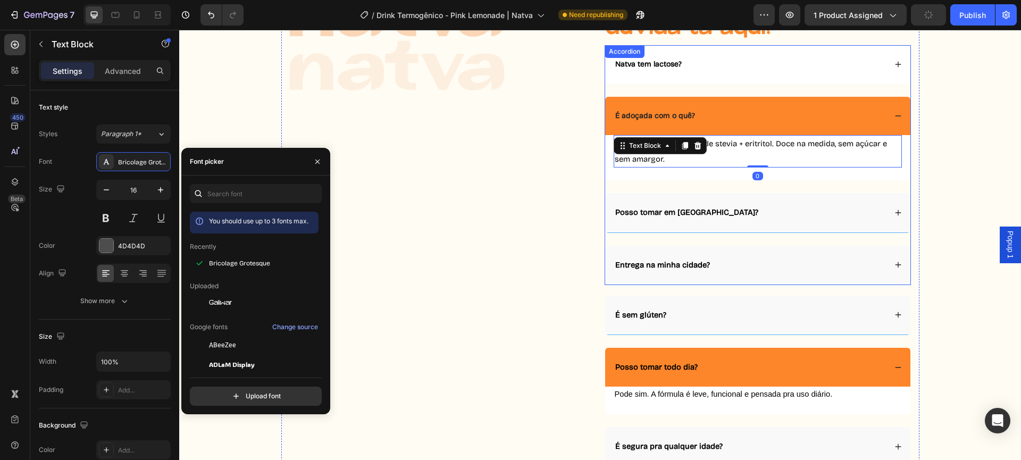
click at [793, 56] on div "Natva tem lactose?" at bounding box center [757, 64] width 305 height 38
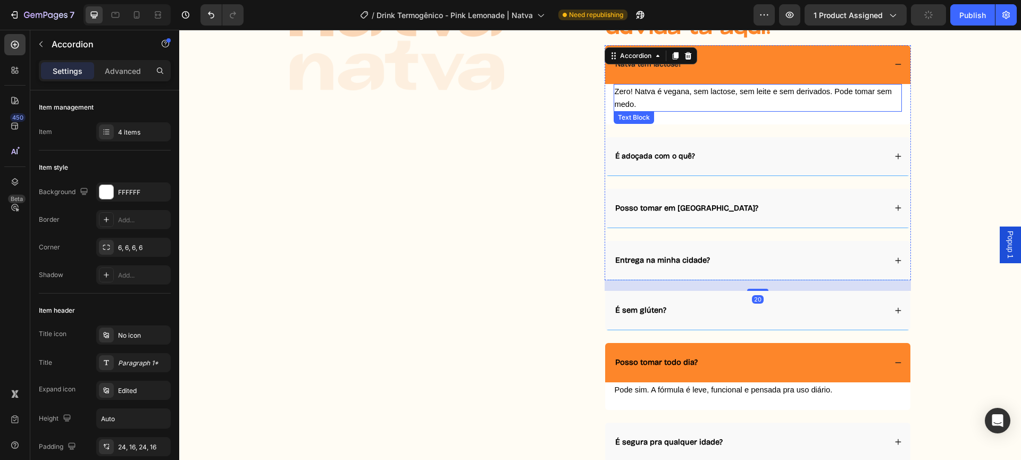
click at [703, 105] on p "Zero! Natva é vegana, sem lactose, sem leite e sem derivados. Pode tomar sem me…" at bounding box center [758, 98] width 286 height 26
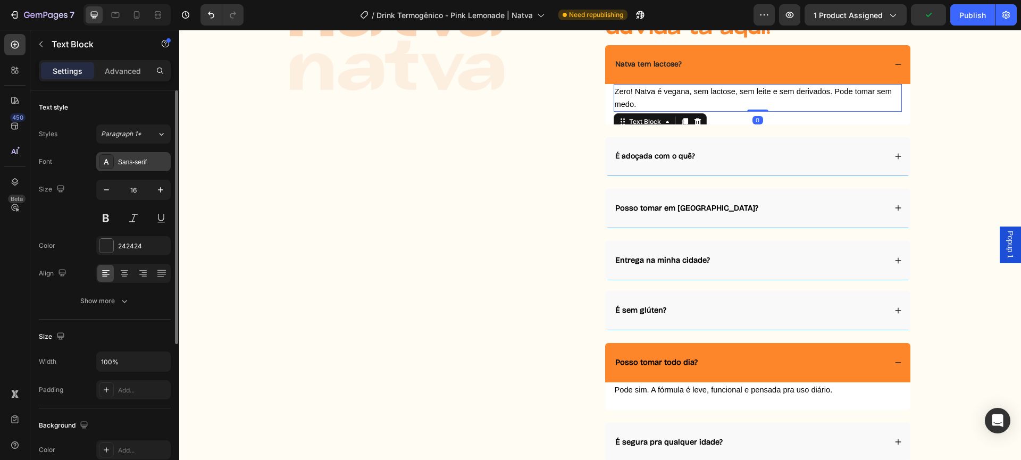
click at [130, 160] on div "Sans-serif" at bounding box center [143, 162] width 50 height 10
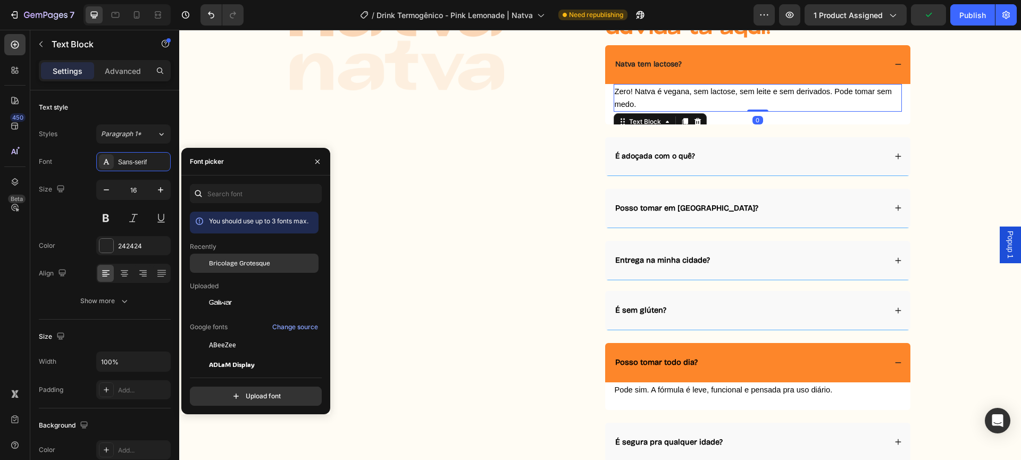
click at [229, 260] on span "Bricolage Grotesque" at bounding box center [239, 263] width 61 height 10
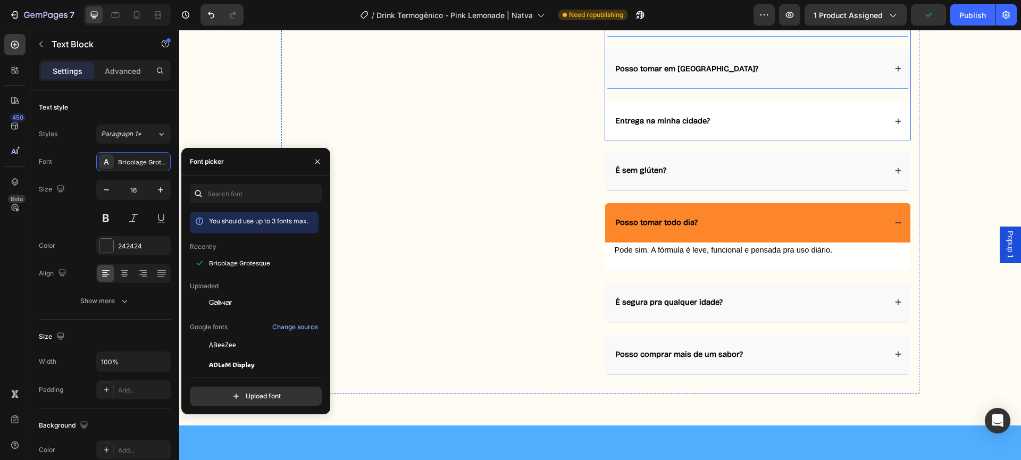
scroll to position [2982, 0]
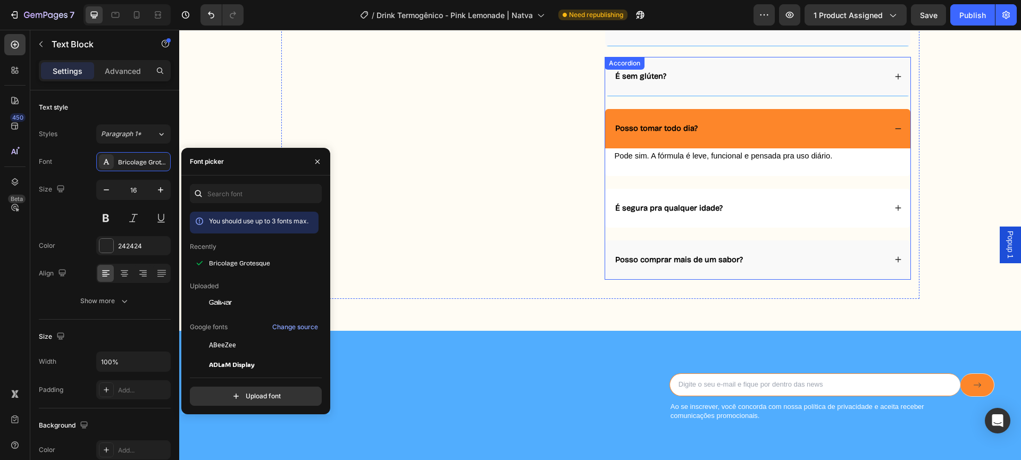
click at [655, 211] on strong "É segura pra qualquer idade?" at bounding box center [668, 208] width 107 height 10
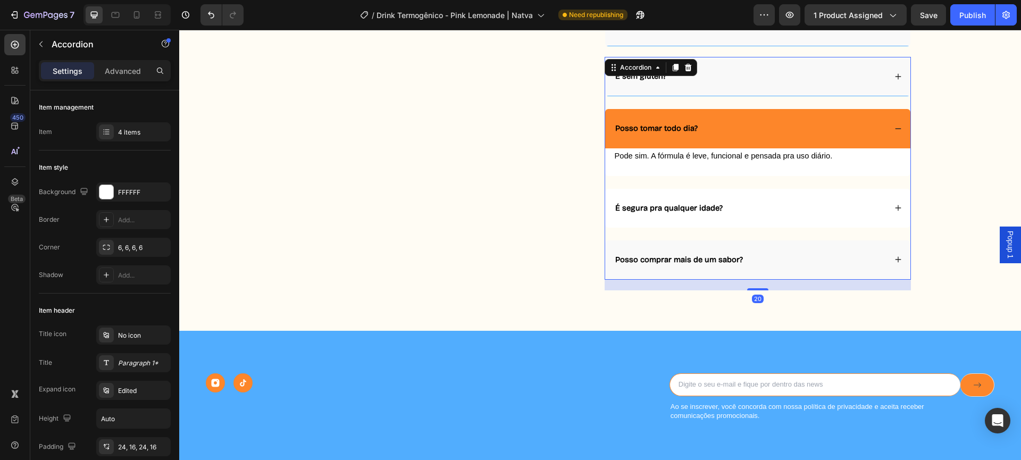
click at [745, 211] on div "É segura pra qualquer idade?" at bounding box center [750, 207] width 272 height 13
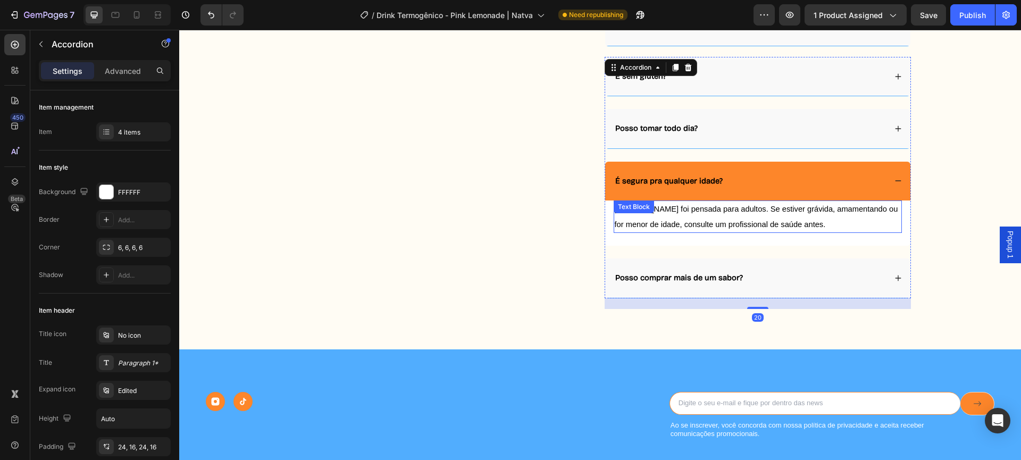
click at [661, 214] on p "Natva foi pensada para adultos. Se estiver grávida, amamentando ou for menor de…" at bounding box center [758, 216] width 286 height 31
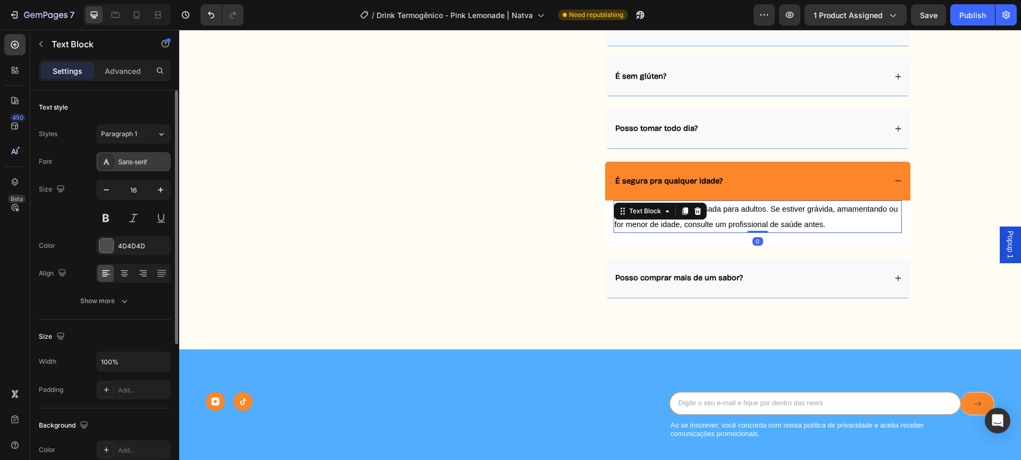
click at [116, 161] on div "Sans-serif" at bounding box center [133, 161] width 74 height 19
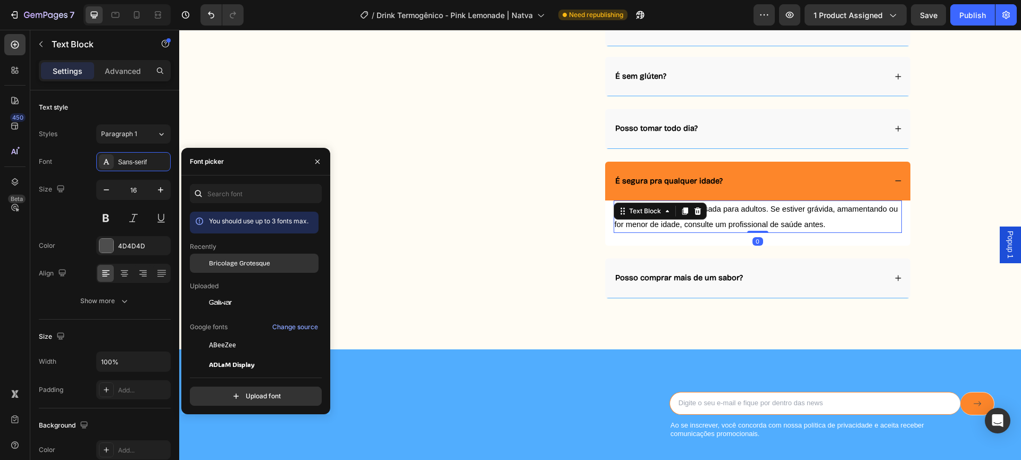
click at [229, 259] on span "Bricolage Grotesque" at bounding box center [239, 263] width 61 height 10
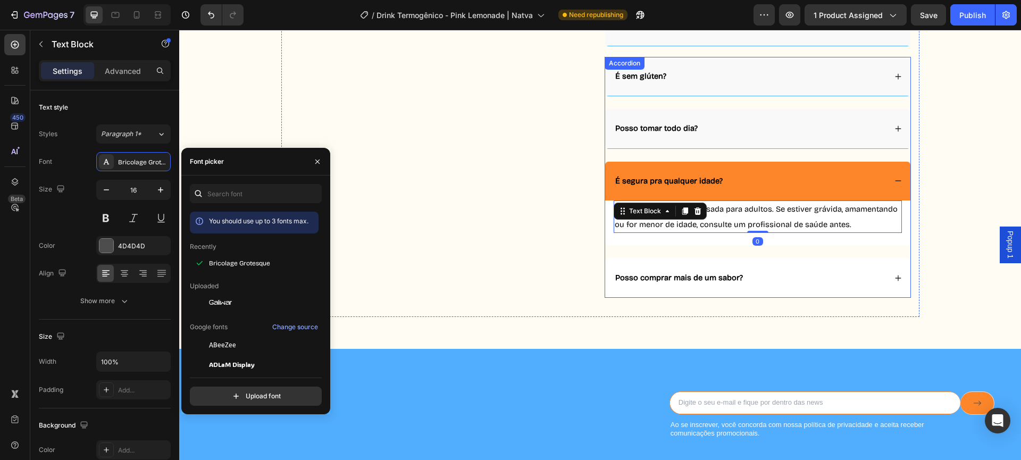
click at [666, 279] on strong "Posso comprar mais de um sabor?" at bounding box center [679, 278] width 128 height 10
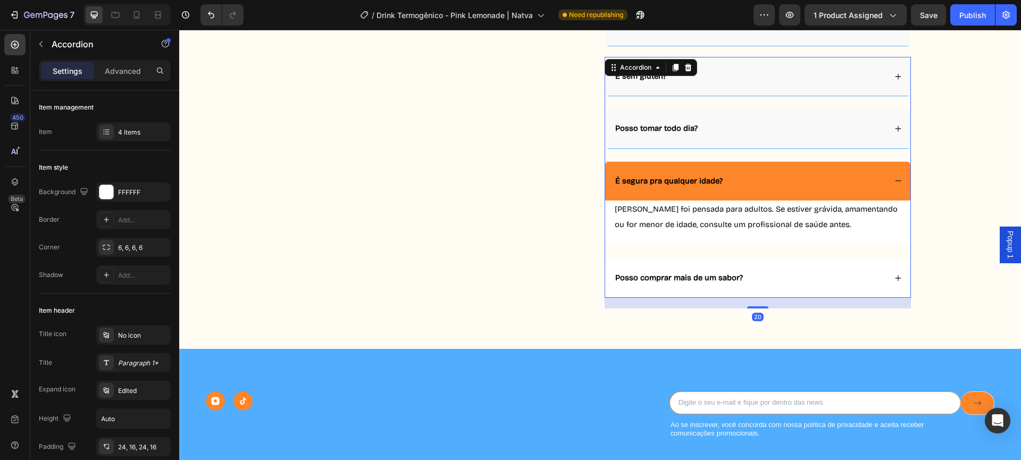
click at [775, 283] on div "Posso comprar mais de um sabor?" at bounding box center [750, 277] width 272 height 13
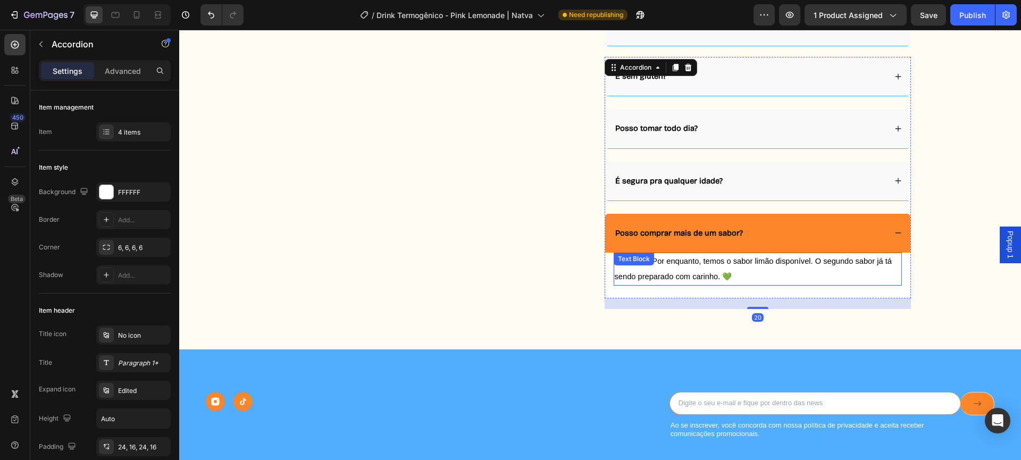
click at [695, 265] on p "Em breve! Por enquanto, temos o sabor limão disponível. O segundo sabor já tá s…" at bounding box center [758, 269] width 286 height 31
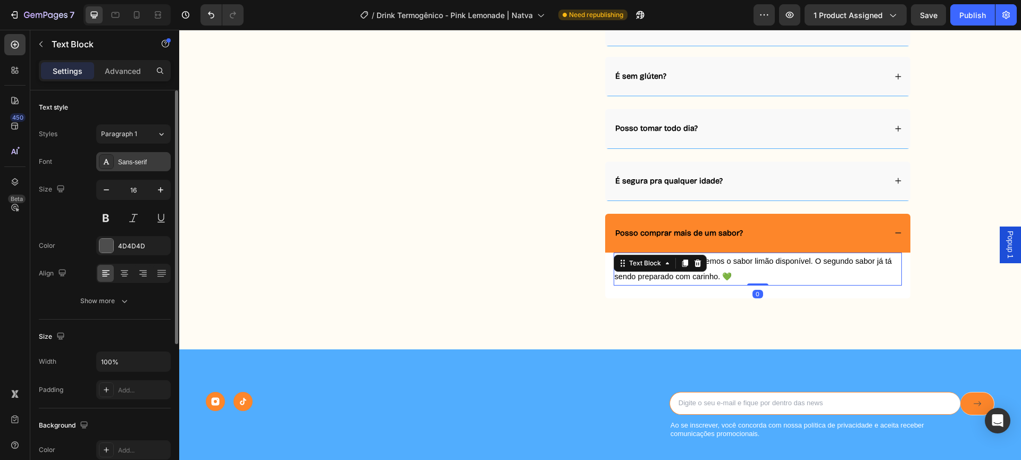
click at [121, 159] on div "Sans-serif" at bounding box center [143, 162] width 50 height 10
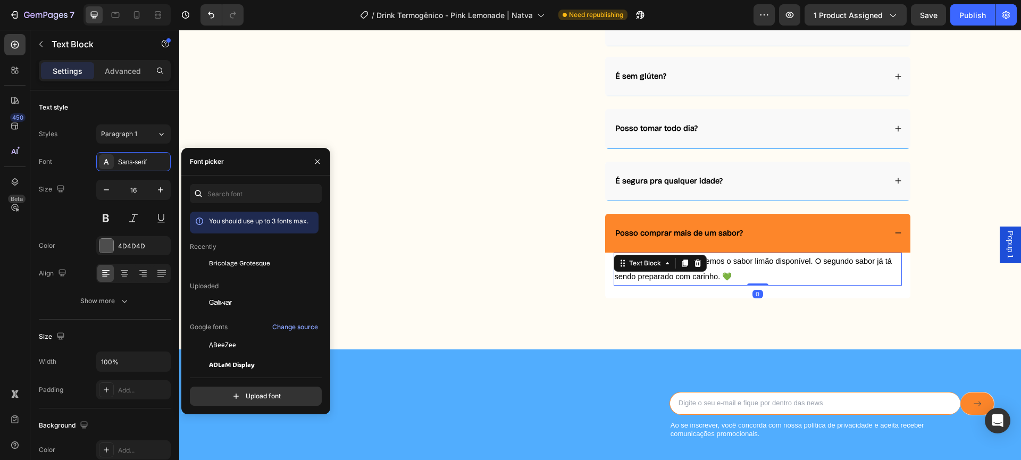
click at [236, 262] on span "Bricolage Grotesque" at bounding box center [239, 263] width 61 height 10
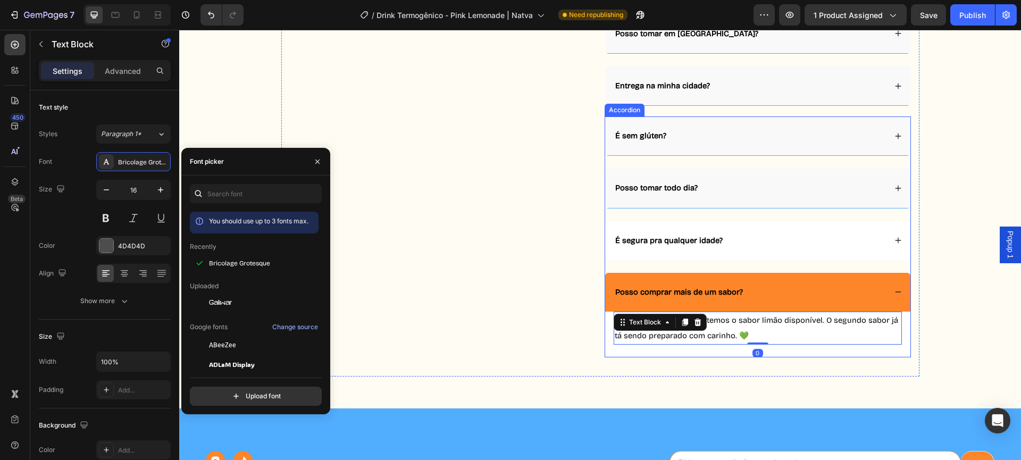
scroll to position [2897, 0]
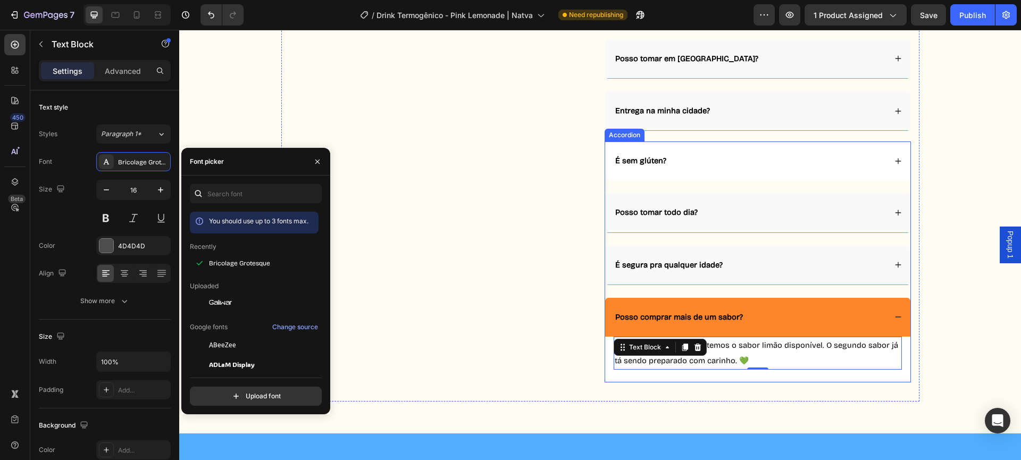
click at [717, 167] on div "É sem glúten?" at bounding box center [750, 160] width 272 height 13
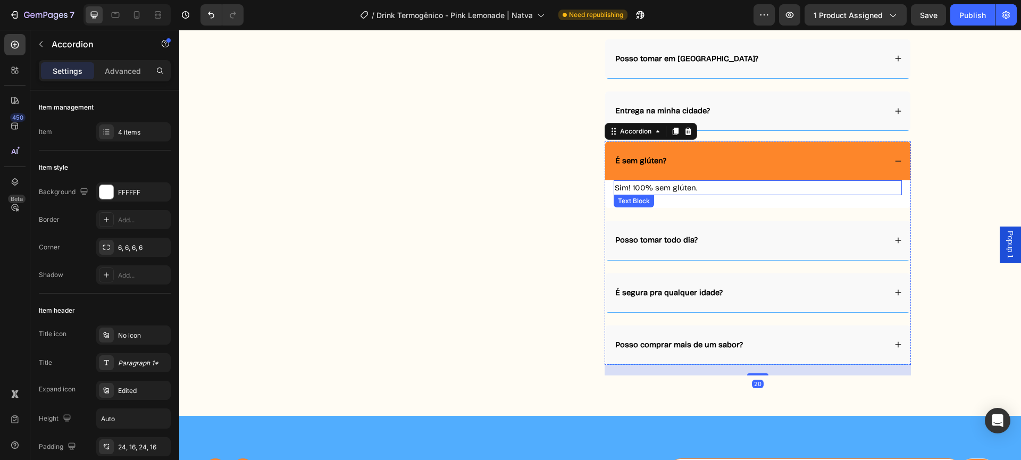
click at [717, 189] on p "Sim! 100% sem glúten." at bounding box center [758, 187] width 286 height 13
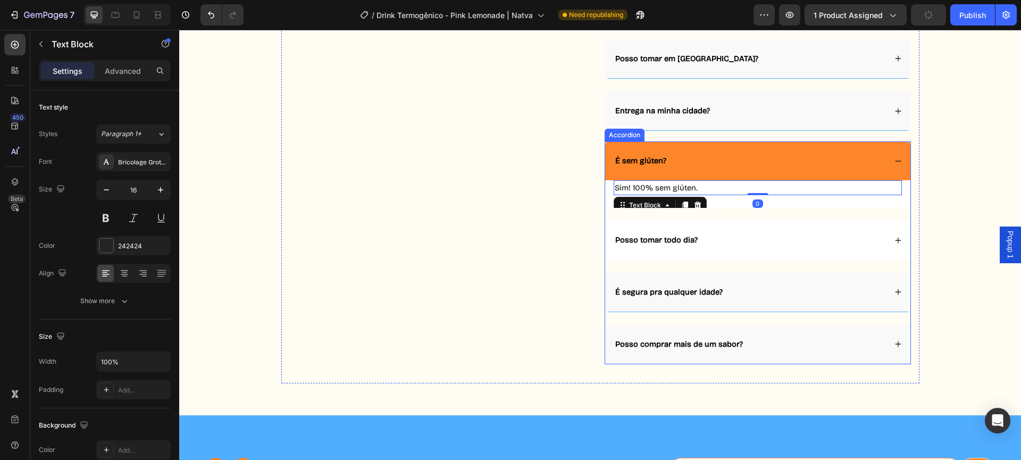
click at [750, 228] on div "Posso tomar todo dia?" at bounding box center [757, 240] width 305 height 39
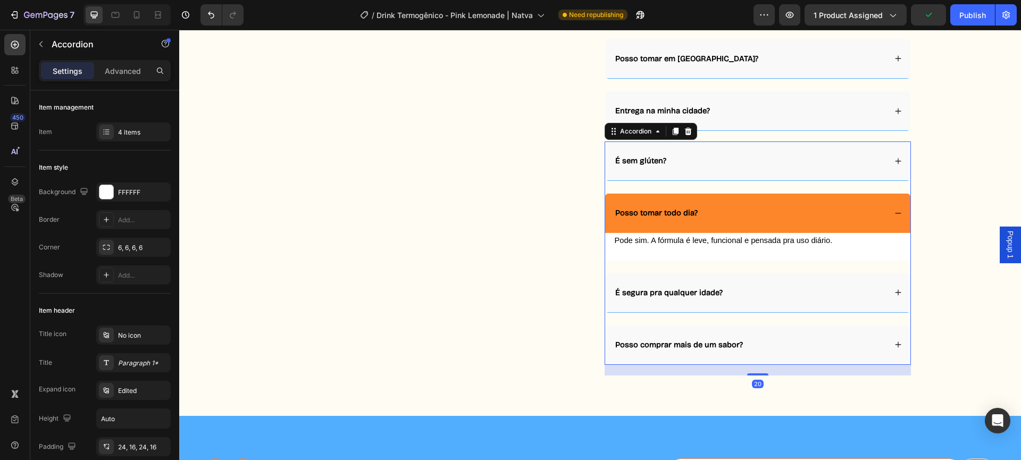
click at [761, 249] on div "Pode sim. A fórmula é leve, funcional e pensada pra uso diário. Text Block" at bounding box center [757, 247] width 305 height 28
click at [761, 245] on p "Pode sim. A fórmula é leve, funcional e pensada pra uso diário." at bounding box center [758, 240] width 286 height 13
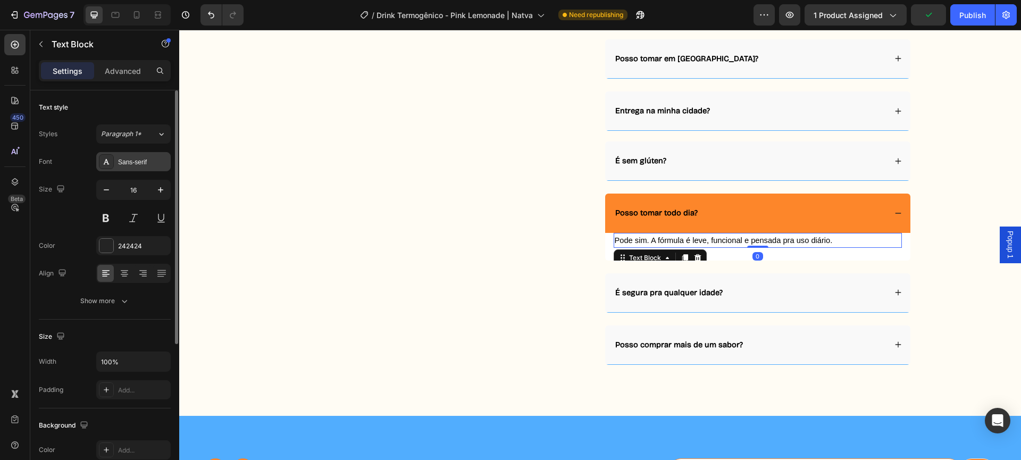
click at [148, 156] on div "Sans-serif" at bounding box center [133, 161] width 74 height 19
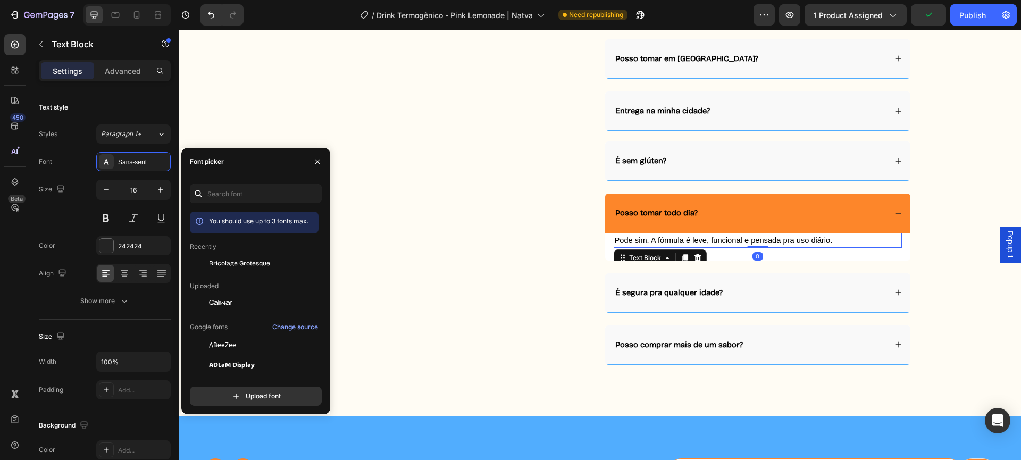
click at [251, 258] on span "Bricolage Grotesque" at bounding box center [239, 263] width 61 height 10
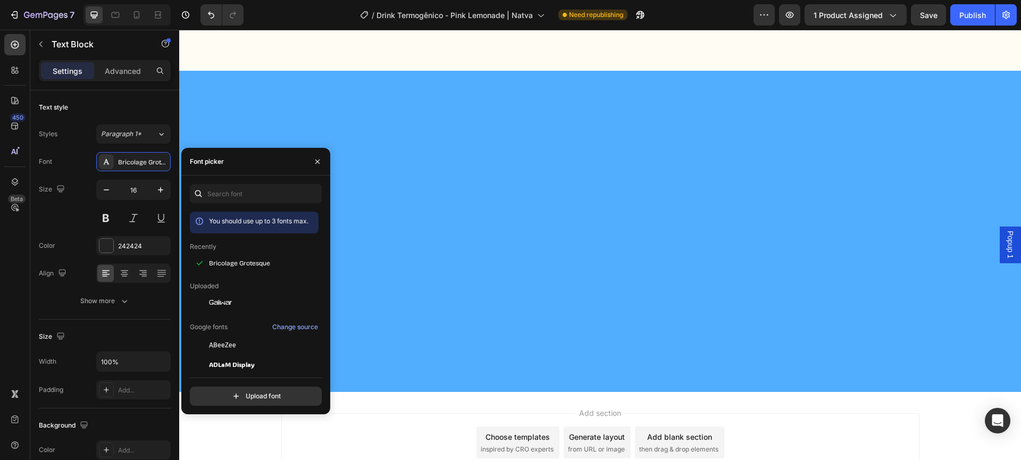
scroll to position [0, 0]
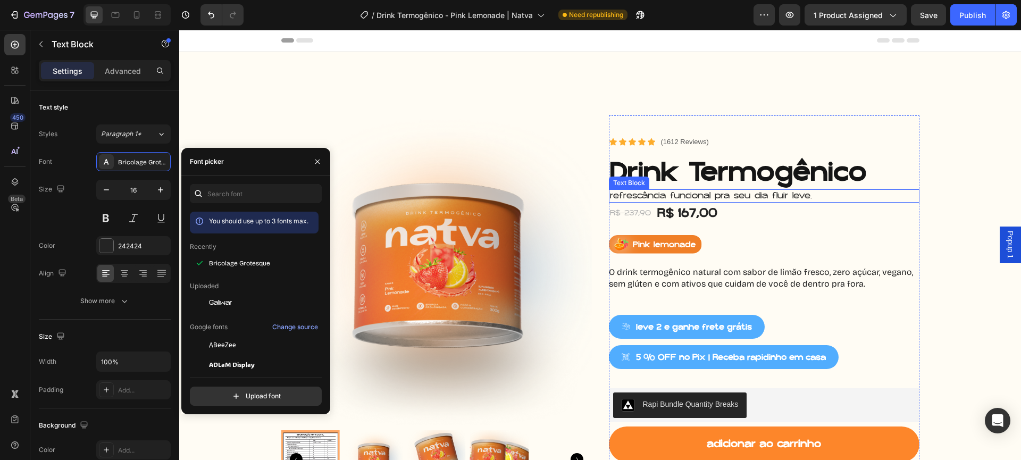
click at [768, 192] on p "refrescância funcional pra seu dia fluir leve." at bounding box center [764, 195] width 308 height 11
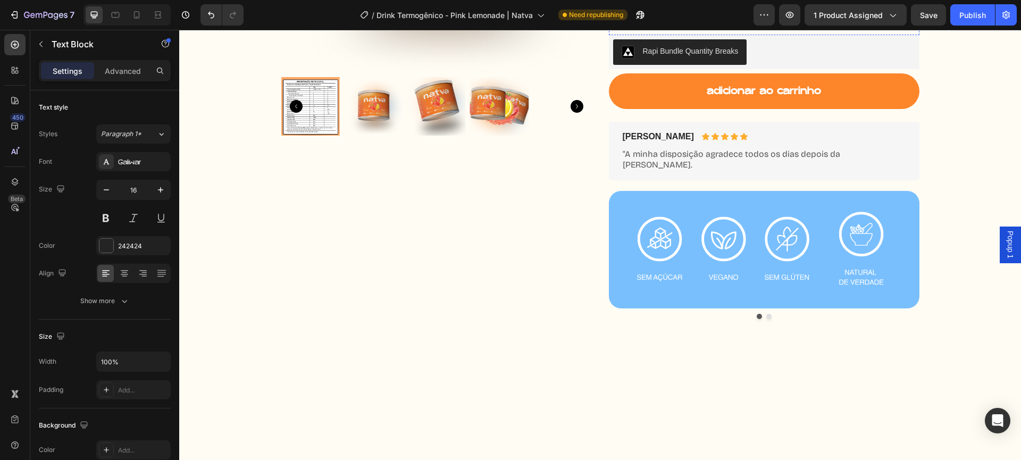
scroll to position [357, 0]
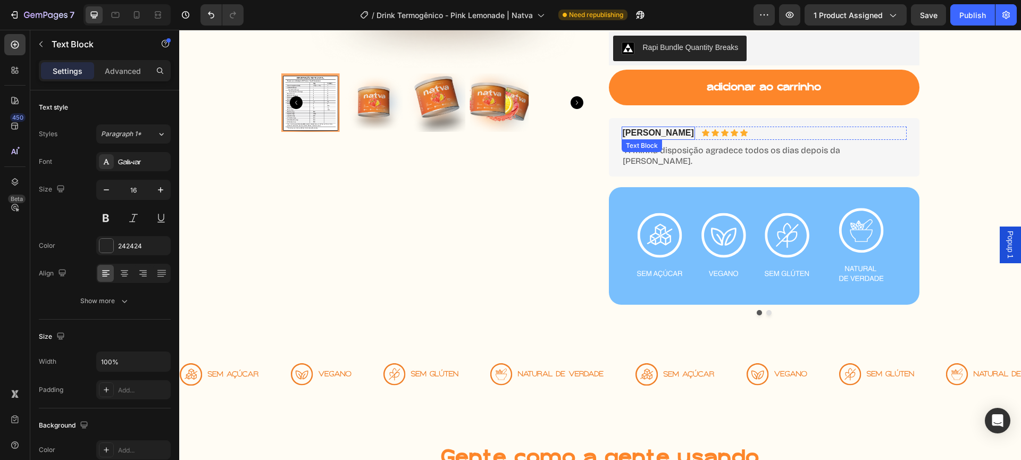
click at [645, 136] on p "Roberta Mota" at bounding box center [658, 133] width 71 height 11
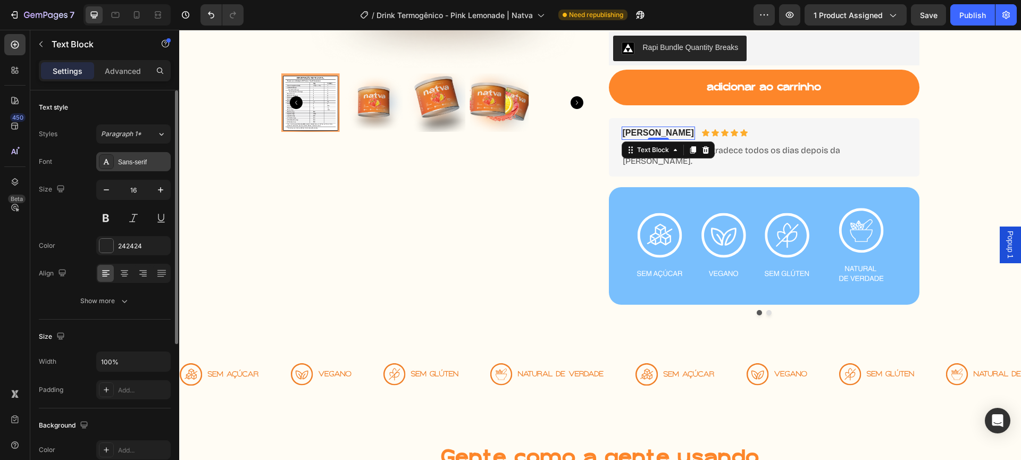
click at [108, 159] on icon at bounding box center [106, 161] width 9 height 9
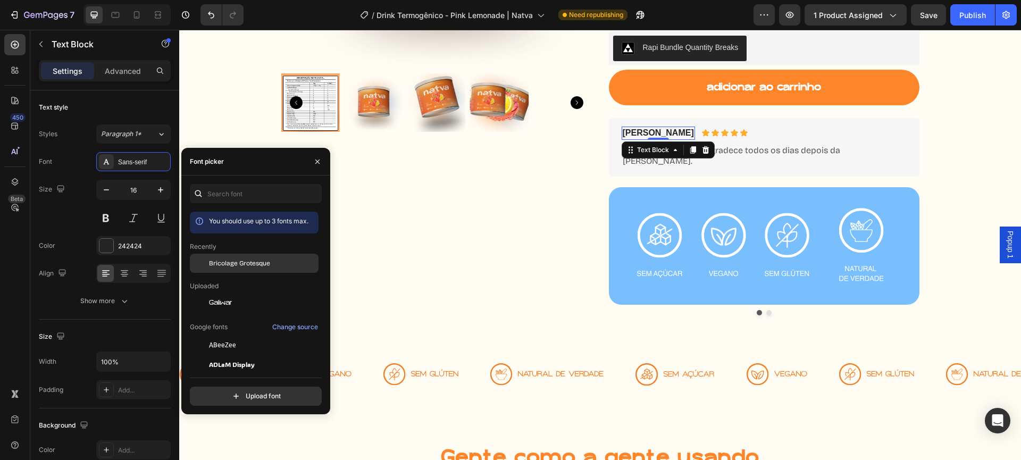
click at [258, 263] on span "Bricolage Grotesque" at bounding box center [239, 263] width 61 height 10
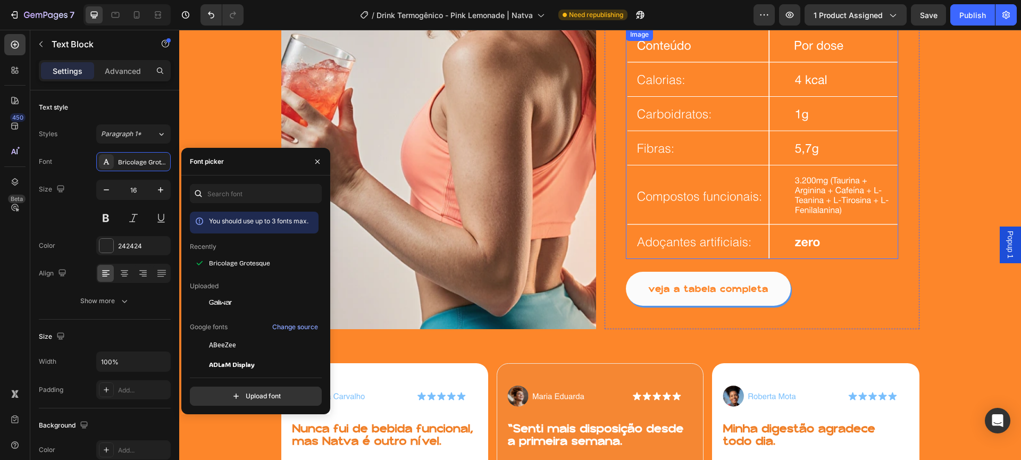
scroll to position [1857, 0]
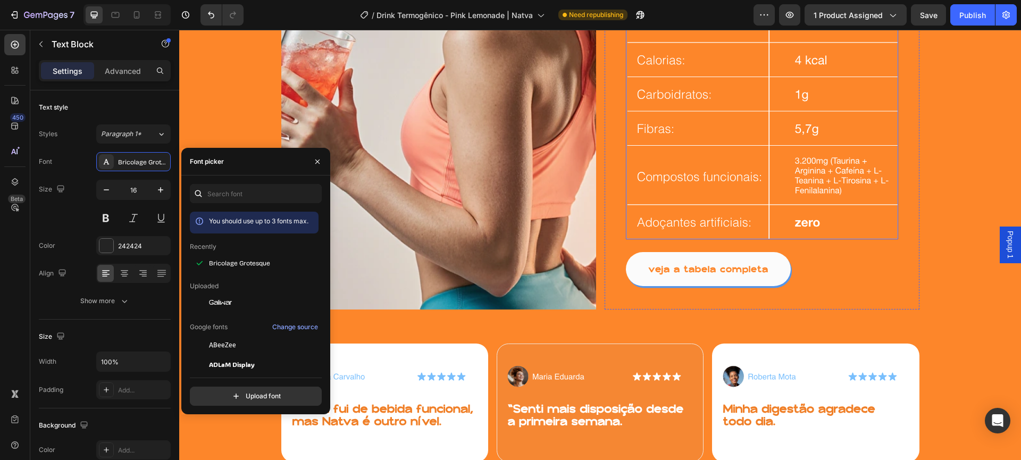
click at [787, 190] on img at bounding box center [762, 124] width 272 height 230
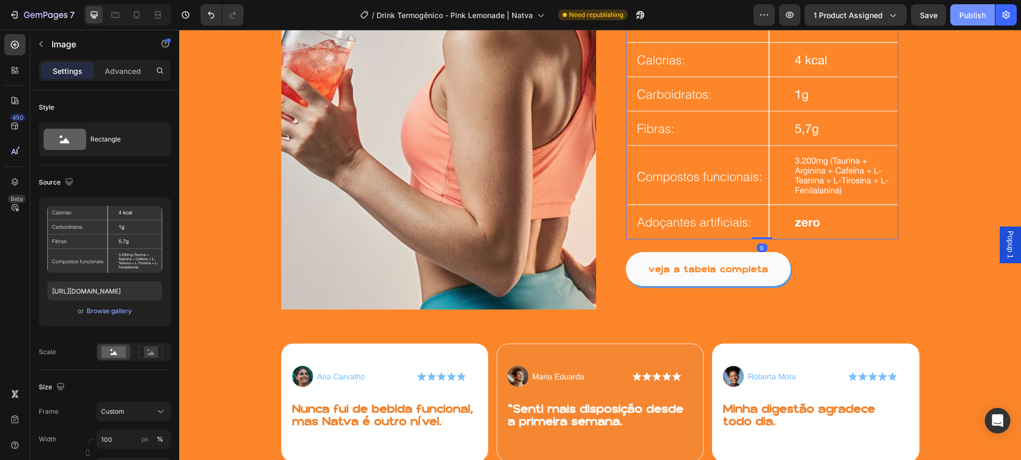
click at [986, 15] on button "Publish" at bounding box center [972, 14] width 45 height 21
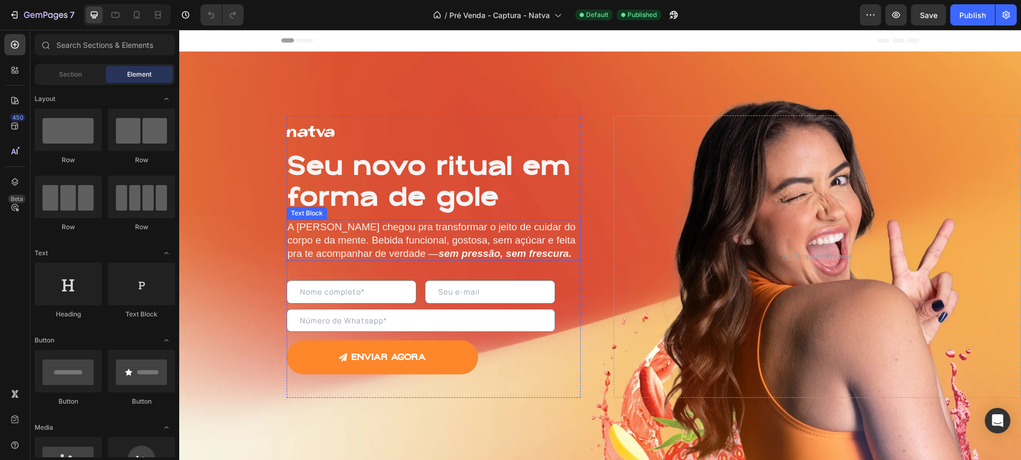
click at [466, 236] on p "A [PERSON_NAME] chegou pra transformar o jeito de cuidar do corpo e da mente. B…" at bounding box center [434, 240] width 292 height 39
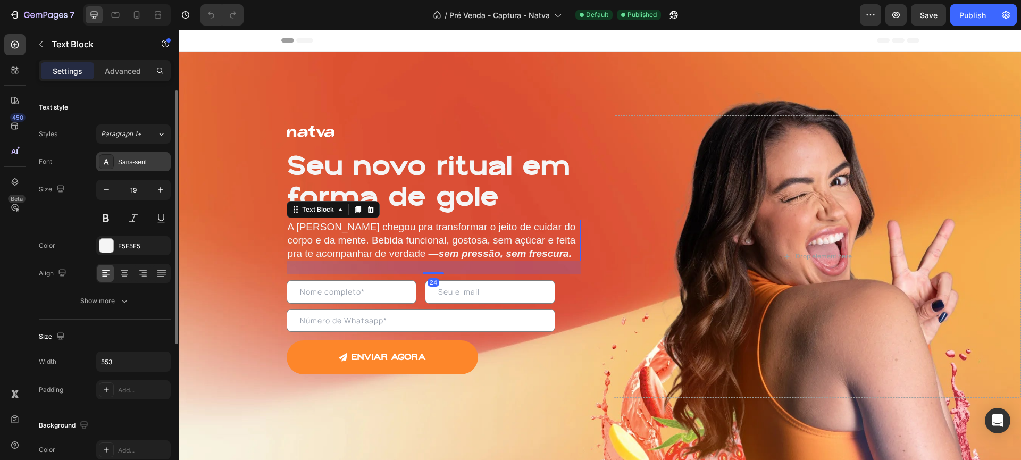
click at [122, 163] on div "Sans-serif" at bounding box center [143, 162] width 50 height 10
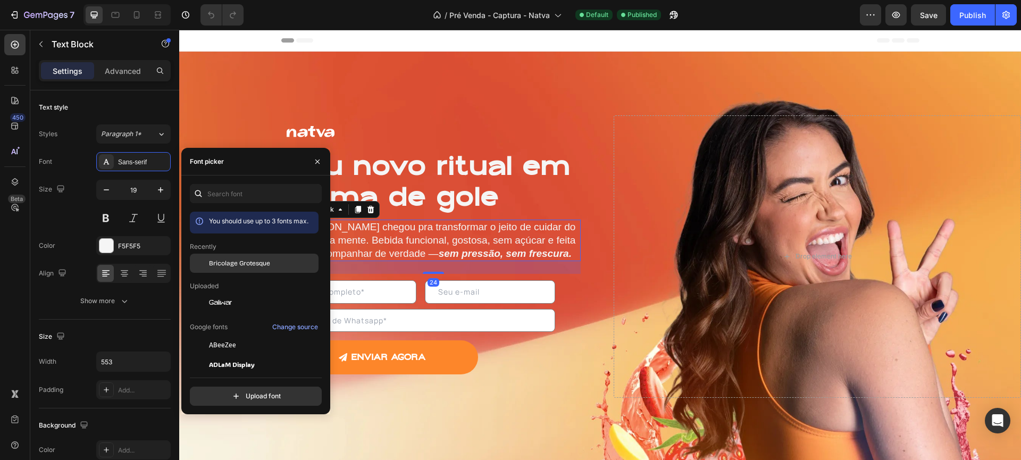
click at [255, 260] on span "Bricolage Grotesque" at bounding box center [239, 263] width 61 height 10
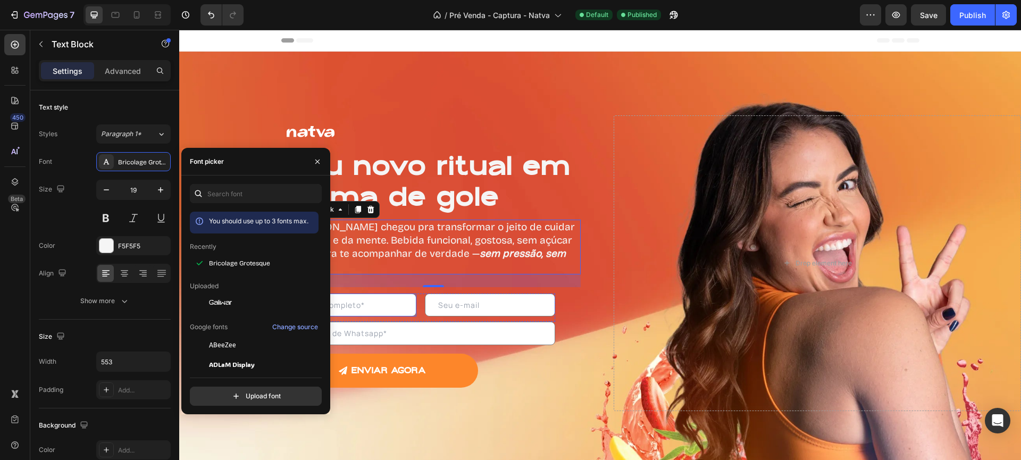
click at [373, 299] on input "text" at bounding box center [352, 304] width 130 height 23
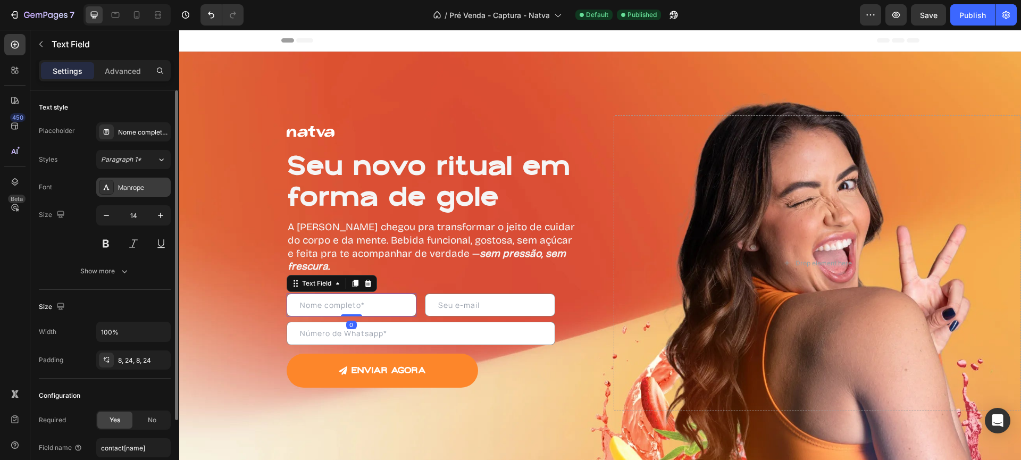
click at [122, 180] on div "Manrope" at bounding box center [133, 187] width 74 height 19
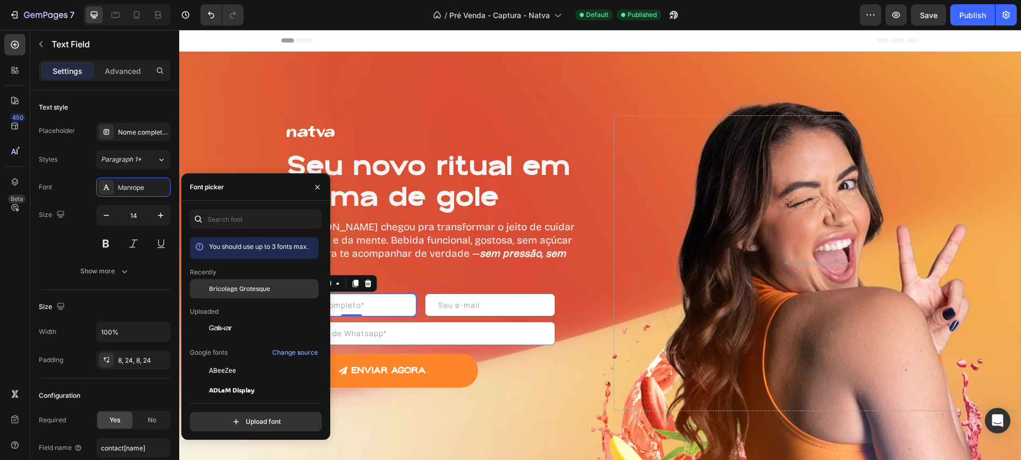
click at [285, 361] on div "Bricolage Grotesque" at bounding box center [254, 370] width 129 height 19
click at [426, 293] on input "text" at bounding box center [490, 304] width 130 height 23
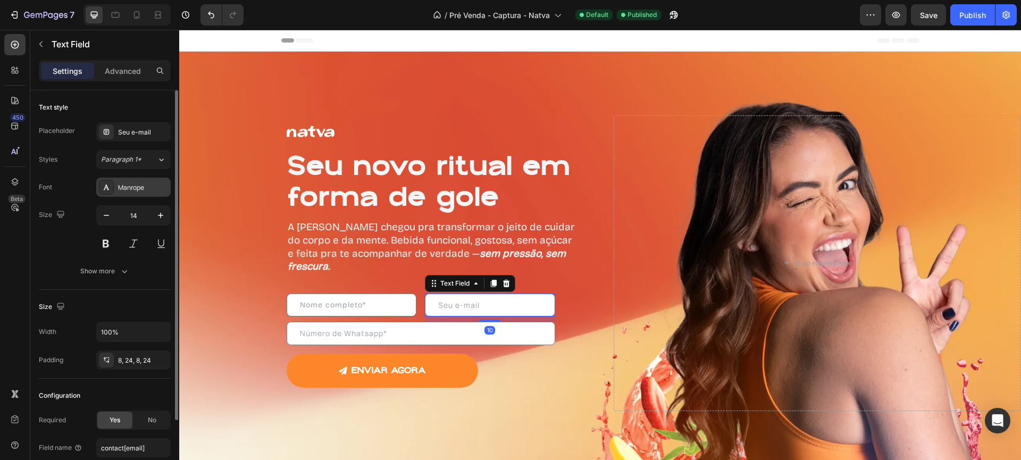
click at [119, 182] on div "Manrope" at bounding box center [133, 187] width 74 height 19
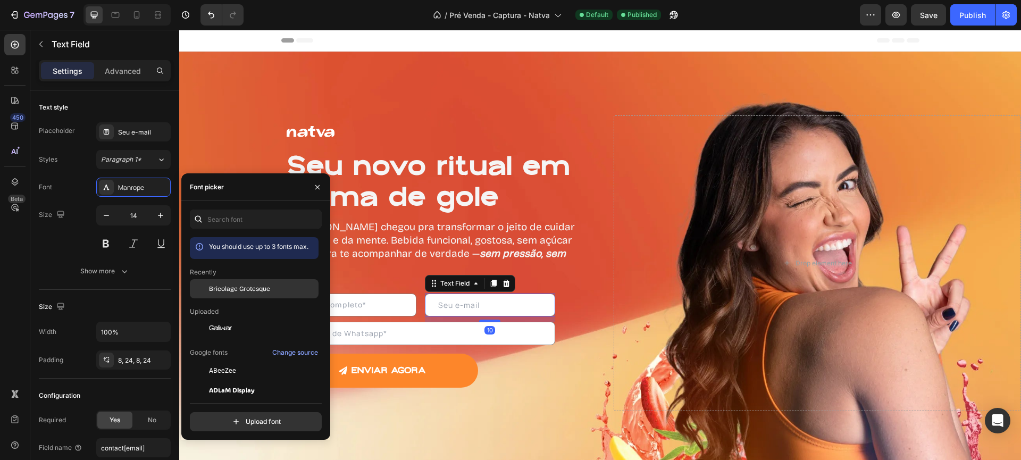
click at [219, 361] on div "Bricolage Grotesque" at bounding box center [254, 370] width 129 height 19
click at [417, 333] on div "Text Field Text Field 10 Row Text Field ENVIAR AGORA Submit Button Contact Form" at bounding box center [434, 340] width 294 height 106
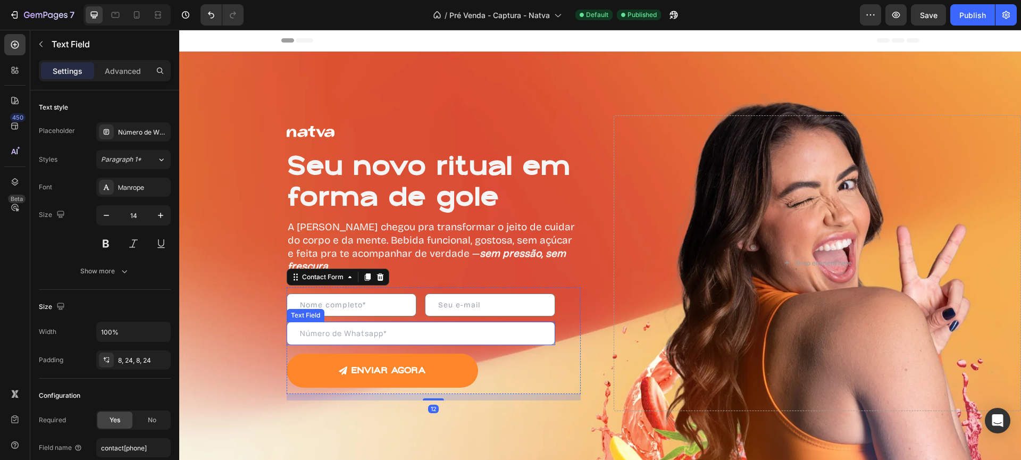
click at [410, 322] on input "text" at bounding box center [421, 333] width 268 height 23
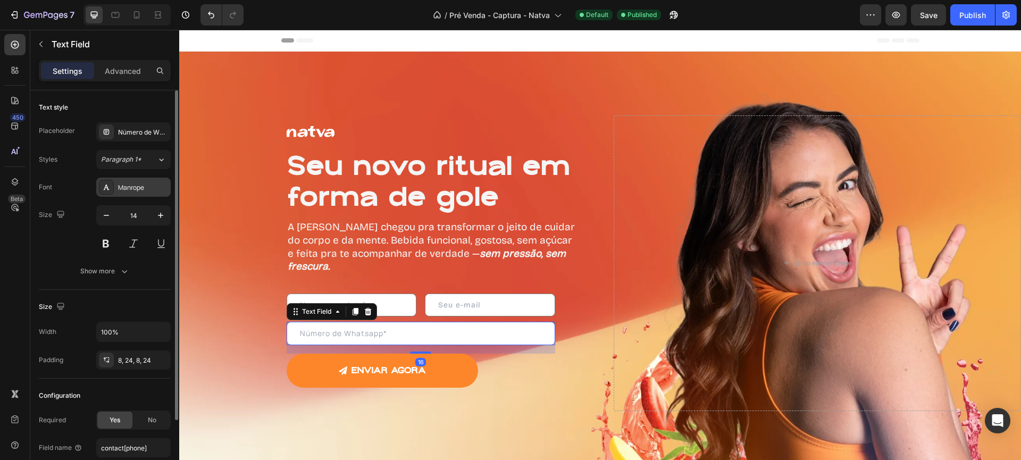
click at [137, 183] on div "Manrope" at bounding box center [143, 188] width 50 height 10
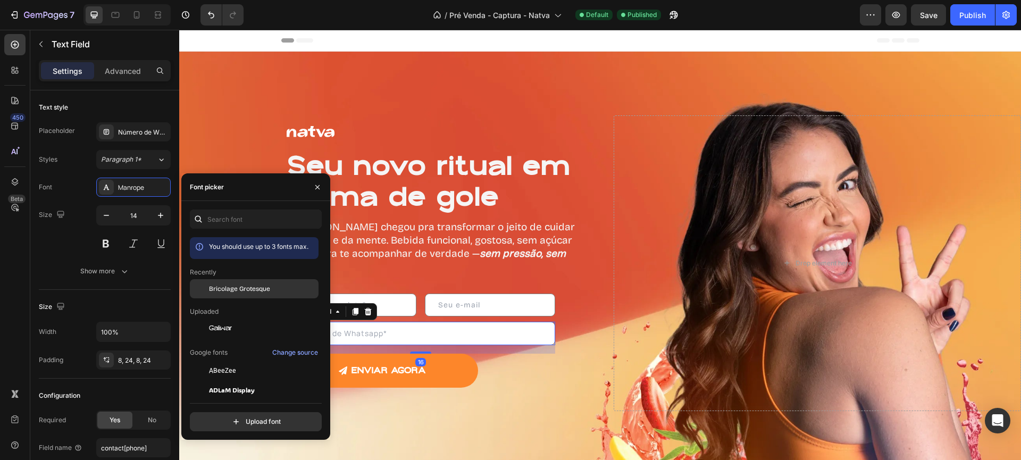
click at [240, 284] on span "Bricolage Grotesque" at bounding box center [239, 289] width 61 height 10
click at [983, 20] on div "Publish" at bounding box center [972, 15] width 27 height 11
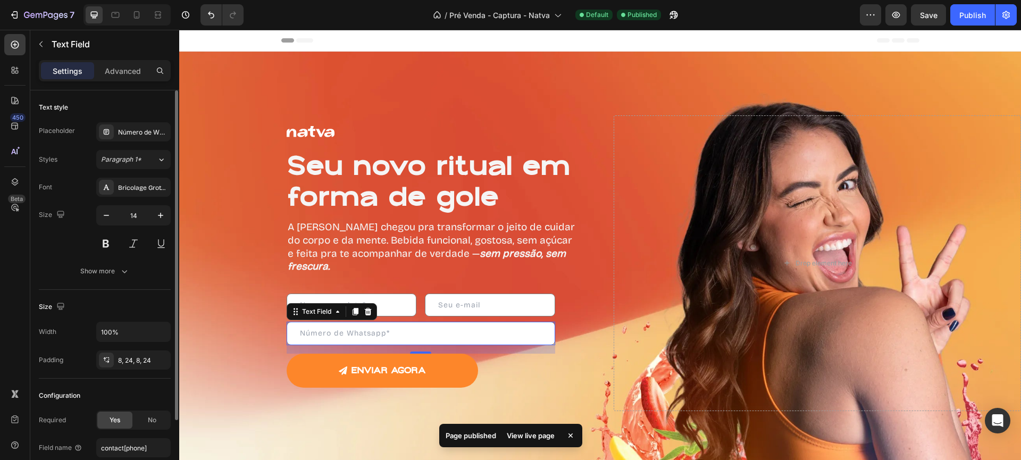
scroll to position [85, 0]
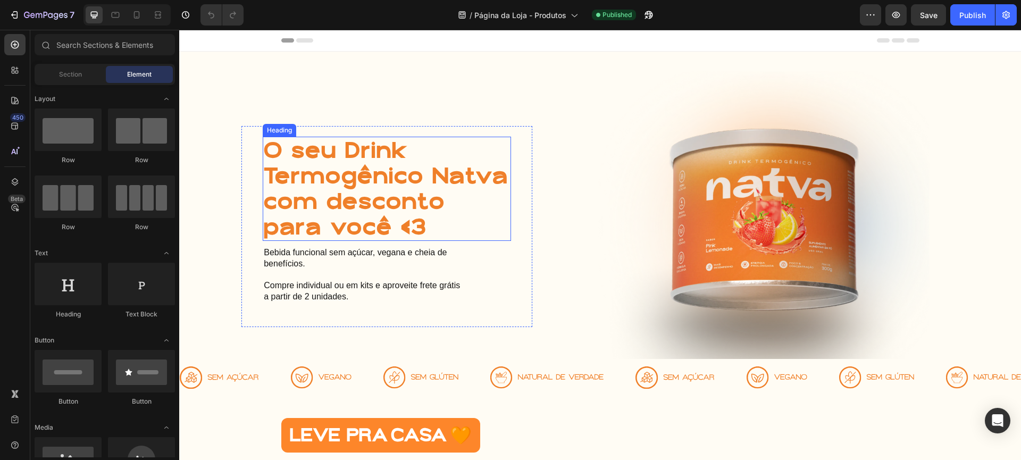
click at [315, 270] on p "Bebida funcional sem açúcar, vegana e cheia de benefícios." at bounding box center [362, 258] width 197 height 22
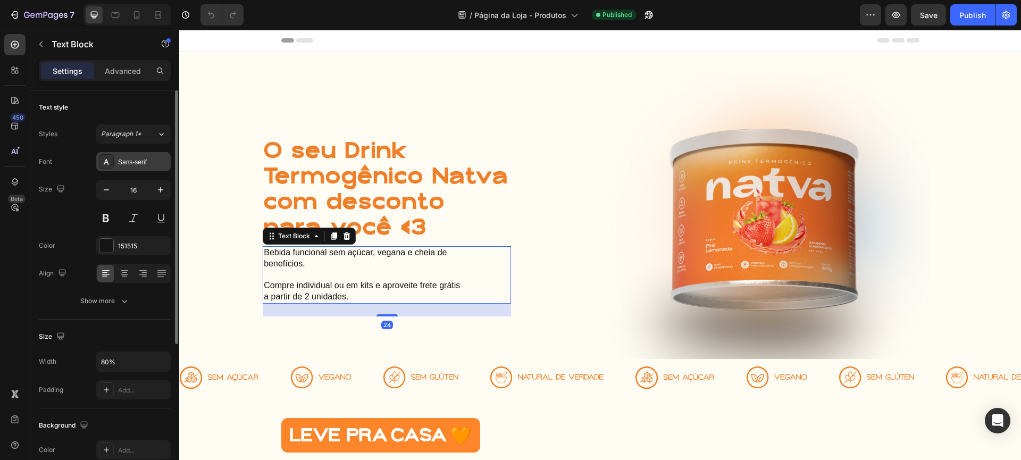
click at [117, 156] on div "Sans-serif" at bounding box center [133, 161] width 74 height 19
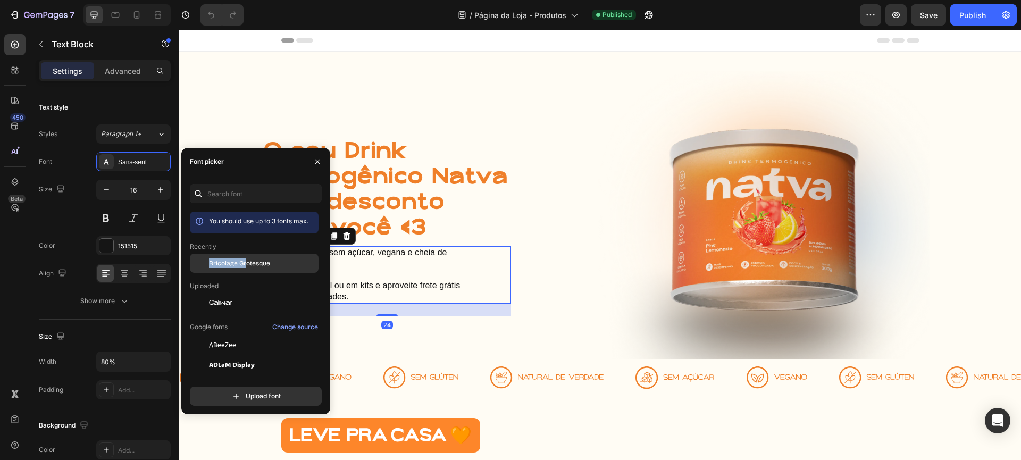
click at [245, 258] on span "Bricolage Grotesque" at bounding box center [239, 263] width 61 height 10
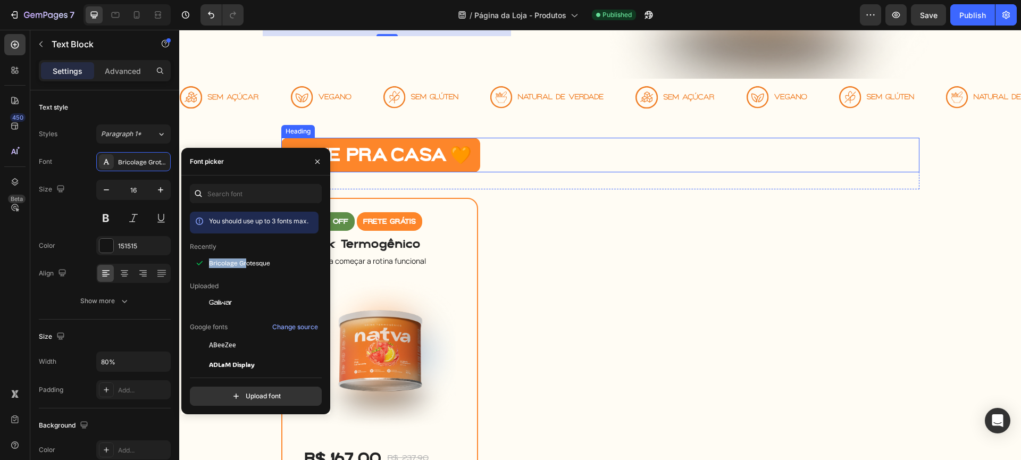
scroll to position [402, 0]
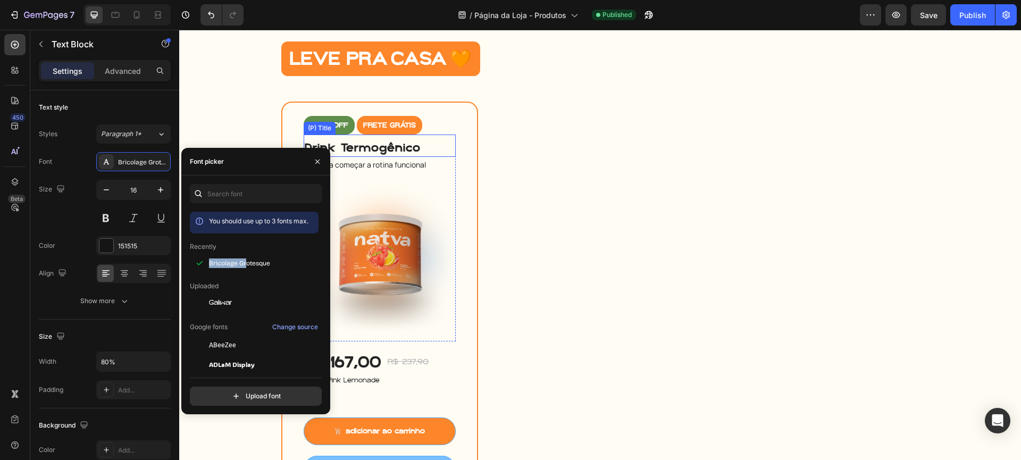
click at [393, 163] on h2 "Ideal pra começar a rotina funcional" at bounding box center [380, 165] width 153 height 12
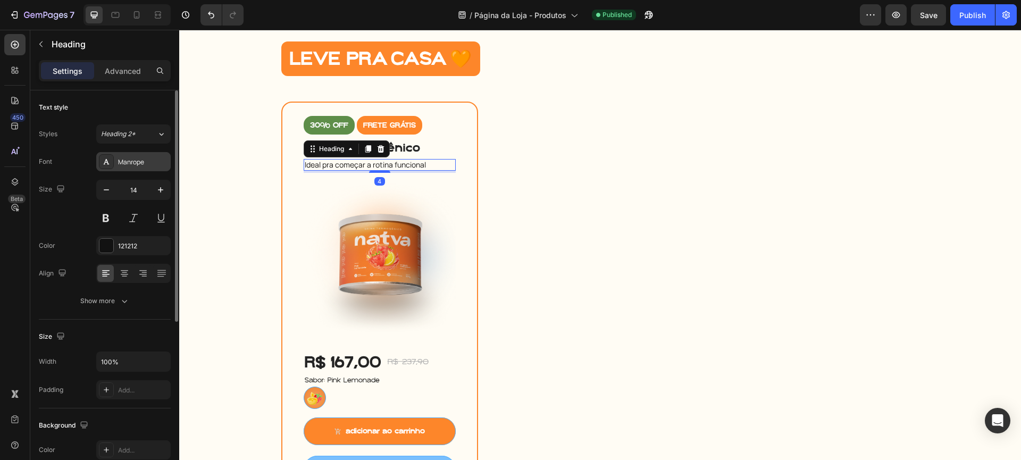
click at [104, 161] on icon at bounding box center [106, 161] width 9 height 9
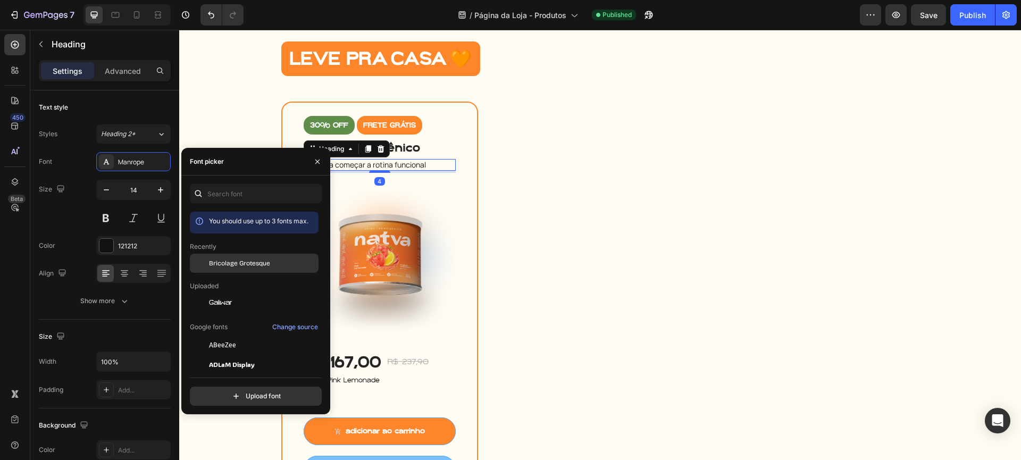
click at [234, 263] on span "Bricolage Grotesque" at bounding box center [239, 263] width 61 height 10
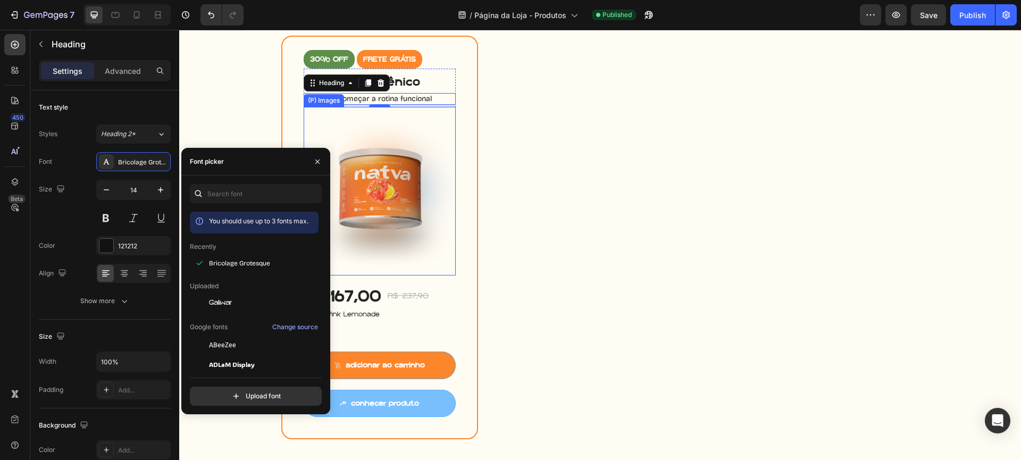
scroll to position [487, 0]
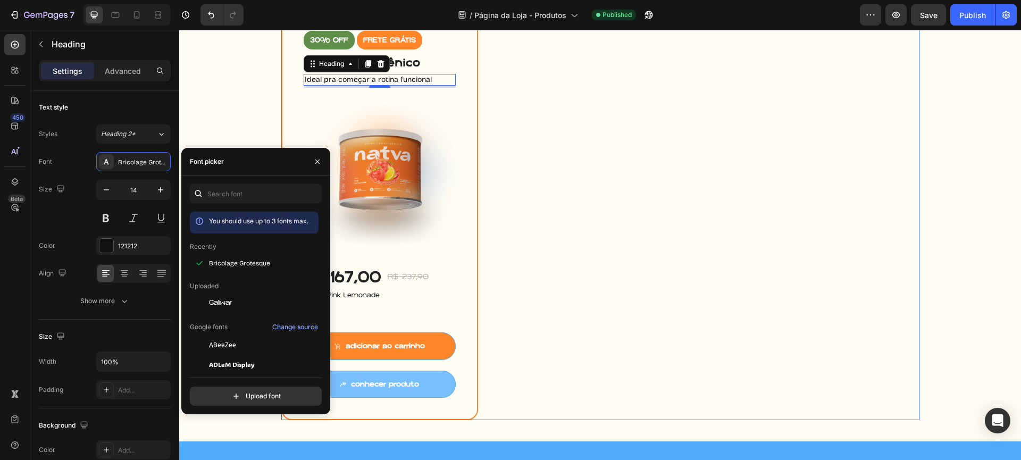
click at [528, 301] on div "30% off Product Badge FRETE GRÁTIS Product Badge Drink Termogênico (P) Title Id…" at bounding box center [600, 218] width 638 height 404
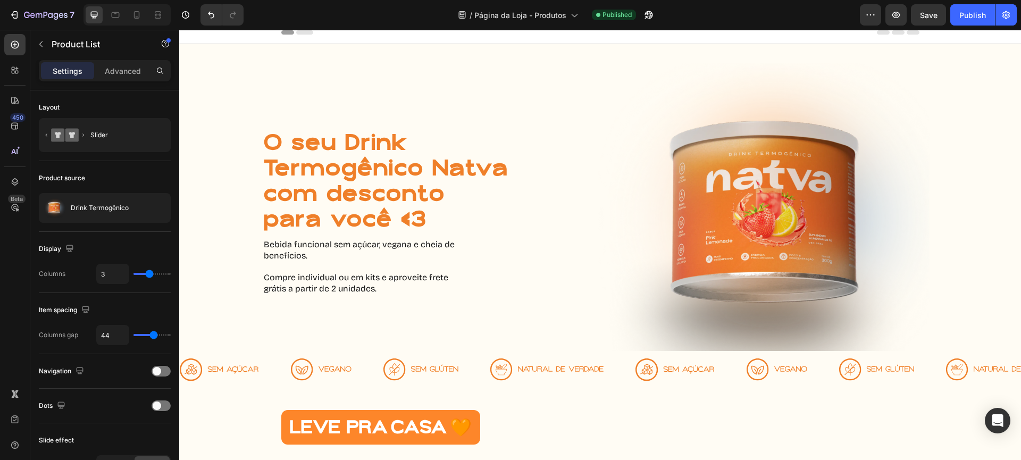
scroll to position [0, 0]
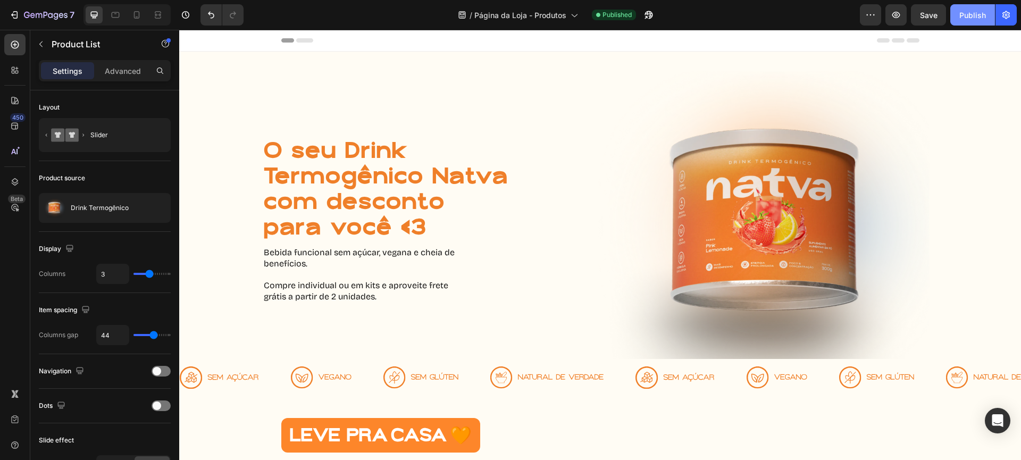
click at [979, 21] on button "Publish" at bounding box center [972, 14] width 45 height 21
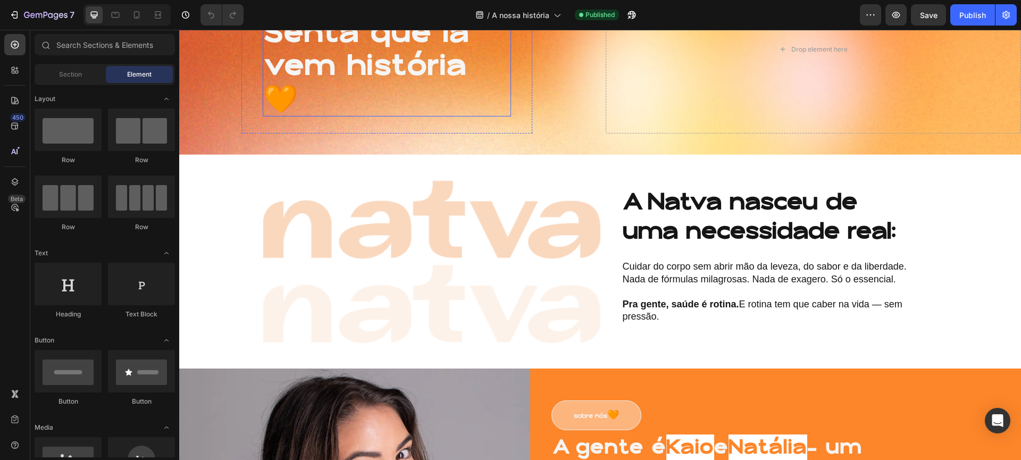
scroll to position [192, 0]
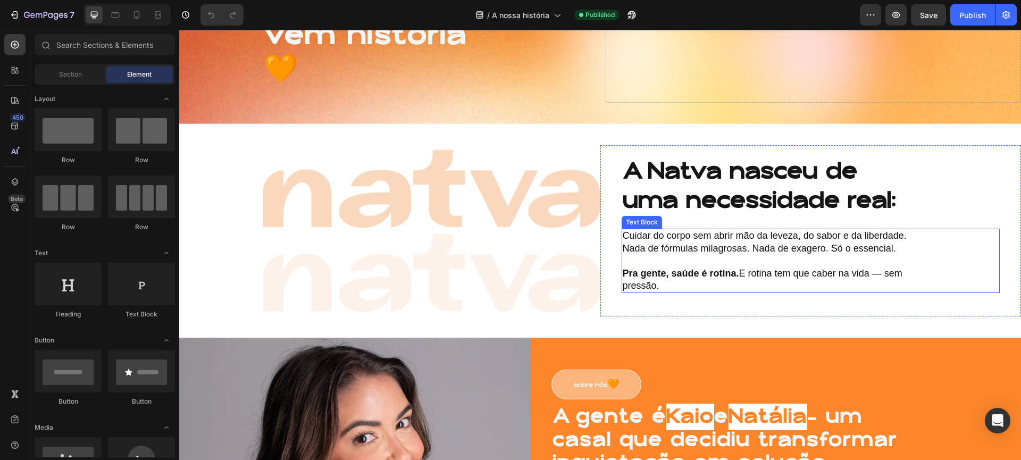
click at [693, 235] on p "Cuidar do corpo sem abrir mão da leveza, do sabor e da liberdade. Nada de fórmu…" at bounding box center [769, 242] width 292 height 25
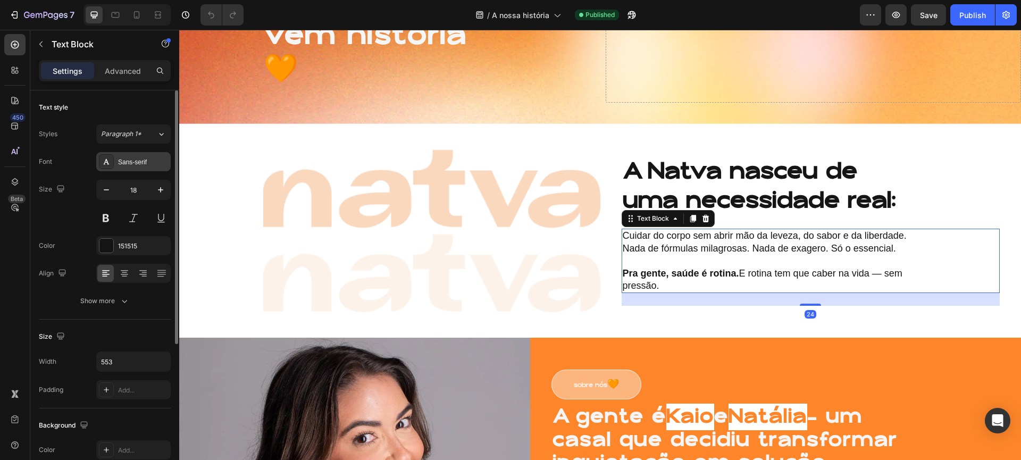
click at [149, 166] on div "Sans-serif" at bounding box center [143, 162] width 50 height 10
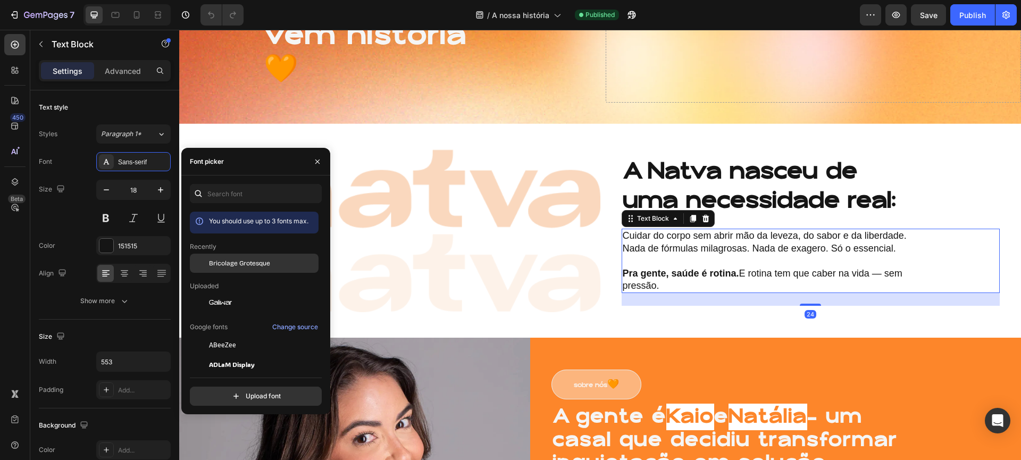
click at [225, 335] on div "Bricolage Grotesque" at bounding box center [254, 344] width 129 height 19
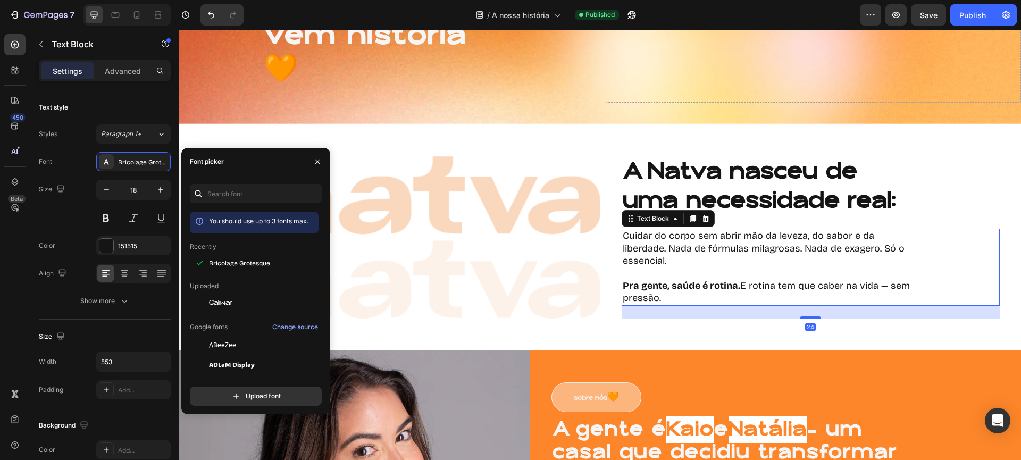
scroll to position [406, 0]
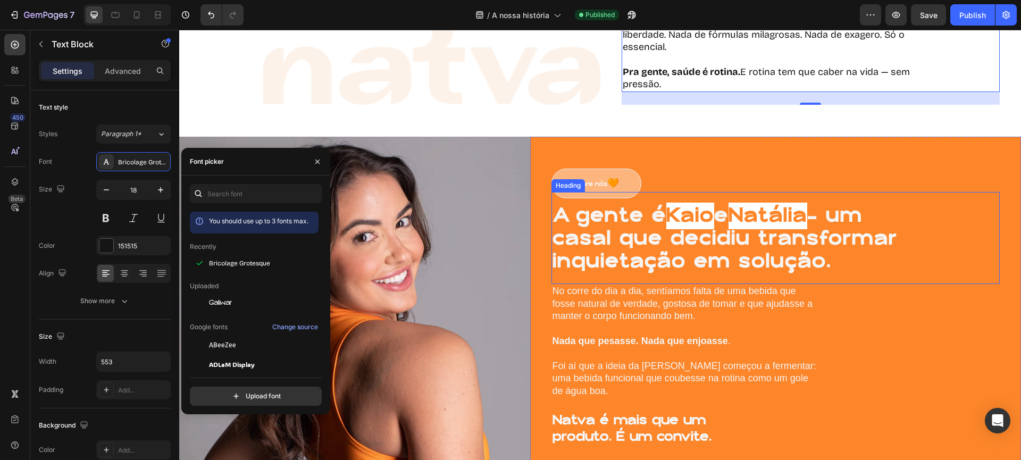
click at [659, 289] on p "No corre do dia a dia, sentíamos falta de uma bebida que fosse natural de verda…" at bounding box center [685, 316] width 267 height 62
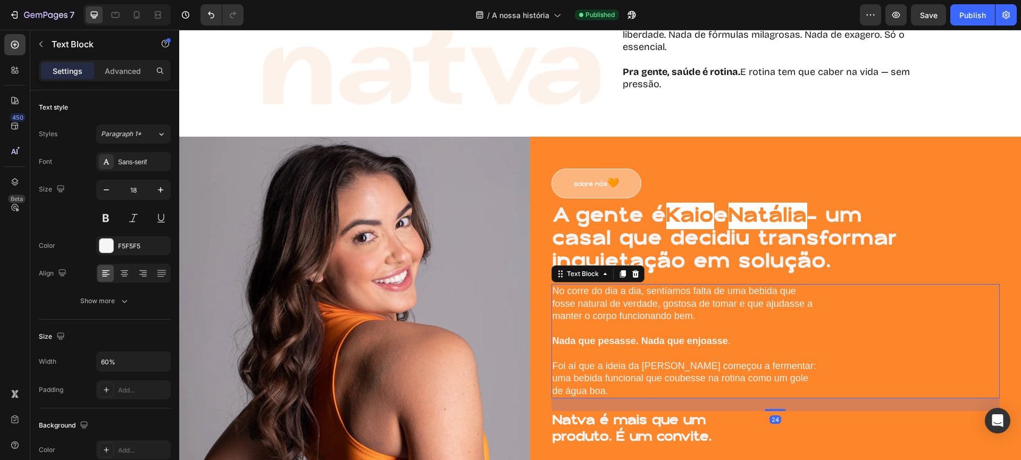
click at [585, 305] on p "No corre do dia a dia, sentíamos falta de uma bebida que fosse natural de verda…" at bounding box center [685, 316] width 267 height 62
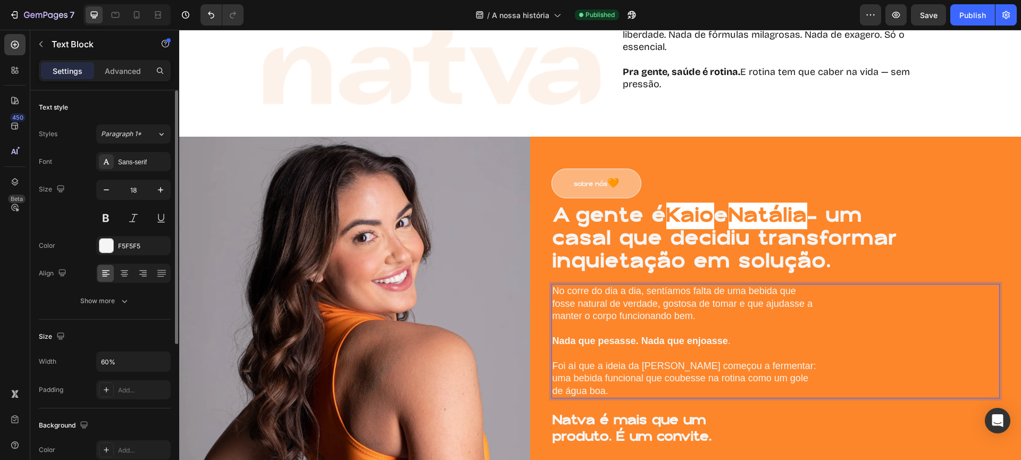
click at [127, 167] on div "Sans-serif" at bounding box center [133, 161] width 74 height 19
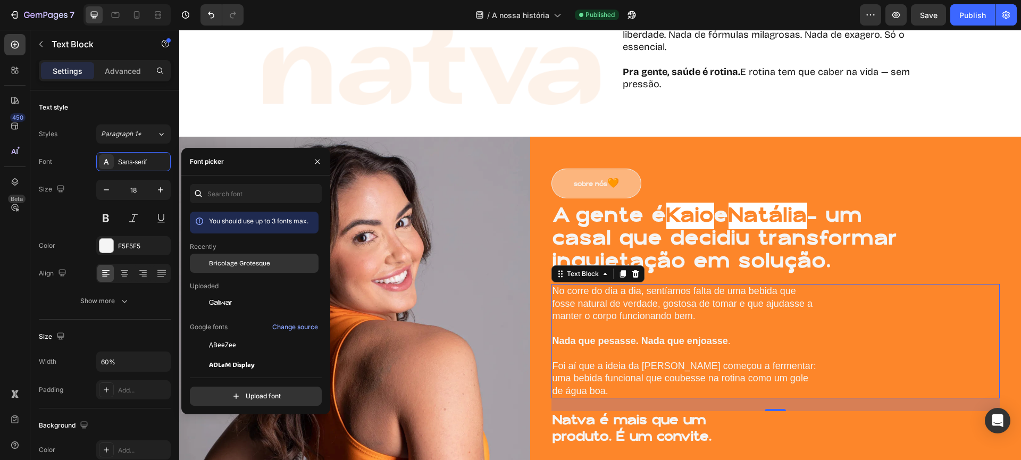
click at [223, 262] on span "Bricolage Grotesque" at bounding box center [239, 263] width 61 height 10
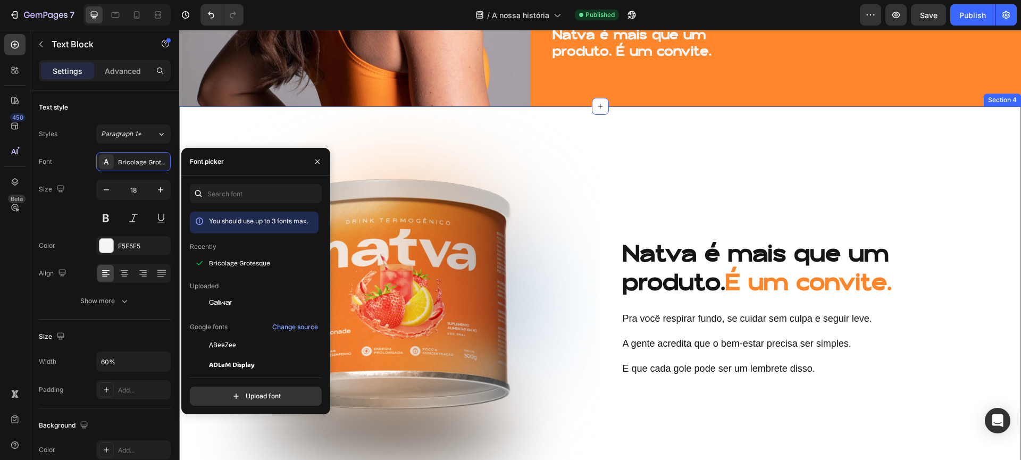
scroll to position [805, 0]
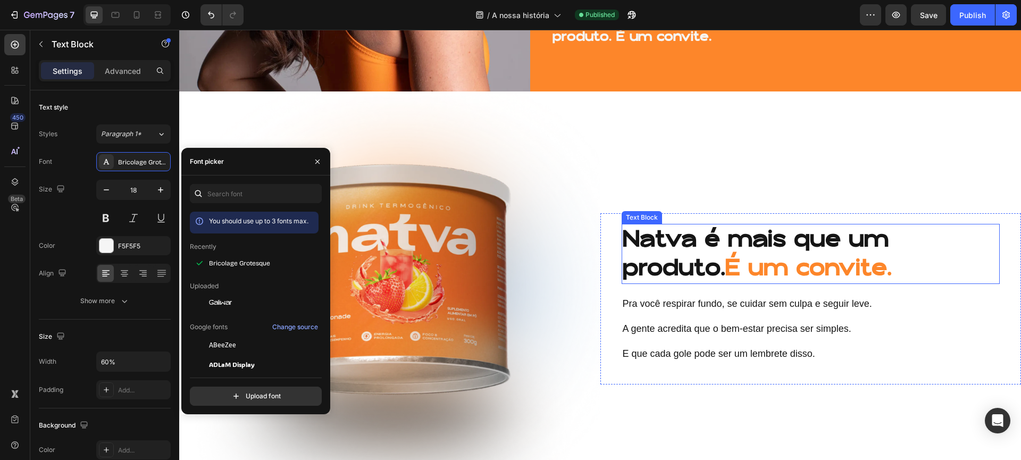
click at [670, 303] on p "Pra você respirar fundo, se cuidar sem culpa e seguir leve. A gente acredita qu…" at bounding box center [769, 329] width 292 height 62
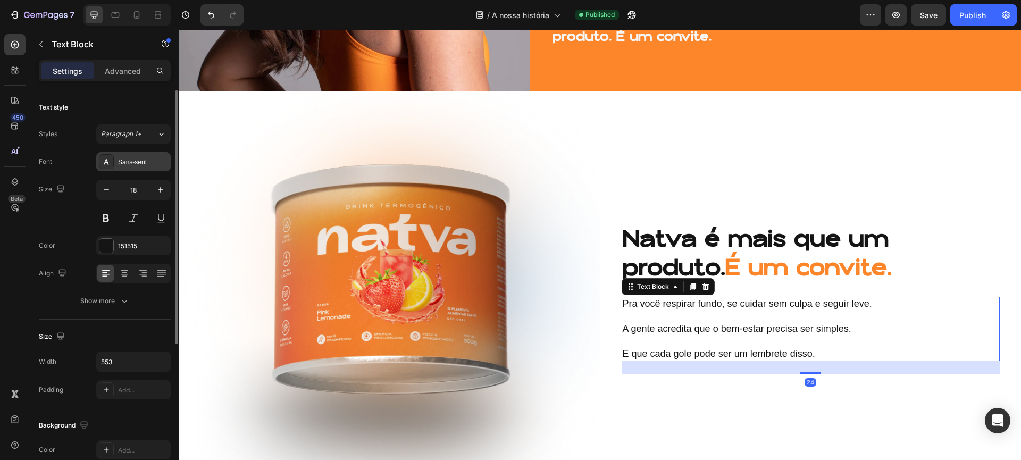
click at [119, 166] on div "Sans-serif" at bounding box center [143, 162] width 50 height 10
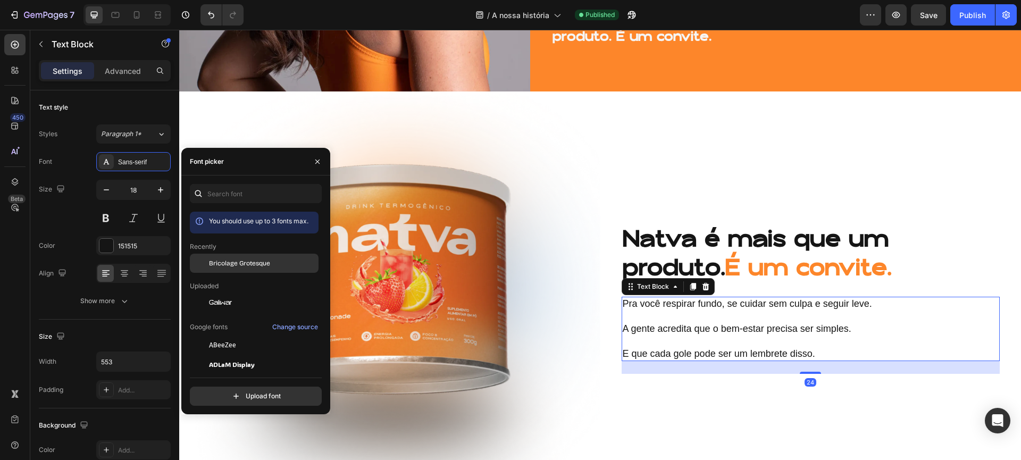
drag, startPoint x: 211, startPoint y: 262, endPoint x: 253, endPoint y: 265, distance: 42.6
click at [211, 262] on span "Bricolage Grotesque" at bounding box center [239, 263] width 61 height 10
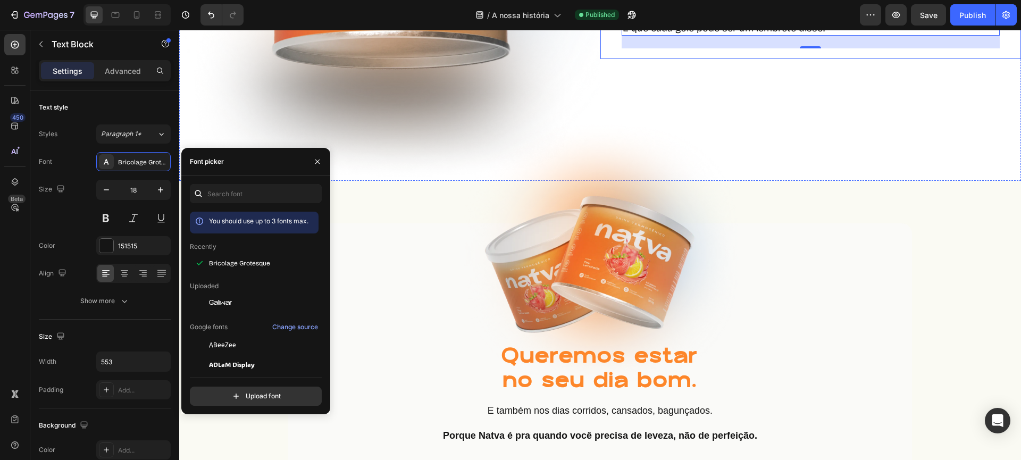
scroll to position [1166, 0]
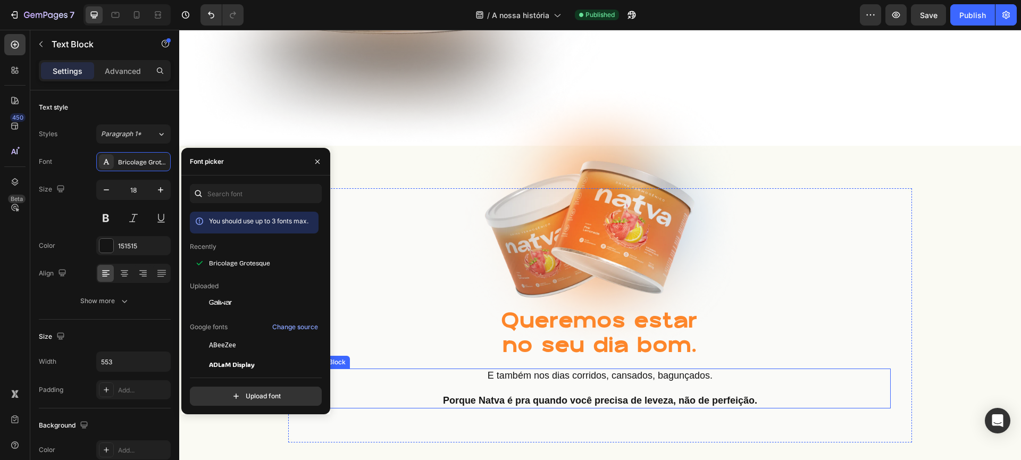
click at [678, 395] on strong "Porque Natva é pra quando você precisa de leveza, não de perfeição." at bounding box center [600, 400] width 314 height 11
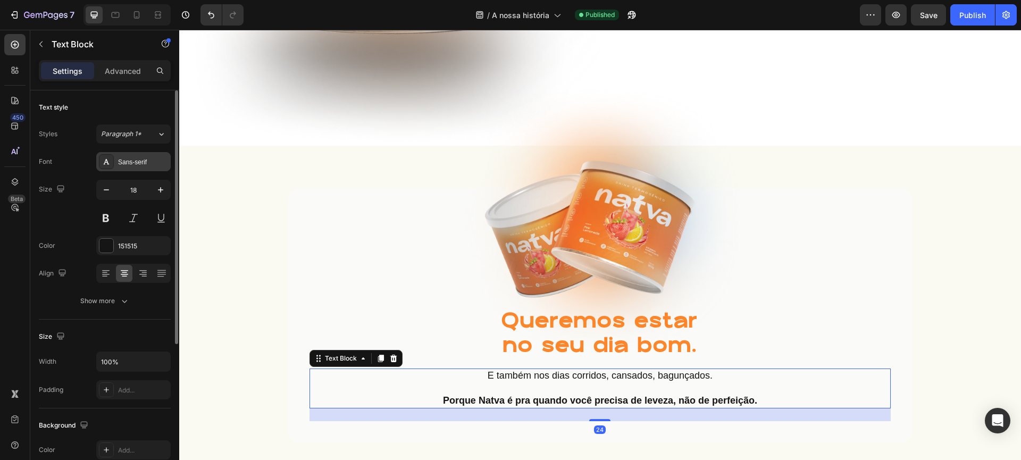
click at [108, 169] on div at bounding box center [106, 161] width 15 height 15
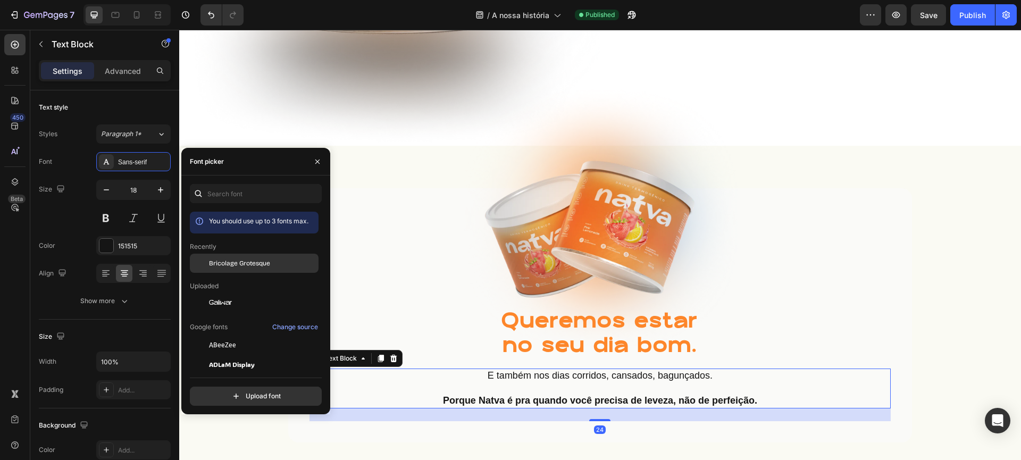
click at [264, 262] on span "Bricolage Grotesque" at bounding box center [239, 263] width 61 height 10
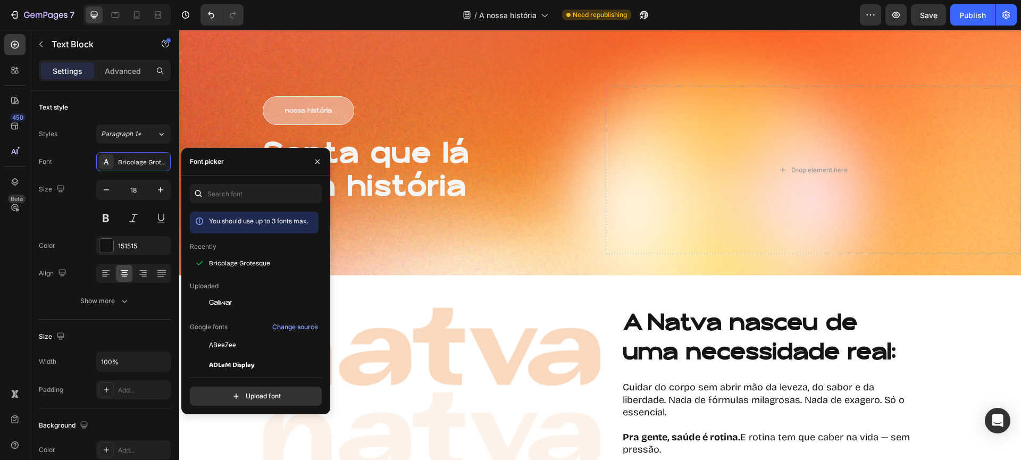
scroll to position [0, 0]
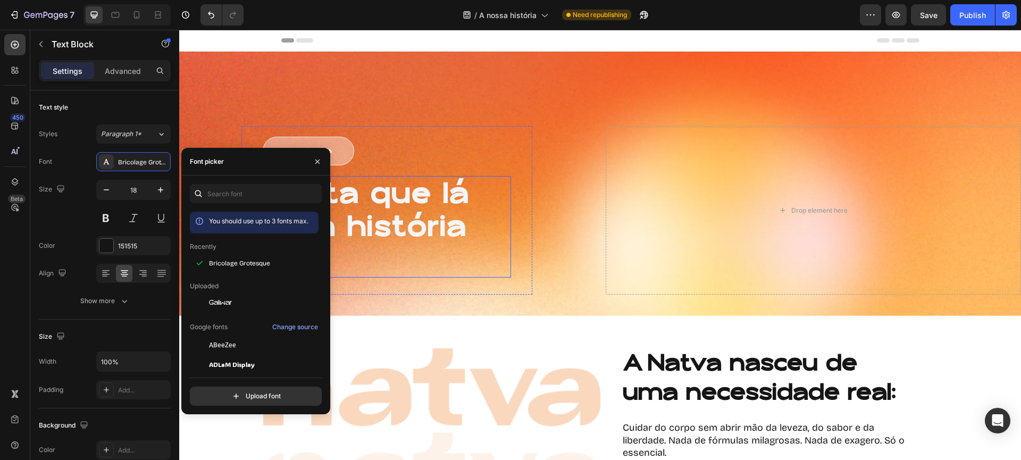
click at [503, 200] on h1 "Senta que lá vem história 🧡" at bounding box center [387, 227] width 248 height 102
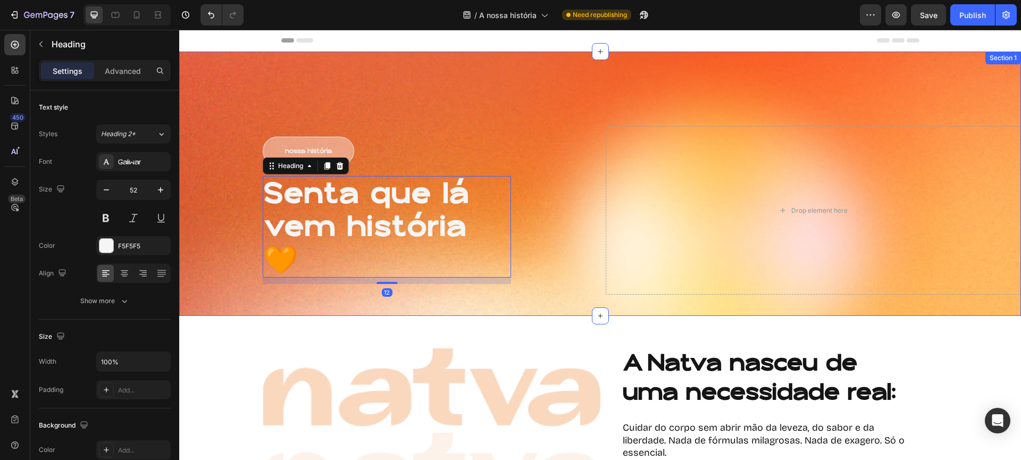
click at [520, 88] on div "nossa história Button Senta que lá vem história 🧡 Heading 12 Row Drop element h…" at bounding box center [600, 184] width 842 height 264
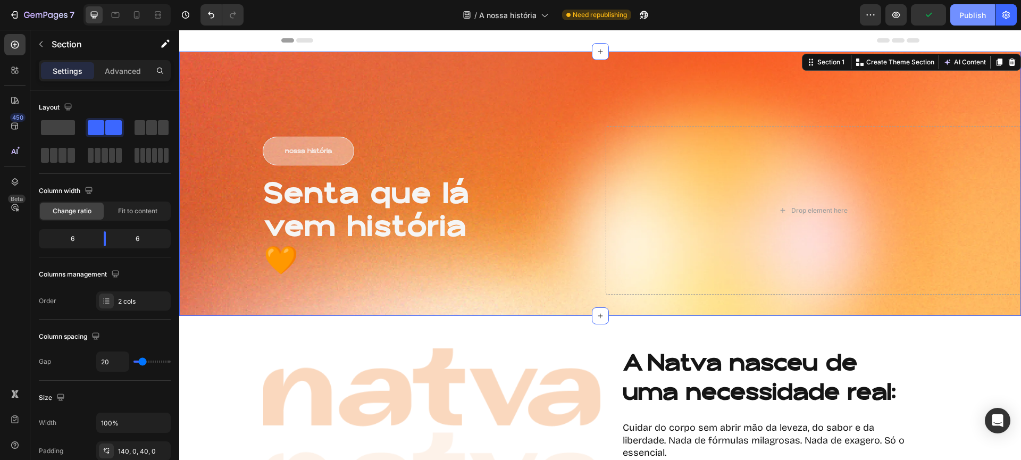
click at [969, 12] on div "Publish" at bounding box center [972, 15] width 27 height 11
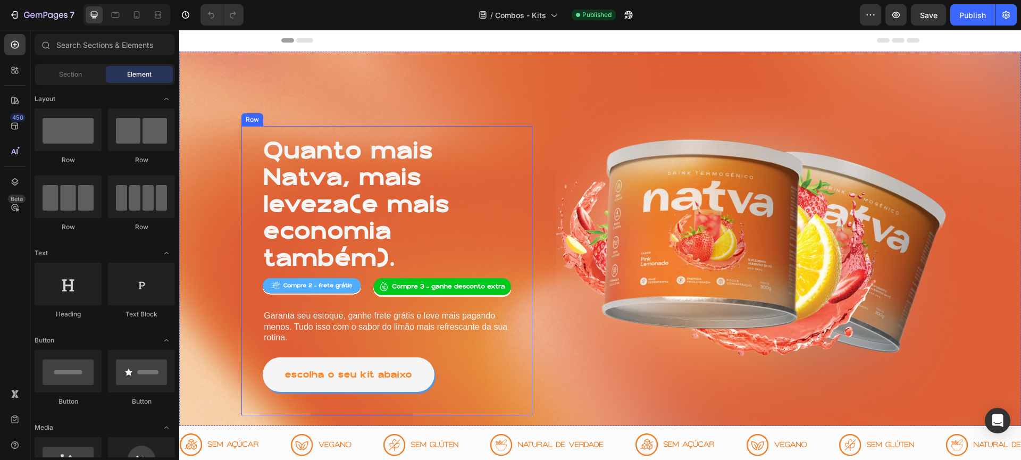
click at [377, 316] on p "Garanta seu estoque, ganhe frete grátis e leve mais pagando menos. Tudo isso co…" at bounding box center [387, 326] width 246 height 33
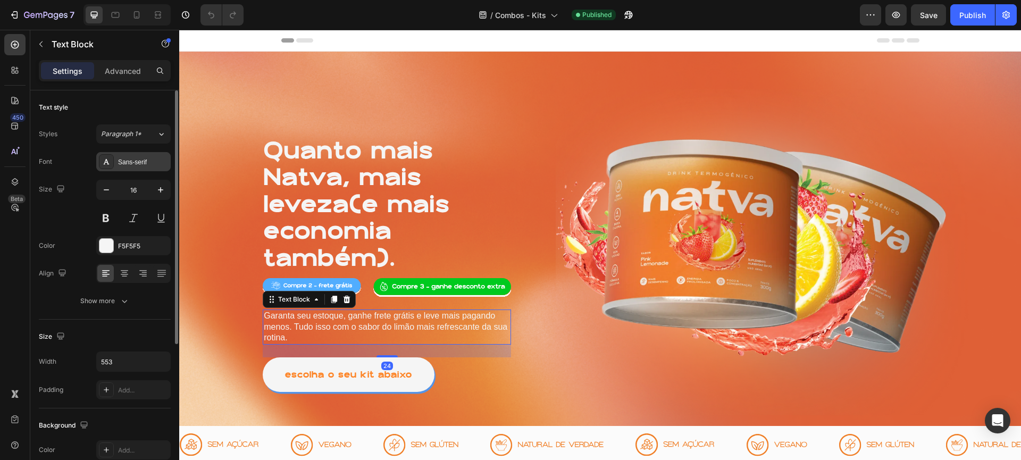
click at [120, 156] on div "Sans-serif" at bounding box center [133, 161] width 74 height 19
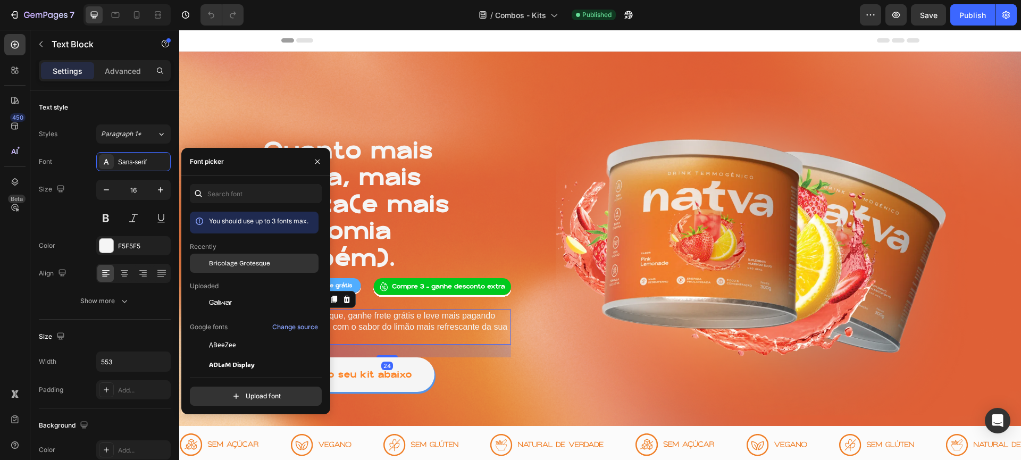
click at [266, 260] on span "Bricolage Grotesque" at bounding box center [239, 263] width 61 height 10
click at [584, 184] on img at bounding box center [764, 252] width 416 height 326
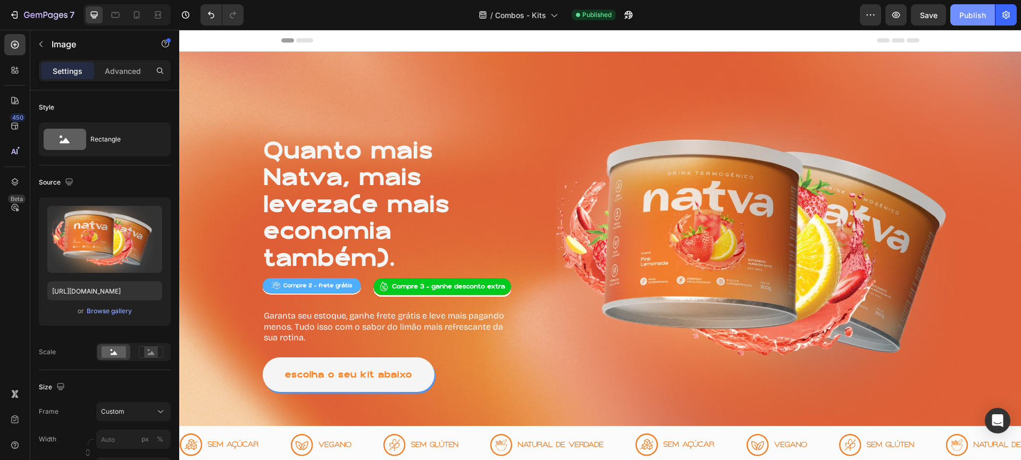
click at [980, 11] on div "Publish" at bounding box center [972, 15] width 27 height 11
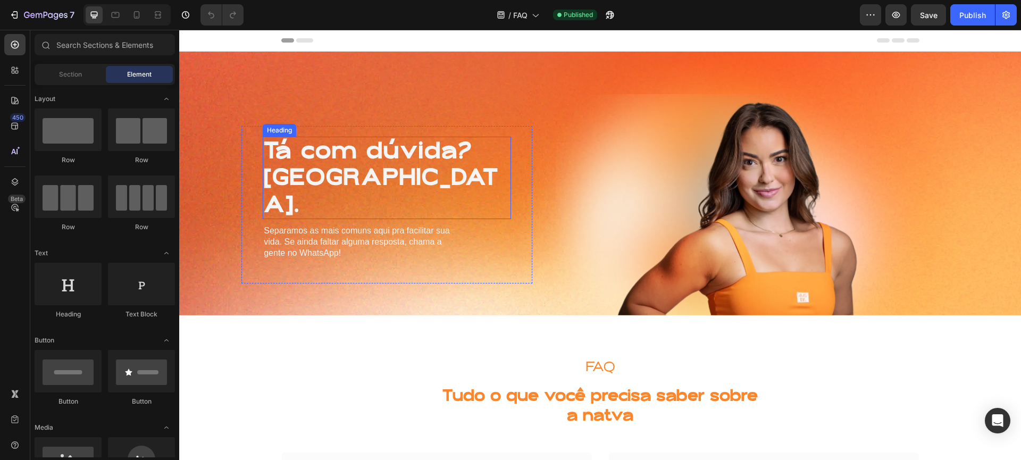
click at [273, 225] on p "Separamos as mais comuns aqui pra facilitar sua vida. Se ainda faltar alguma re…" at bounding box center [362, 241] width 197 height 33
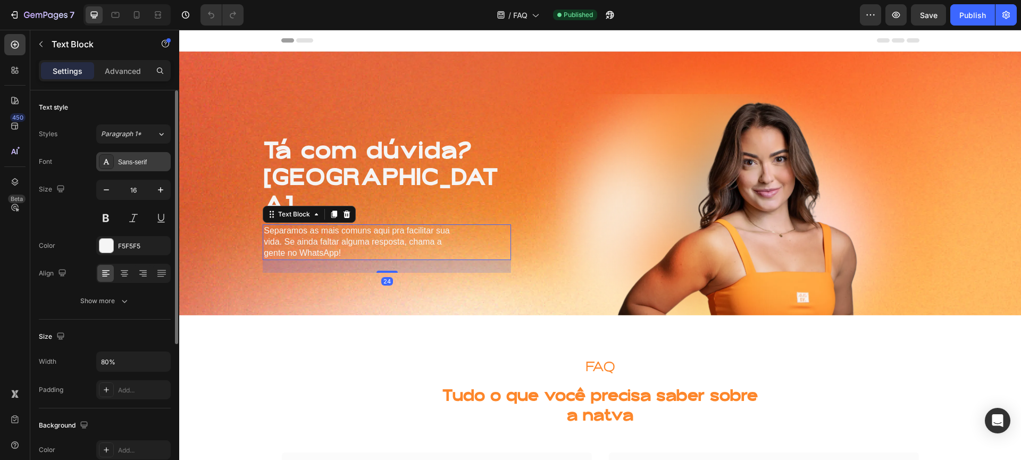
click at [106, 157] on icon at bounding box center [106, 161] width 9 height 9
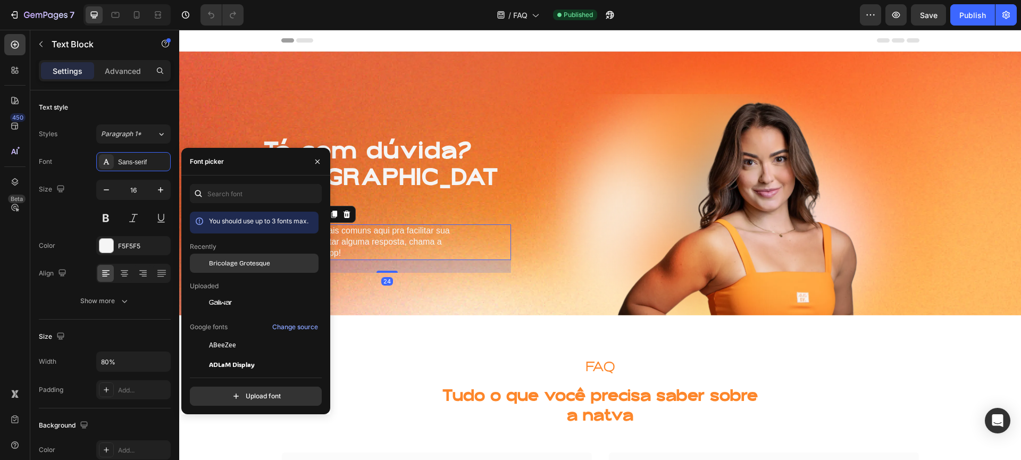
drag, startPoint x: 221, startPoint y: 267, endPoint x: 230, endPoint y: 262, distance: 10.5
click at [221, 267] on span "Bricolage Grotesque" at bounding box center [239, 263] width 61 height 10
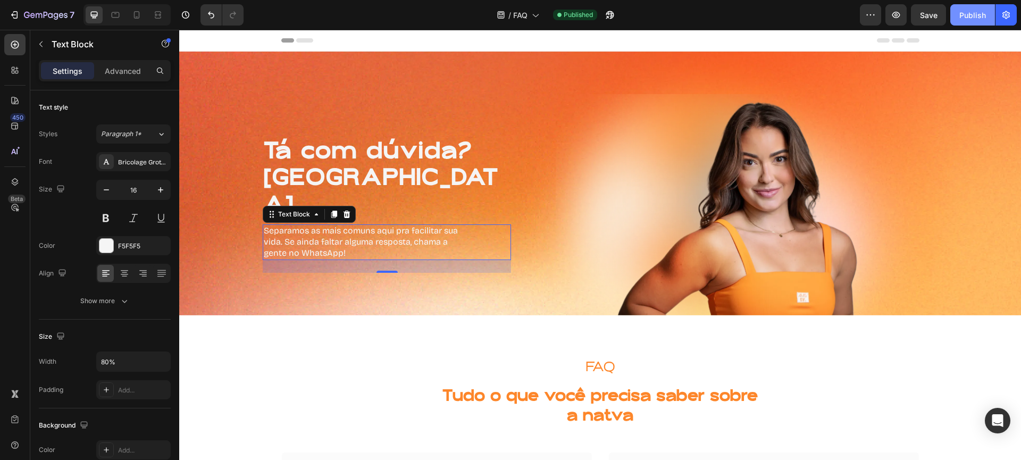
click at [984, 15] on div "Publish" at bounding box center [972, 15] width 27 height 11
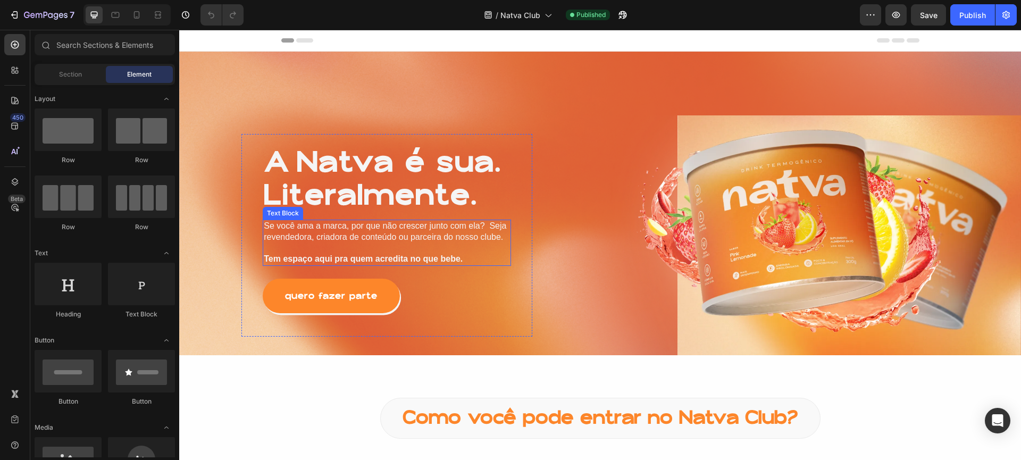
click at [396, 234] on p "Se você ama a marca, por que não crescer junto com ela?  Seja revendedora, cria…" at bounding box center [387, 232] width 246 height 22
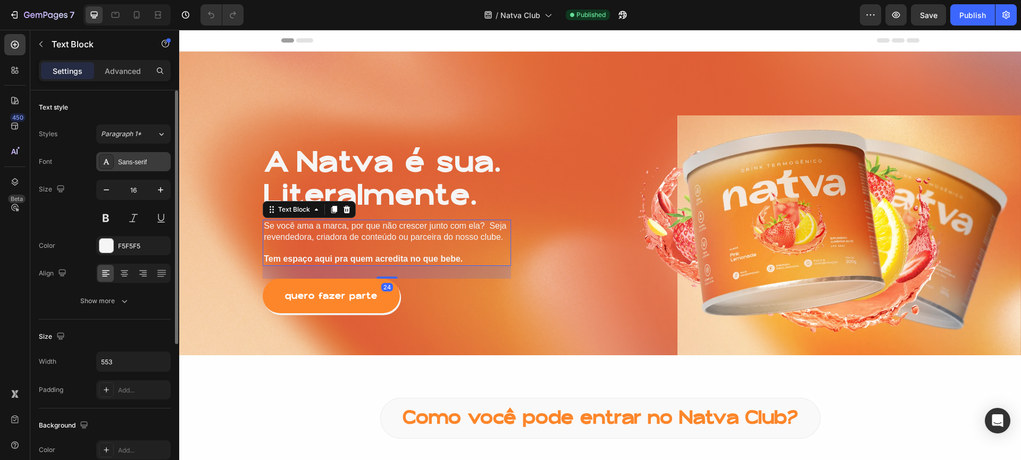
click at [103, 166] on div at bounding box center [106, 161] width 15 height 15
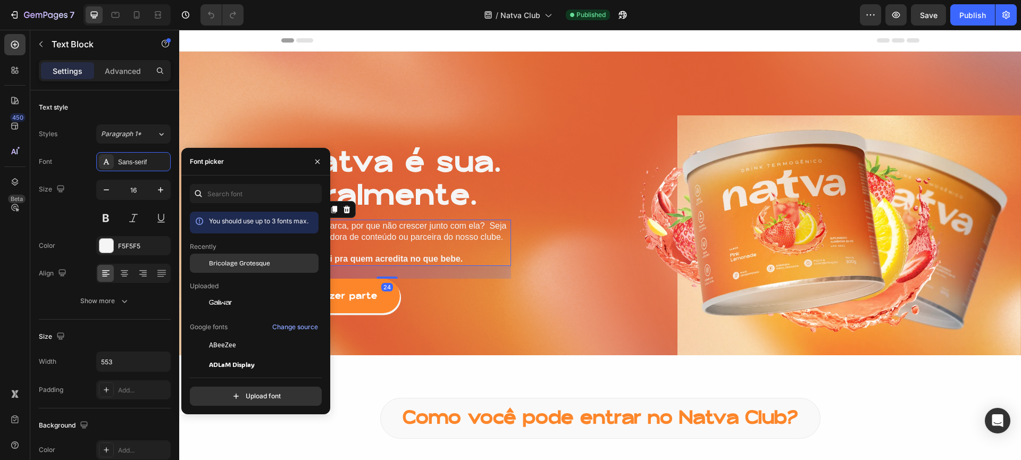
click at [250, 264] on span "Bricolage Grotesque" at bounding box center [239, 263] width 61 height 10
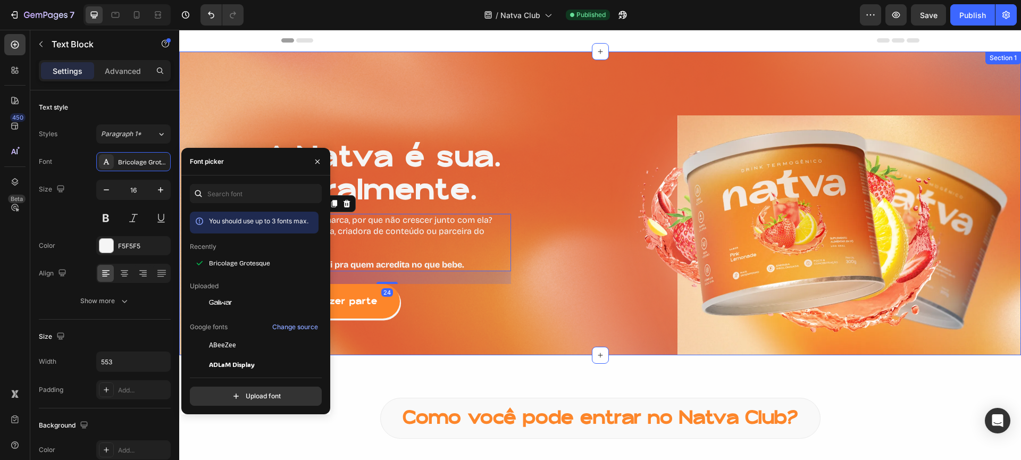
scroll to position [337, 0]
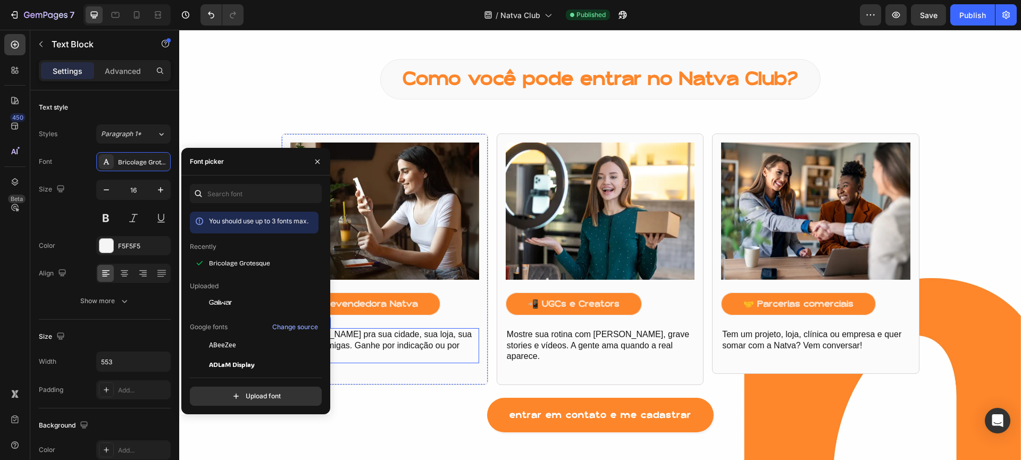
click at [435, 339] on p "[PERSON_NAME] pra sua cidade, sua loja, sua roda de amigas. Ganhe por indicação…" at bounding box center [384, 345] width 187 height 33
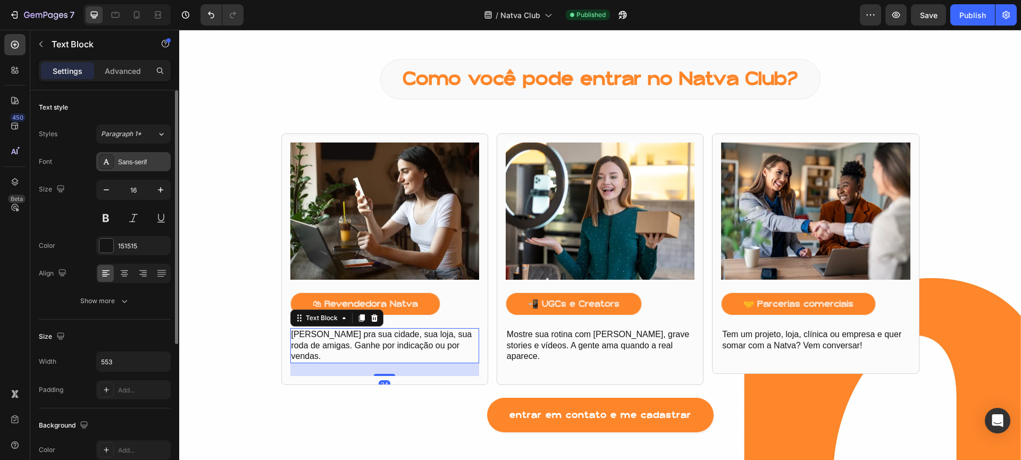
drag, startPoint x: 88, startPoint y: 160, endPoint x: 98, endPoint y: 161, distance: 10.2
click at [88, 160] on div "Font Sans-serif" at bounding box center [105, 161] width 132 height 19
click at [107, 162] on icon at bounding box center [107, 161] width 6 height 5
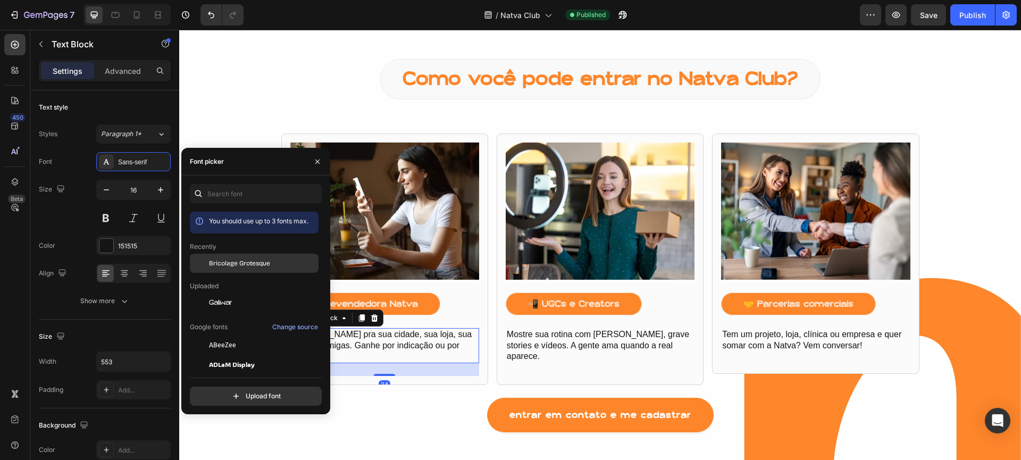
click at [213, 258] on span "Bricolage Grotesque" at bounding box center [239, 263] width 61 height 10
click at [588, 334] on p "Mostre sua rotina com [PERSON_NAME], grave stories e vídeos. A gente ama quando…" at bounding box center [600, 345] width 187 height 33
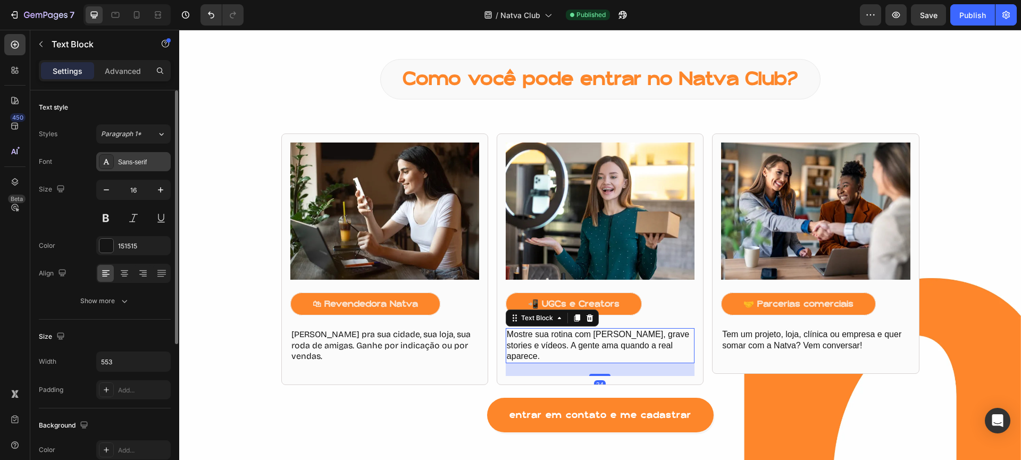
click at [120, 162] on div "Sans-serif" at bounding box center [143, 162] width 50 height 10
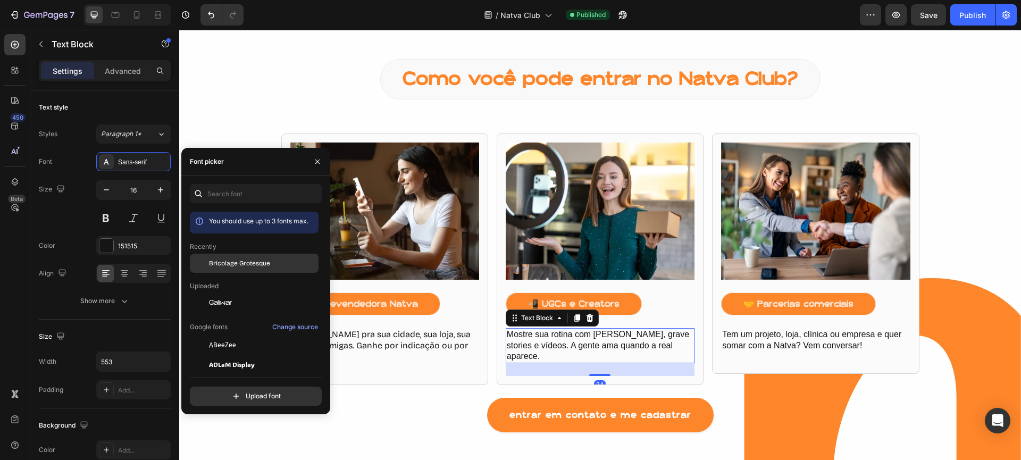
click at [282, 335] on div "Bricolage Grotesque" at bounding box center [254, 344] width 129 height 19
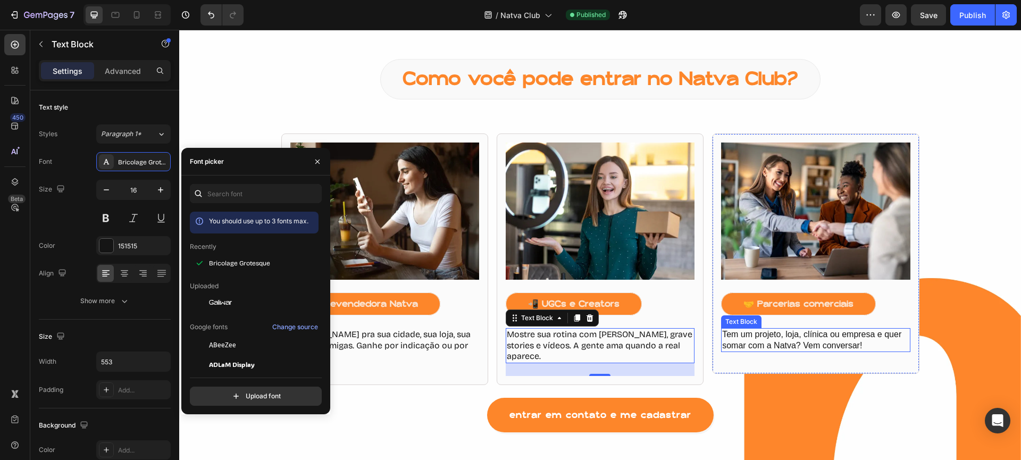
click at [801, 351] on div "Tem um projeto, loja, clínica ou empresa e quer somar com a Natva? Vem conversa…" at bounding box center [815, 340] width 189 height 24
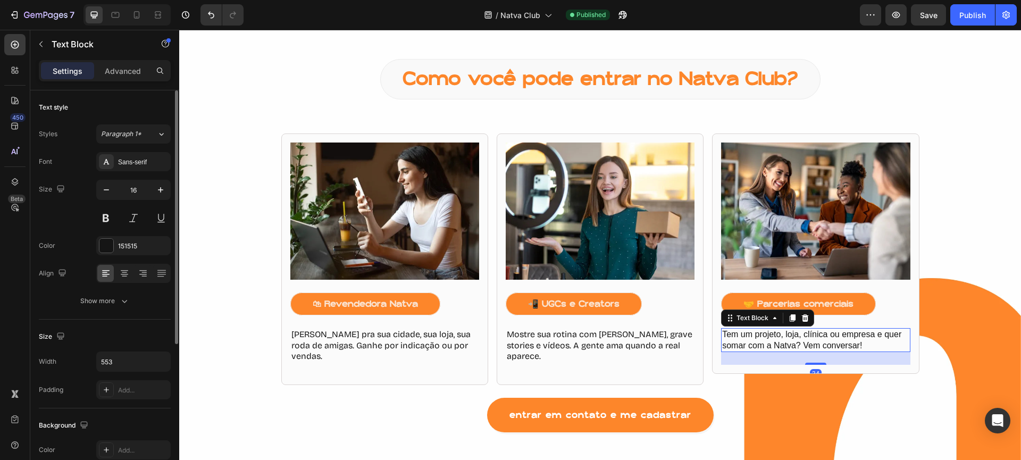
click at [131, 151] on div "Styles Paragraph 1* Font Sans-serif Size 16 Color 151515 Align Show more" at bounding box center [105, 217] width 132 height 186
click at [130, 153] on div "Sans-serif" at bounding box center [133, 161] width 74 height 19
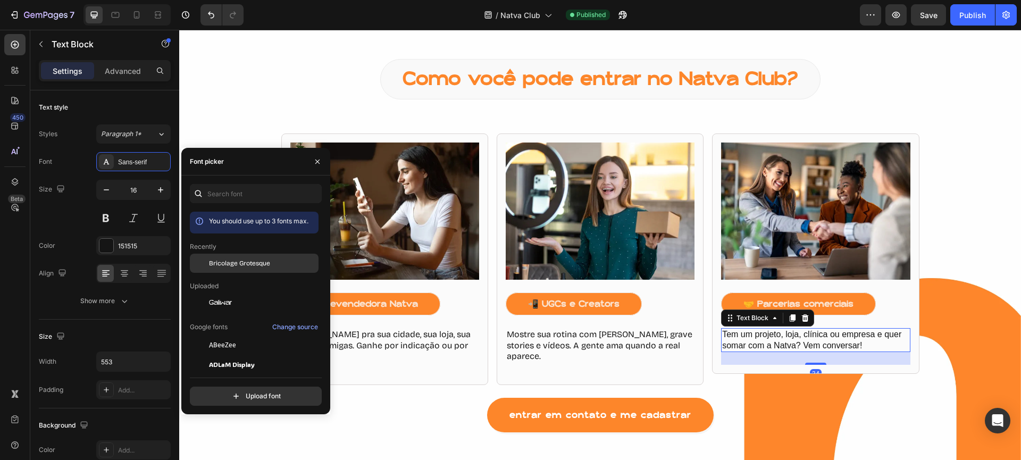
click at [223, 259] on span "Bricolage Grotesque" at bounding box center [239, 263] width 61 height 10
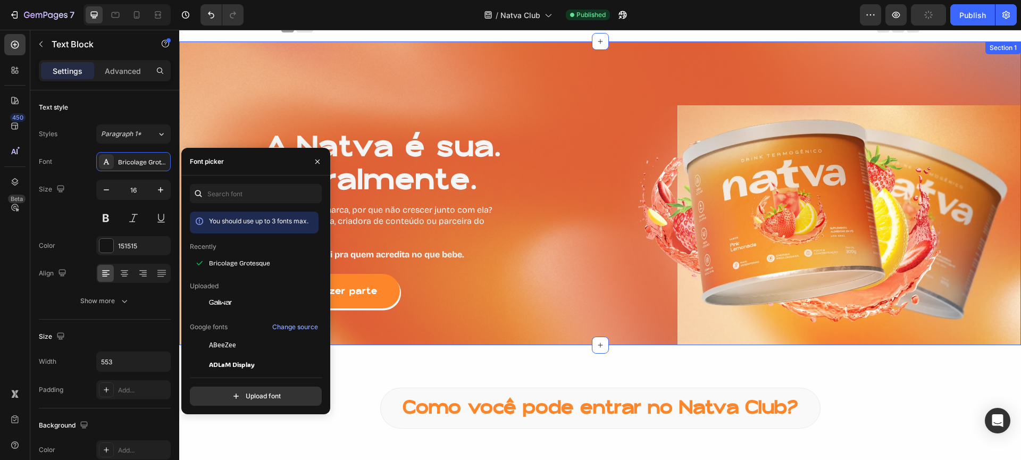
scroll to position [0, 0]
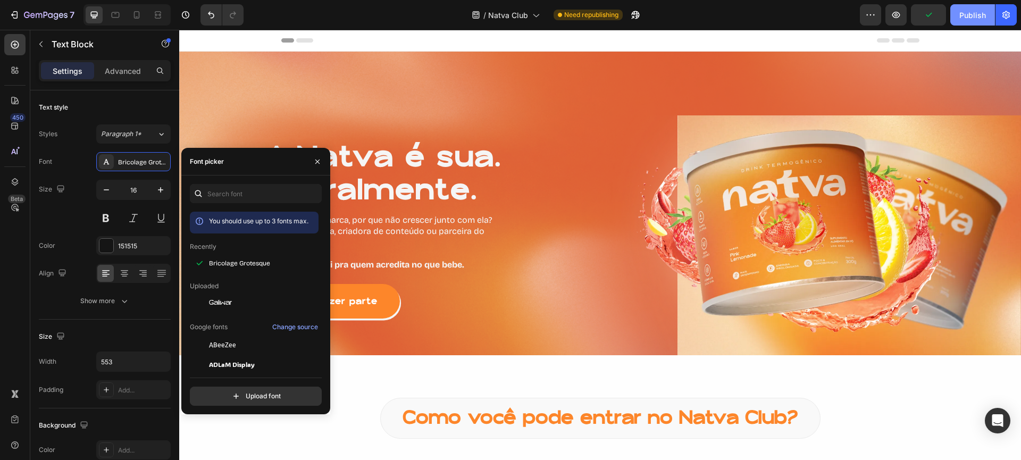
click at [971, 20] on div "Publish" at bounding box center [972, 15] width 27 height 11
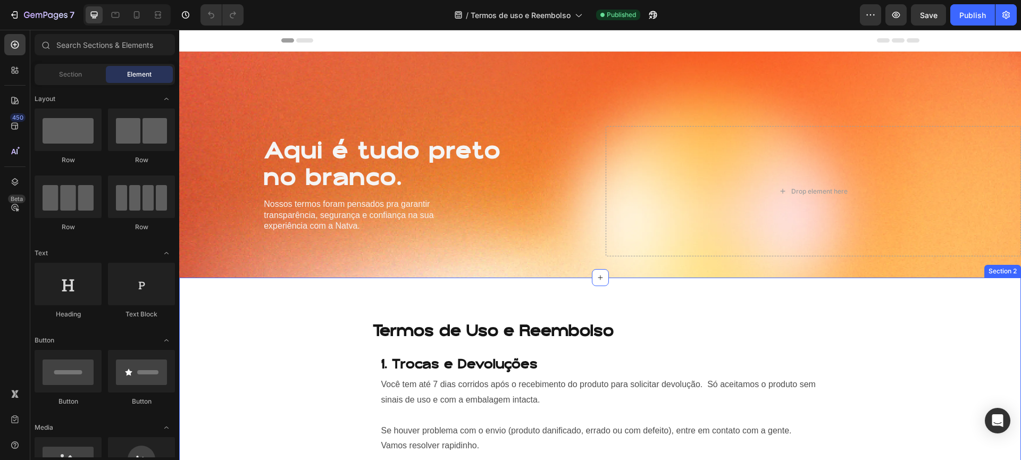
click at [505, 342] on div "1. Trocas e Devoluções Text Block Você tem até 7 dias corridos após o recebimen…" at bounding box center [600, 431] width 457 height 179
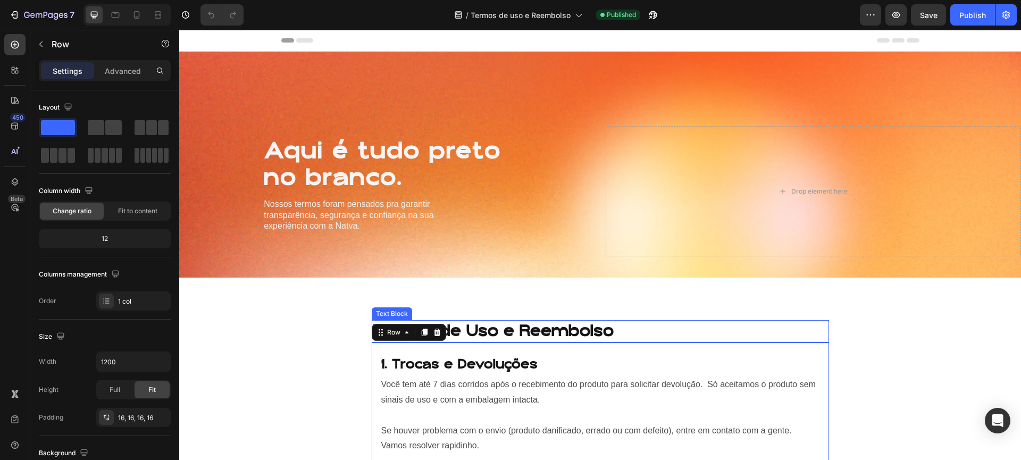
click at [523, 401] on p "Você tem até 7 dias corridos após o recebimento do produto para solicitar devol…" at bounding box center [600, 415] width 438 height 77
